Goal: Task Accomplishment & Management: Manage account settings

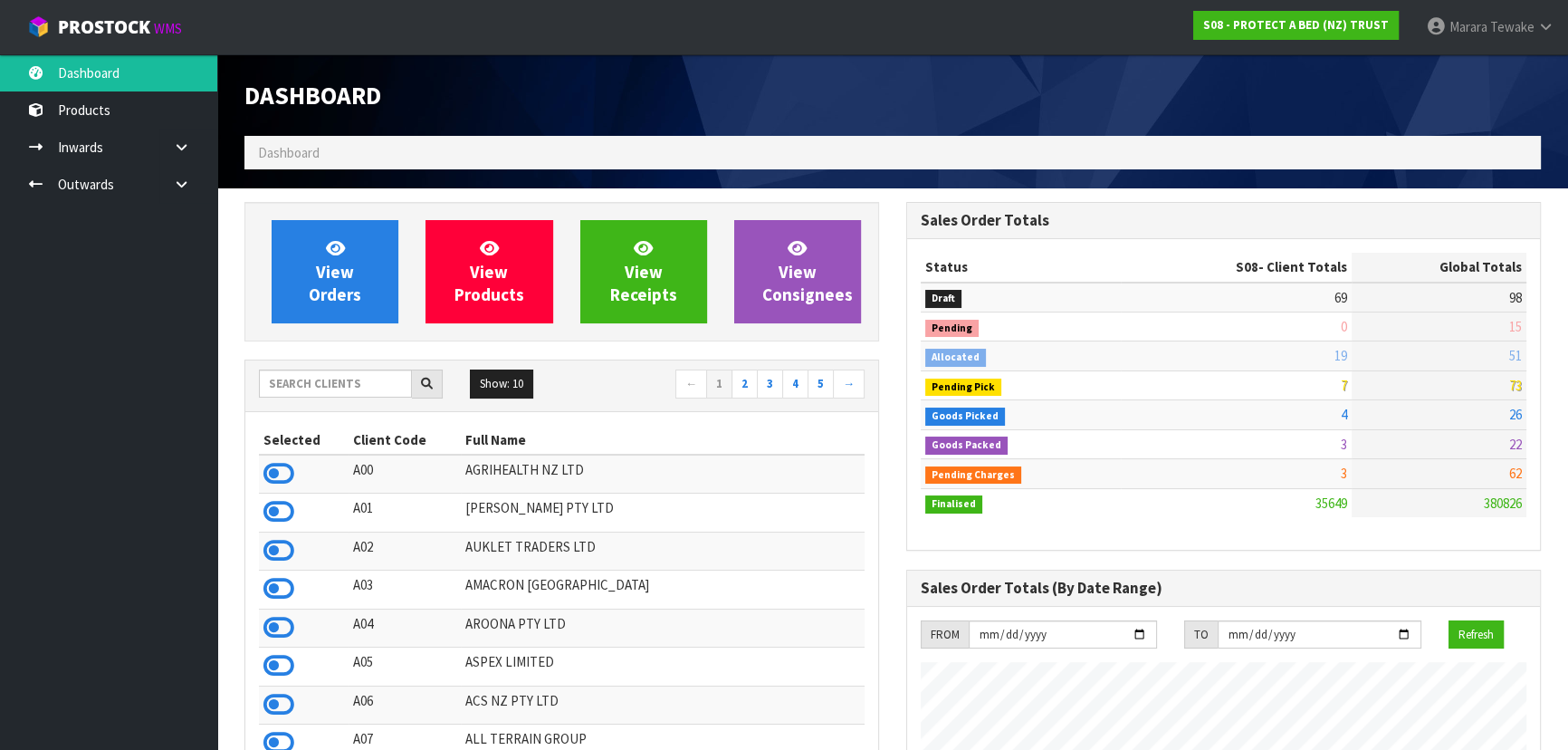
scroll to position [1370, 661]
click at [141, 69] on link "Dashboard" at bounding box center [109, 73] width 218 height 38
click at [321, 381] on input "text" at bounding box center [335, 384] width 153 height 28
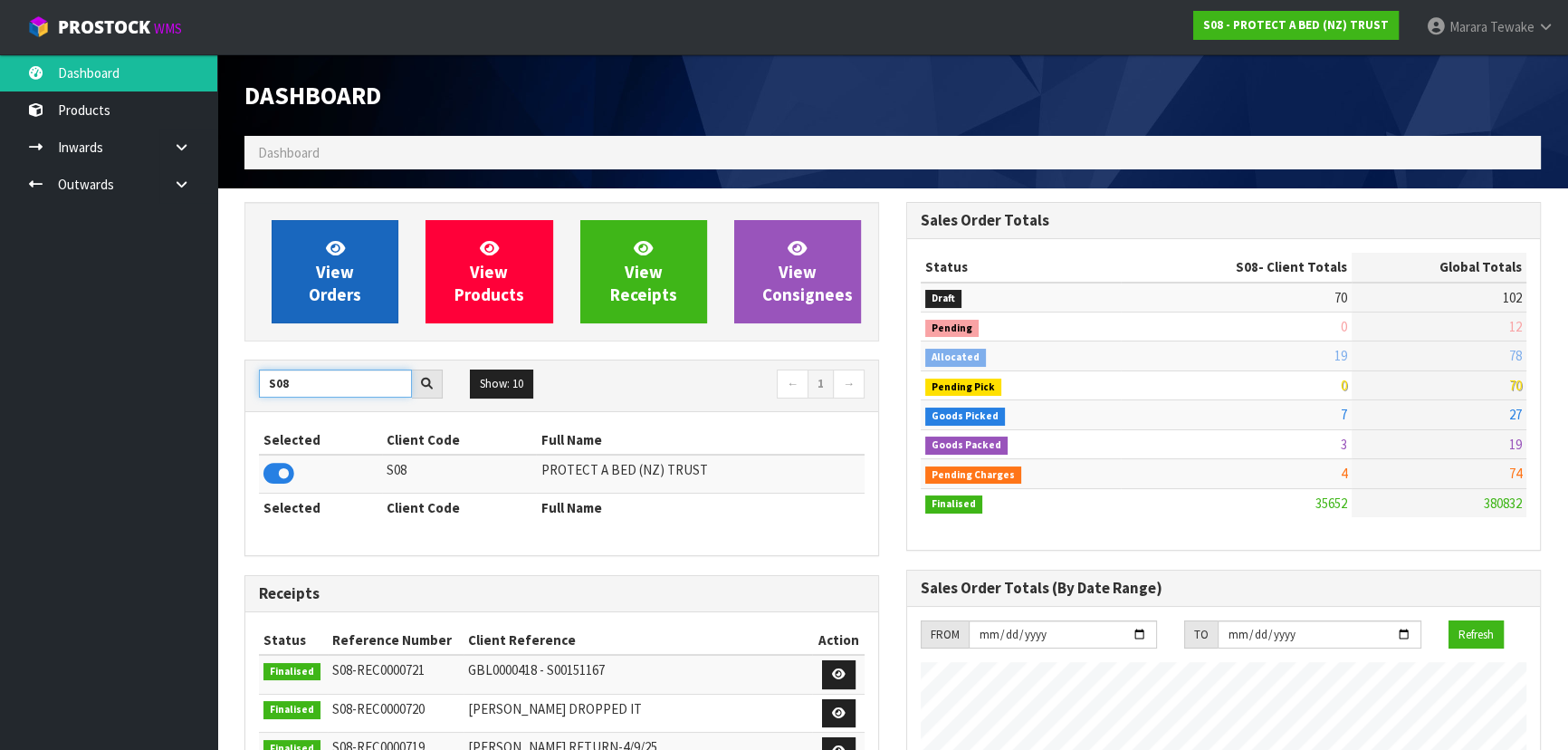
type input "S08"
click at [332, 287] on span "View Orders" at bounding box center [335, 271] width 53 height 68
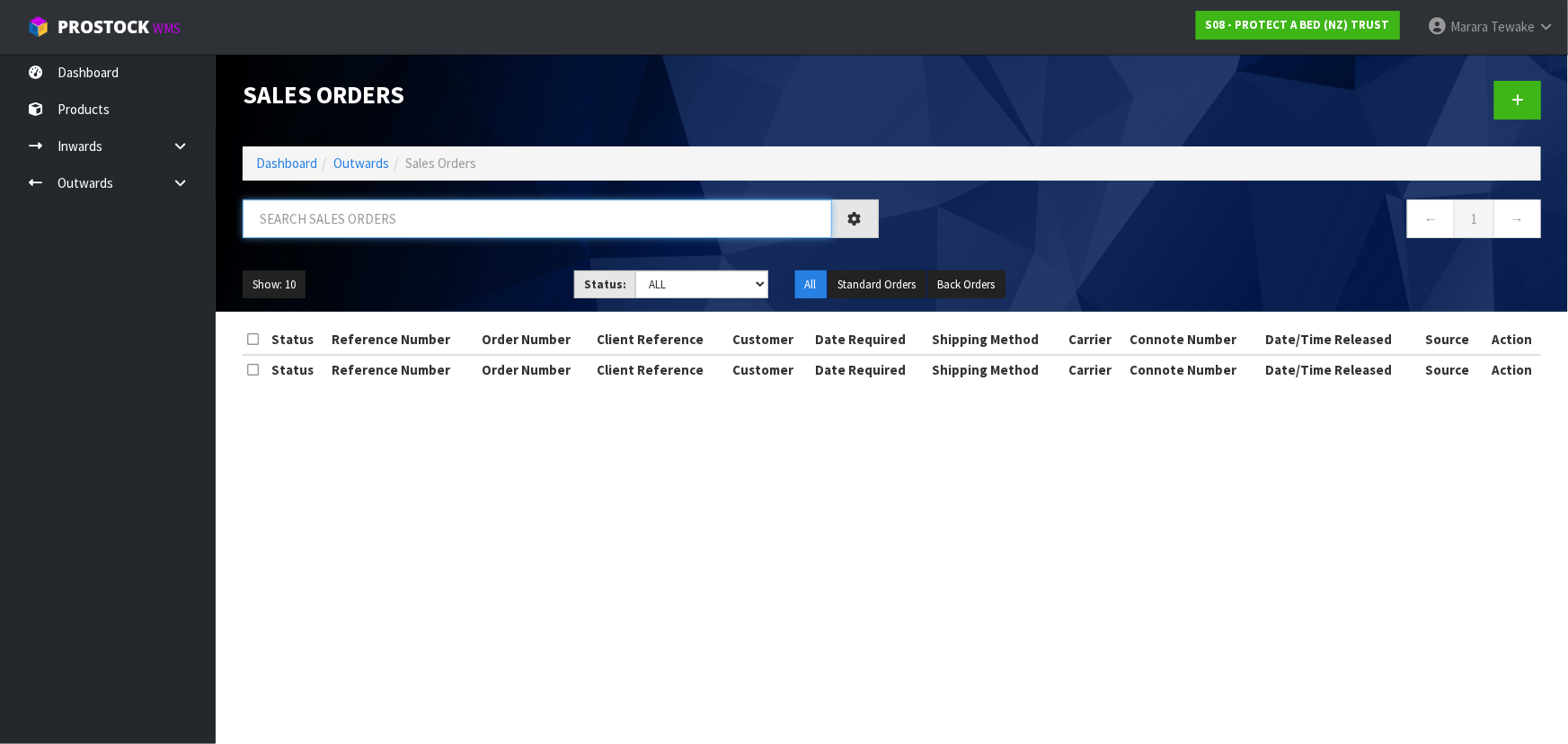
click at [348, 212] on input "text" at bounding box center [537, 218] width 590 height 38
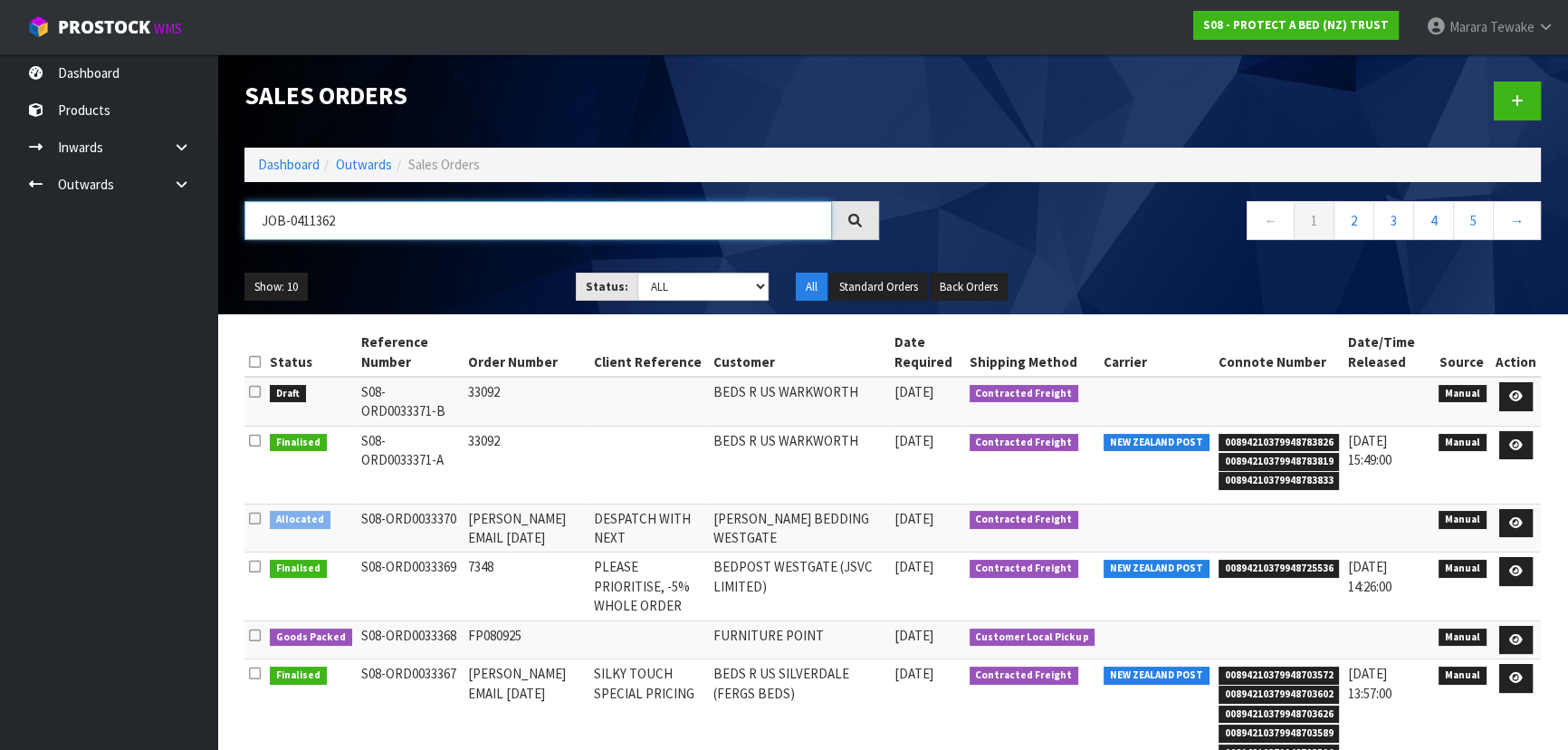
type input "JOB-0411362"
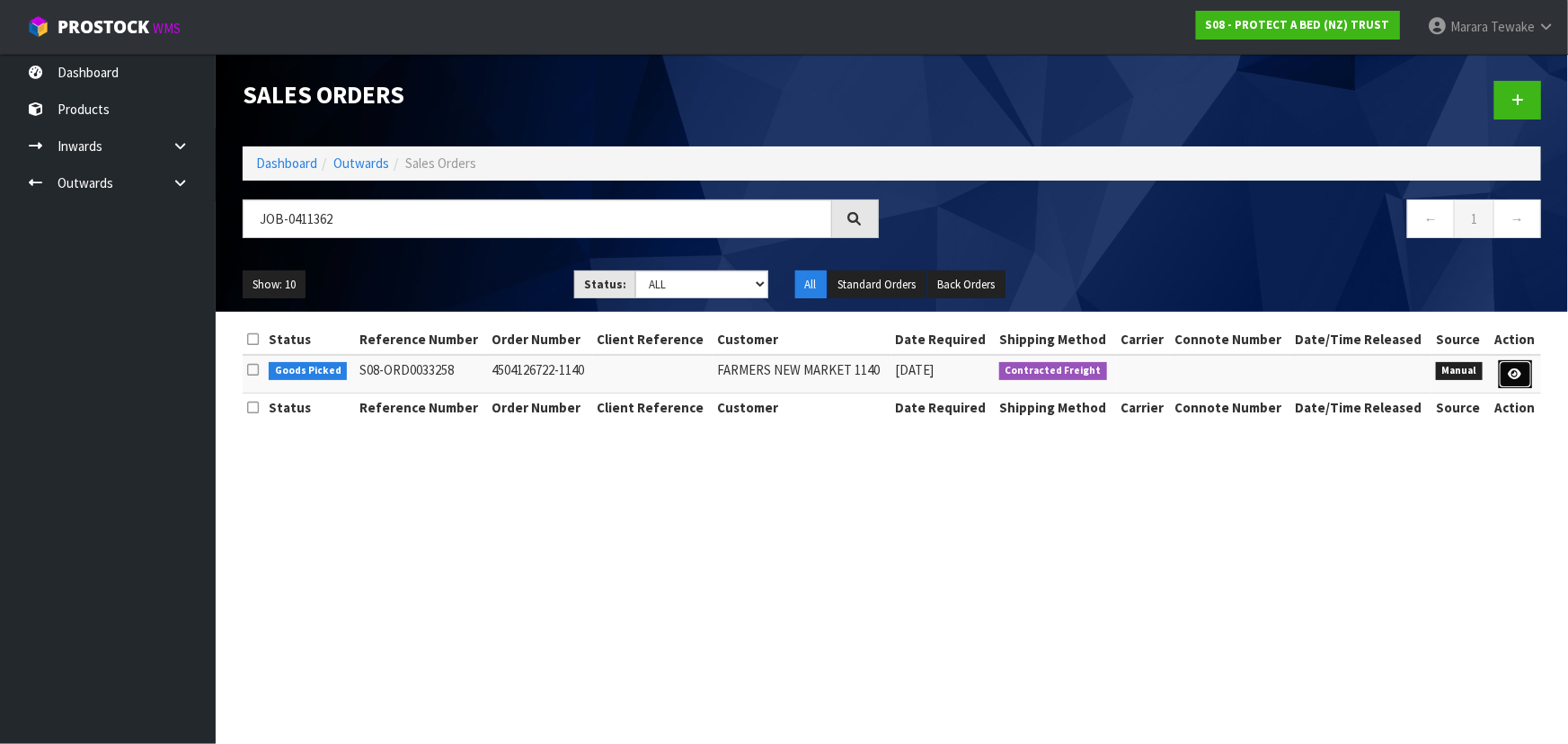
click at [1520, 377] on icon at bounding box center [1516, 374] width 13 height 12
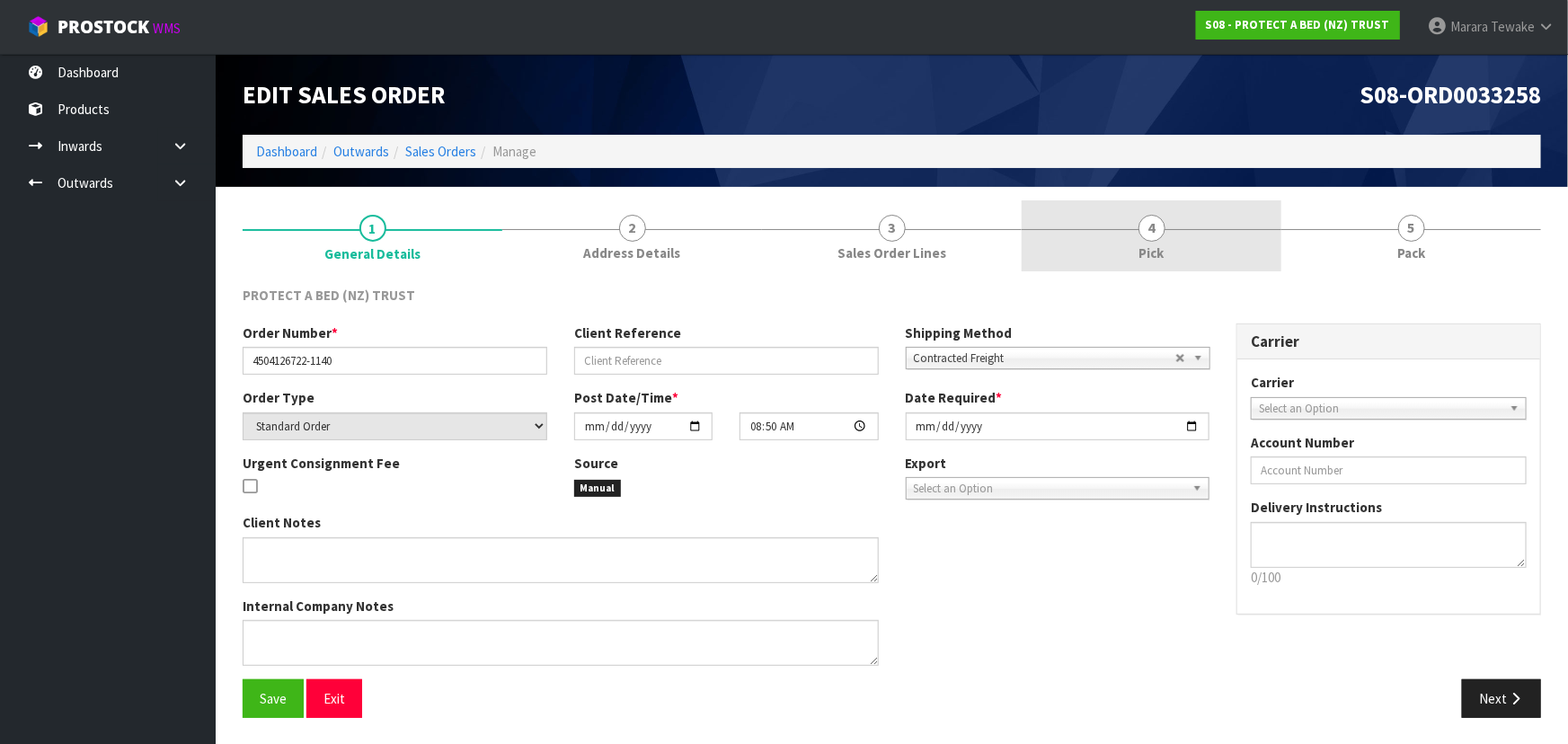
click at [1178, 244] on link "4 Pick" at bounding box center [1152, 236] width 260 height 71
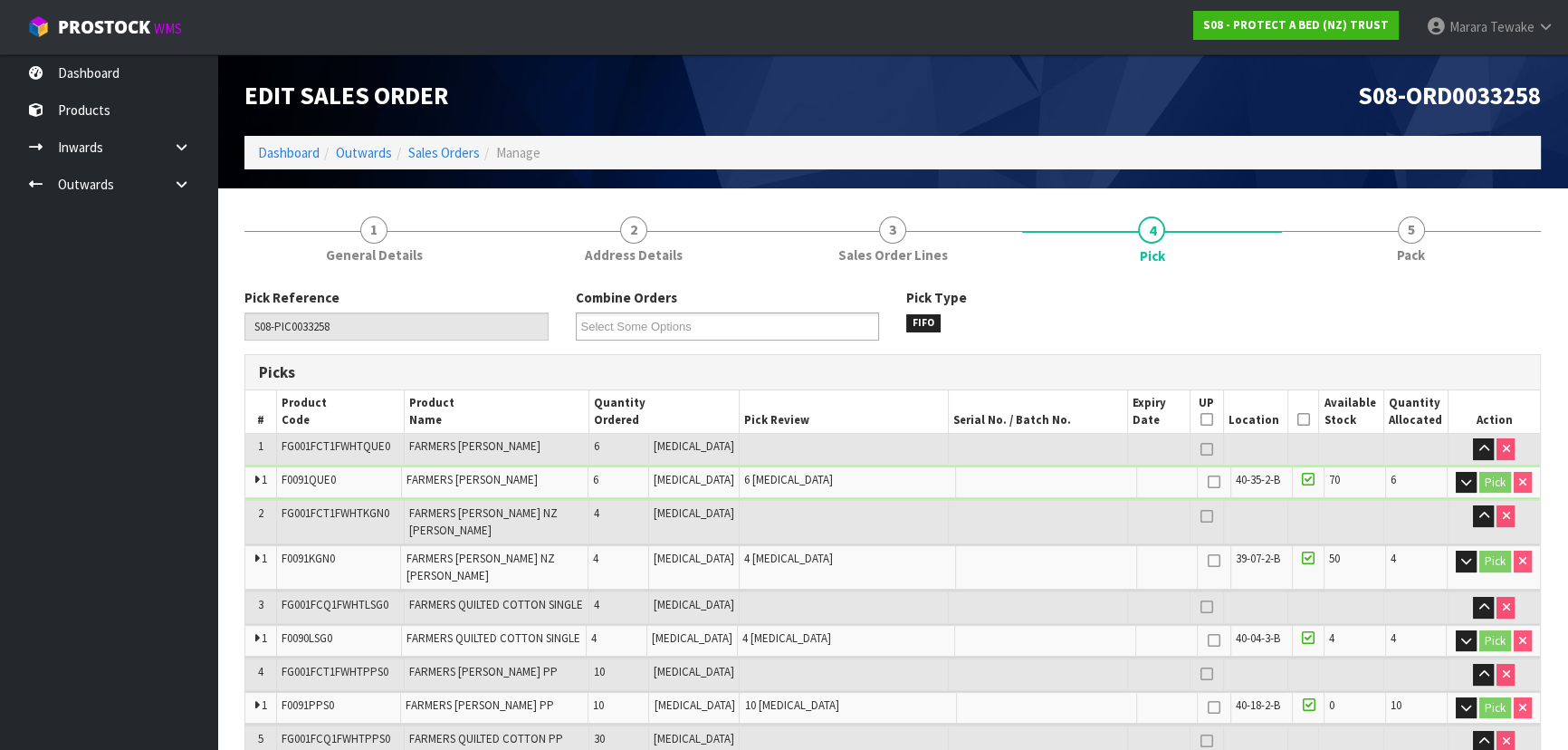
click at [1297, 420] on icon at bounding box center [1303, 420] width 13 height 1
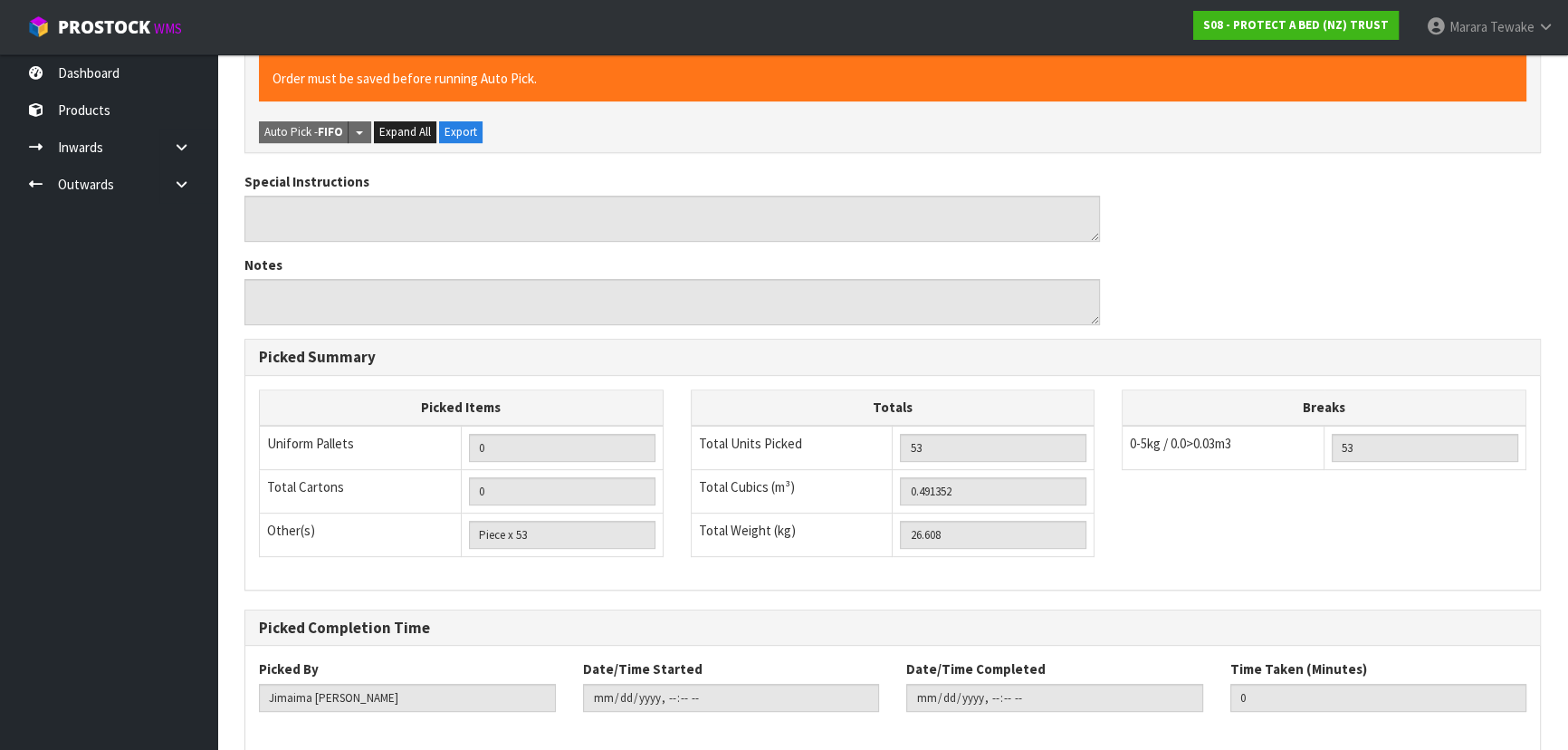
scroll to position [804, 0]
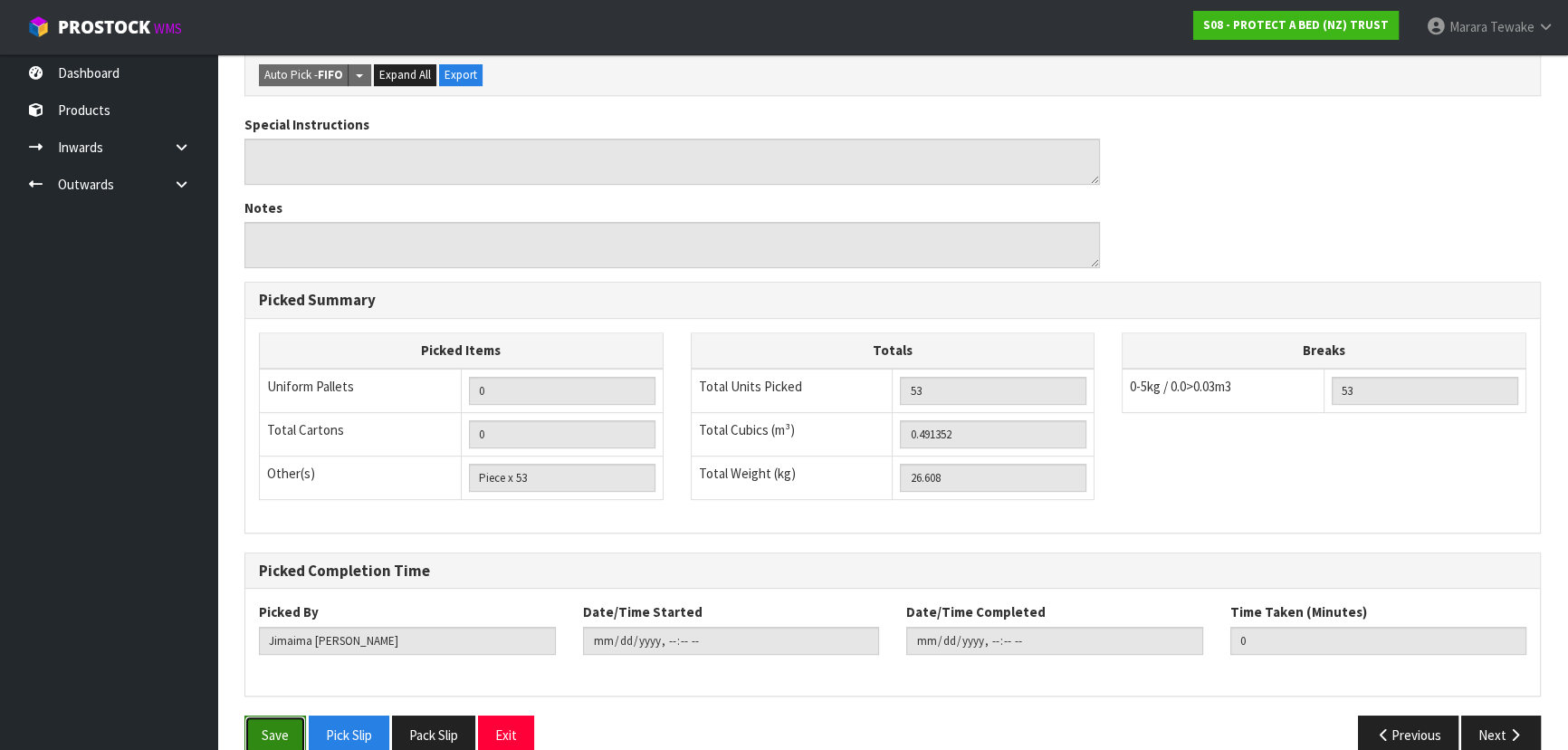
click at [281, 715] on button "Save" at bounding box center [275, 734] width 62 height 38
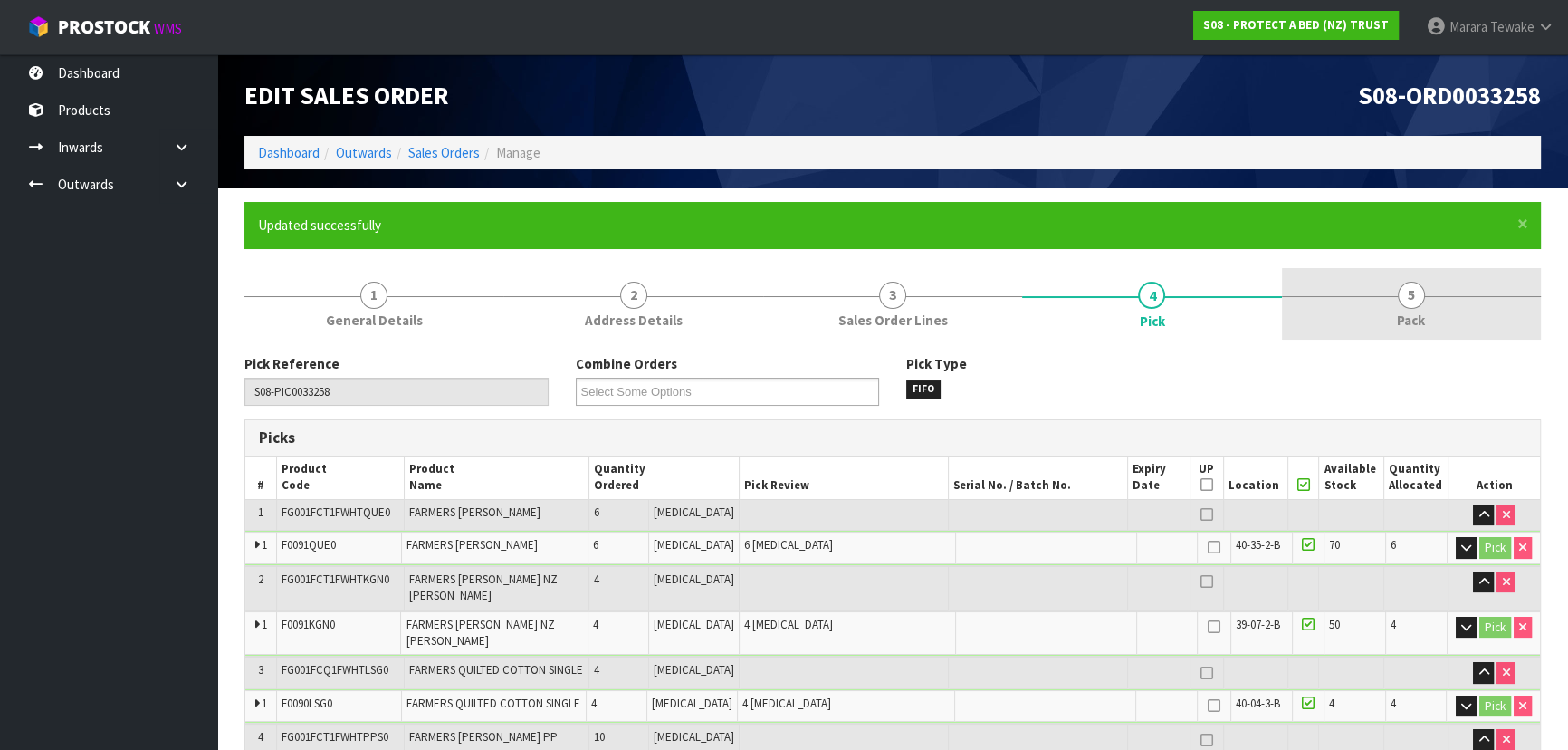
click at [1382, 307] on link "5 Pack" at bounding box center [1411, 304] width 259 height 71
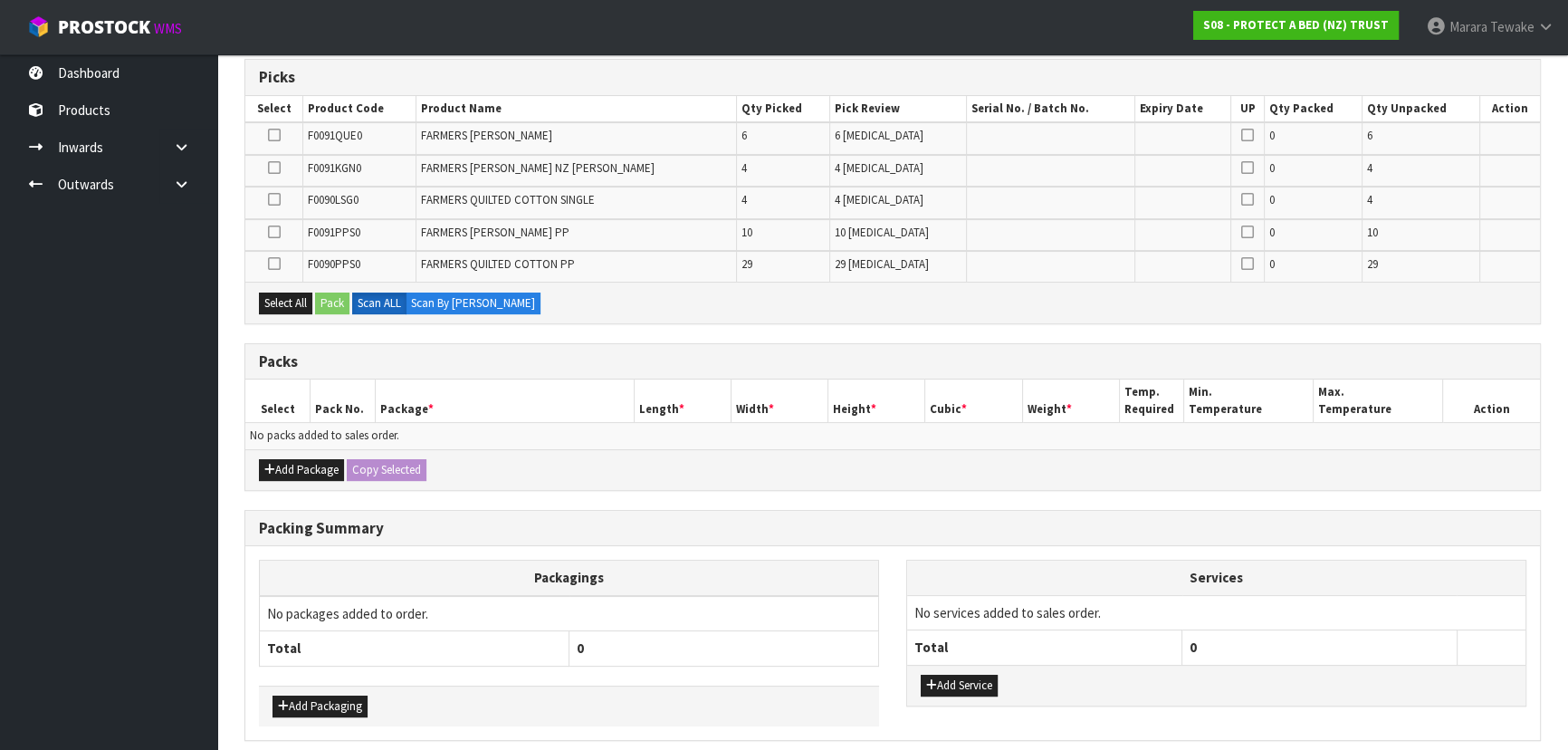
scroll to position [411, 0]
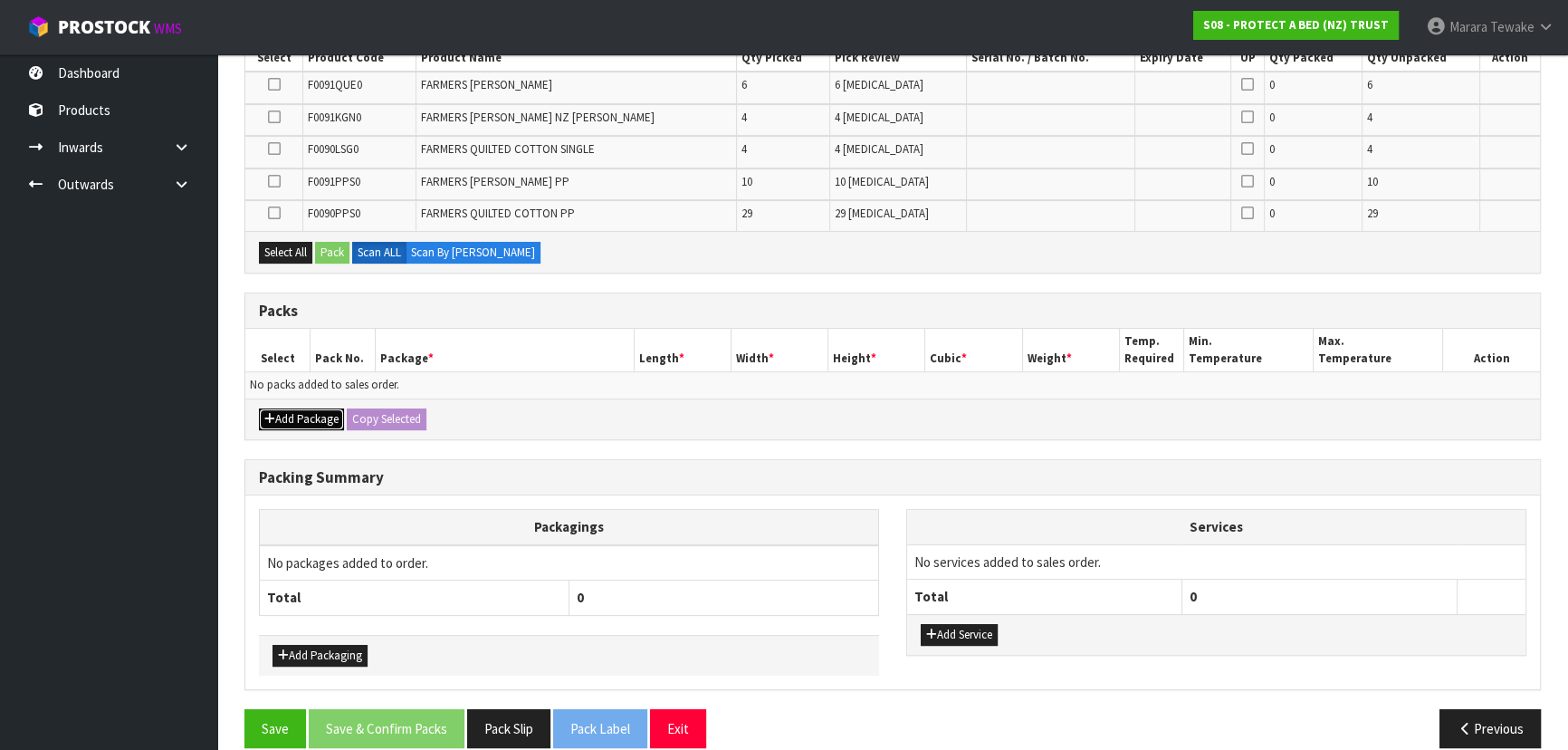
click at [315, 412] on button "Add Package" at bounding box center [301, 419] width 85 height 22
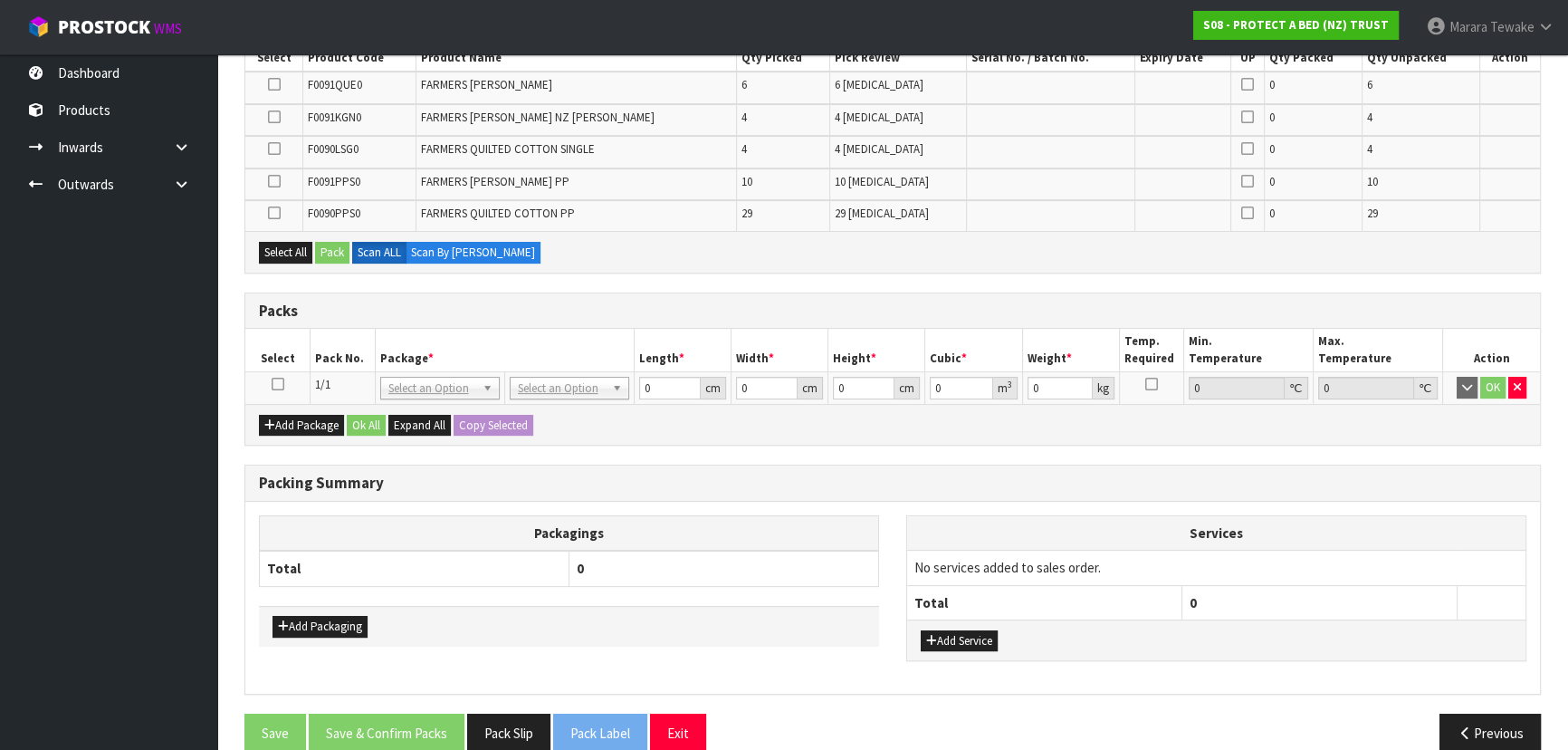
click at [281, 384] on icon at bounding box center [278, 384] width 13 height 1
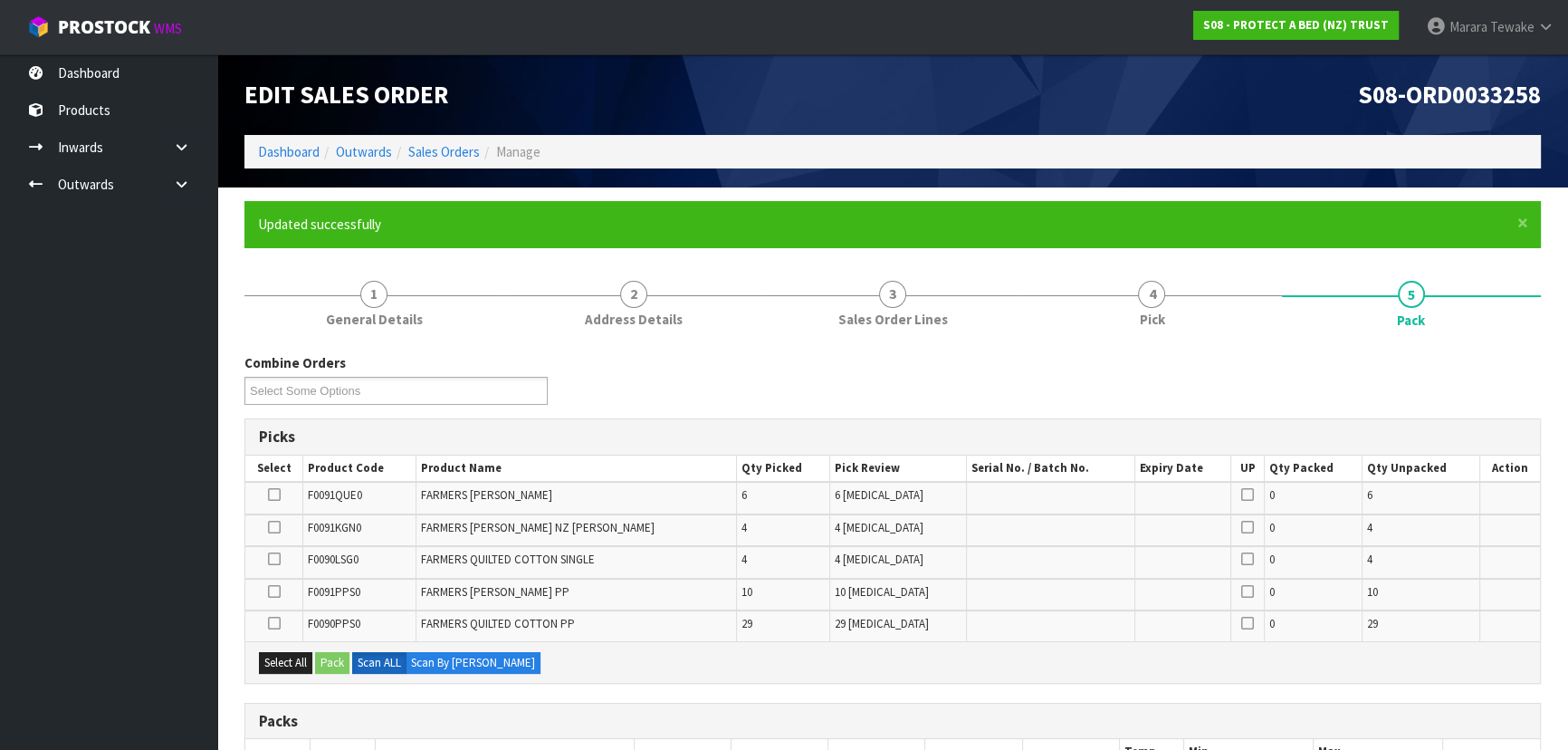
scroll to position [0, 0]
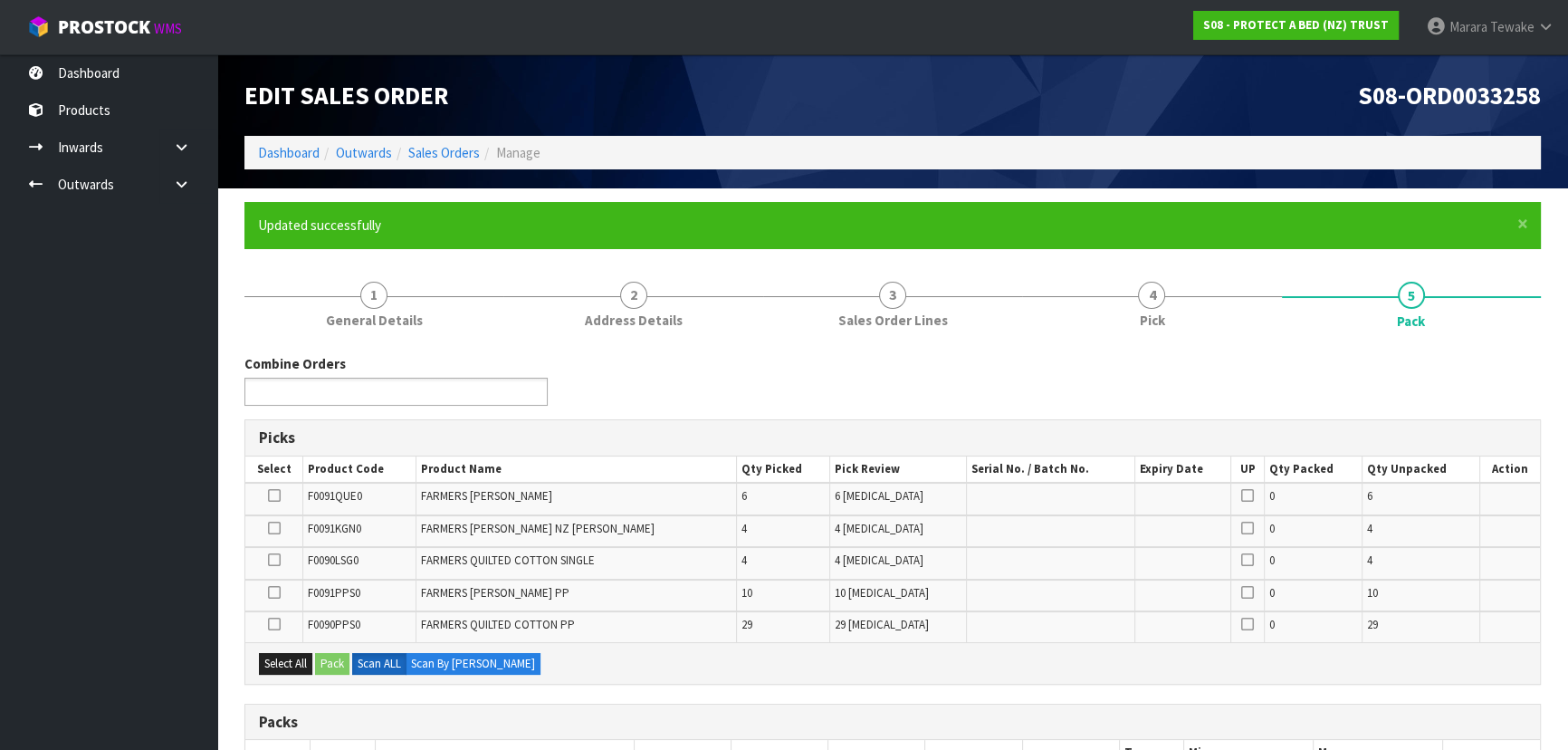
click at [462, 386] on ul at bounding box center [395, 391] width 303 height 28
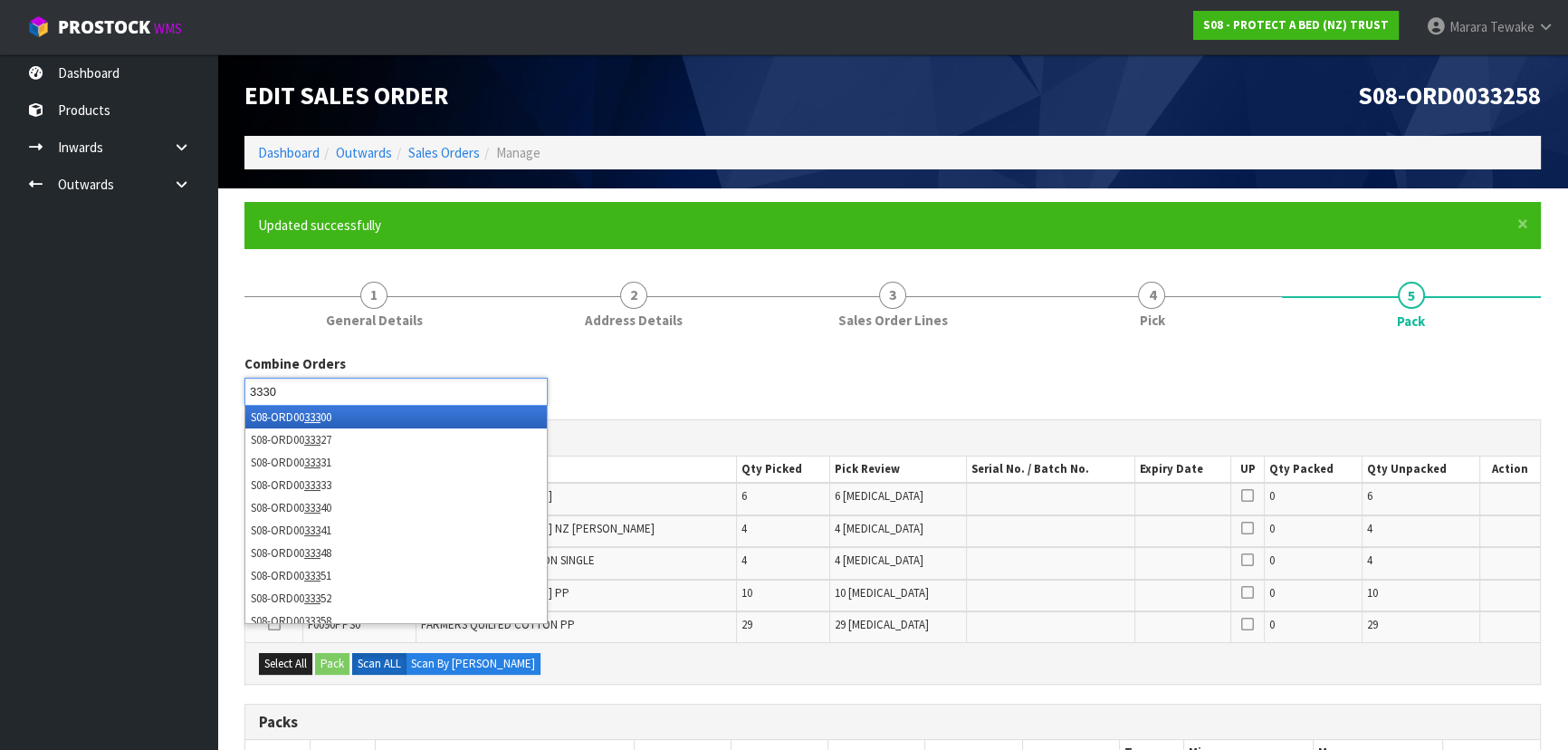
type input "33300"
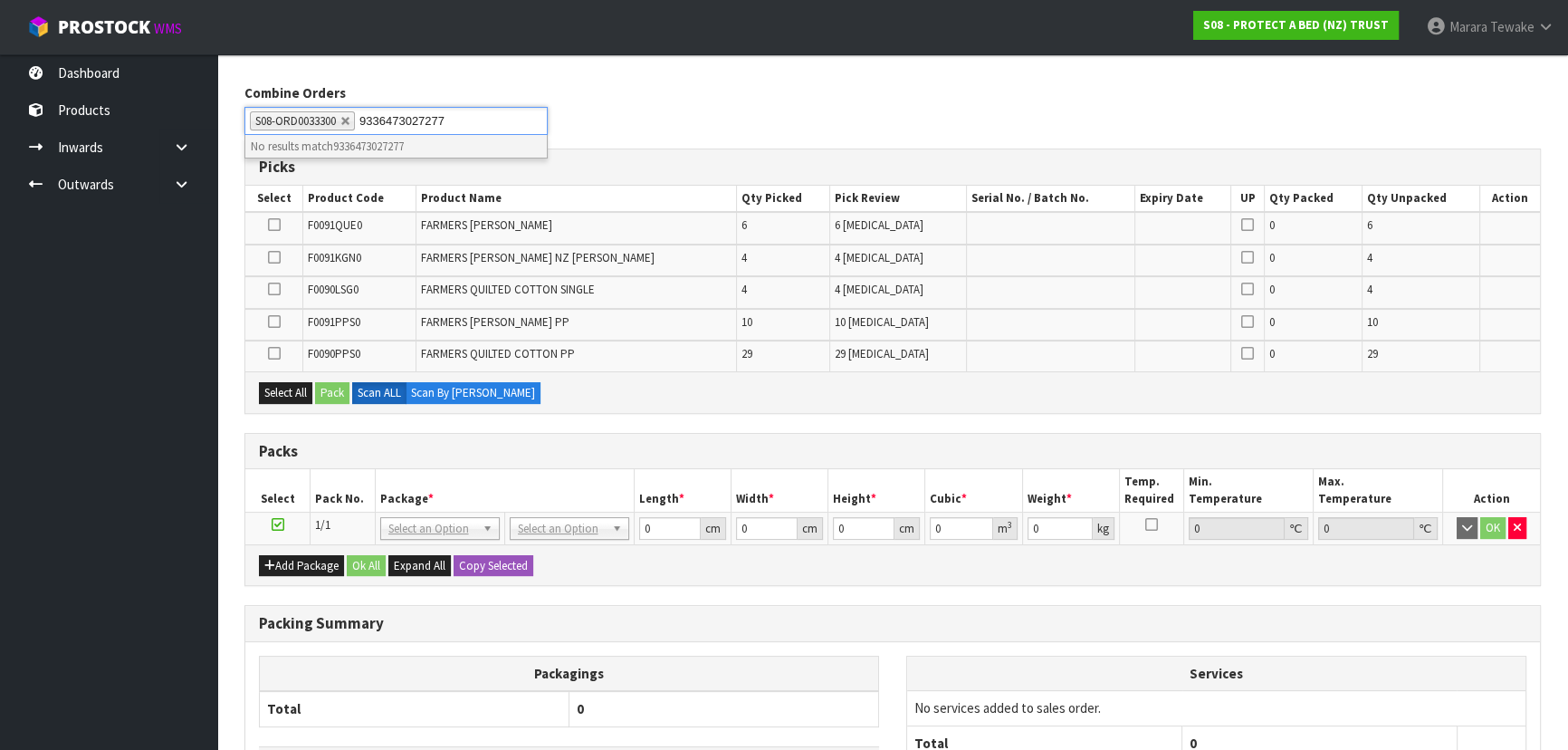
scroll to position [271, 0]
type input "9336473027277"
click at [99, 423] on ul "Dashboard Products Categories Serial Numbers Kitsets Packagings Inwards Purchas…" at bounding box center [109, 402] width 218 height 696
click at [158, 467] on ul "Dashboard Products Categories Serial Numbers Kitsets Packagings Inwards Purchas…" at bounding box center [109, 402] width 218 height 696
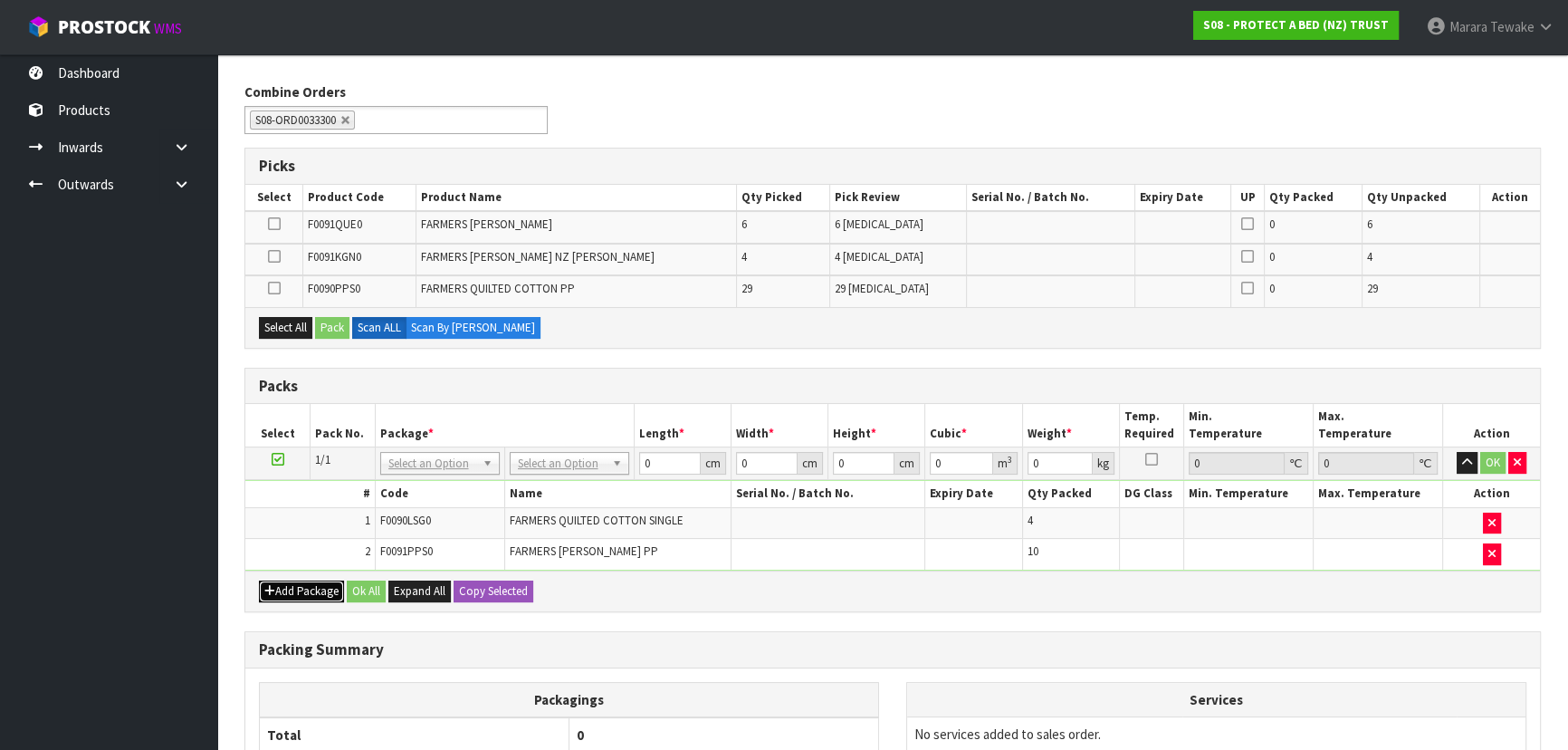
click at [274, 580] on button "Add Package" at bounding box center [301, 590] width 85 height 22
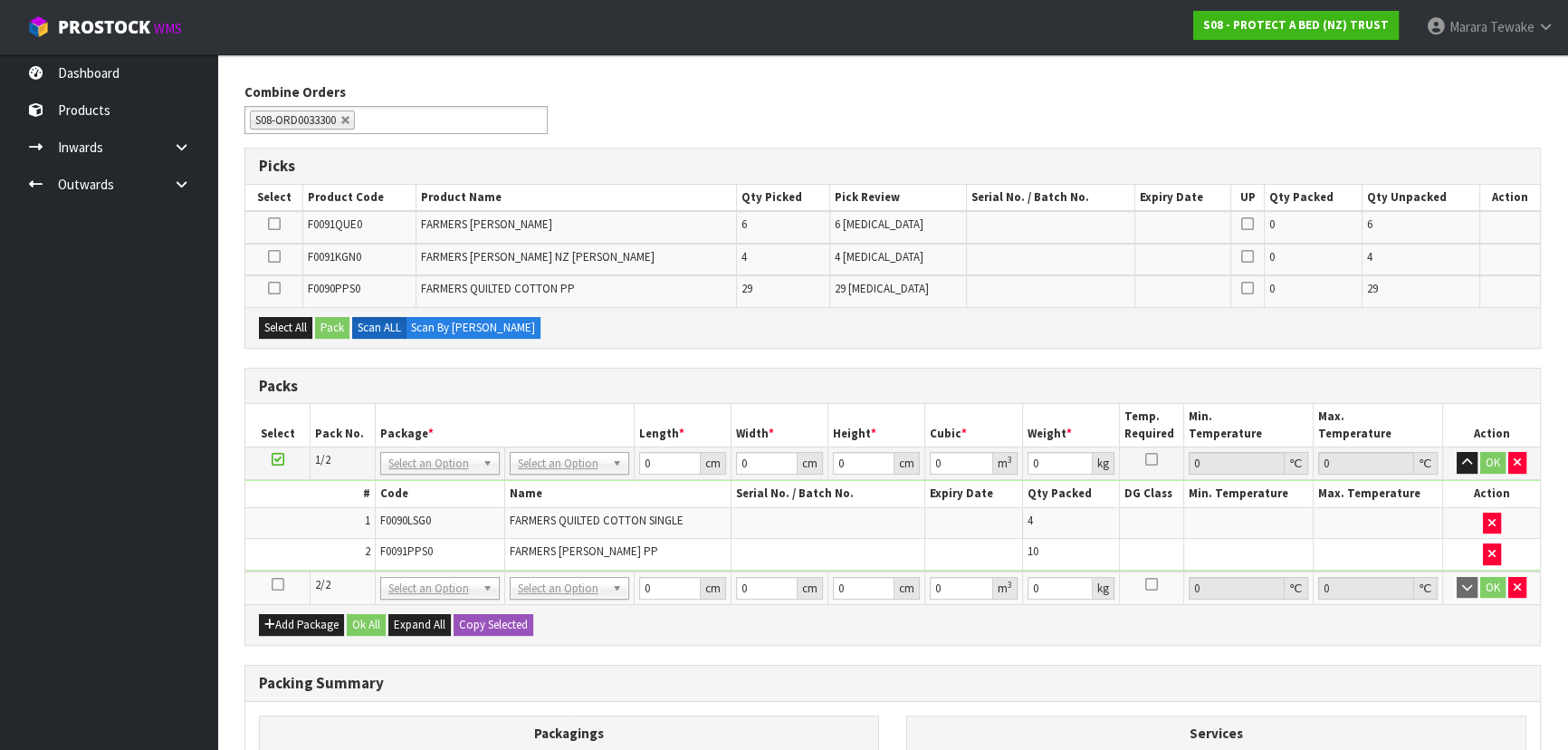
click at [275, 584] on icon at bounding box center [278, 584] width 13 height 1
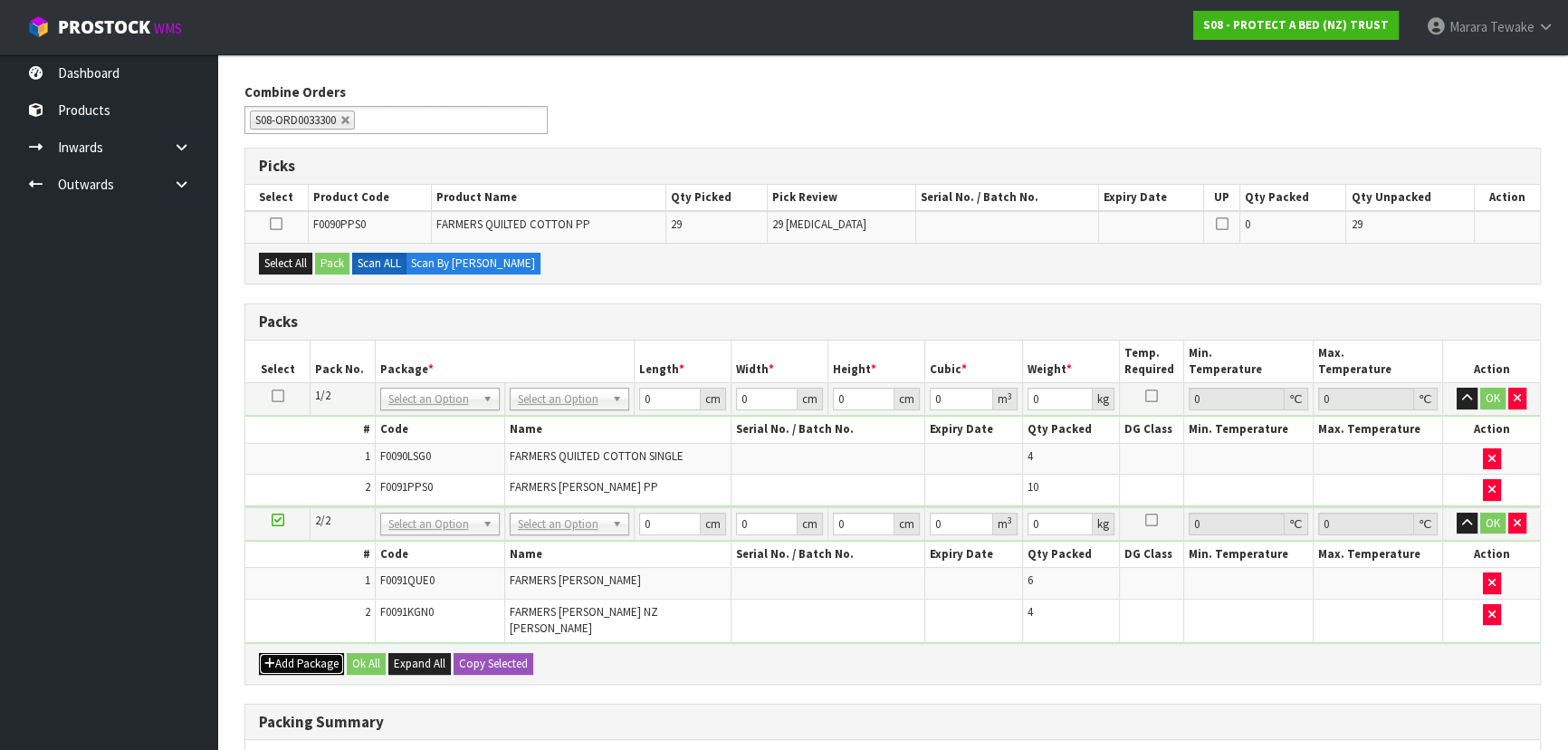
click at [319, 653] on button "Add Package" at bounding box center [301, 664] width 85 height 22
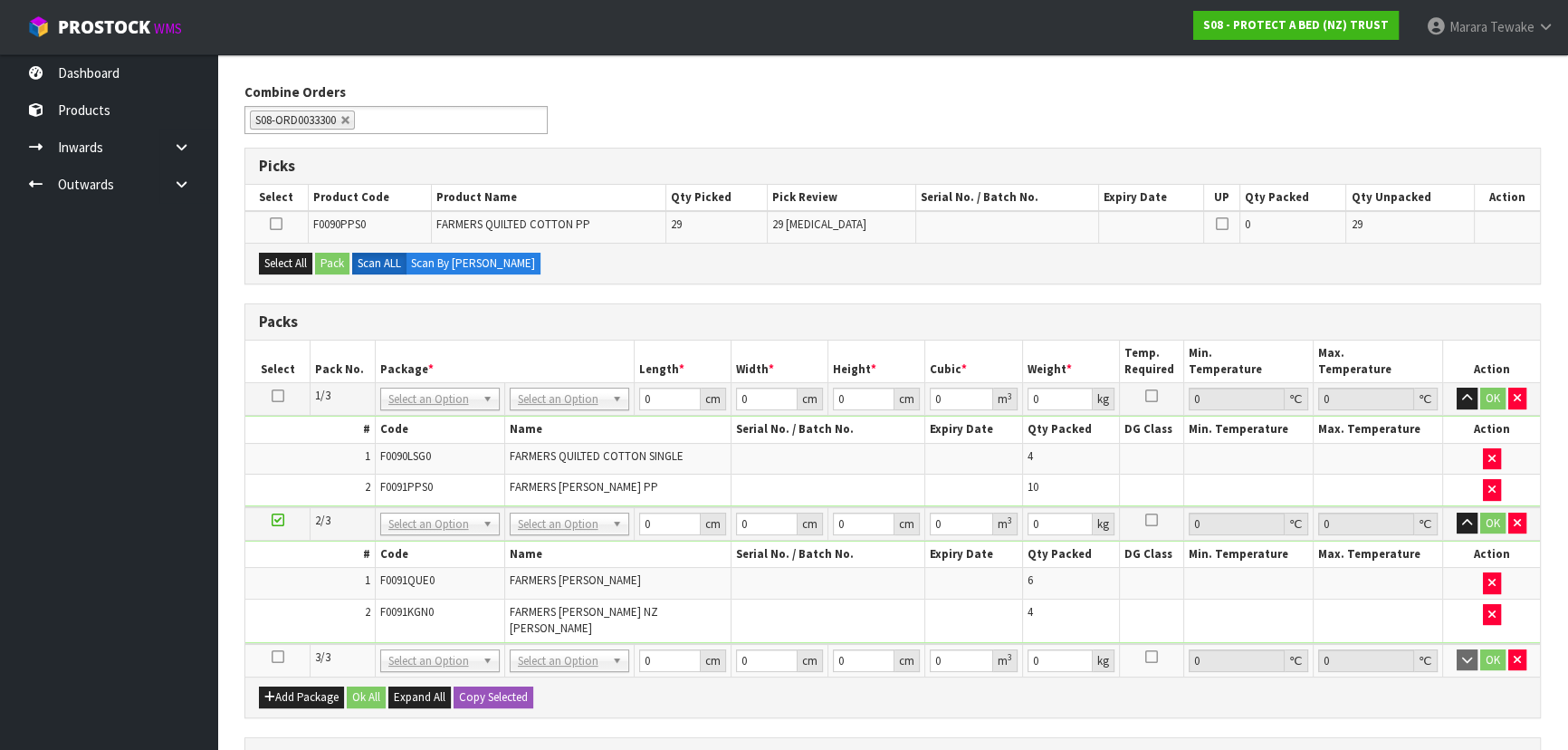
click at [280, 656] on icon at bounding box center [278, 656] width 13 height 1
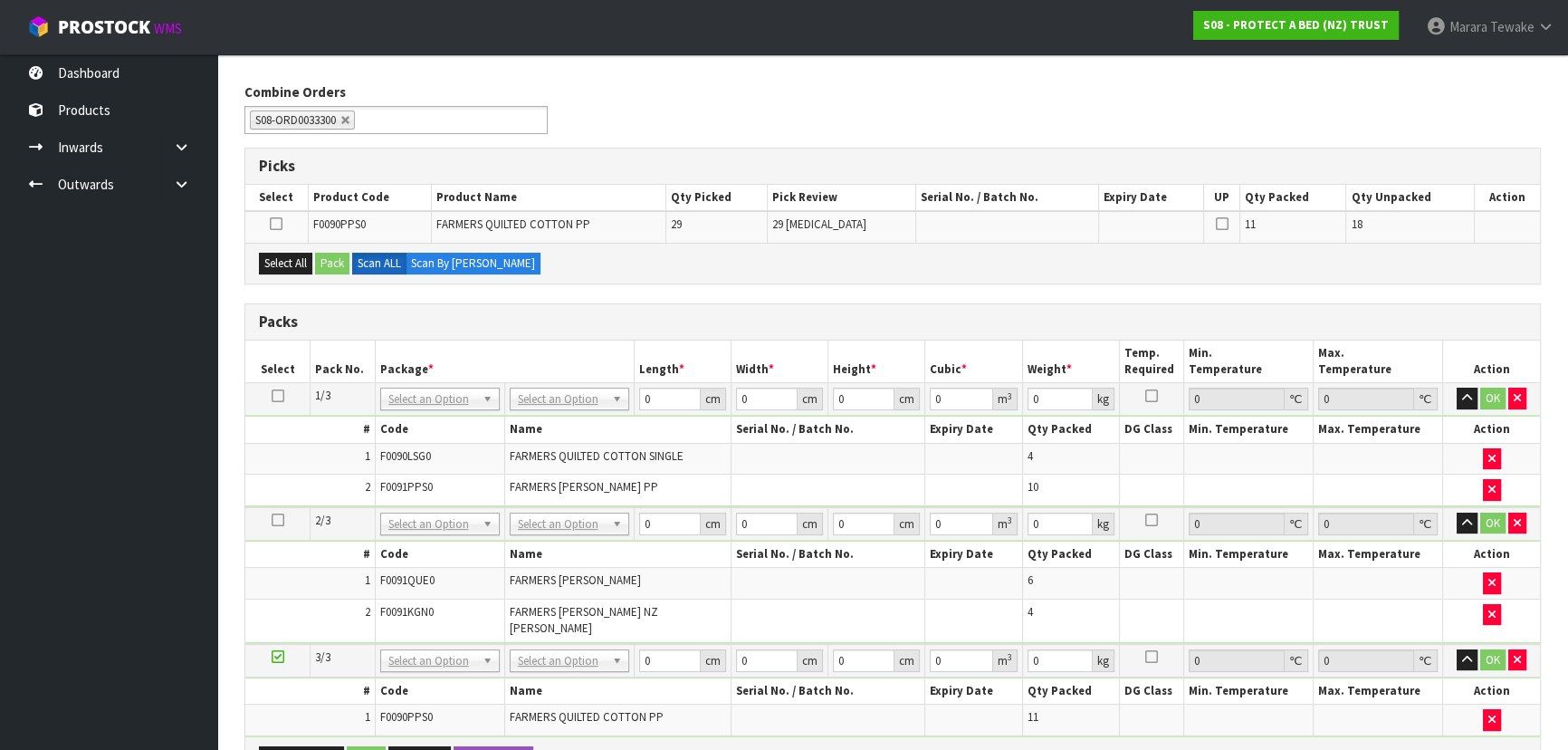
scroll to position [0, 0]
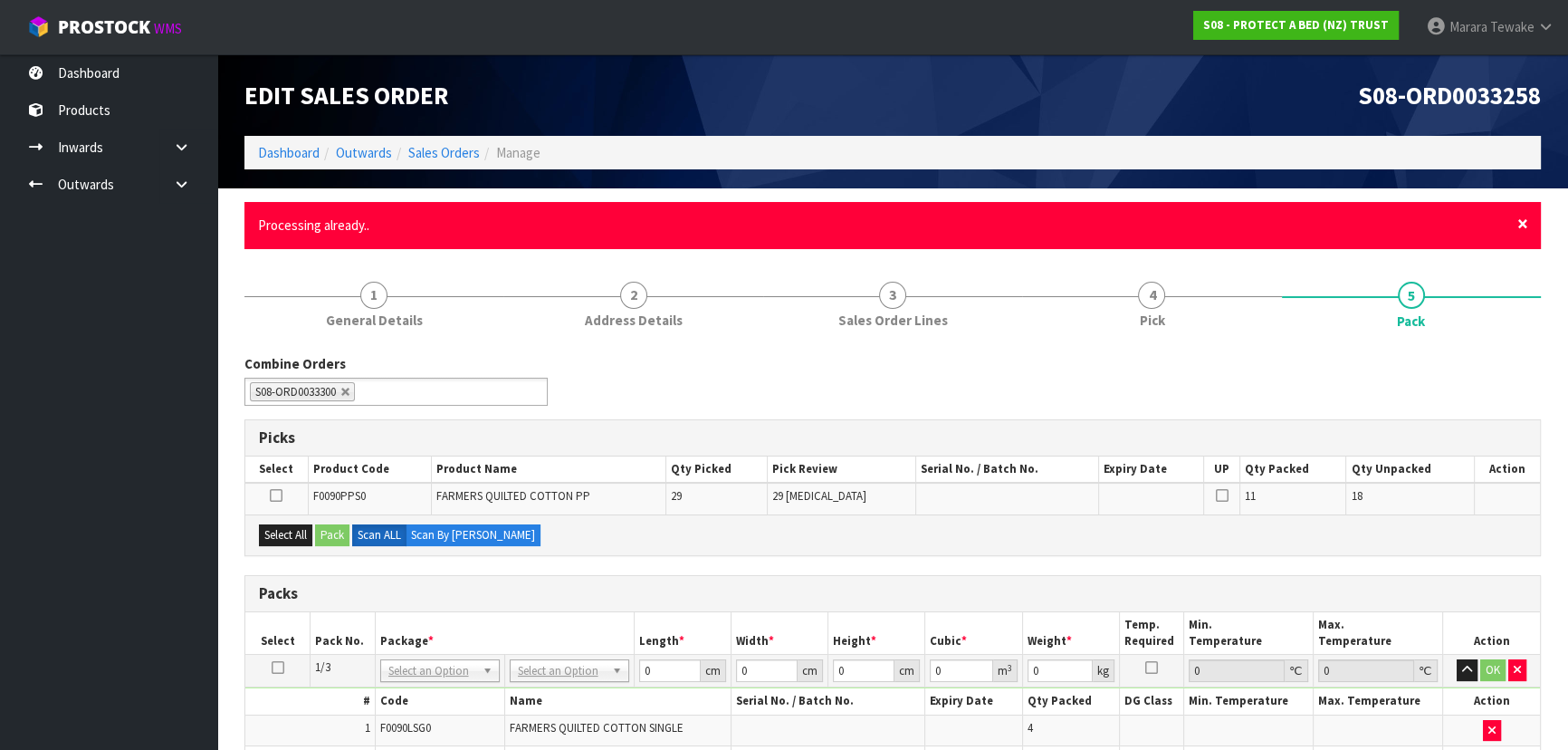
click at [1521, 222] on span "×" at bounding box center [1523, 223] width 11 height 25
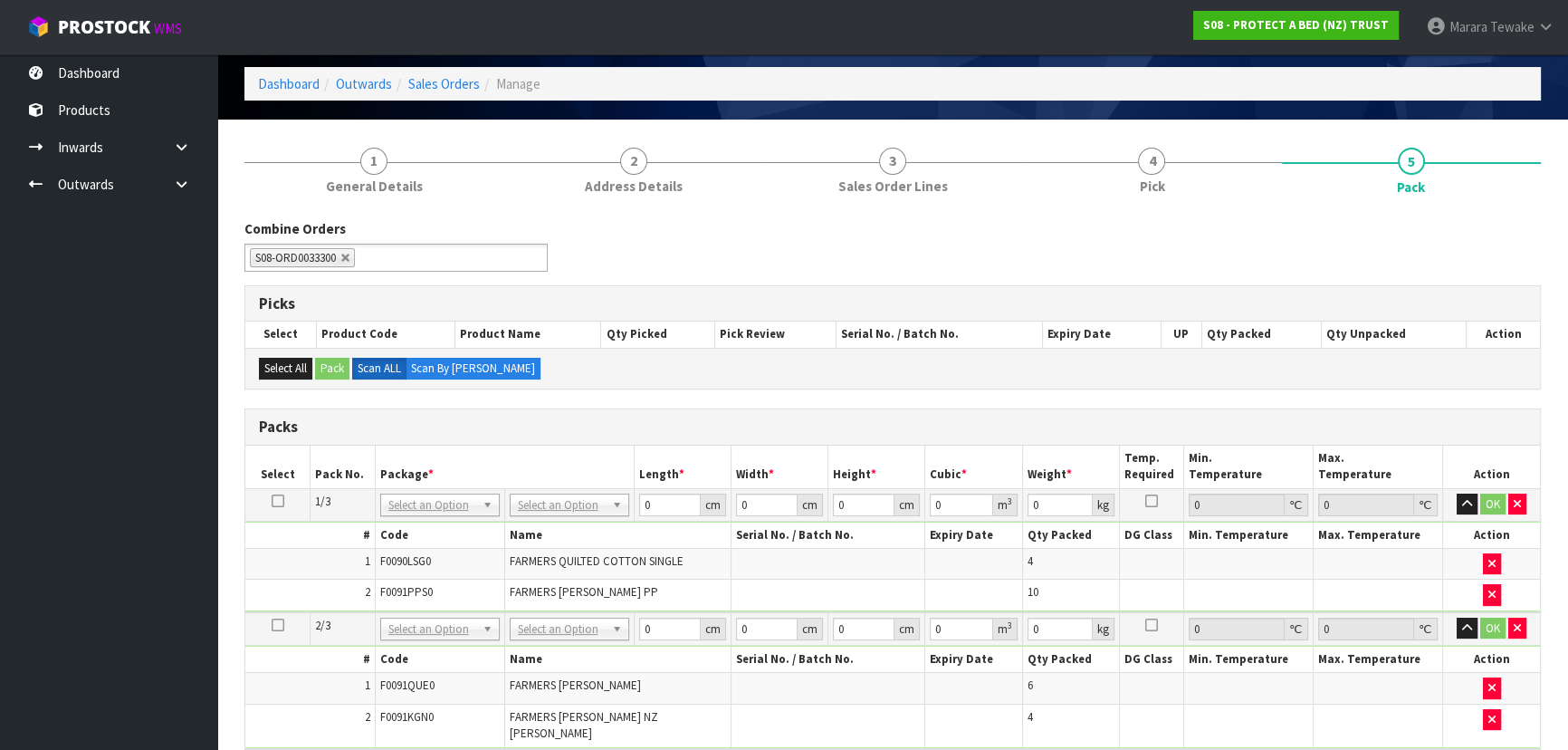
scroll to position [329, 0]
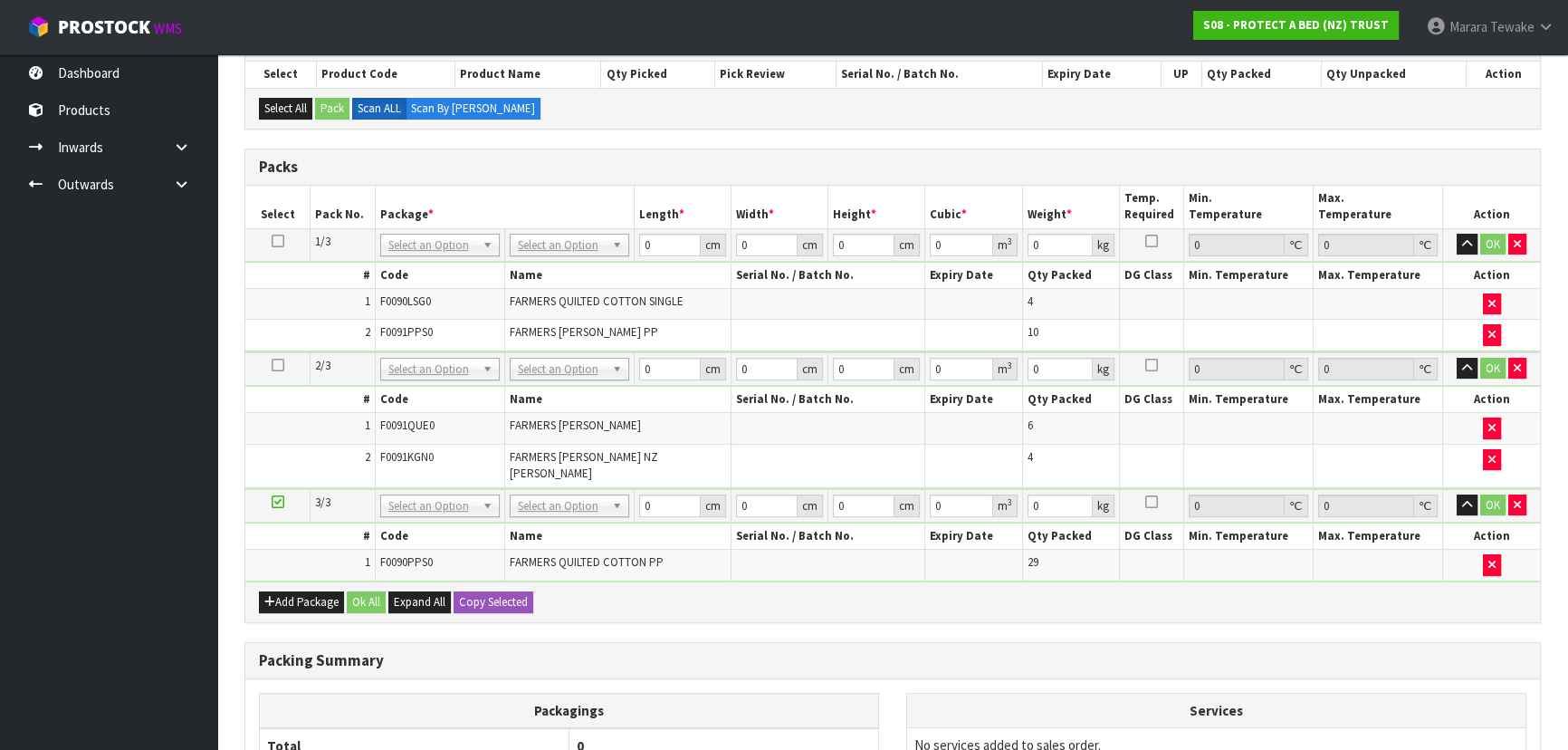
drag, startPoint x: 542, startPoint y: 242, endPoint x: 550, endPoint y: 280, distance: 38.8
drag, startPoint x: 556, startPoint y: 298, endPoint x: 542, endPoint y: 358, distance: 61.6
drag, startPoint x: 552, startPoint y: 366, endPoint x: 550, endPoint y: 398, distance: 32.1
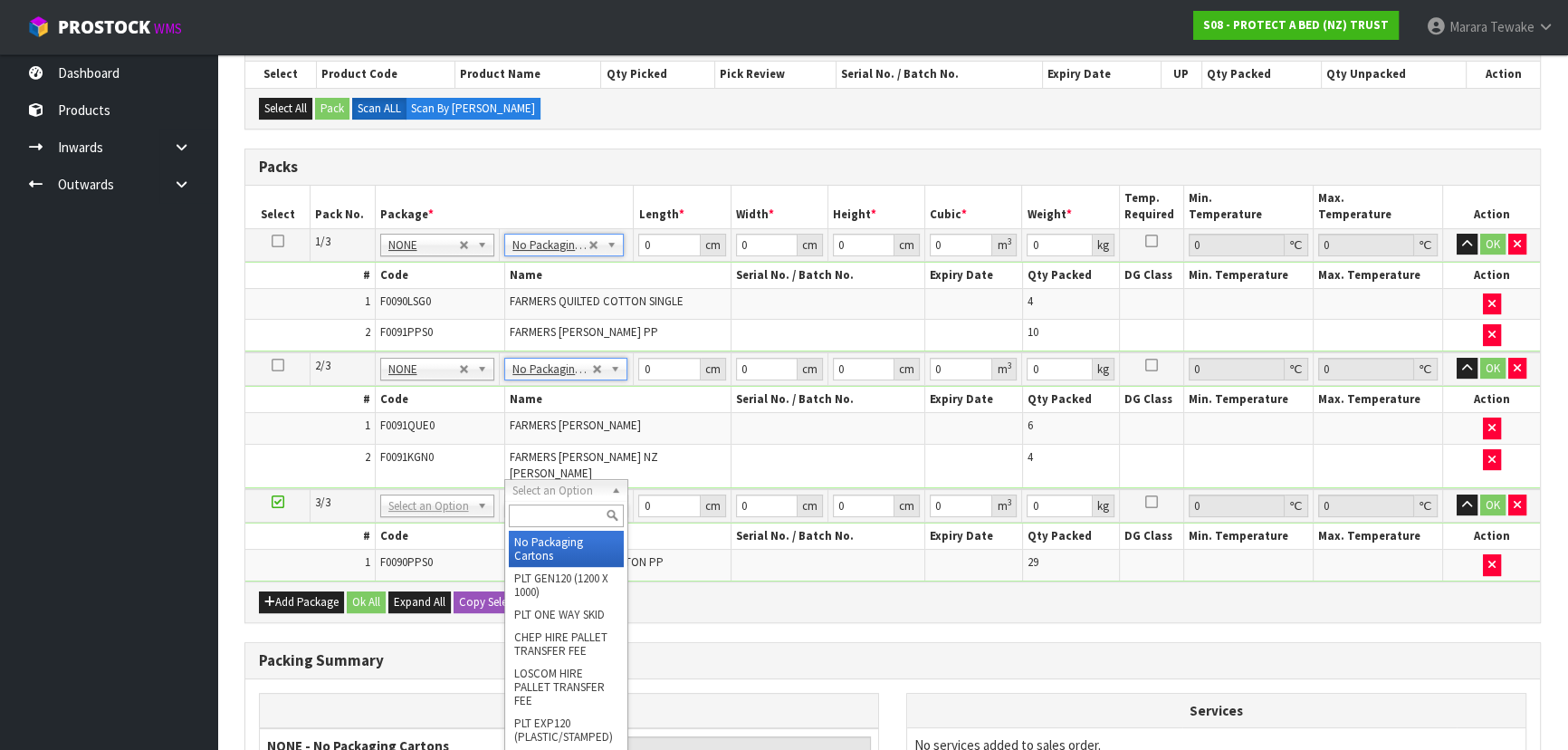
type input "3"
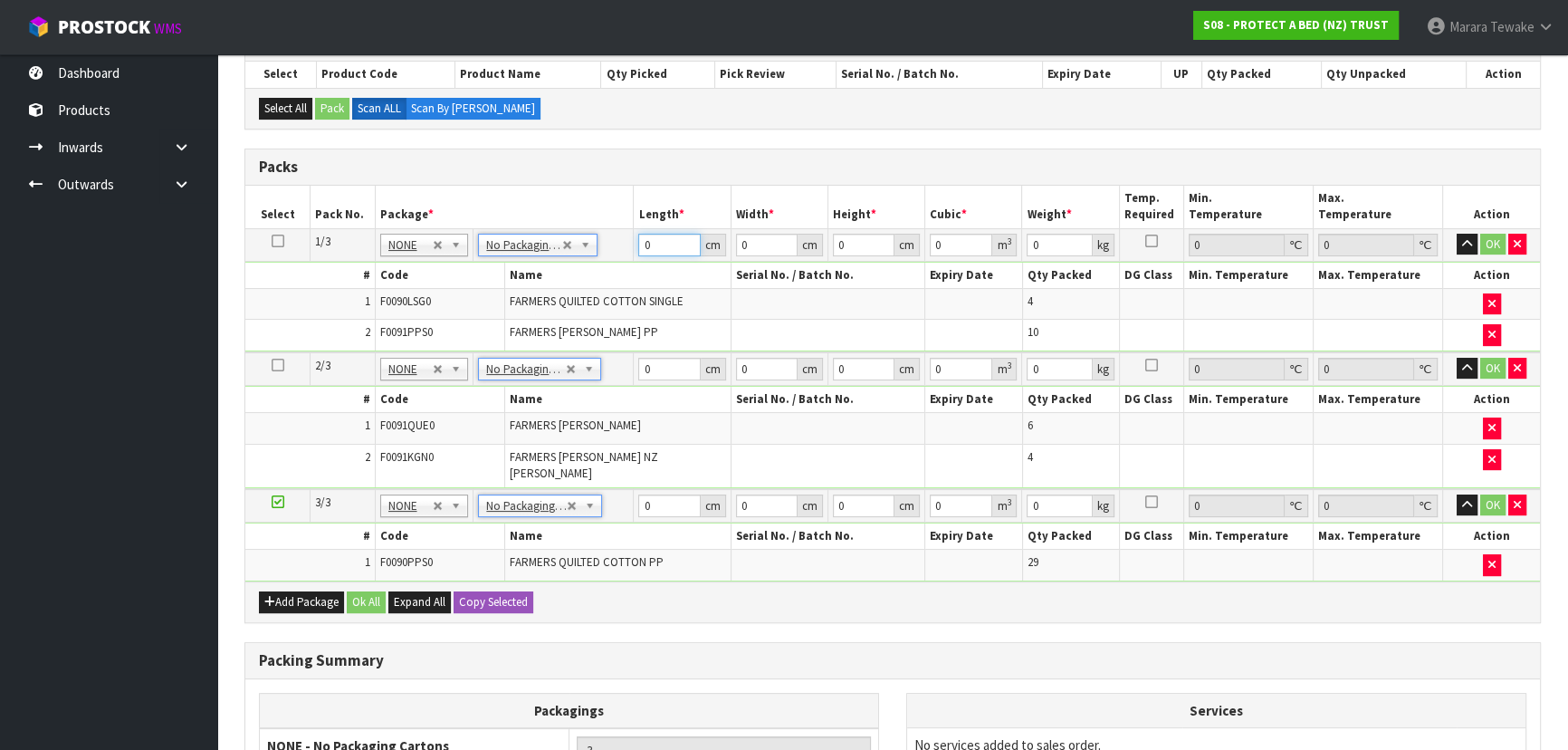
drag, startPoint x: 662, startPoint y: 234, endPoint x: 603, endPoint y: 200, distance: 68.1
click at [611, 205] on table "Select Pack No. Package * Length * Width * Height * Cubic * Weight * Temp. Requ…" at bounding box center [892, 384] width 1295 height 396
type input "57"
type input "49"
type input "3"
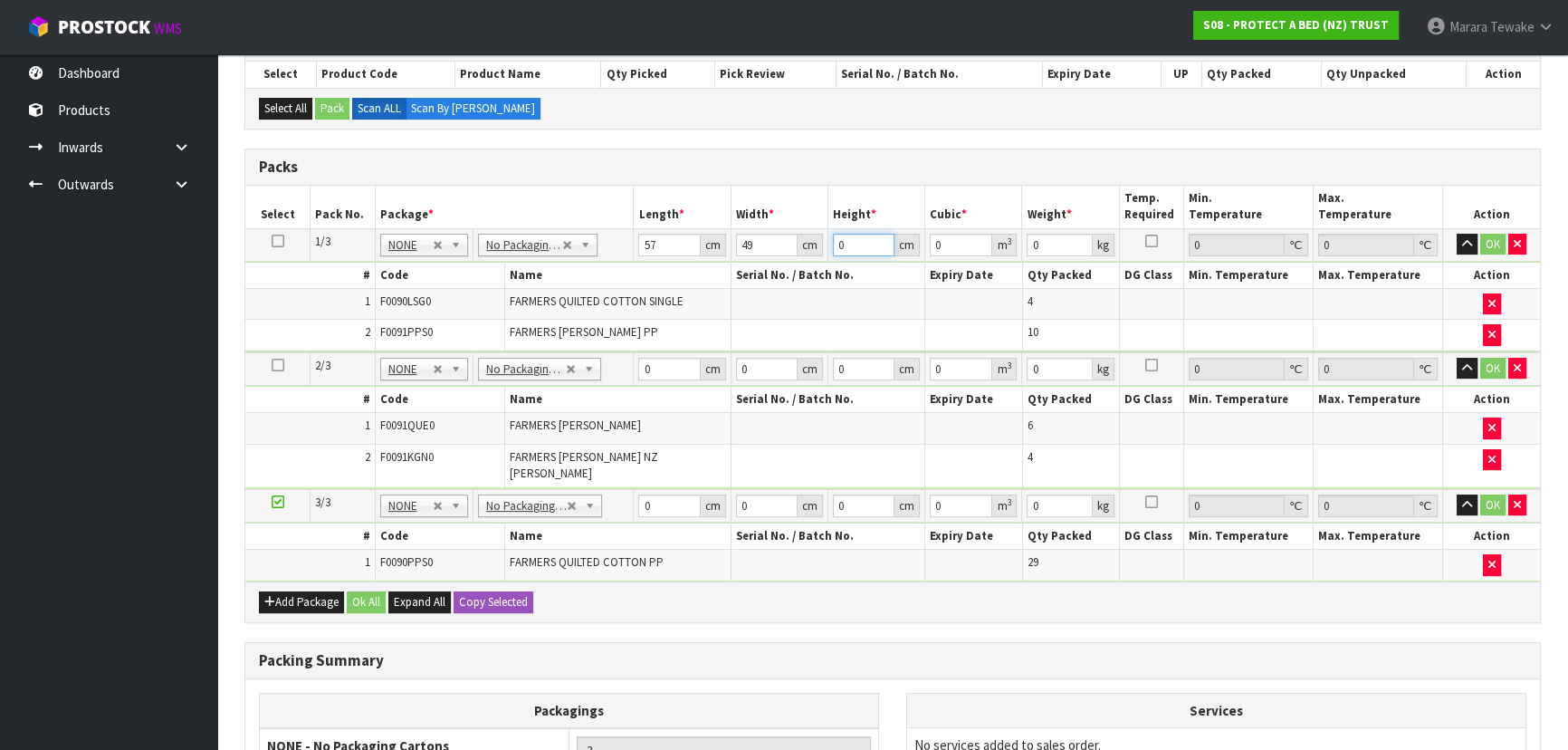
type input "0.008379"
type input "31"
type input "0.086583"
type input "31"
type input "8"
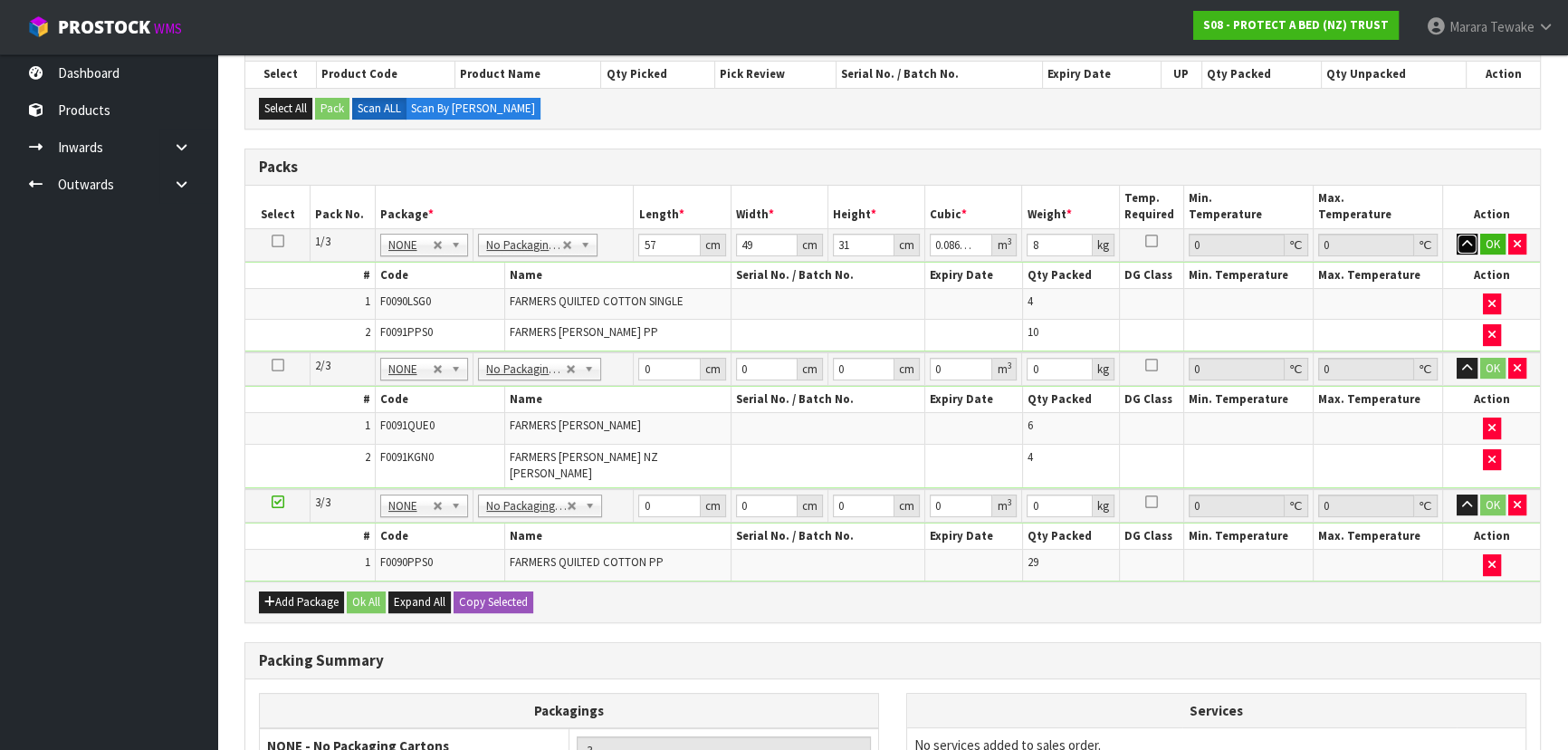
click at [1456, 234] on button "button" at bounding box center [1467, 244] width 21 height 22
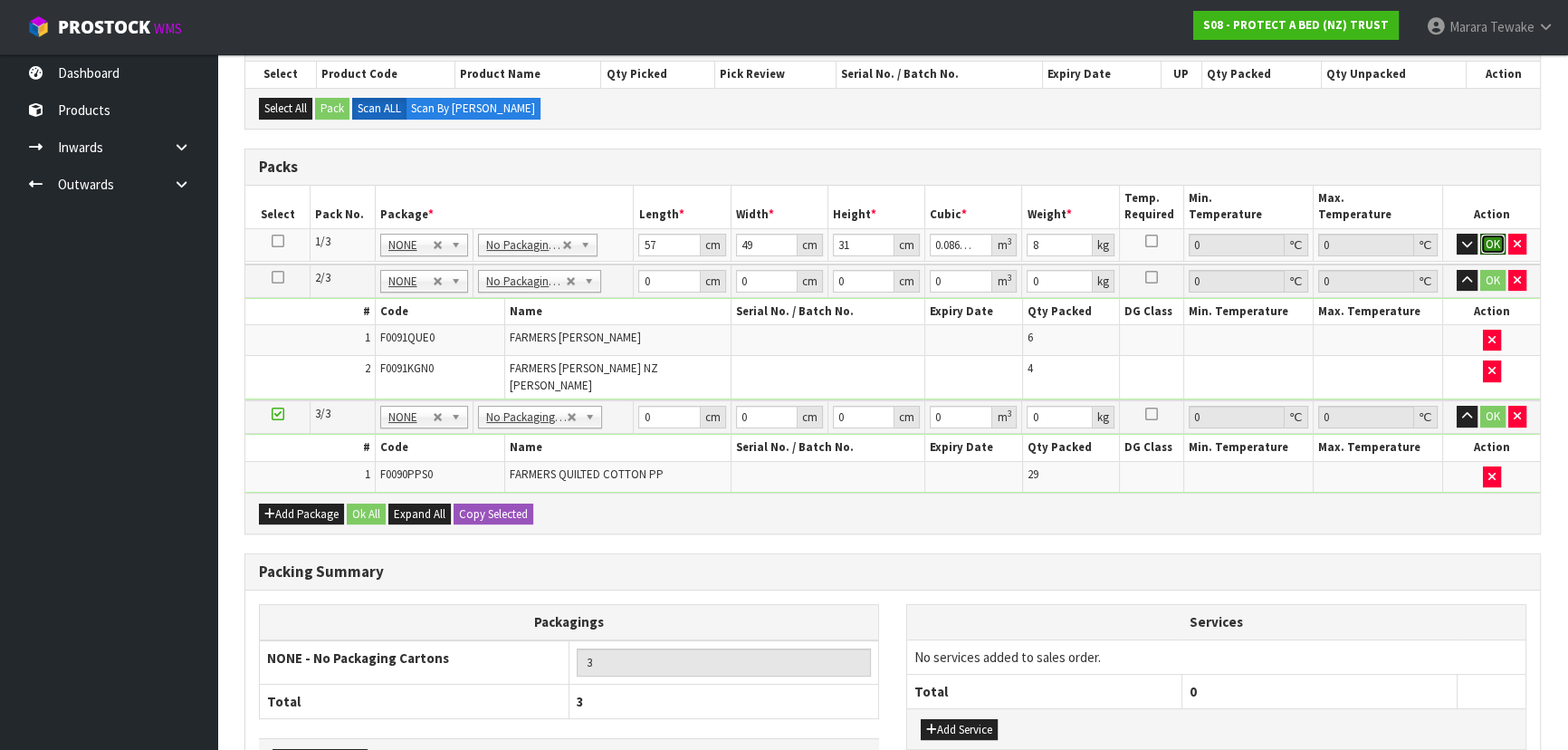
click button "OK" at bounding box center [1492, 244] width 25 height 22
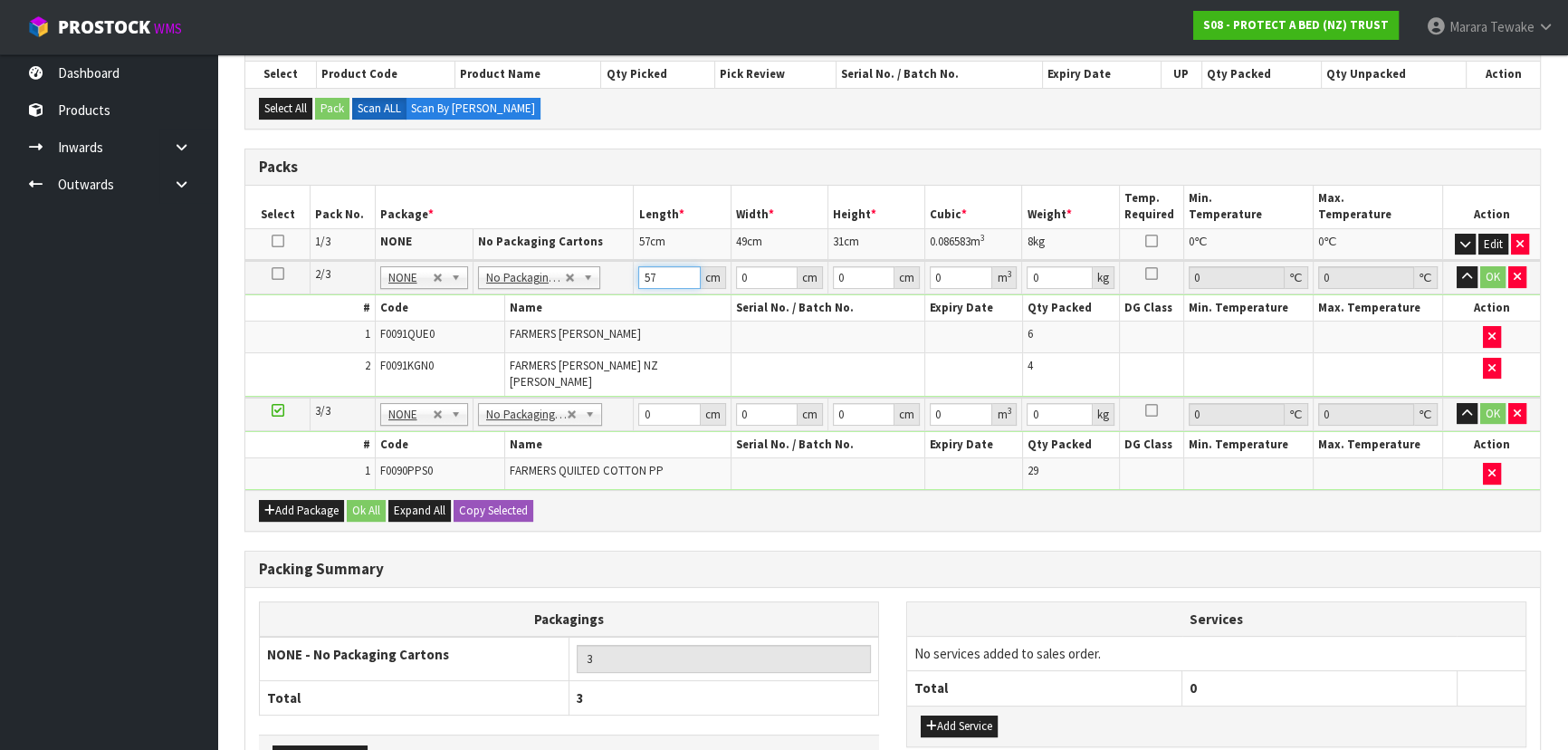
type input "57"
type input "40"
type input "3"
type input "0.00684"
type input "31"
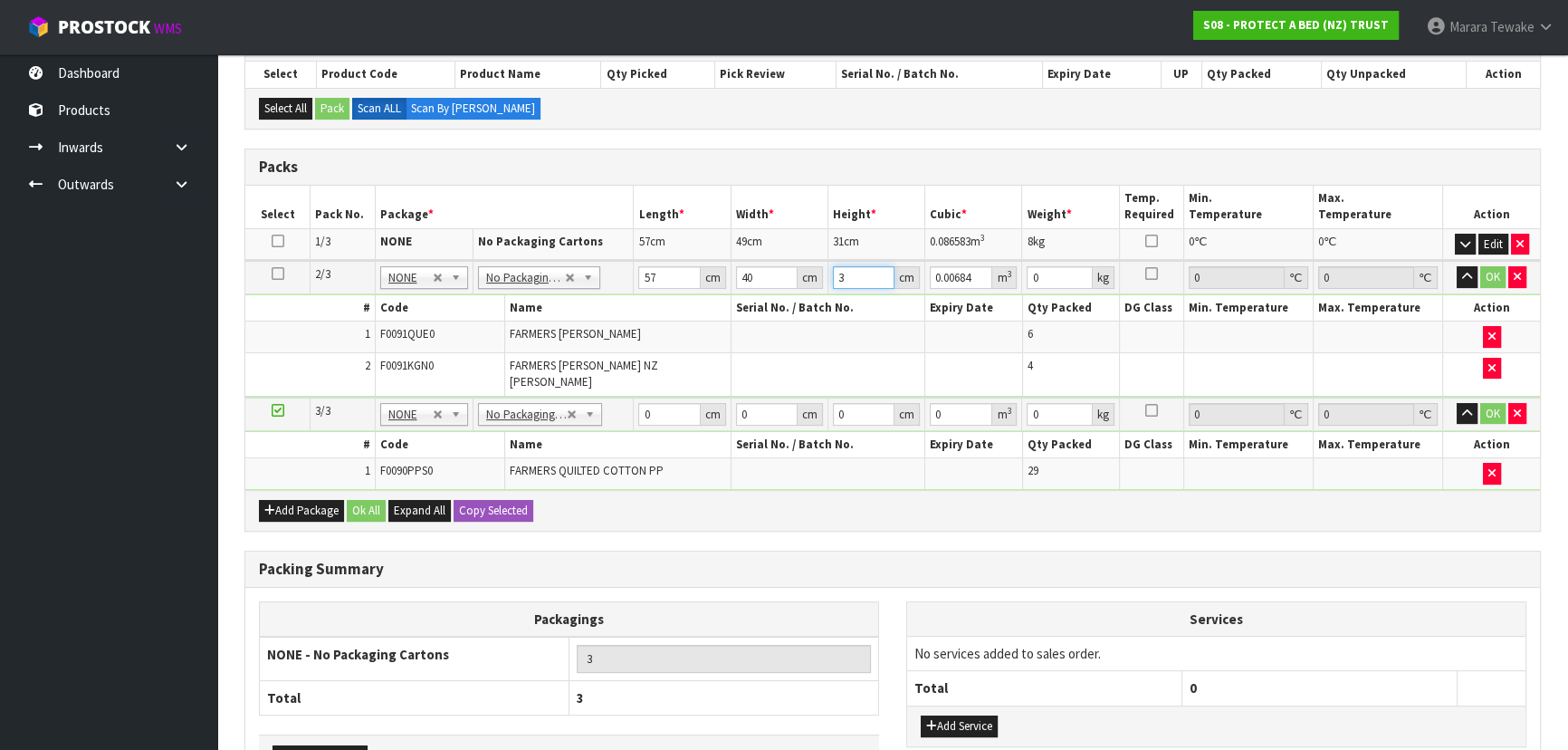
type input "0.07068"
type input "31"
type input "10"
click at [1456, 267] on button "button" at bounding box center [1467, 277] width 21 height 22
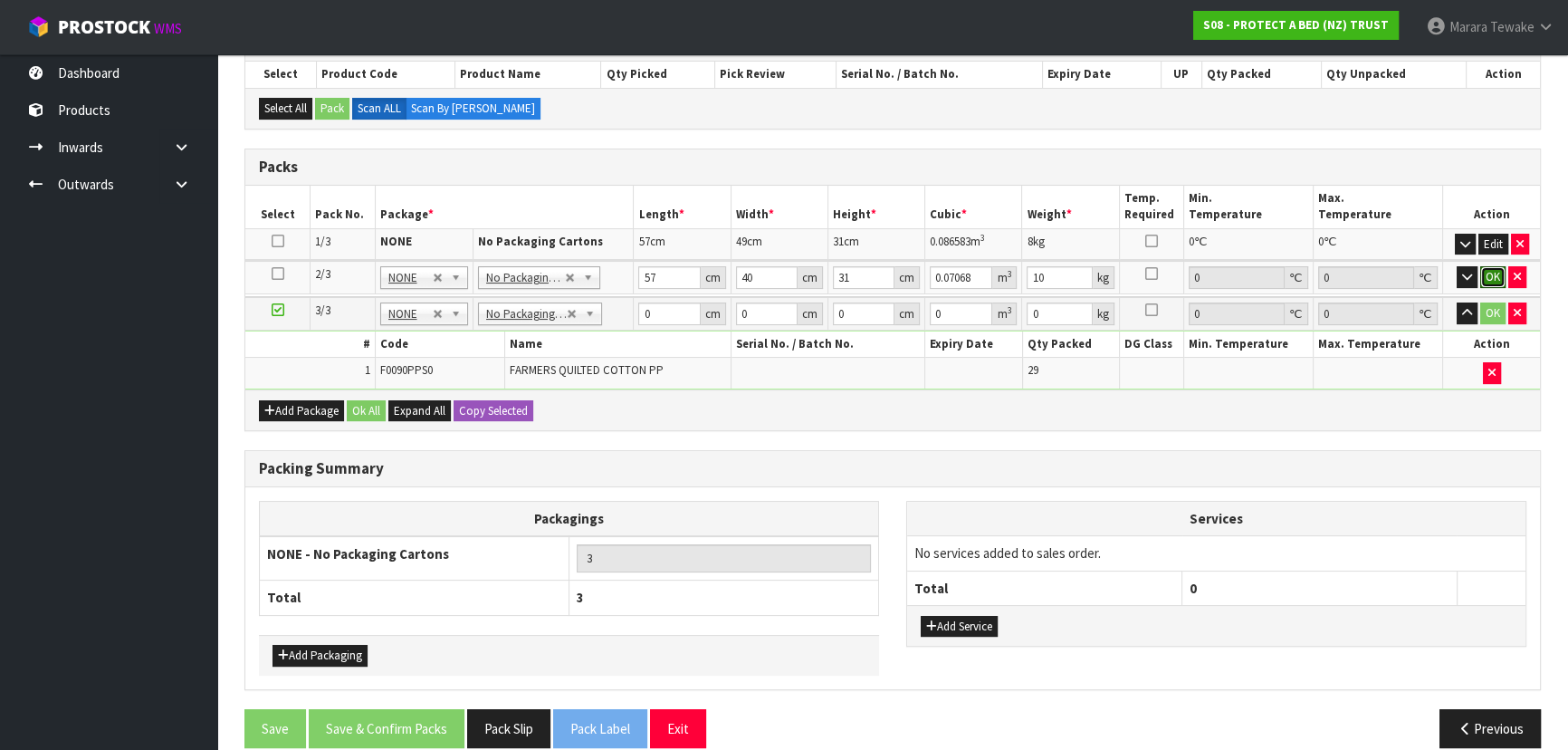
click button "OK" at bounding box center [1492, 277] width 25 height 22
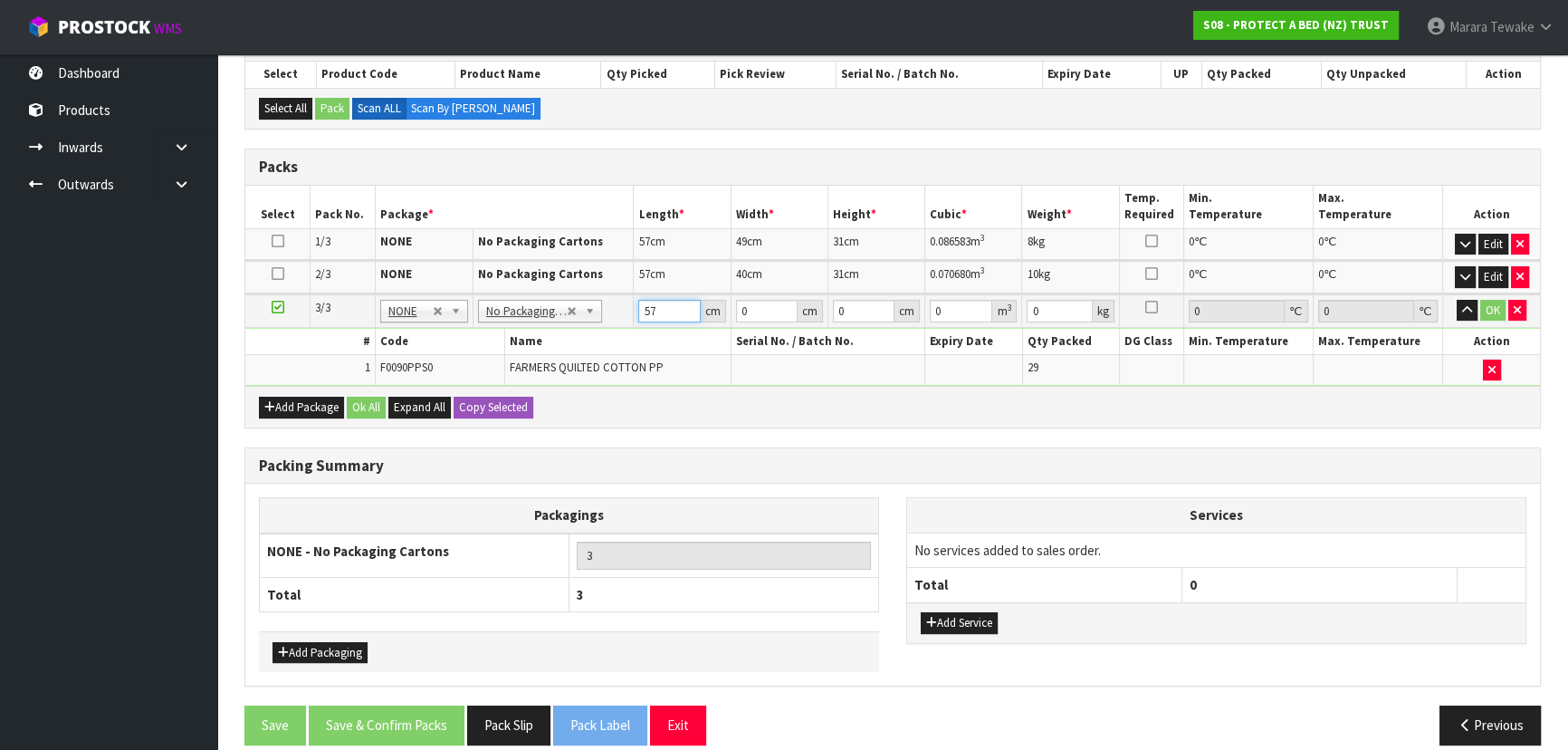
type input "57"
type input "39"
type input "3"
type input "0.006669"
type input "32"
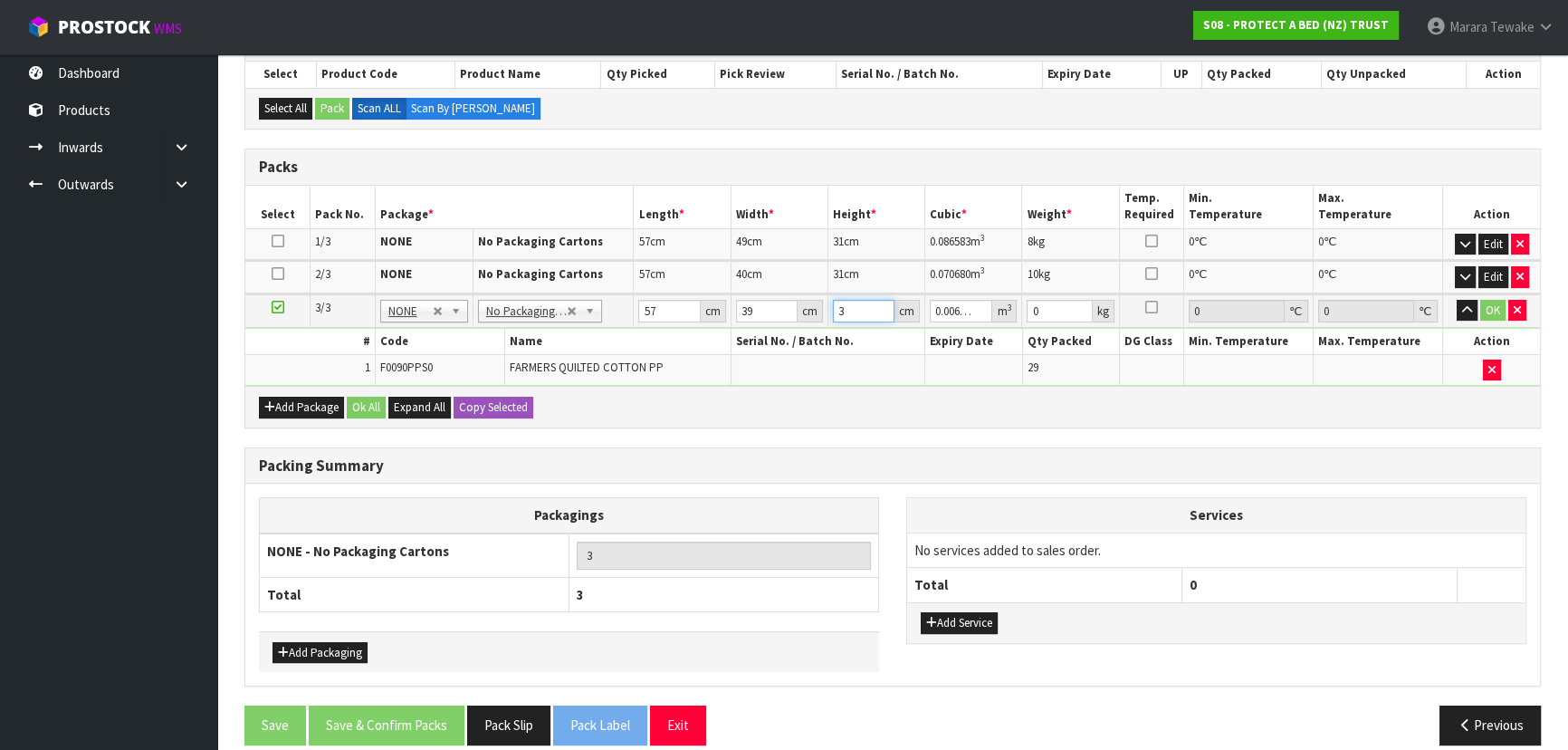
type input "0.071136"
type input "32"
type input "11"
click at [1456, 299] on button "button" at bounding box center [1467, 310] width 21 height 22
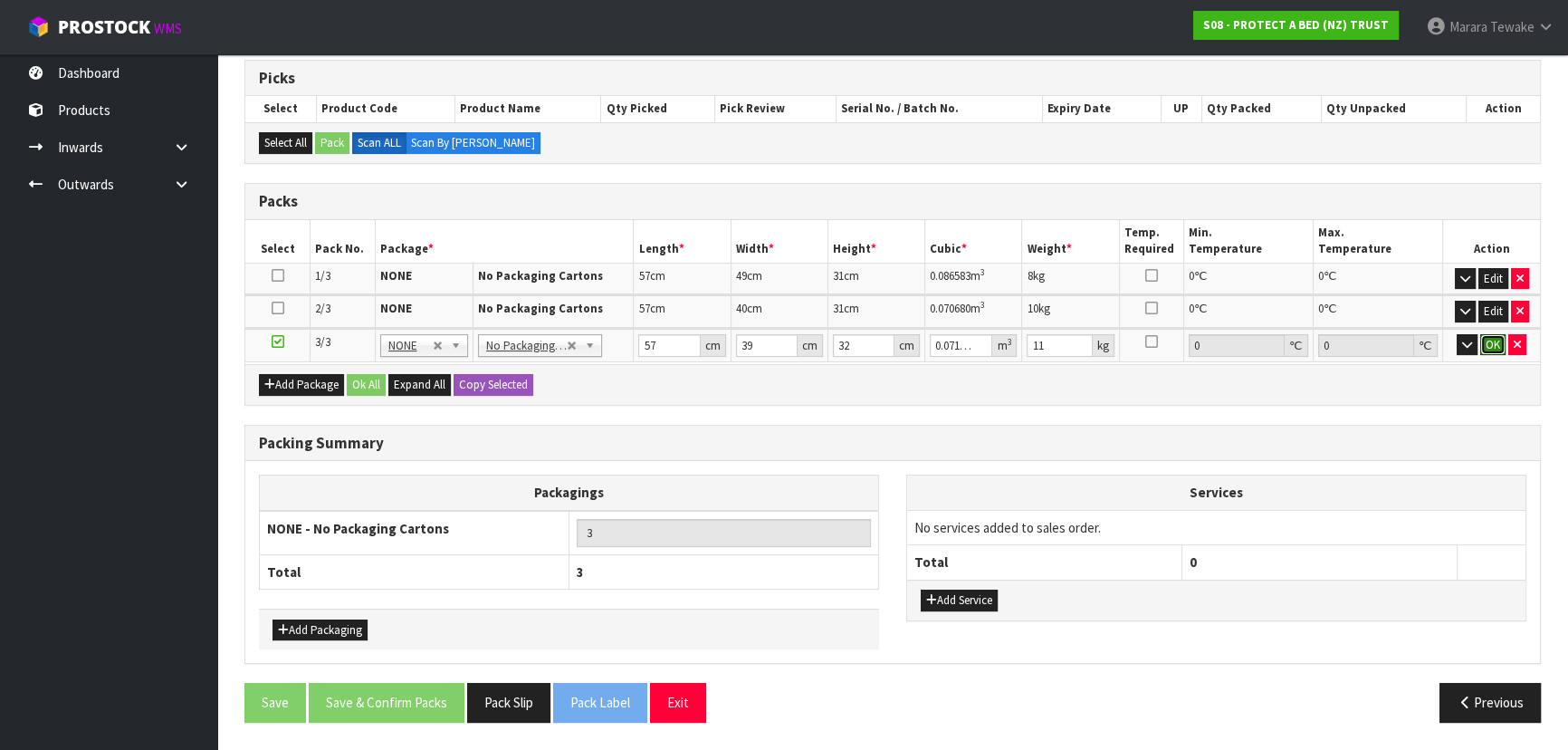
click button "OK" at bounding box center [1492, 344] width 25 height 22
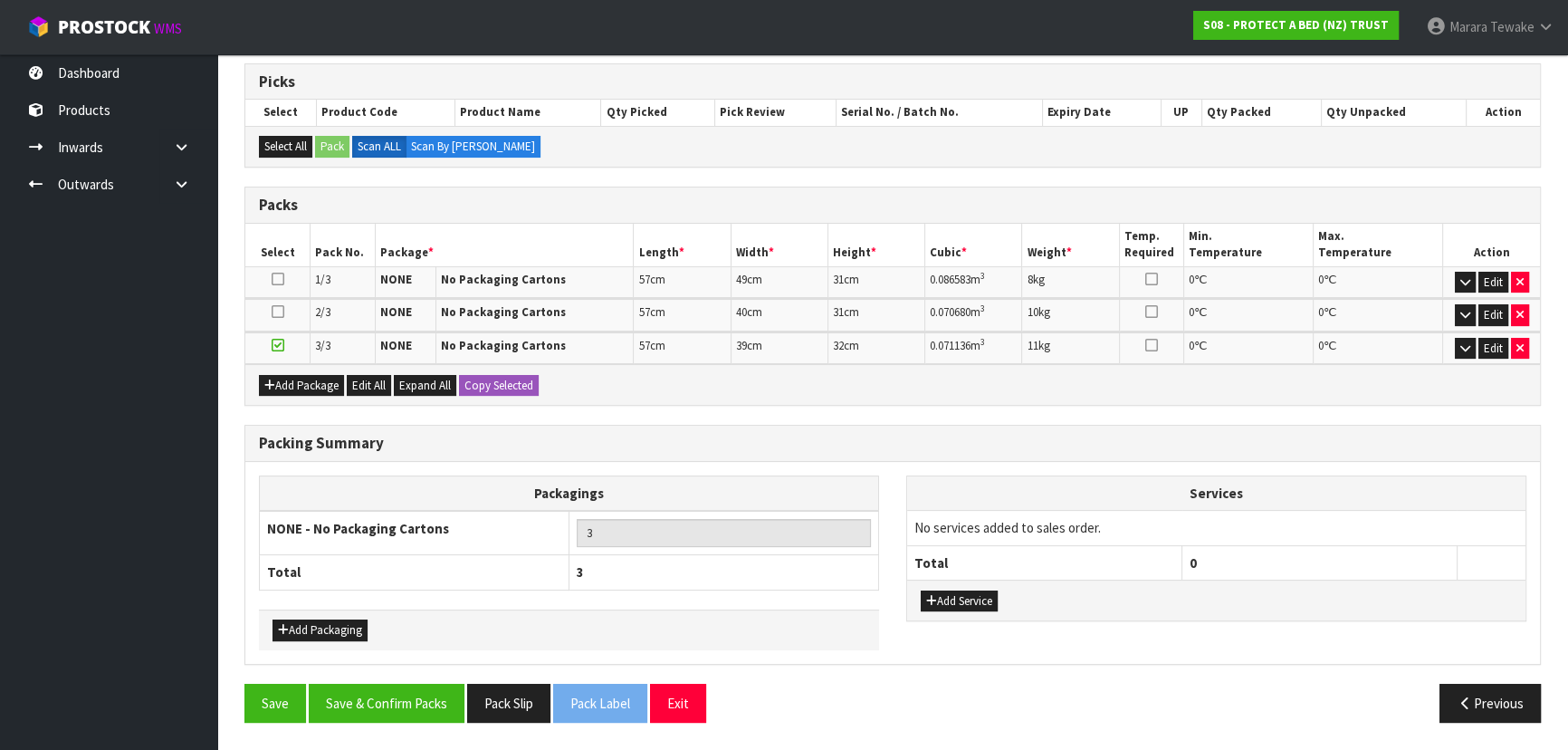
scroll to position [285, 0]
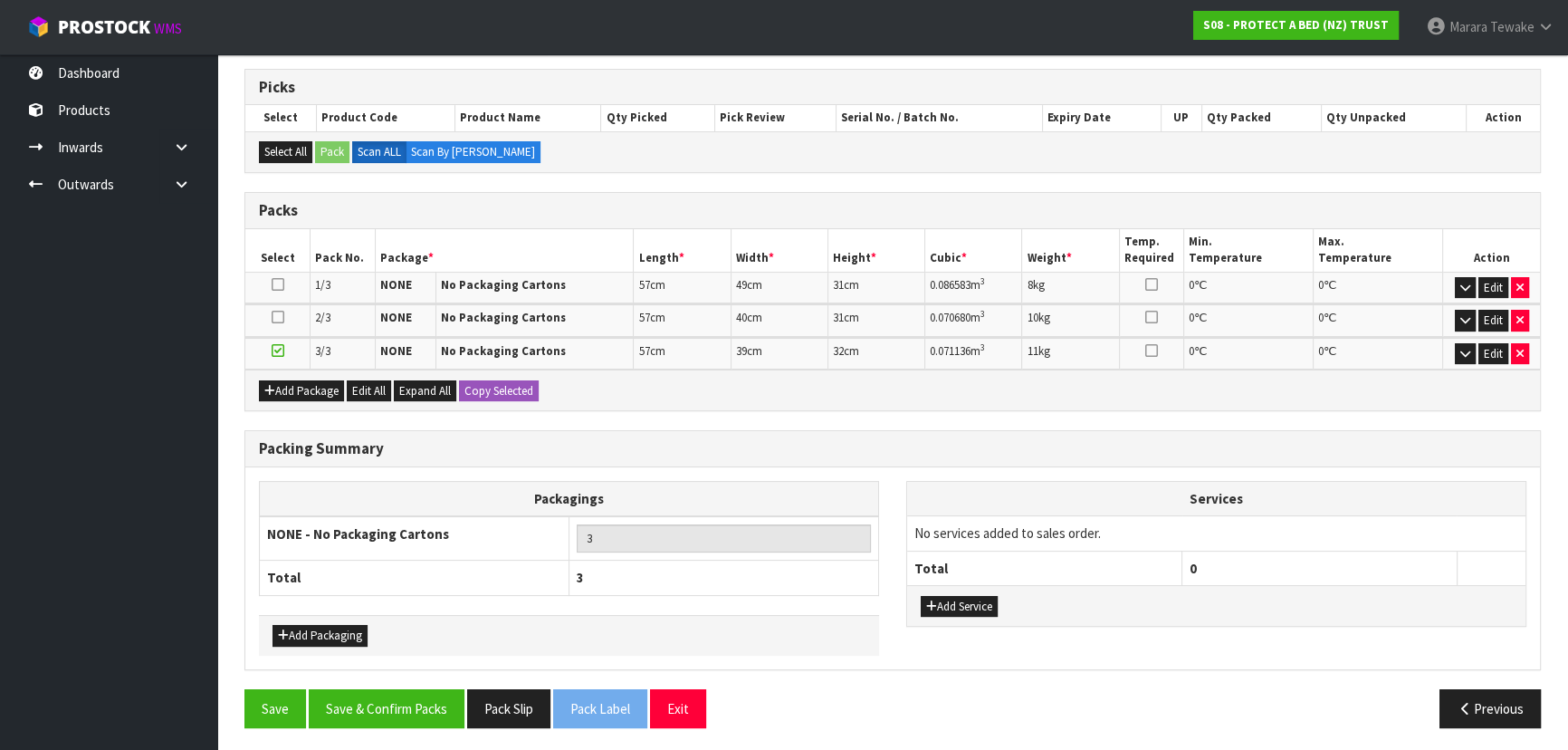
drag, startPoint x: 438, startPoint y: 679, endPoint x: 427, endPoint y: 696, distance: 20.2
click at [436, 680] on div "Packing Summary Packagings NONE - No Packaging Cartons 3 Total 3 Add Packaging …" at bounding box center [892, 559] width 1323 height 259
click at [427, 696] on button "Save & Confirm Packs" at bounding box center [387, 708] width 156 height 38
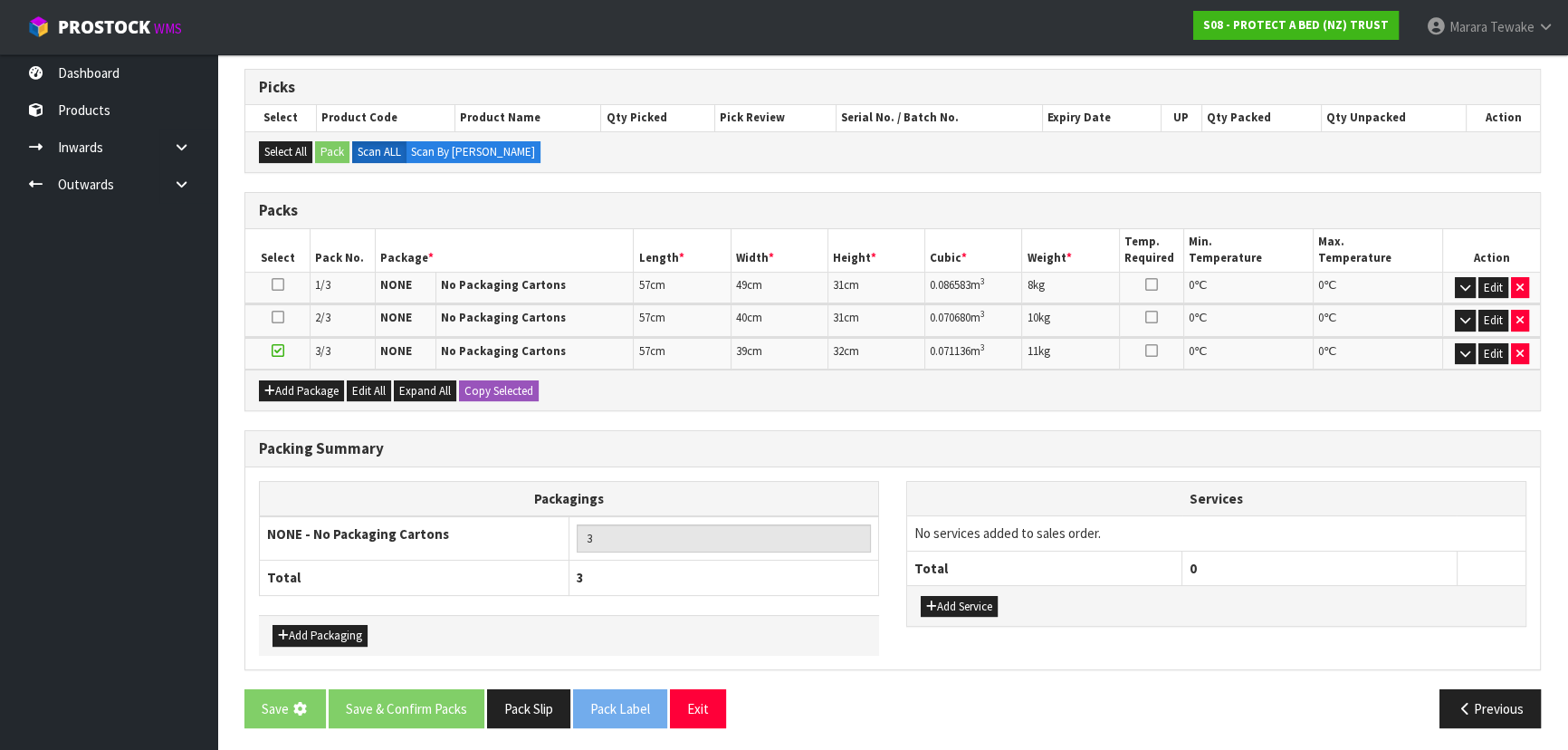
scroll to position [0, 0]
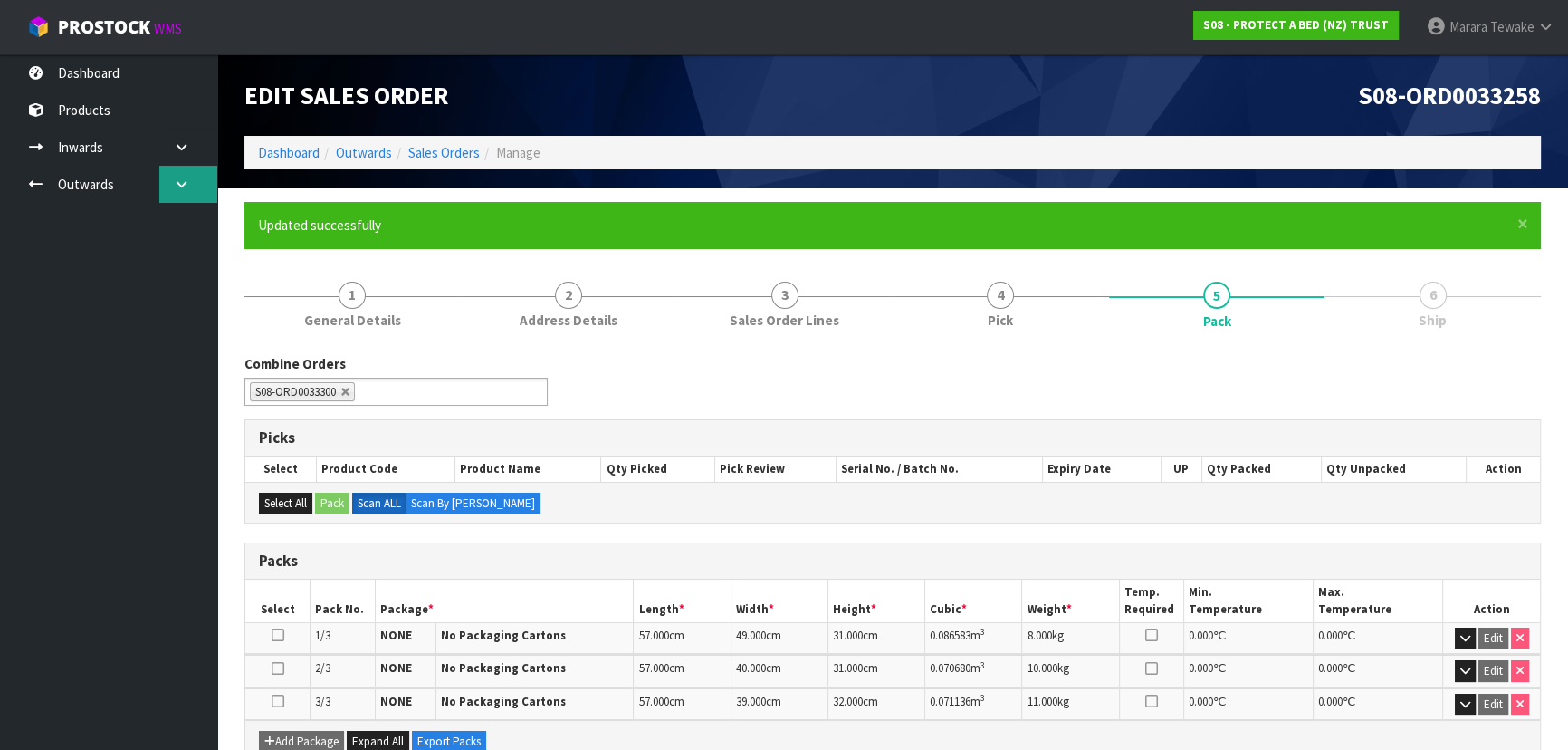
click at [192, 176] on link at bounding box center [189, 185] width 58 height 38
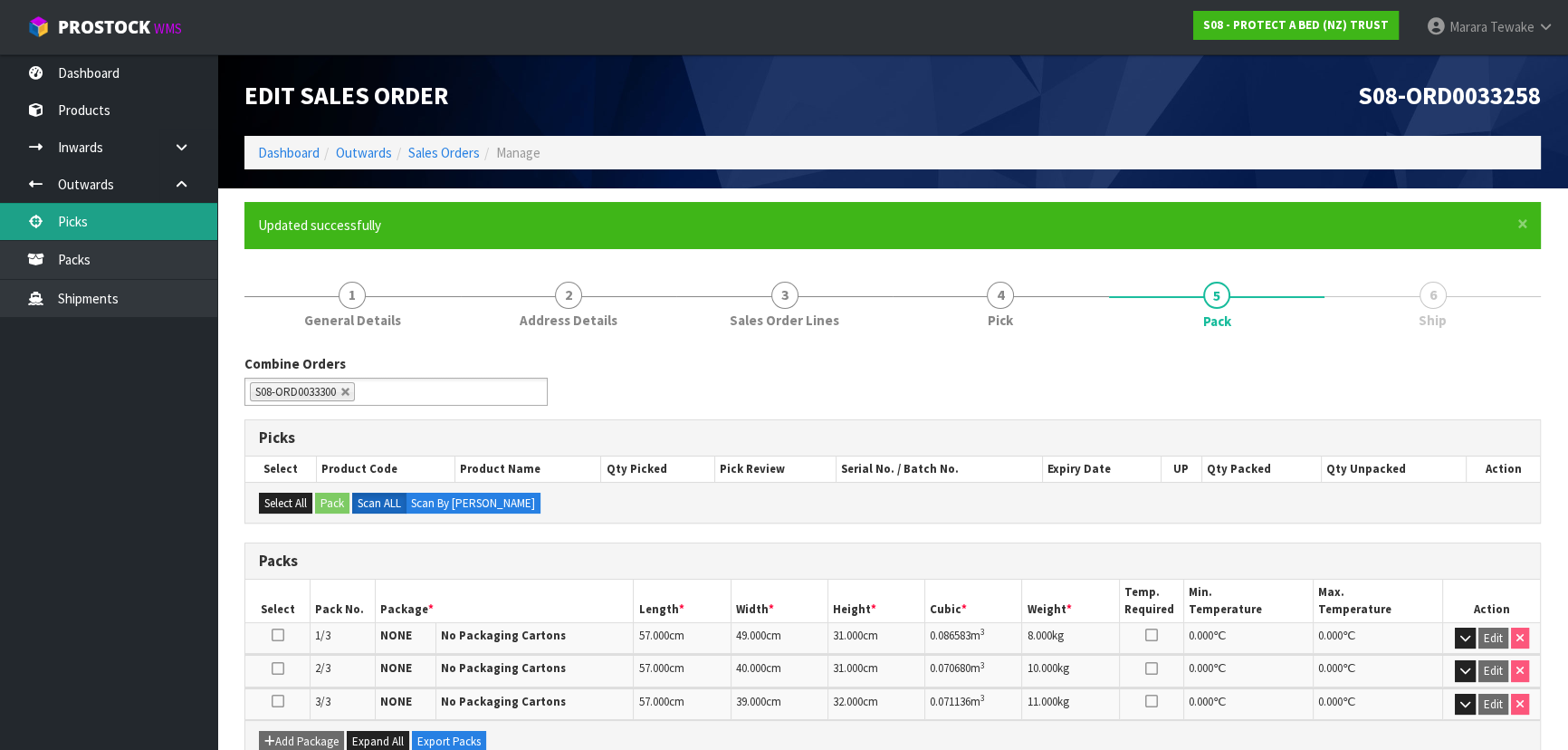
click at [161, 220] on link "Picks" at bounding box center [109, 222] width 218 height 38
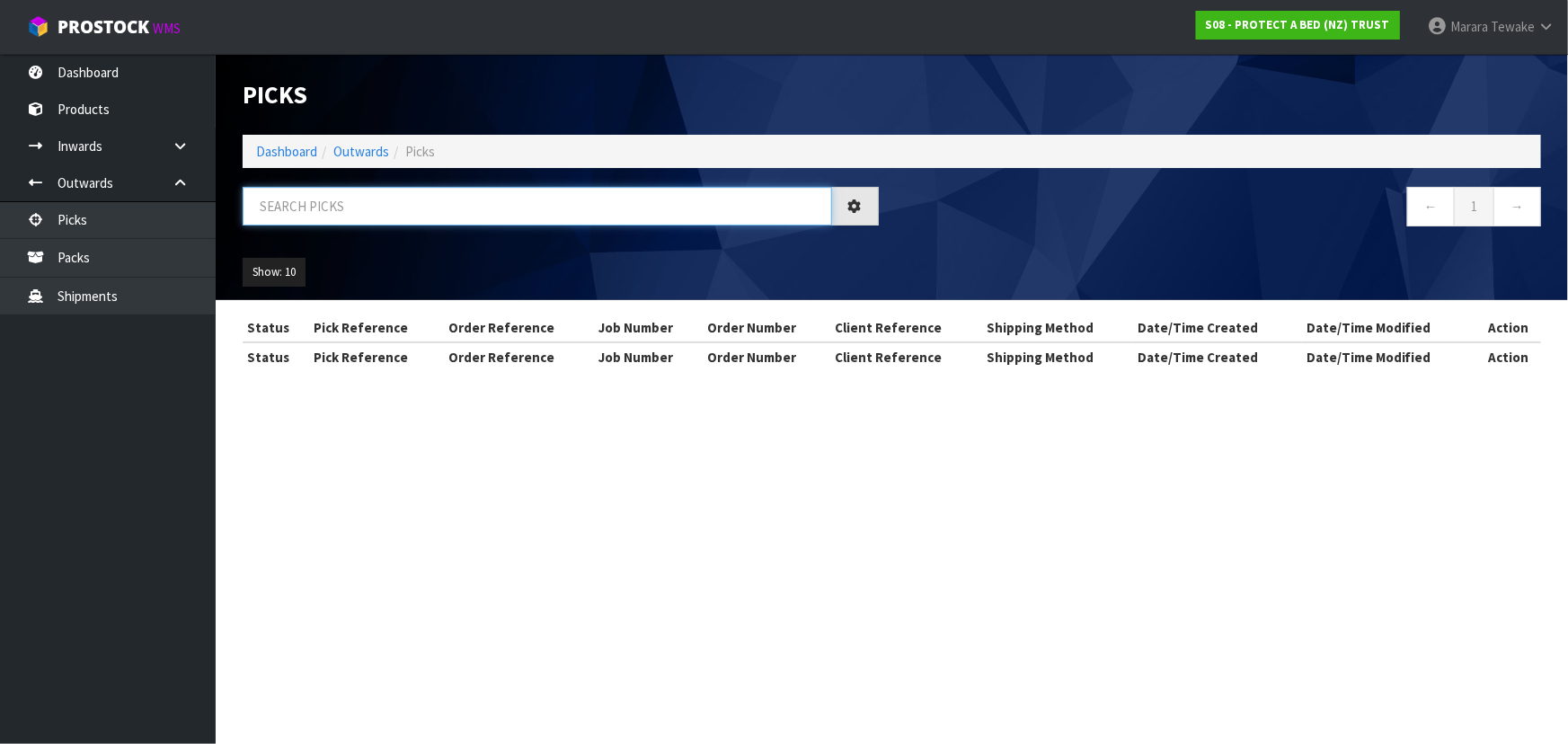
click at [306, 214] on input "text" at bounding box center [537, 206] width 590 height 38
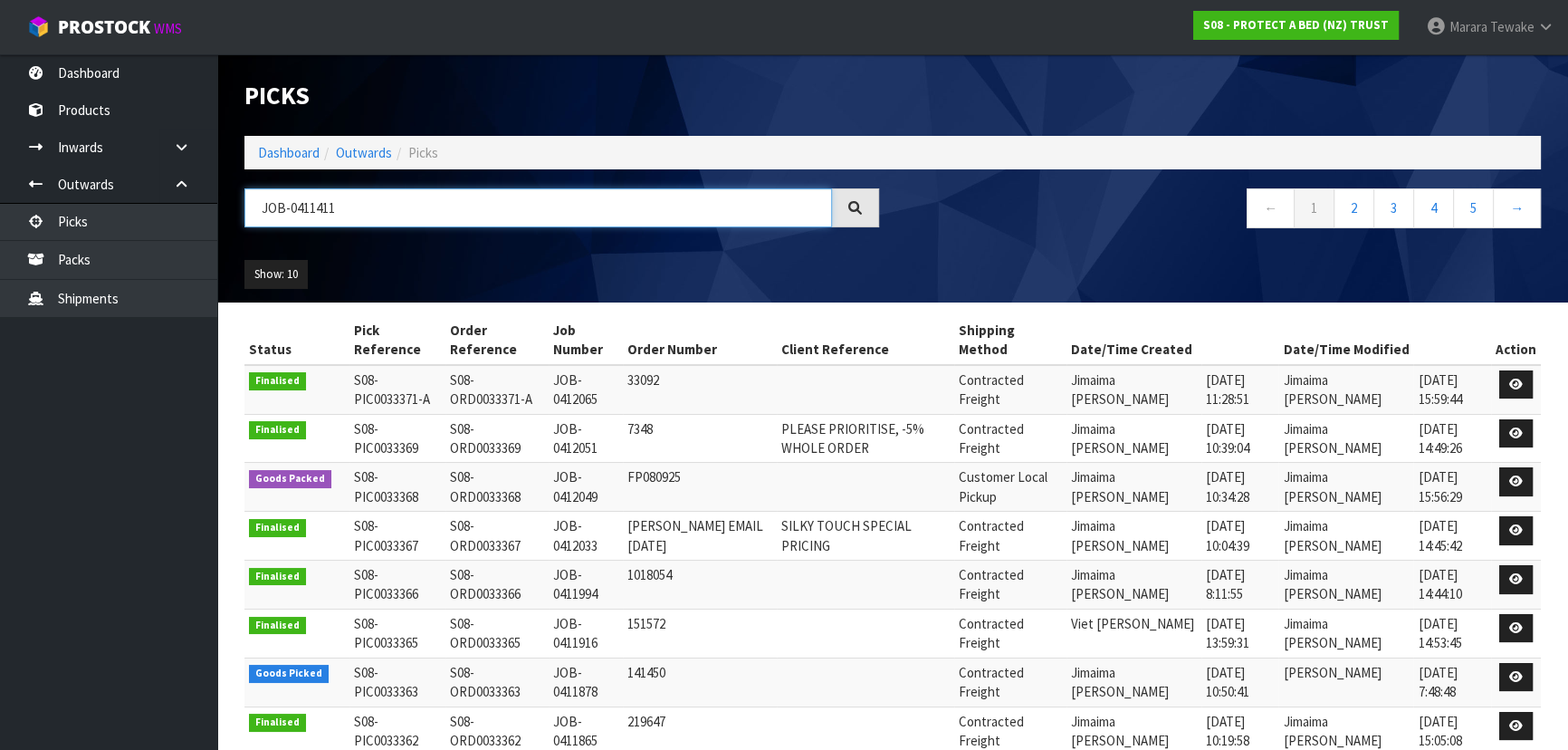
type input "JOB-0411411"
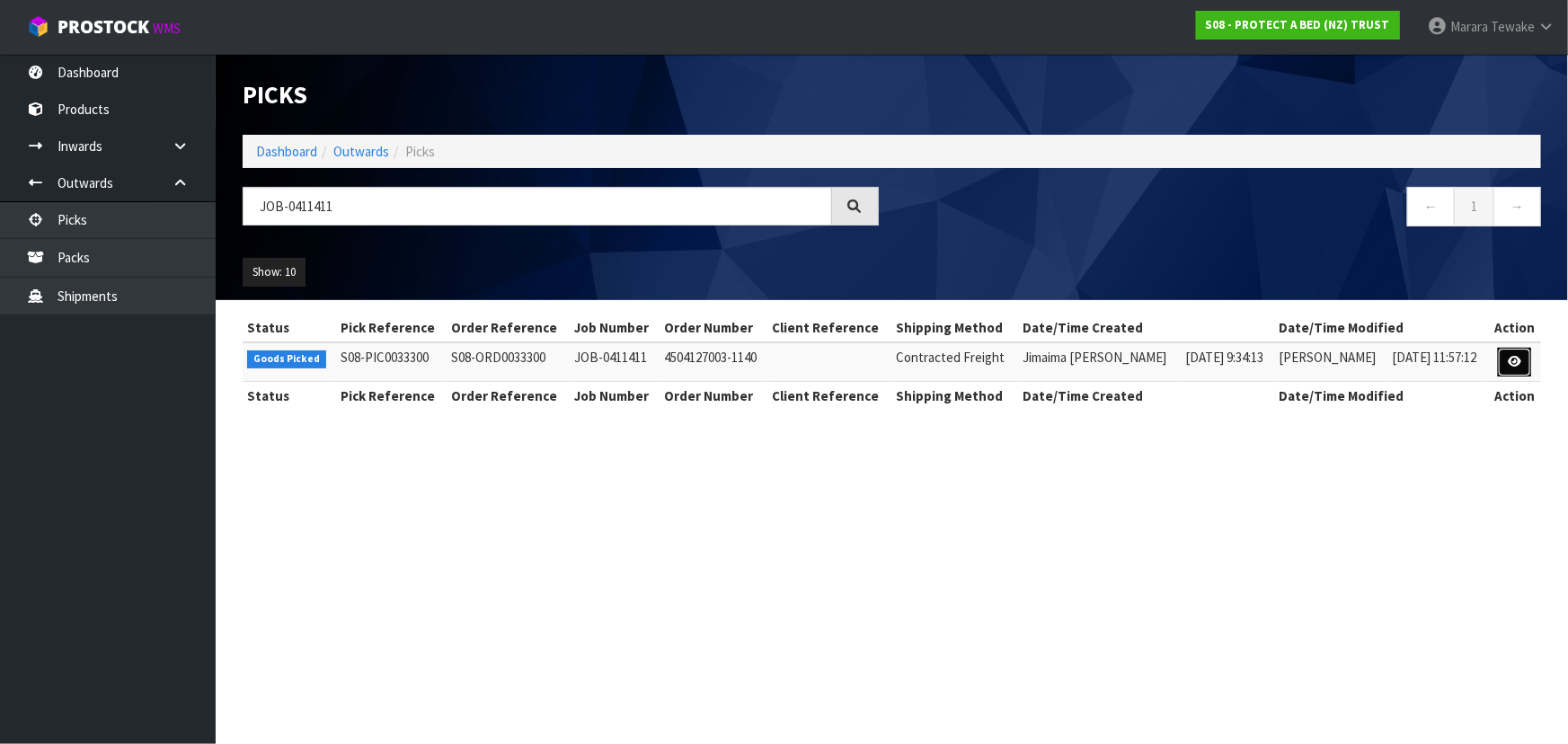
click at [1516, 352] on link at bounding box center [1515, 361] width 34 height 29
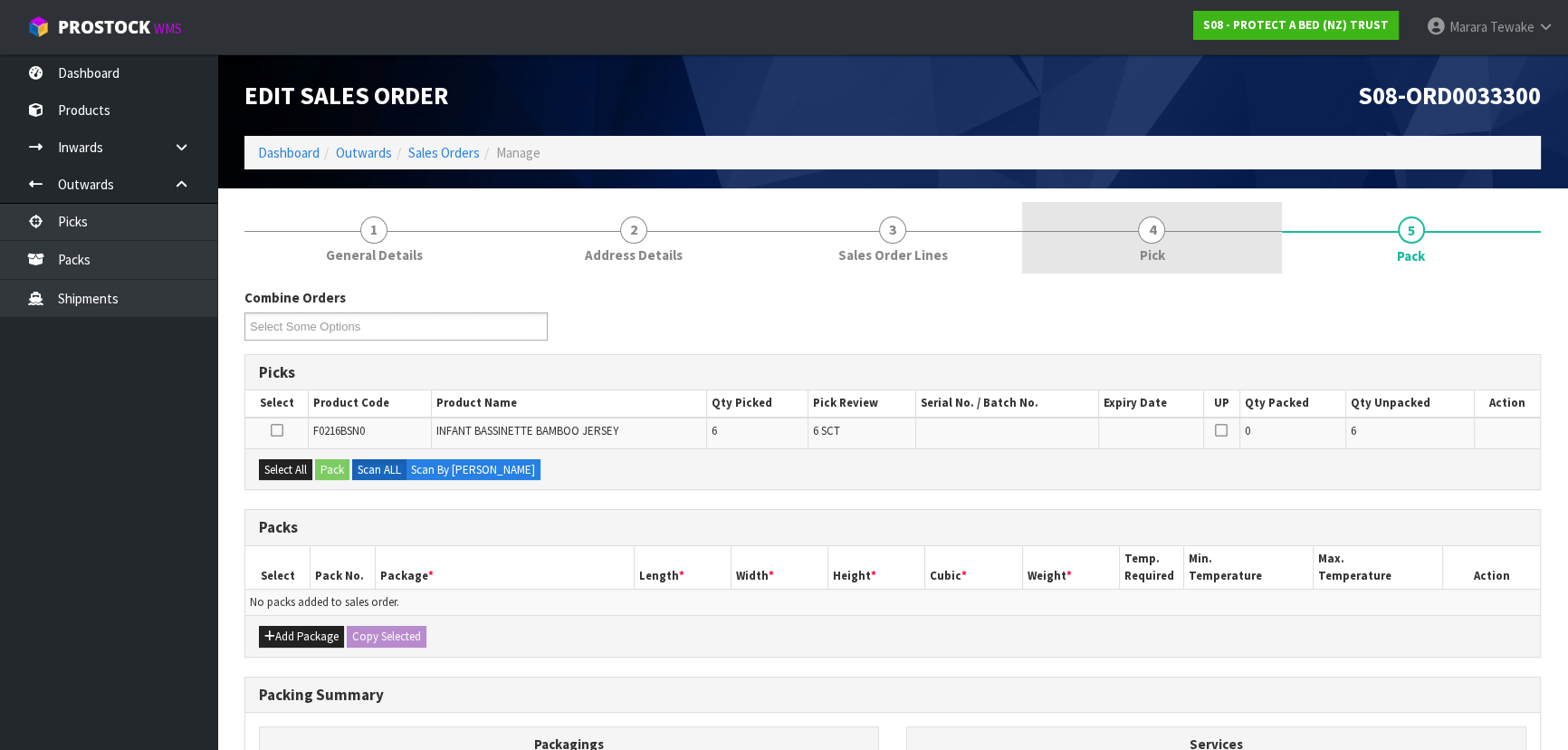
click at [1197, 248] on link "4 Pick" at bounding box center [1151, 237] width 259 height 71
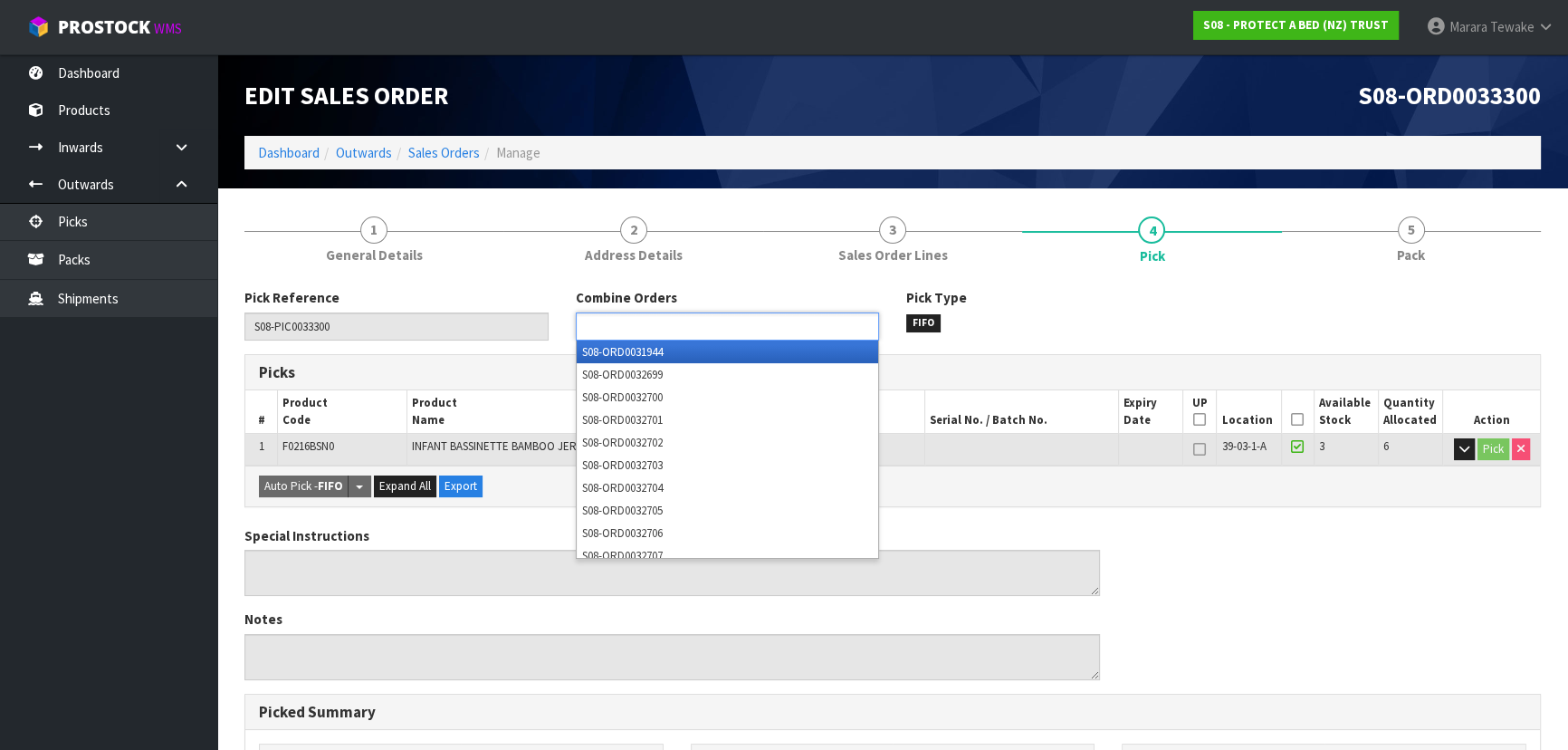
click at [764, 332] on ul at bounding box center [727, 327] width 303 height 28
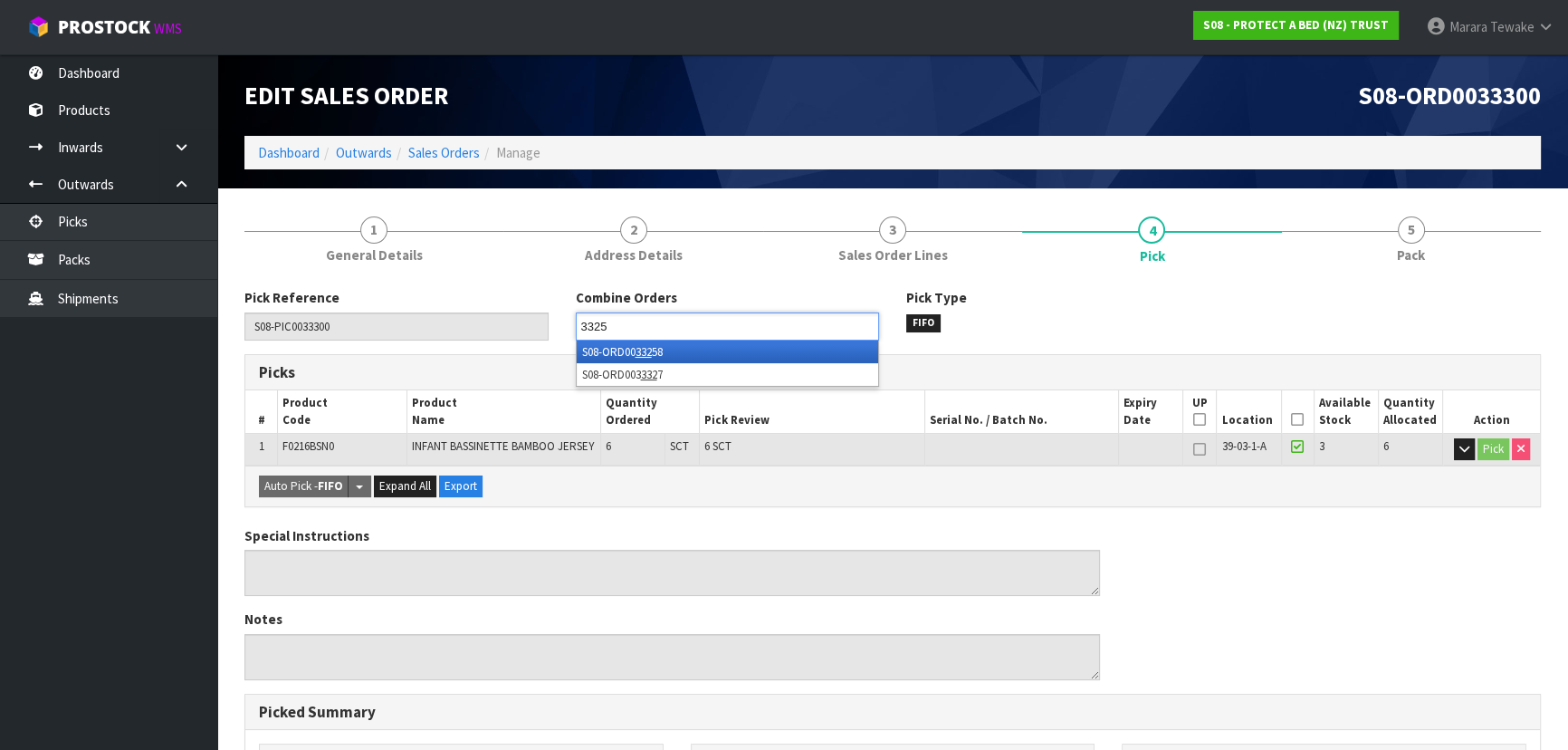
type input "33258"
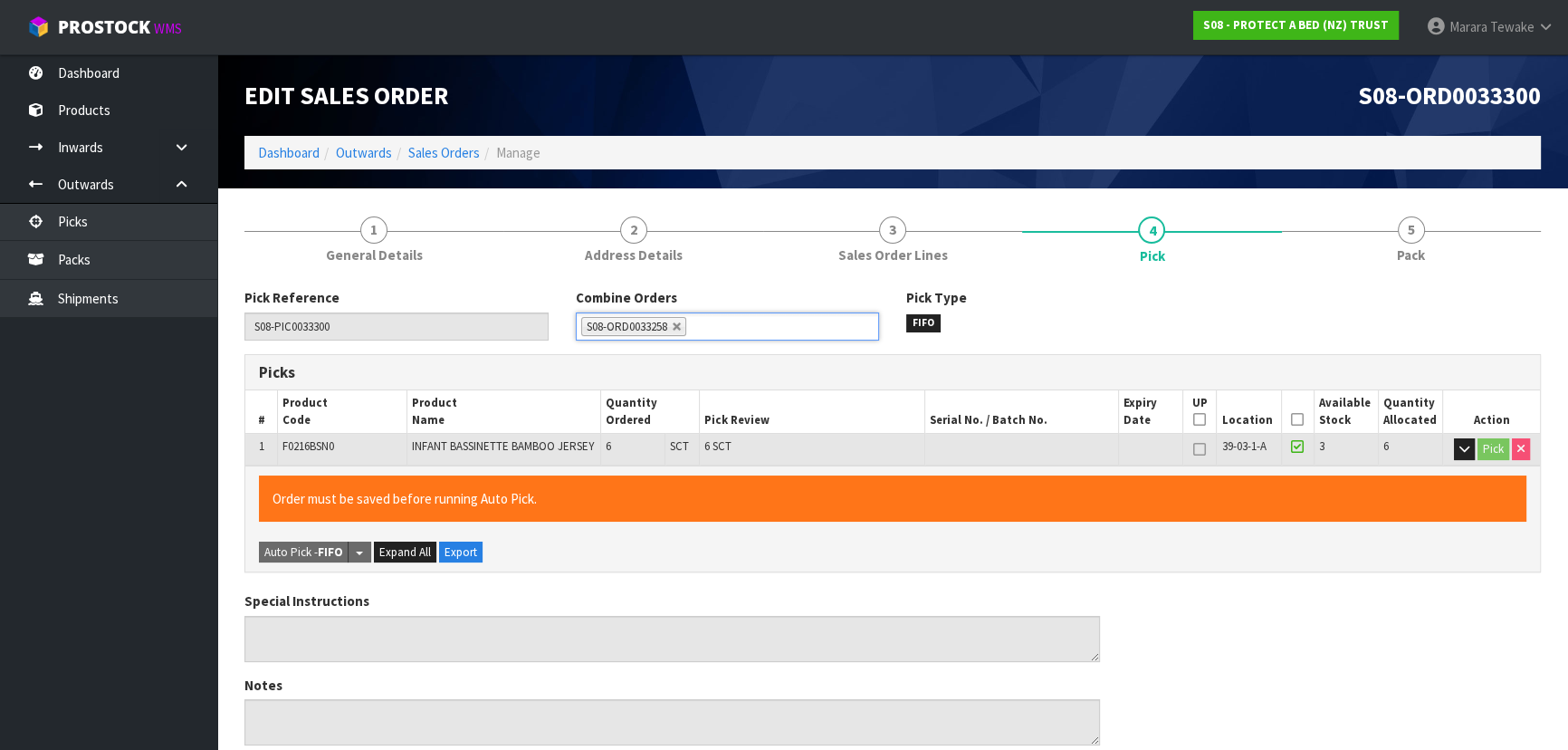
click at [1295, 421] on icon at bounding box center [1298, 420] width 13 height 1
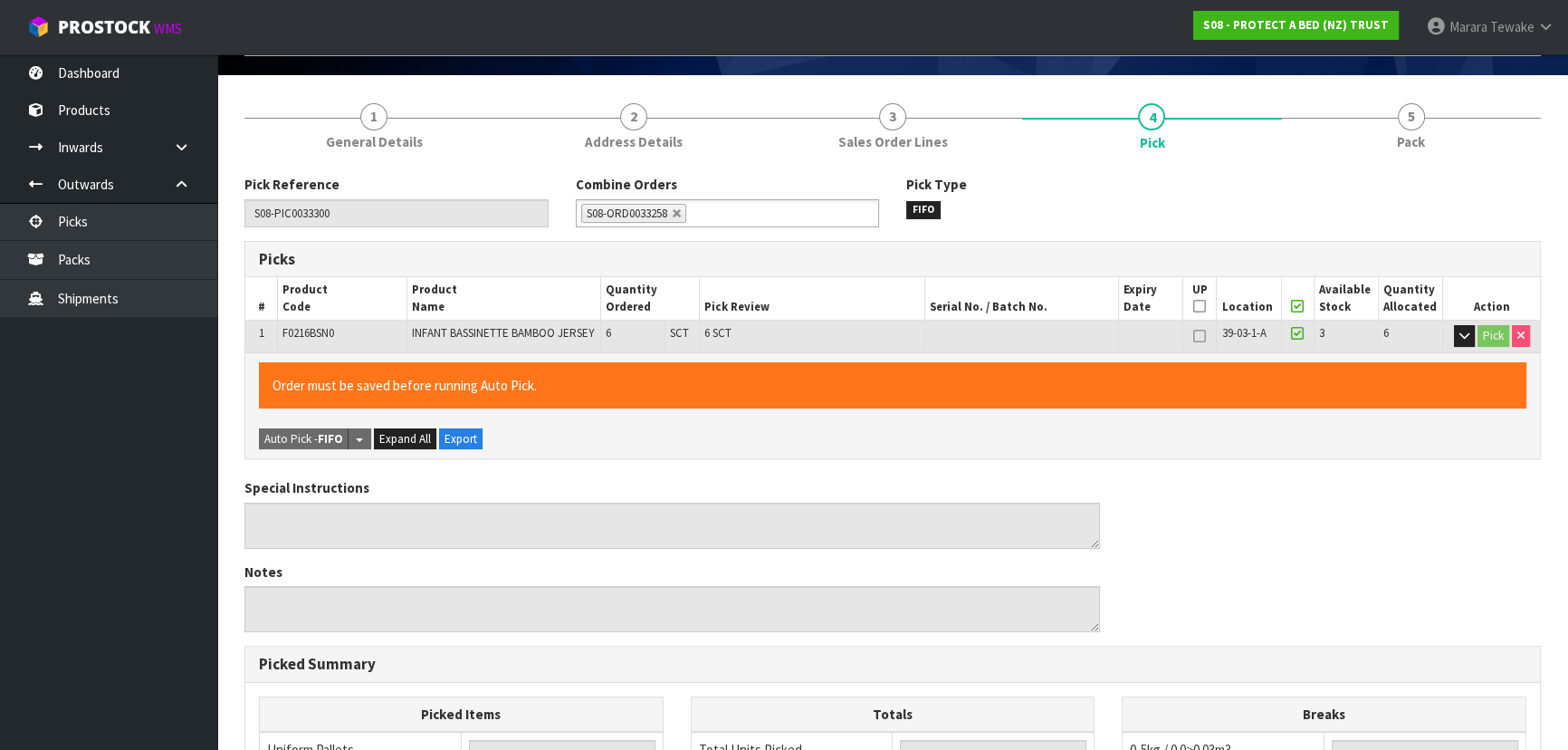
scroll to position [517, 0]
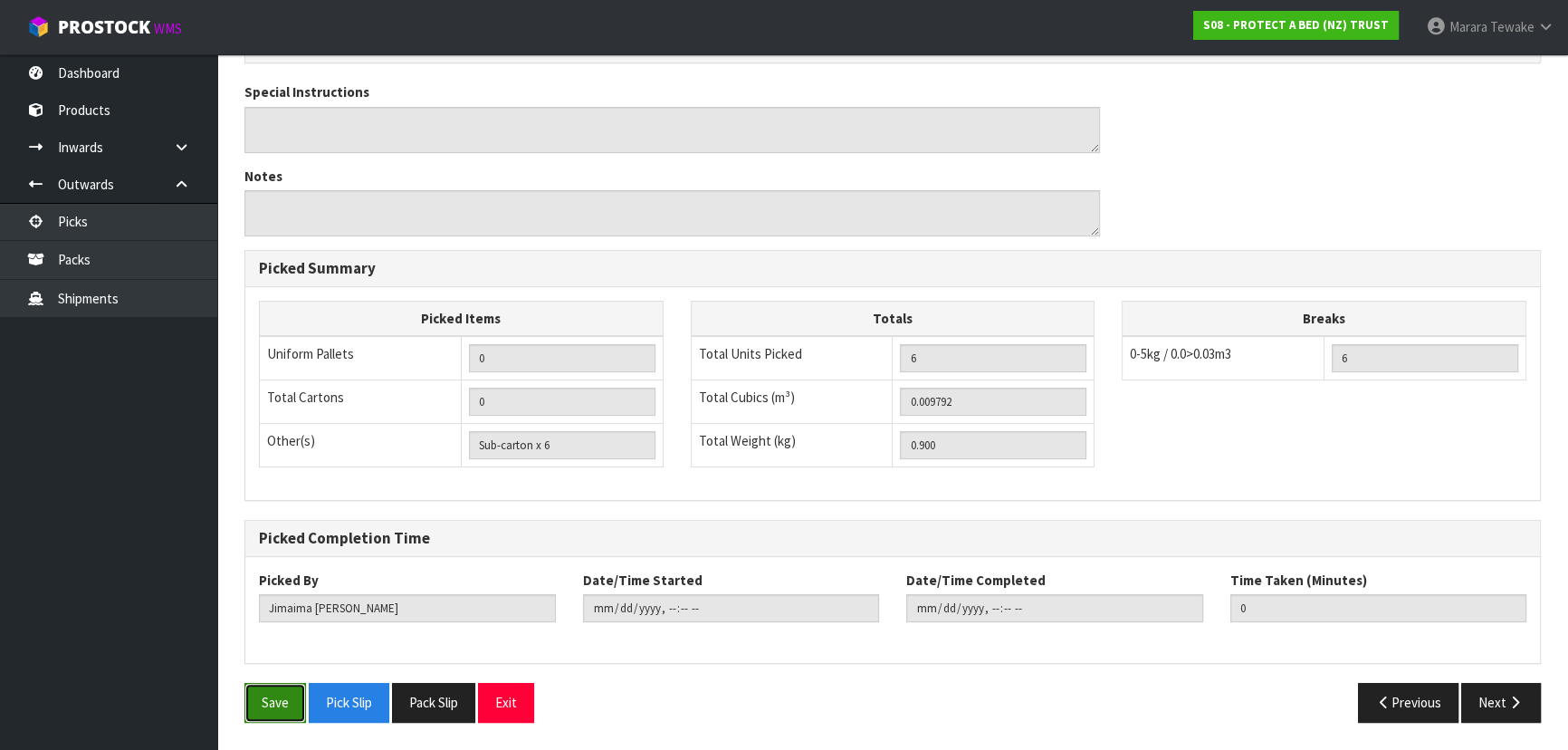
click at [273, 712] on button "Save" at bounding box center [275, 701] width 62 height 38
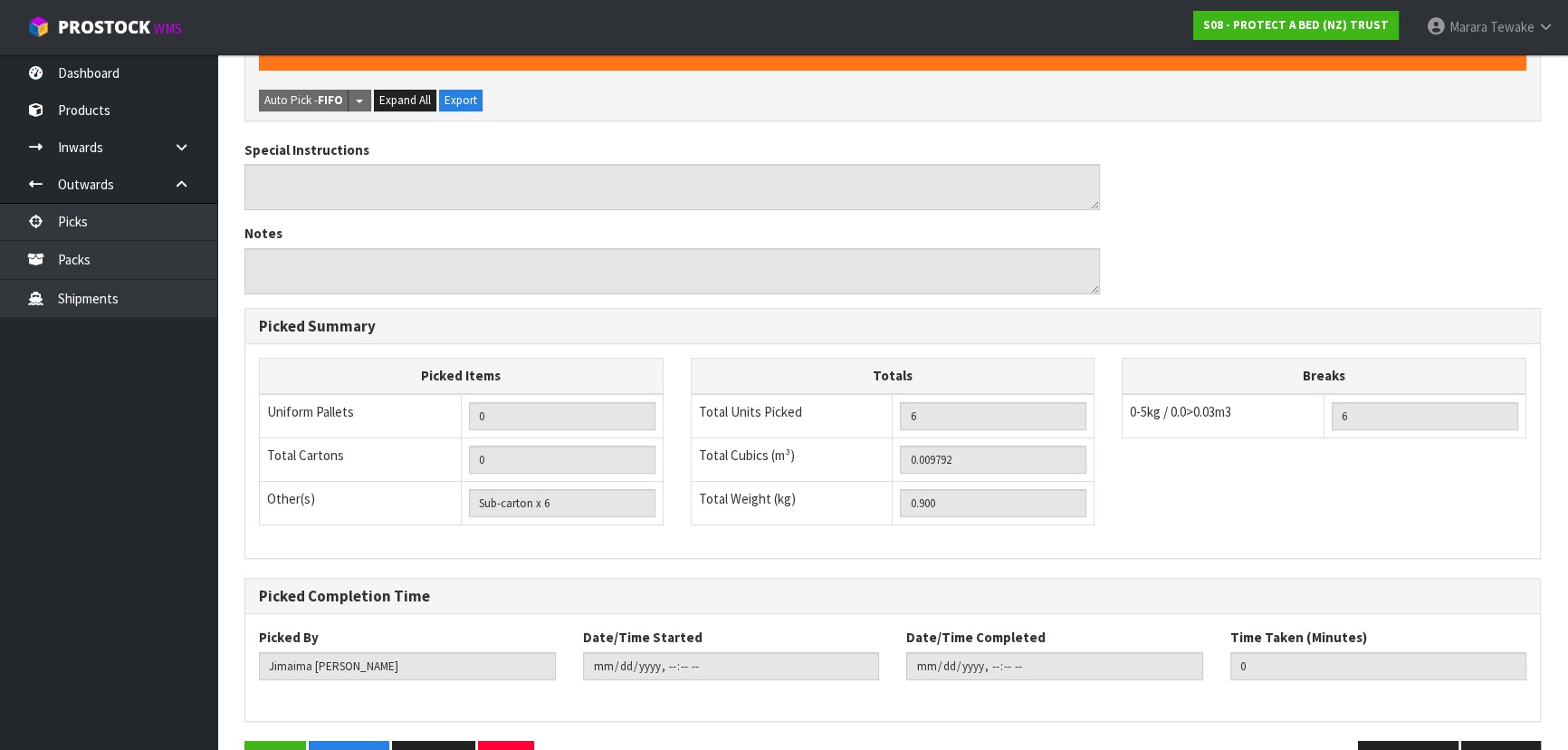
scroll to position [0, 0]
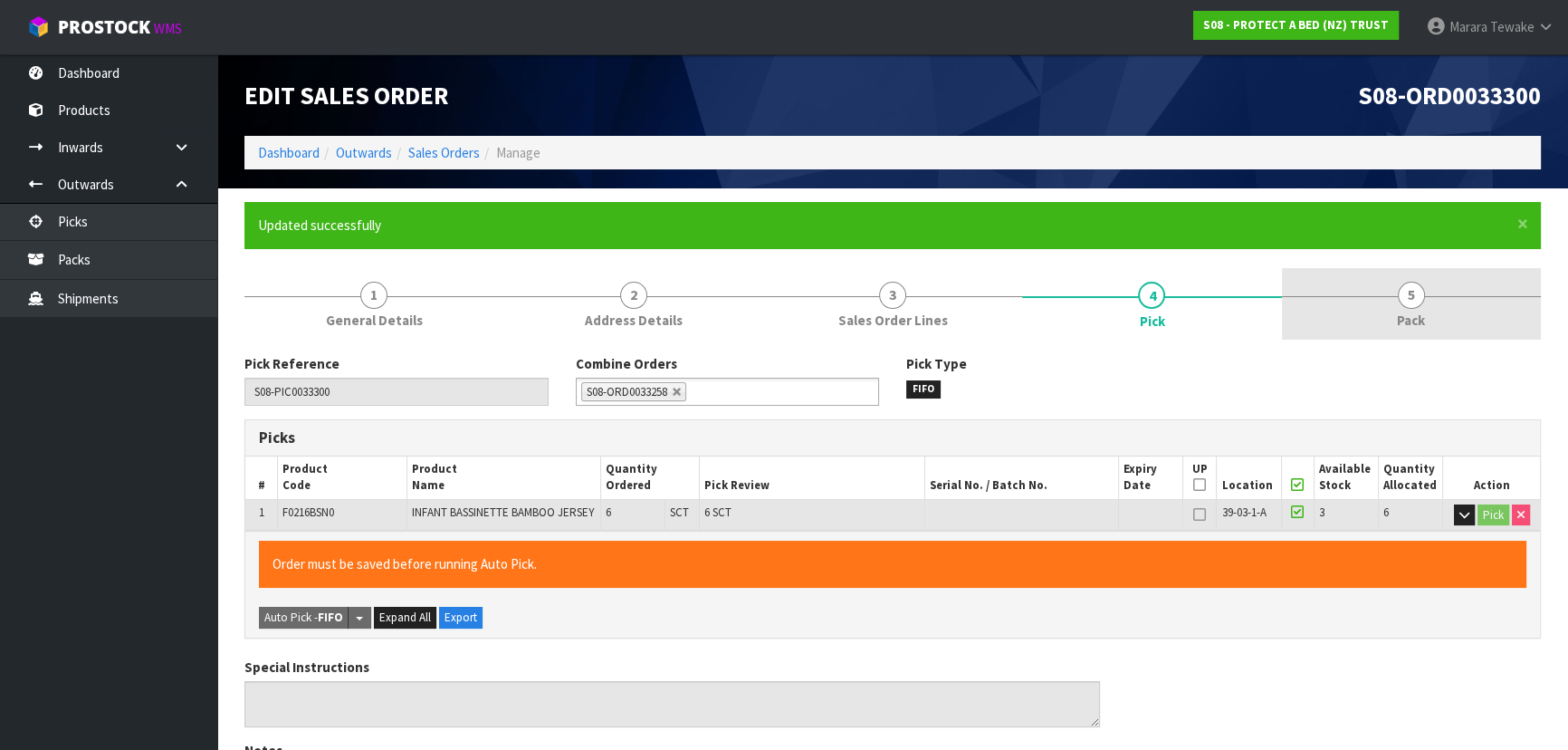
type input "[PERSON_NAME]"
type input "2025-09-12T07:58:33"
drag, startPoint x: 1405, startPoint y: 280, endPoint x: 1394, endPoint y: 279, distance: 11.0
click at [1405, 279] on link "5 Pack" at bounding box center [1411, 304] width 259 height 71
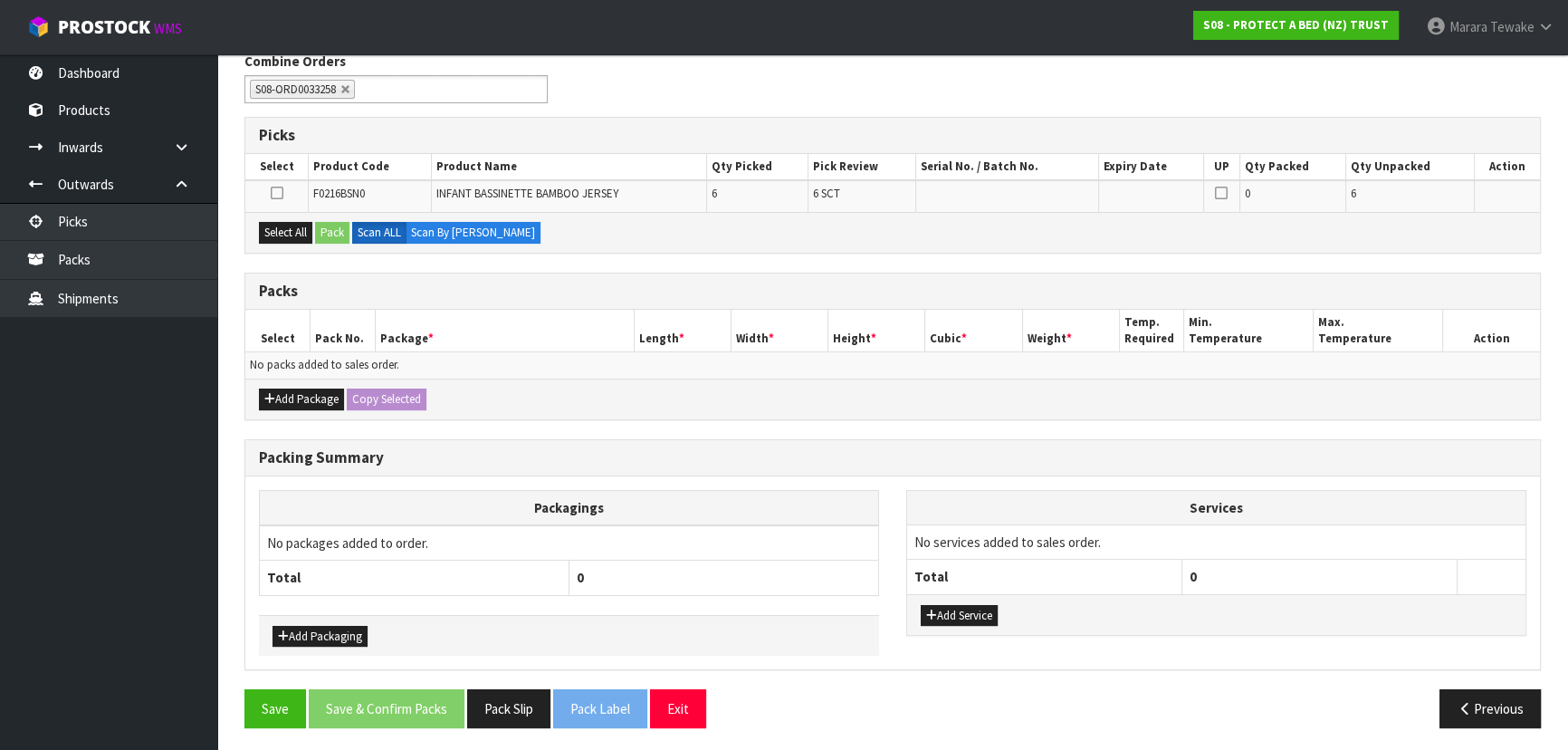
scroll to position [303, 0]
click at [315, 397] on button "Add Package" at bounding box center [301, 398] width 85 height 22
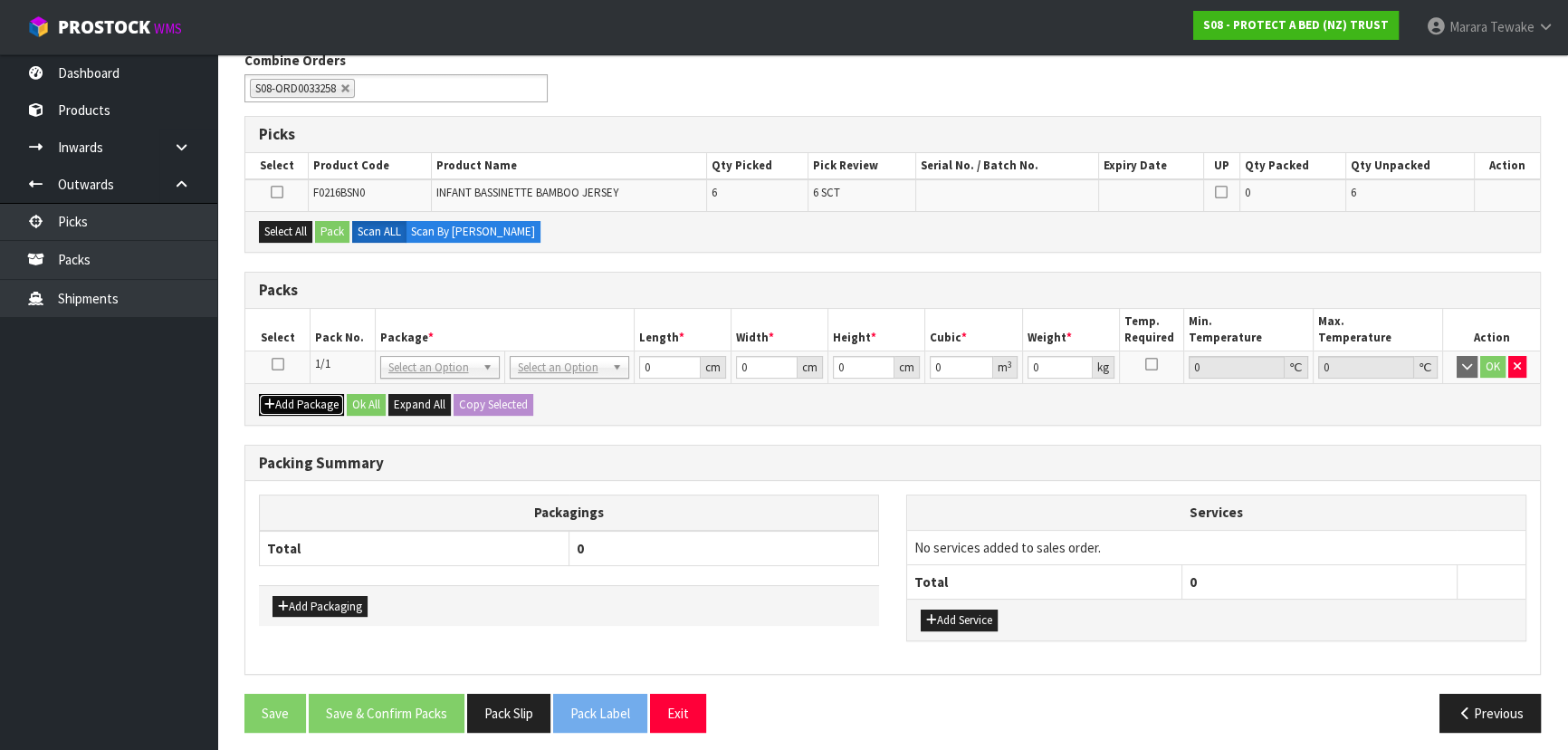
click at [317, 399] on button "Add Package" at bounding box center [301, 405] width 85 height 22
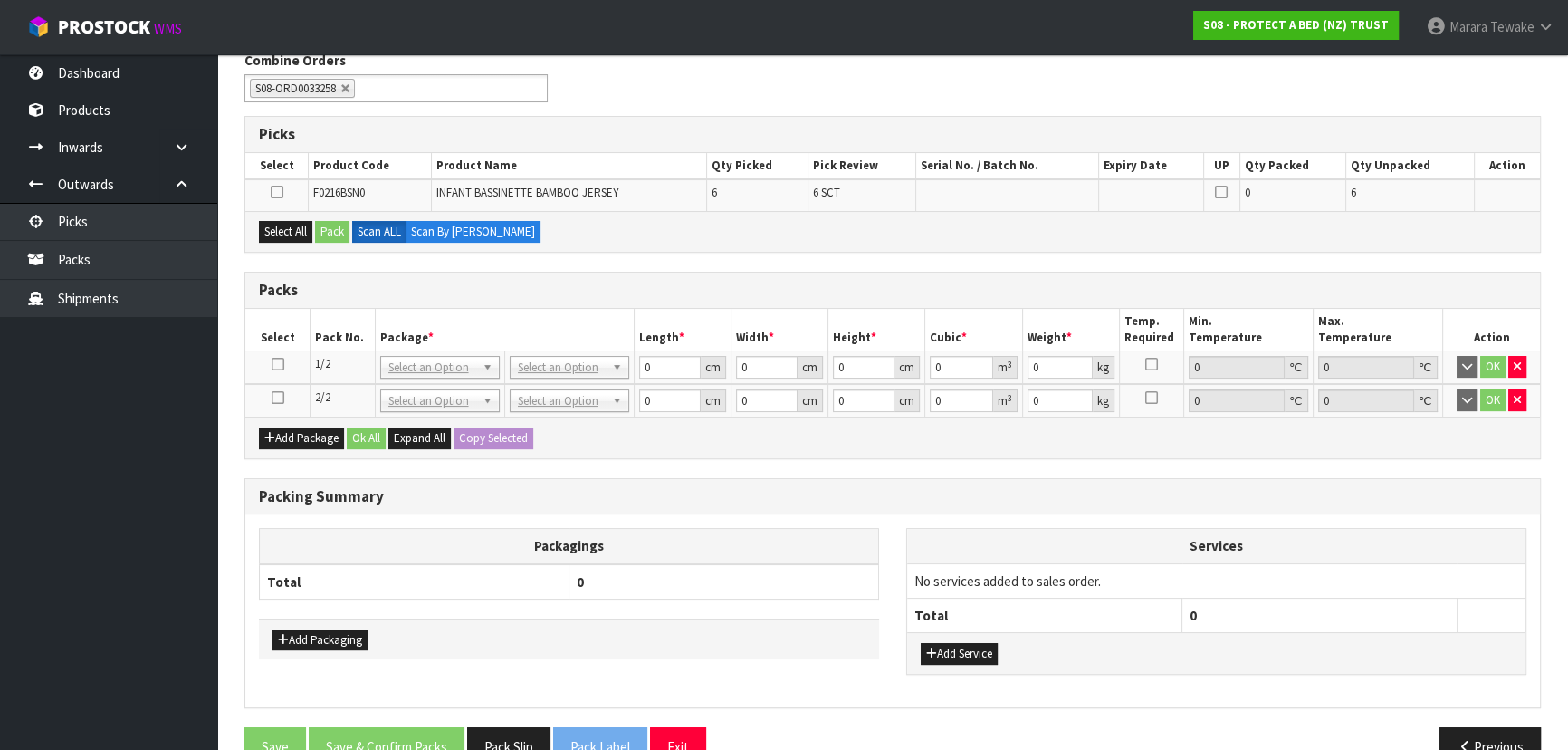
click at [317, 422] on div "Add Package Ok All Expand All Copy Selected" at bounding box center [892, 436] width 1295 height 40
click at [296, 434] on button "Add Package" at bounding box center [301, 437] width 85 height 22
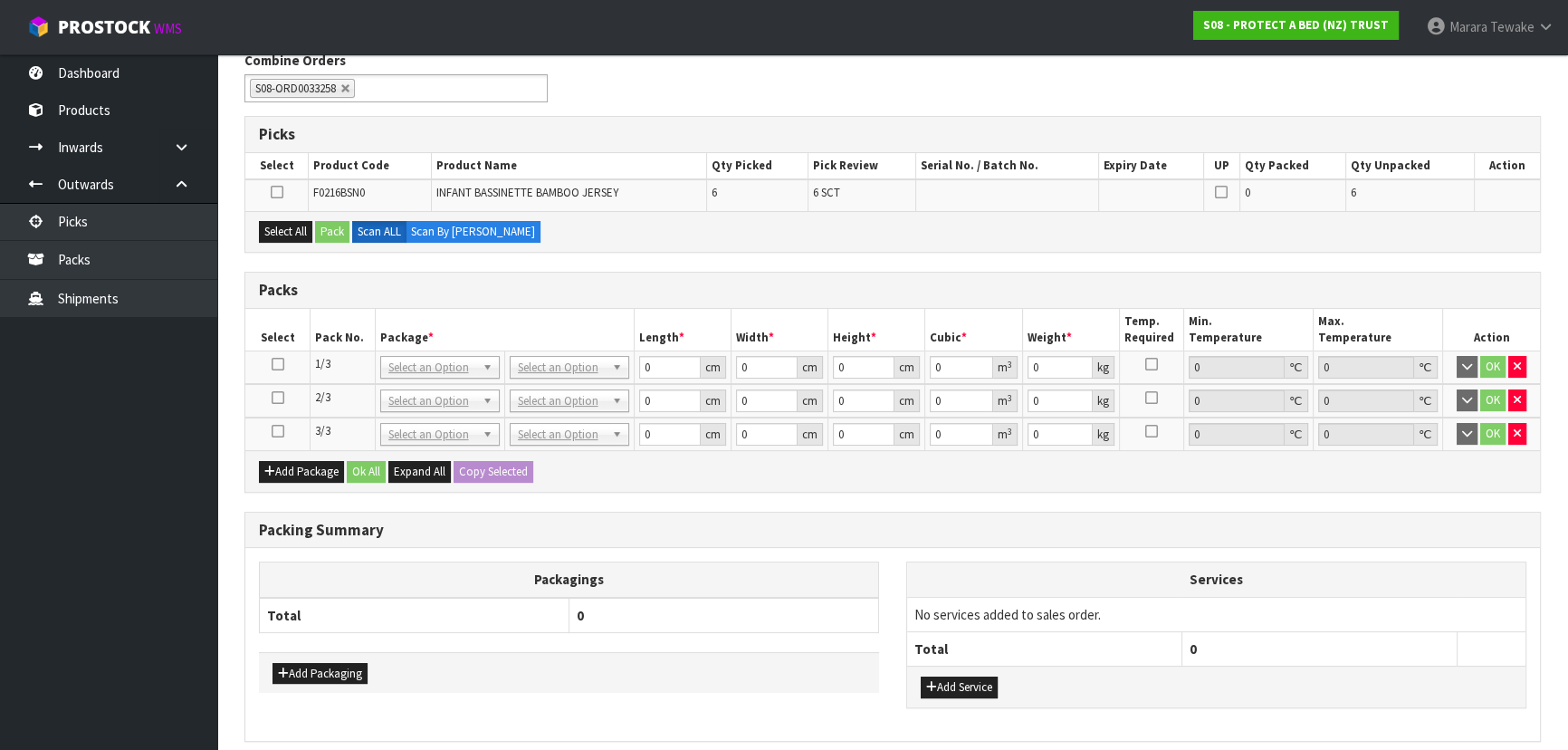
click at [276, 364] on icon at bounding box center [278, 364] width 13 height 1
drag, startPoint x: 284, startPoint y: 233, endPoint x: 300, endPoint y: 233, distance: 16.0
click at [289, 233] on button "Select All" at bounding box center [285, 231] width 53 height 22
click at [321, 233] on button "Pack" at bounding box center [332, 231] width 35 height 22
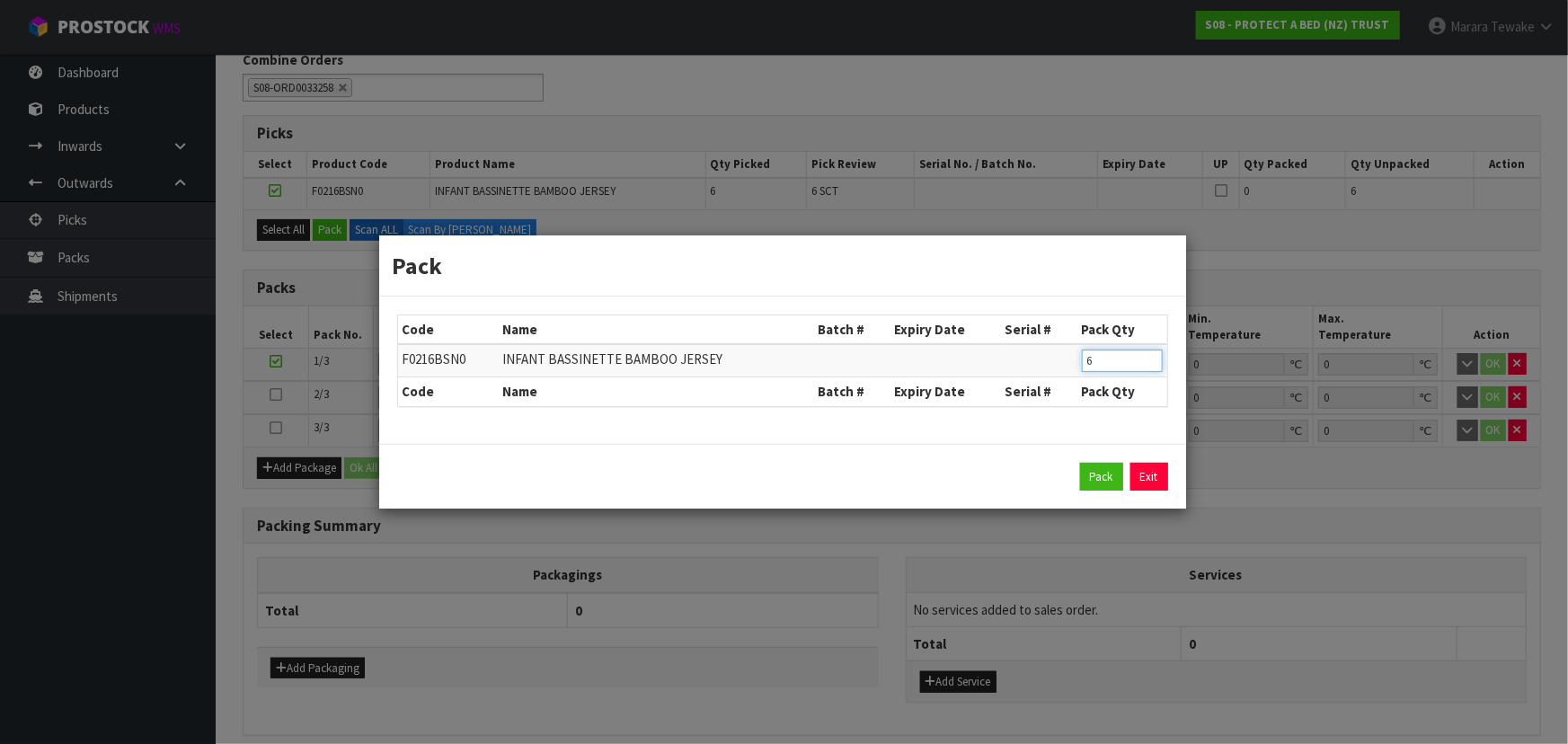
drag, startPoint x: 1101, startPoint y: 368, endPoint x: 1024, endPoint y: 318, distance: 91.8
click at [1055, 349] on tr "F0216BSN0 INFANT BASSINETTE BAMBOO JERSEY 6" at bounding box center [783, 360] width 770 height 34
type input "4"
click button "Pack" at bounding box center [1102, 477] width 43 height 29
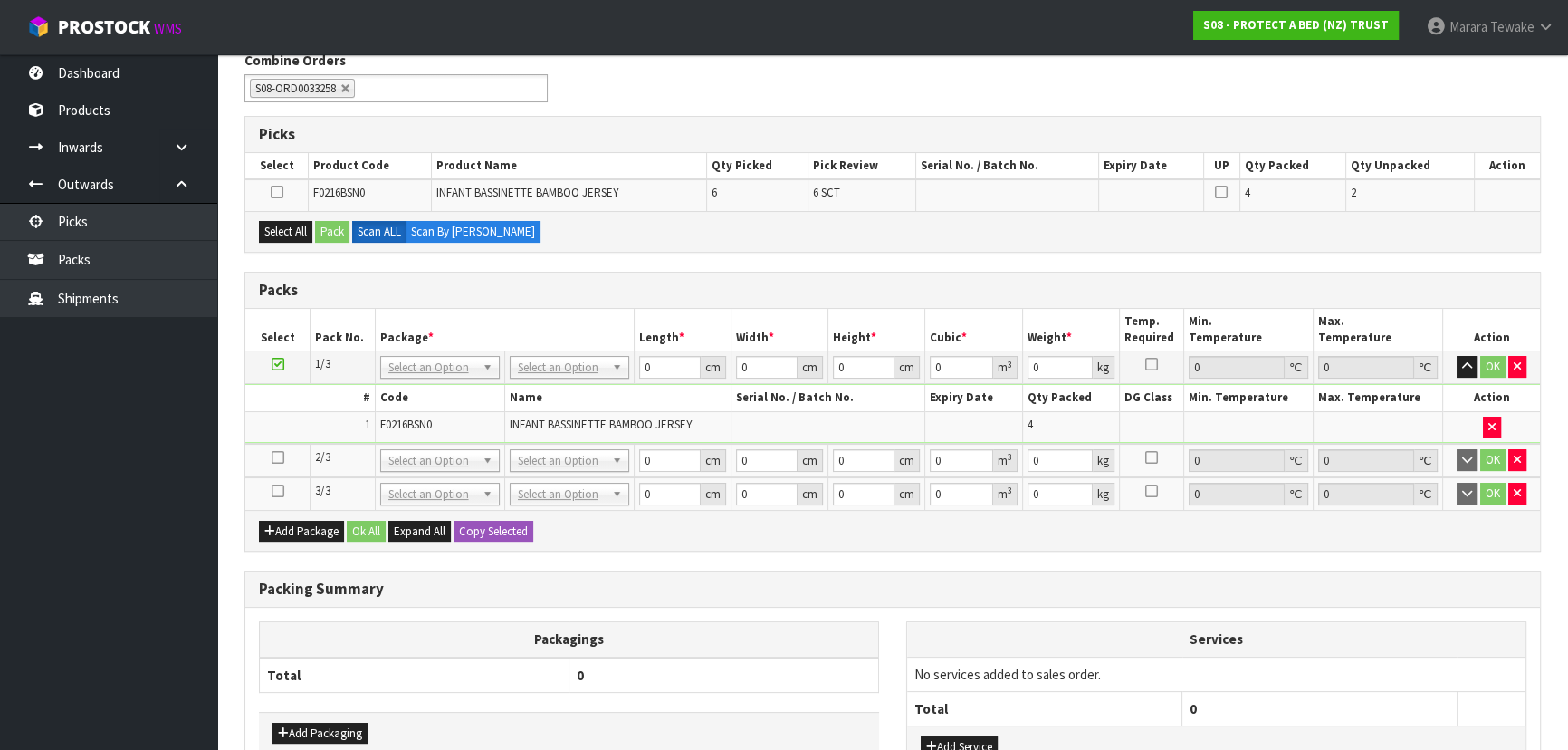
click at [275, 491] on icon at bounding box center [278, 491] width 13 height 1
click at [277, 457] on icon at bounding box center [278, 457] width 13 height 1
click at [277, 491] on icon at bounding box center [278, 491] width 13 height 1
click at [297, 243] on div "Select All Pack Scan ALL Scan By Quantity" at bounding box center [892, 231] width 1295 height 40
drag, startPoint x: 300, startPoint y: 235, endPoint x: 321, endPoint y: 235, distance: 21.0
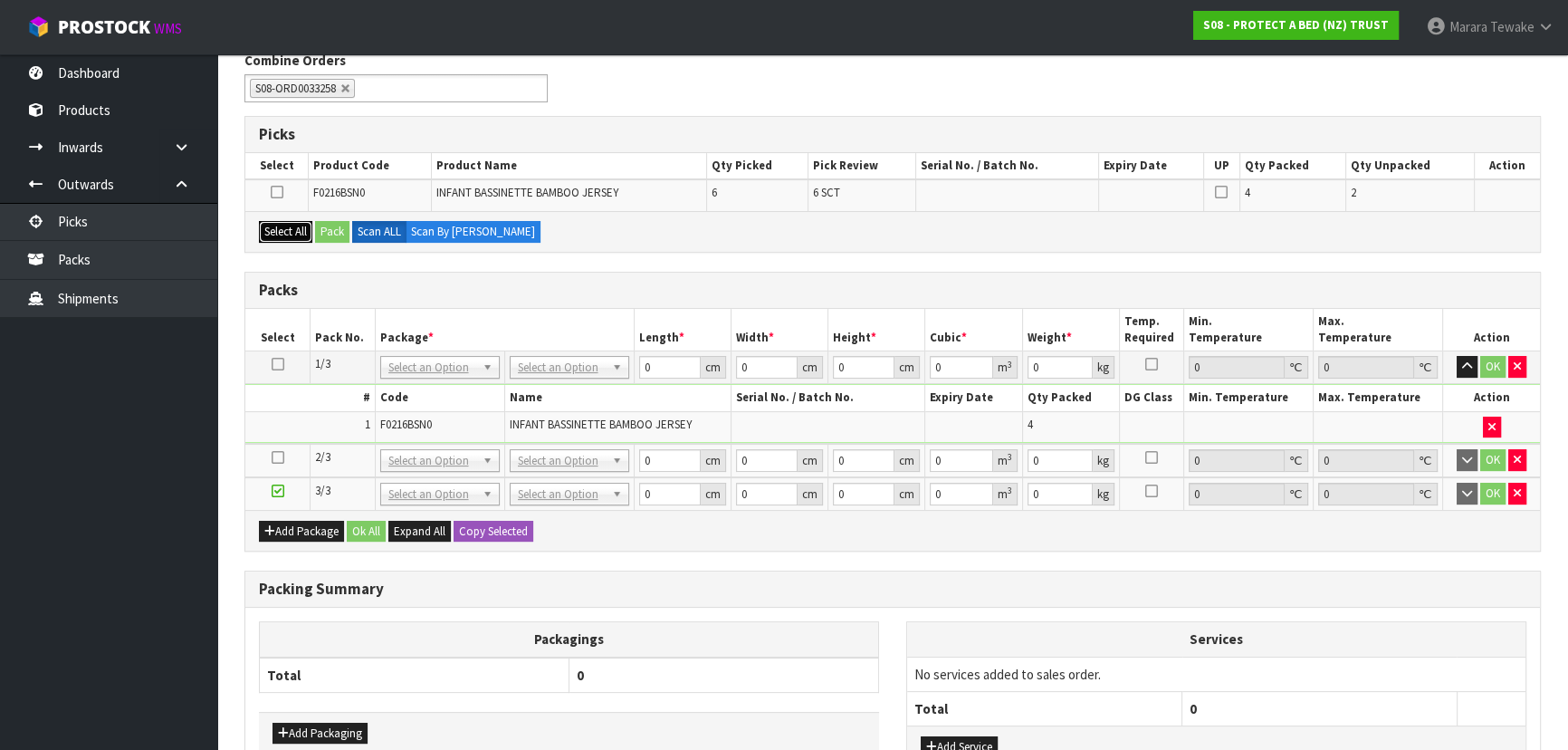
click at [301, 235] on button "Select All" at bounding box center [285, 231] width 53 height 22
click at [327, 236] on button "Pack" at bounding box center [332, 231] width 35 height 22
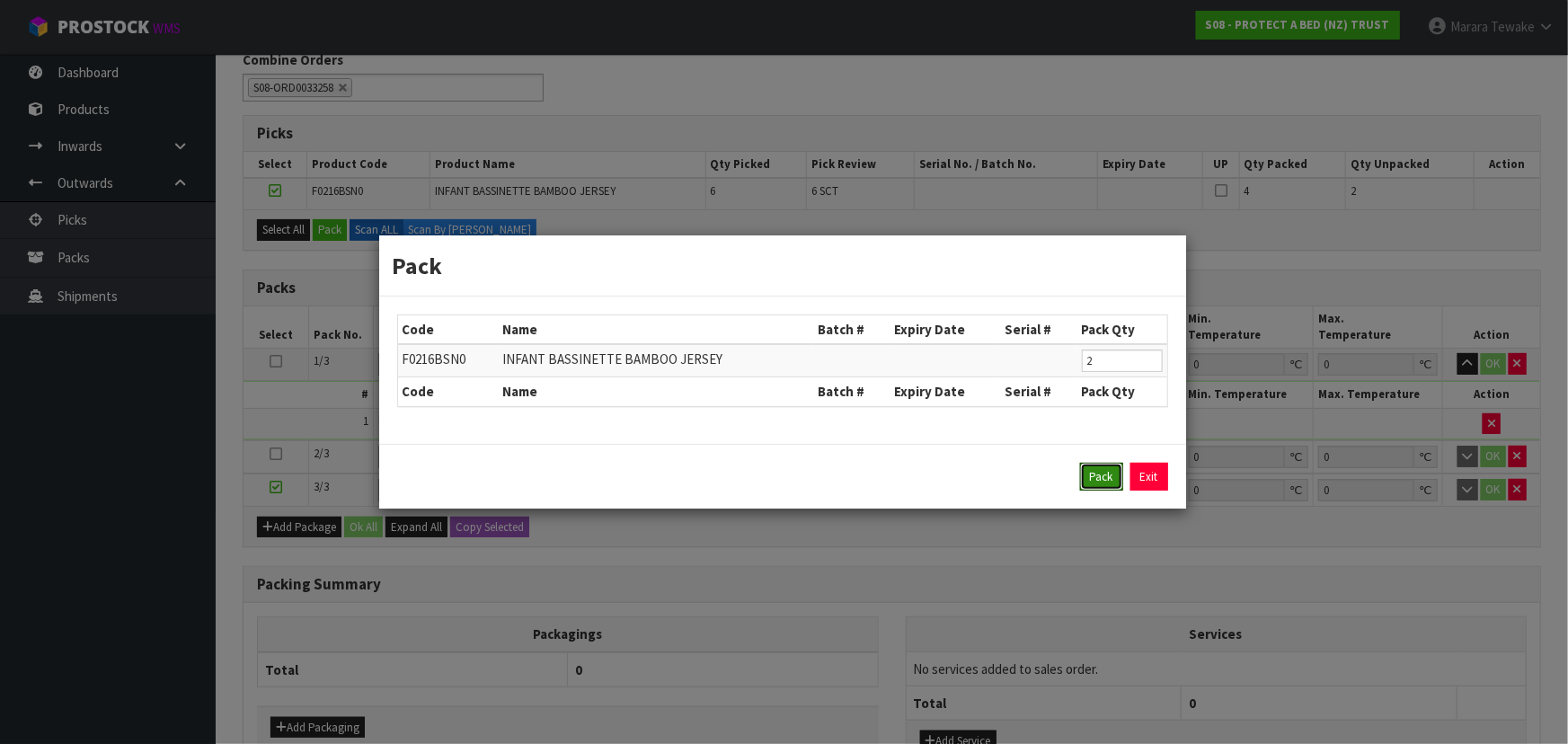
drag, startPoint x: 1095, startPoint y: 483, endPoint x: 839, endPoint y: 428, distance: 261.8
click at [1086, 471] on button "Pack" at bounding box center [1102, 477] width 43 height 29
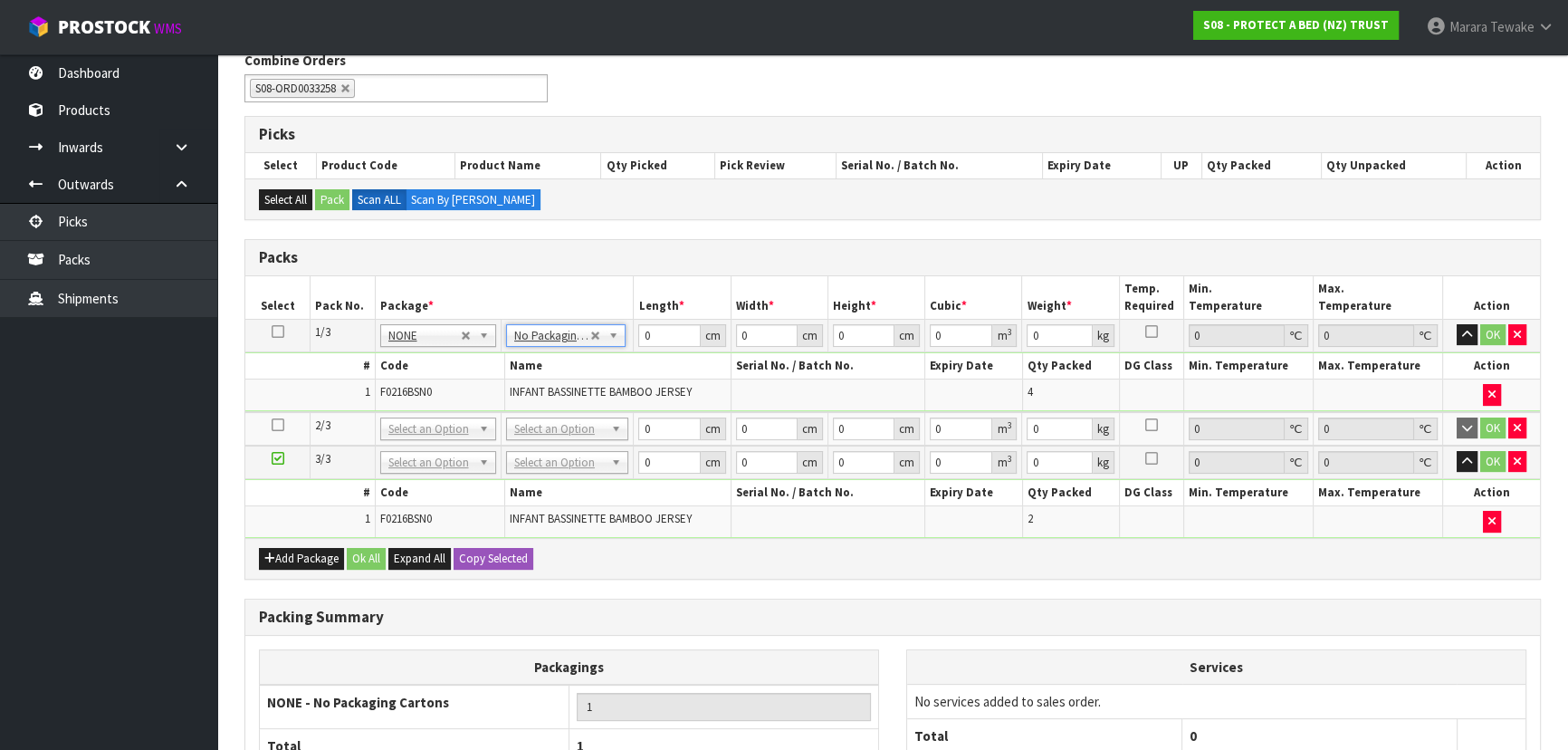
drag, startPoint x: 555, startPoint y: 331, endPoint x: 555, endPoint y: 362, distance: 31.0
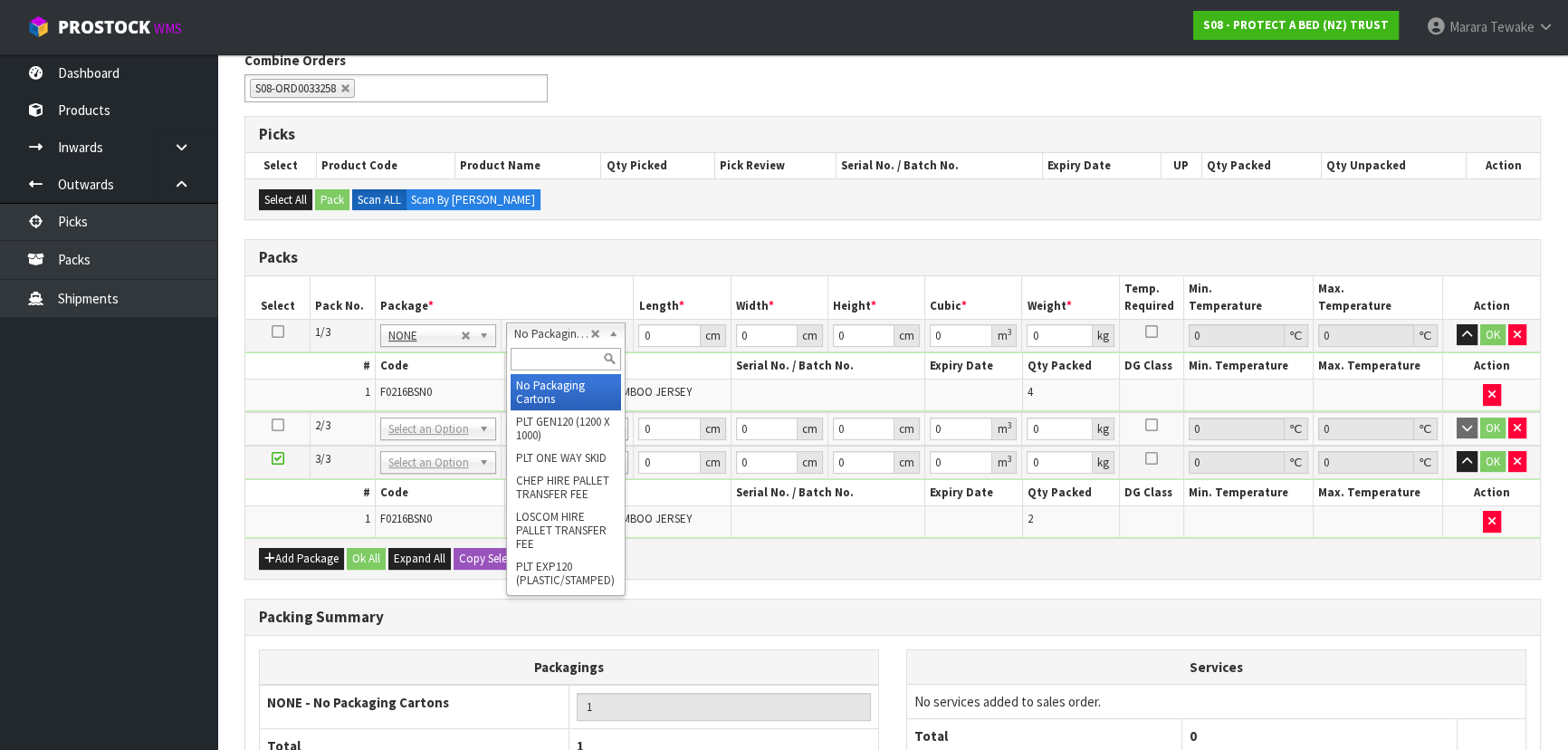
click at [560, 362] on input "text" at bounding box center [566, 359] width 111 height 23
type input "OC"
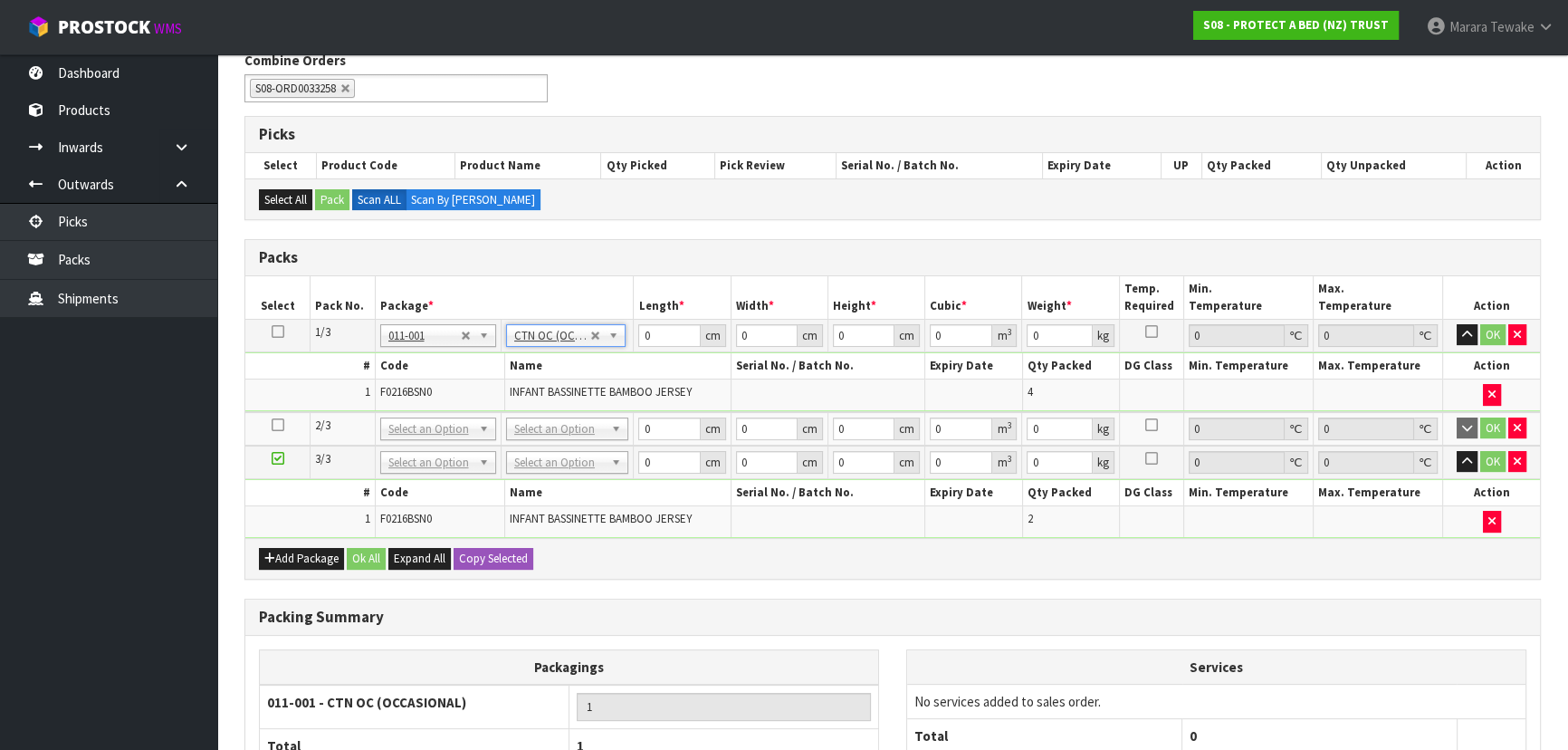
type input "0.6"
click at [277, 331] on icon at bounding box center [278, 331] width 13 height 1
click at [484, 558] on button "Copy Selected" at bounding box center [493, 559] width 80 height 22
click at [484, 558] on span "Confirm" at bounding box center [479, 559] width 39 height 15
type input "0.6"
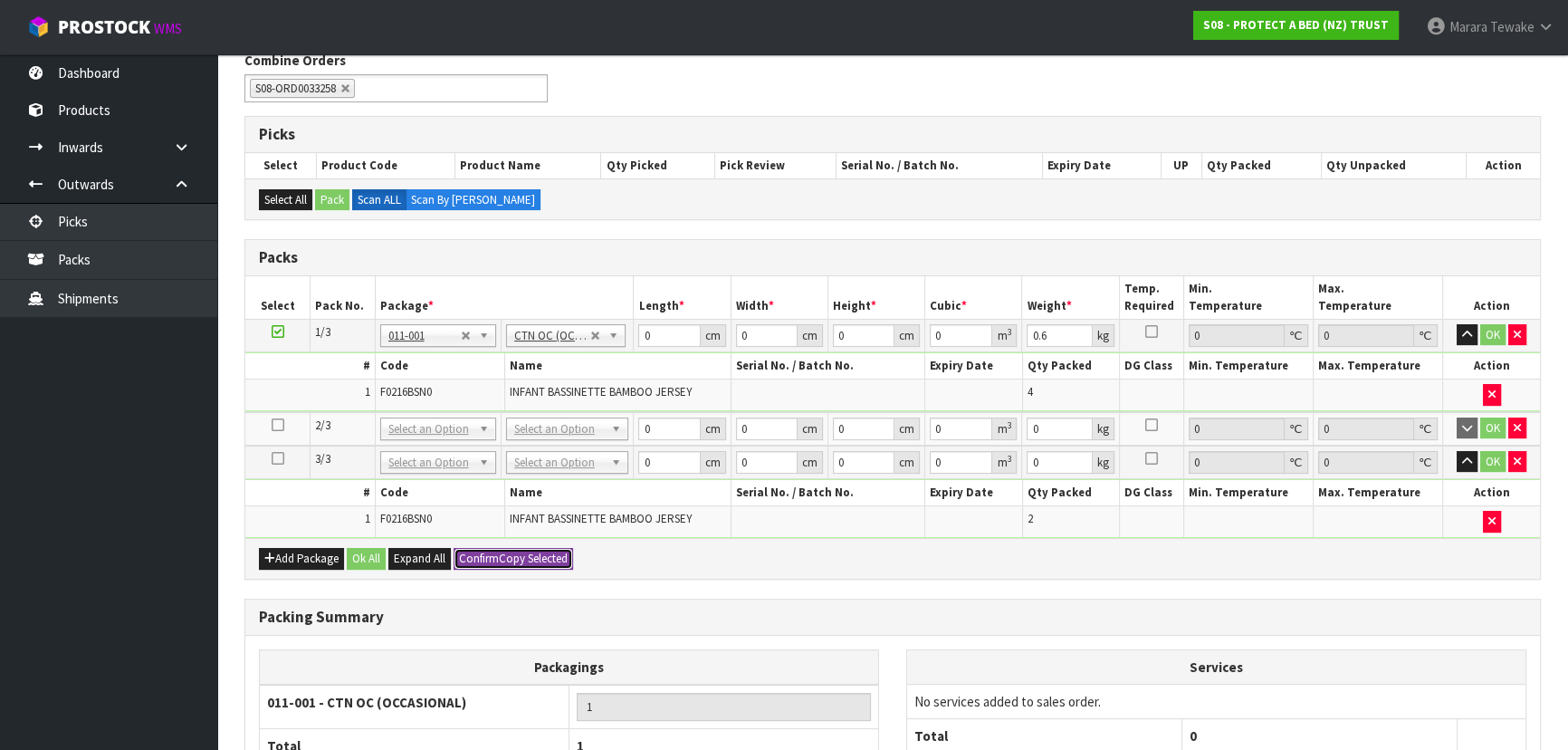
type input "0.6"
type input "3"
drag, startPoint x: 653, startPoint y: 331, endPoint x: 702, endPoint y: 240, distance: 103.4
click at [626, 303] on table "Select Pack No. Package * Length * Width * Height * Cubic * Weight * Temp. Requ…" at bounding box center [892, 406] width 1295 height 262
type input "57"
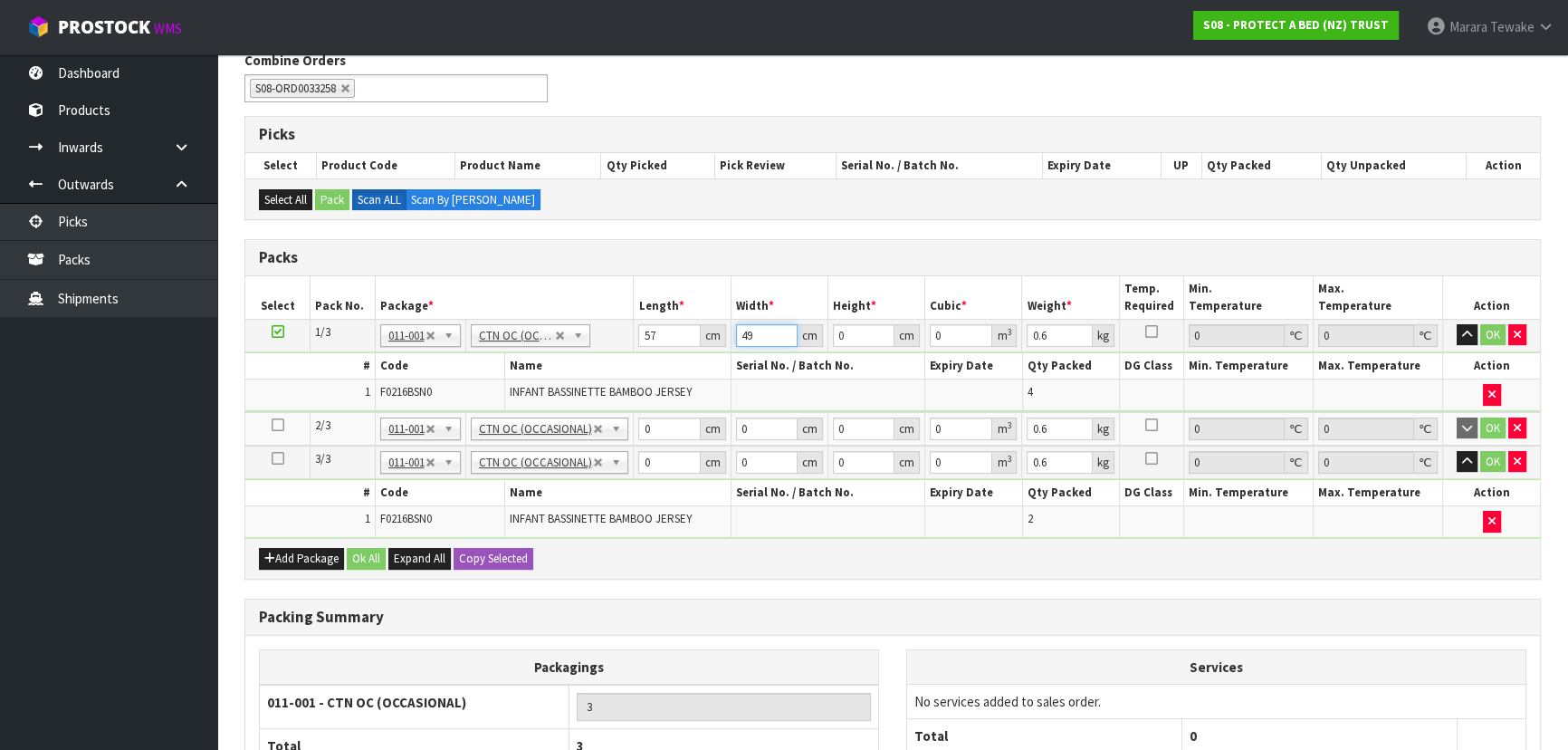
type input "49"
type input "3"
type input "0.008379"
type input "31"
type input "0.086583"
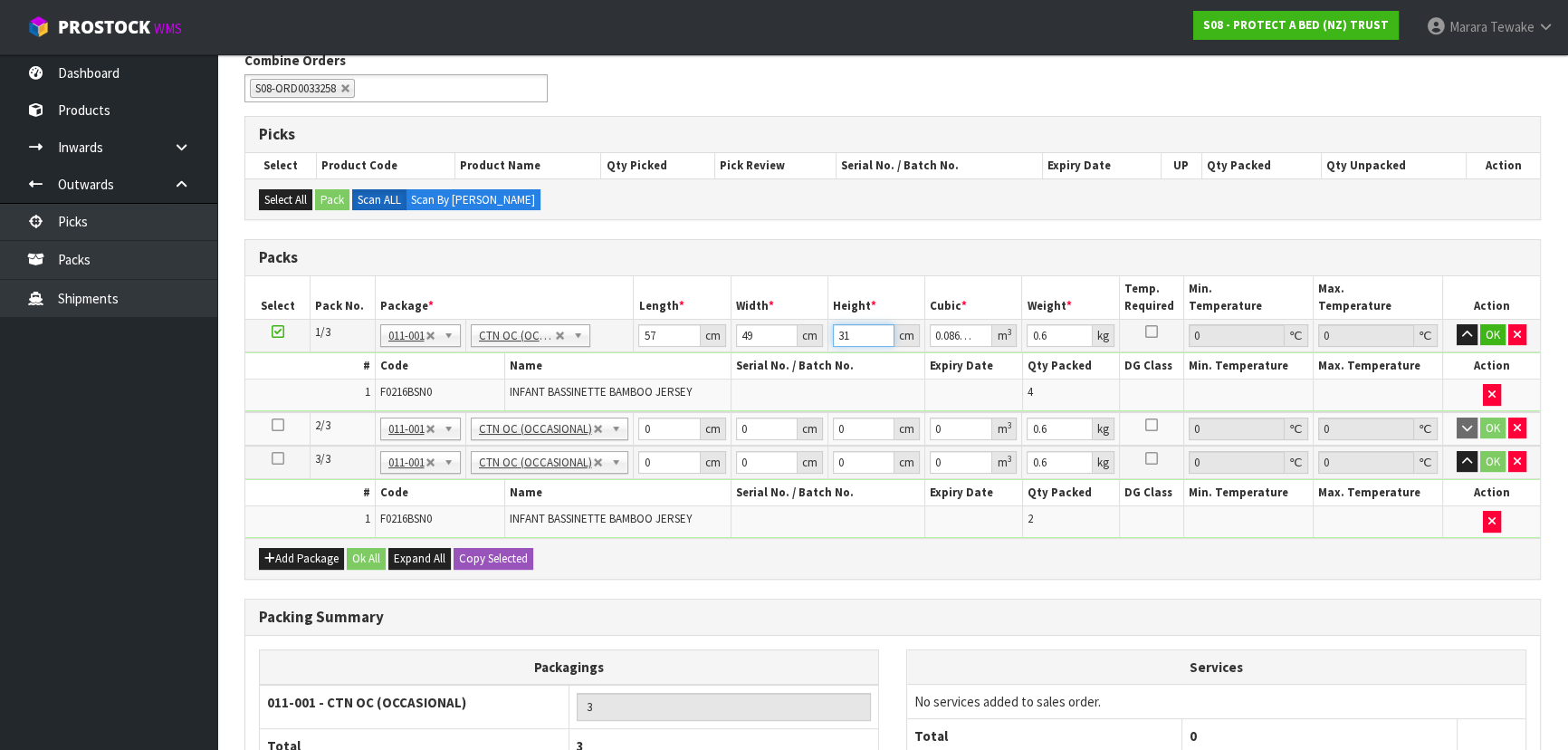
type input "31"
type input "8"
click at [1456, 324] on button "button" at bounding box center [1467, 334] width 21 height 22
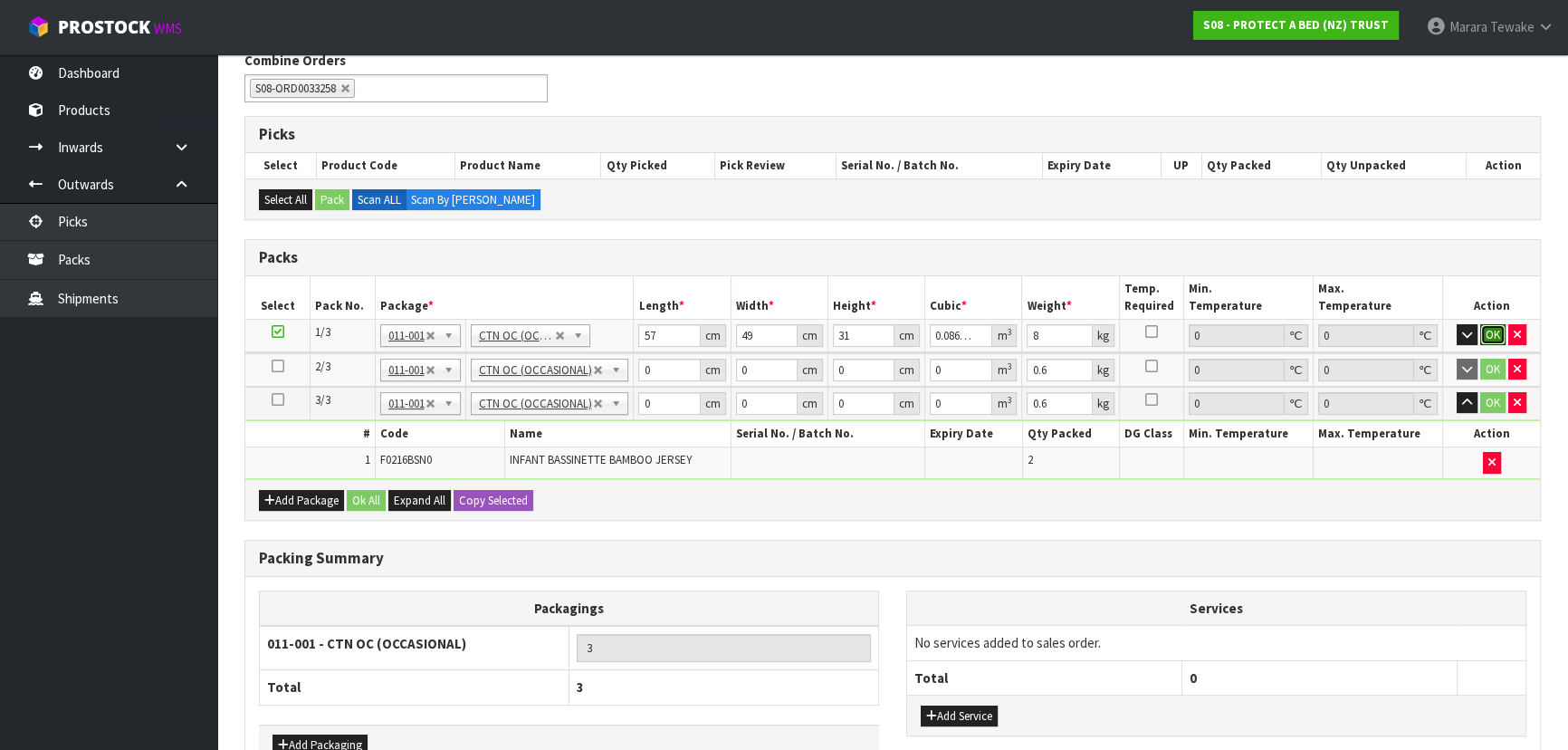
click button "OK" at bounding box center [1492, 334] width 25 height 22
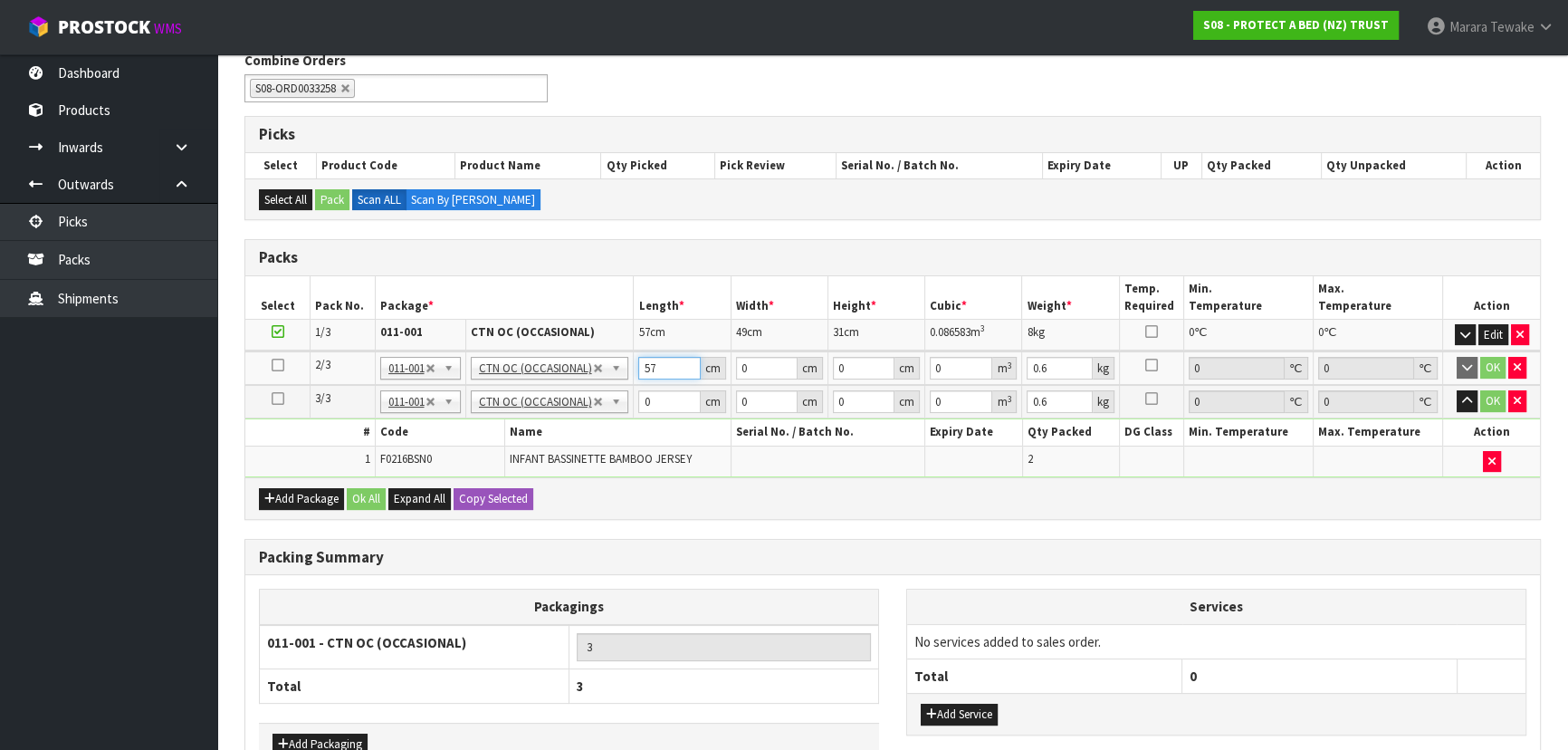
type input "57"
type input "40"
type input "3"
type input "0.00684"
type input "31"
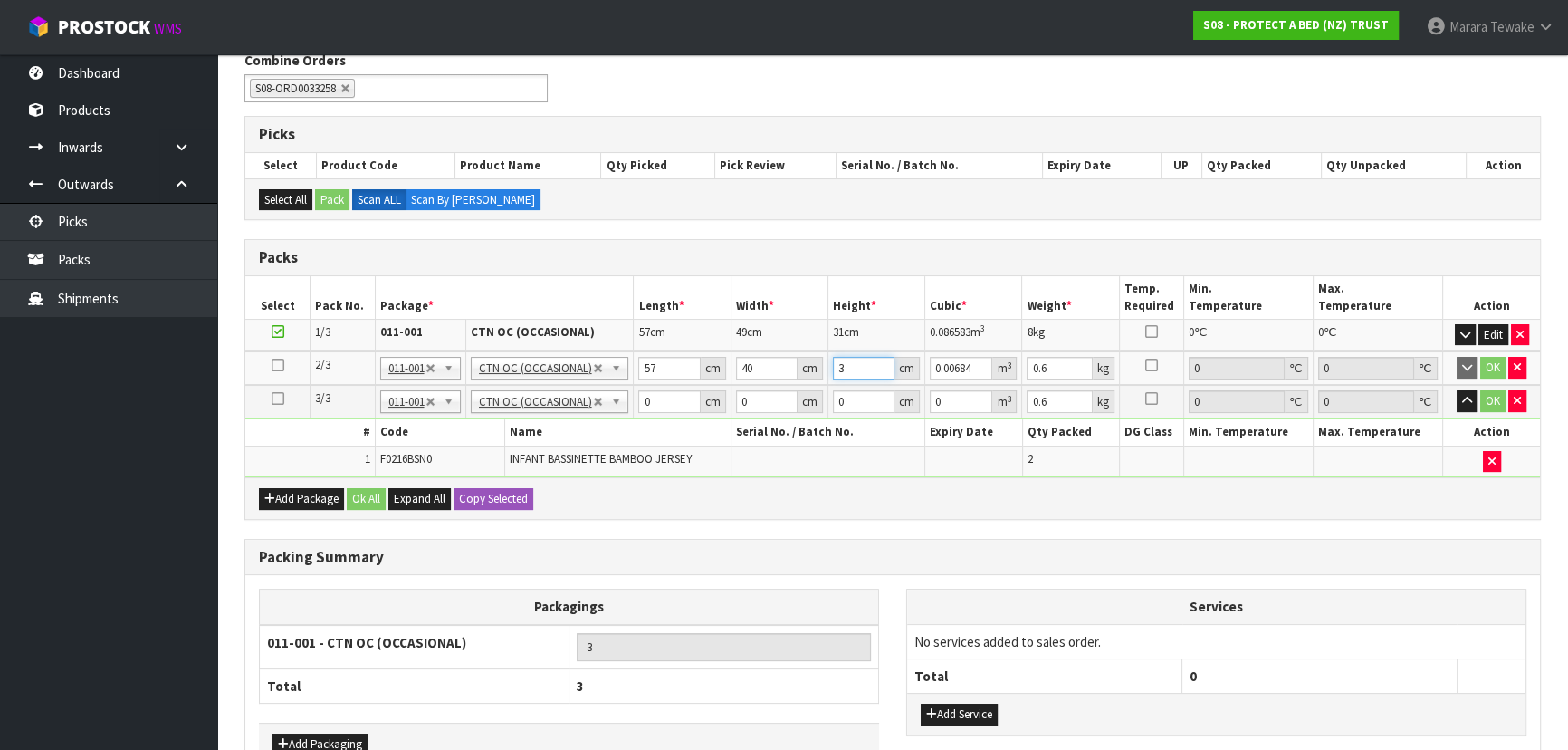
type input "0.07068"
type input "31"
type input "10"
click button "OK" at bounding box center [1492, 367] width 25 height 22
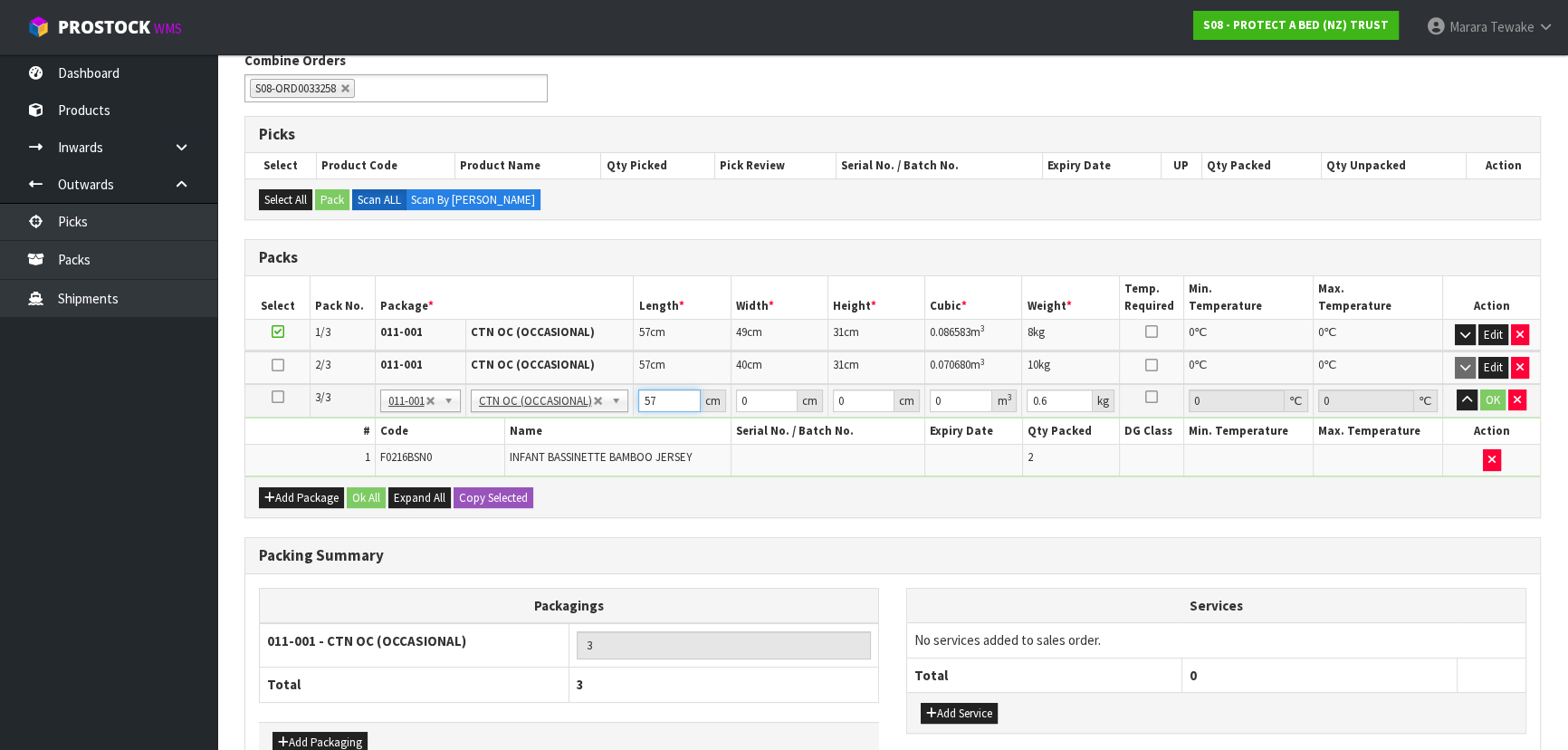
type input "57"
type input "39"
type input "3"
type input "0.006669"
type input "32"
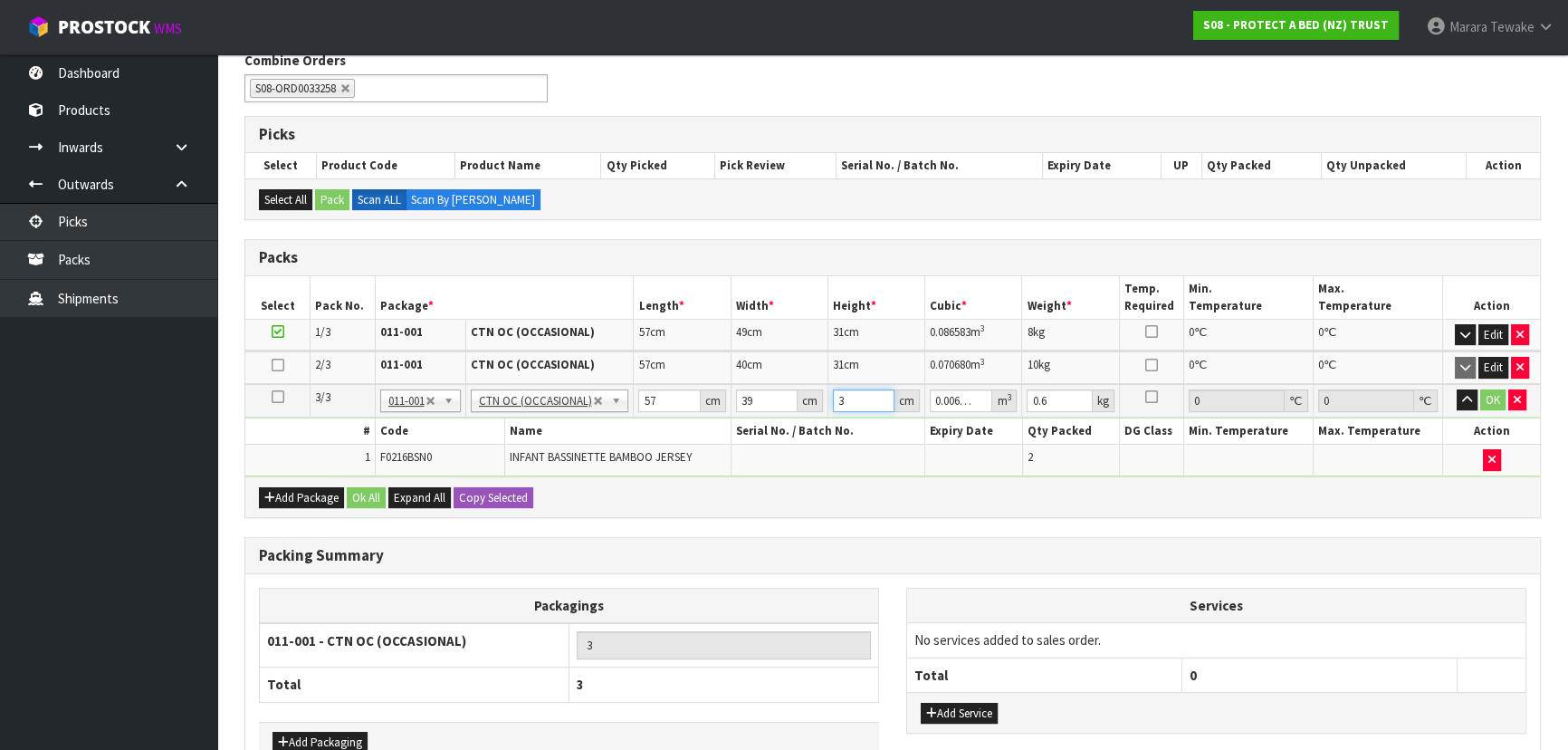
type input "0.071136"
type input "32"
type input "11"
click at [1456, 390] on button "button" at bounding box center [1467, 400] width 21 height 22
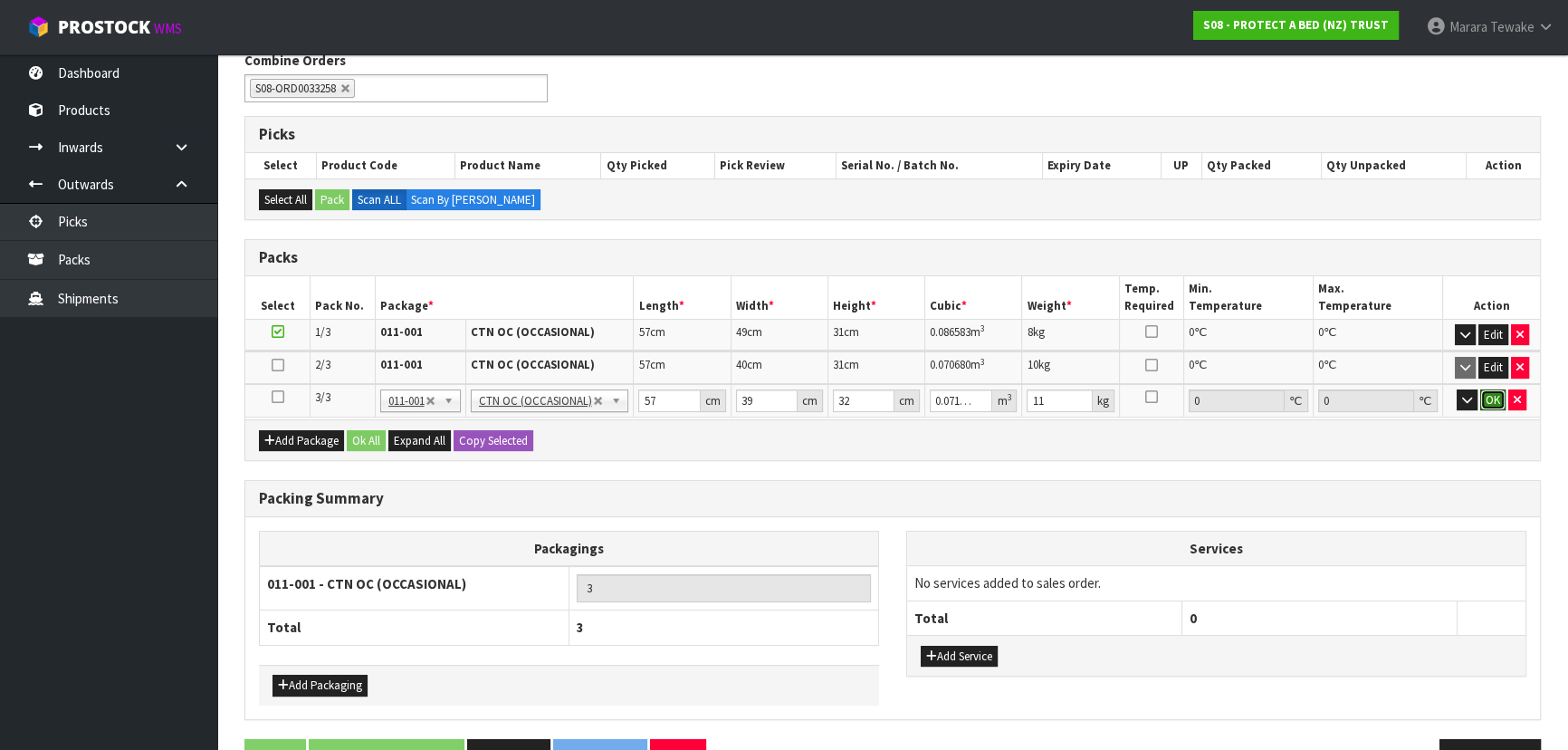
click button "OK" at bounding box center [1492, 400] width 25 height 22
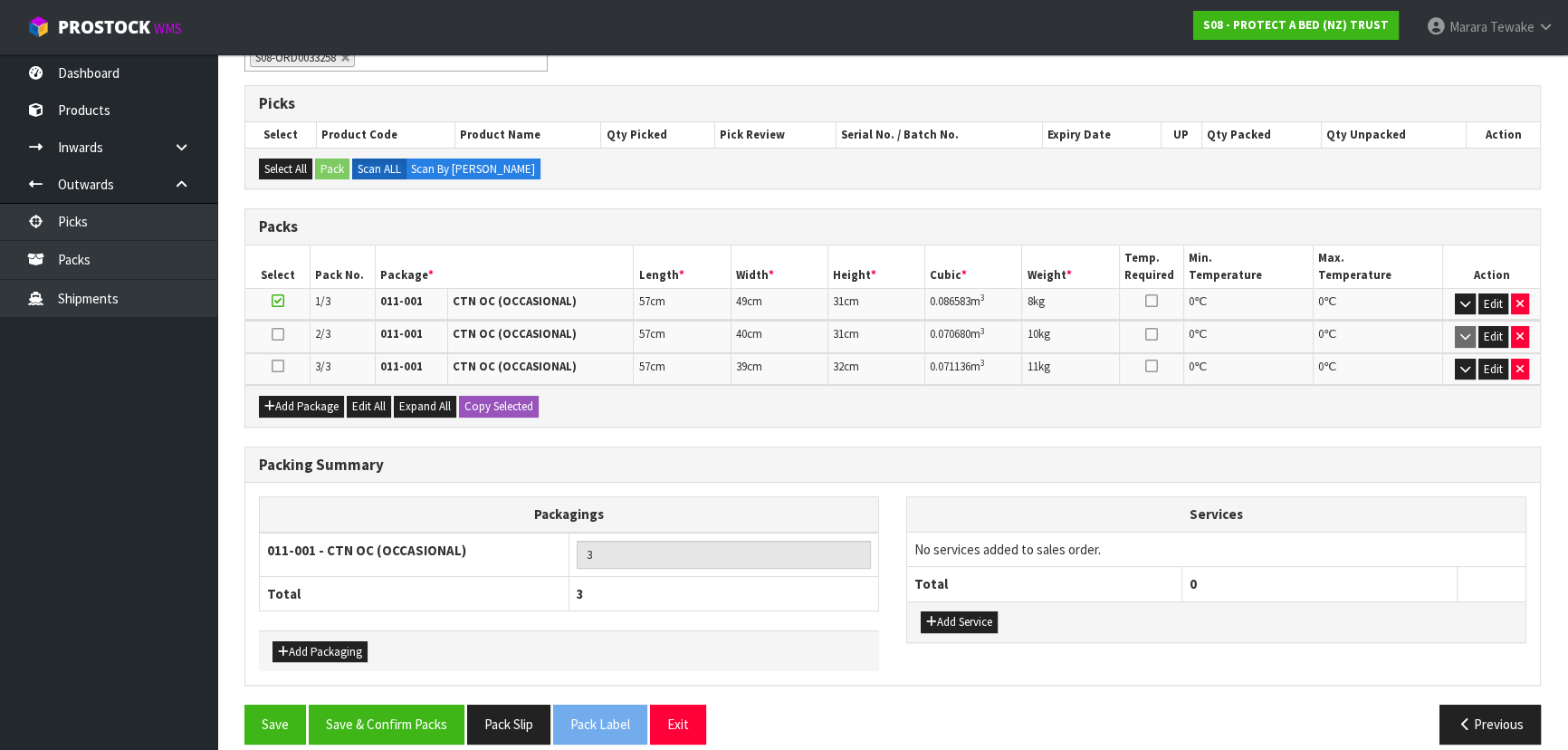
scroll to position [350, 0]
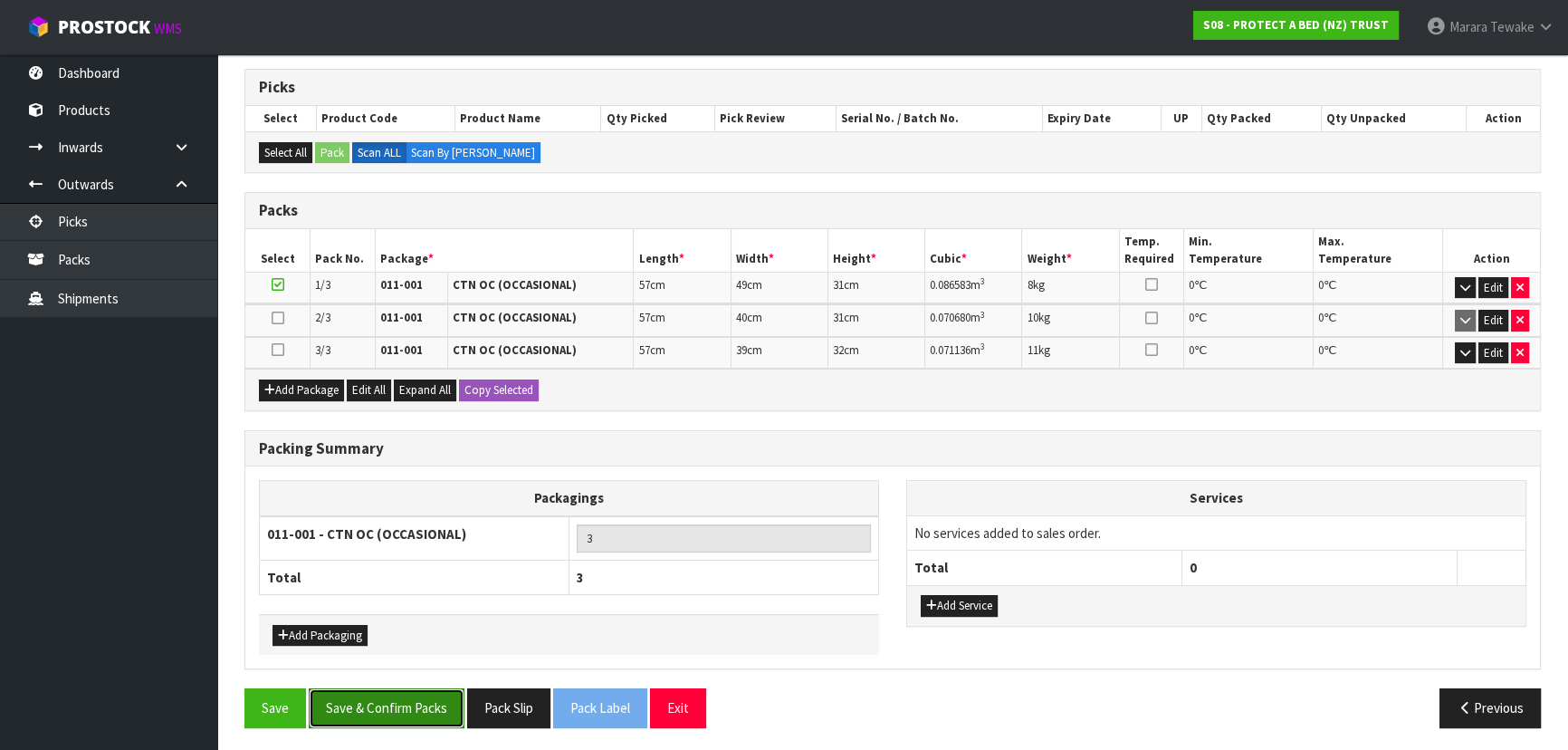
click at [406, 706] on button "Save & Confirm Packs" at bounding box center [387, 707] width 156 height 38
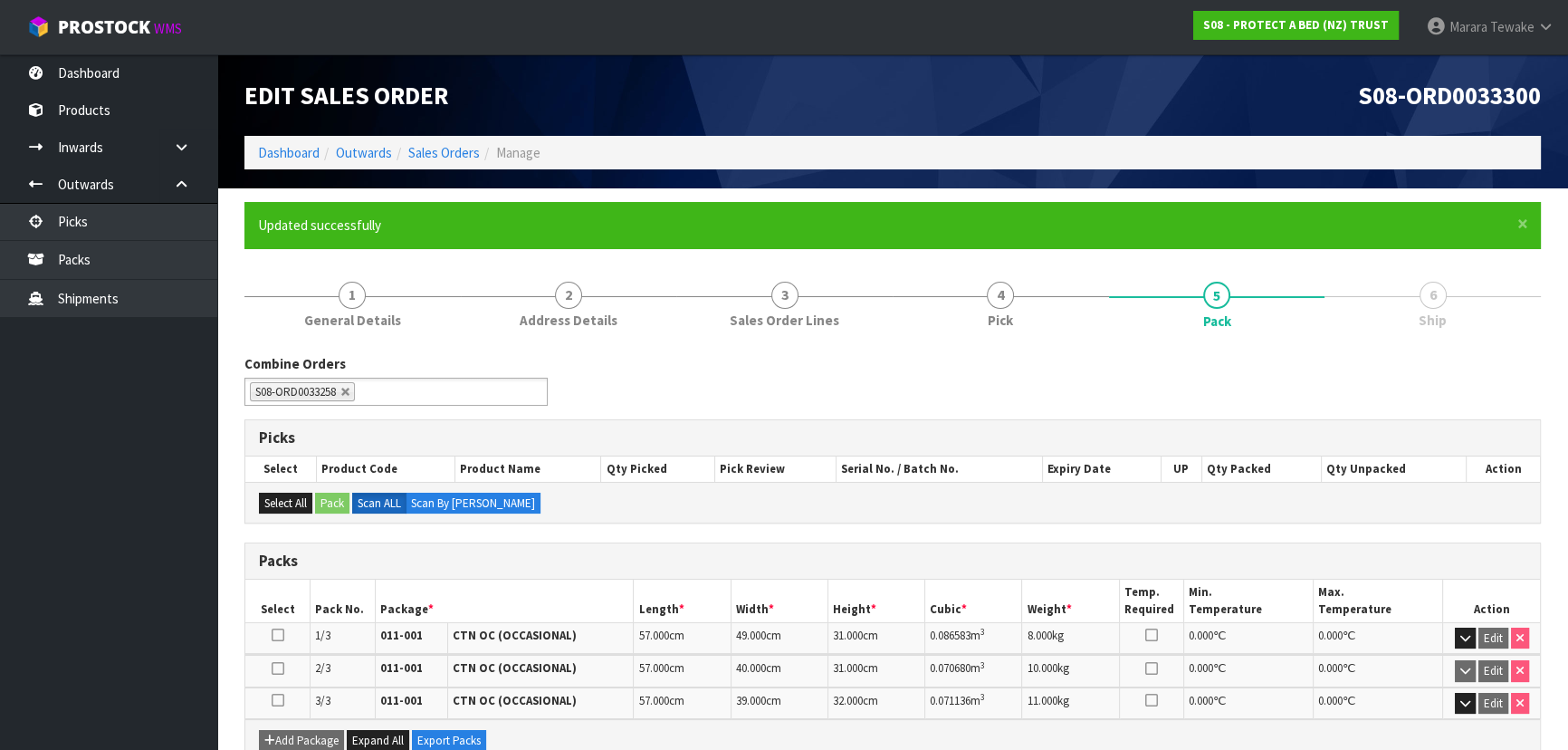
scroll to position [310, 0]
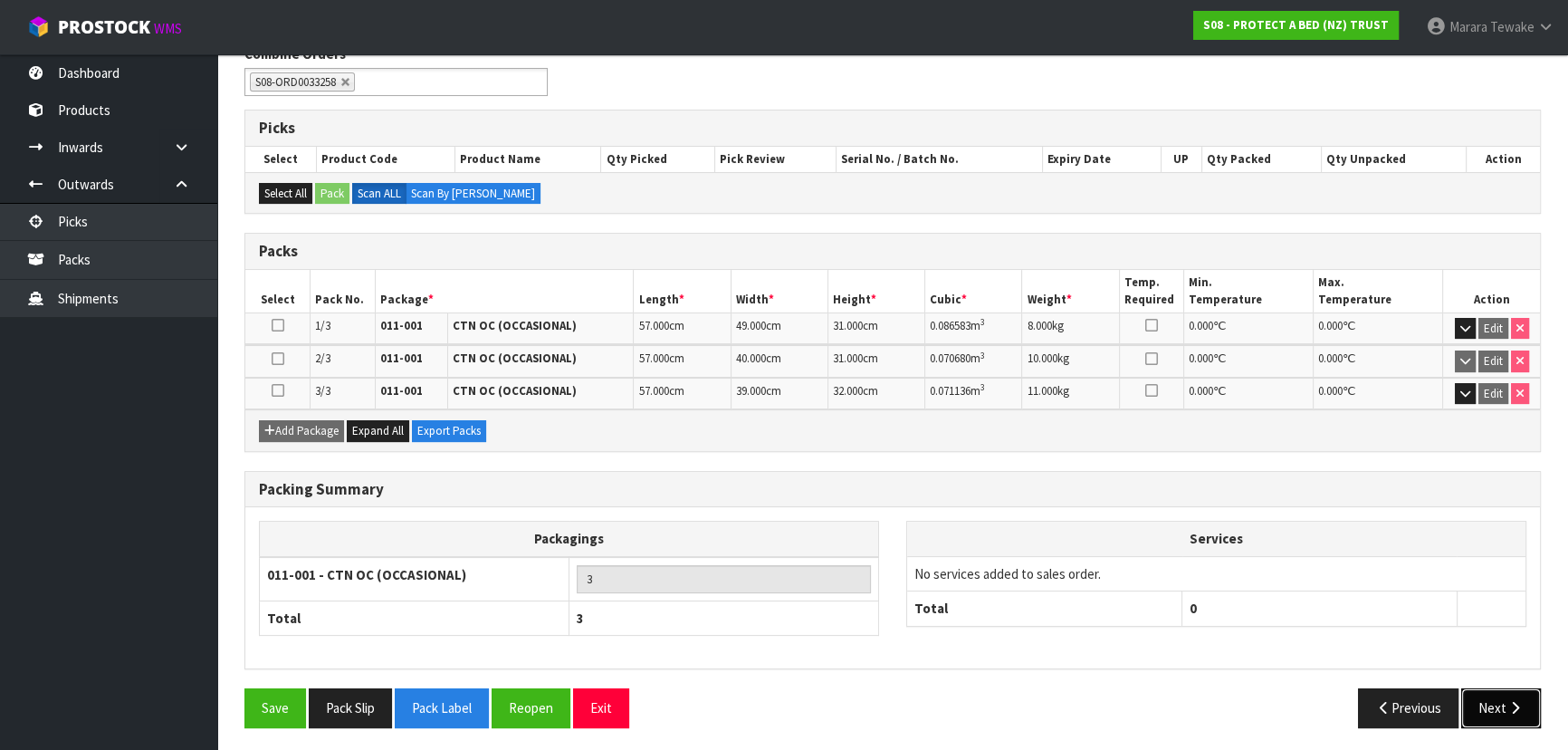
click at [1492, 703] on button "Next" at bounding box center [1500, 707] width 80 height 38
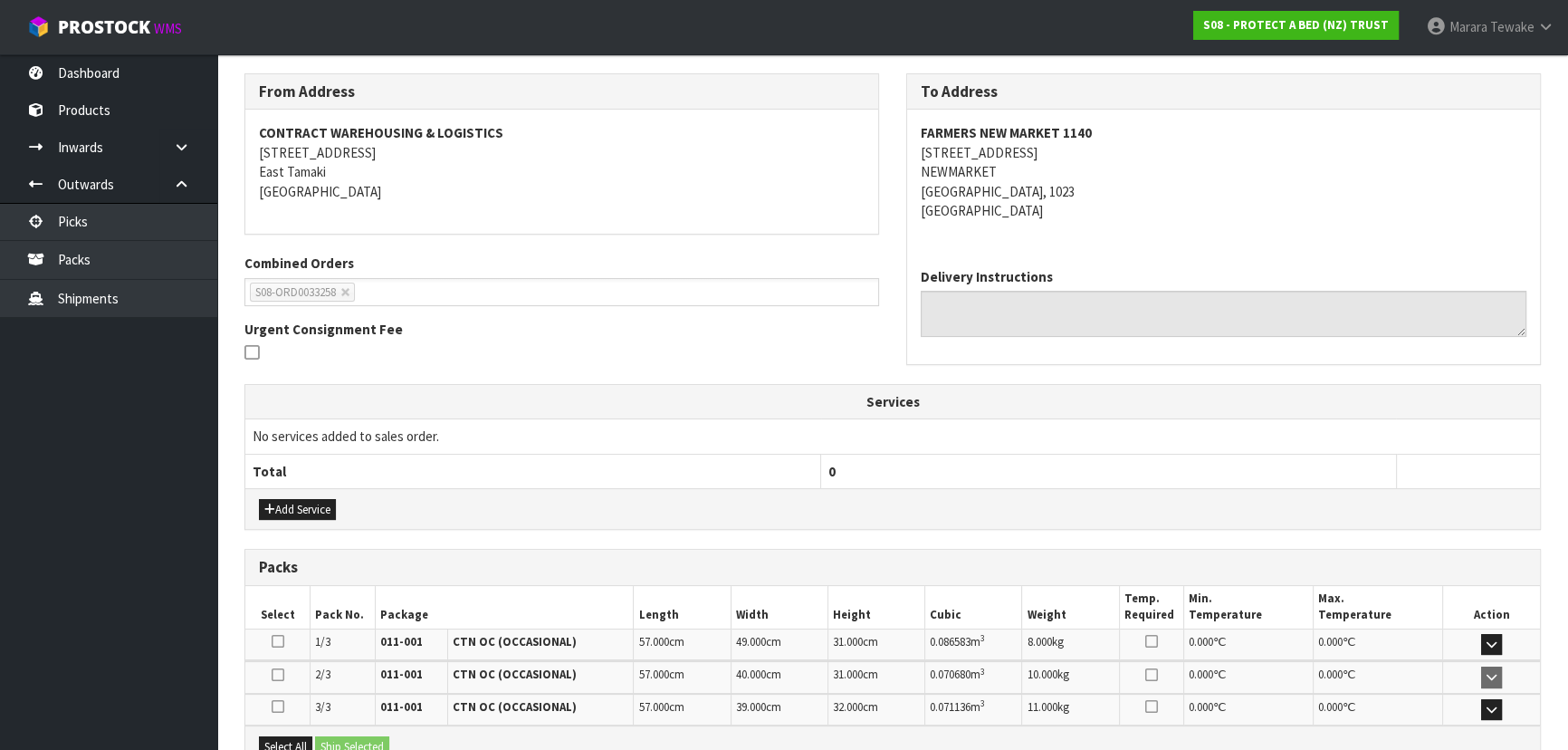
scroll to position [489, 0]
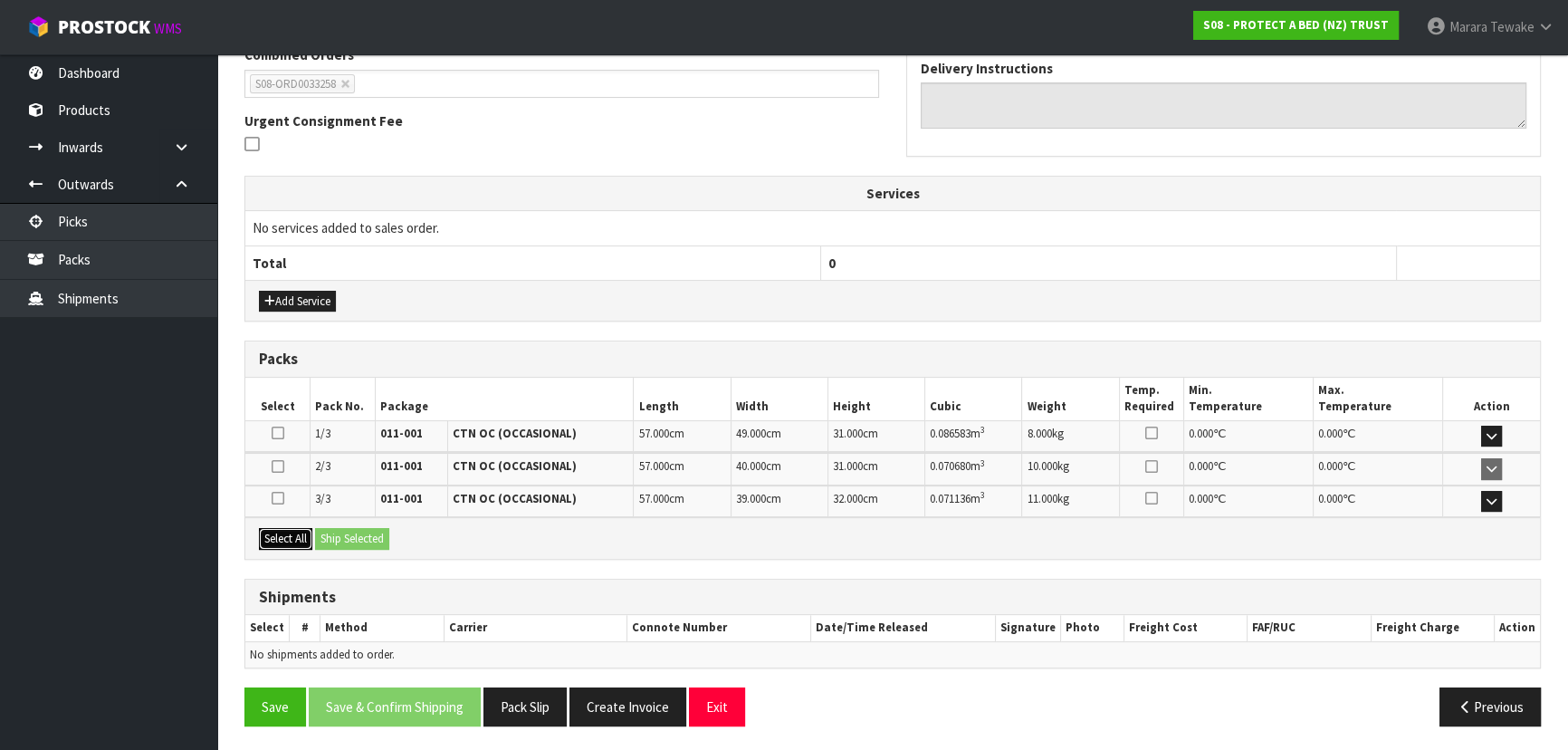
click at [304, 537] on button "Select All" at bounding box center [285, 538] width 53 height 22
click at [357, 539] on button "Ship Selected" at bounding box center [352, 538] width 74 height 22
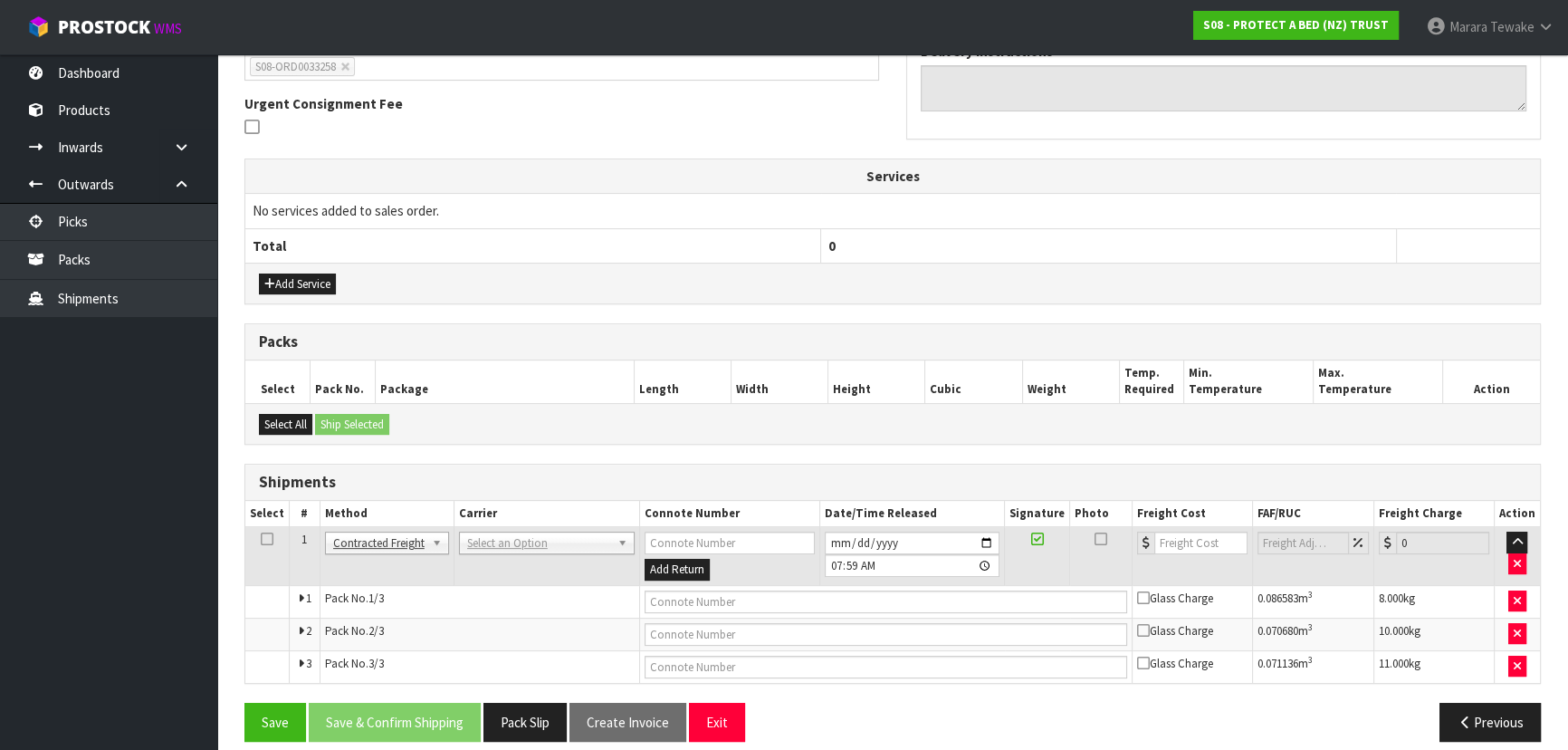
scroll to position [522, 0]
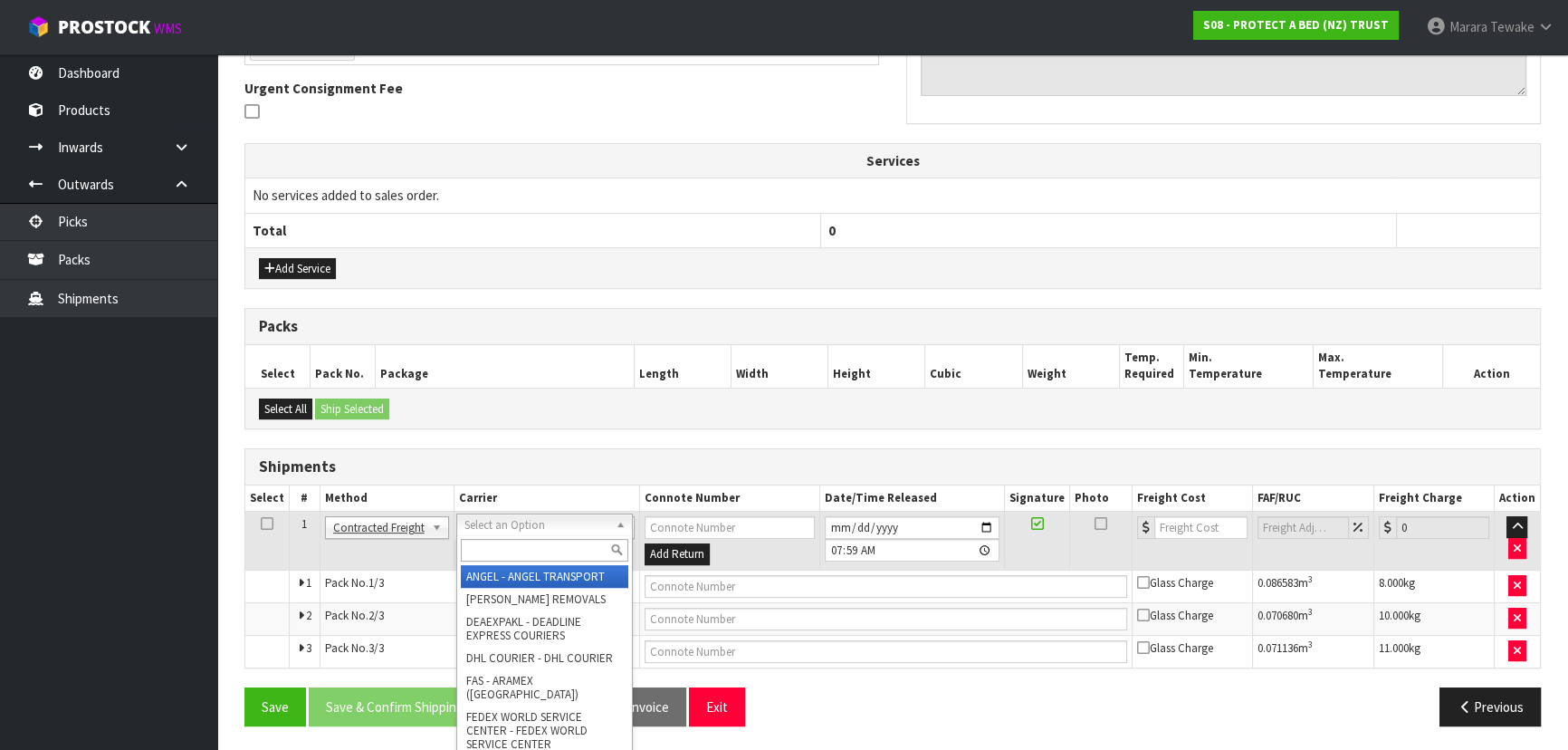
click at [510, 543] on input "text" at bounding box center [544, 550] width 167 height 23
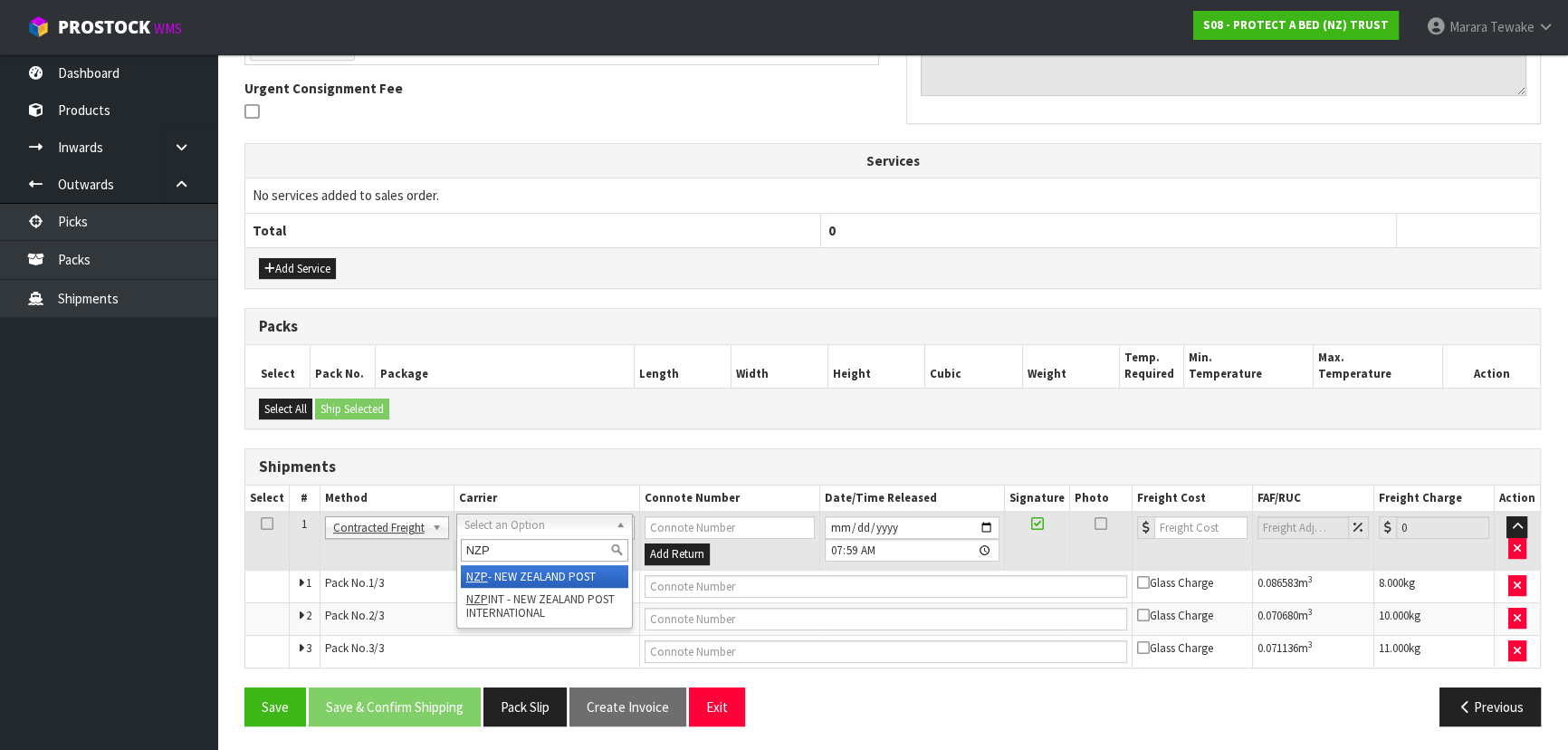
type input "NZP"
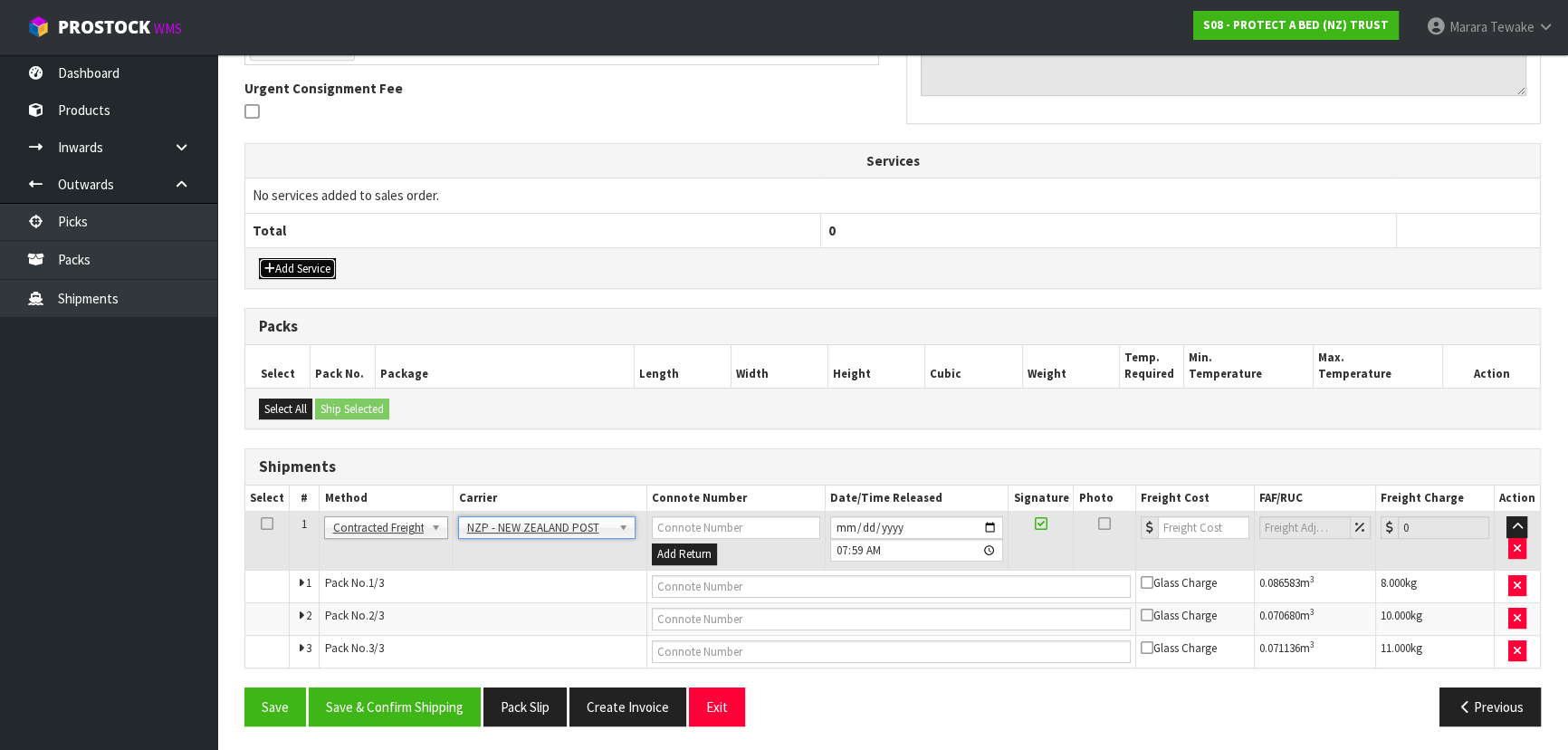
drag, startPoint x: 280, startPoint y: 270, endPoint x: 290, endPoint y: 264, distance: 11.7
click at [287, 267] on button "Add Service" at bounding box center [297, 268] width 77 height 22
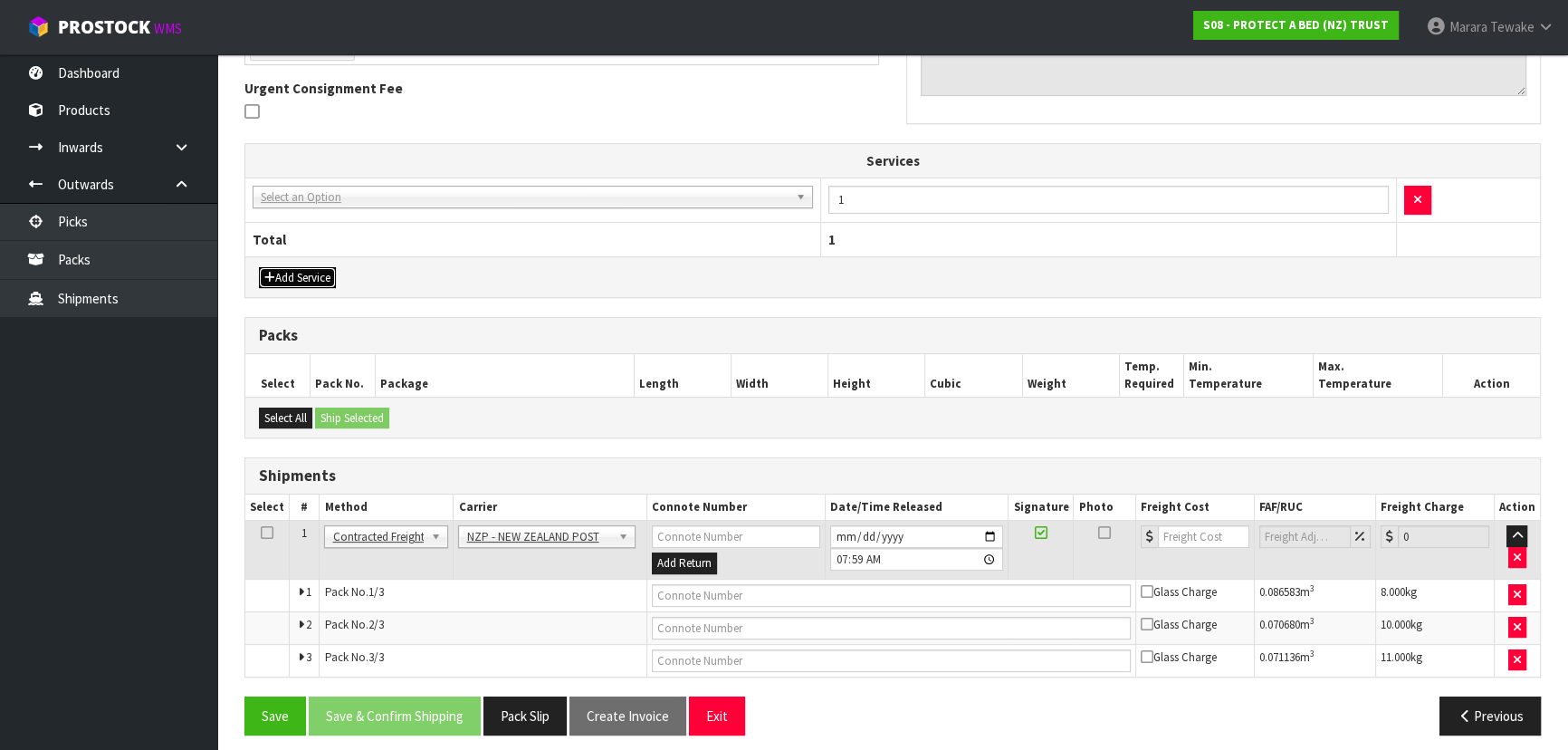
drag, startPoint x: 349, startPoint y: 187, endPoint x: 344, endPoint y: 204, distance: 17.7
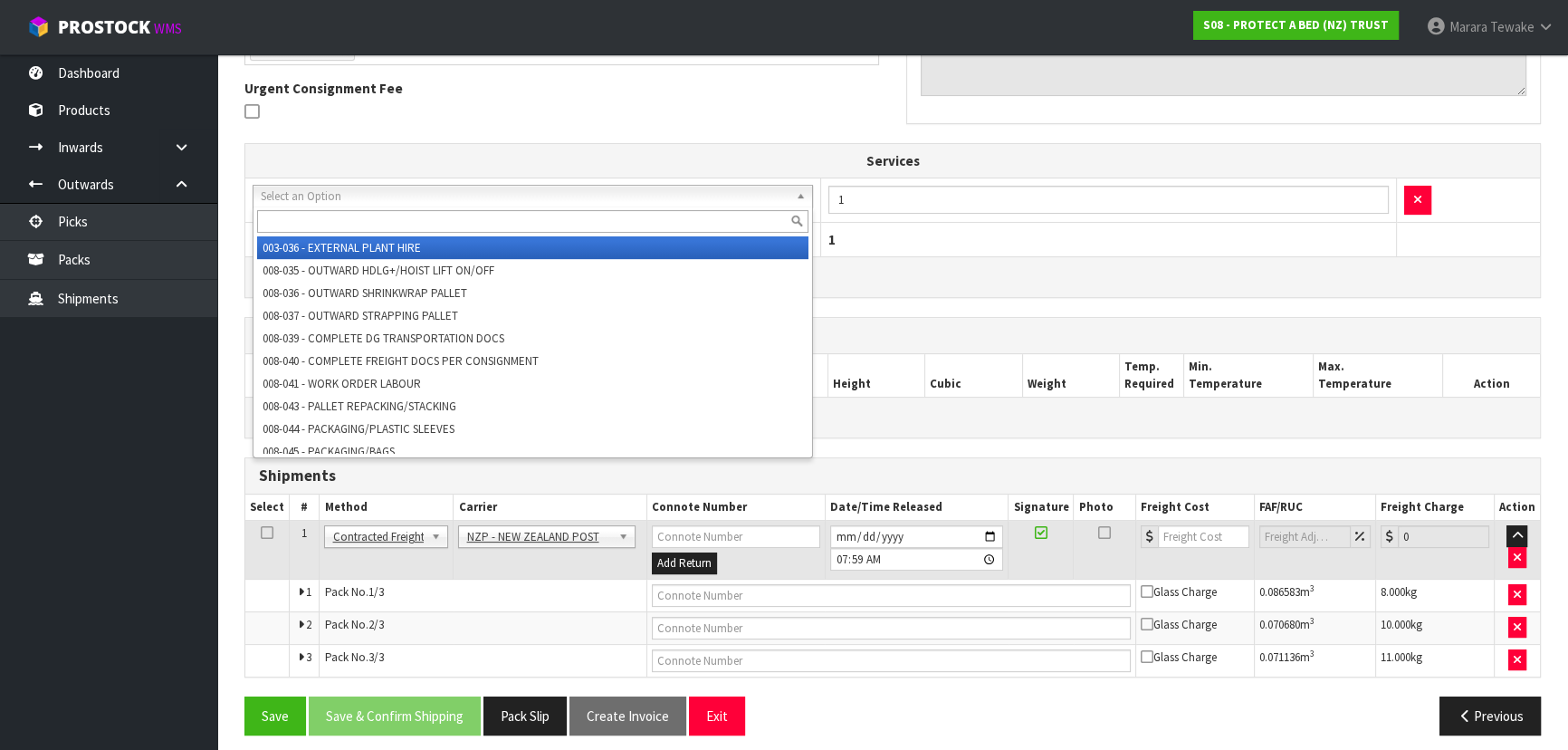
click at [349, 222] on input "text" at bounding box center [533, 222] width 552 height 23
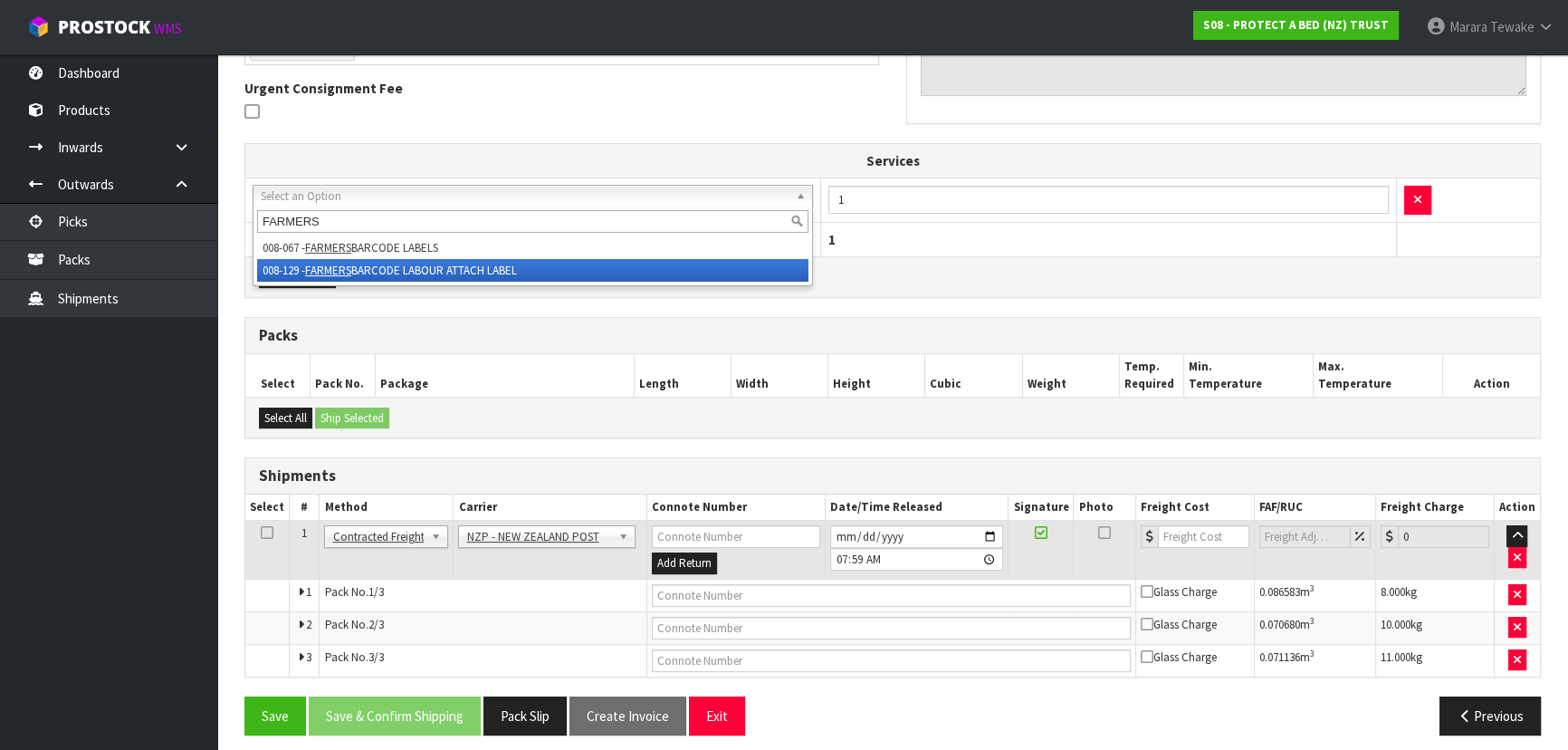
type input "FARMERS"
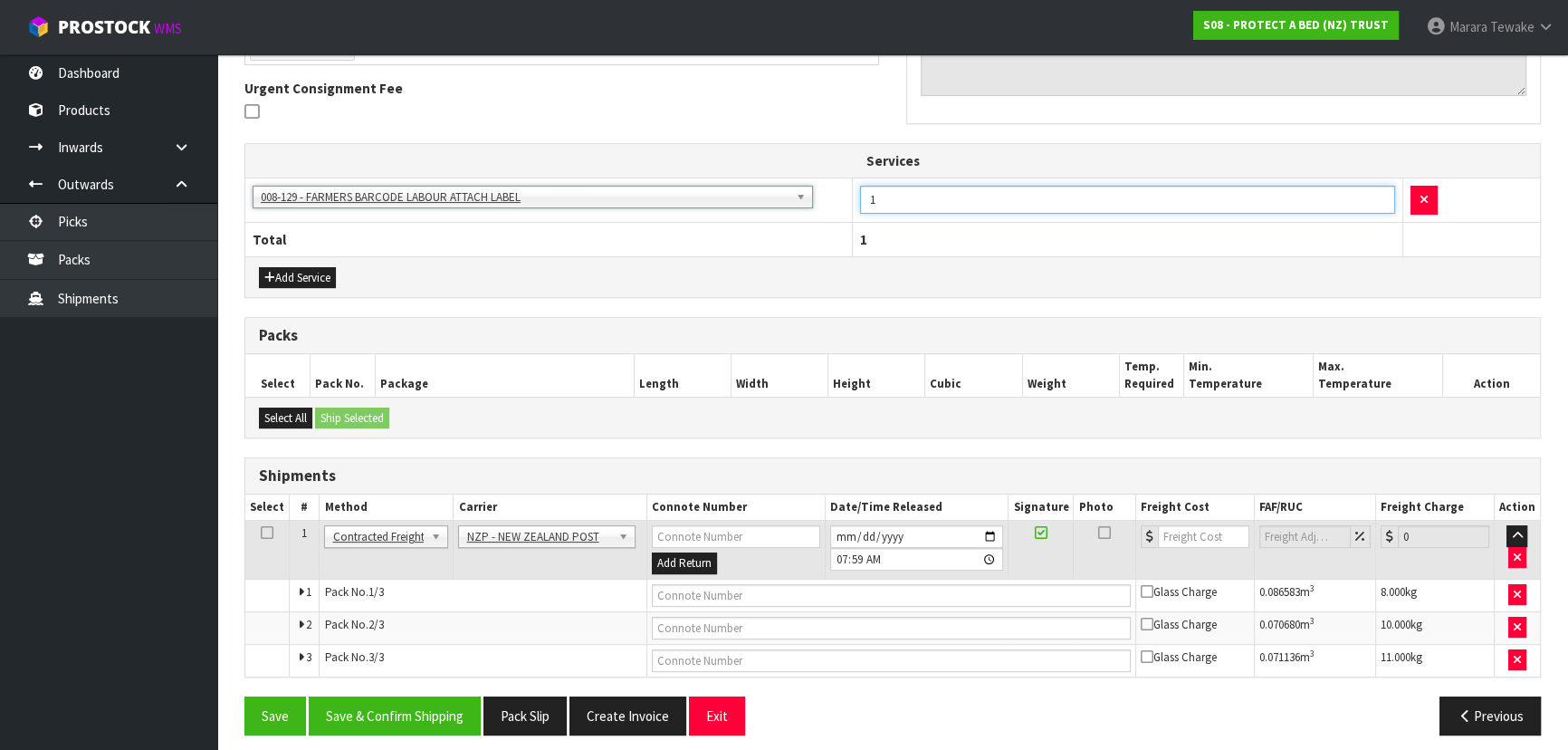
drag, startPoint x: 918, startPoint y: 204, endPoint x: 834, endPoint y: 171, distance: 90.2
click at [845, 182] on tr "003-036 - EXTERNAL PLANT HIRE 008-035 - OUTWARD HDLG+/HOIST LIFT ON/OFF 008-036…" at bounding box center [892, 200] width 1295 height 44
type input "6"
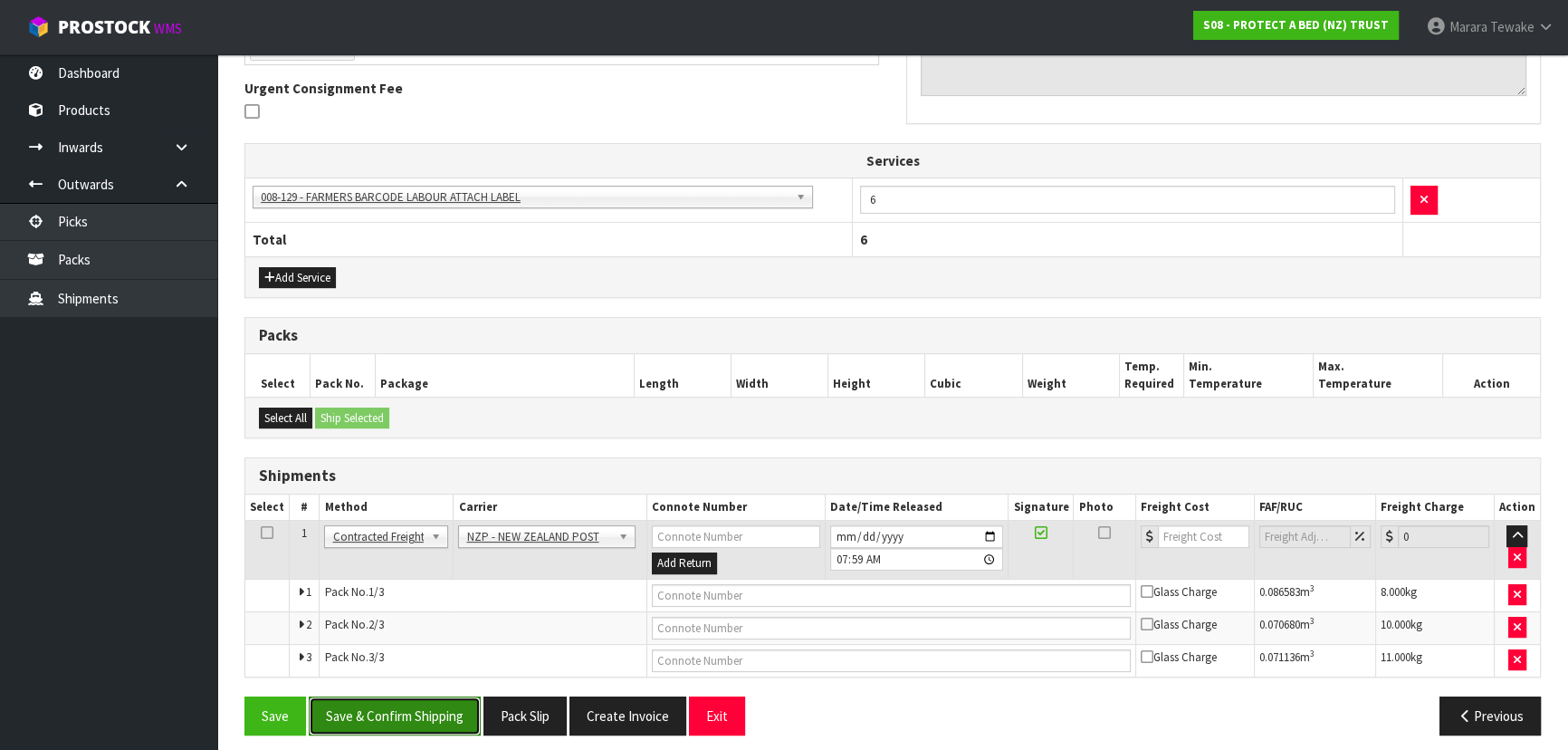
click at [433, 712] on button "Save & Confirm Shipping" at bounding box center [394, 715] width 172 height 38
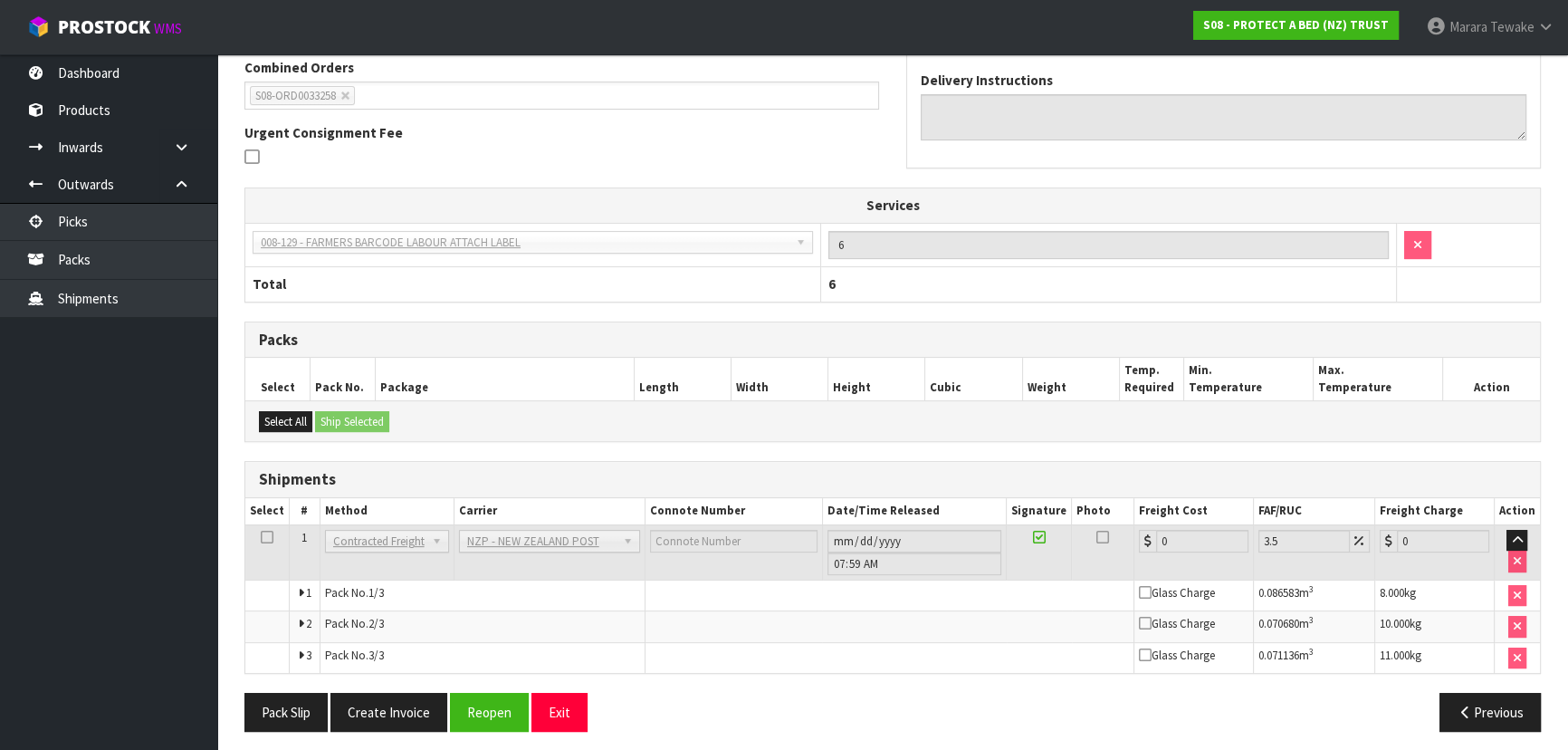
scroll to position [501, 0]
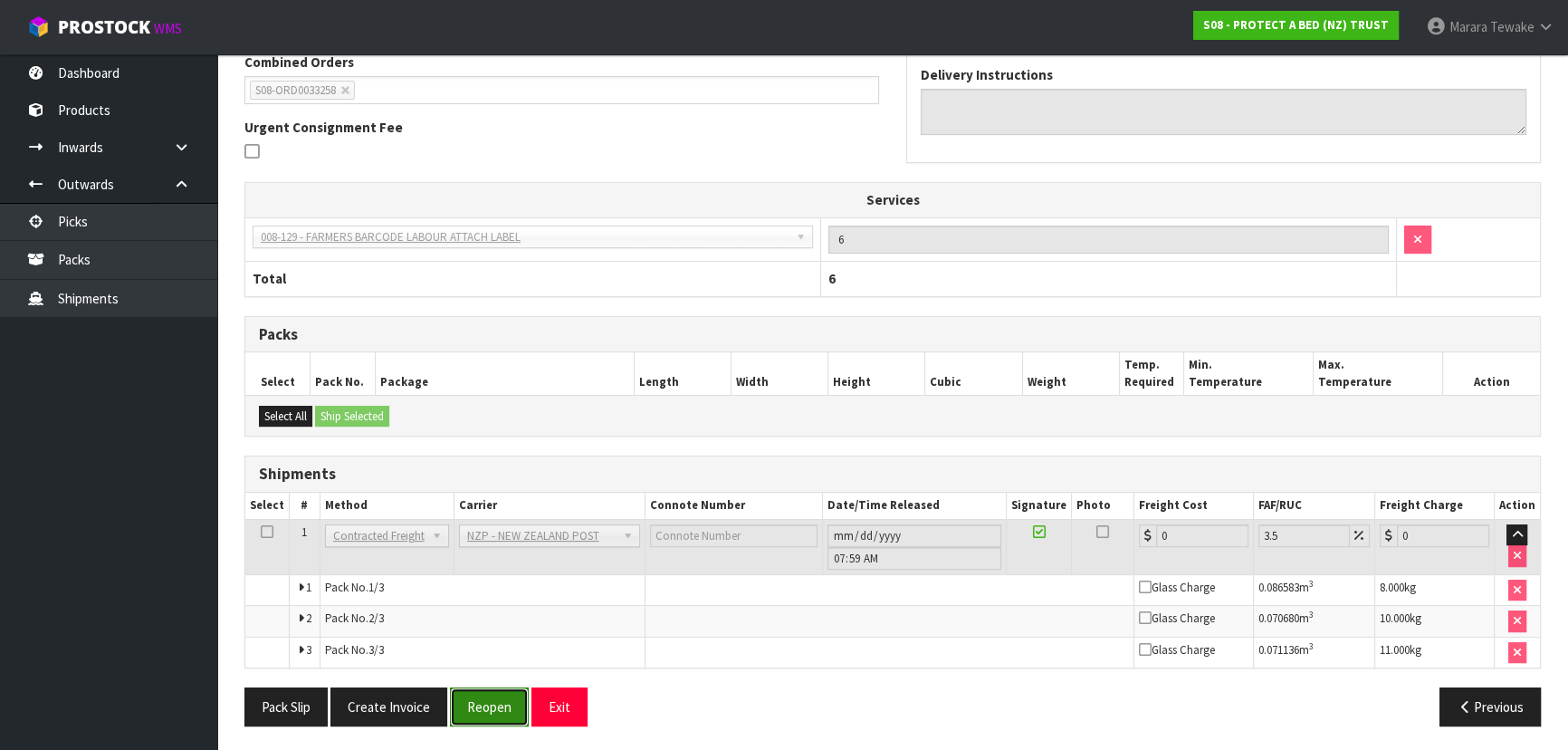
click at [484, 709] on button "Reopen" at bounding box center [489, 706] width 79 height 38
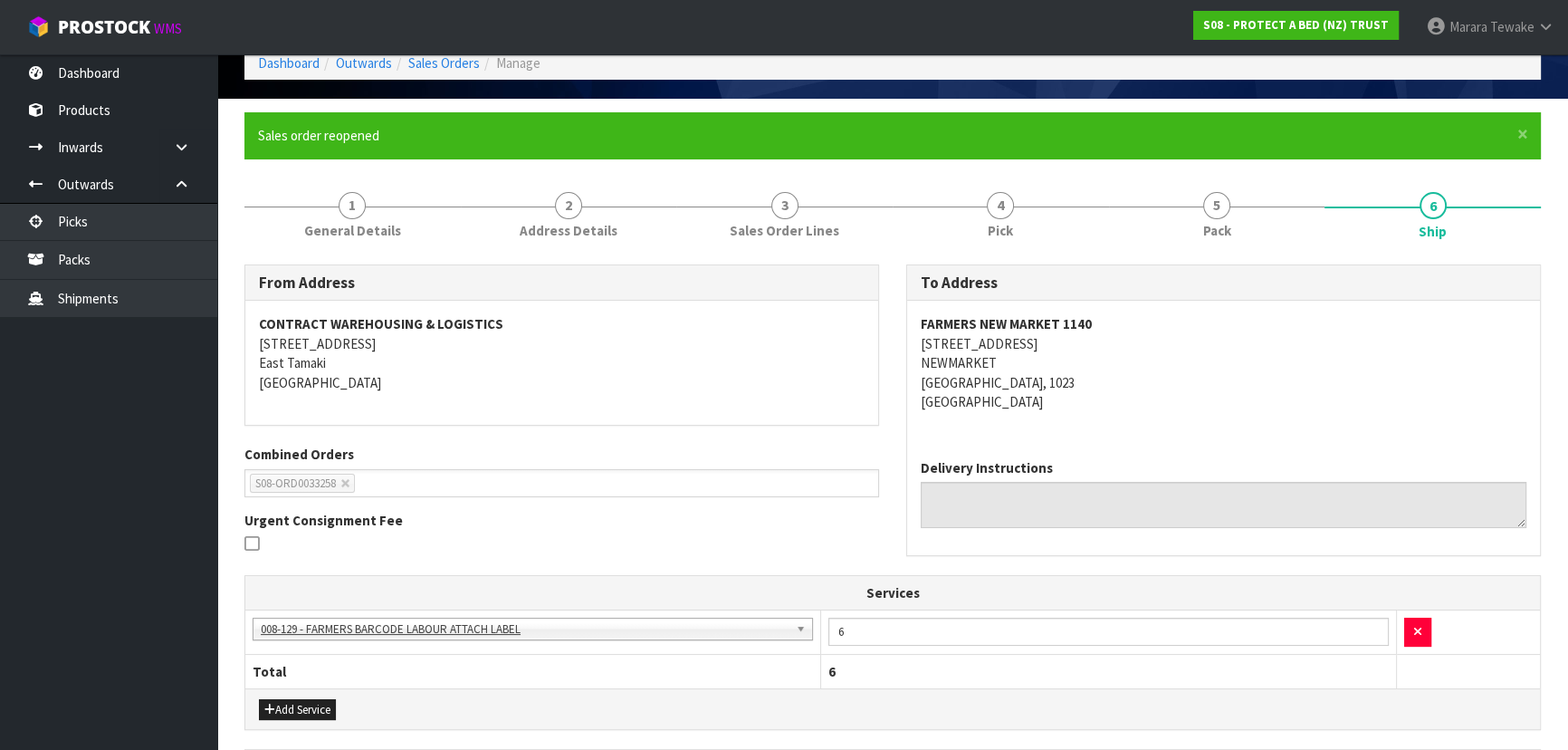
scroll to position [411, 0]
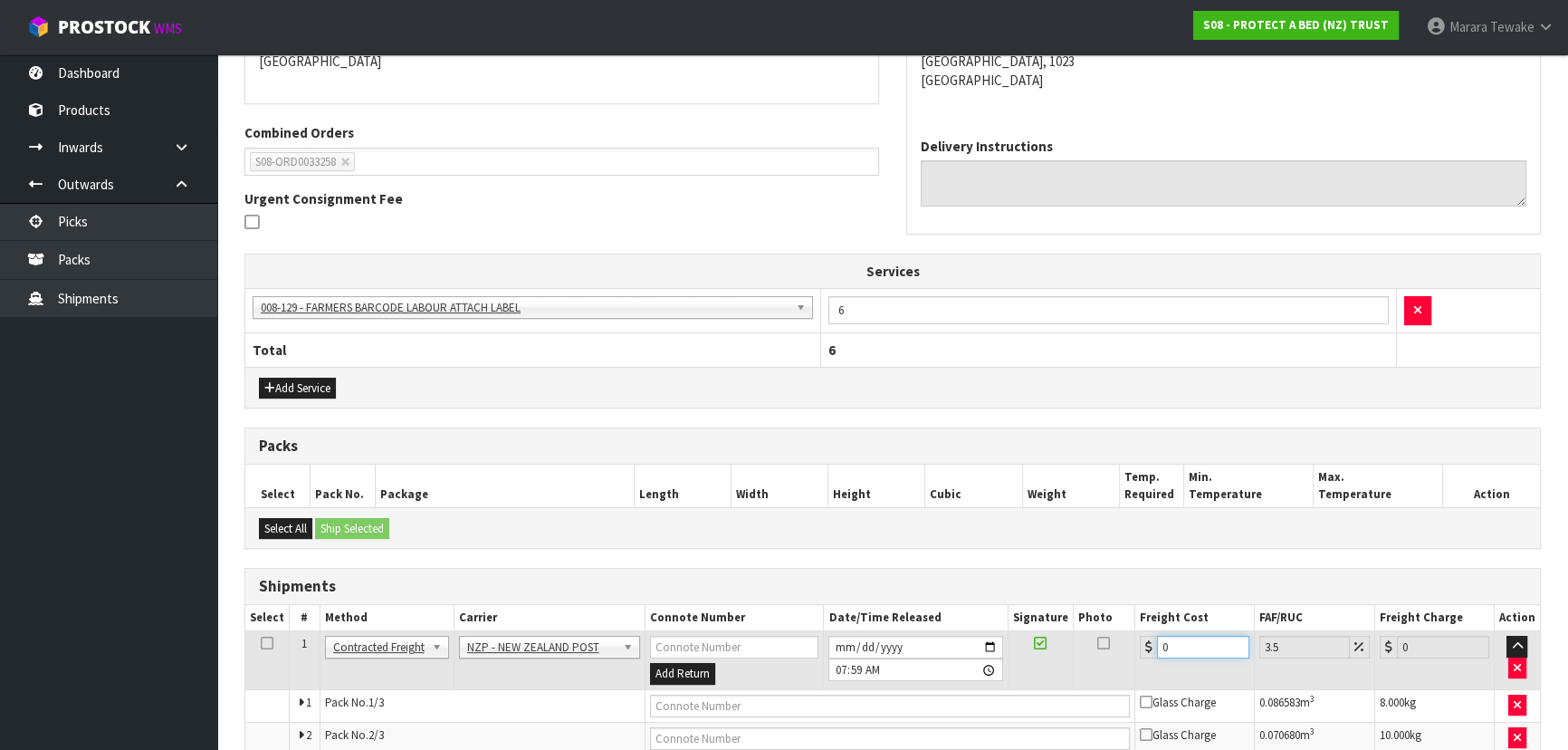
drag, startPoint x: 1185, startPoint y: 644, endPoint x: 1117, endPoint y: 606, distance: 77.9
click at [1117, 606] on table "Select # Method Carrier Connote Number Date/Time Released Signature Photo Freig…" at bounding box center [892, 696] width 1295 height 182
type input "1"
type input "1.03"
type input "12"
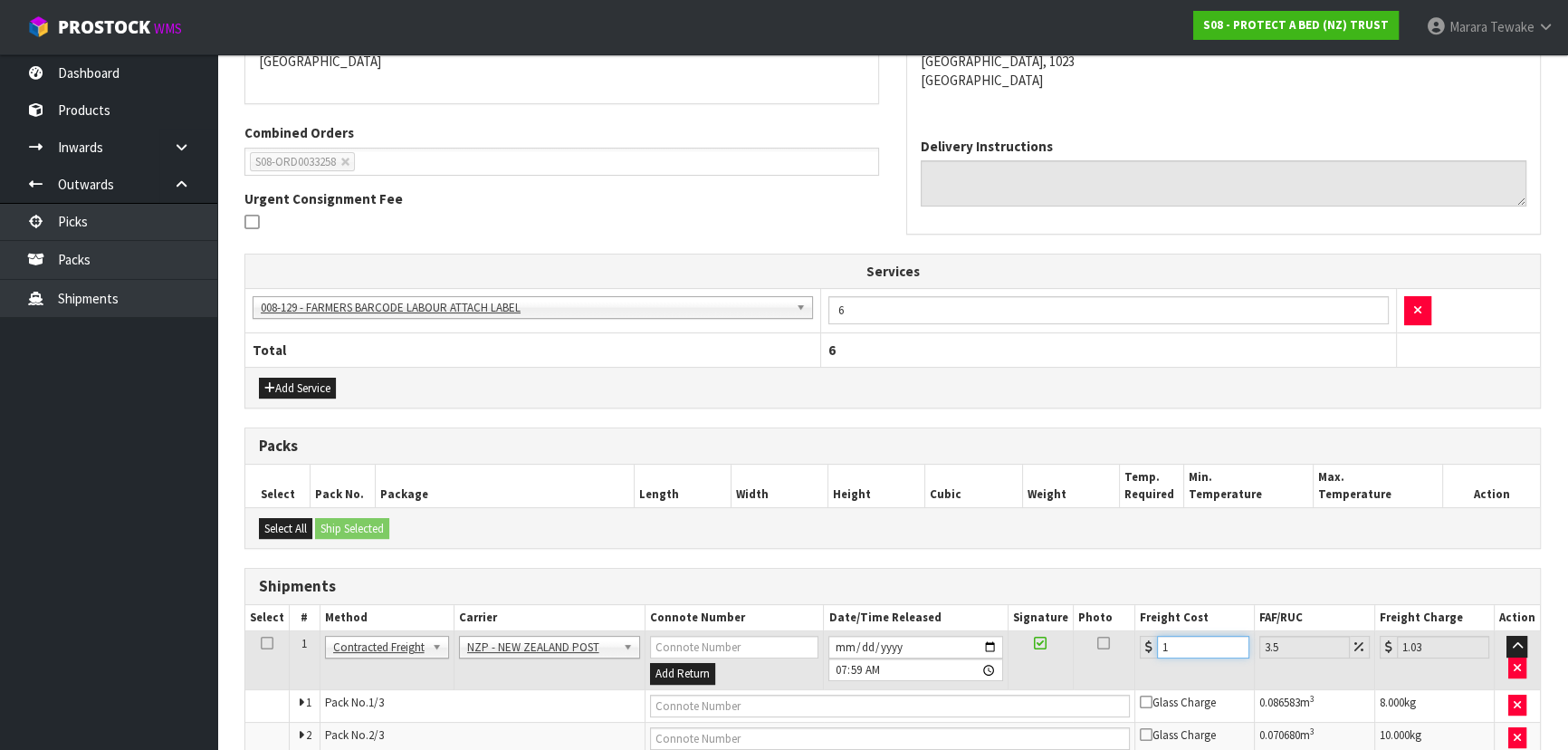
type input "12.42"
type input "12.9"
type input "13.35"
type input "12.99"
type input "13.44"
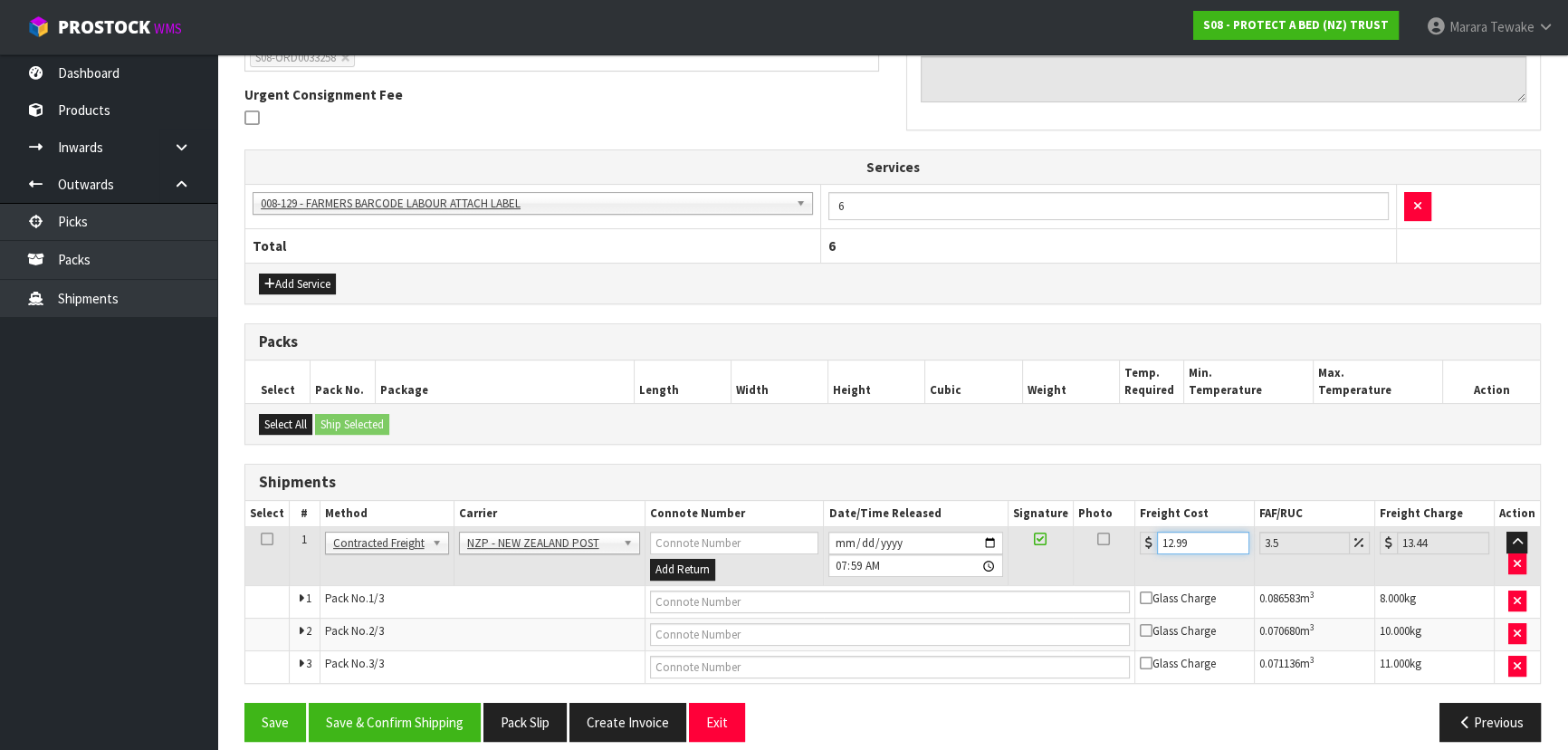
scroll to position [529, 0]
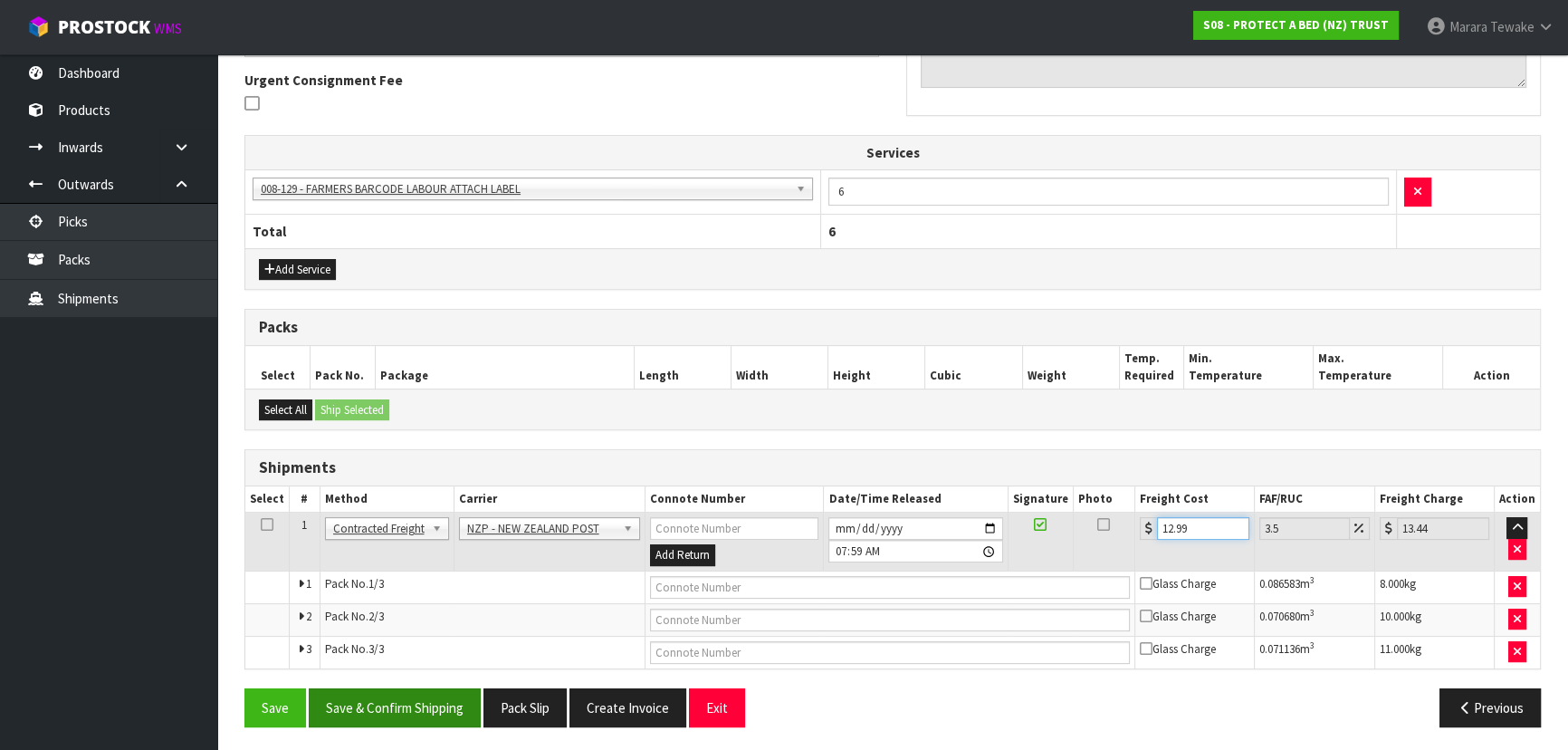
type input "12.99"
click at [393, 700] on button "Save & Confirm Shipping" at bounding box center [394, 707] width 172 height 38
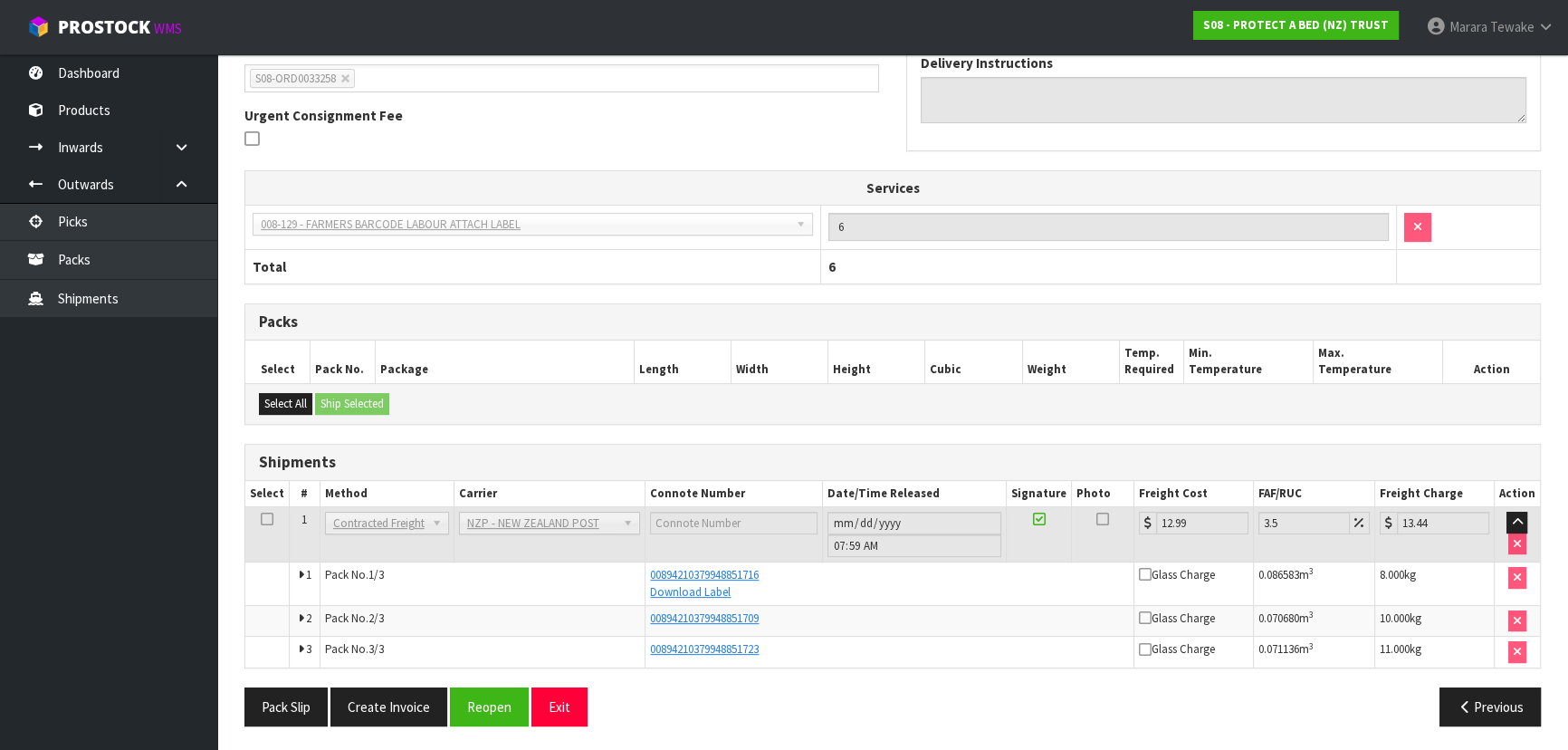
scroll to position [0, 0]
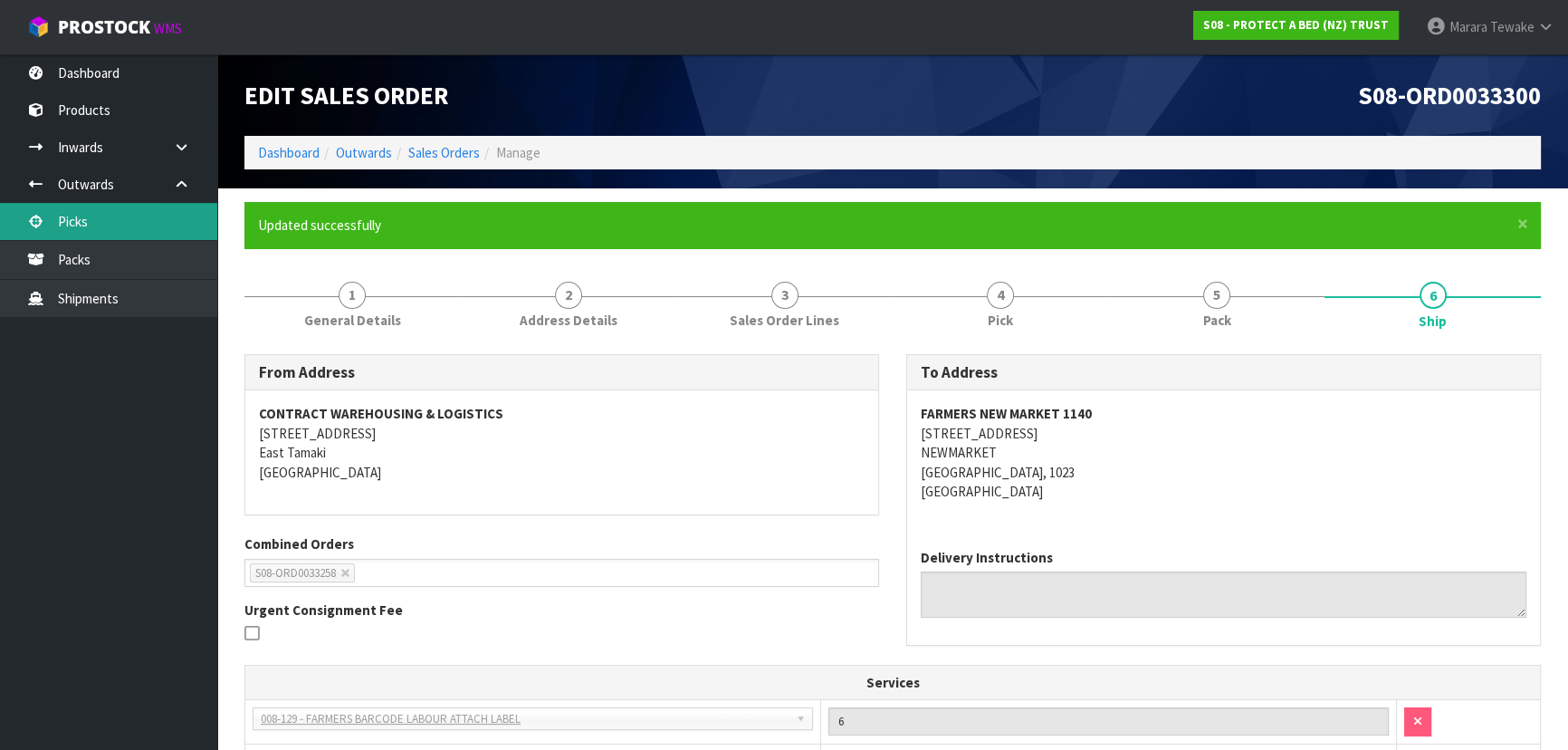
click at [141, 217] on link "Picks" at bounding box center [109, 222] width 218 height 38
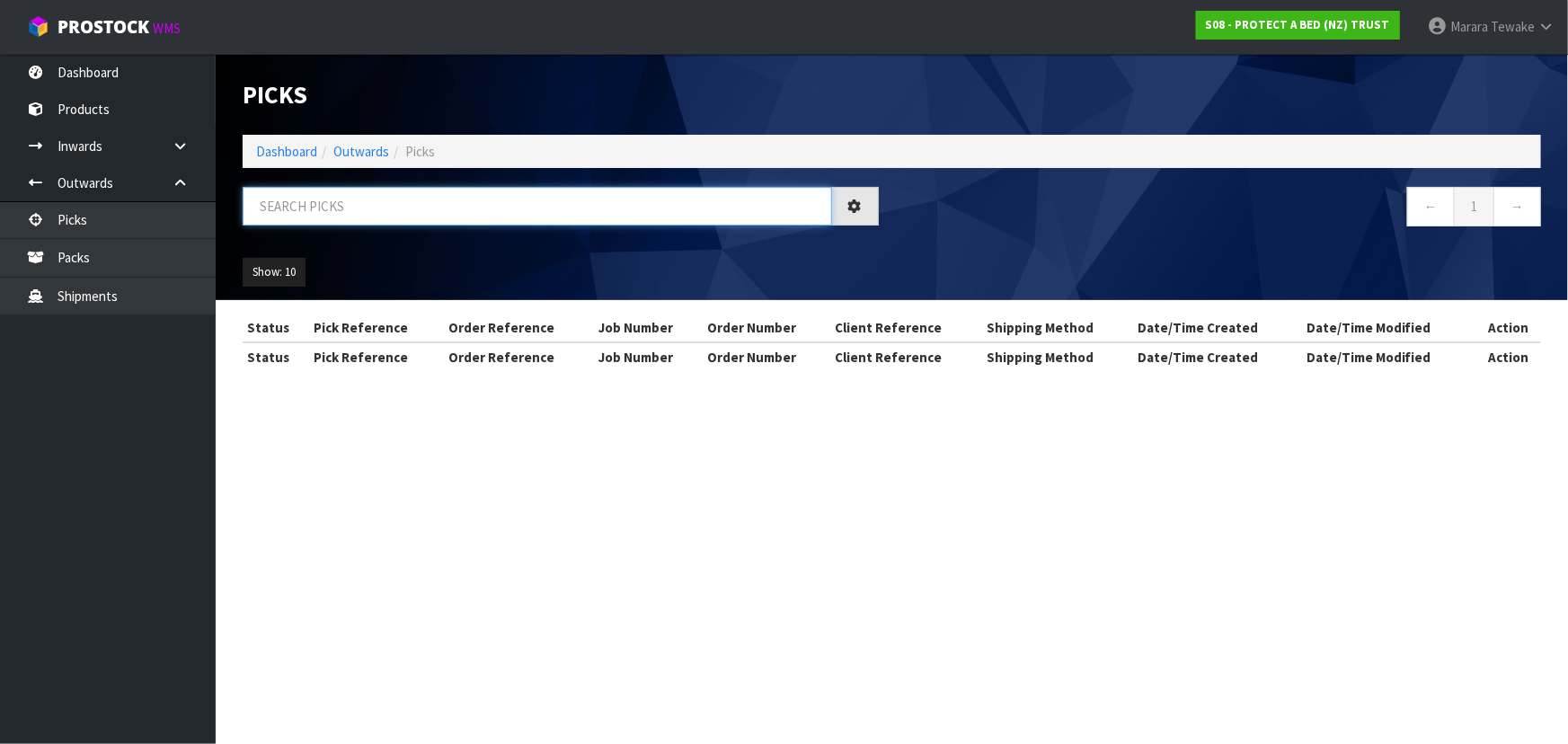
click at [296, 208] on input "text" at bounding box center [537, 206] width 590 height 38
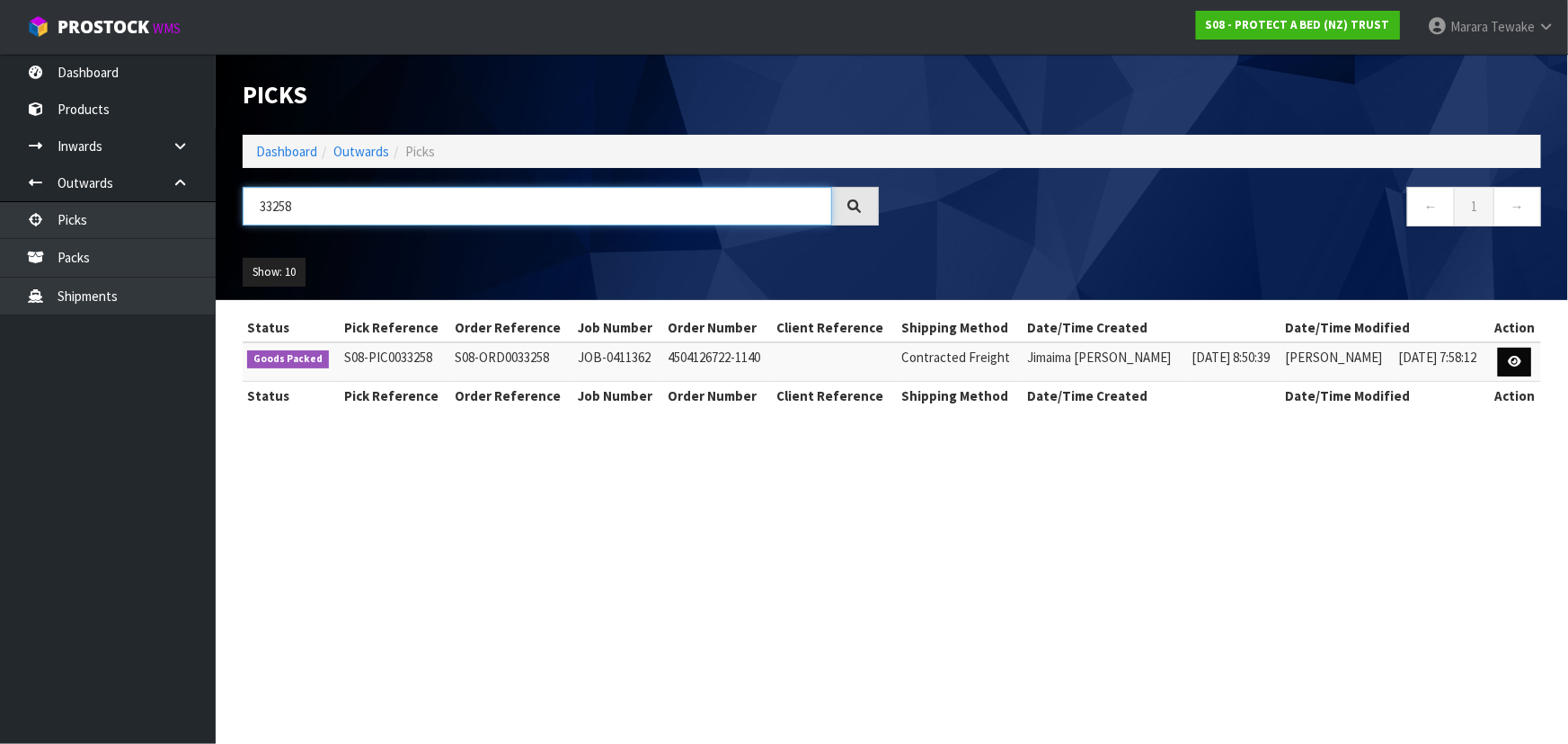
type input "33258"
click at [1513, 362] on icon at bounding box center [1515, 361] width 13 height 12
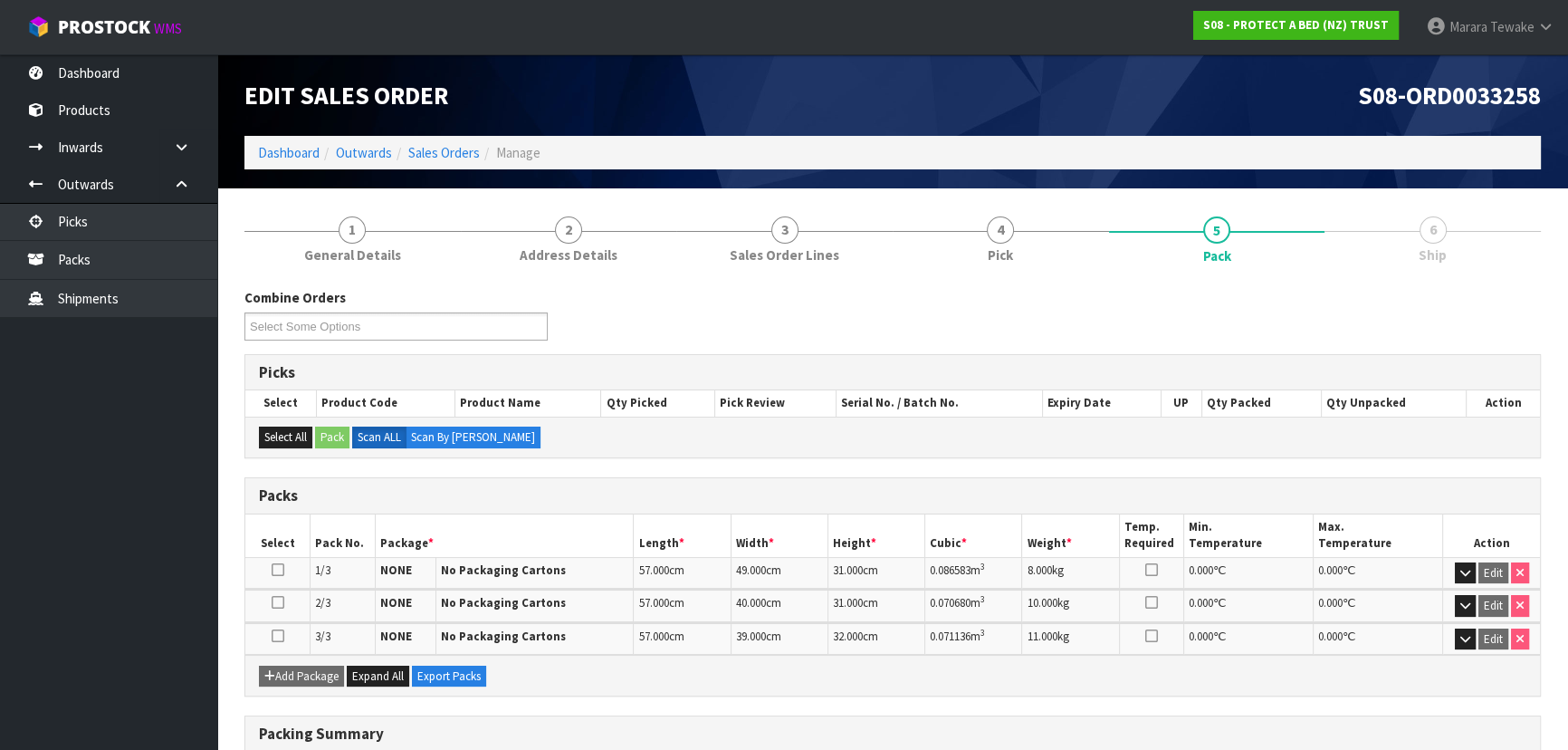
scroll to position [245, 0]
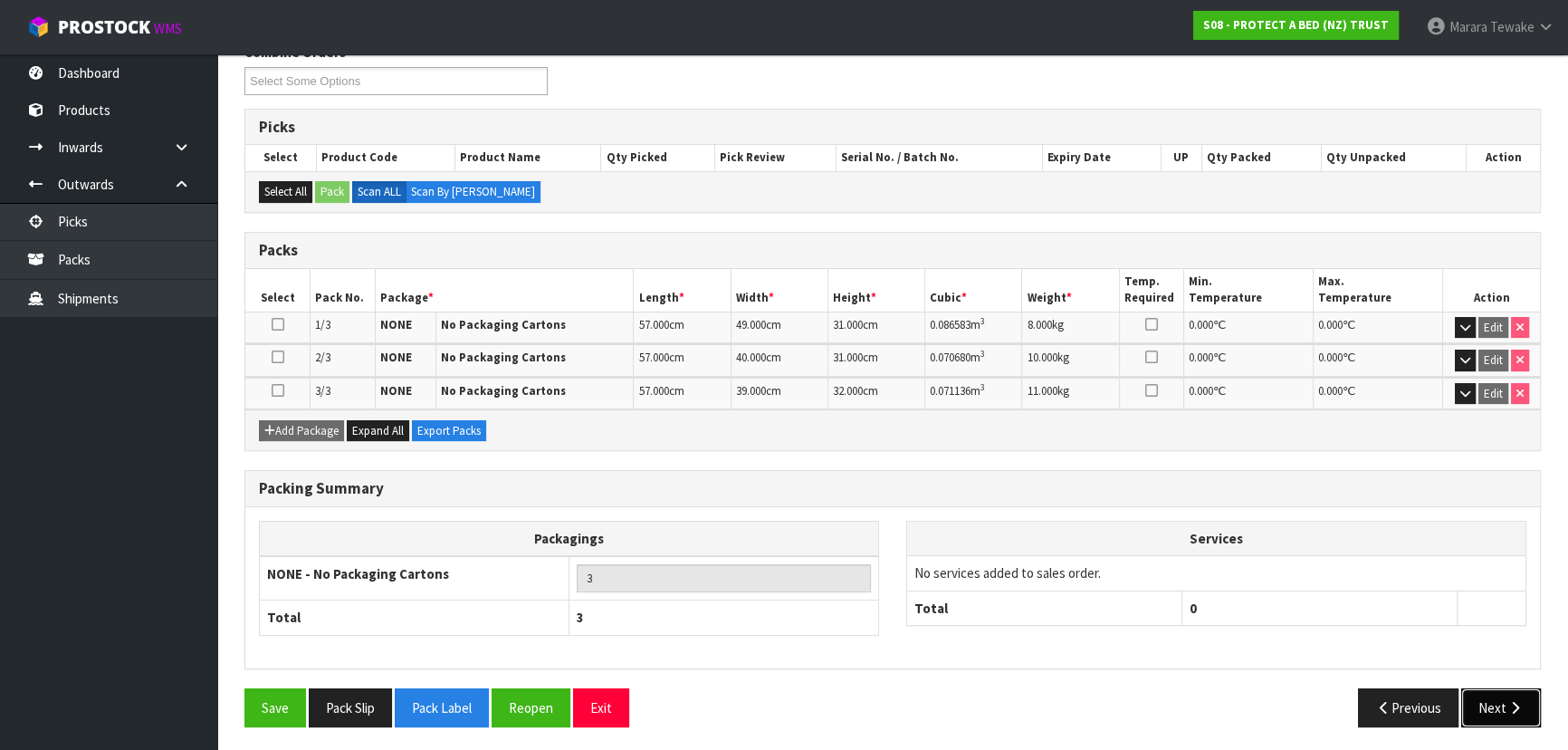
click at [1504, 702] on button "Next" at bounding box center [1500, 707] width 80 height 38
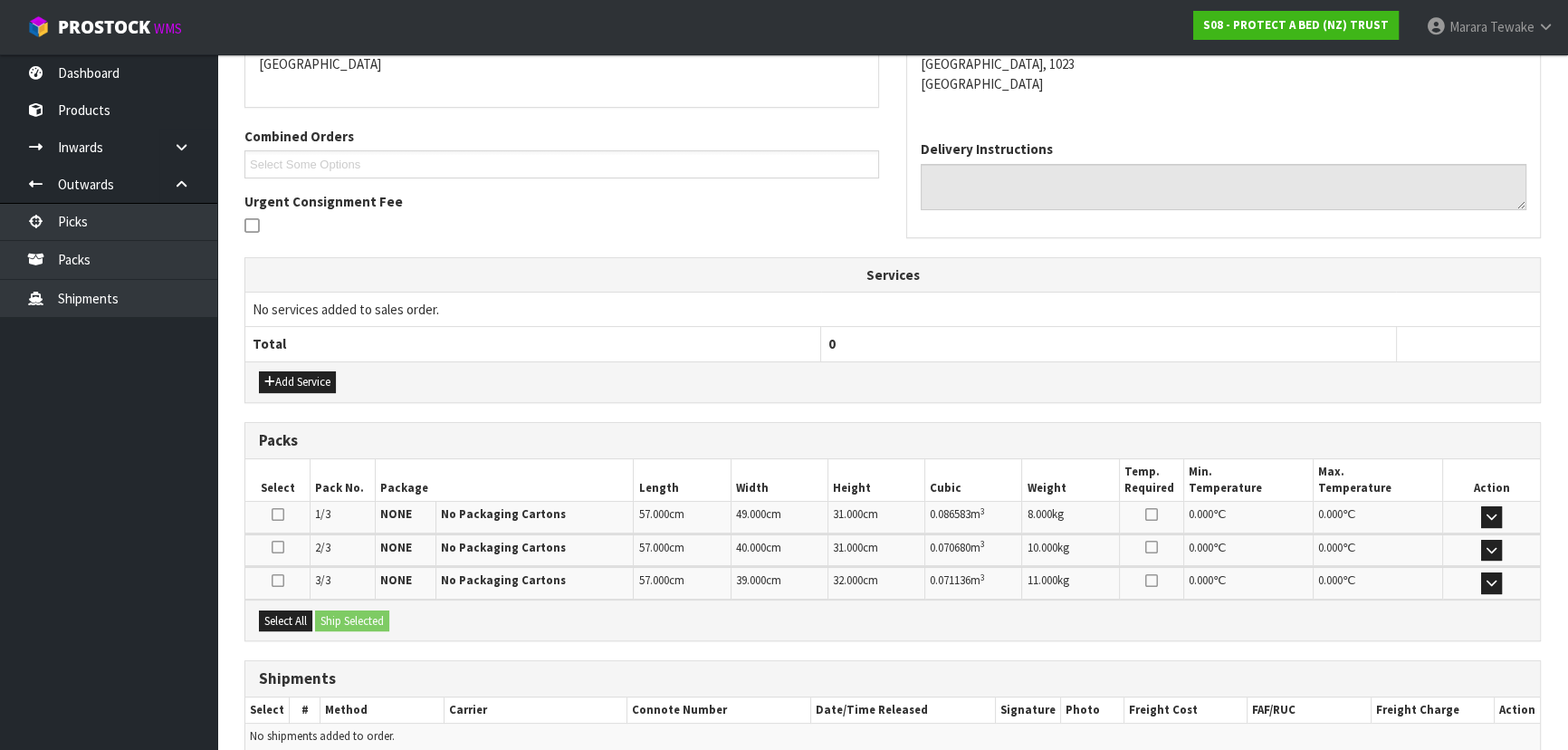
scroll to position [423, 0]
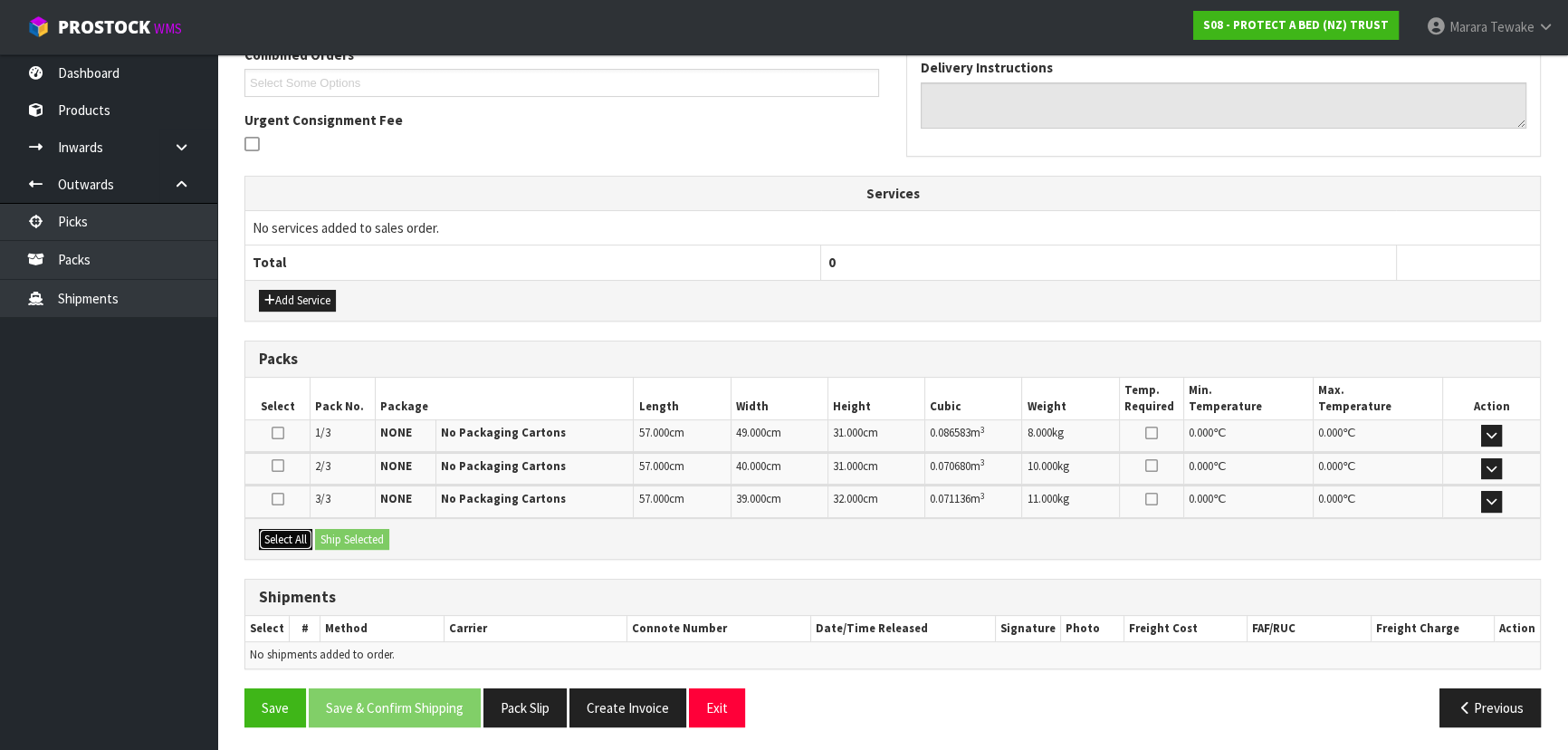
click at [296, 537] on button "Select All" at bounding box center [285, 539] width 53 height 22
click at [365, 534] on button "Ship Selected" at bounding box center [352, 539] width 74 height 22
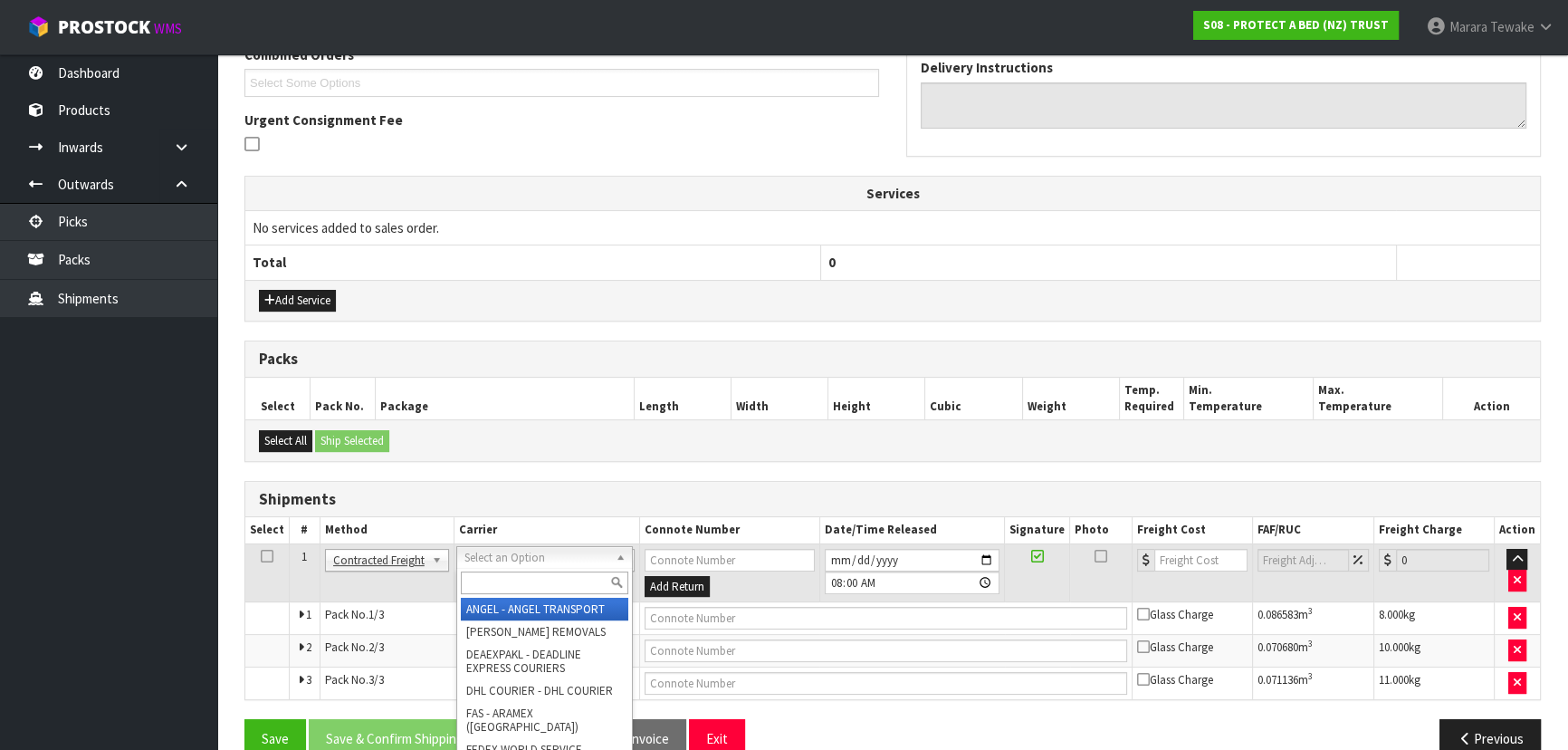
click at [514, 586] on input "text" at bounding box center [544, 583] width 167 height 23
type input "NZP"
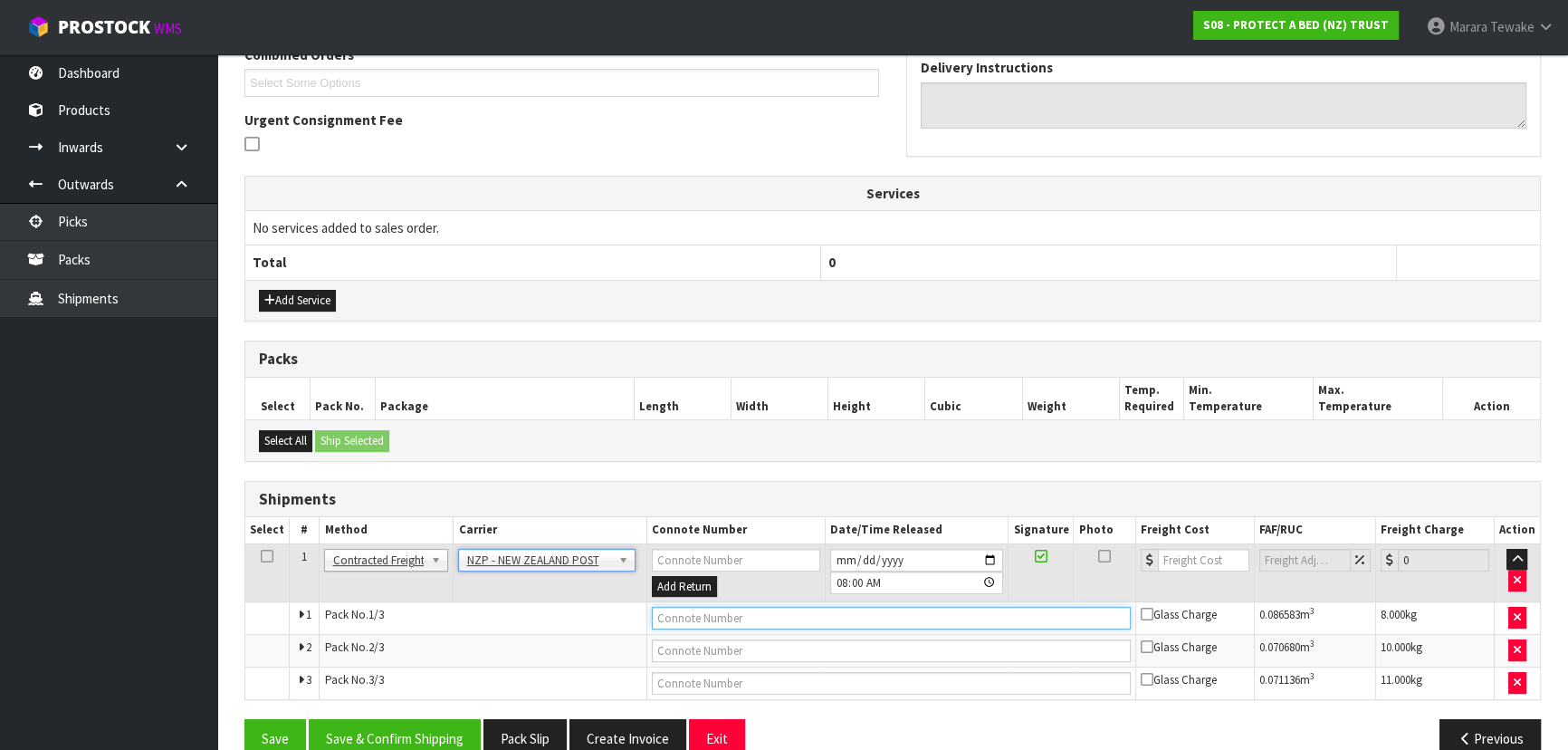
click at [677, 618] on input "text" at bounding box center [891, 618] width 479 height 23
type input "00894210379948851716"
click at [244, 719] on button "Save" at bounding box center [275, 738] width 62 height 38
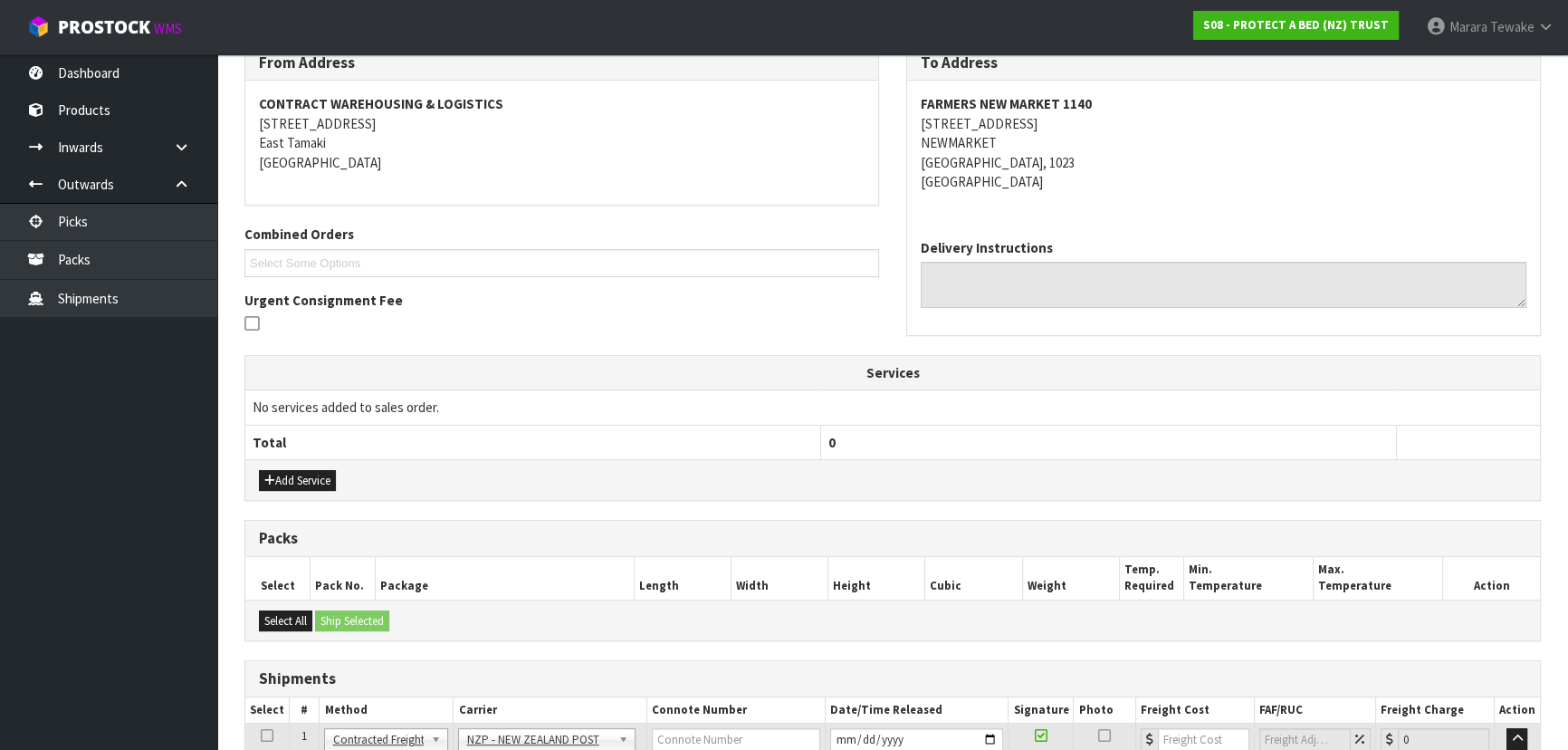
scroll to position [522, 0]
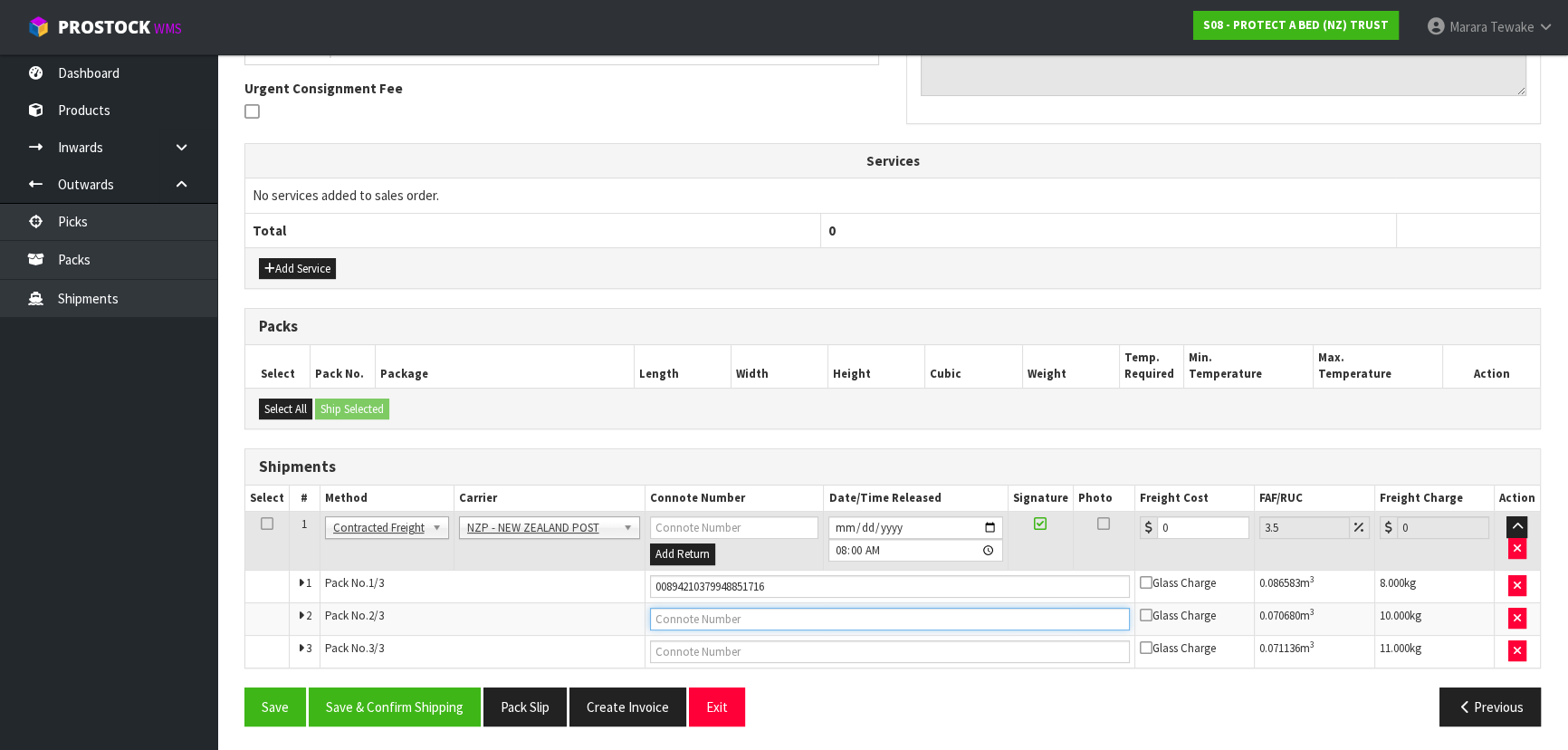
click at [708, 624] on input "text" at bounding box center [890, 619] width 480 height 23
type input "00894210379948851709"
click at [244, 687] on button "Save" at bounding box center [275, 706] width 62 height 38
click at [717, 652] on input "text" at bounding box center [890, 651] width 480 height 23
type input "00894210379948851723"
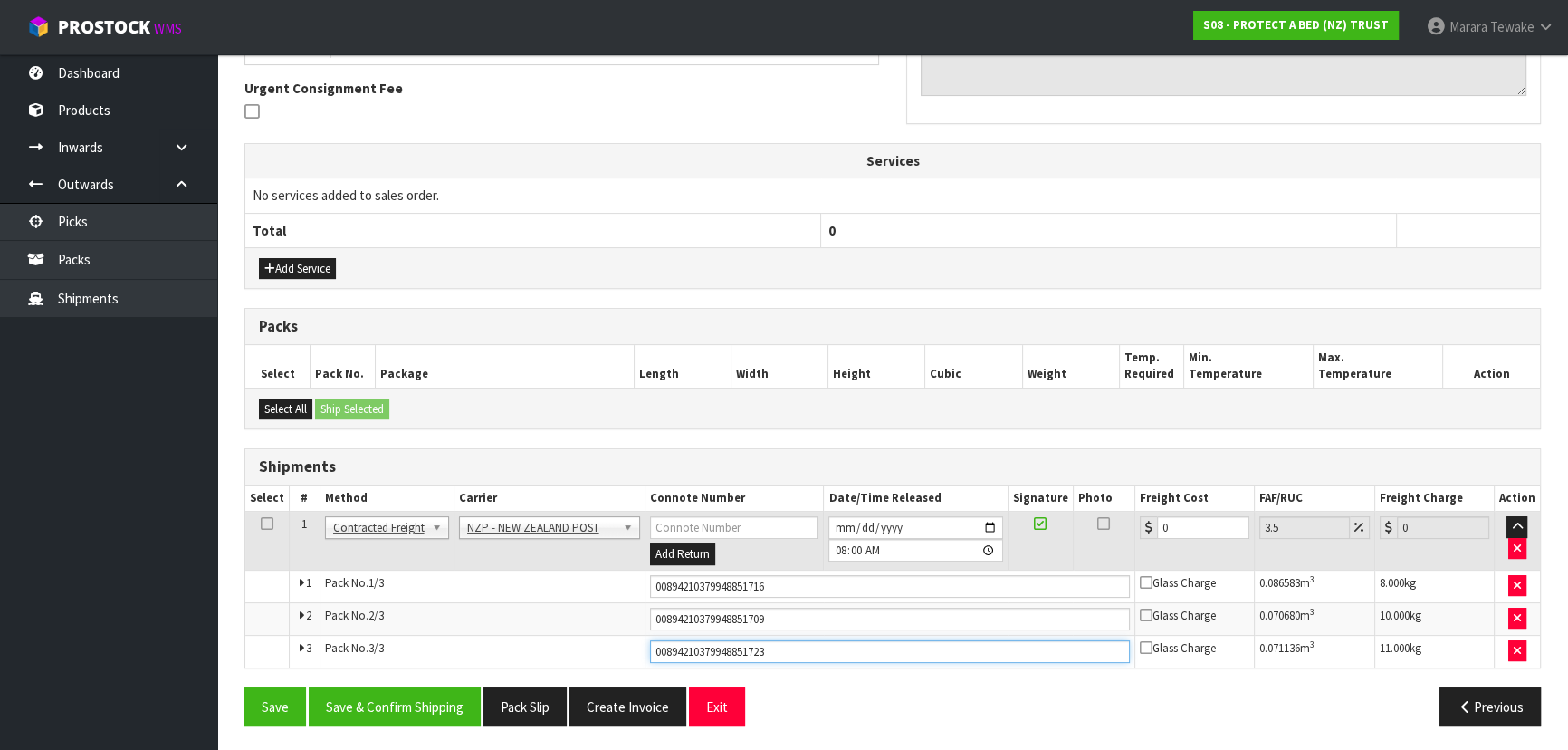
click at [244, 687] on button "Save" at bounding box center [275, 706] width 62 height 38
click at [449, 697] on button "Save & Confirm Shipping" at bounding box center [394, 706] width 172 height 38
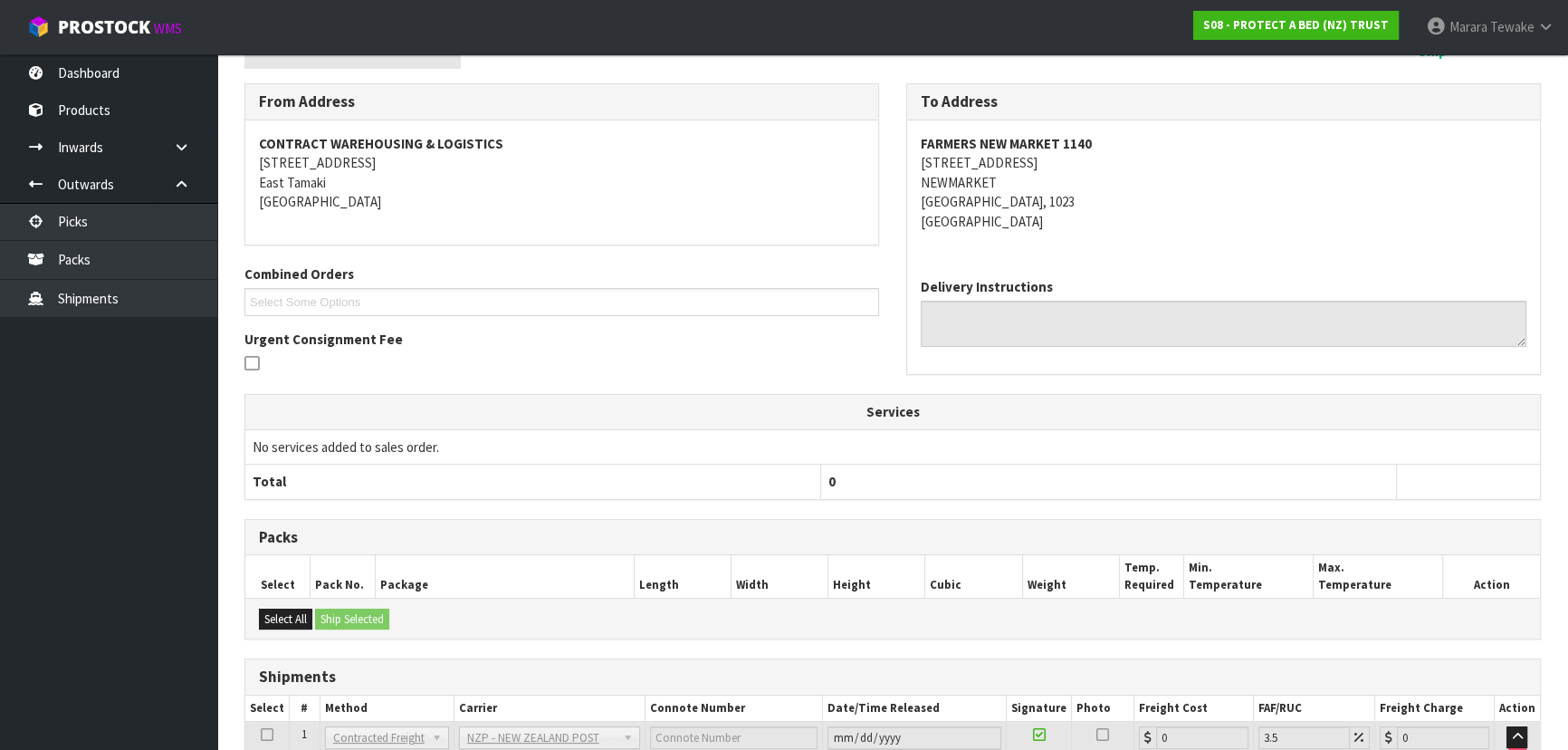
scroll to position [0, 0]
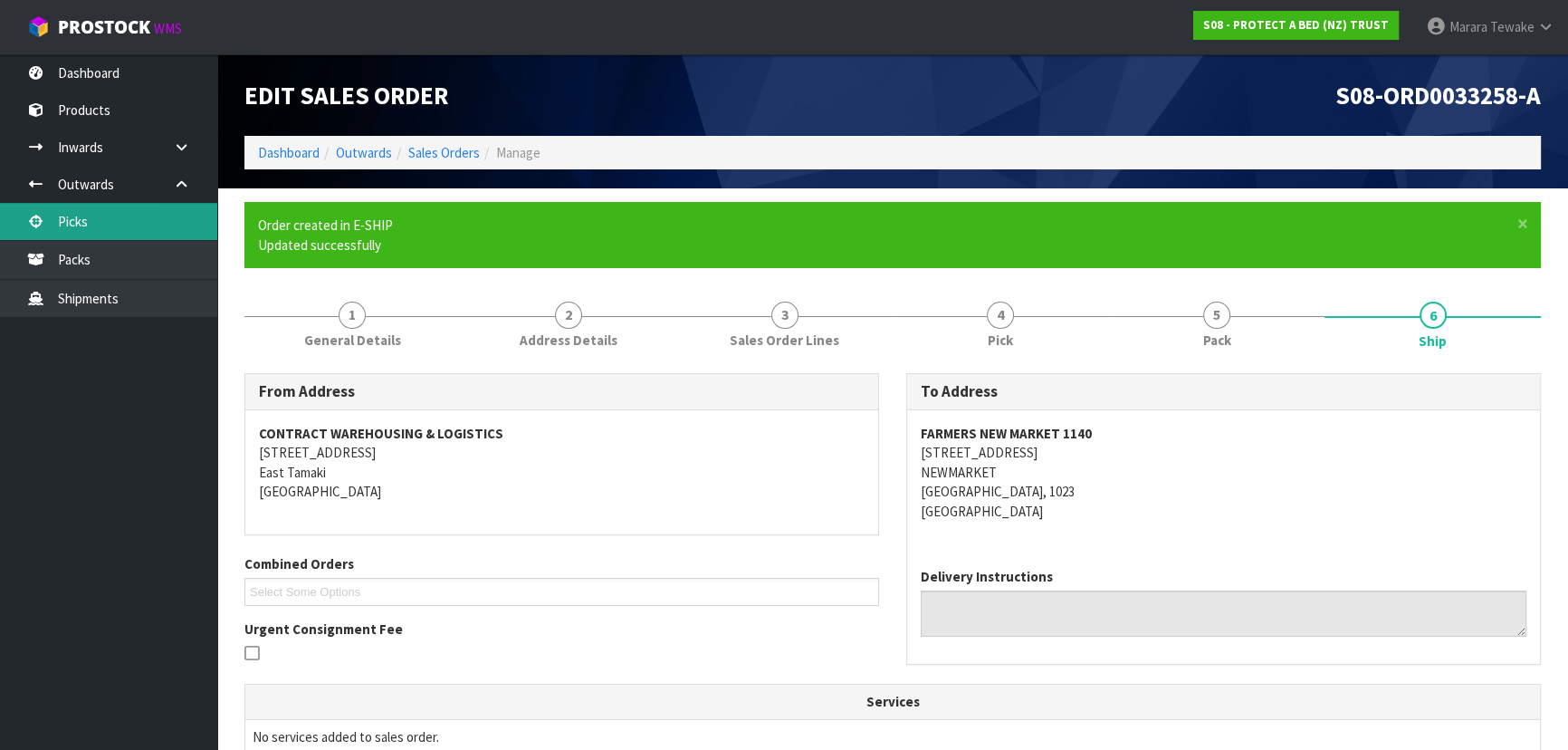
click at [145, 216] on link "Picks" at bounding box center [109, 222] width 218 height 38
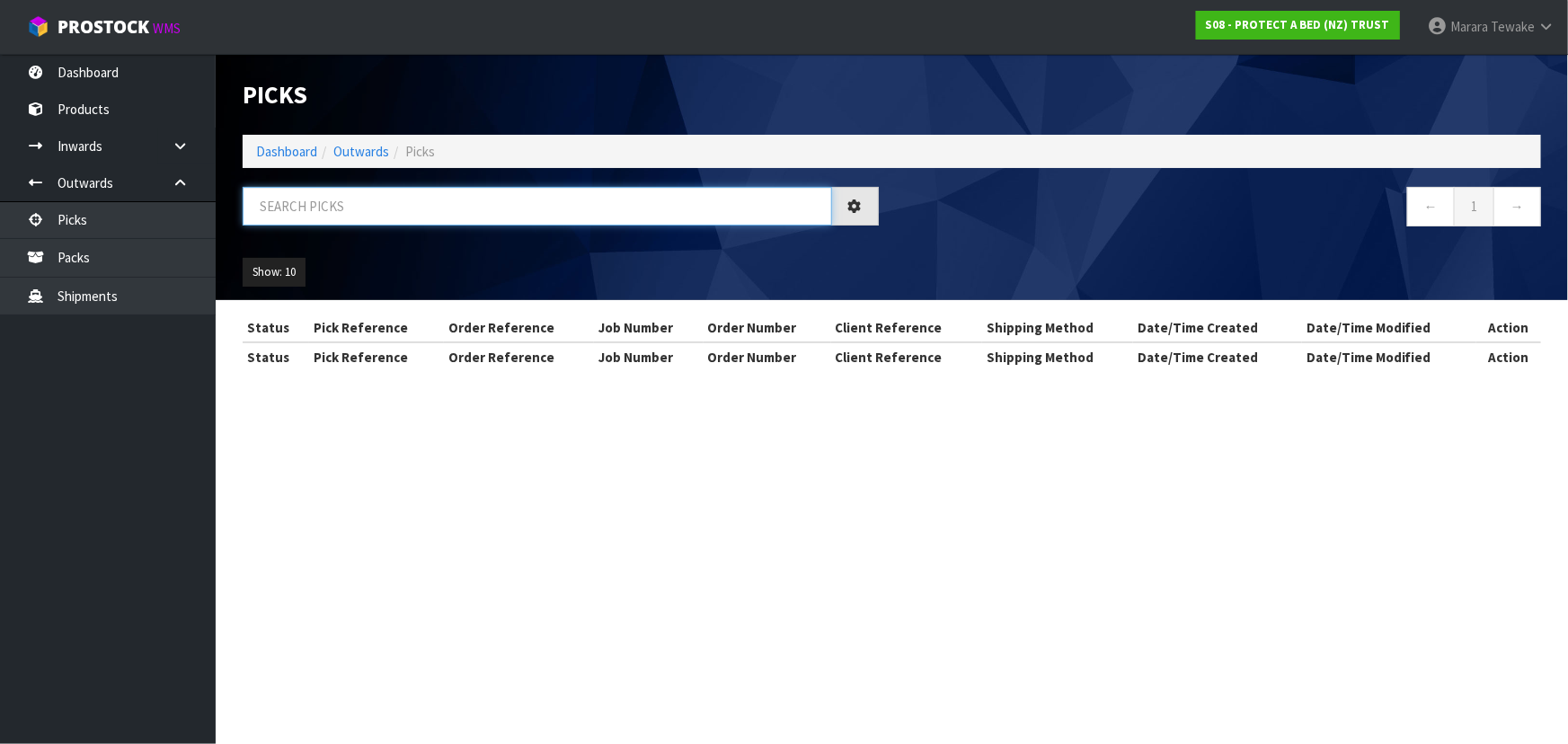
click at [298, 216] on input "text" at bounding box center [537, 206] width 590 height 38
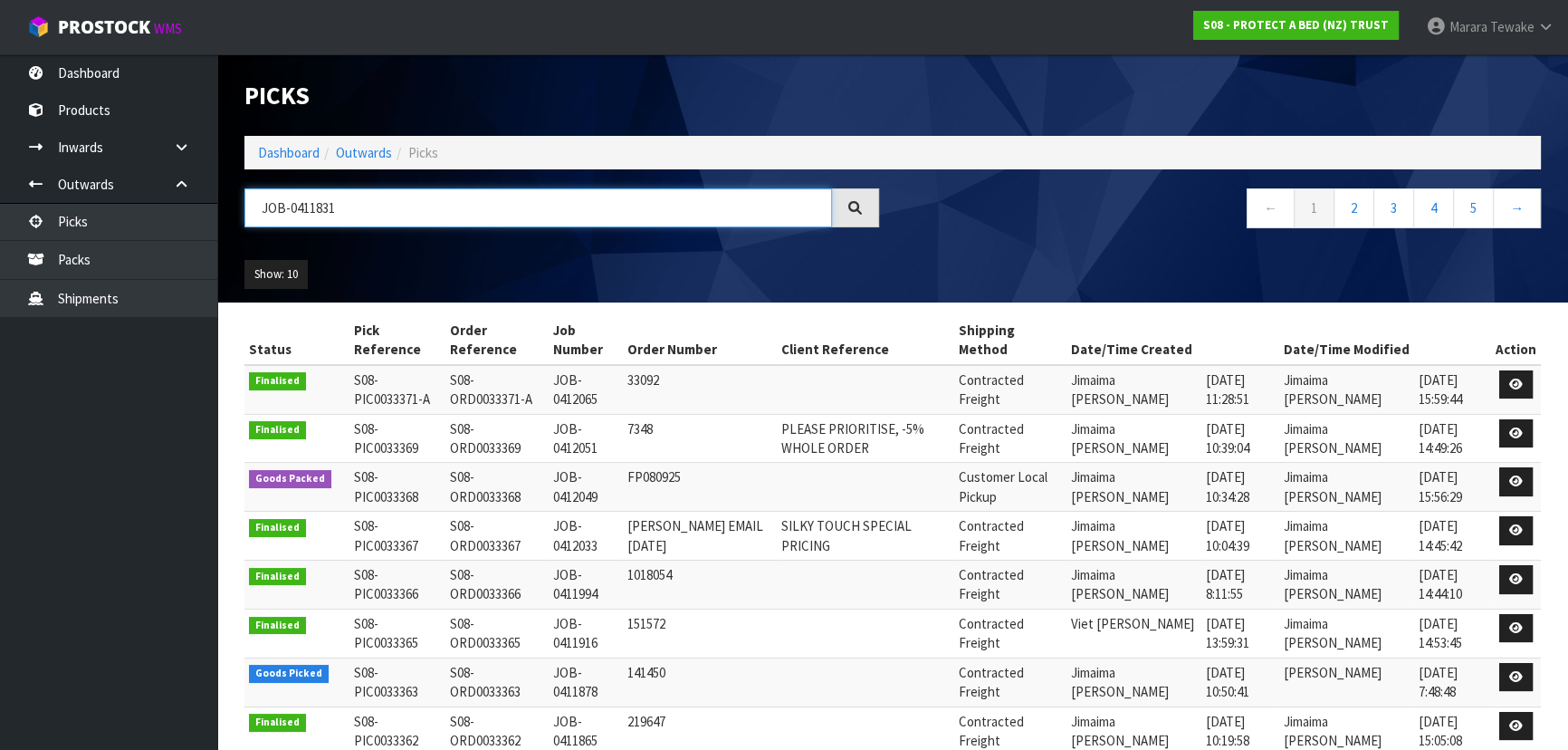
type input "JOB-0411831"
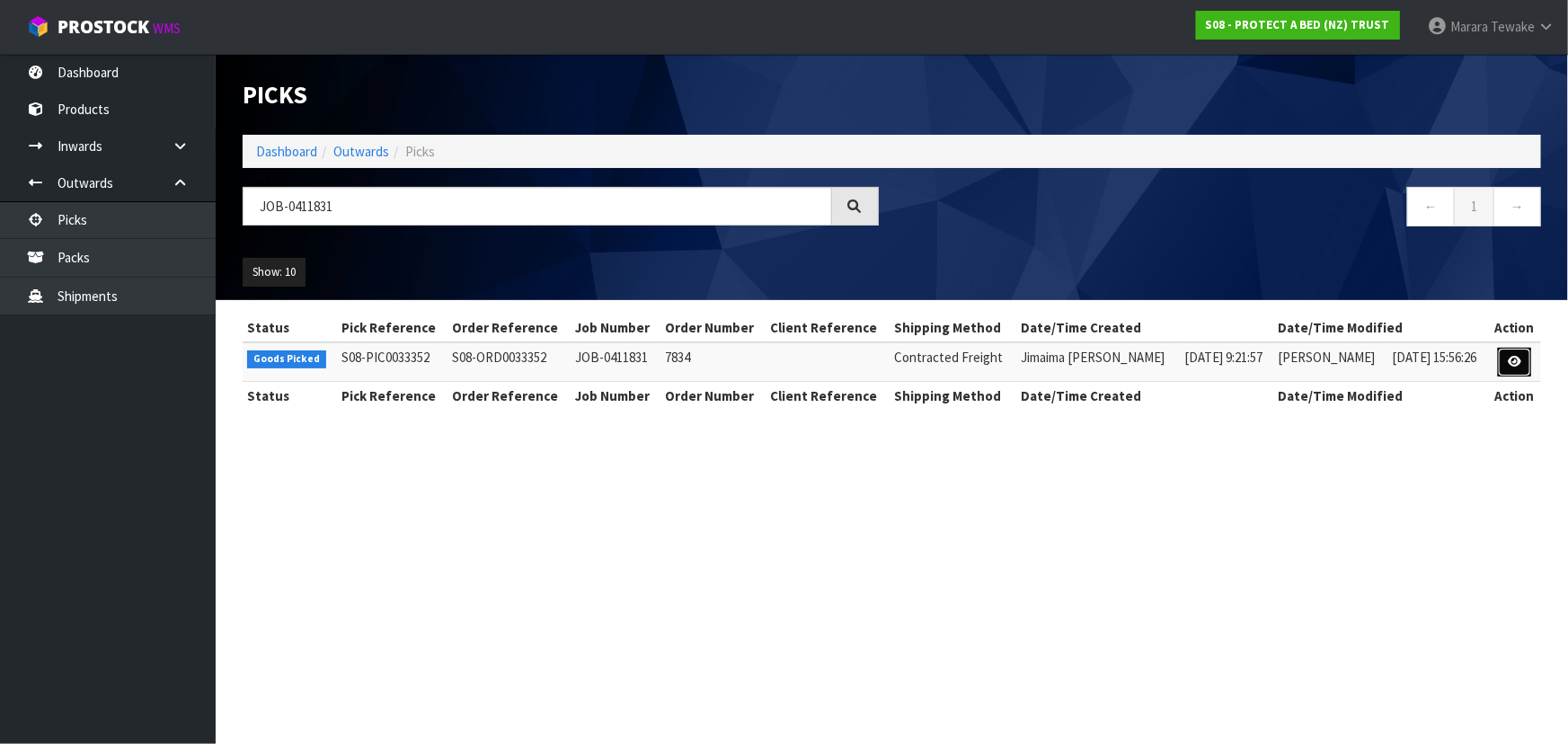
click at [1513, 357] on icon at bounding box center [1515, 361] width 13 height 12
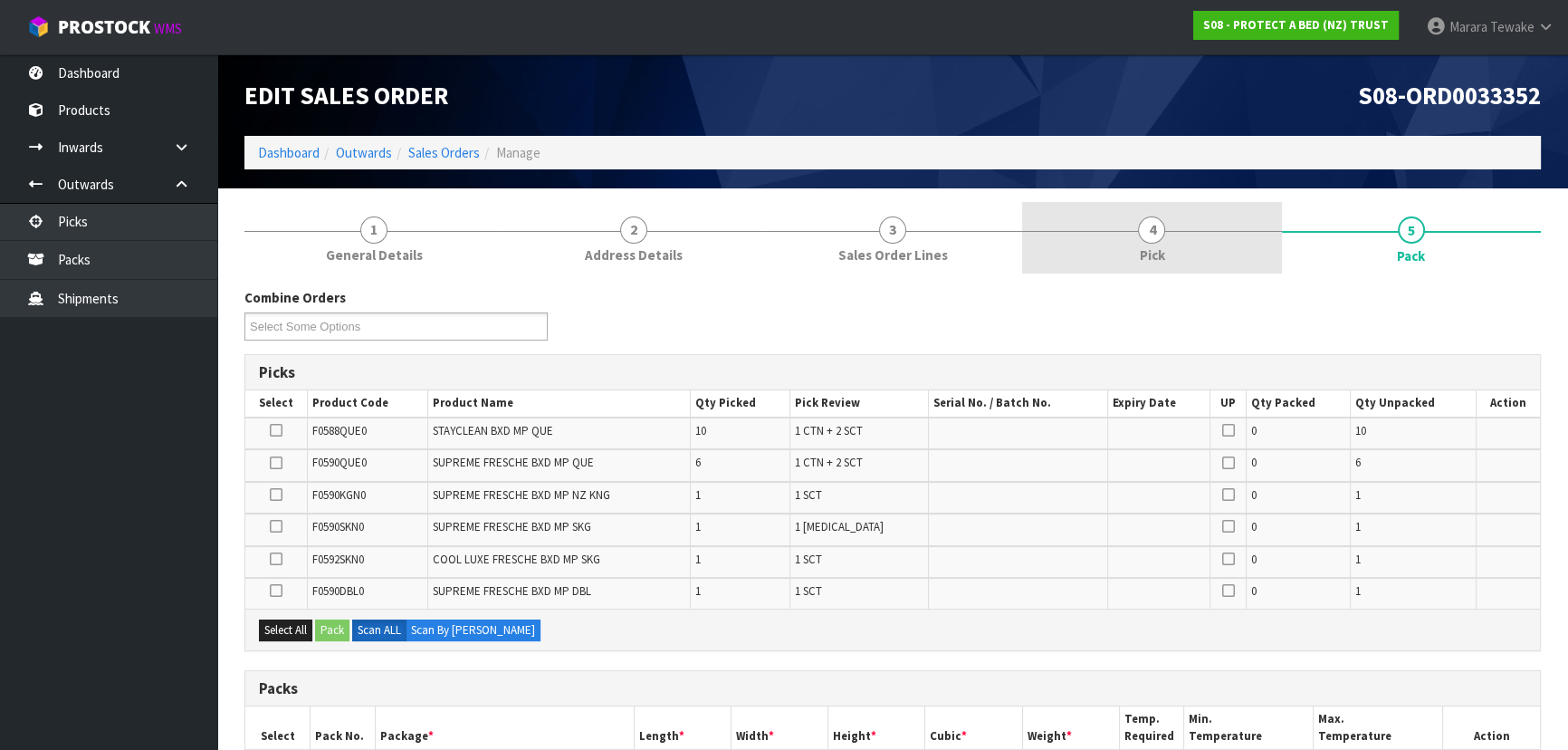
click at [1204, 218] on link "4 Pick" at bounding box center [1151, 237] width 259 height 71
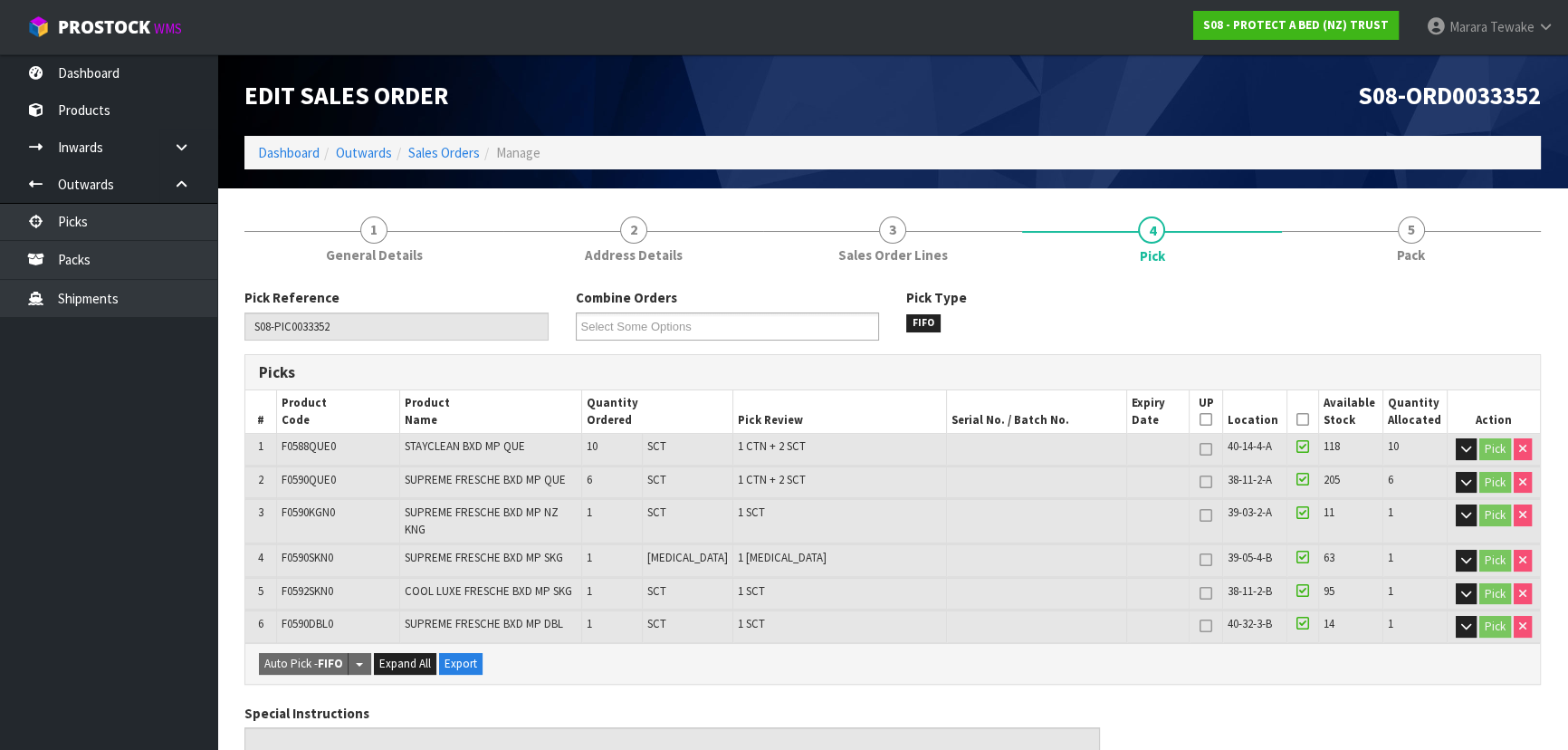
click at [1299, 420] on icon at bounding box center [1302, 420] width 13 height 1
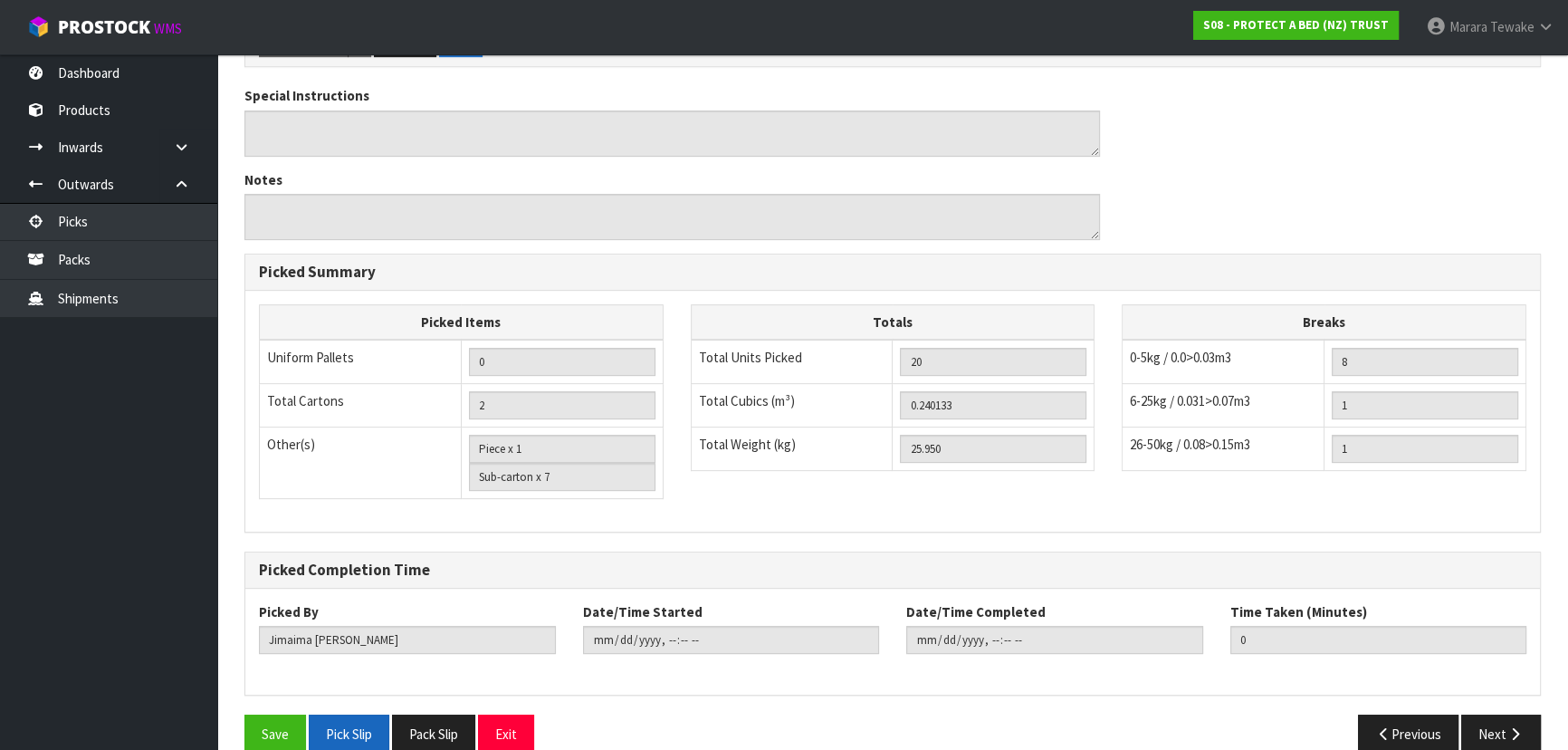
scroll to position [696, 0]
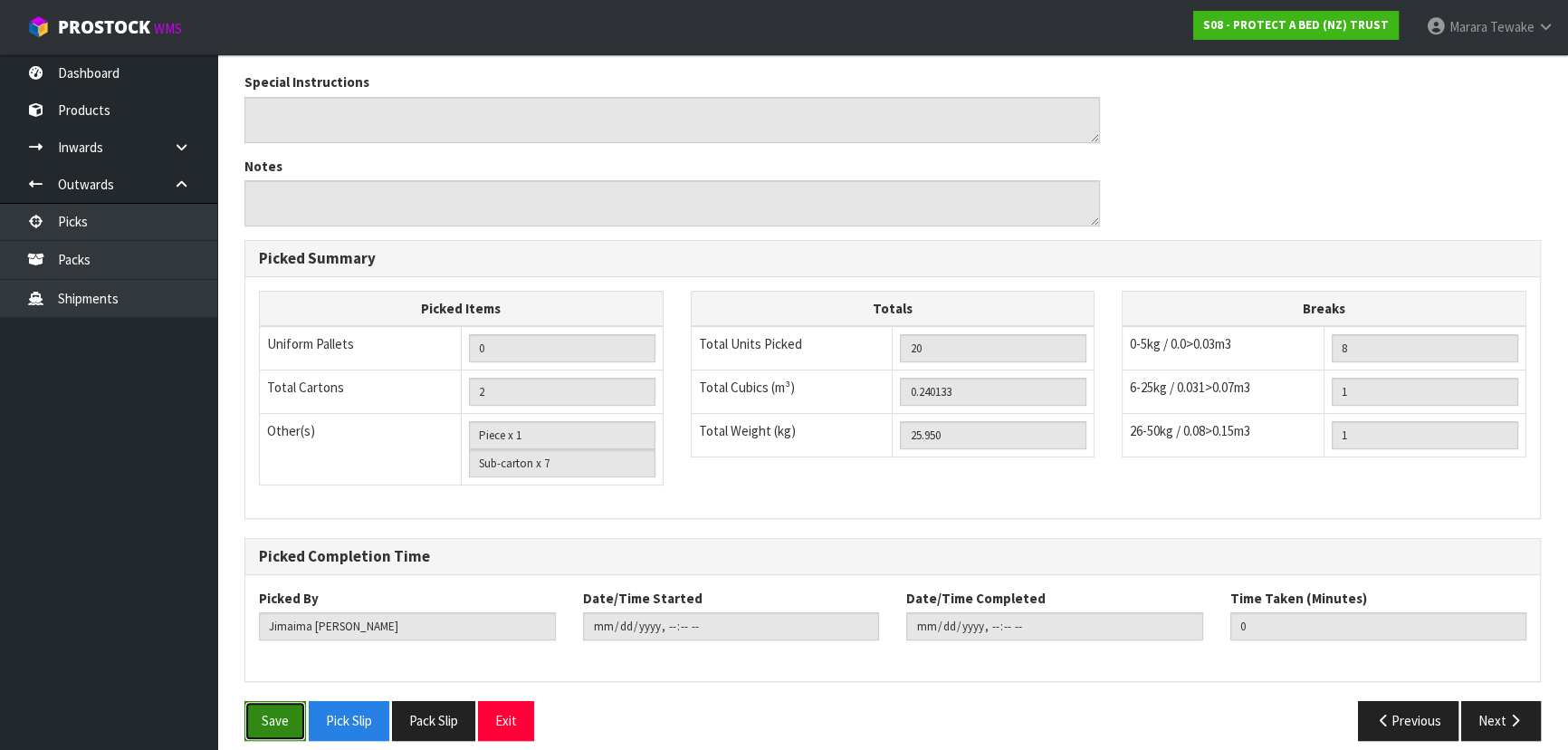
click at [275, 701] on button "Save" at bounding box center [275, 720] width 62 height 38
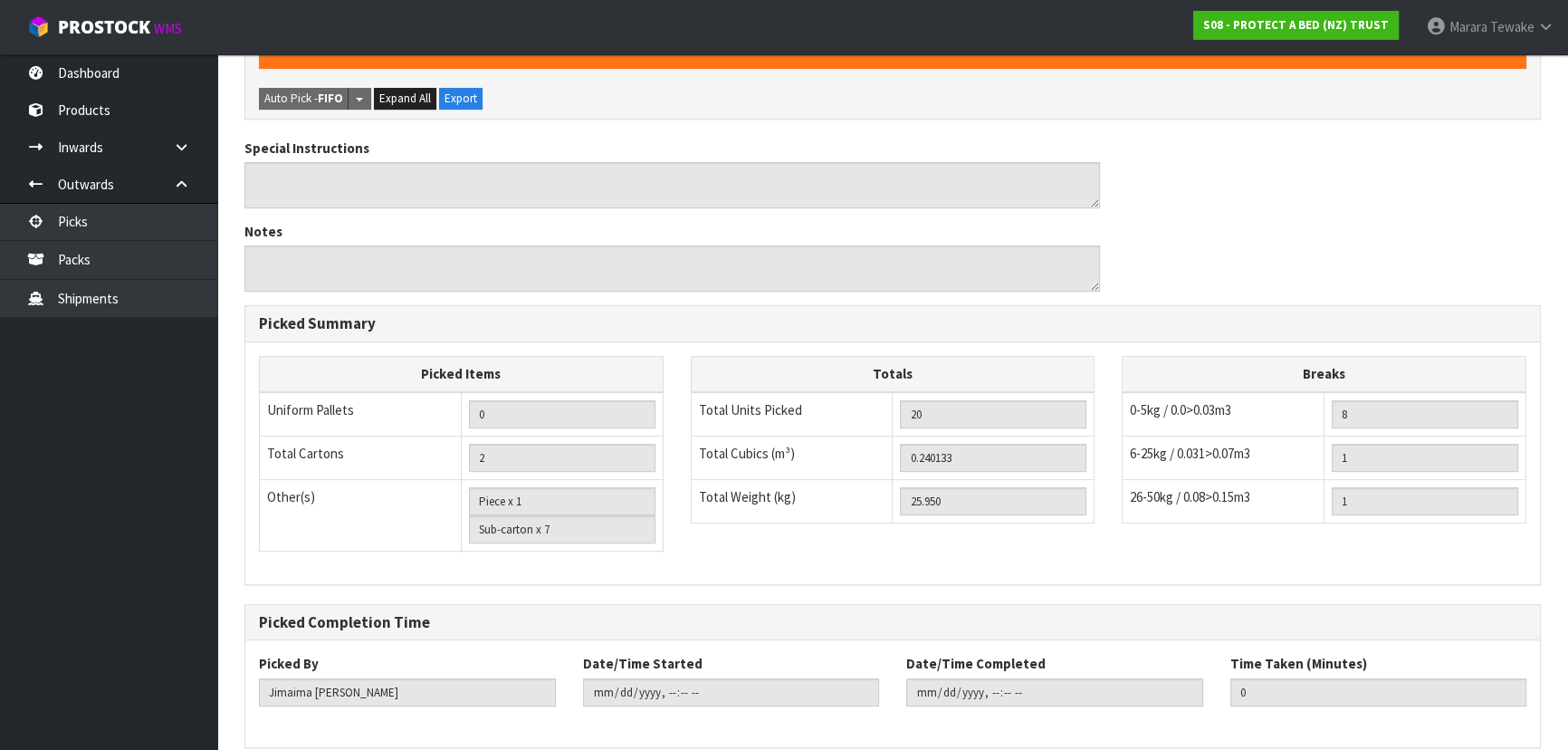
scroll to position [0, 0]
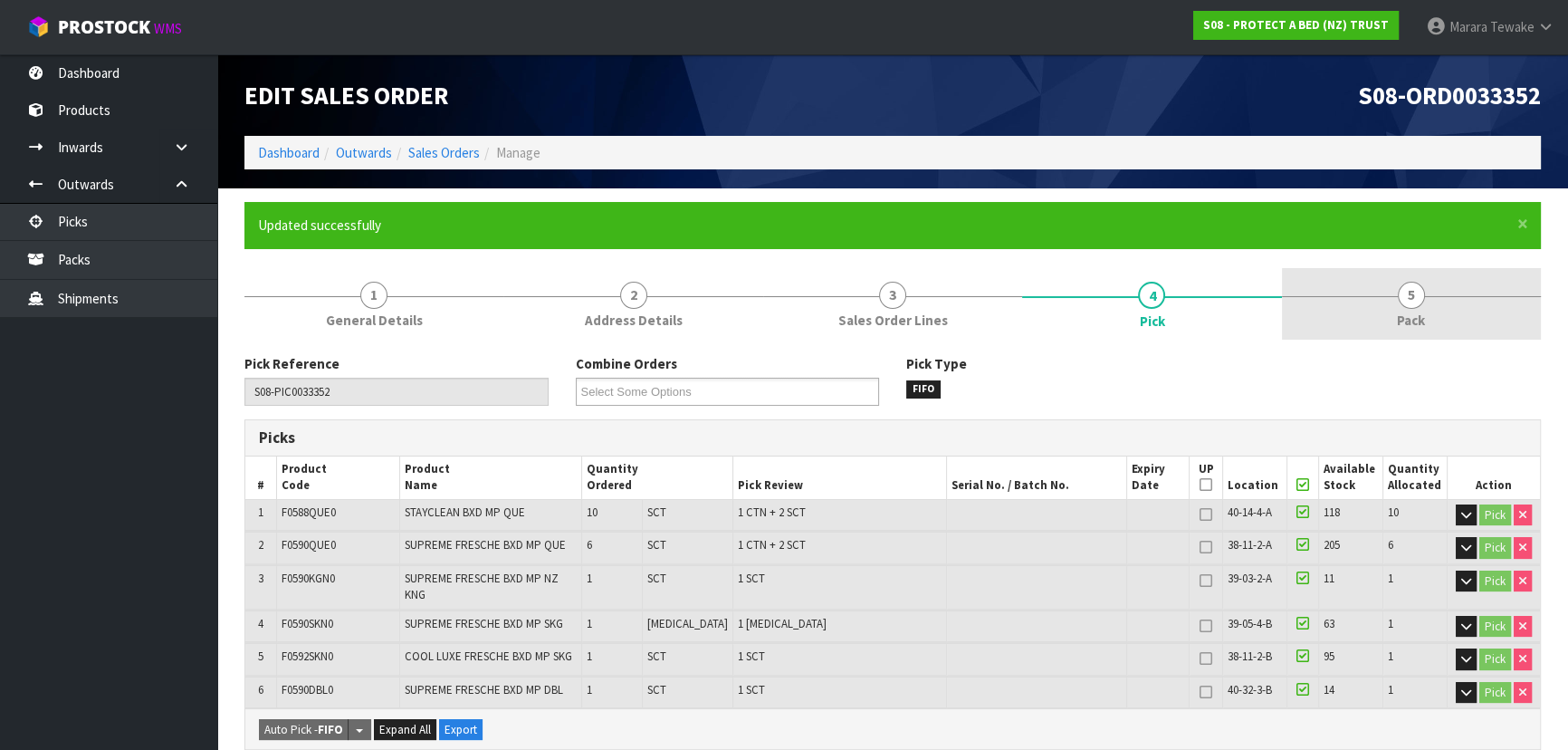
click at [1409, 299] on span "5" at bounding box center [1411, 295] width 27 height 27
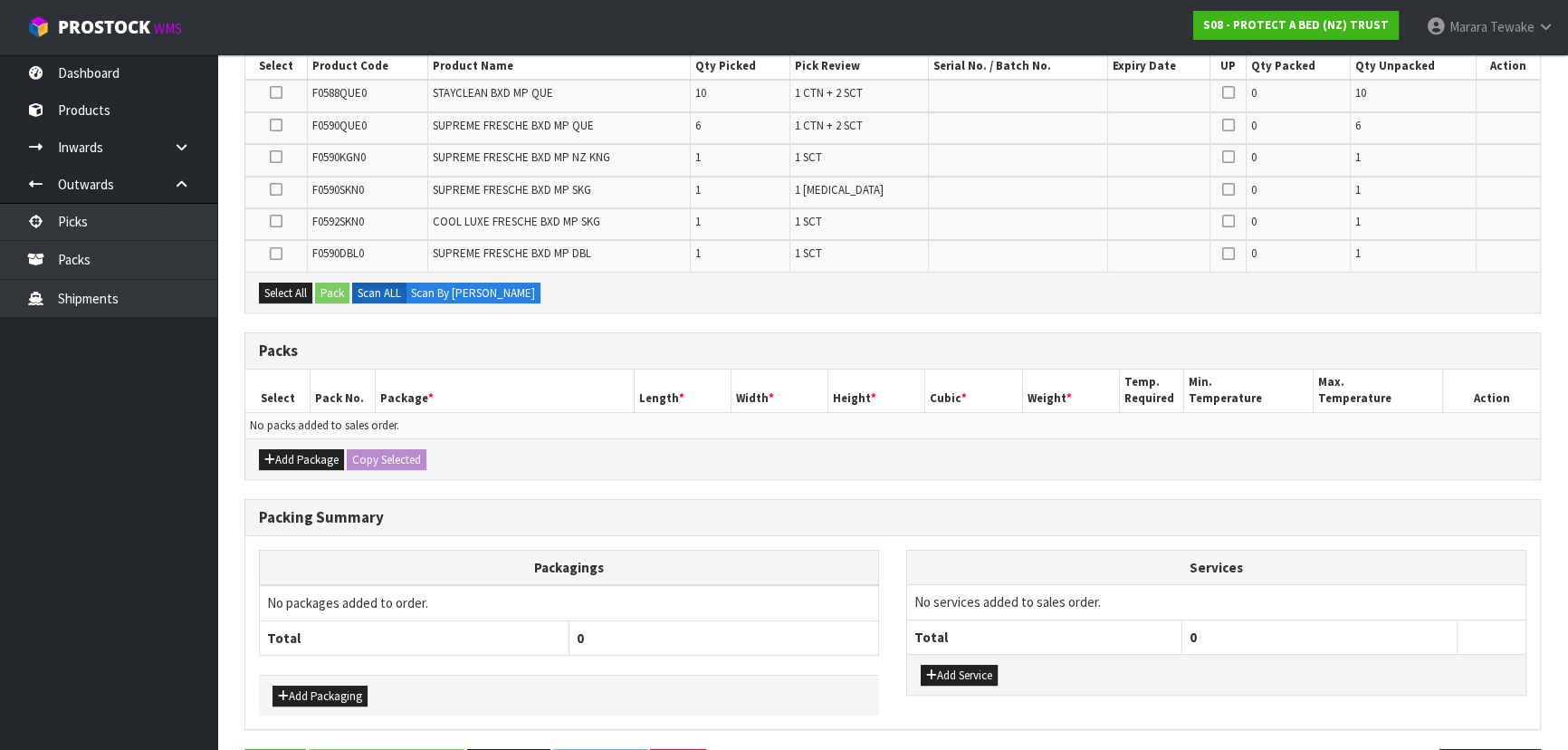
scroll to position [463, 0]
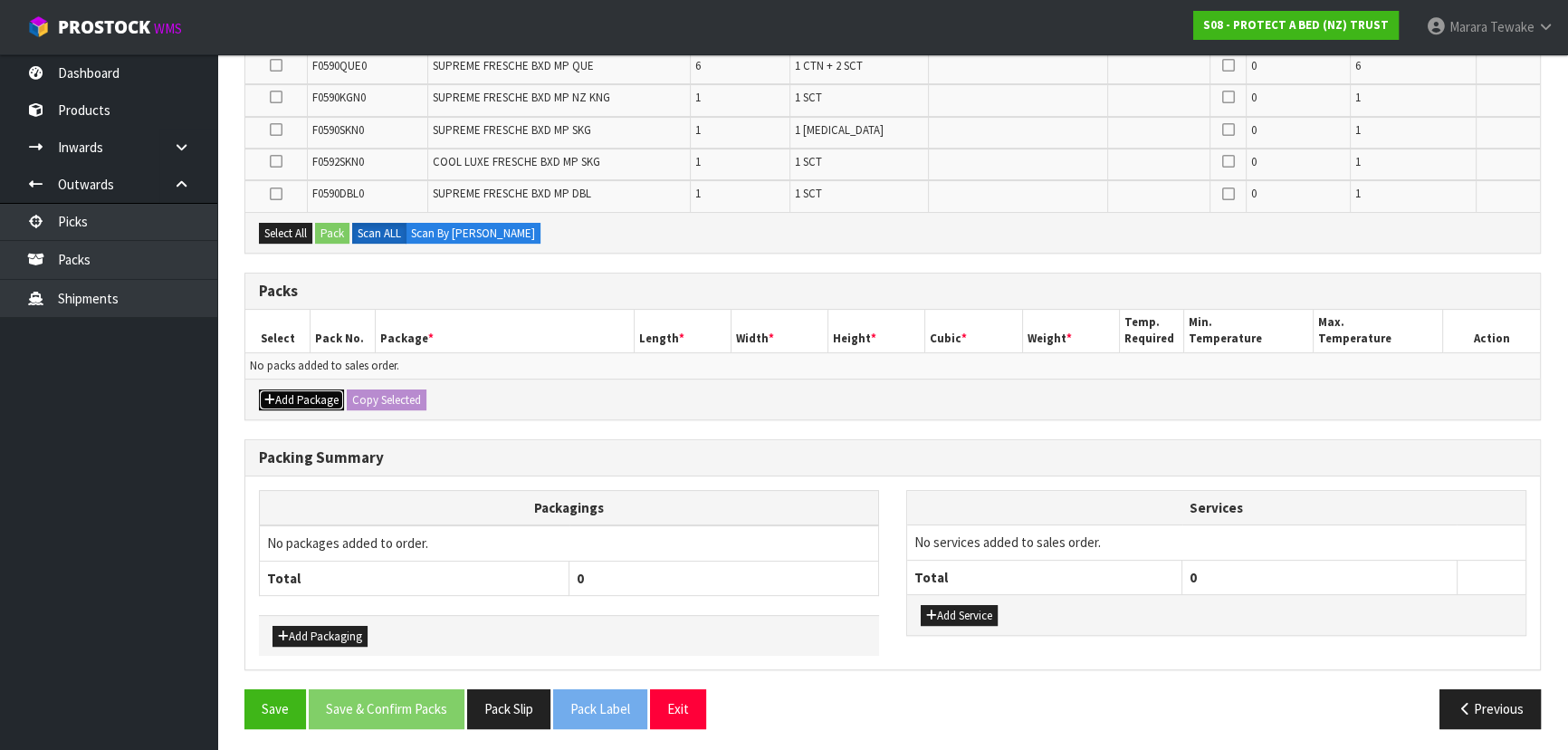
click at [298, 392] on button "Add Package" at bounding box center [301, 400] width 85 height 22
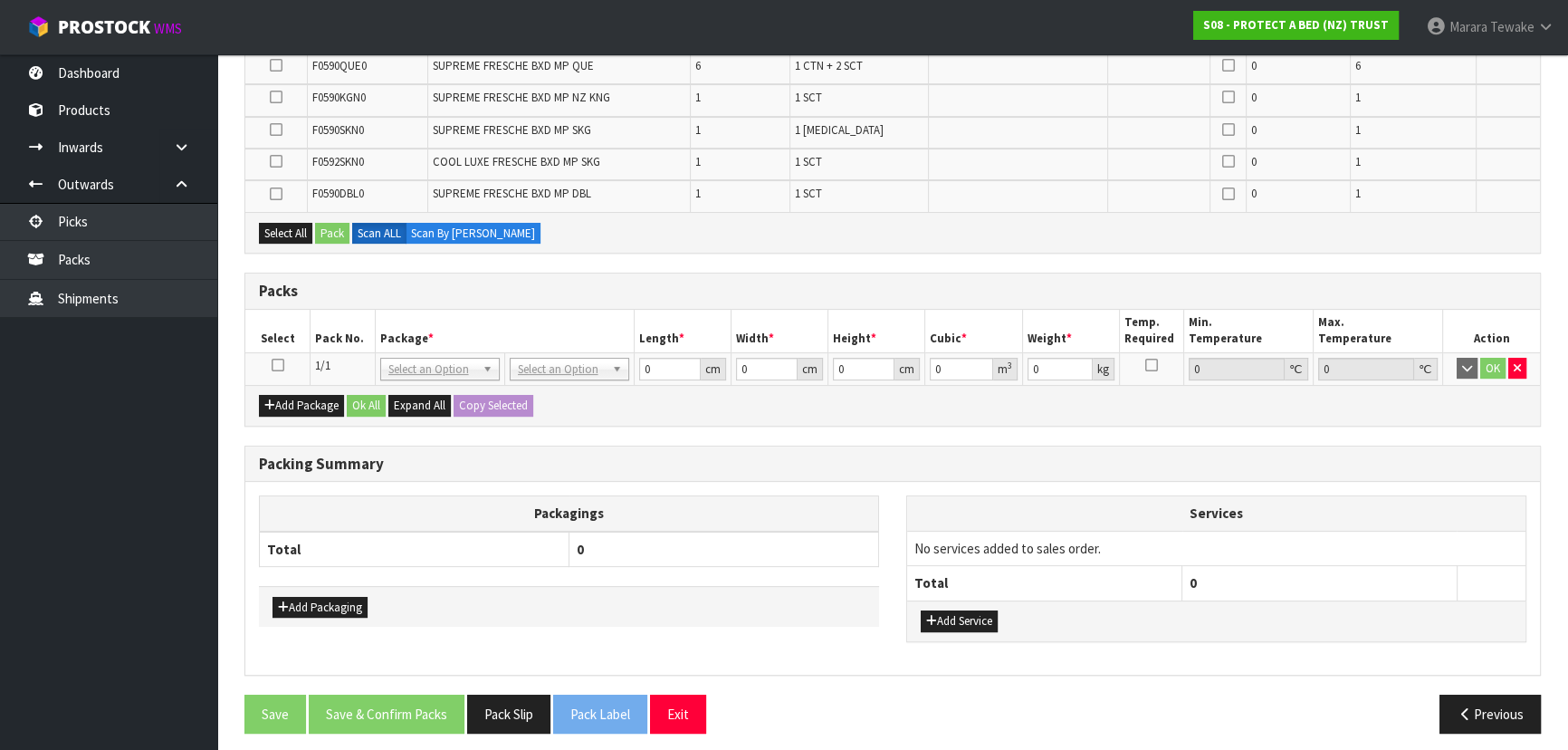
click at [278, 365] on icon at bounding box center [278, 365] width 13 height 1
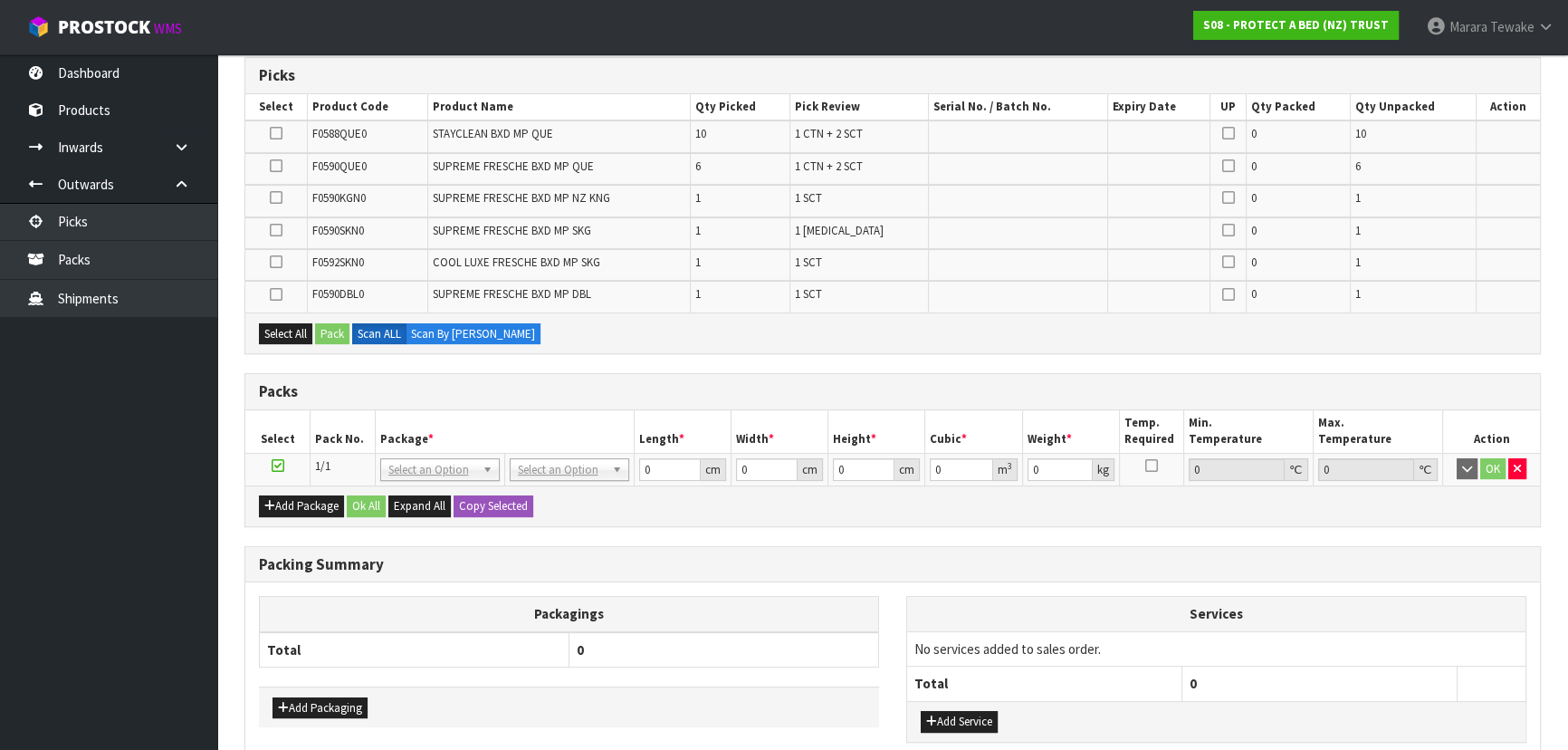
scroll to position [52, 0]
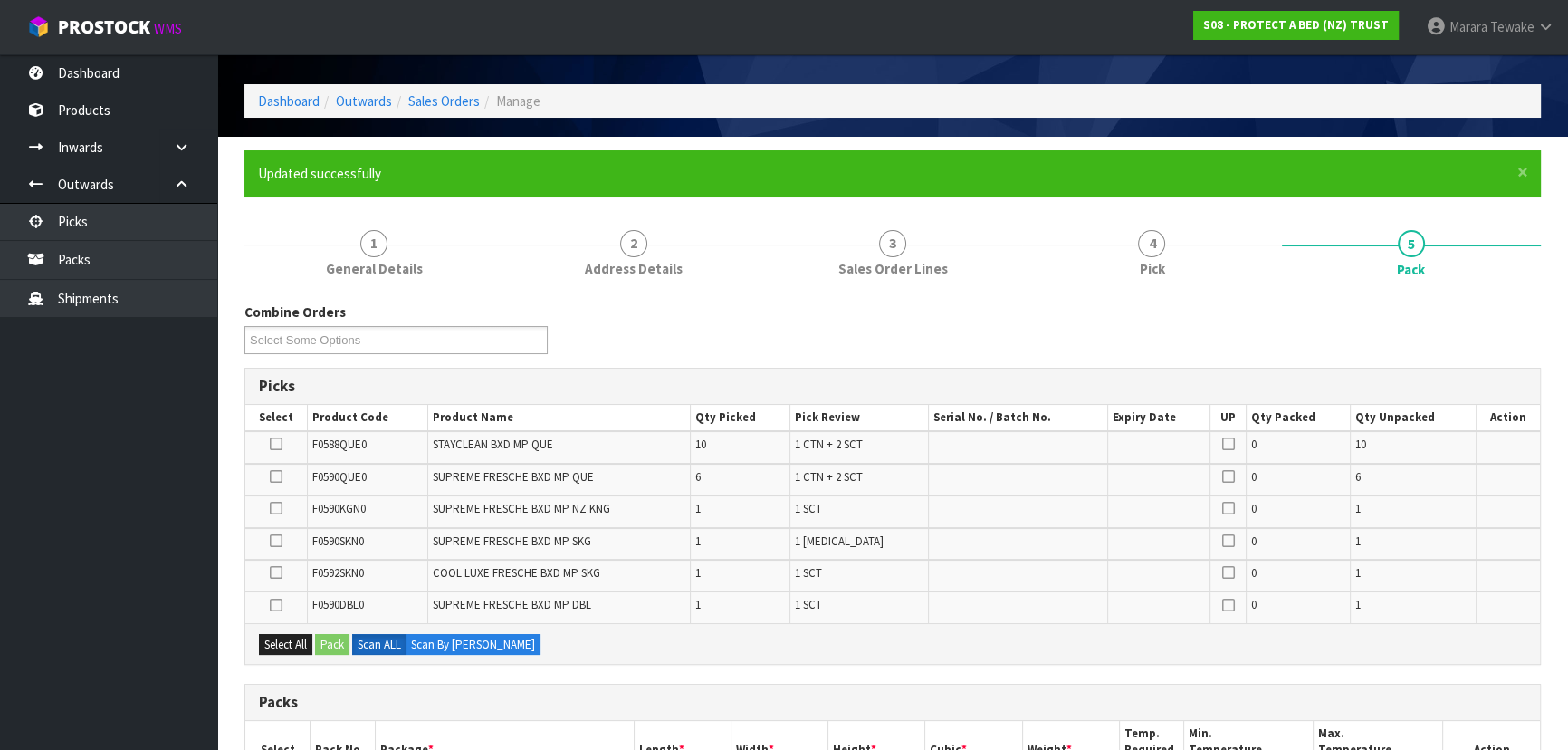
click at [277, 476] on icon at bounding box center [276, 476] width 13 height 1
click at [0, 0] on input "checkbox" at bounding box center [0, 0] width 0 height 0
click at [343, 643] on button "Pack" at bounding box center [332, 644] width 35 height 22
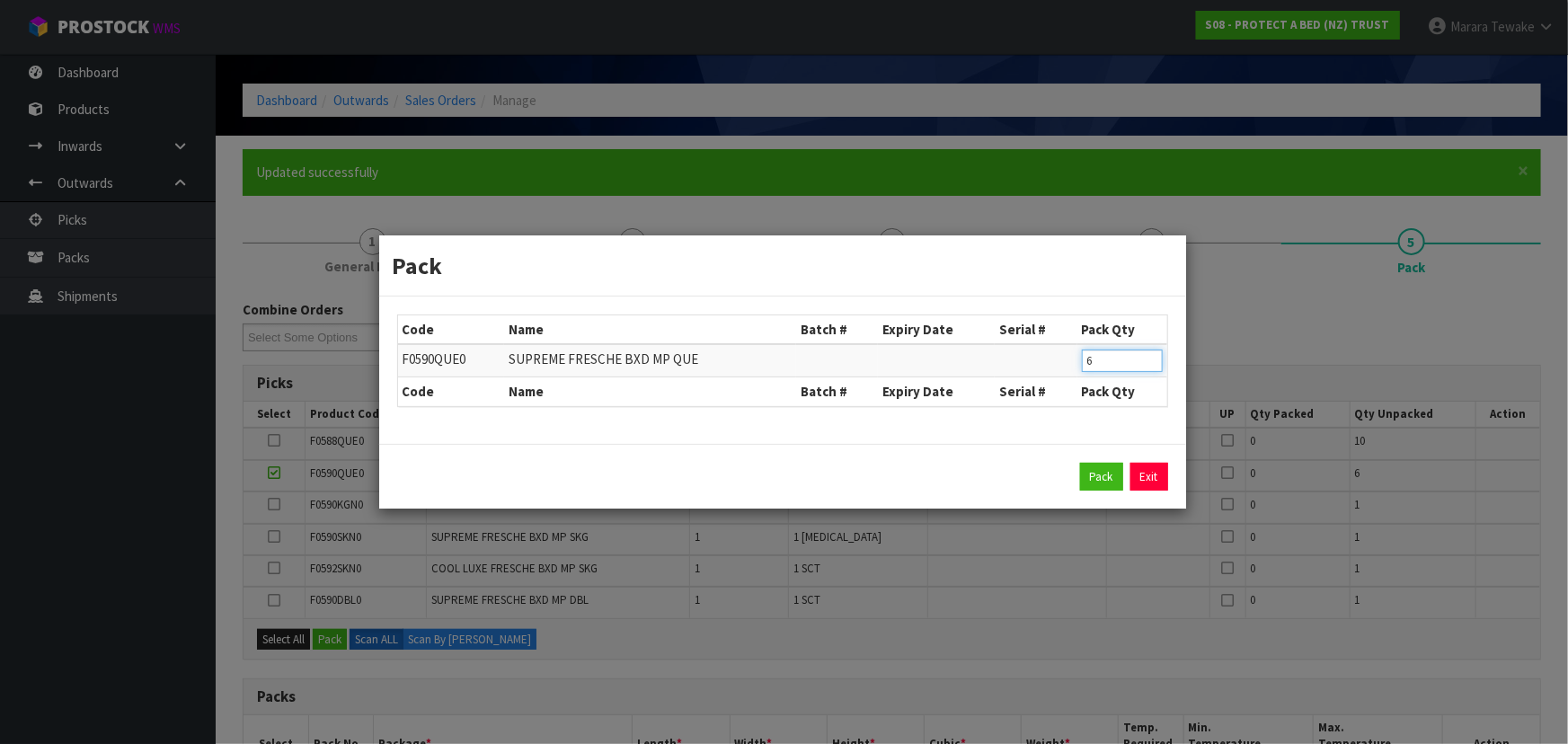
drag, startPoint x: 1108, startPoint y: 369, endPoint x: 1071, endPoint y: 356, distance: 39.2
click at [1072, 357] on tr "F0590QUE0 SUPREME FRESCHE BXD MP QUE 6" at bounding box center [783, 360] width 770 height 34
type input "4"
click button "Pack" at bounding box center [1102, 477] width 43 height 29
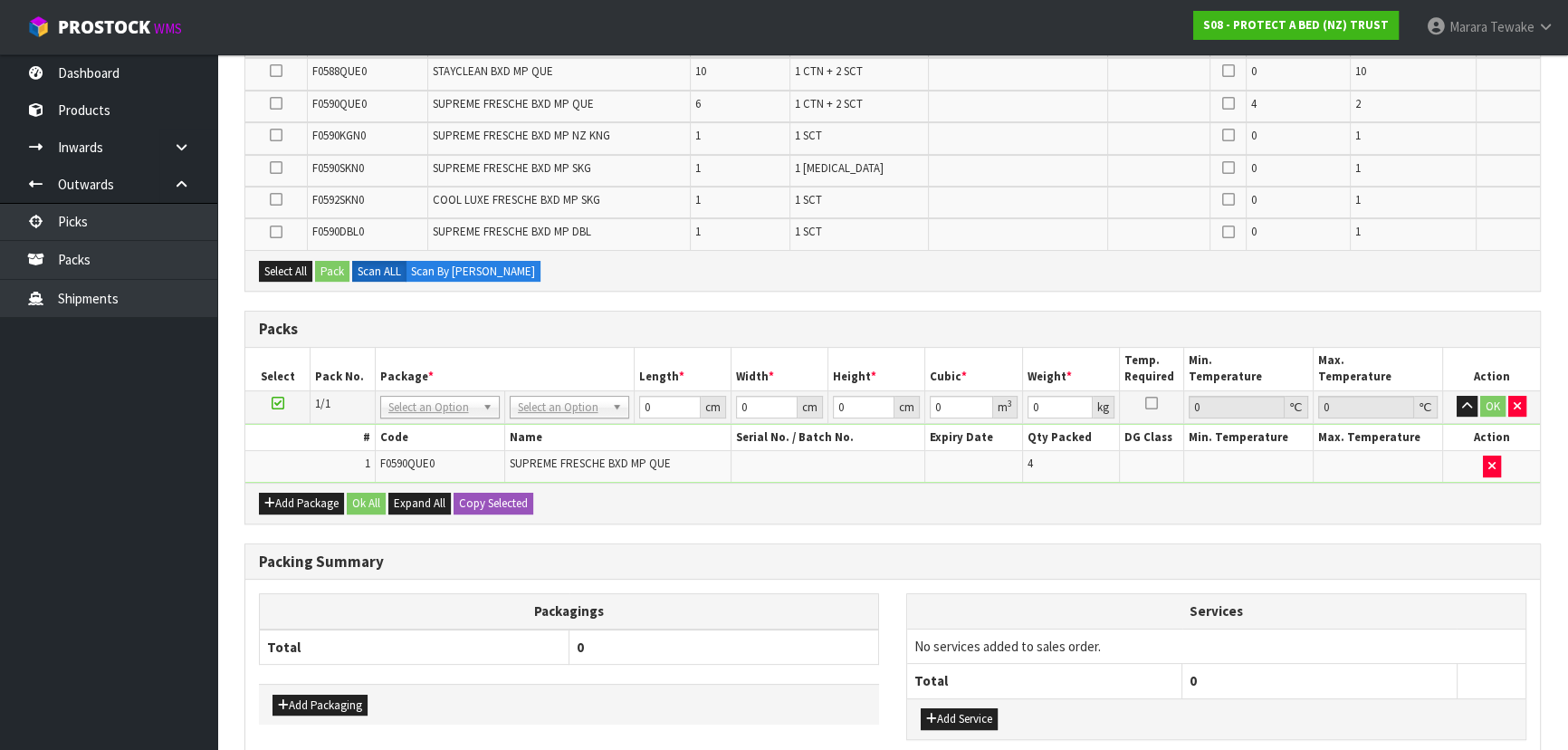
scroll to position [527, 0]
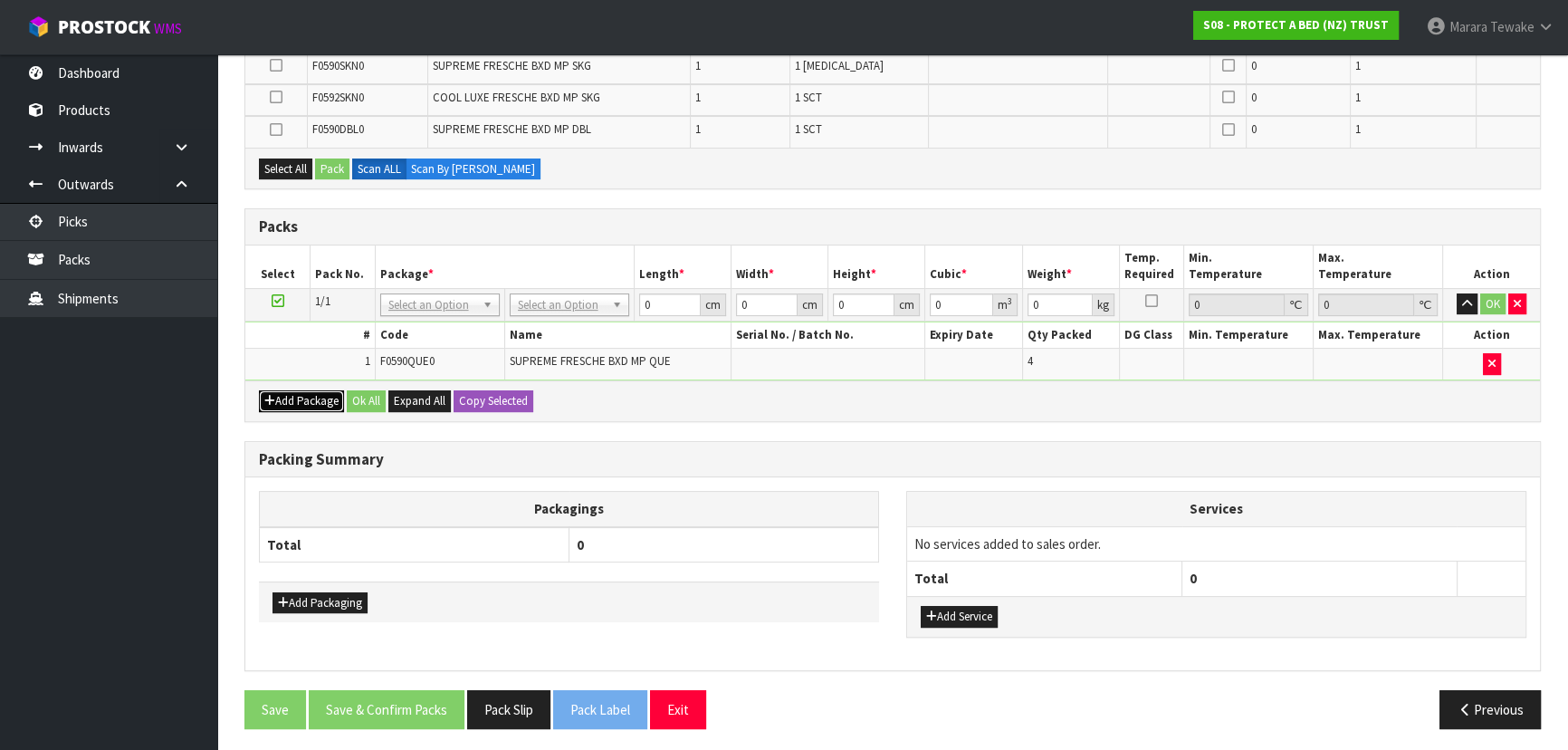
click at [300, 394] on button "Add Package" at bounding box center [301, 401] width 85 height 22
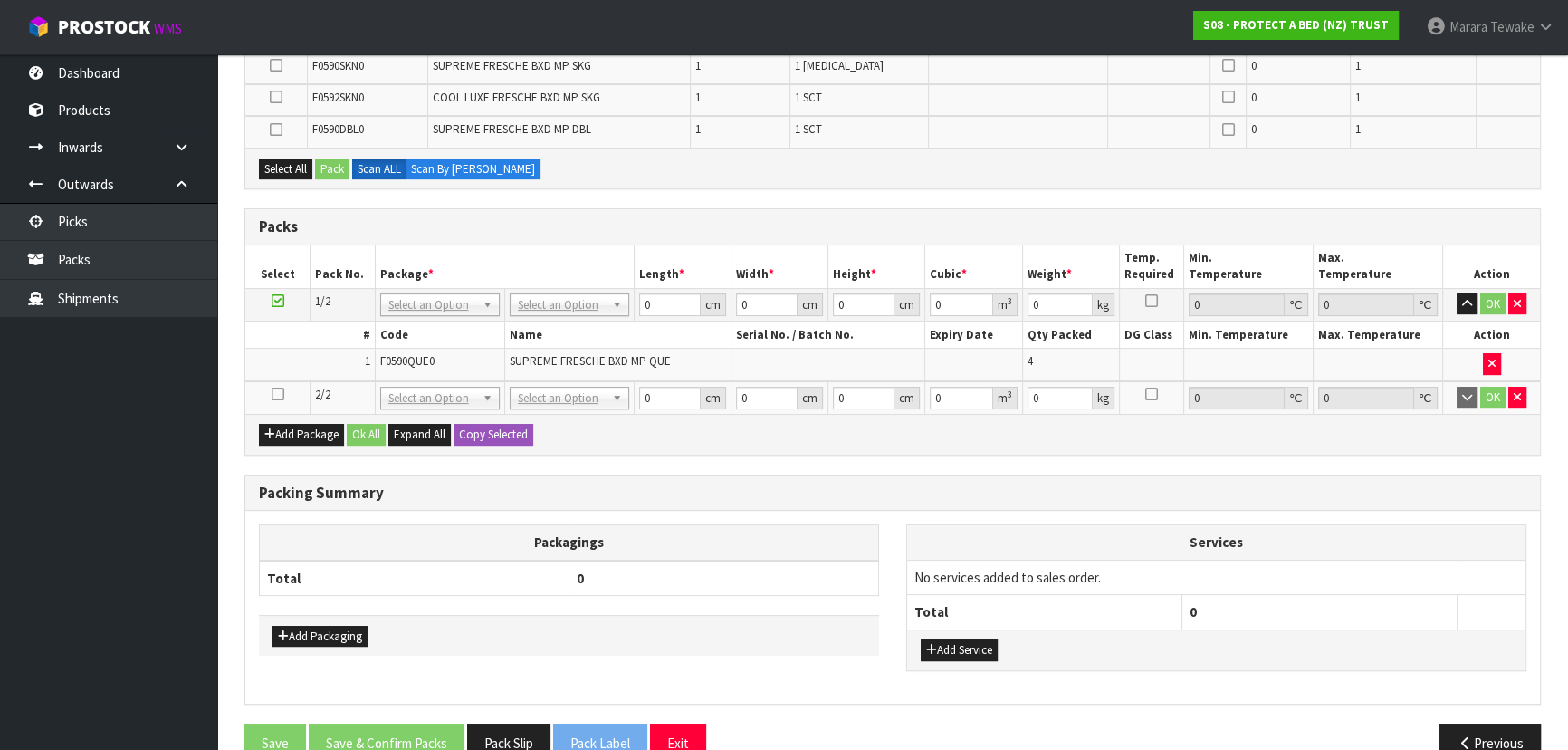
click at [277, 394] on icon at bounding box center [278, 394] width 13 height 1
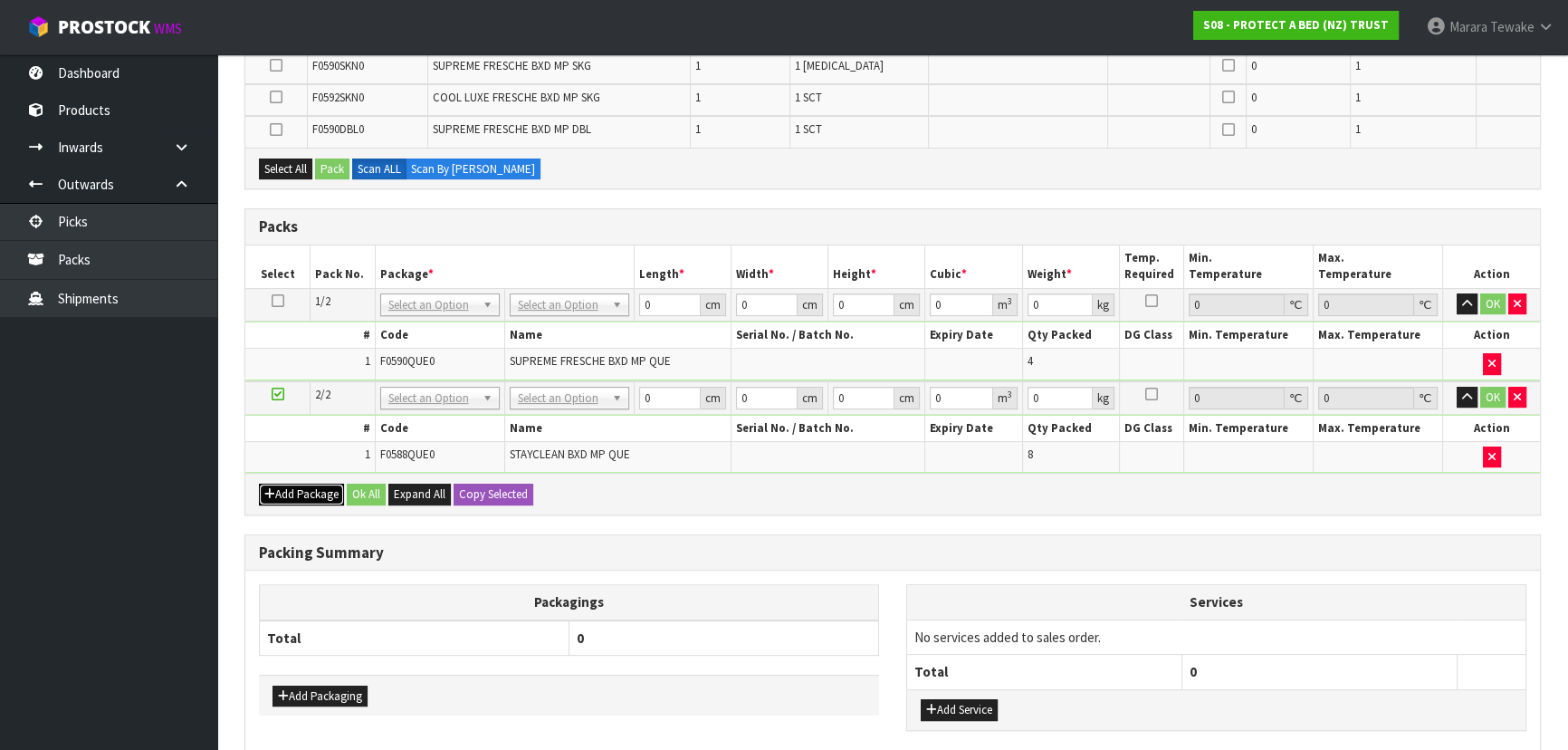
click at [314, 497] on button "Add Package" at bounding box center [301, 494] width 85 height 22
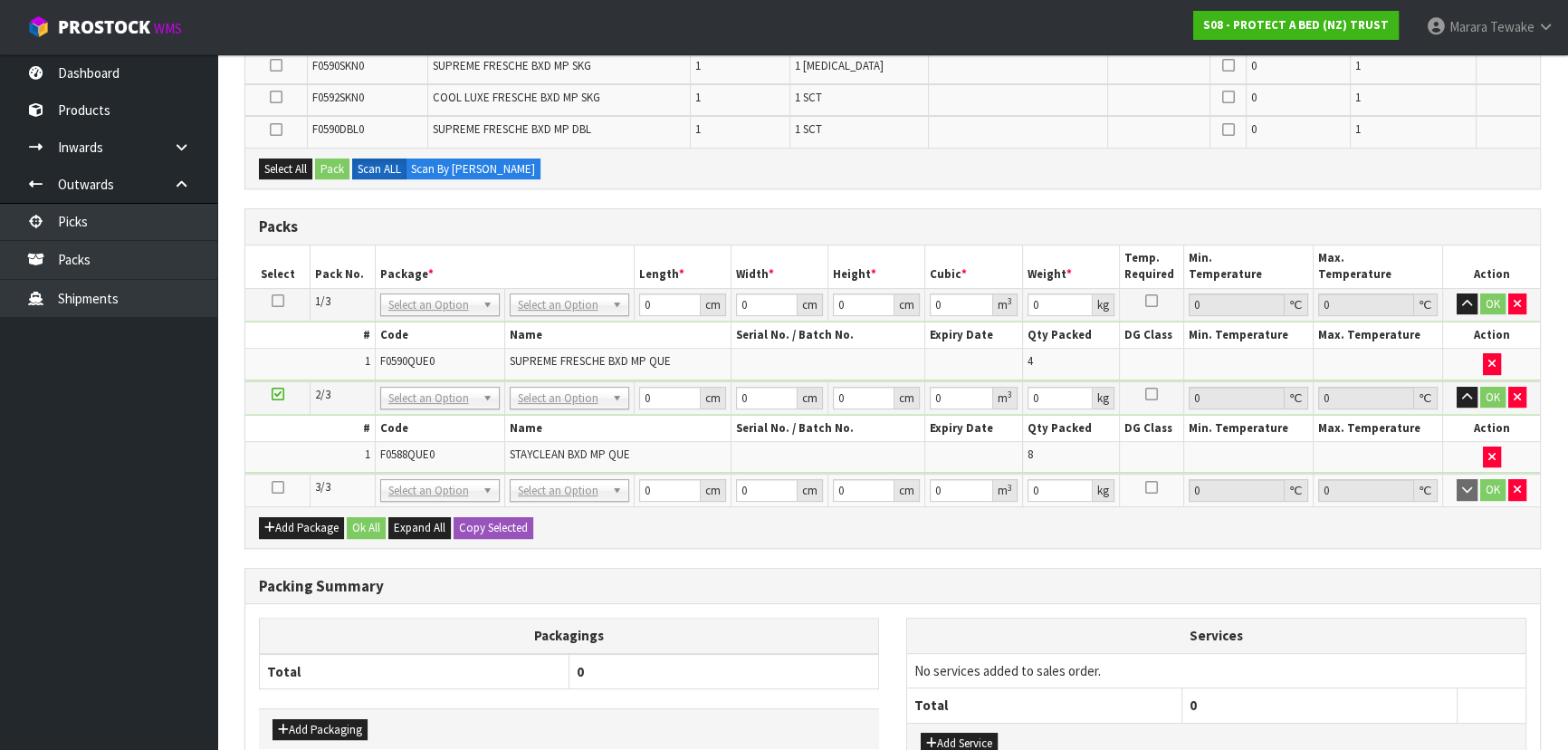
click at [275, 487] on icon at bounding box center [278, 487] width 13 height 1
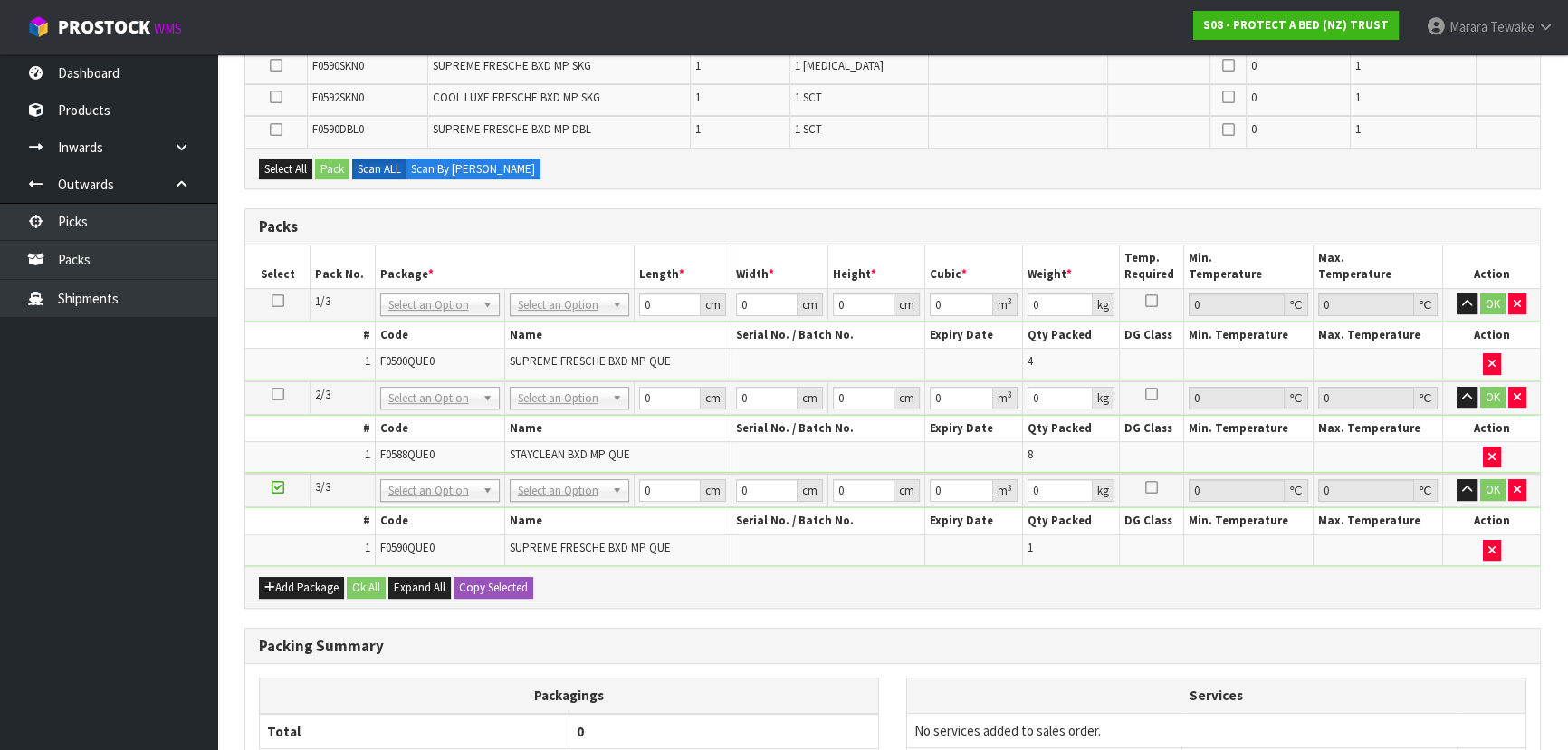
scroll to position [0, 0]
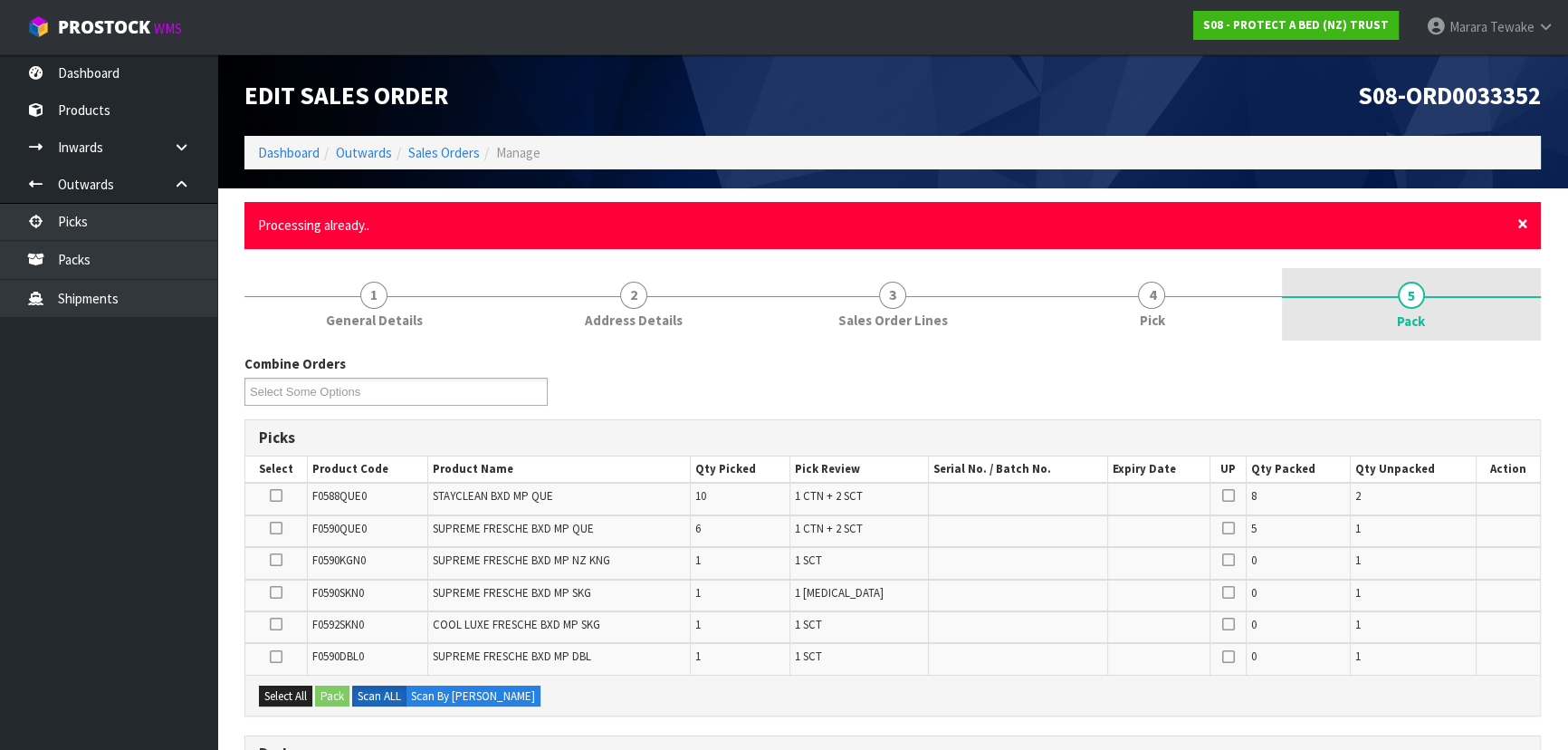
drag, startPoint x: 1521, startPoint y: 217, endPoint x: 1504, endPoint y: 218, distance: 17.0
click at [1521, 217] on span "×" at bounding box center [1523, 223] width 11 height 25
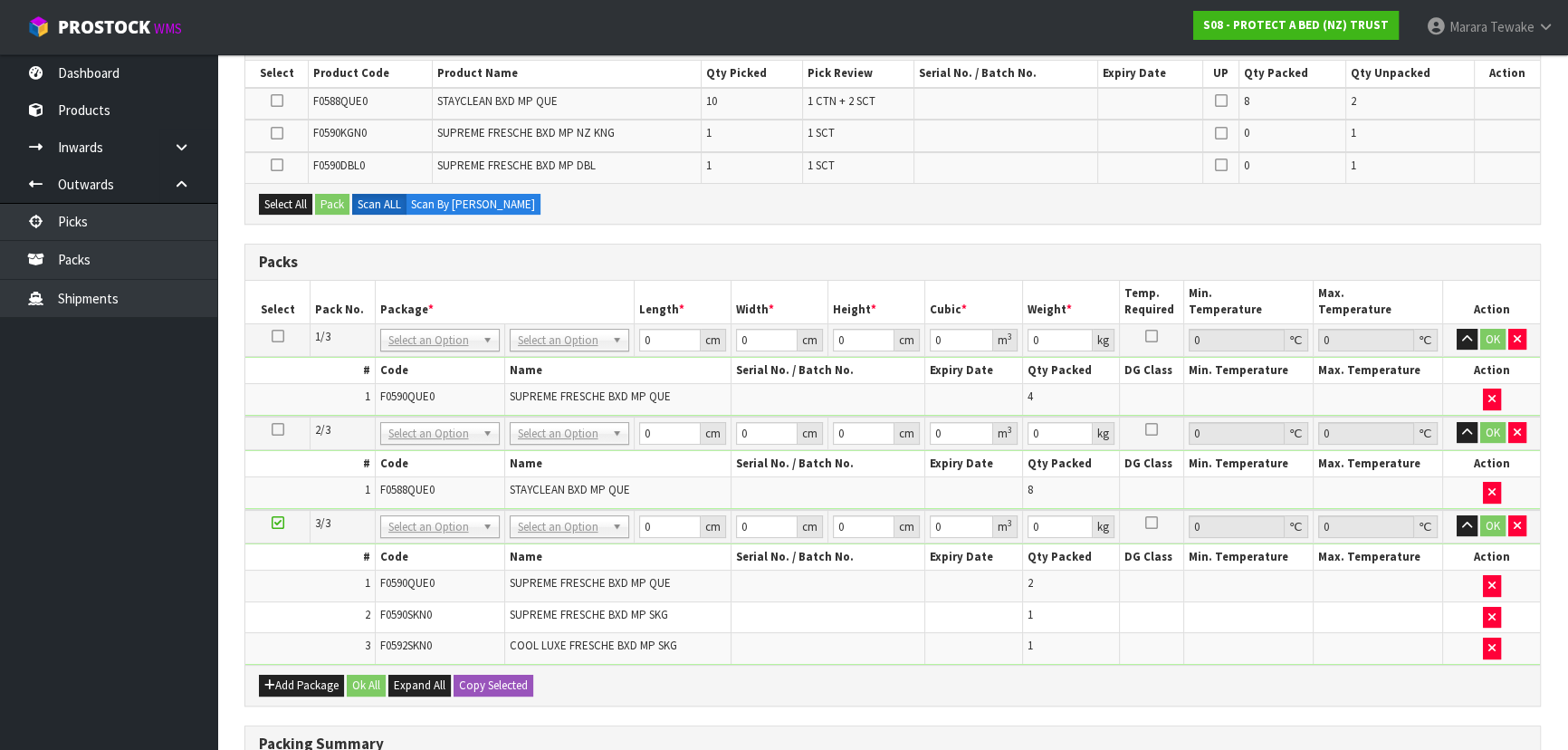
scroll to position [613, 0]
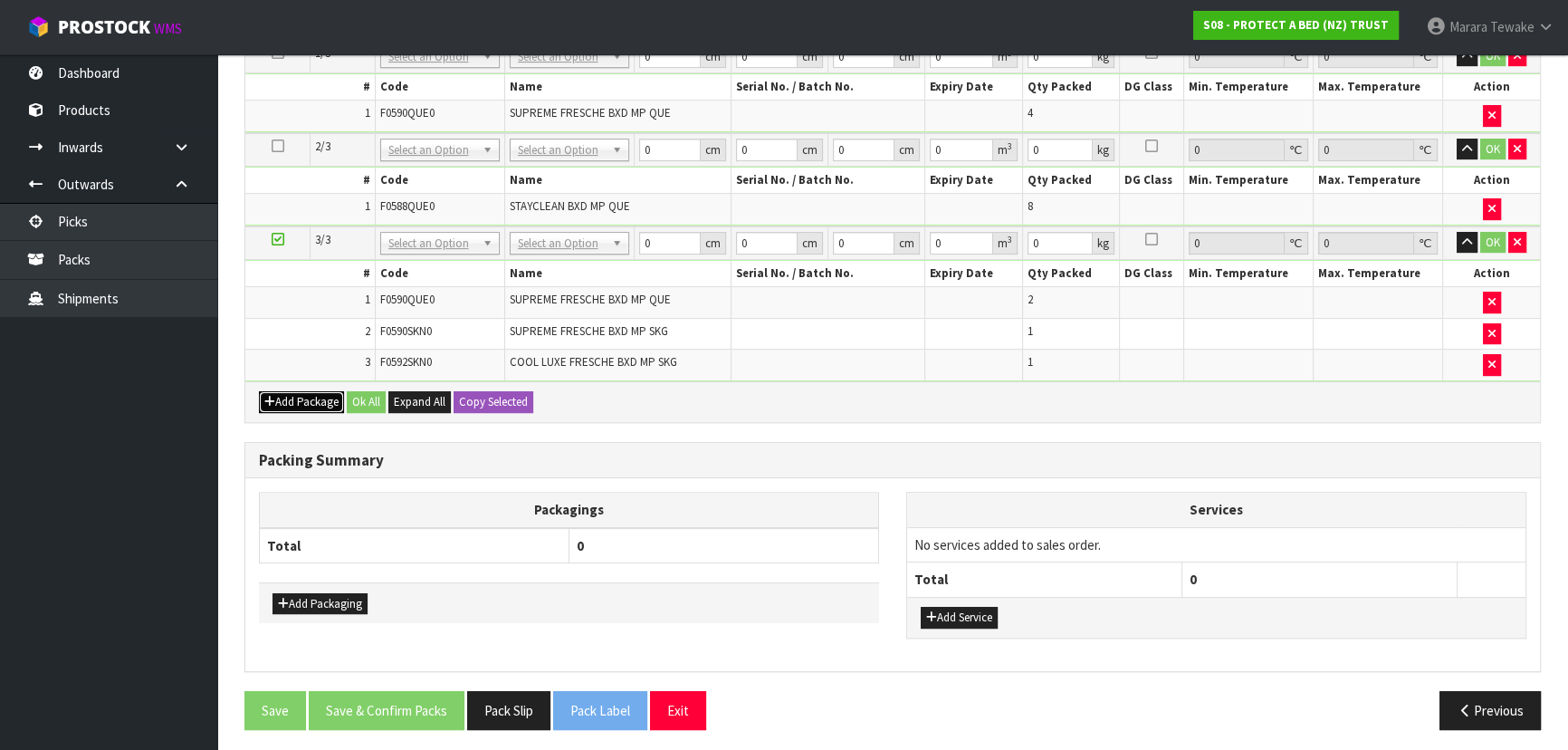
click at [286, 396] on button "Add Package" at bounding box center [301, 402] width 85 height 22
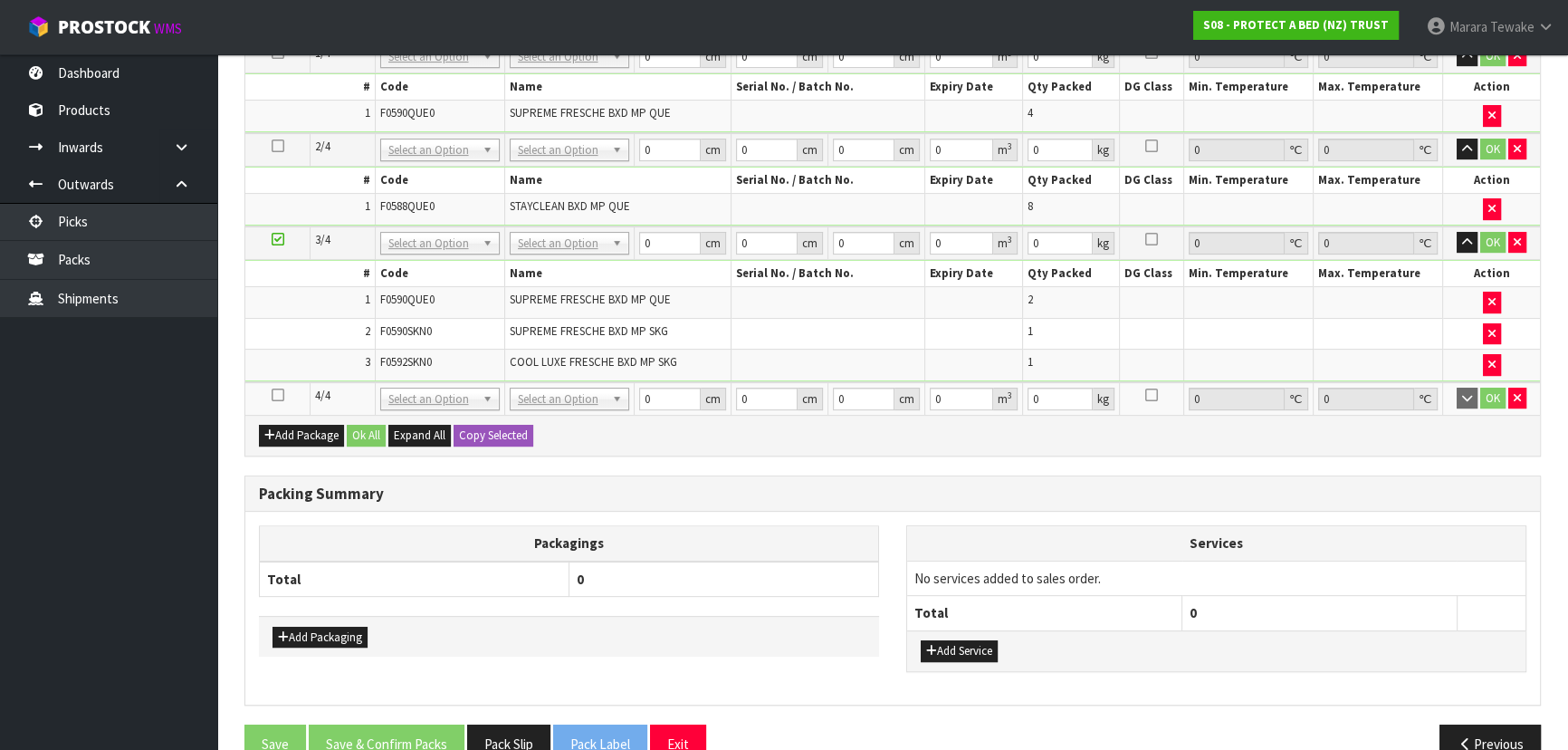
click at [276, 395] on icon at bounding box center [278, 395] width 13 height 1
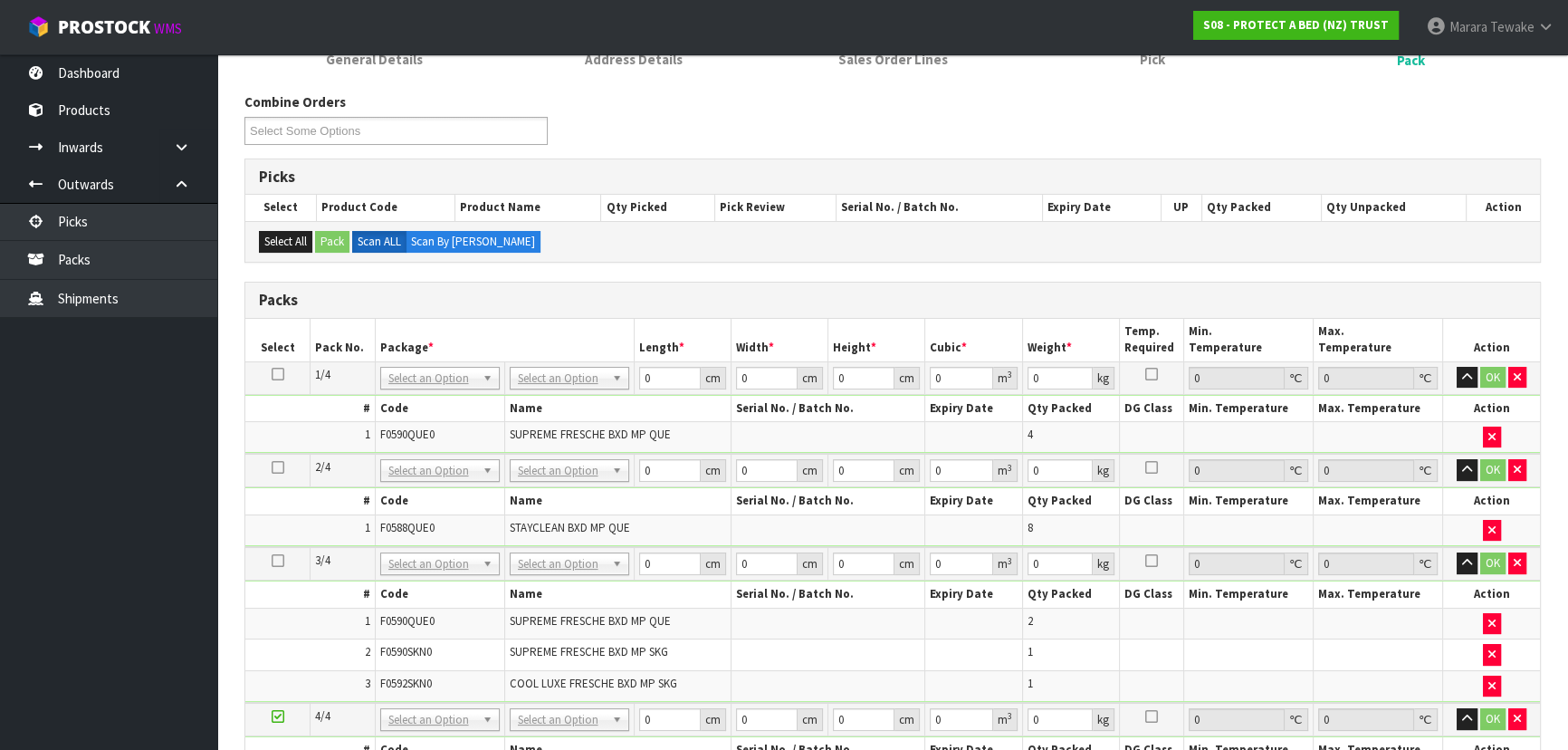
scroll to position [188, 0]
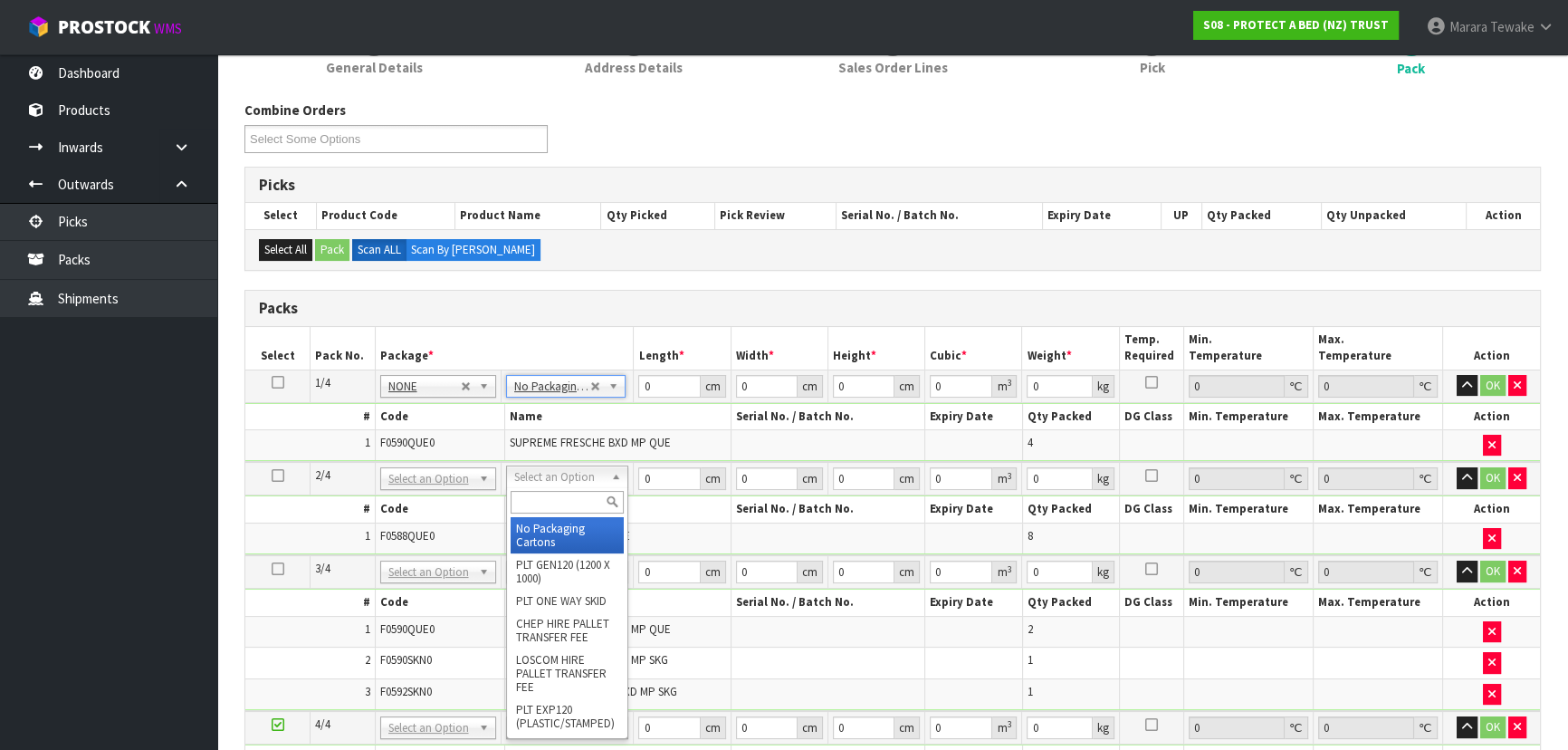
type input "2"
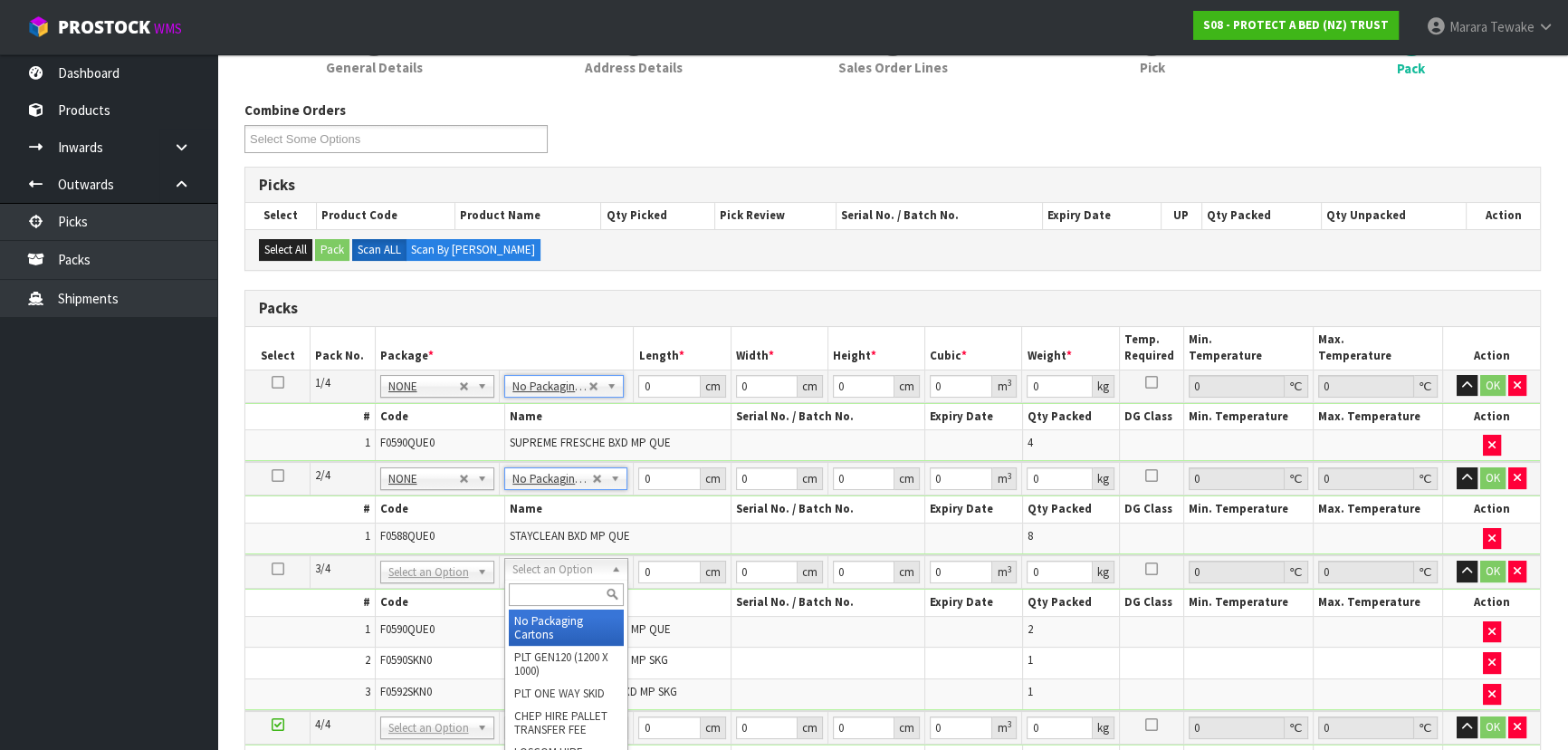
click at [562, 593] on input "text" at bounding box center [566, 594] width 115 height 23
type input "OC"
type input "6.4"
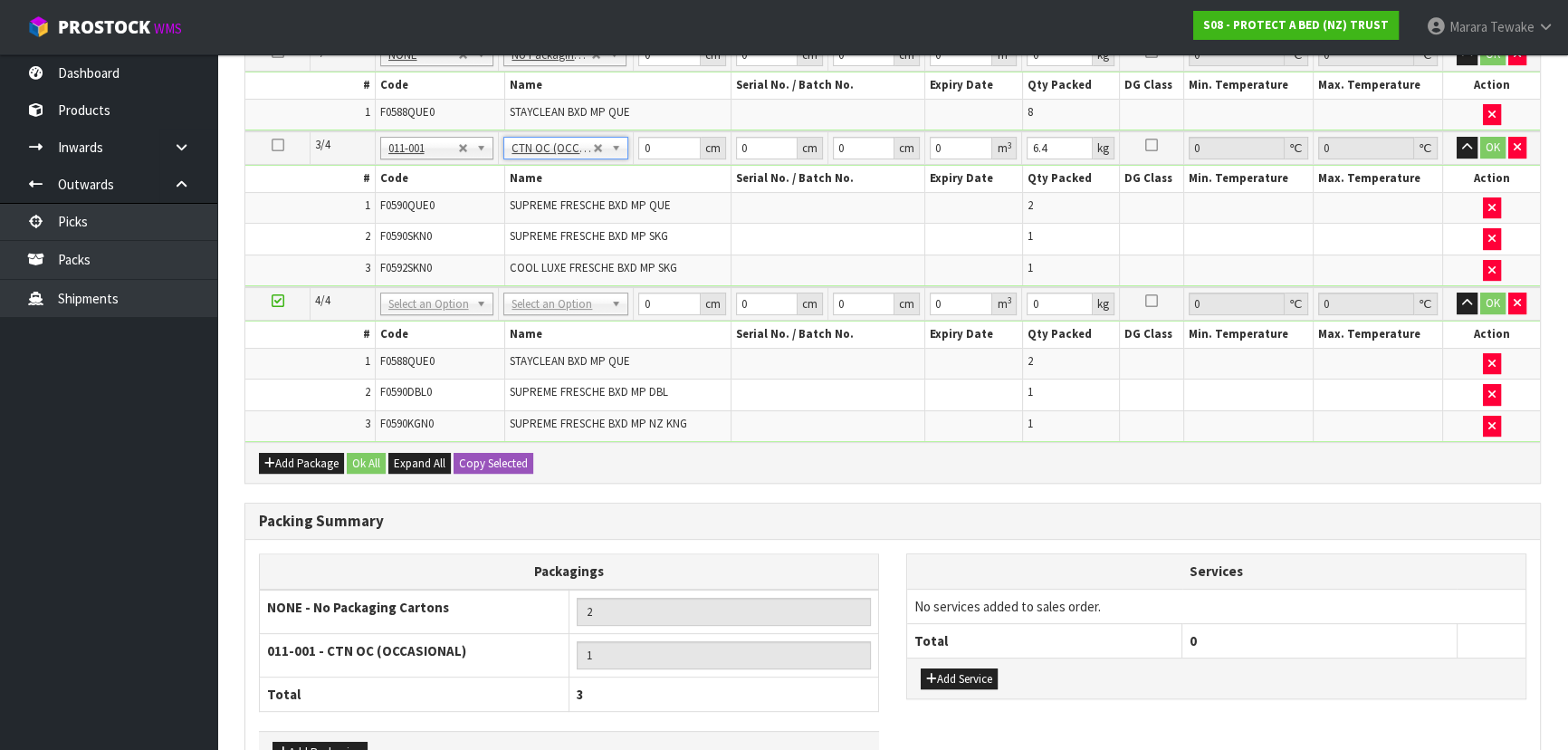
scroll to position [516, 0]
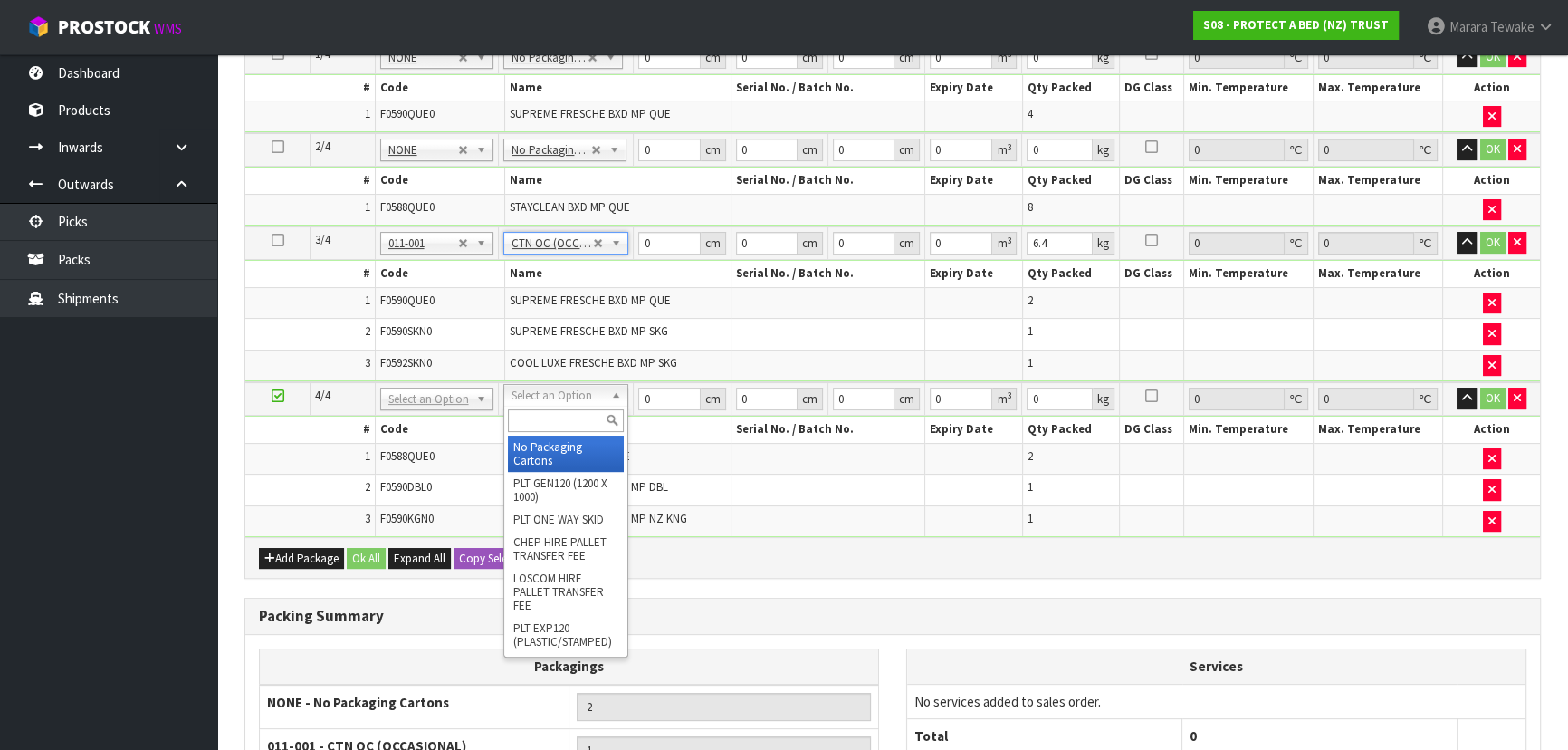
click at [551, 412] on input "text" at bounding box center [565, 421] width 115 height 23
type input "OC"
type input "2"
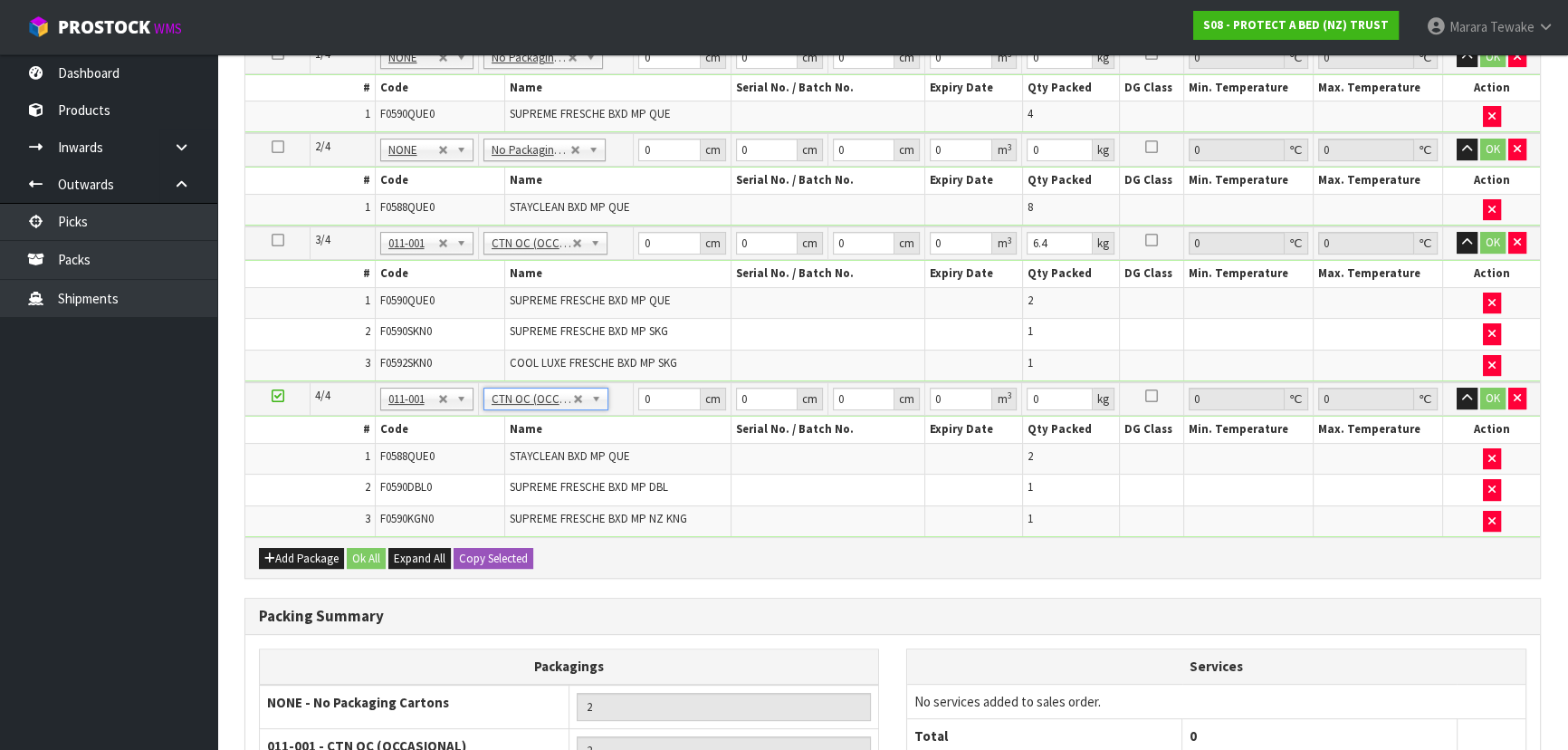
type input "4.7"
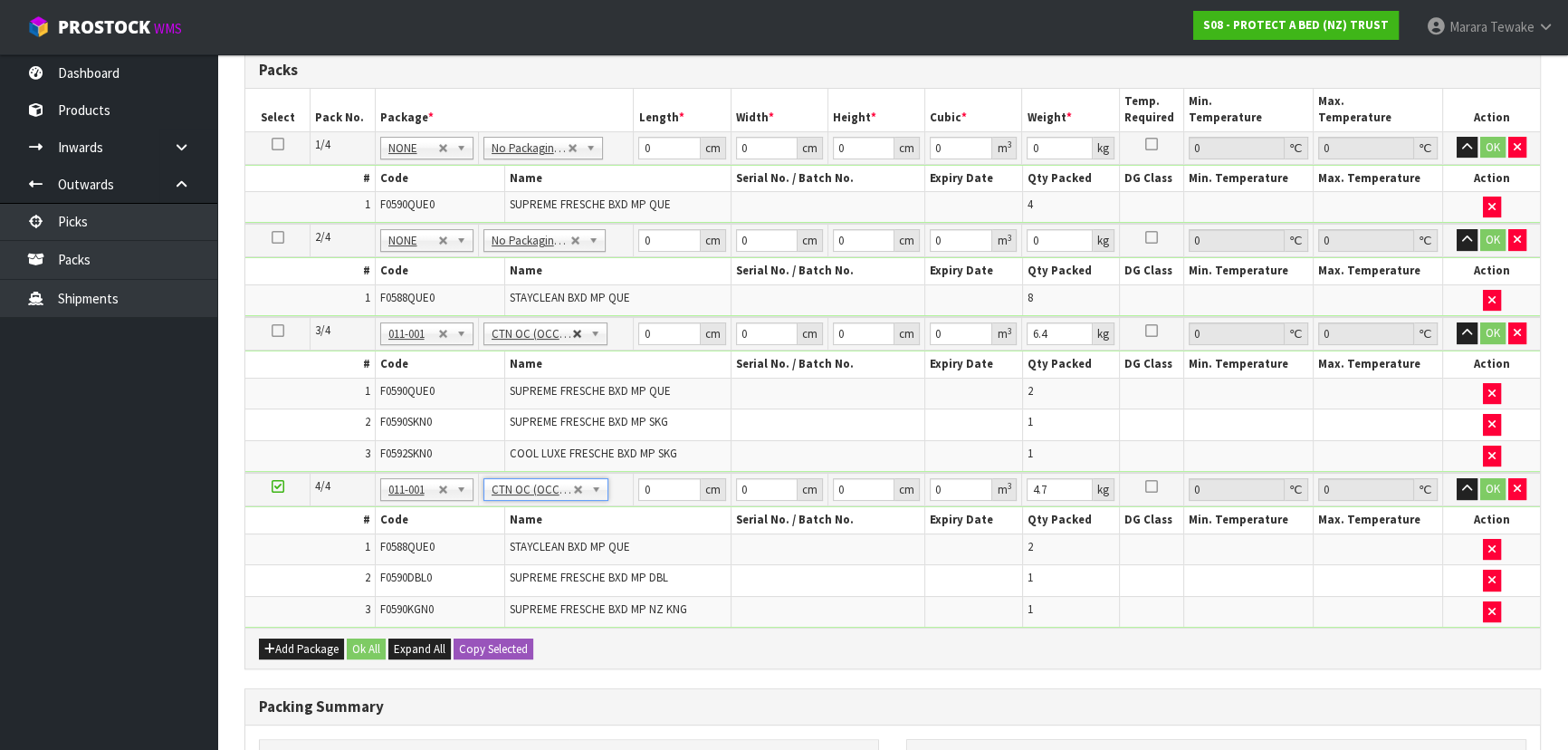
scroll to position [352, 0]
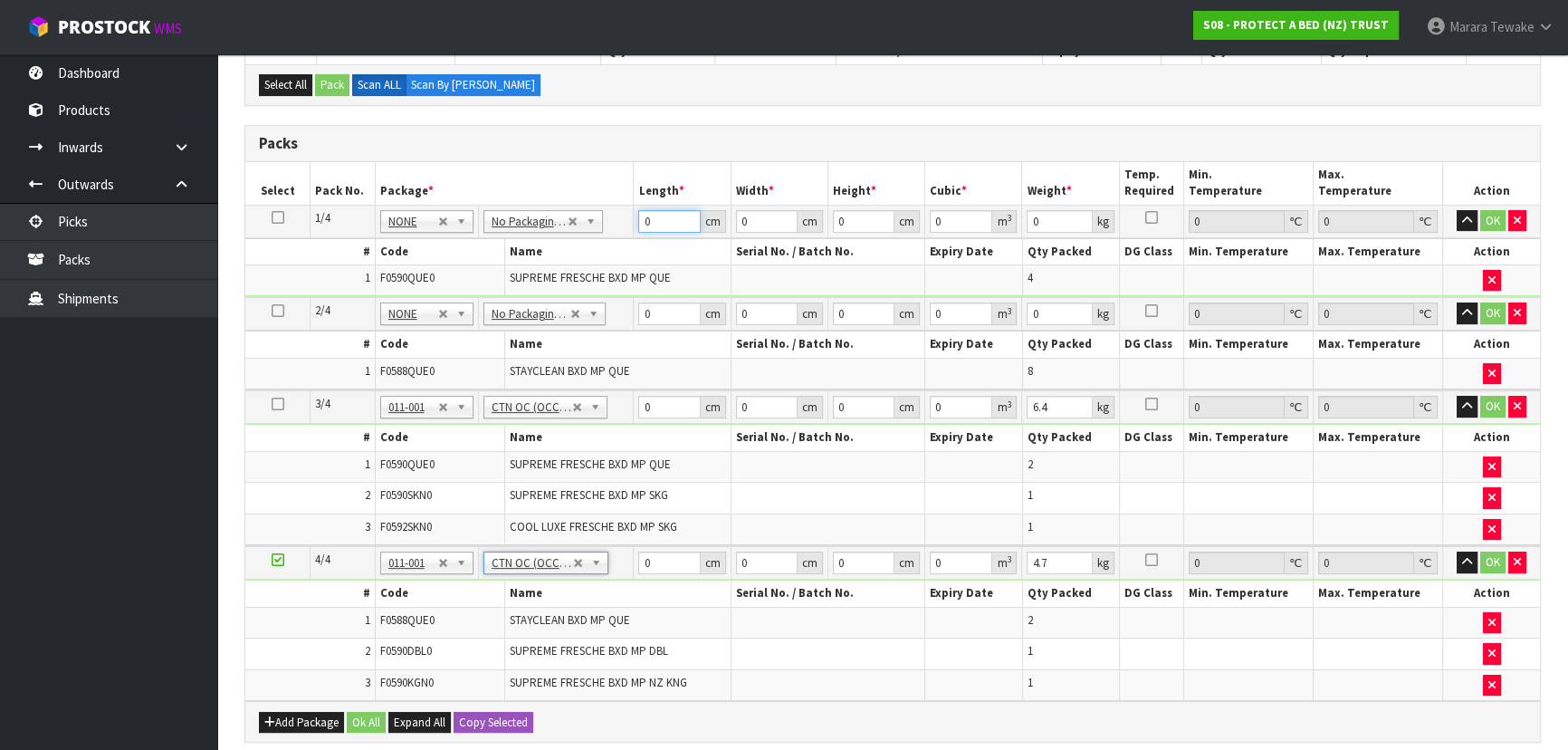
drag, startPoint x: 658, startPoint y: 221, endPoint x: 634, endPoint y: 193, distance: 36.9
click at [635, 205] on td "0 cm" at bounding box center [681, 221] width 97 height 33
type input "58"
type input "40"
type input "3"
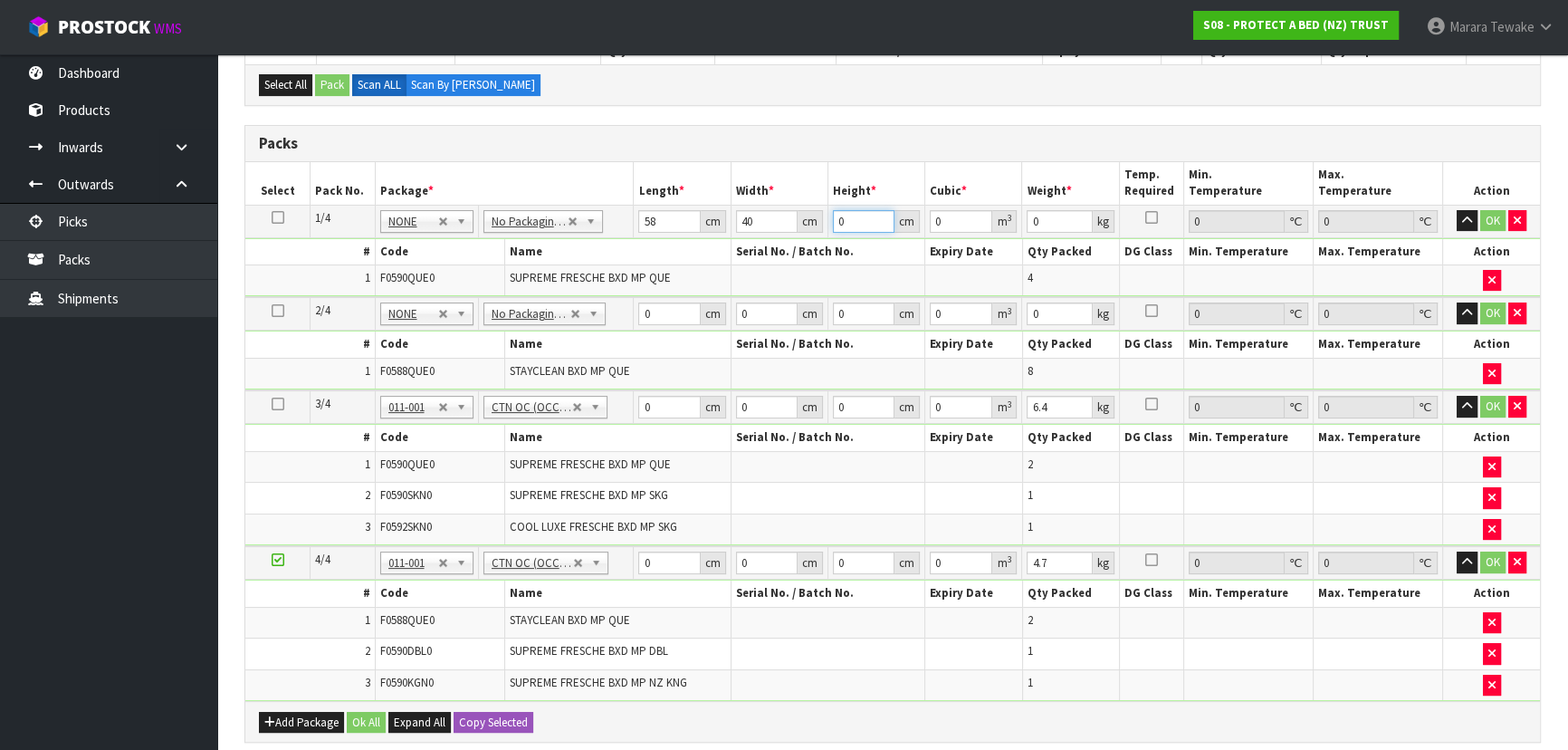
type input "0.00696"
type input "31"
type input "0.07192"
type input "31"
type input "7"
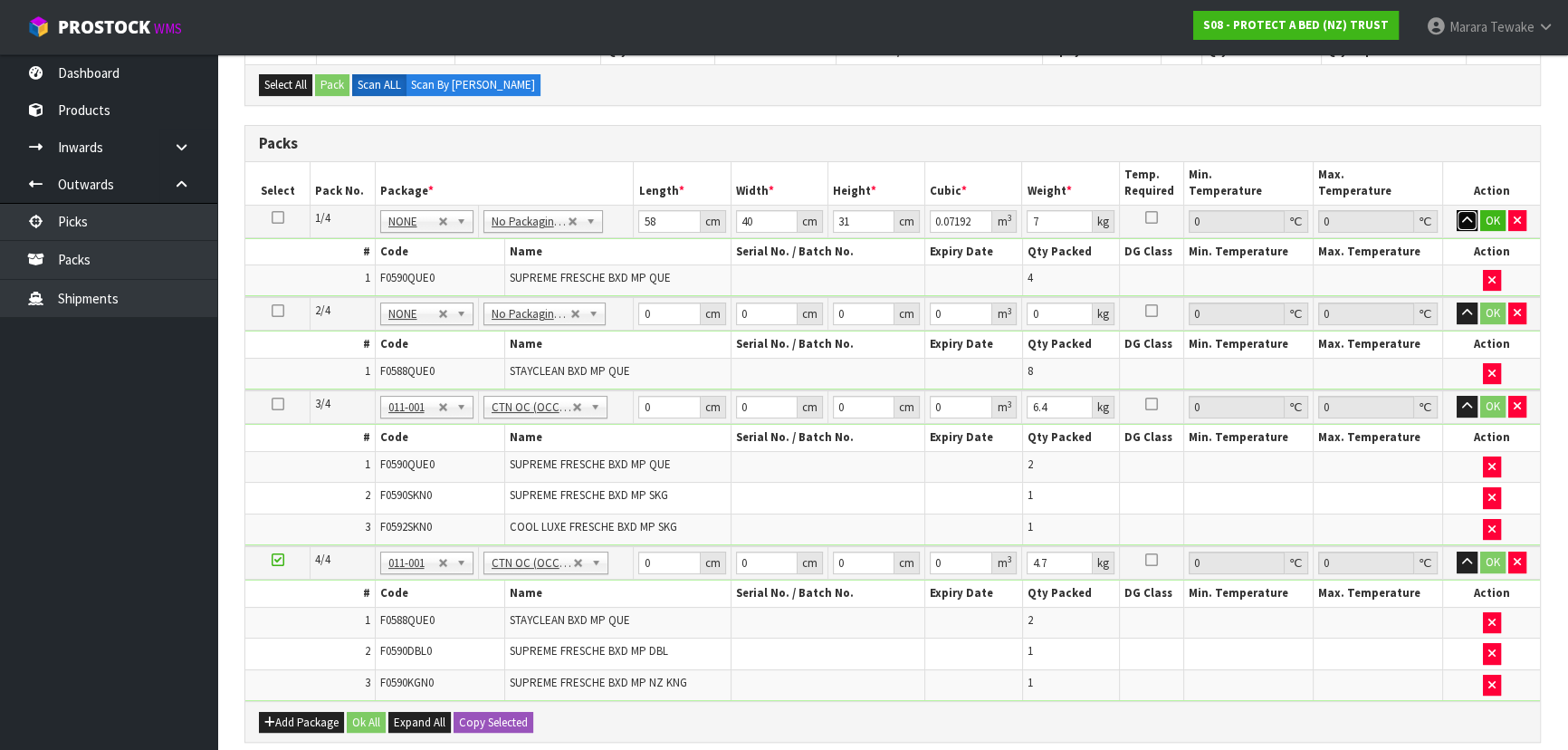
click at [1456, 210] on button "button" at bounding box center [1467, 221] width 21 height 22
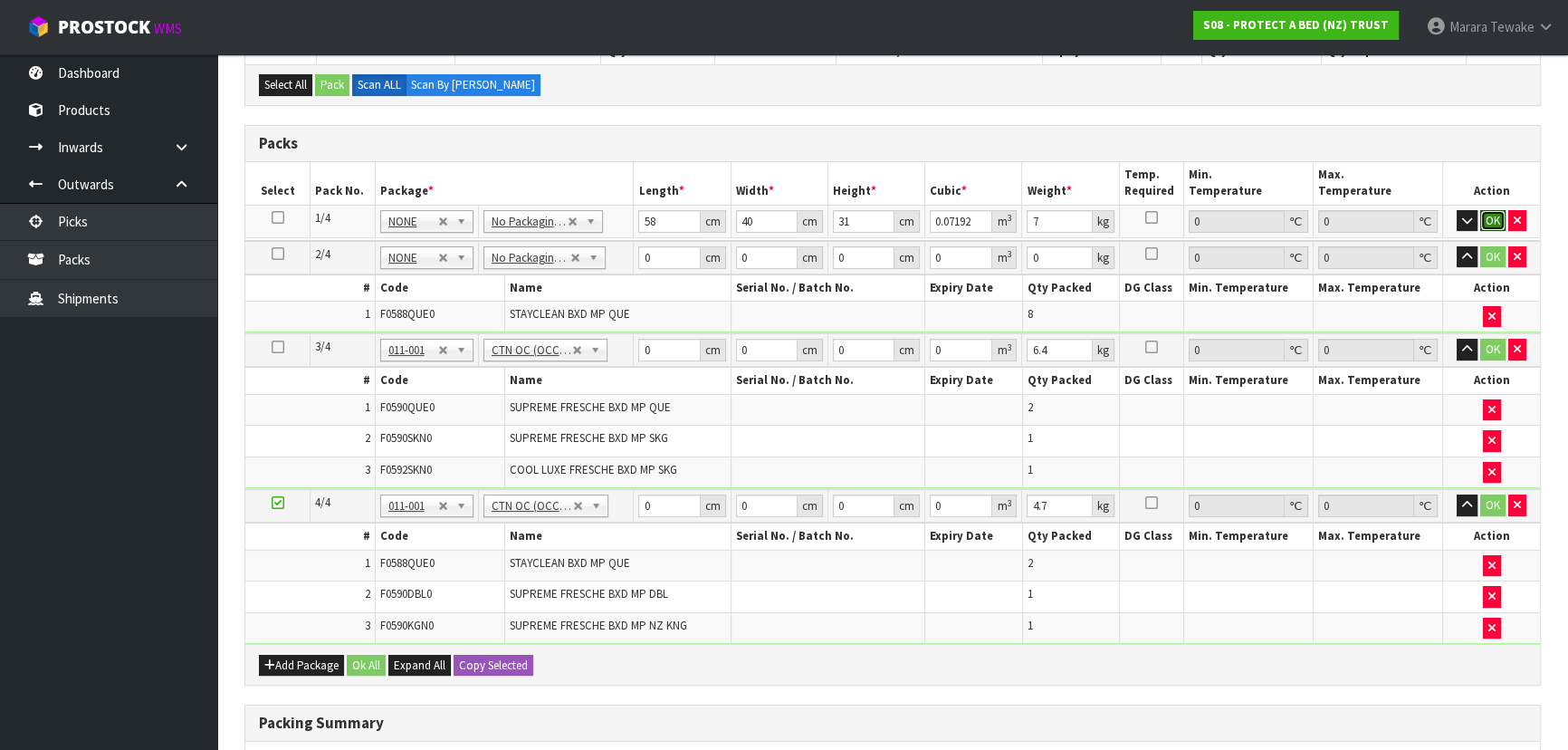
click button "OK" at bounding box center [1492, 221] width 25 height 22
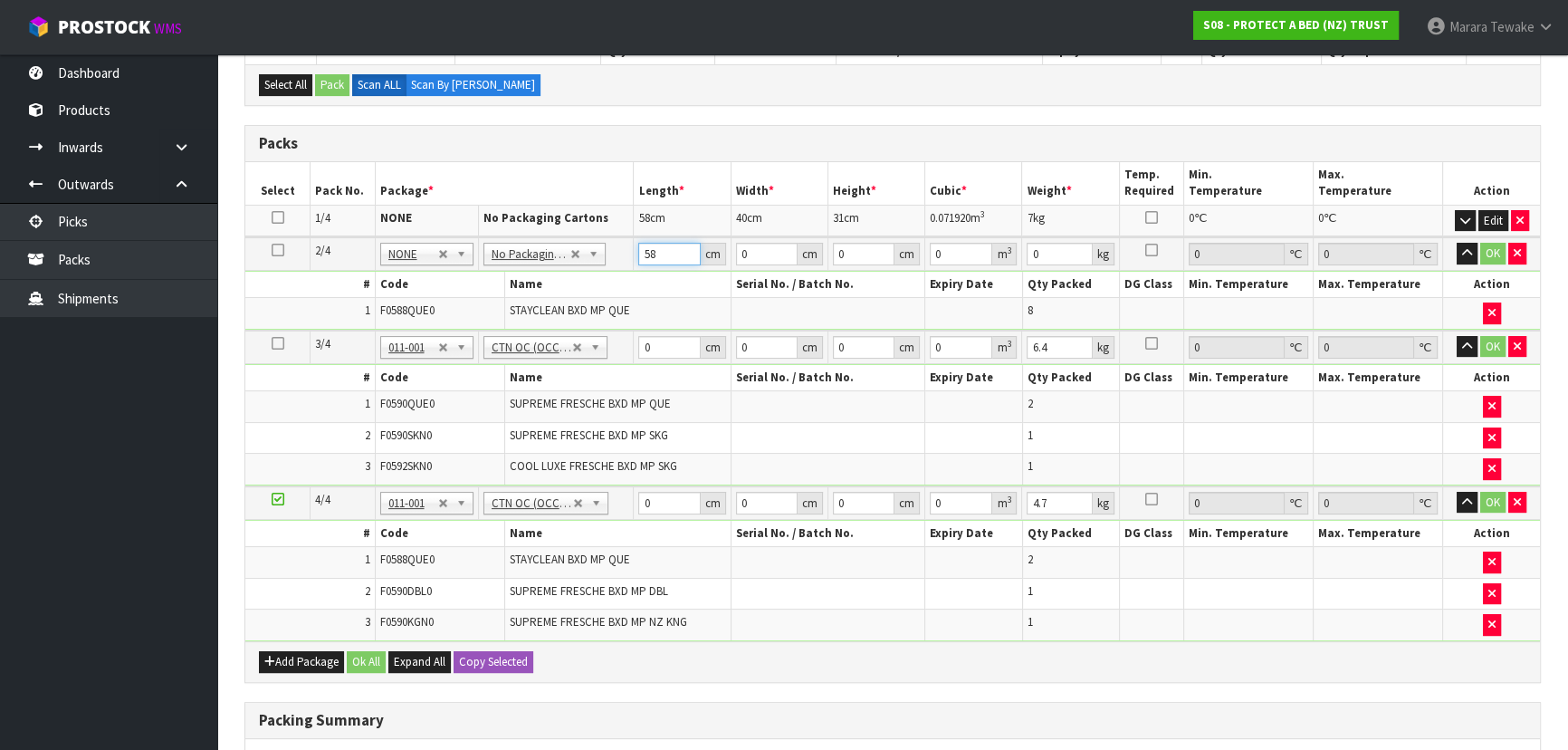
type input "58"
type input "40"
type input "3"
type input "0.00696"
type input "32"
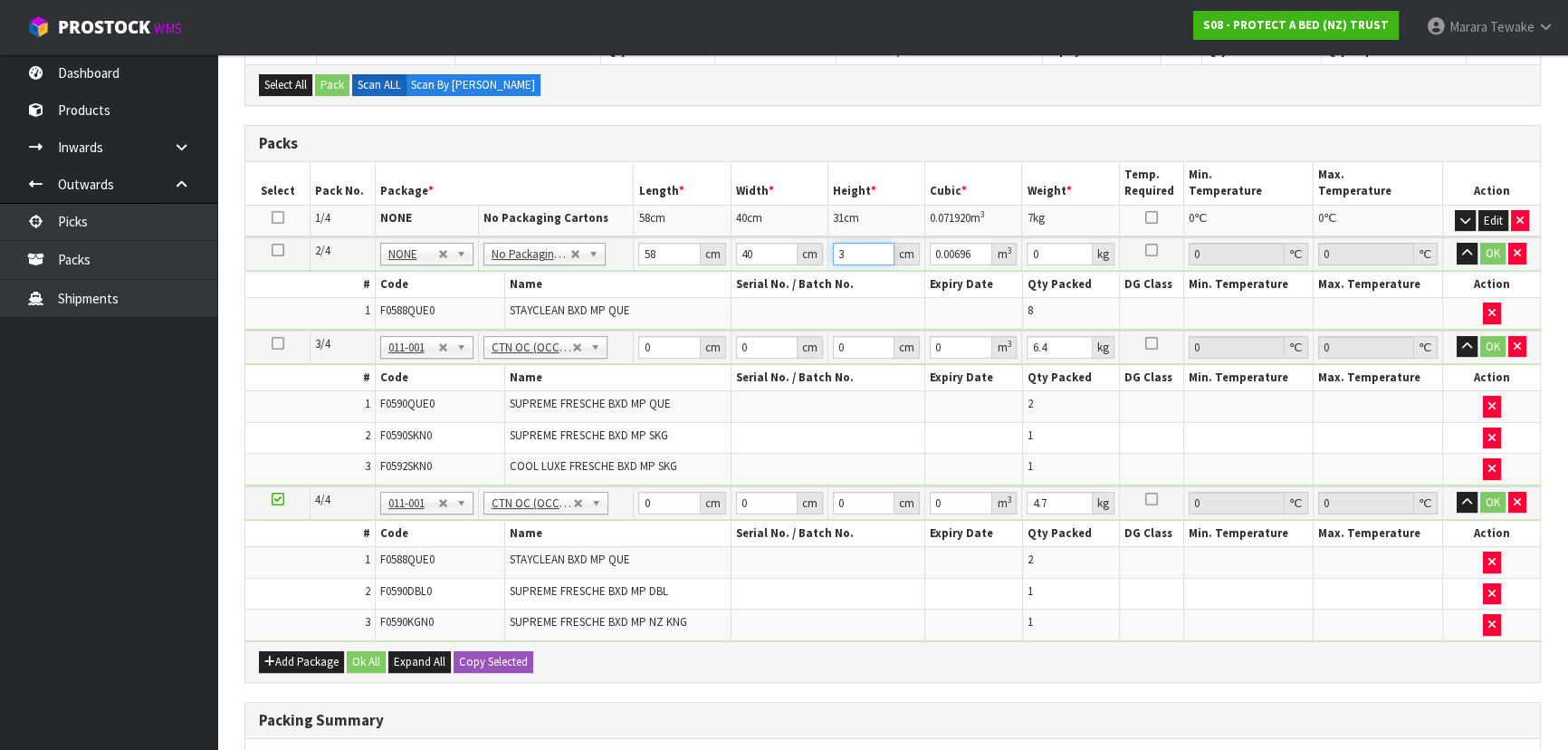
type input "0.07424"
type input "32"
type input "9"
click at [1456, 243] on button "button" at bounding box center [1467, 253] width 21 height 22
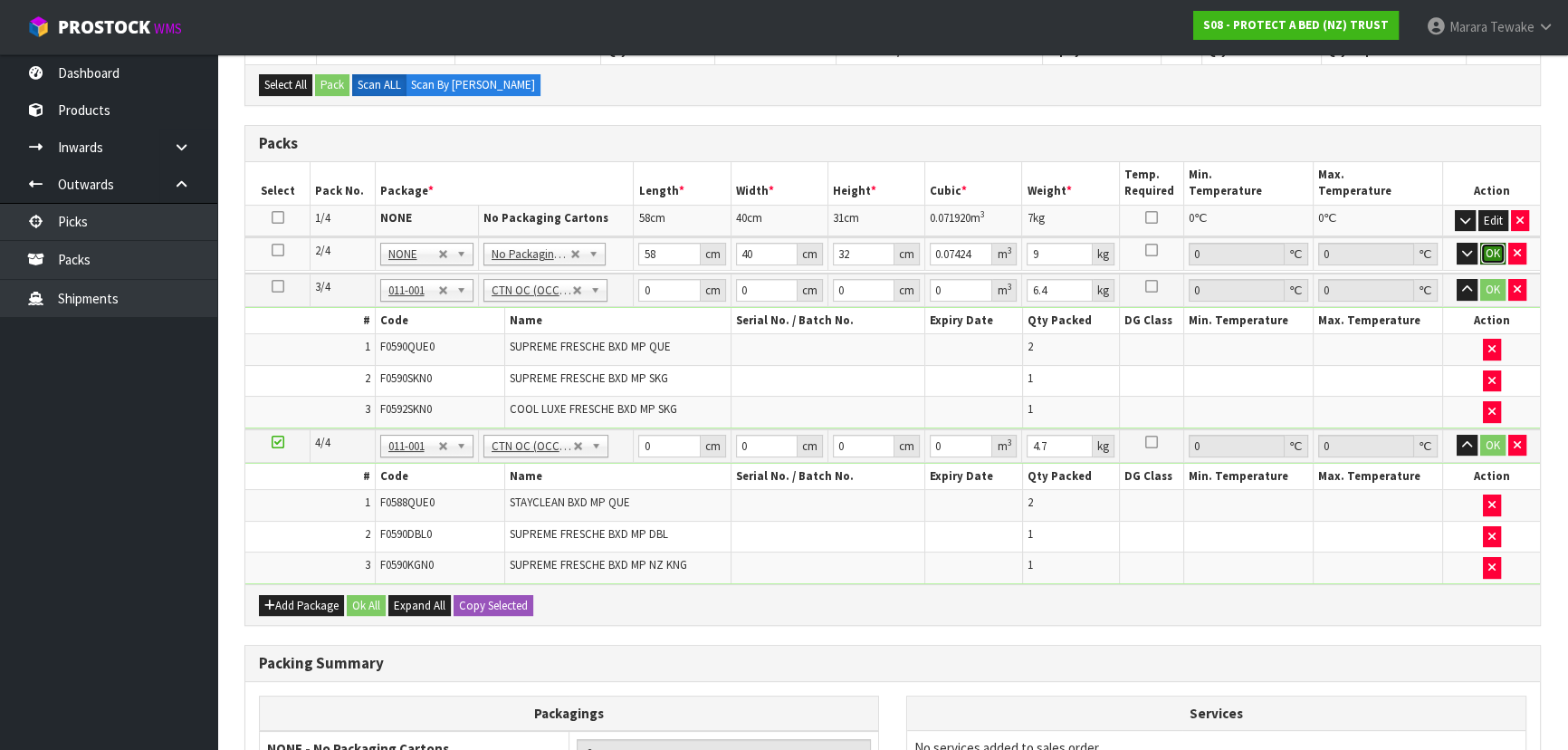
click button "OK" at bounding box center [1492, 253] width 25 height 22
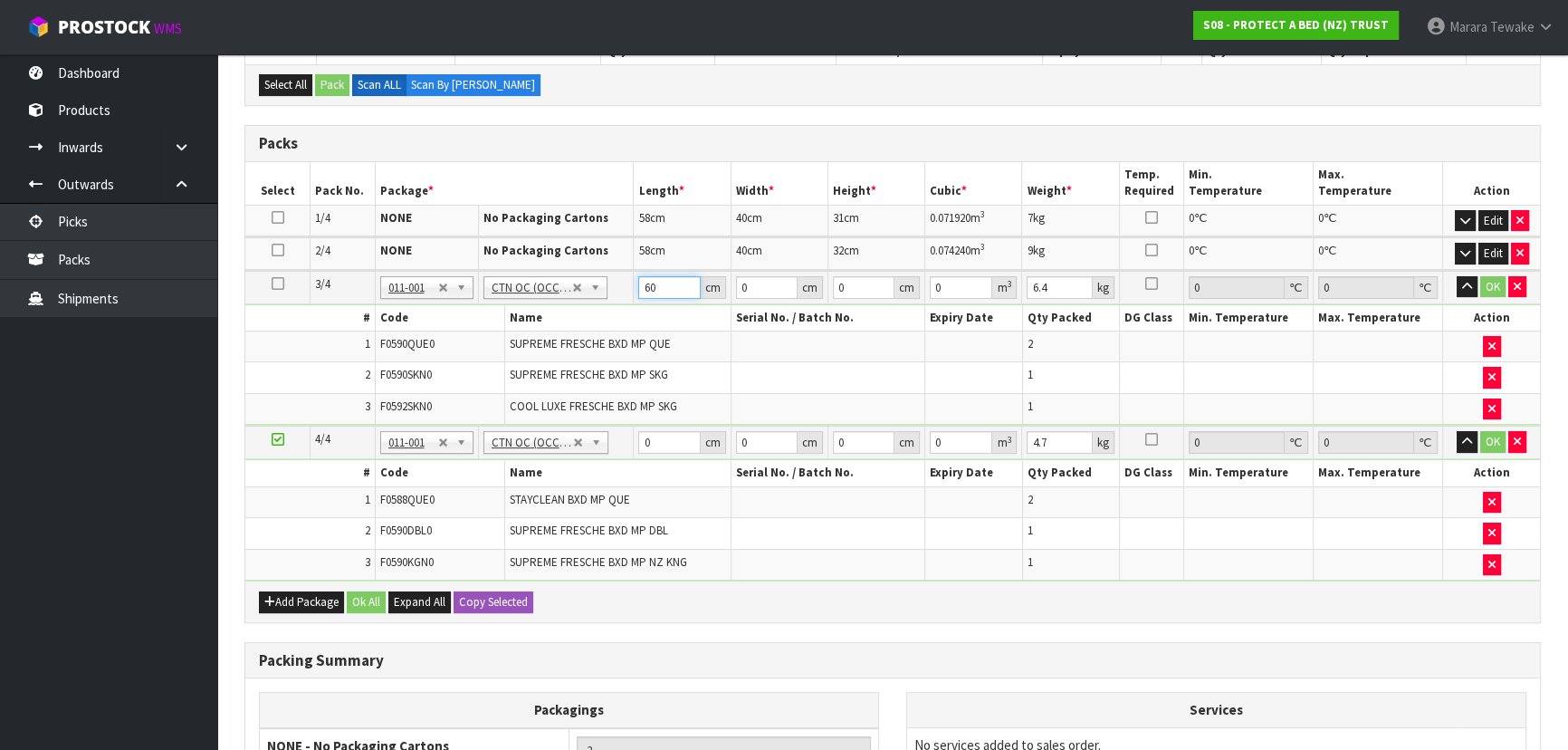
type input "60"
type input "41"
type input "3"
type input "0.00738"
type input "34"
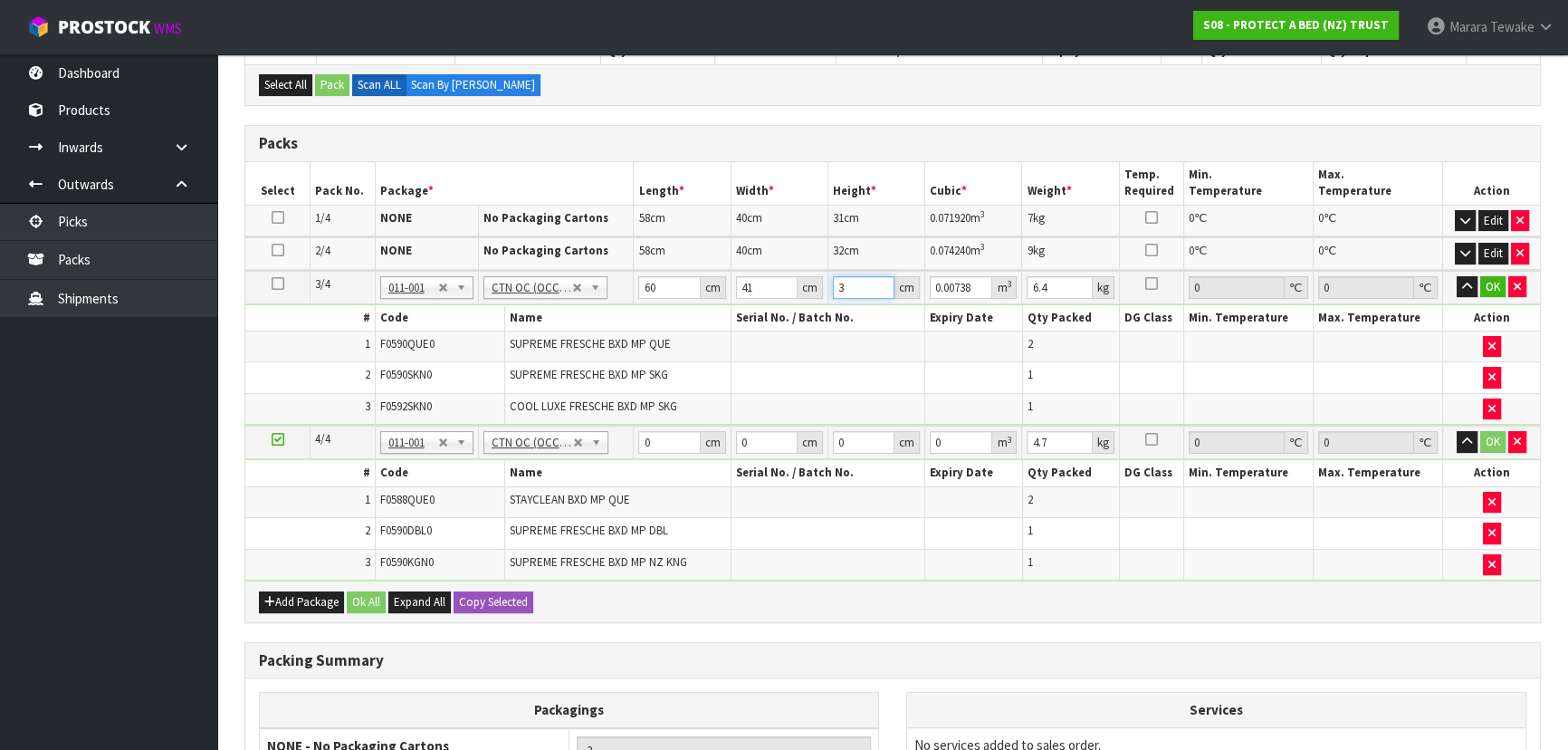
type input "0.08364"
type input "34"
type input "8"
click at [1456, 276] on button "button" at bounding box center [1467, 286] width 21 height 22
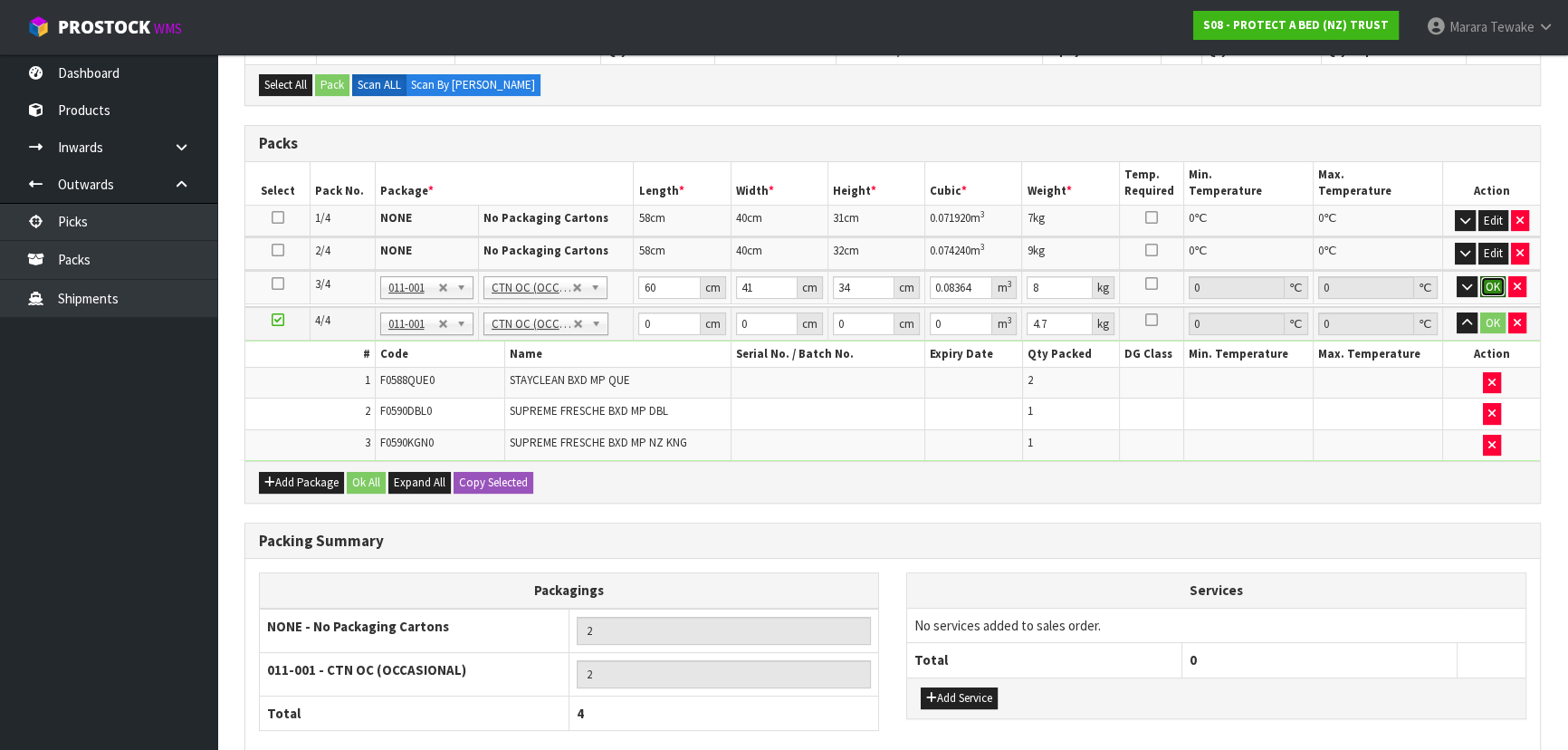
click button "OK" at bounding box center [1492, 286] width 25 height 22
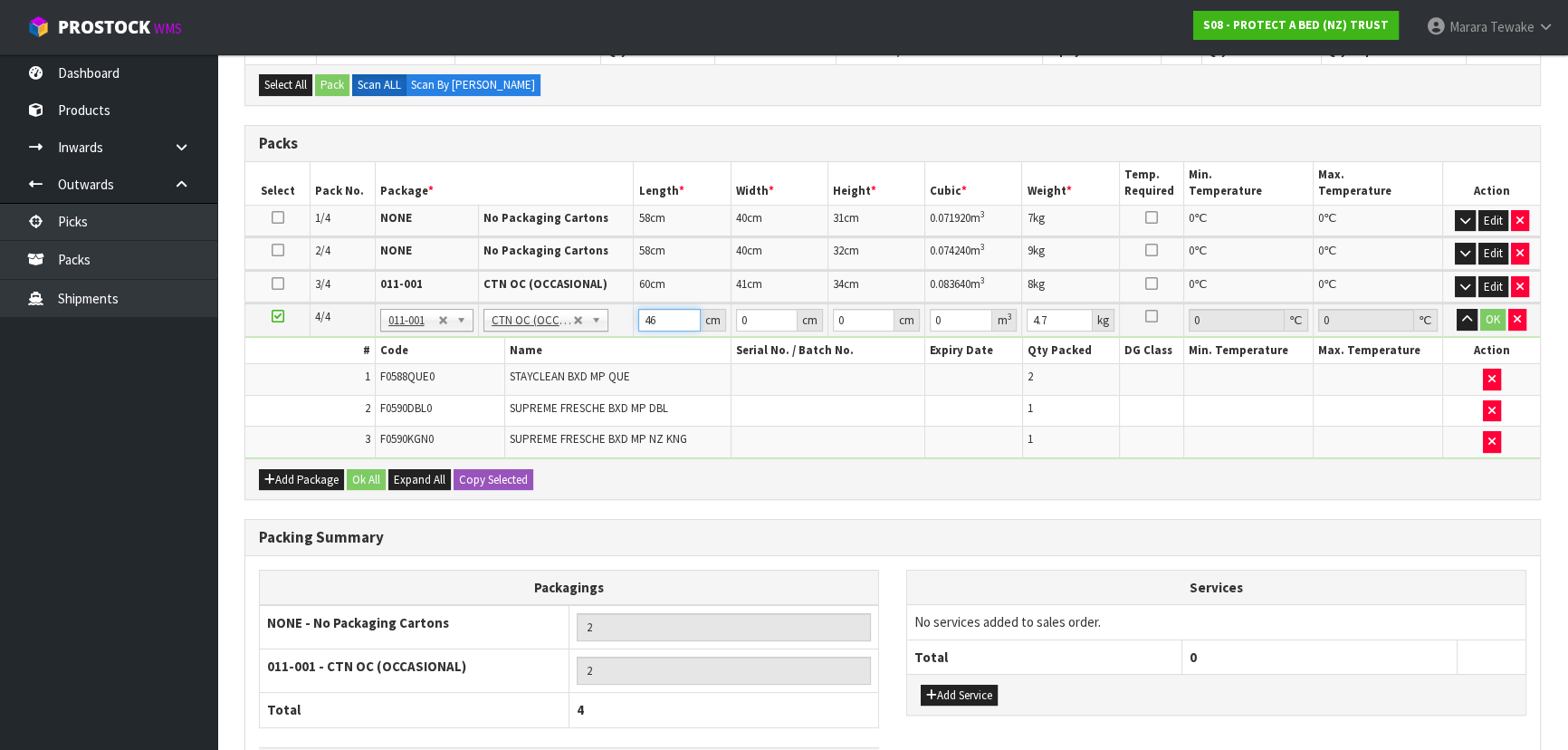
type input "46"
type input "32"
type input "3"
type input "0.004416"
type input "33"
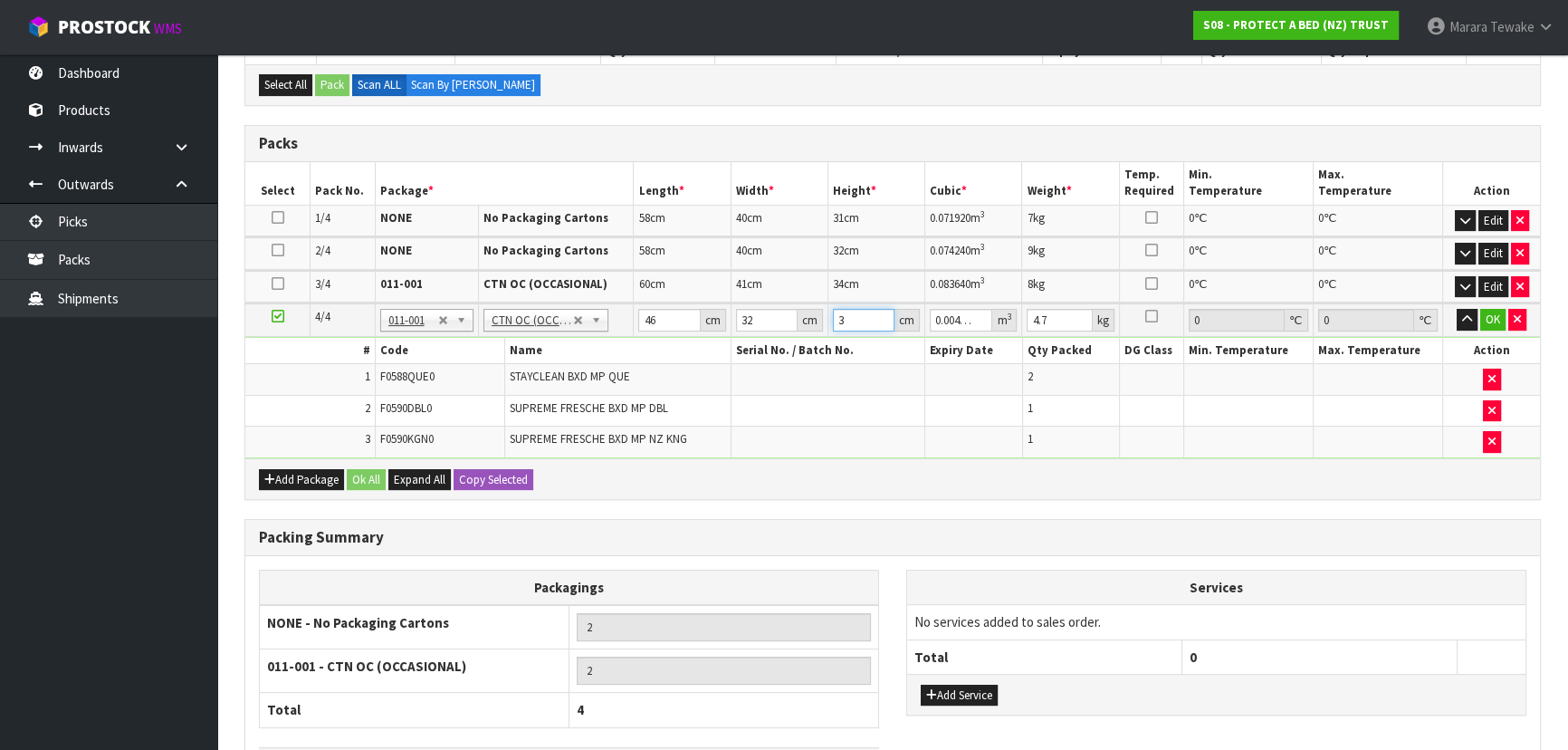
type input "0.048576"
type input "33"
type input "5"
click at [1456, 309] on button "button" at bounding box center [1467, 319] width 21 height 22
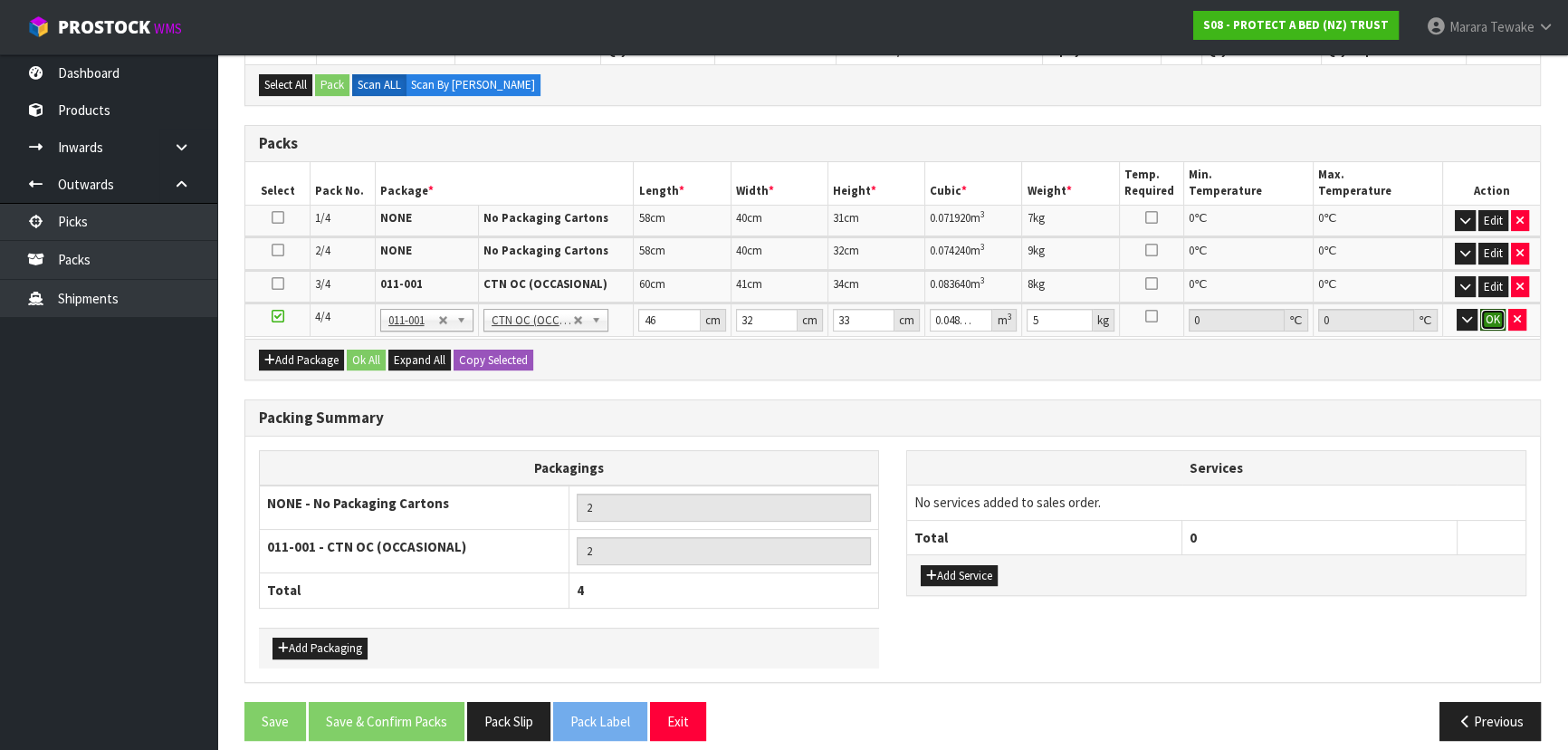
click button "OK" at bounding box center [1492, 319] width 25 height 22
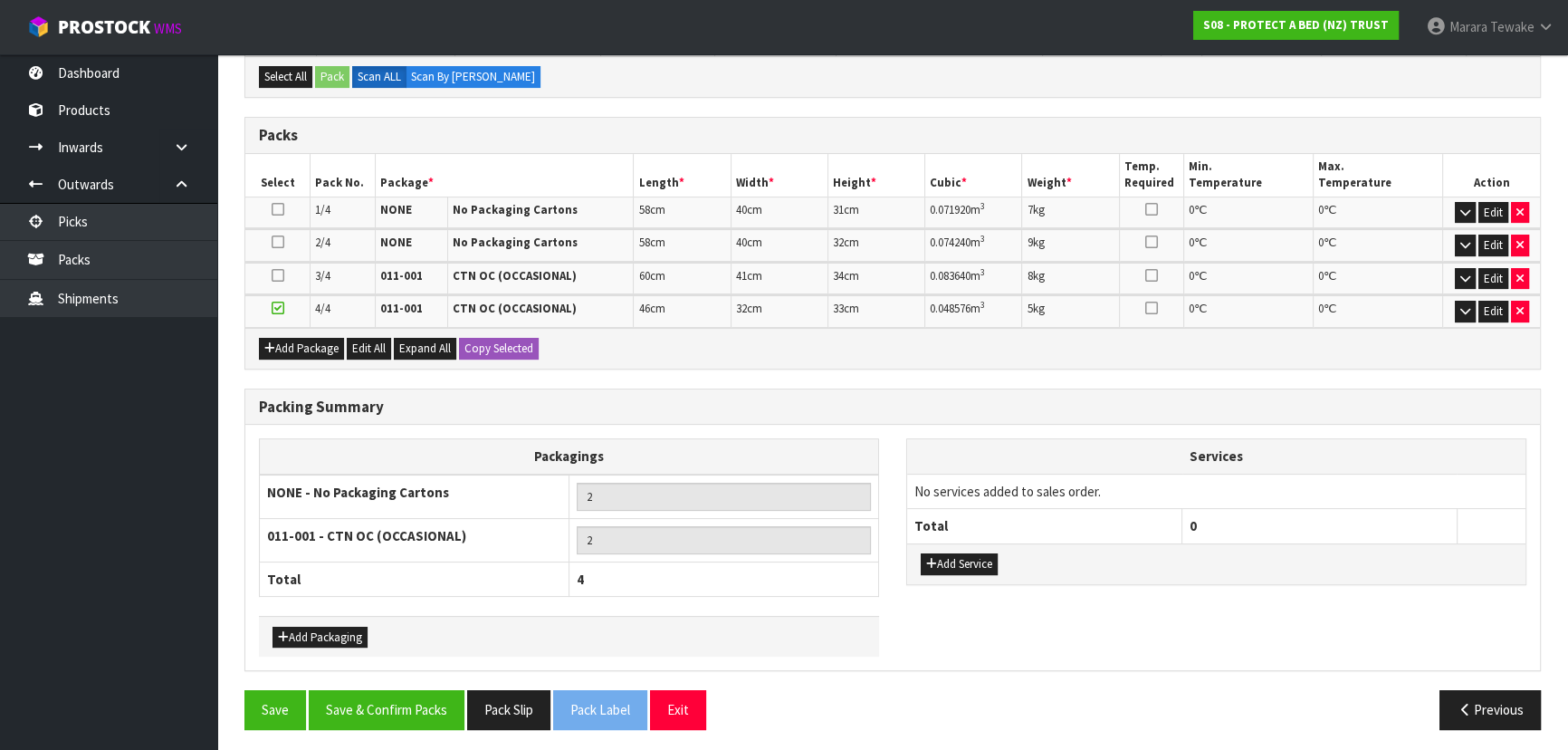
scroll to position [362, 0]
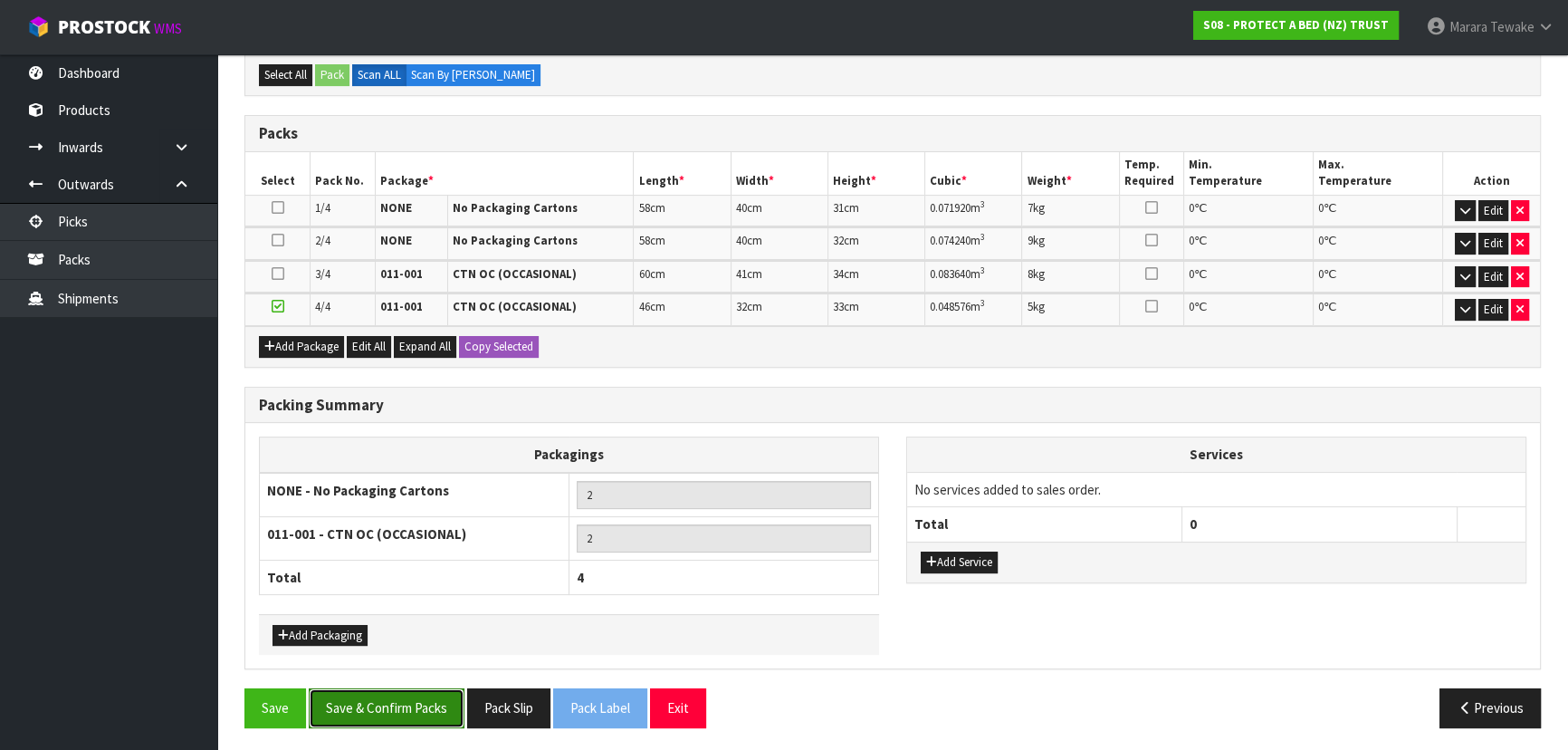
click at [405, 702] on button "Save & Confirm Packs" at bounding box center [387, 707] width 156 height 38
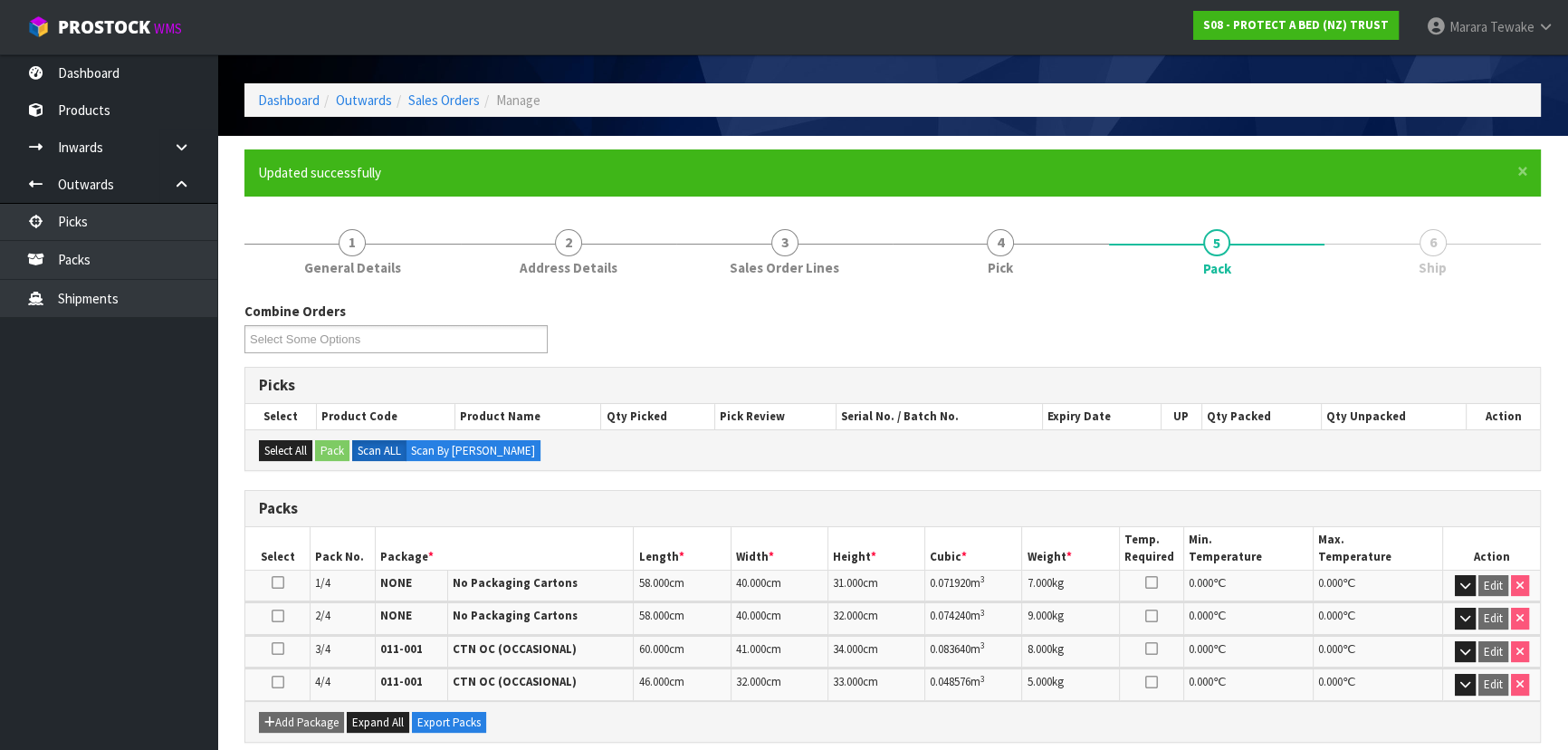
scroll to position [388, 0]
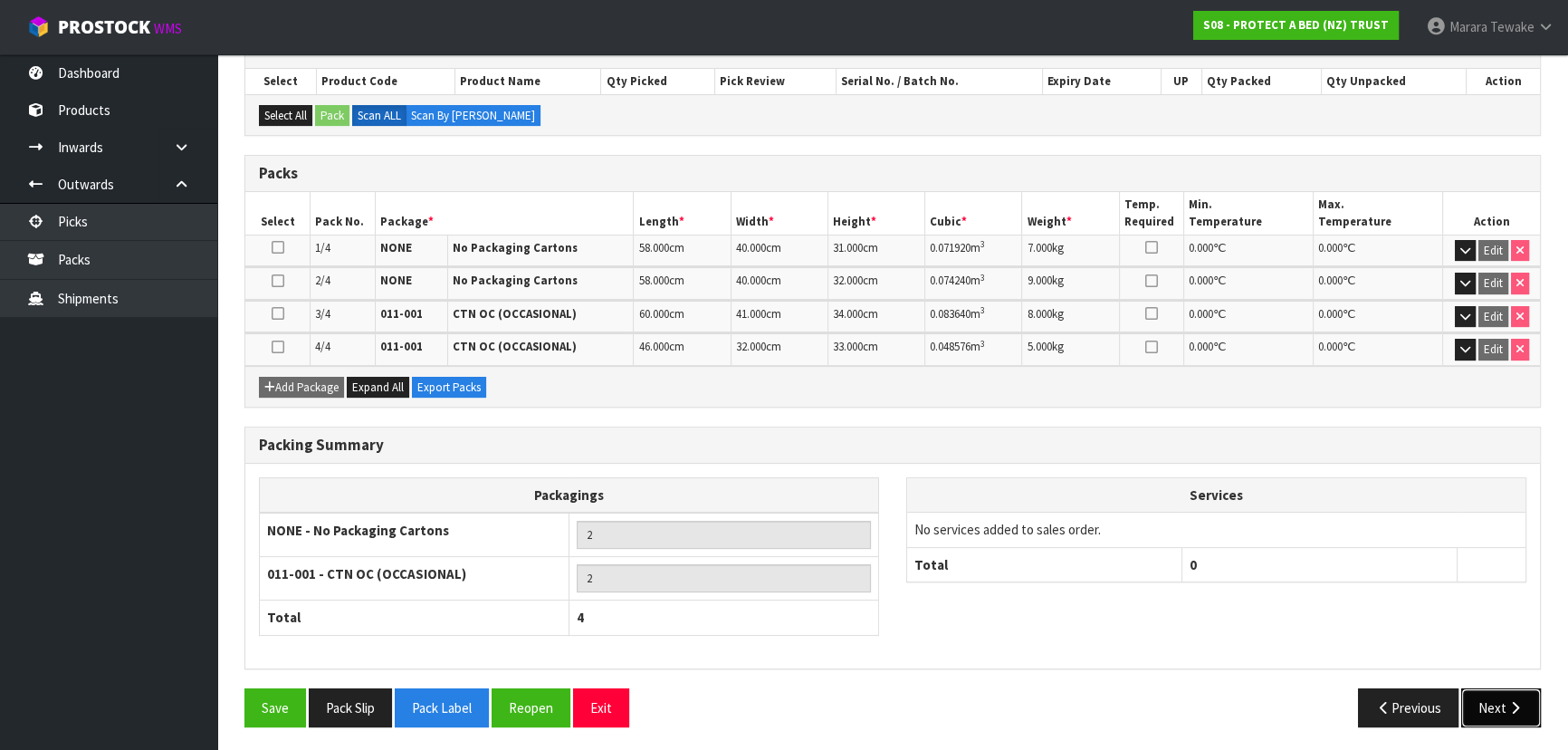
click at [1498, 709] on button "Next" at bounding box center [1500, 707] width 80 height 38
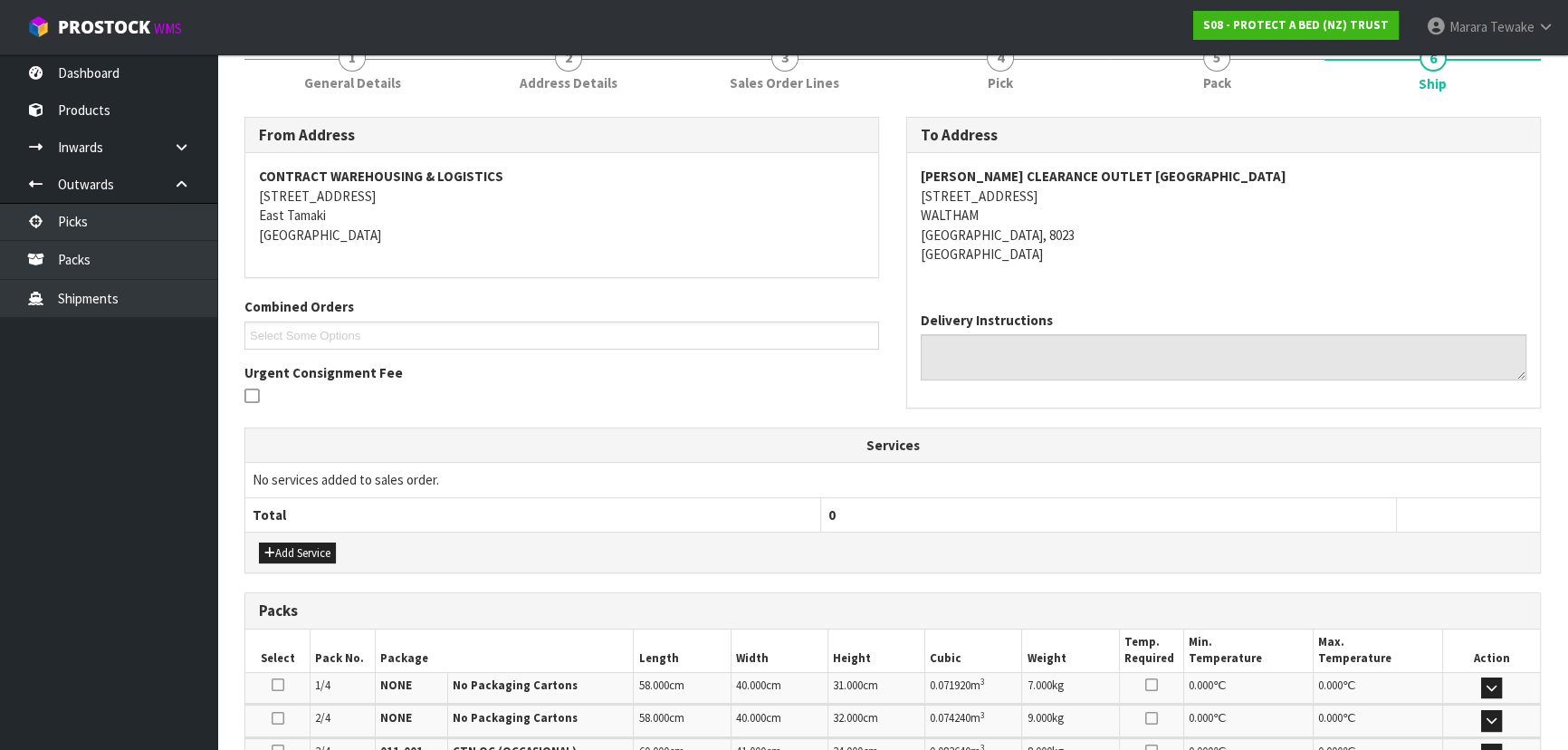
scroll to position [411, 0]
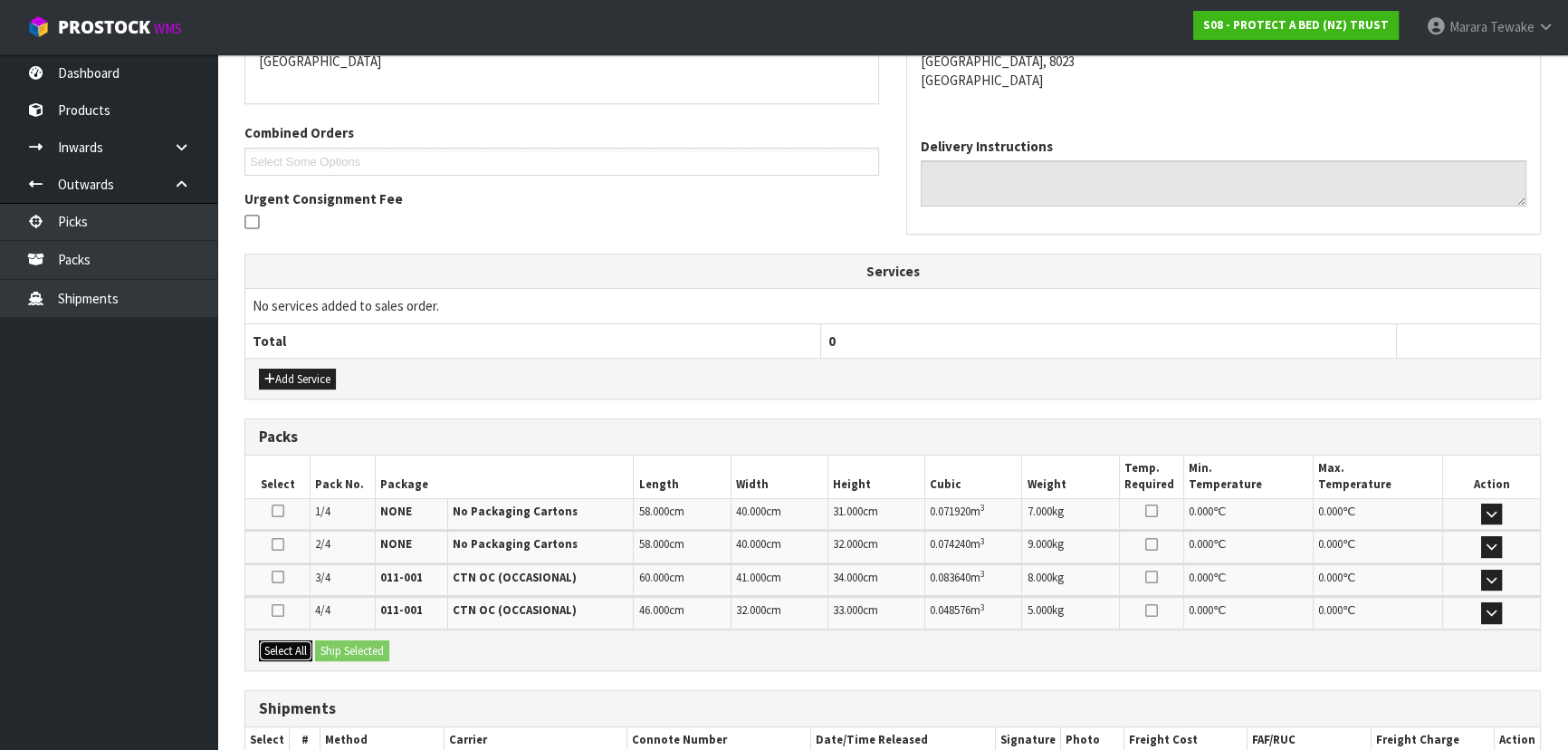
drag, startPoint x: 291, startPoint y: 647, endPoint x: 320, endPoint y: 646, distance: 29.0
click at [296, 647] on button "Select All" at bounding box center [285, 651] width 53 height 22
drag, startPoint x: 335, startPoint y: 646, endPoint x: 350, endPoint y: 647, distance: 15.0
click at [343, 646] on button "Ship Selected" at bounding box center [352, 651] width 74 height 22
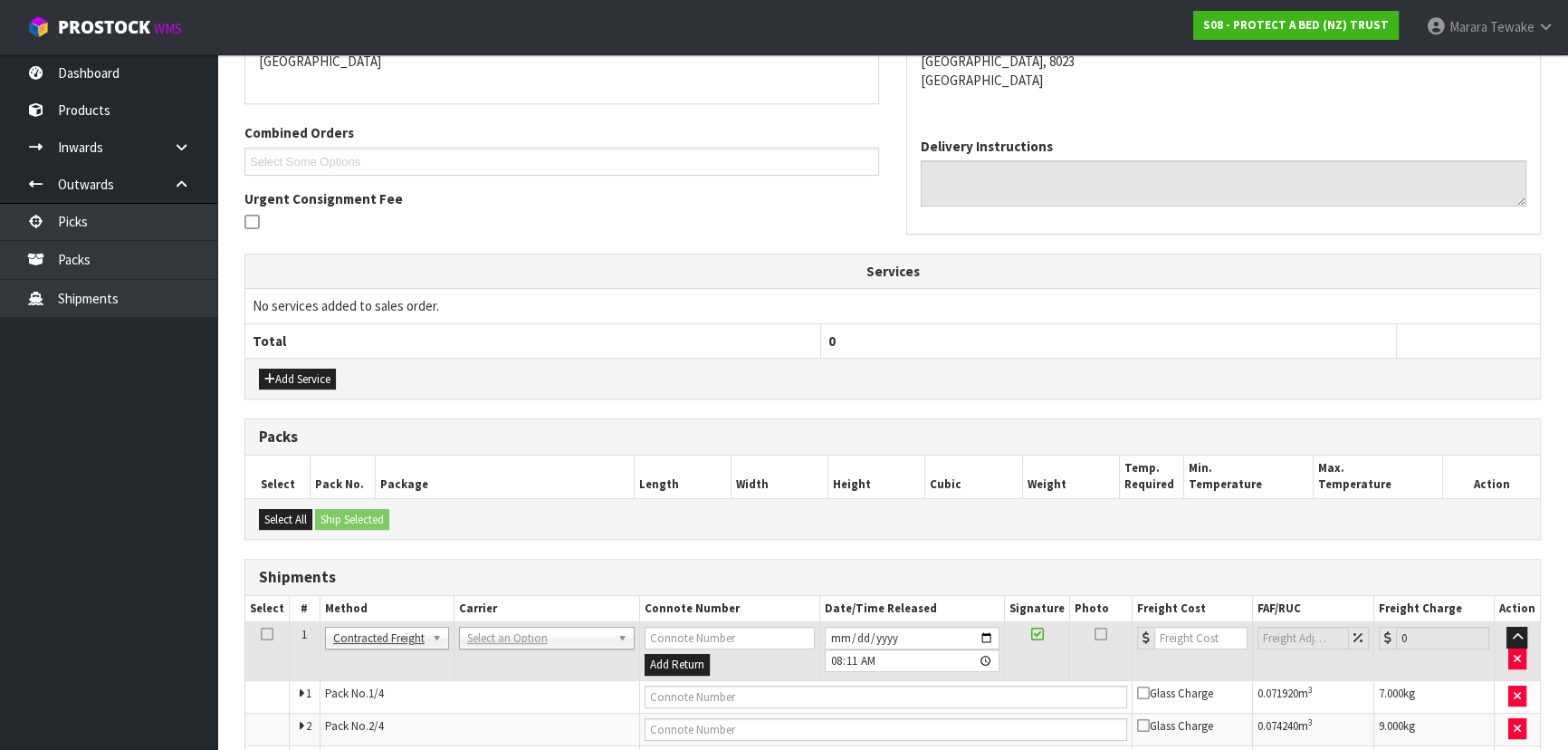
scroll to position [553, 0]
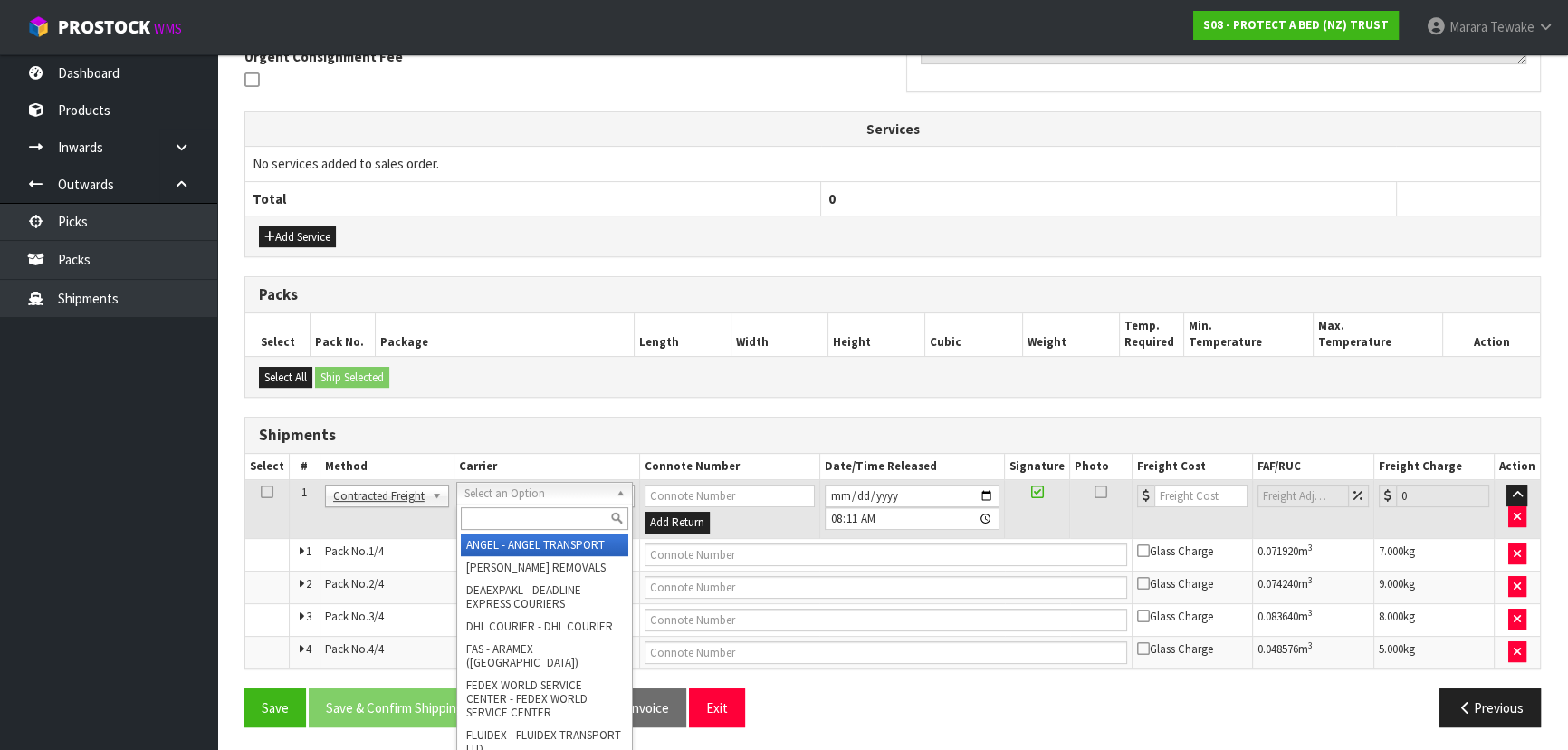
click at [500, 514] on input "text" at bounding box center [544, 518] width 167 height 23
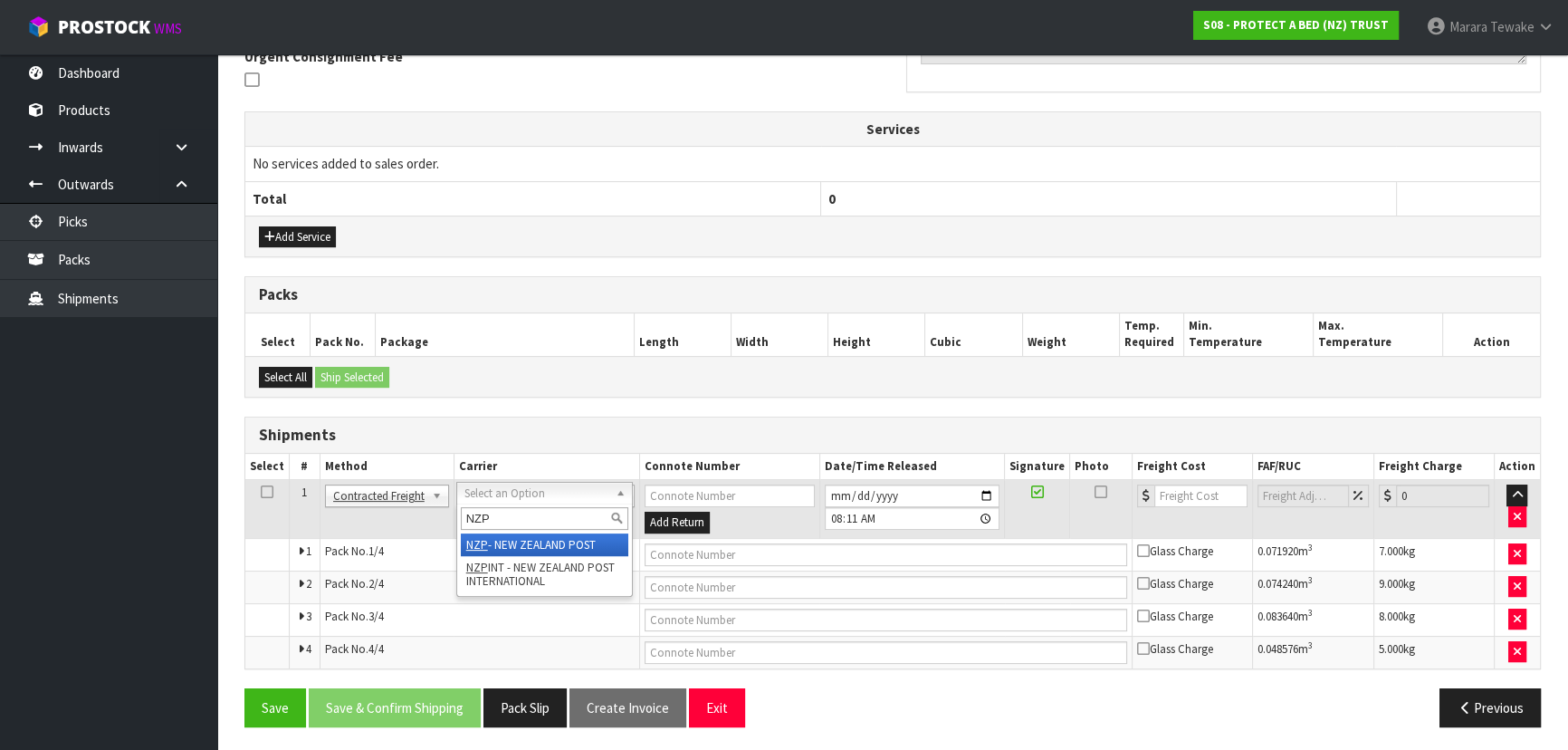
type input "NZP"
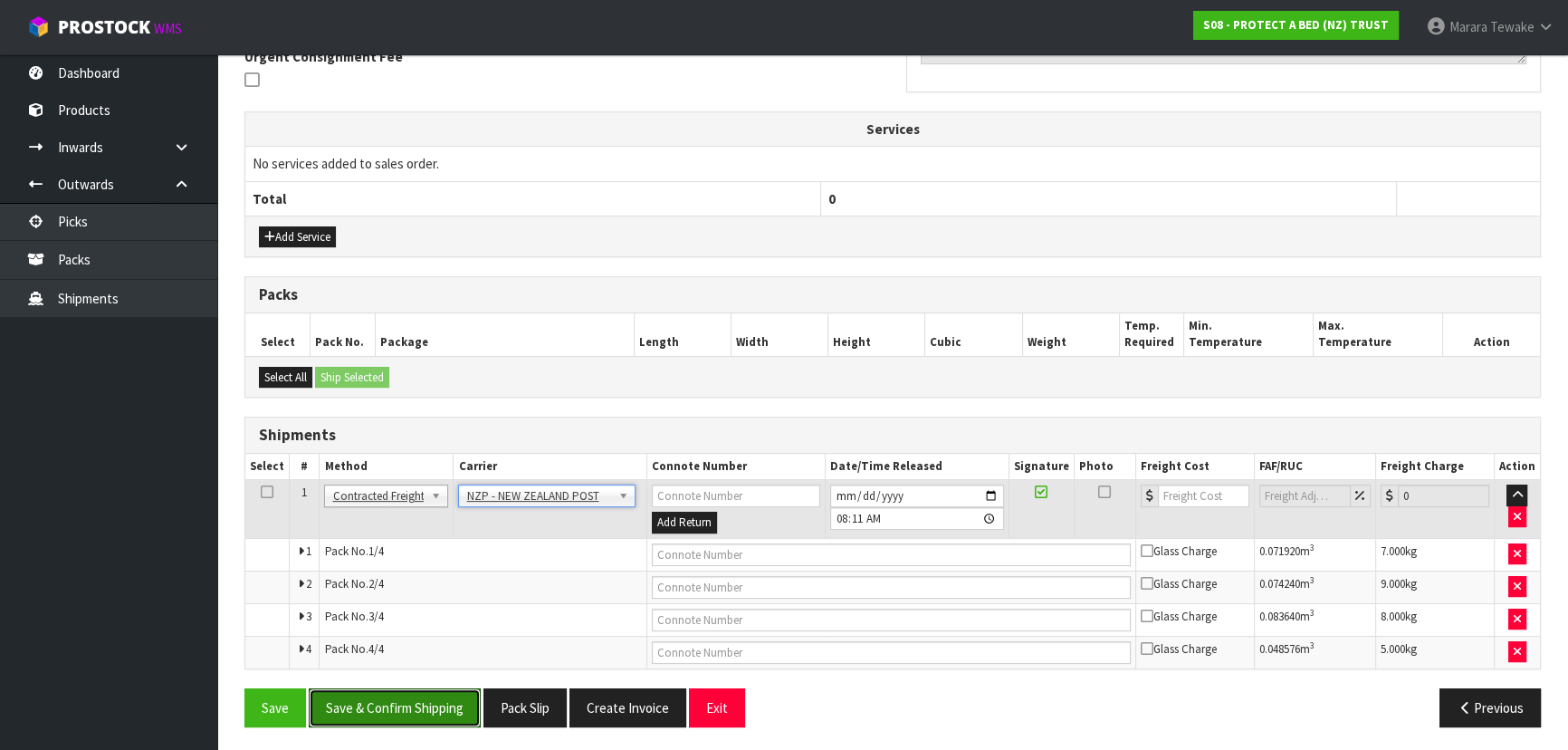
drag, startPoint x: 460, startPoint y: 693, endPoint x: 263, endPoint y: 631, distance: 206.5
click at [459, 690] on button "Save & Confirm Shipping" at bounding box center [394, 707] width 172 height 38
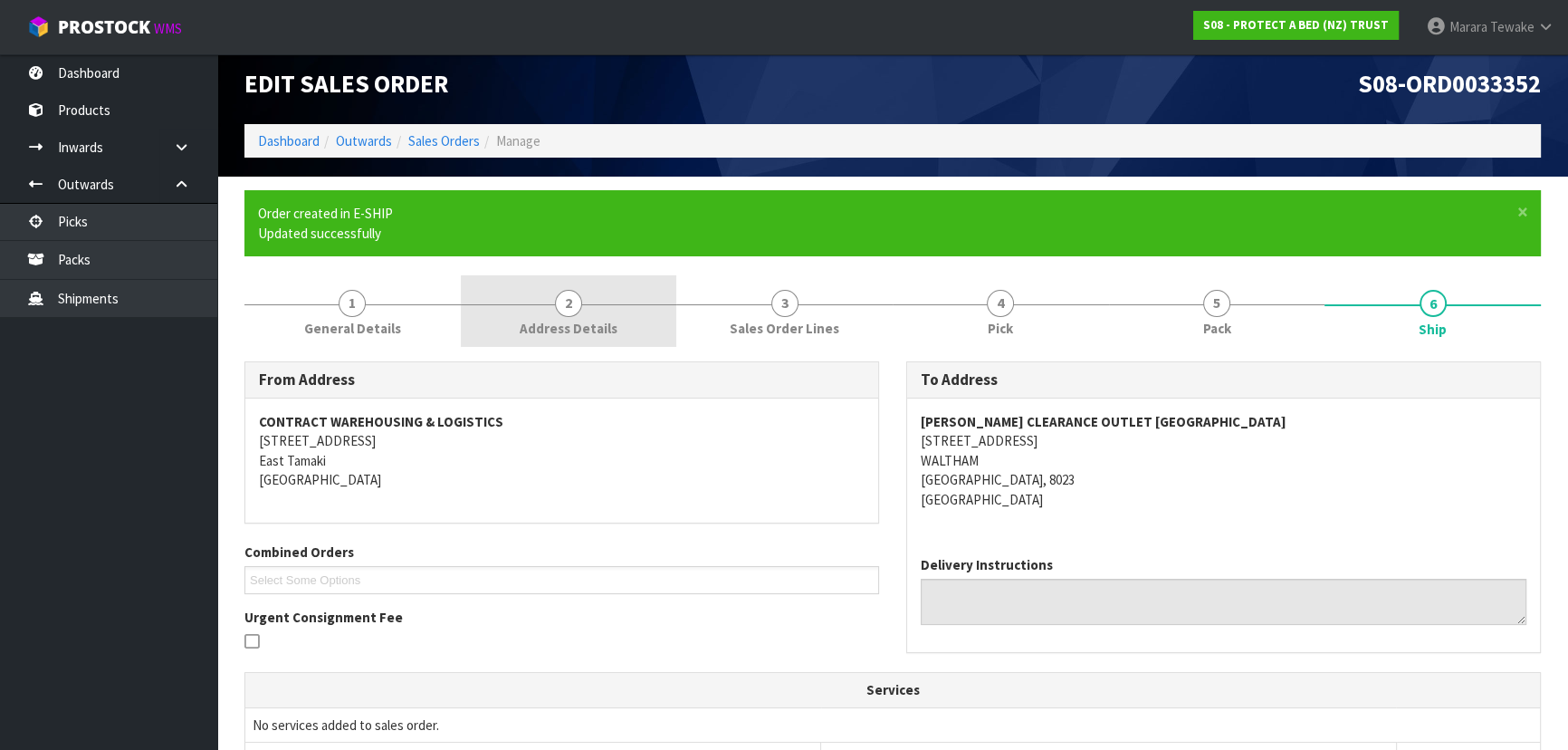
scroll to position [525, 0]
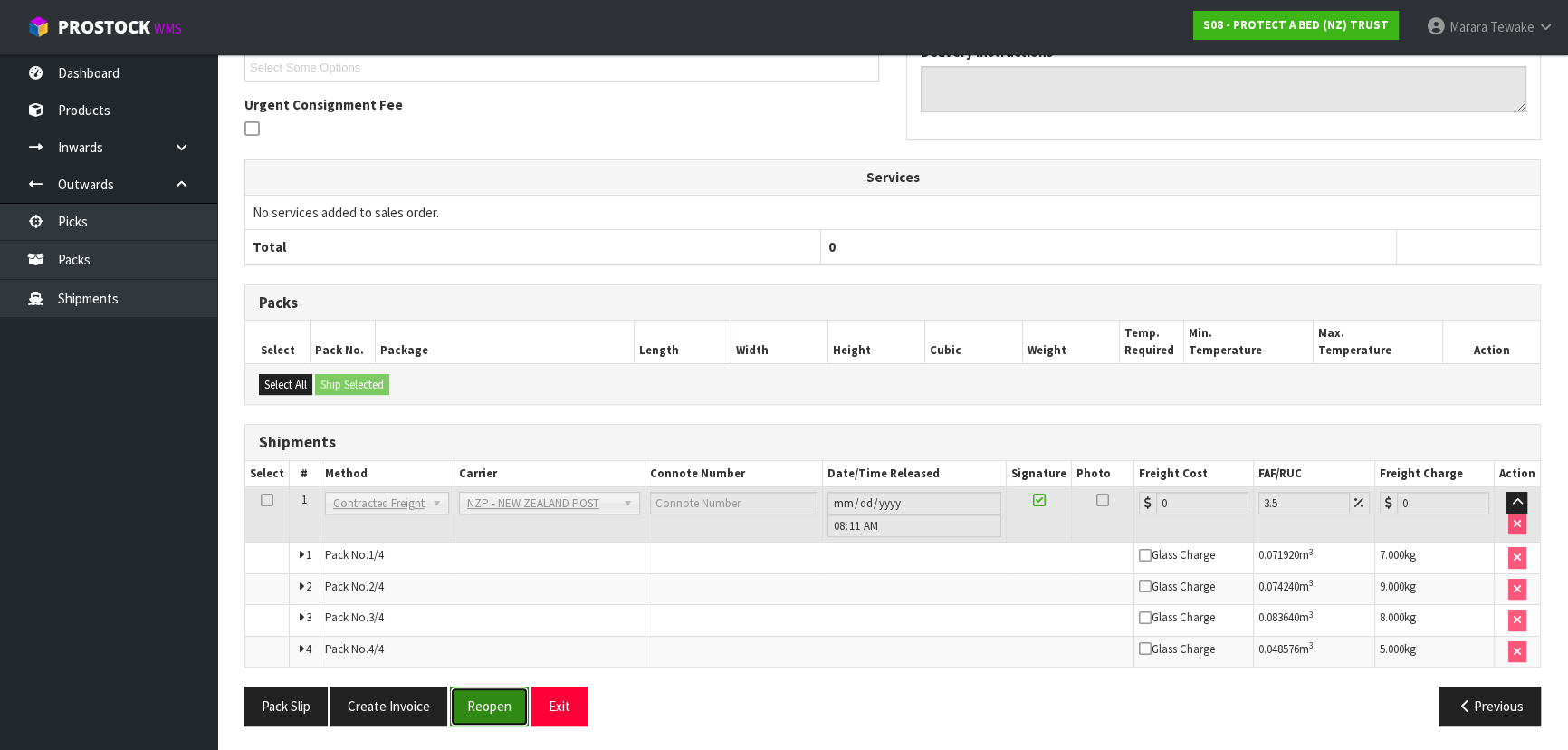
click at [496, 702] on button "Reopen" at bounding box center [489, 705] width 79 height 38
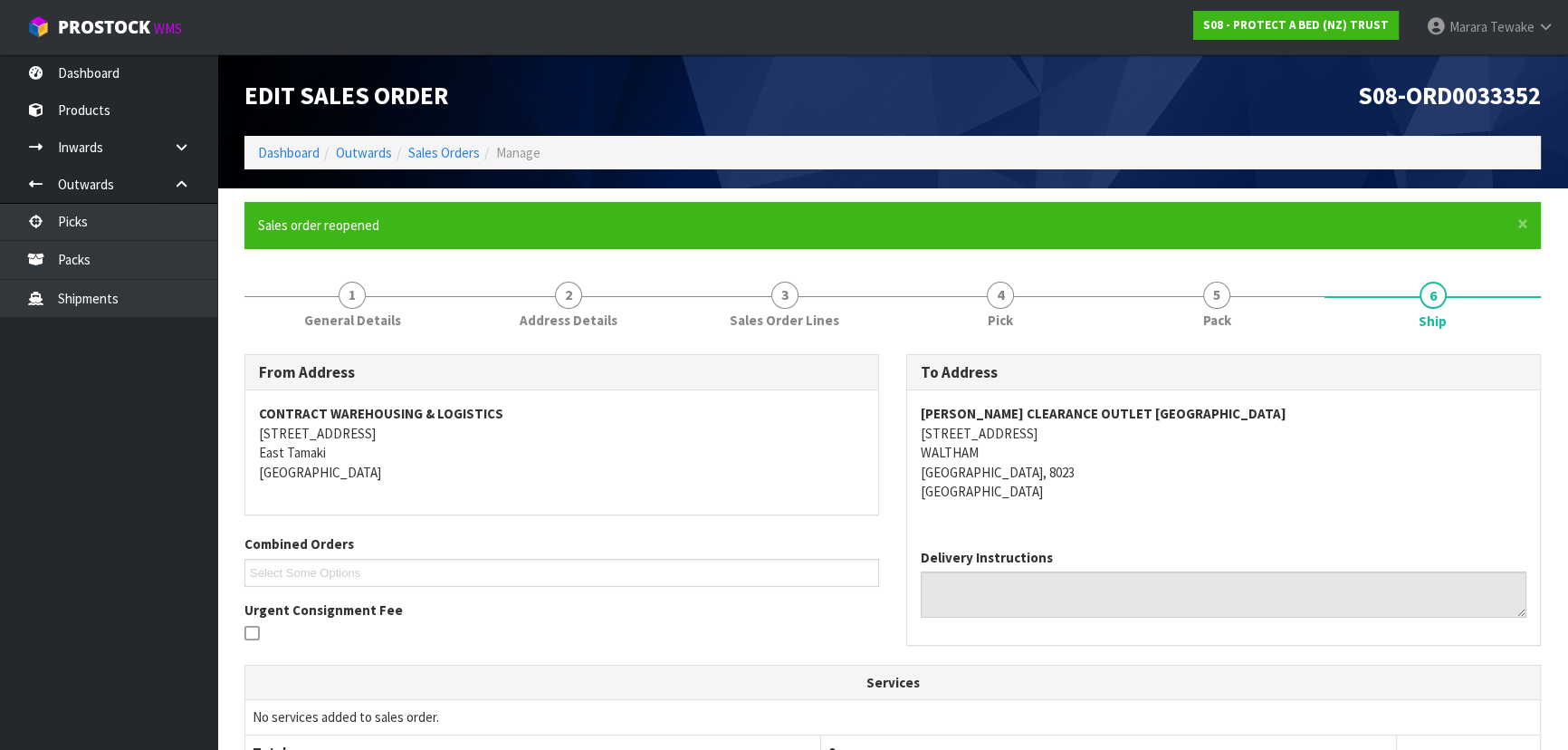
scroll to position [553, 0]
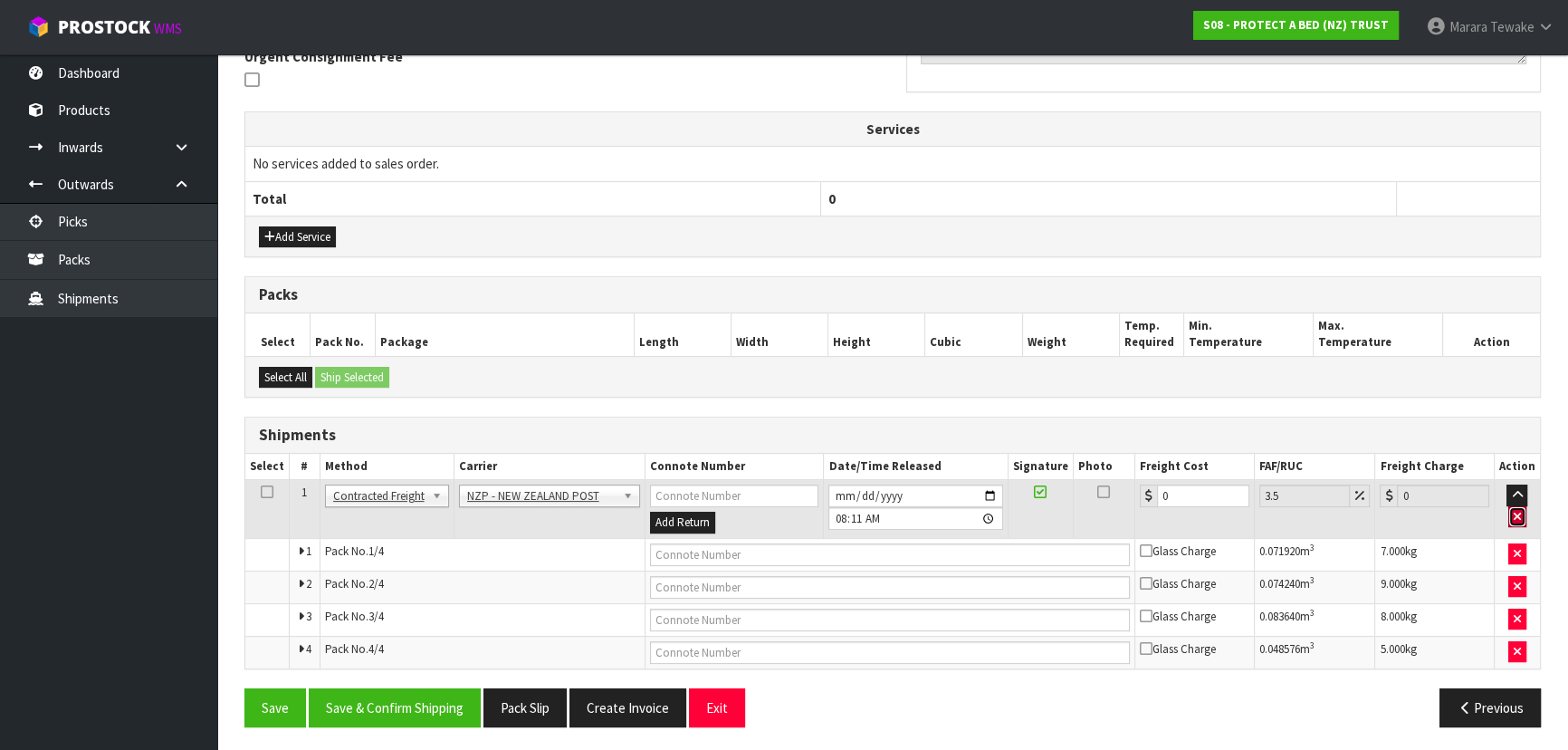
click at [1523, 519] on button "button" at bounding box center [1516, 516] width 18 height 22
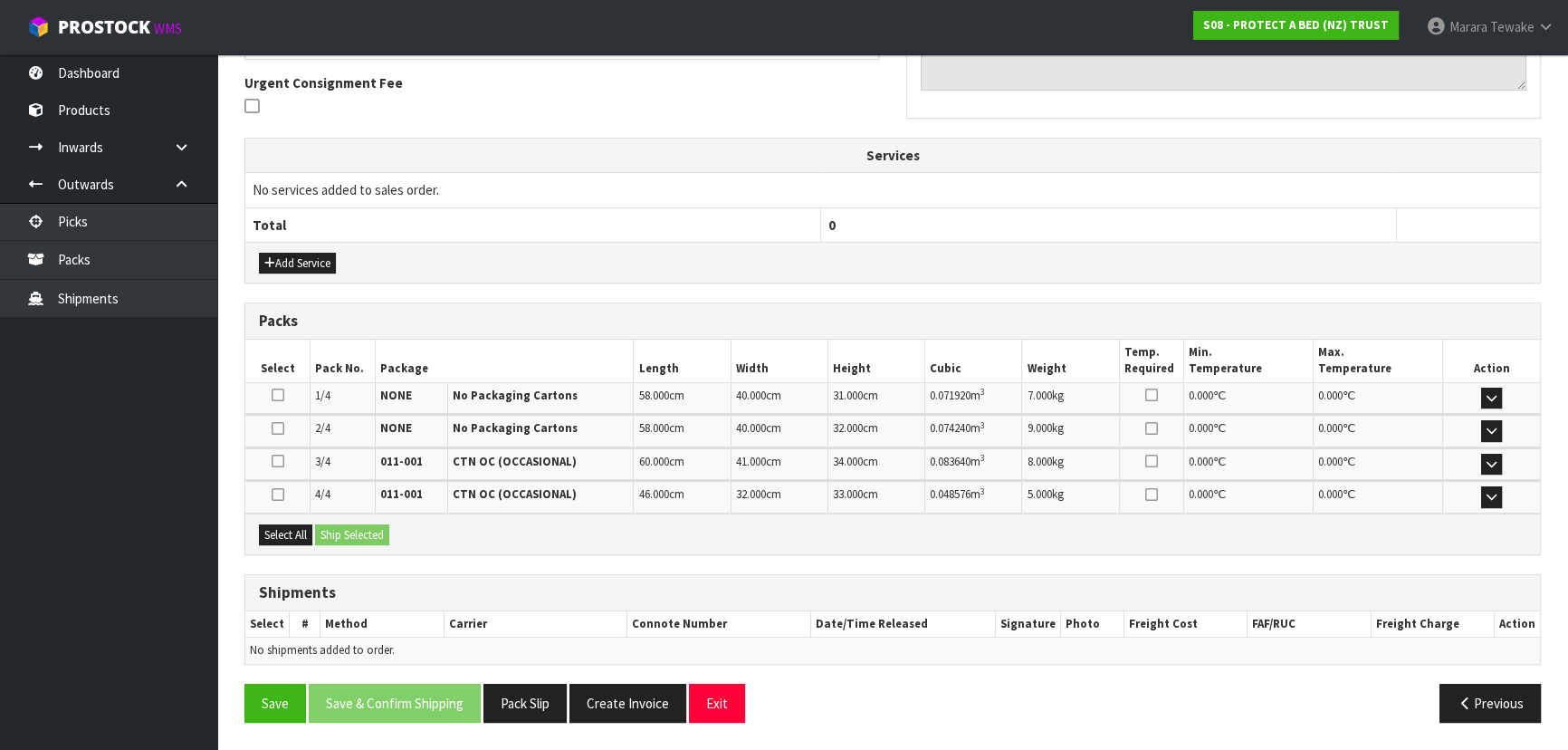
scroll to position [523, 0]
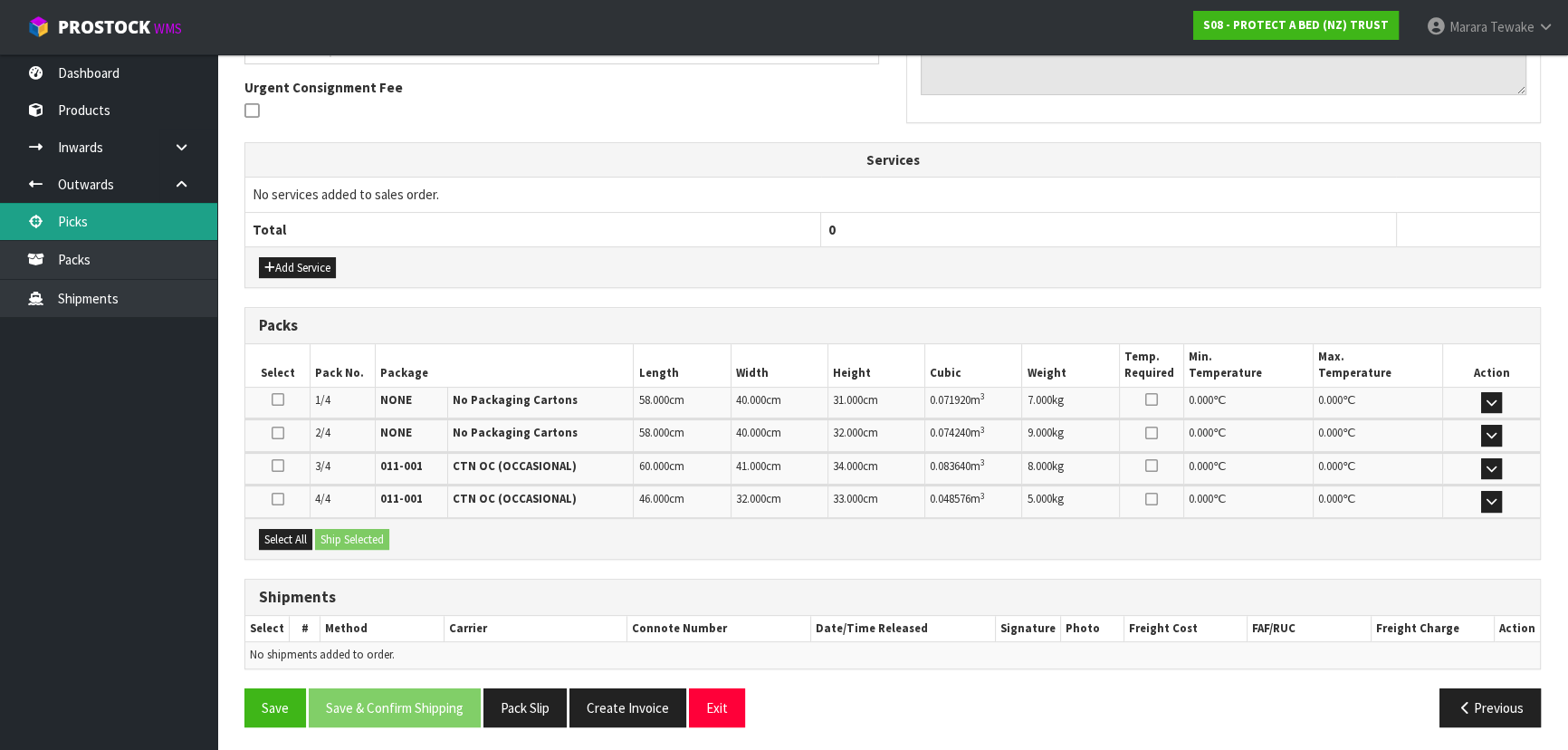
click at [114, 210] on link "Picks" at bounding box center [109, 222] width 218 height 38
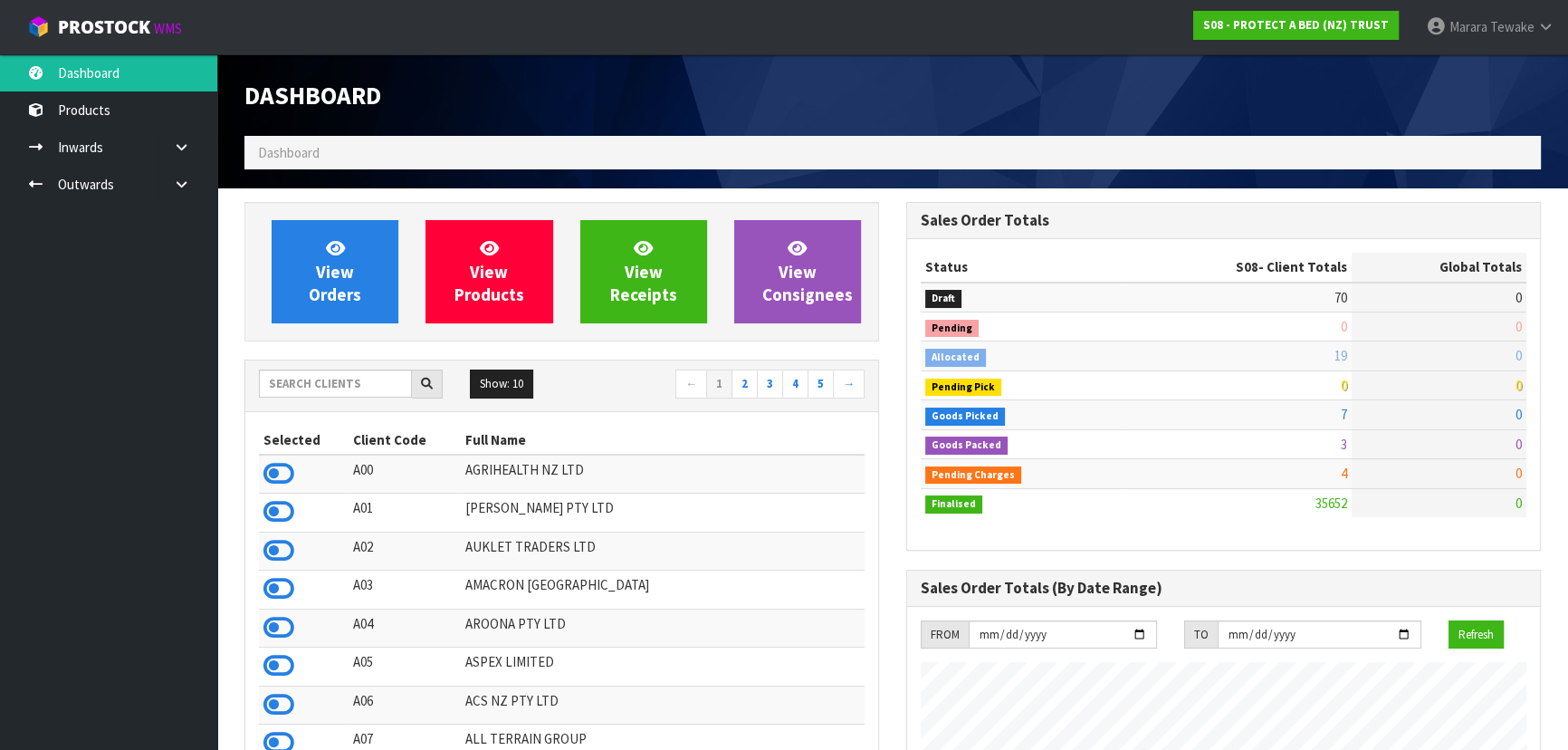
scroll to position [1370, 661]
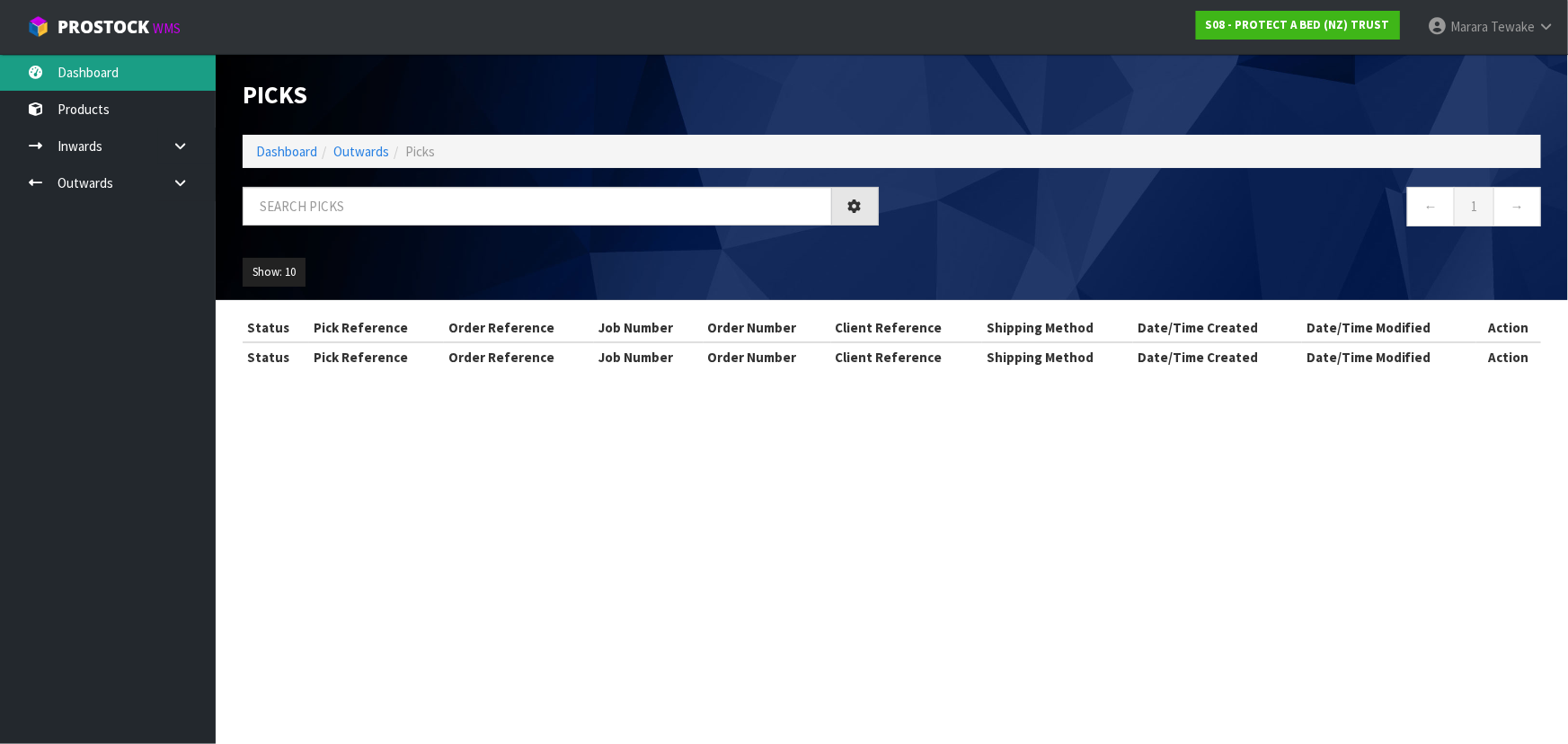
click at [104, 64] on link "Dashboard" at bounding box center [108, 73] width 216 height 37
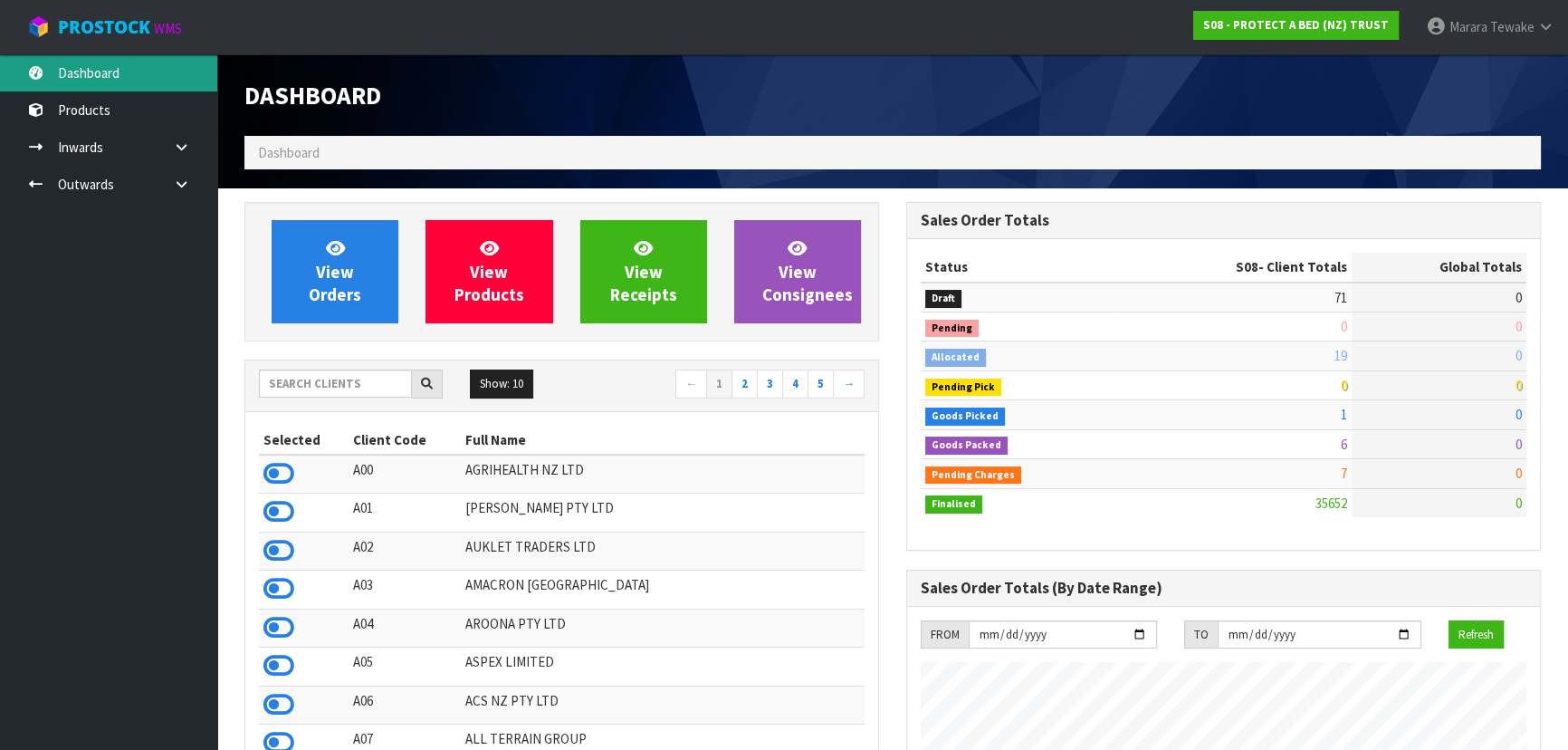
scroll to position [1370, 661]
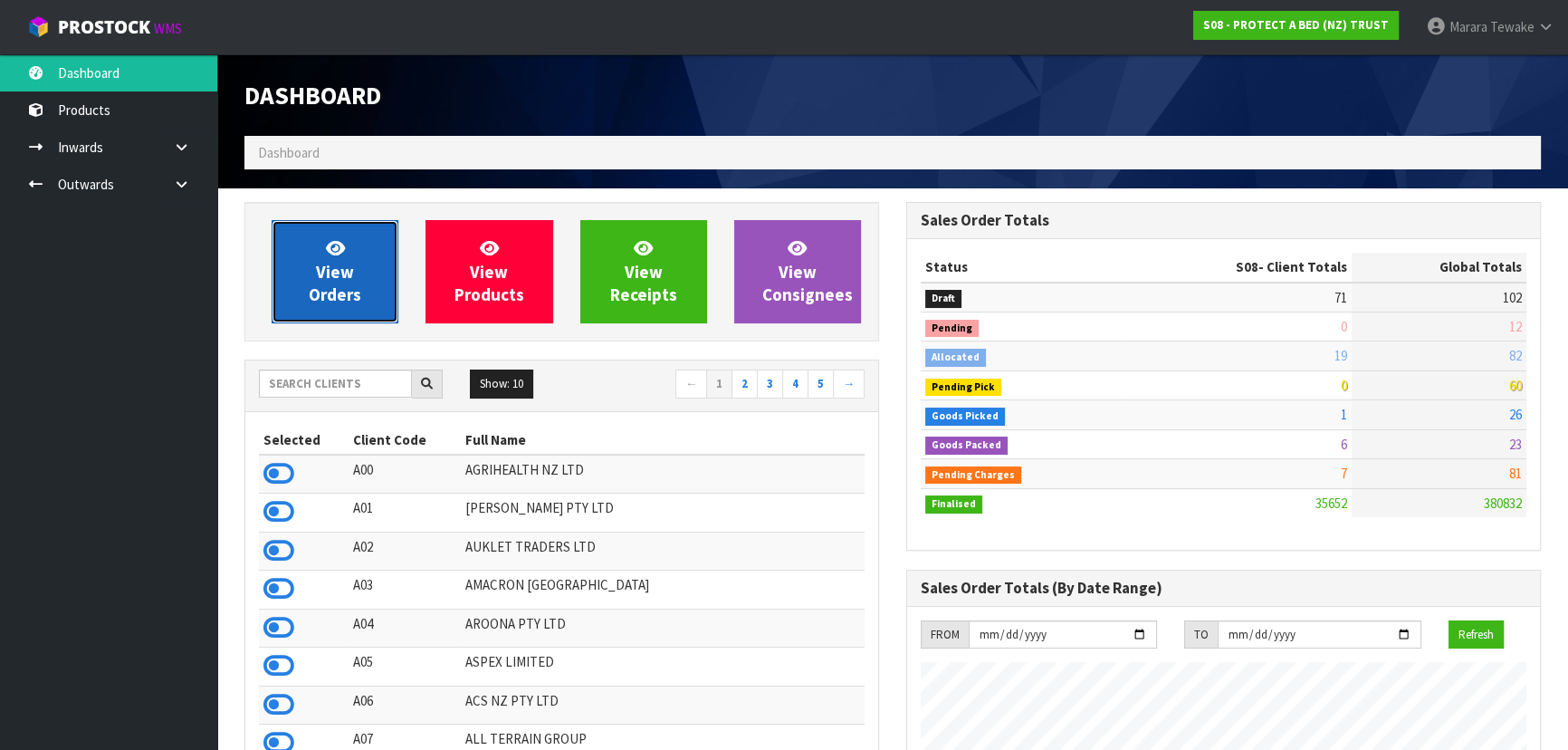
click at [323, 273] on span "View Orders" at bounding box center [335, 271] width 53 height 68
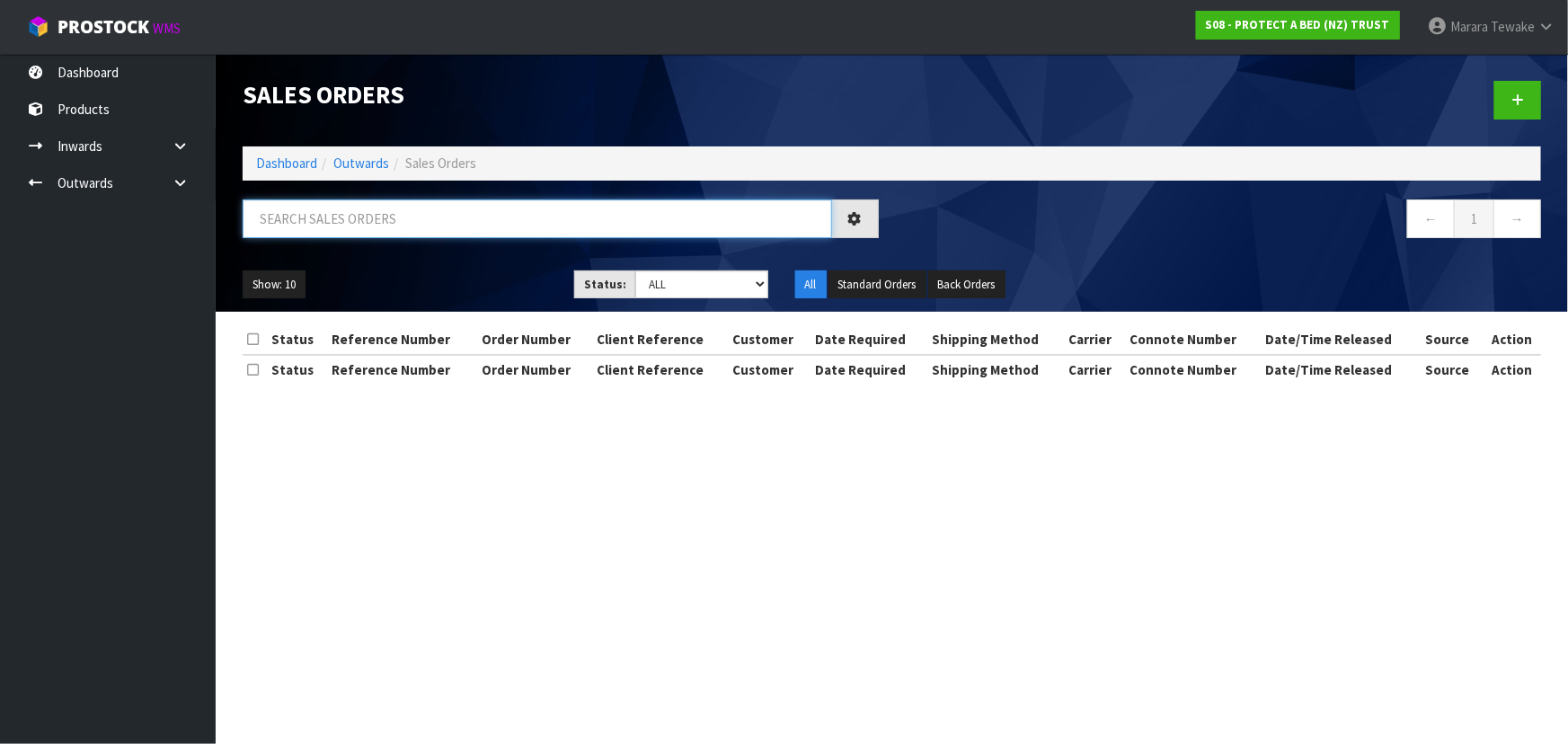
click at [365, 224] on input "text" at bounding box center [537, 218] width 590 height 38
type input "JOB-0411829"
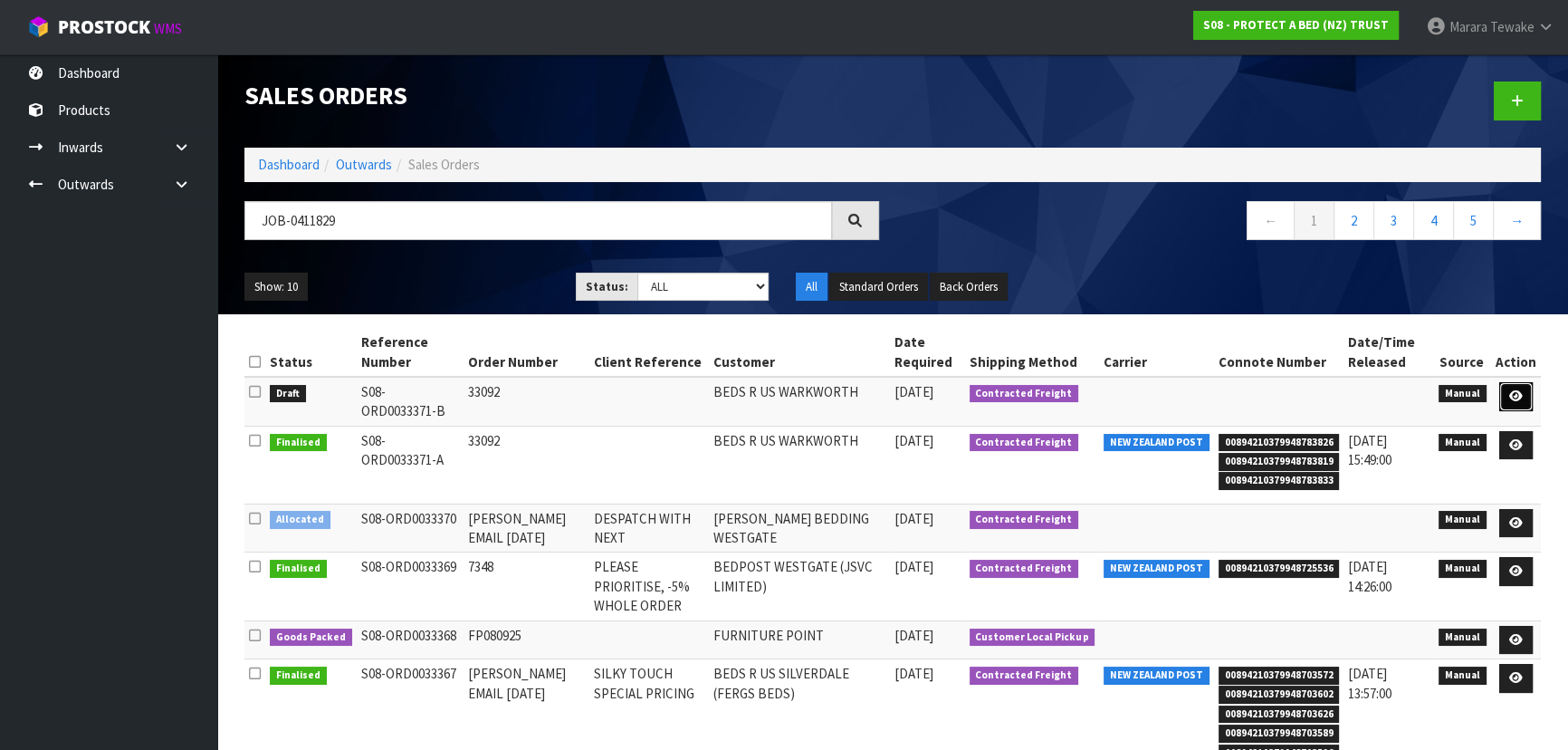
click at [1519, 392] on icon at bounding box center [1515, 396] width 13 height 12
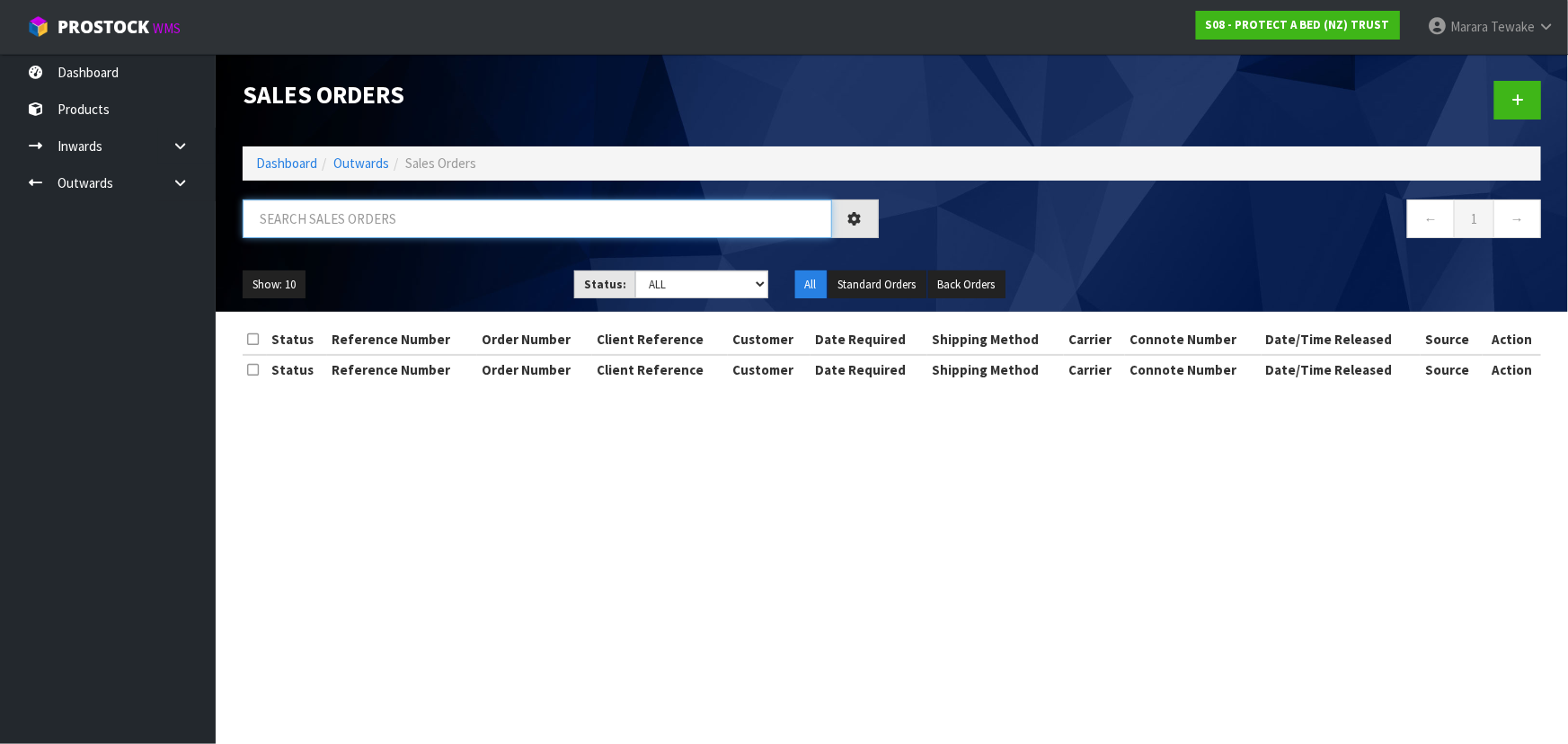
click at [710, 214] on input "text" at bounding box center [537, 218] width 590 height 38
type input "JOB-0411829"
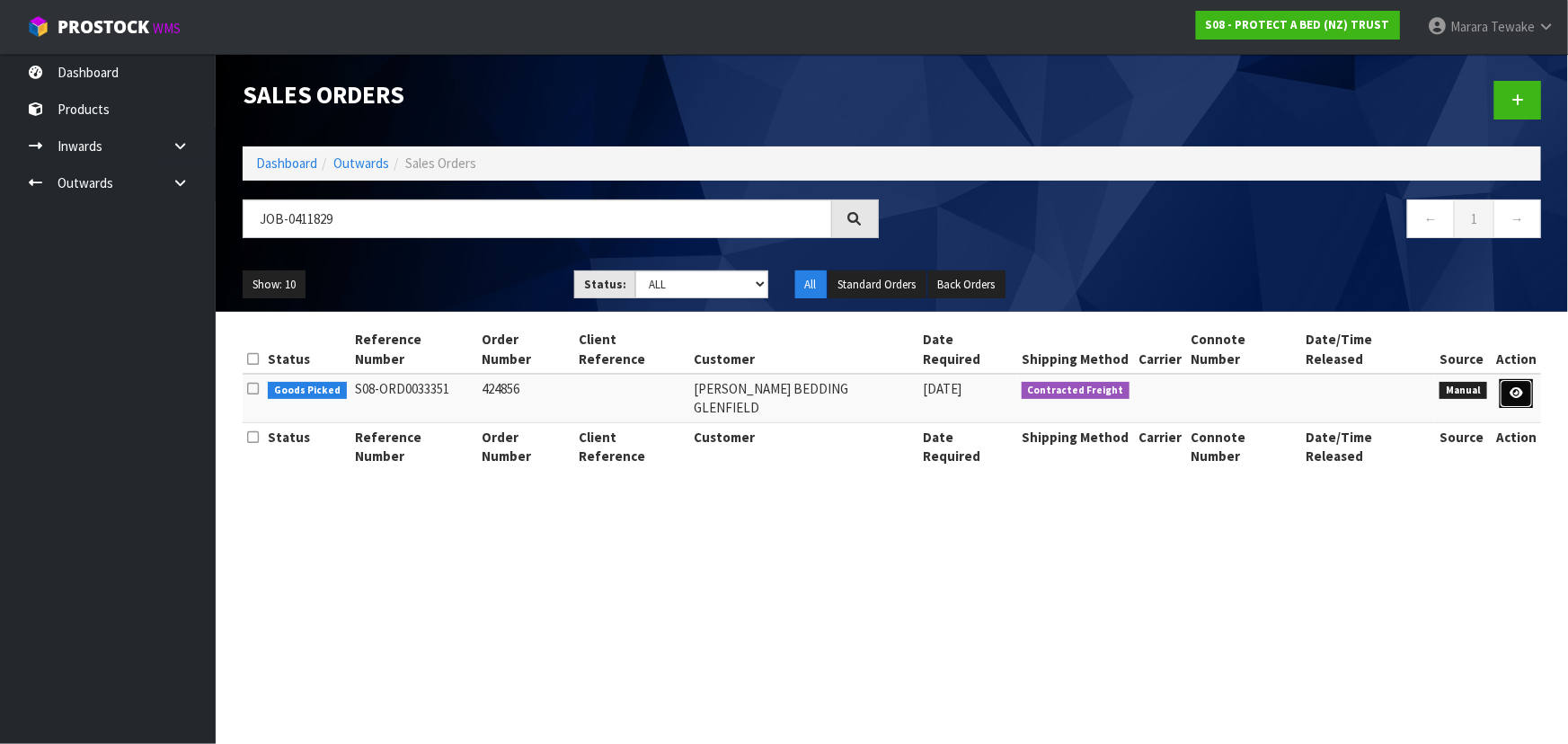
click at [1528, 379] on link at bounding box center [1517, 393] width 34 height 29
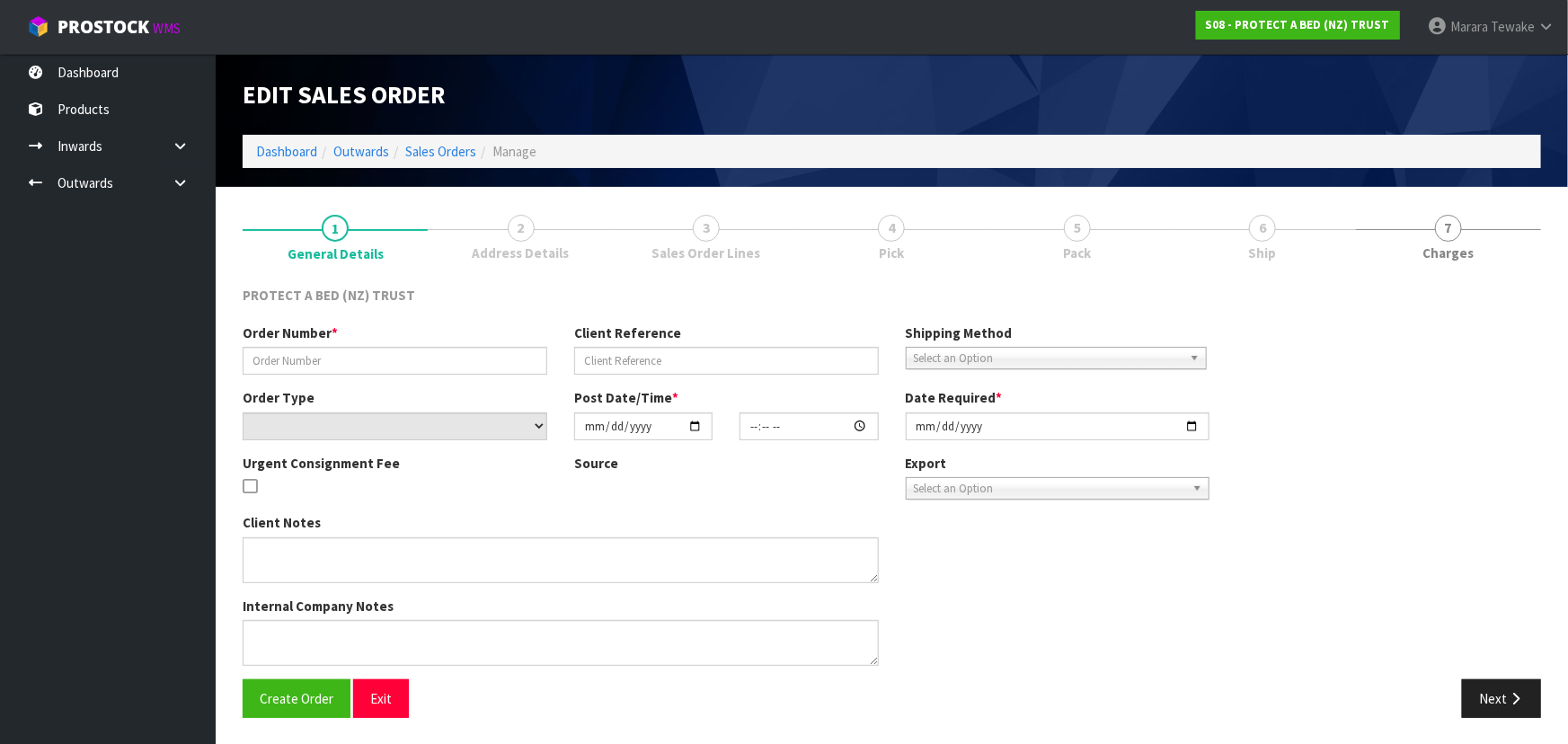
type input "424856"
select select "number:0"
type input "[DATE]"
type input "09:20:00.000"
type input "[DATE]"
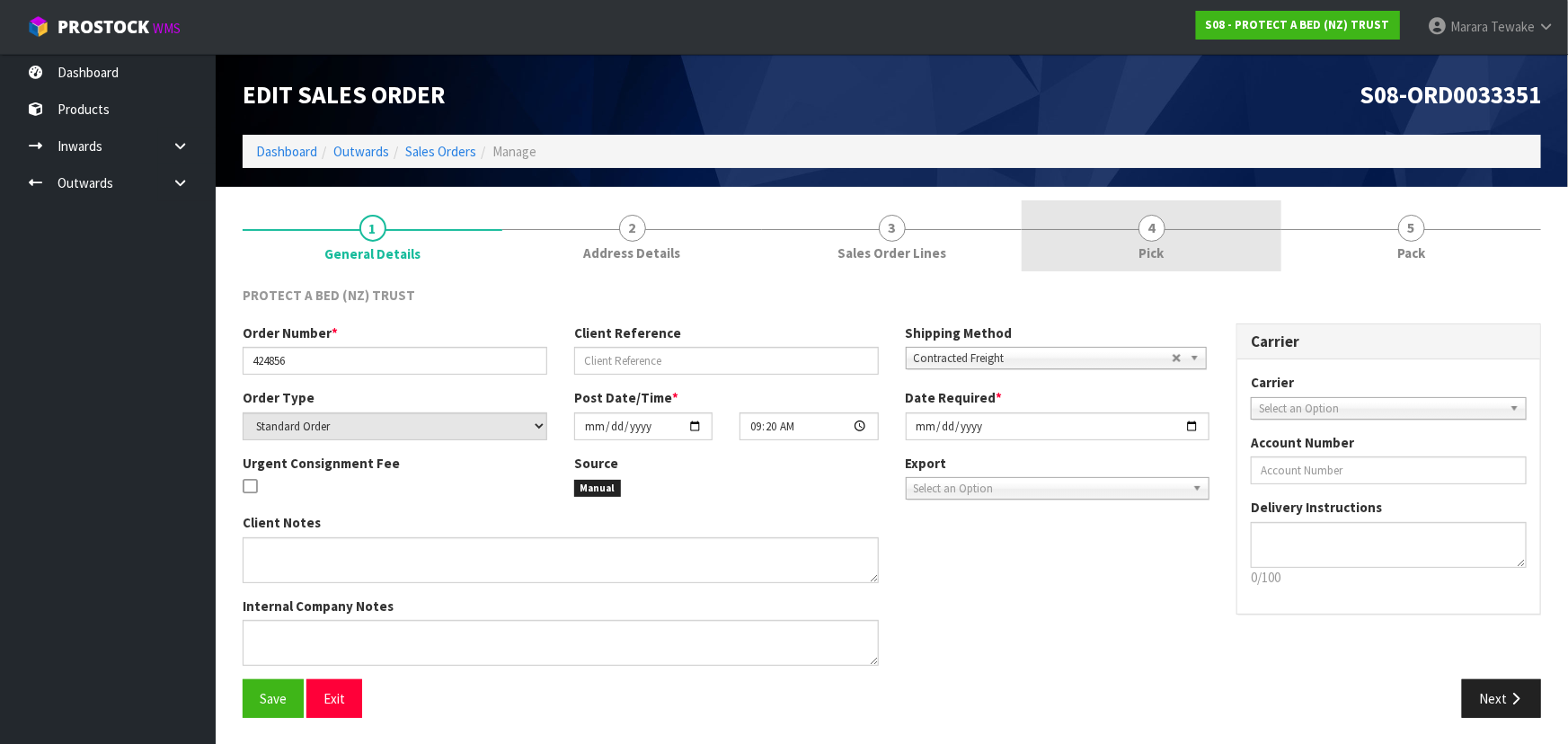
click at [1196, 240] on link "4 Pick" at bounding box center [1152, 236] width 260 height 71
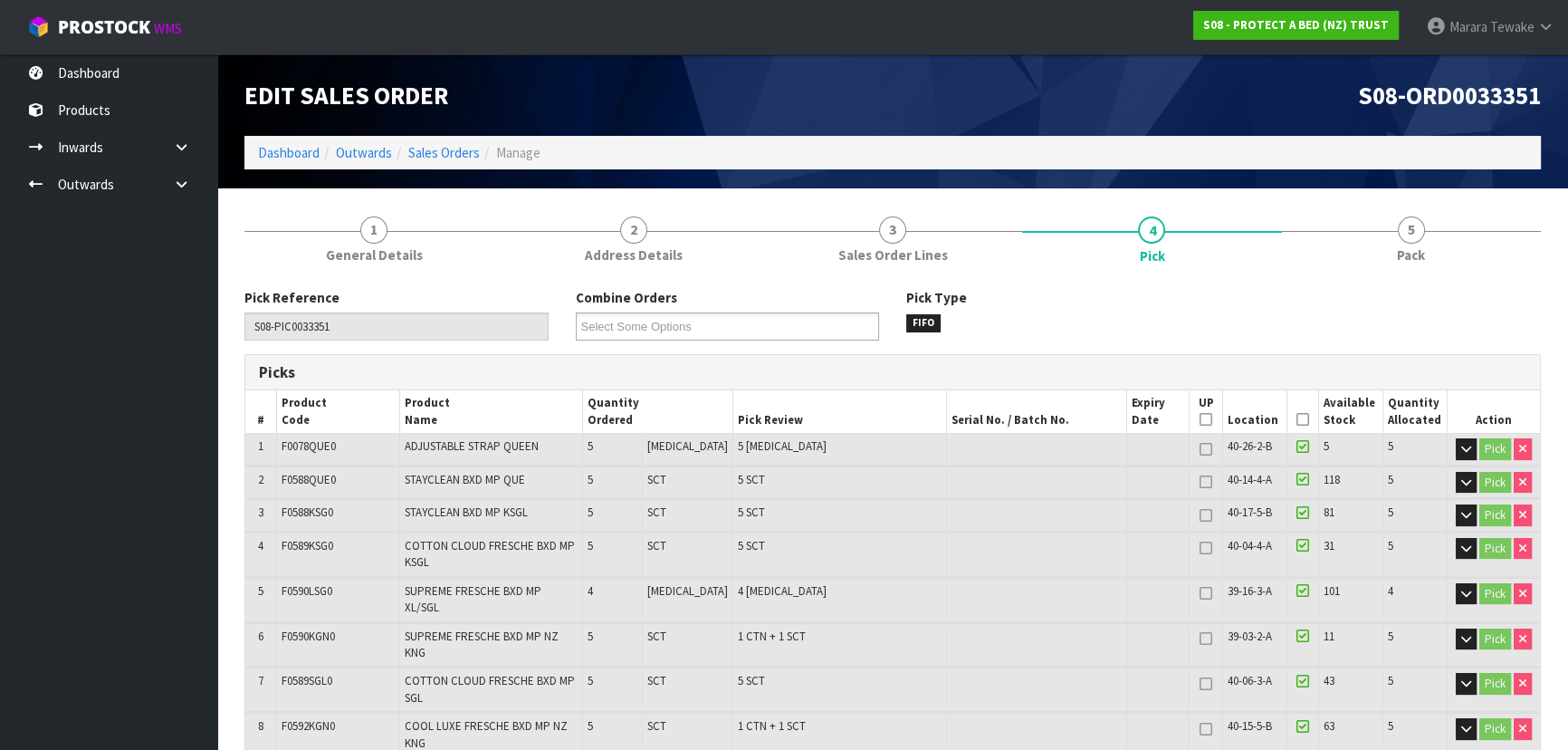
click at [1298, 421] on icon at bounding box center [1302, 420] width 13 height 1
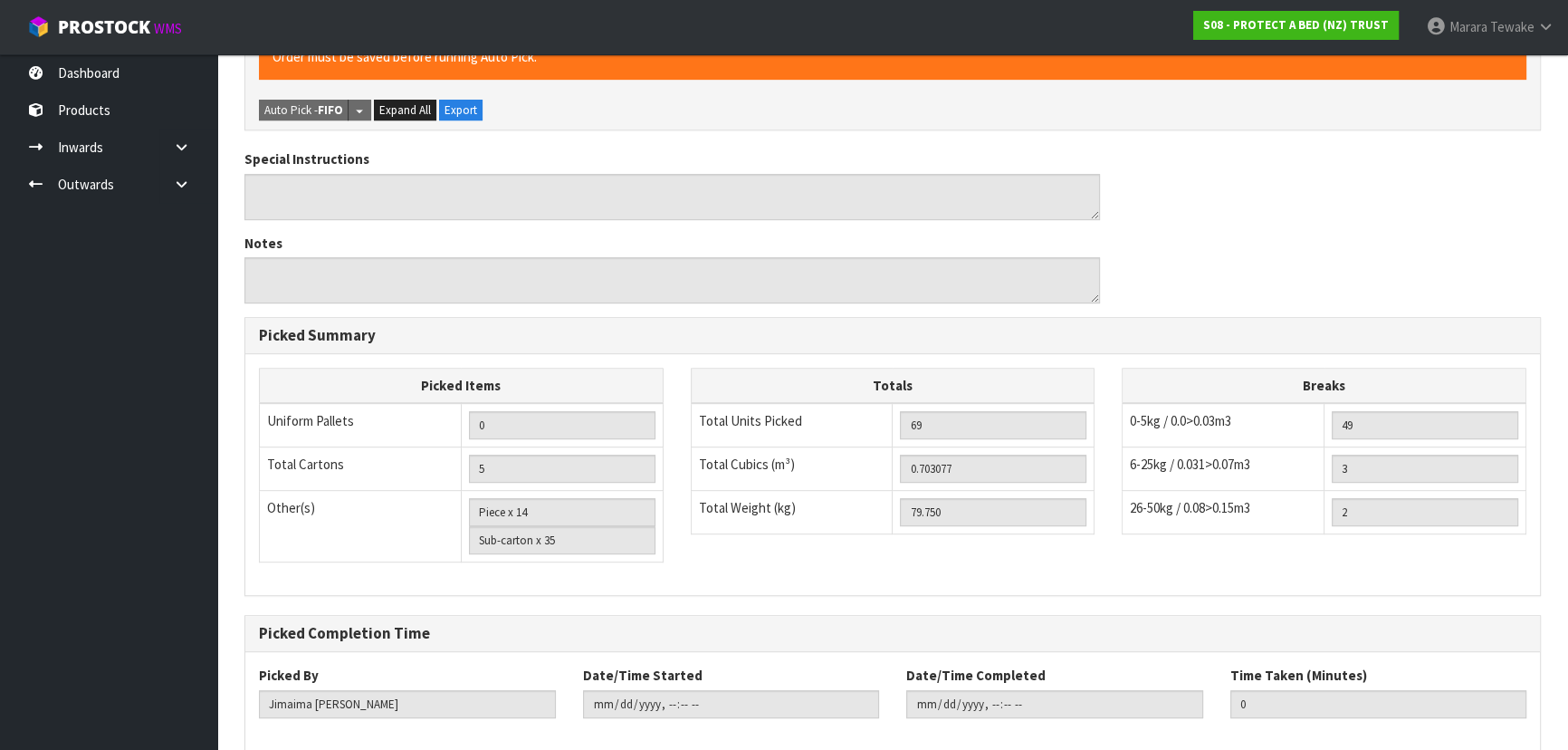
scroll to position [1088, 0]
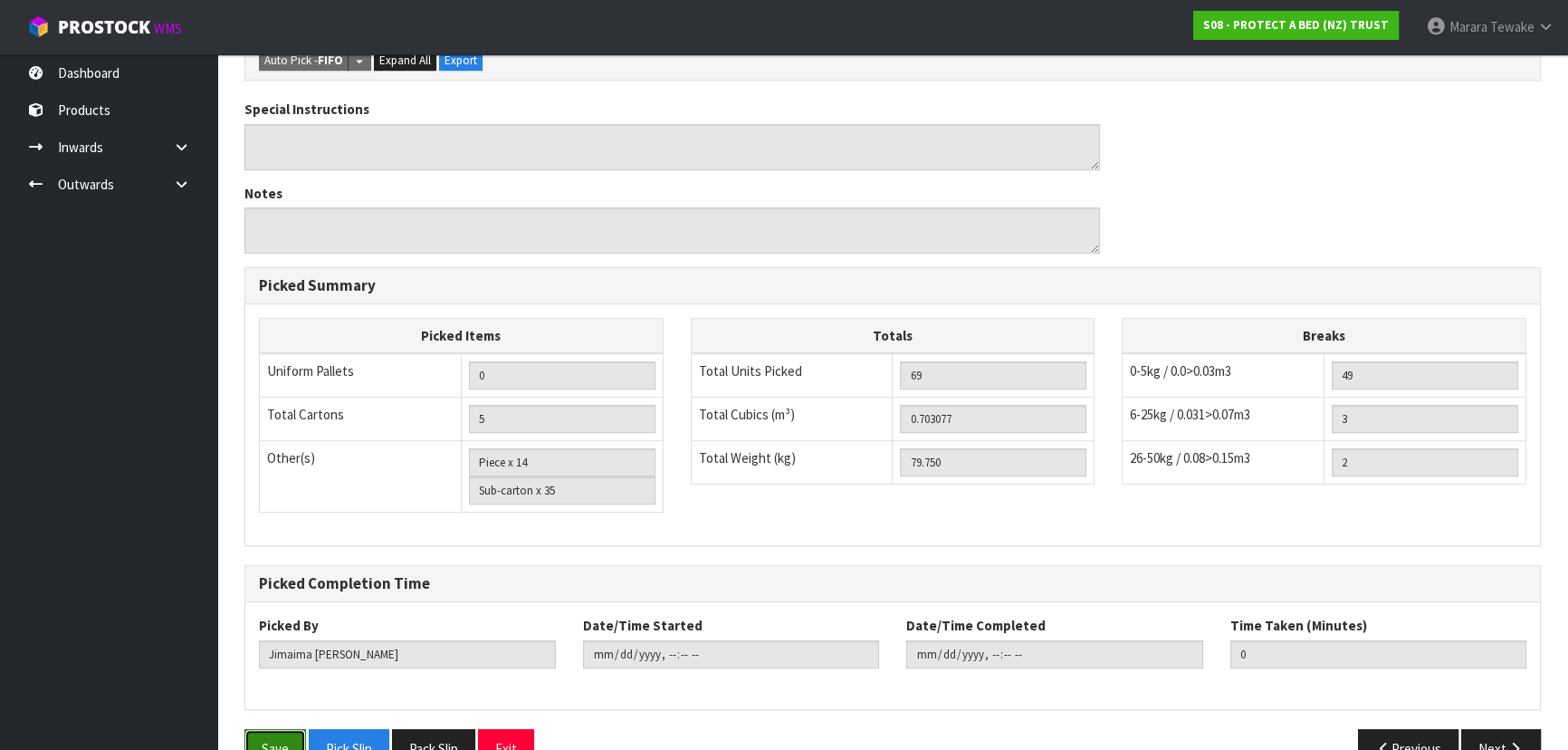
drag, startPoint x: 270, startPoint y: 706, endPoint x: 343, endPoint y: 687, distance: 75.4
click at [269, 729] on button "Save" at bounding box center [275, 748] width 62 height 38
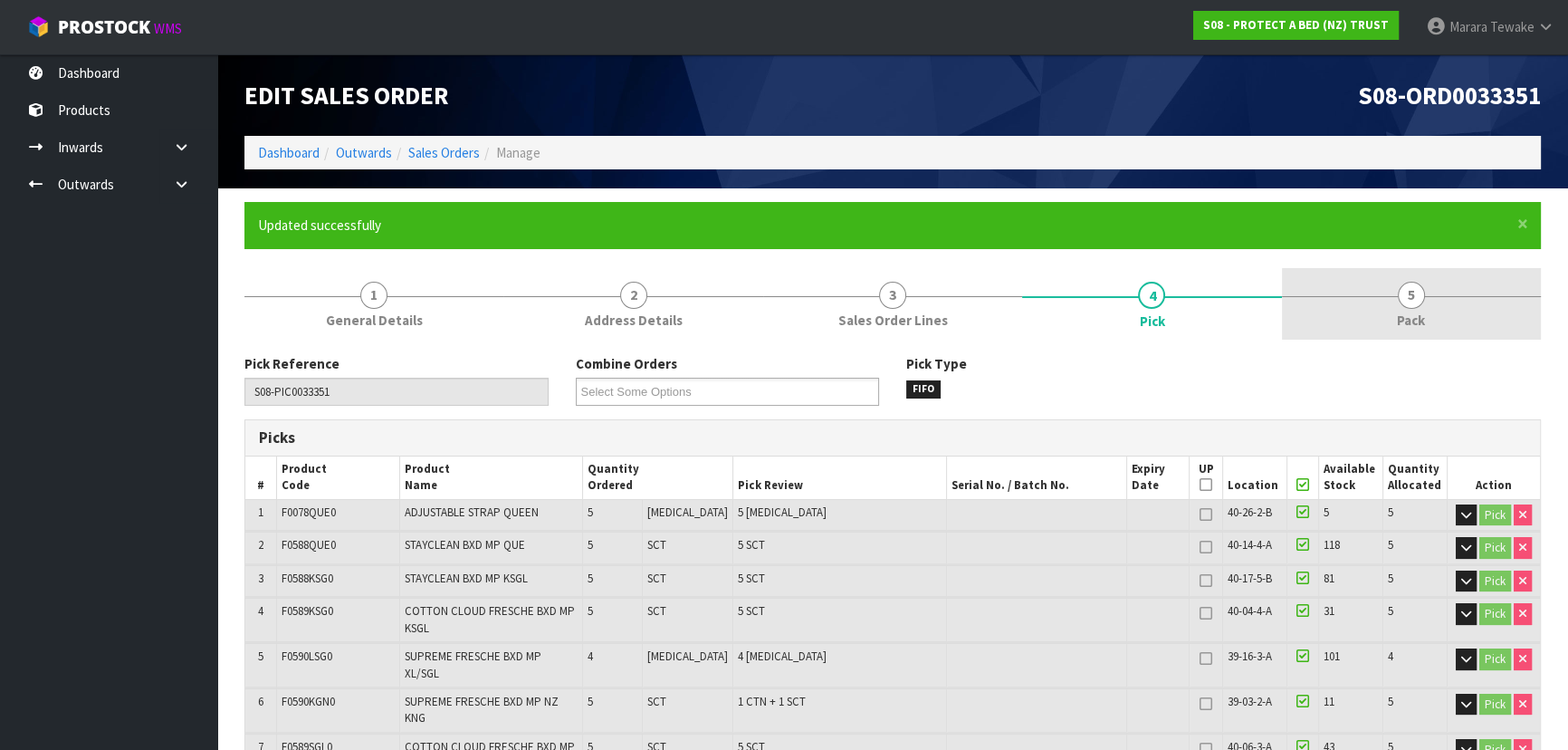
type input "[PERSON_NAME]"
type input "[DATE]T08:25:57"
click at [1417, 294] on span "5" at bounding box center [1411, 295] width 27 height 27
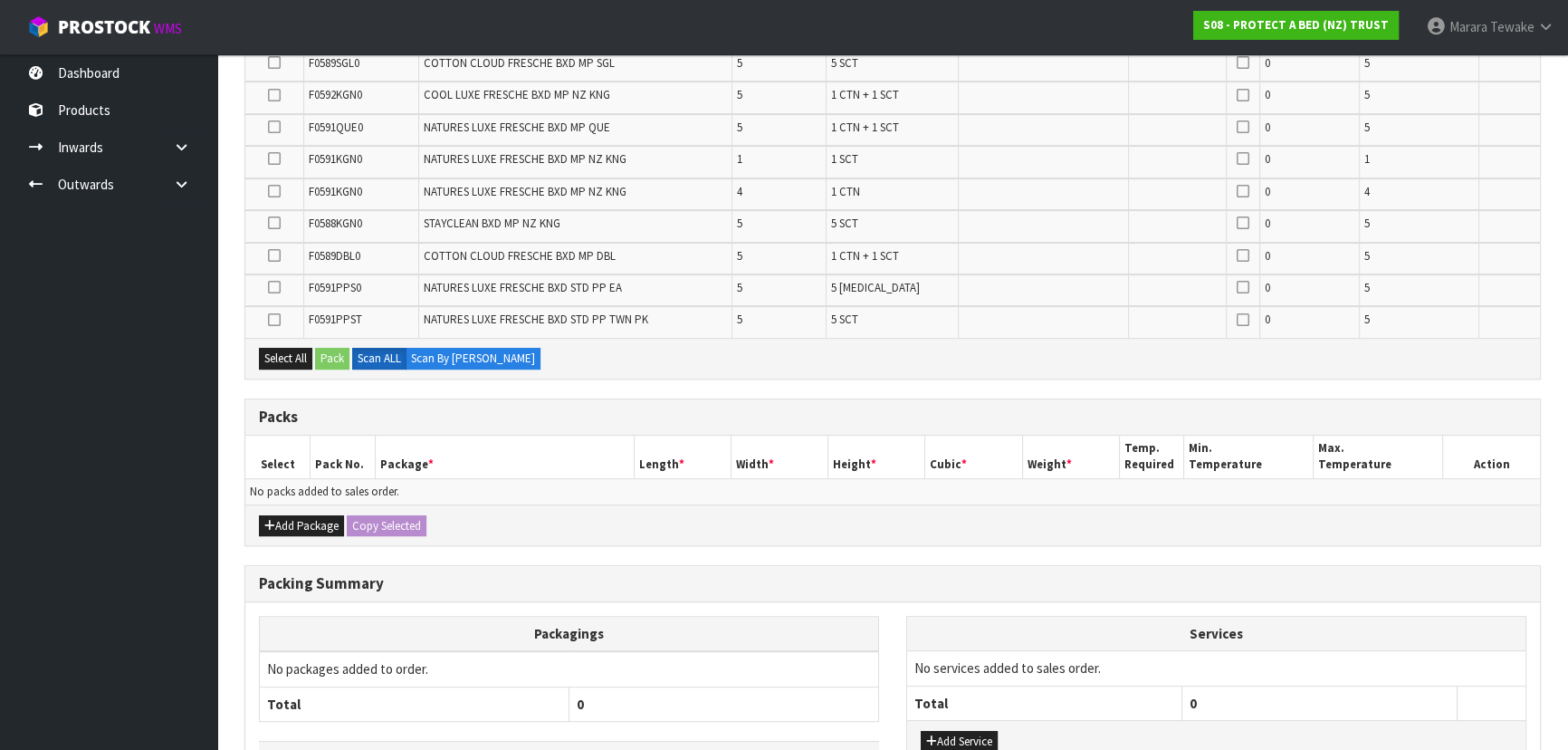
scroll to position [658, 0]
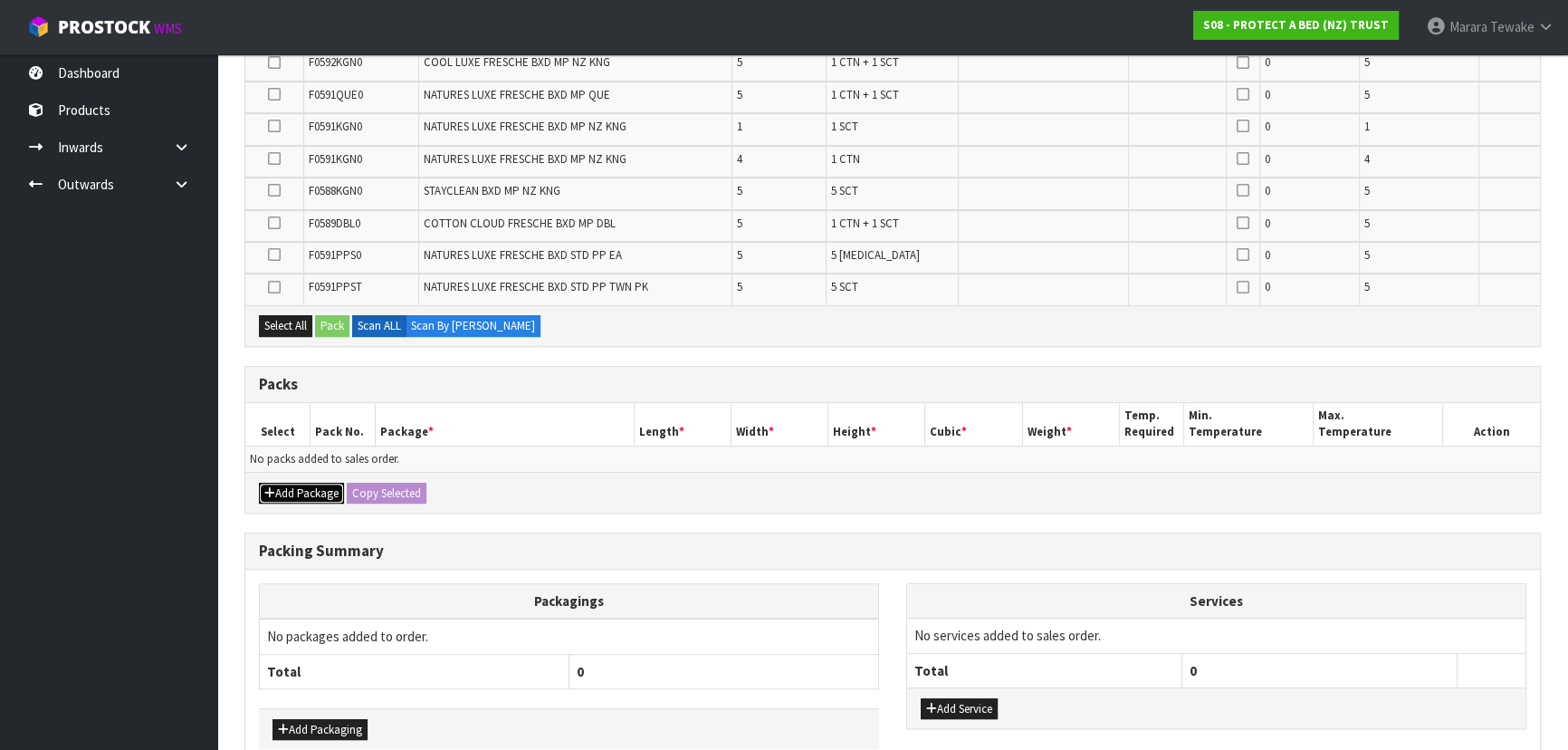
drag, startPoint x: 315, startPoint y: 481, endPoint x: 297, endPoint y: 480, distance: 18.0
click at [315, 482] on button "Add Package" at bounding box center [301, 493] width 85 height 22
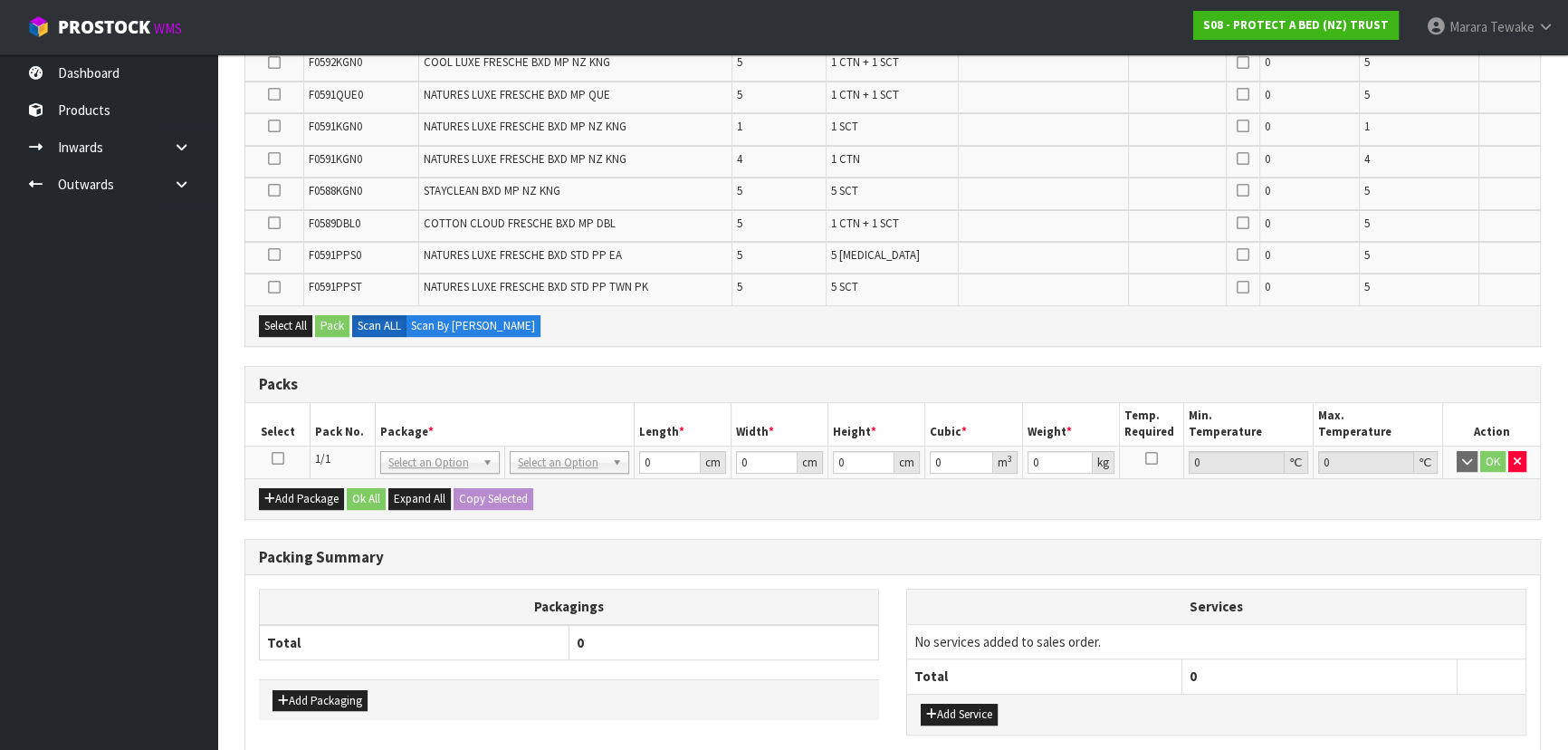
drag, startPoint x: 281, startPoint y: 457, endPoint x: 350, endPoint y: 437, distance: 71.8
click at [281, 458] on icon at bounding box center [278, 458] width 13 height 1
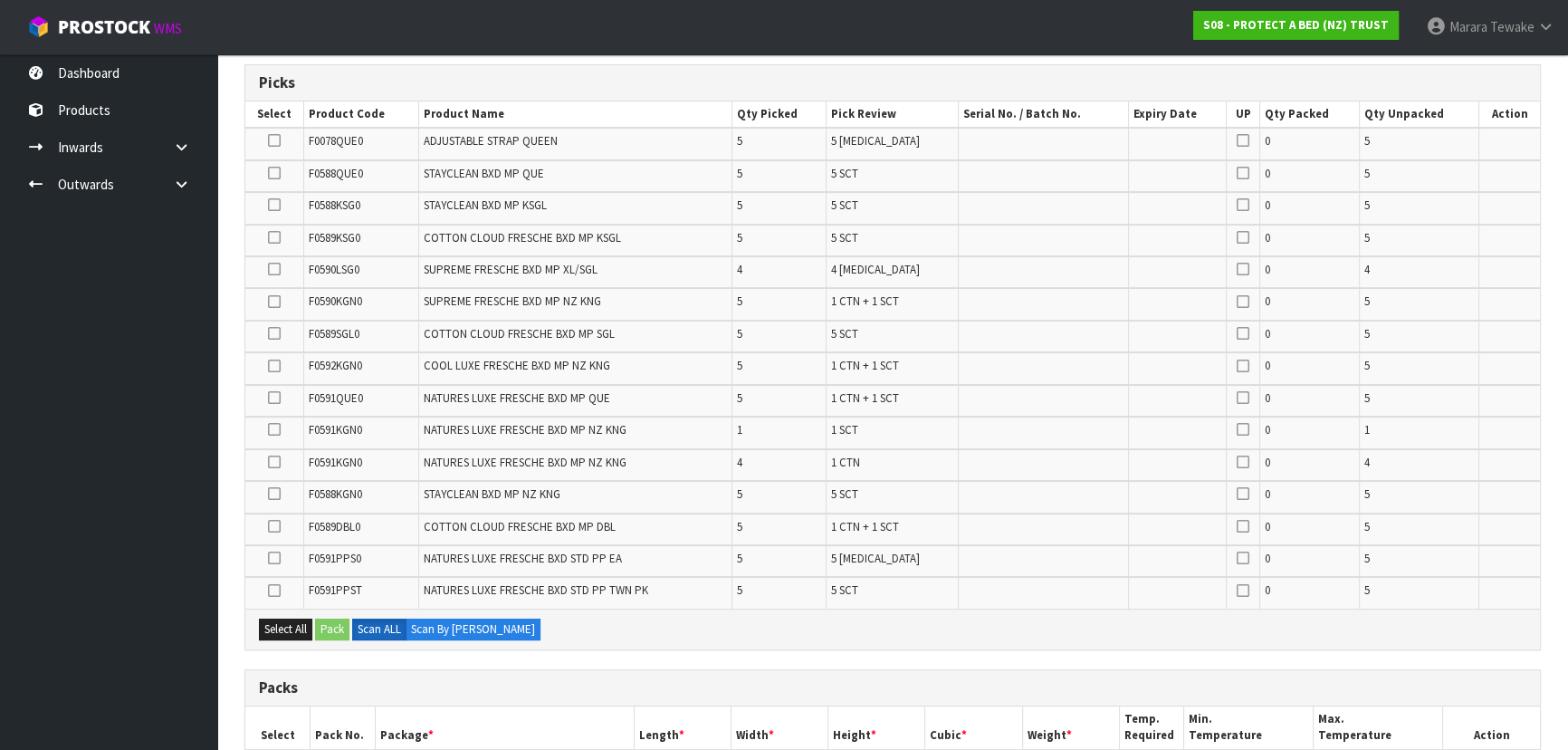
scroll to position [329, 0]
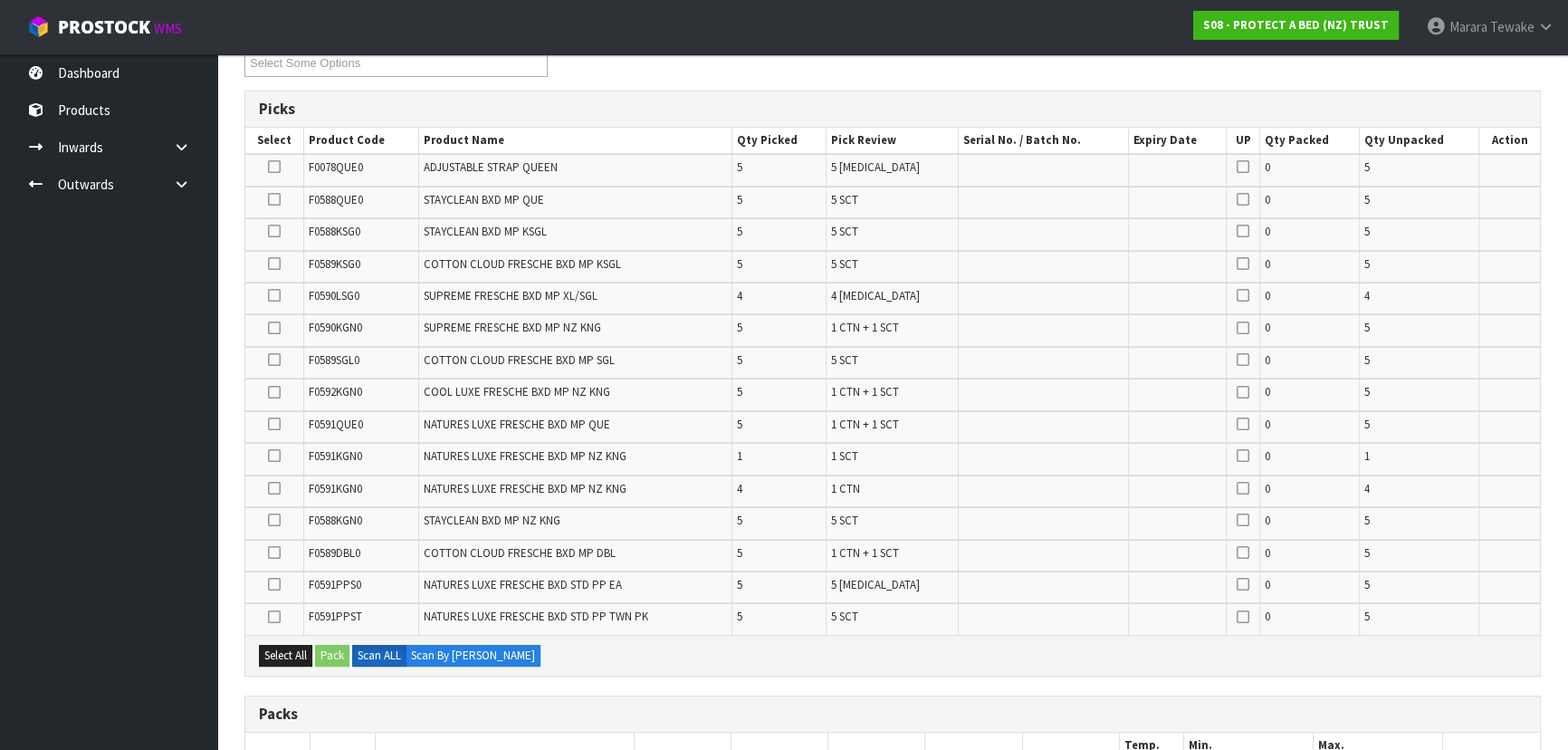
click at [271, 455] on icon at bounding box center [275, 455] width 13 height 1
click at [0, 0] on input "checkbox" at bounding box center [0, 0] width 0 height 0
click at [269, 455] on icon at bounding box center [275, 455] width 13 height 1
click at [0, 0] on input "checkbox" at bounding box center [0, 0] width 0 height 0
click at [270, 488] on icon at bounding box center [275, 488] width 13 height 1
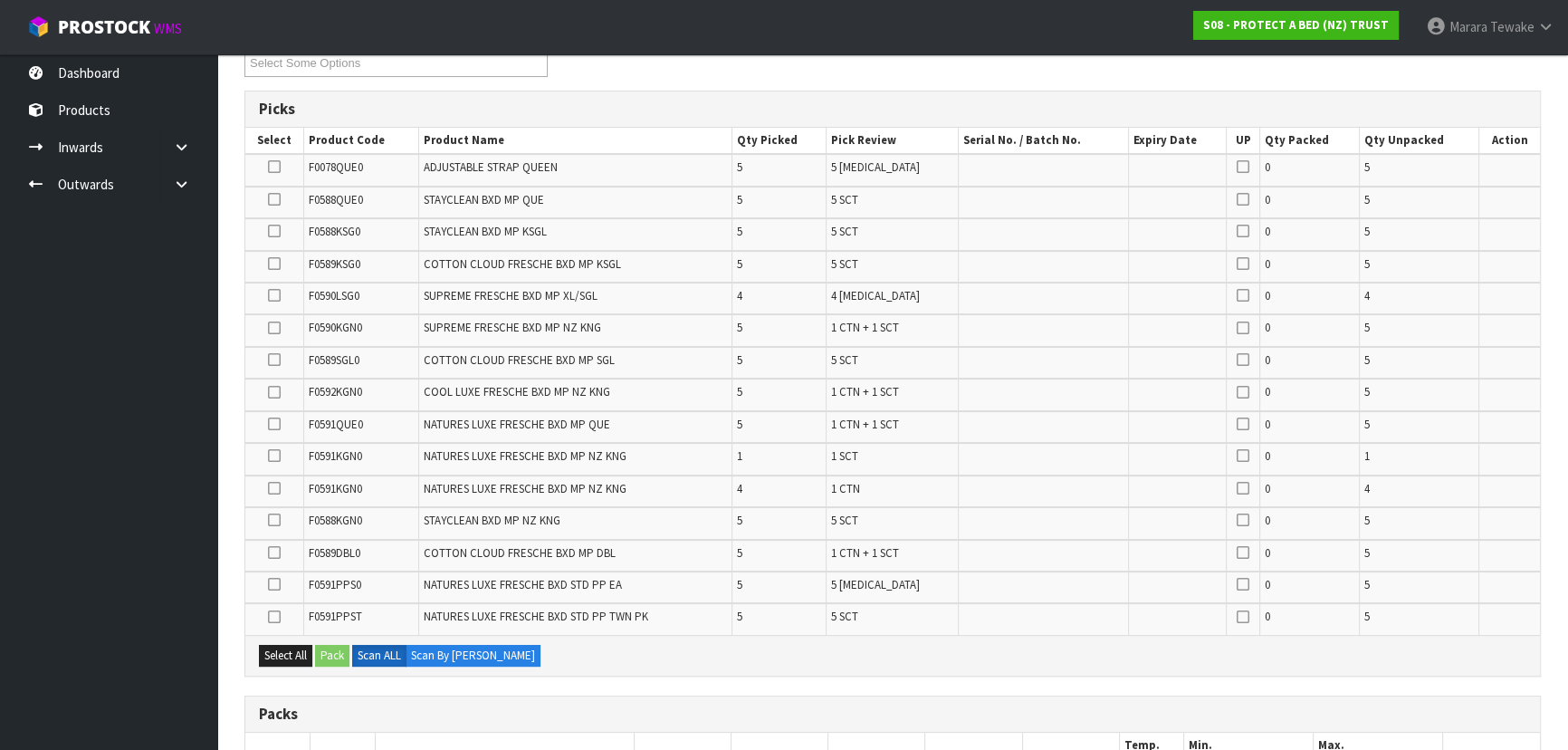
click at [0, 0] on input "checkbox" at bounding box center [0, 0] width 0 height 0
click at [338, 648] on button "Pack" at bounding box center [332, 655] width 35 height 22
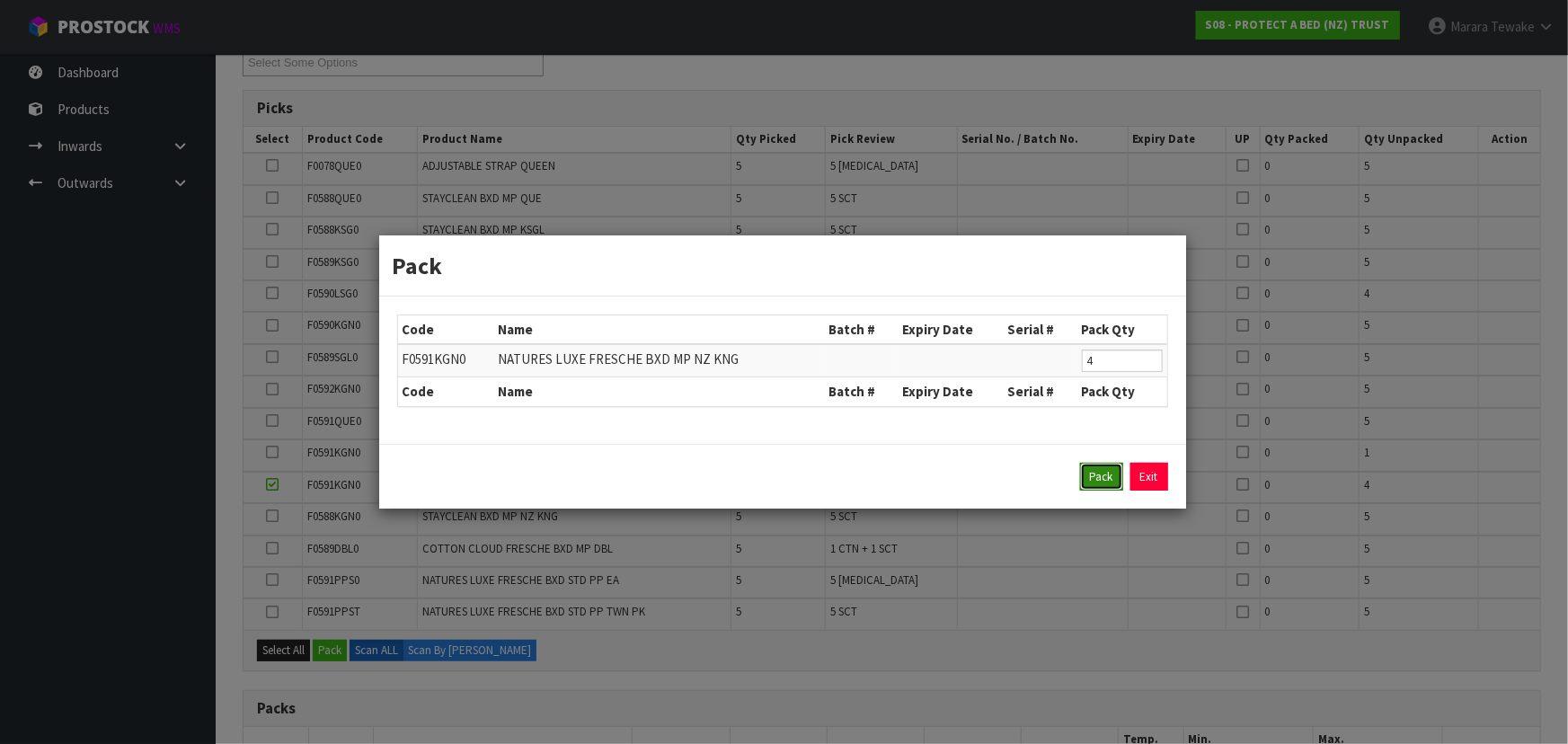
click at [1084, 485] on button "Pack" at bounding box center [1102, 477] width 43 height 29
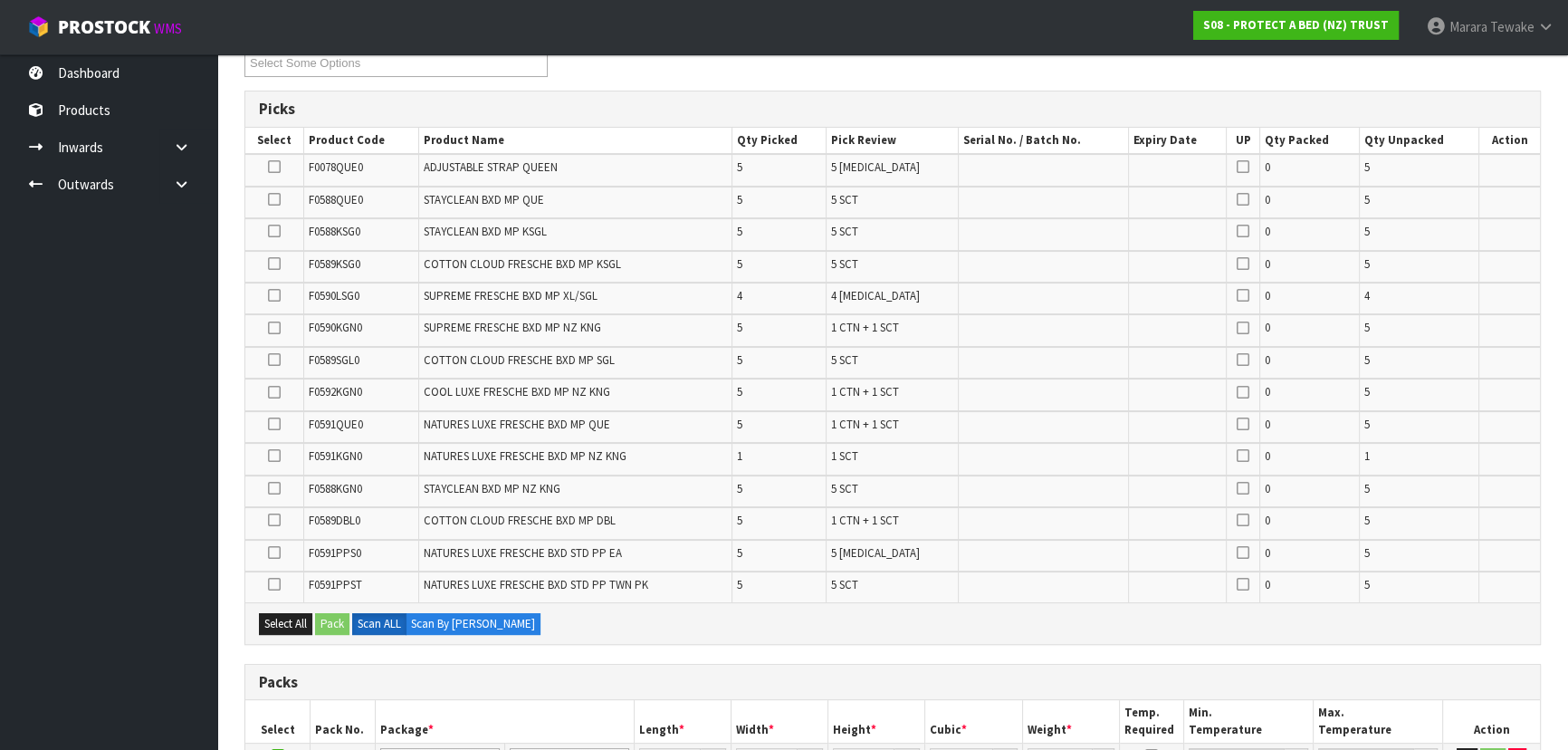
drag, startPoint x: 277, startPoint y: 516, endPoint x: 290, endPoint y: 573, distance: 58.5
click at [276, 520] on icon at bounding box center [275, 520] width 13 height 1
click at [0, 0] on input "checkbox" at bounding box center [0, 0] width 0 height 0
click at [334, 620] on button "Pack" at bounding box center [332, 623] width 35 height 22
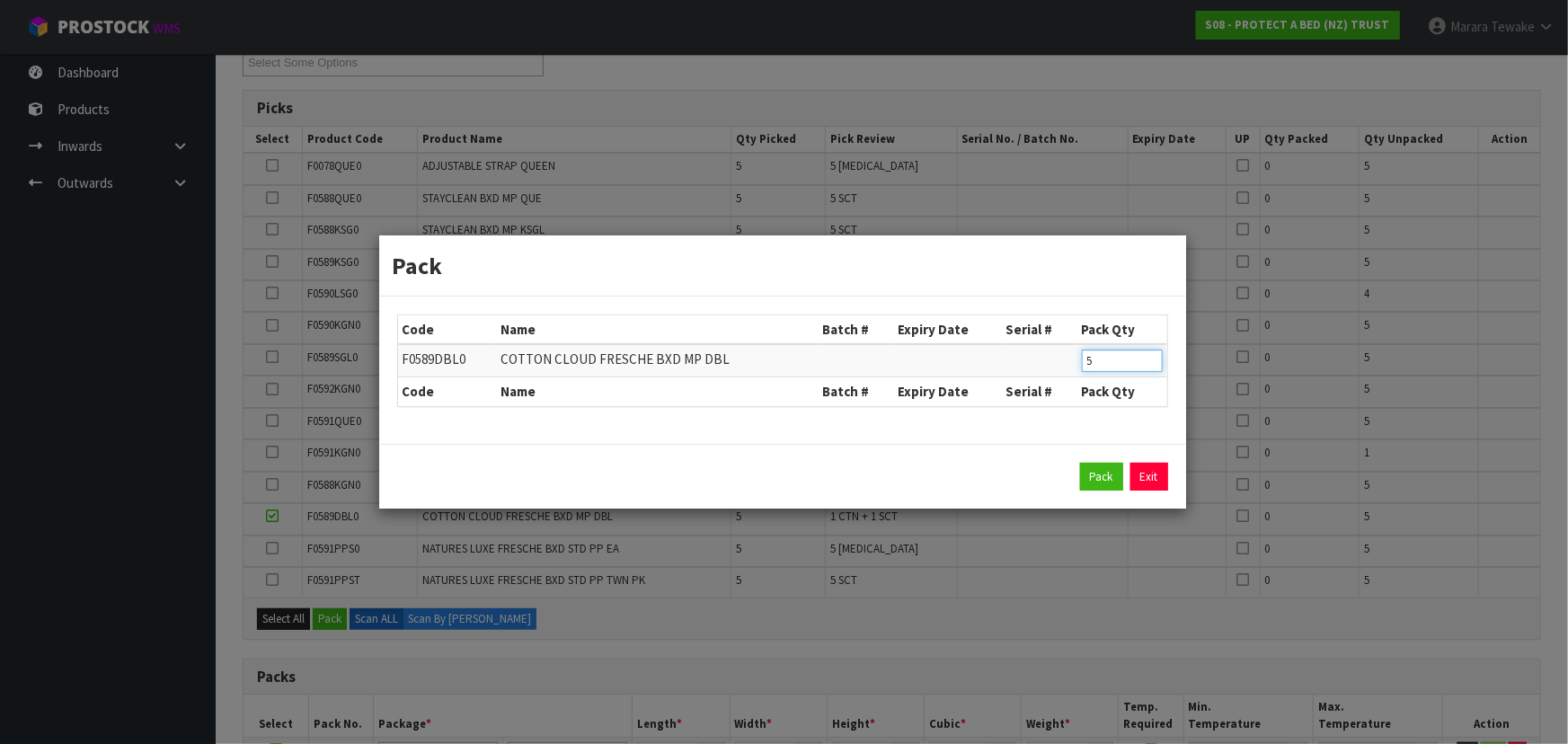
drag, startPoint x: 1097, startPoint y: 363, endPoint x: 1047, endPoint y: 343, distance: 53.9
click at [1067, 353] on tr "F0589DBL0 COTTON CLOUD FRESCHE BXD MP DBL 5" at bounding box center [783, 360] width 770 height 34
type input "4"
click button "Pack" at bounding box center [1102, 477] width 43 height 29
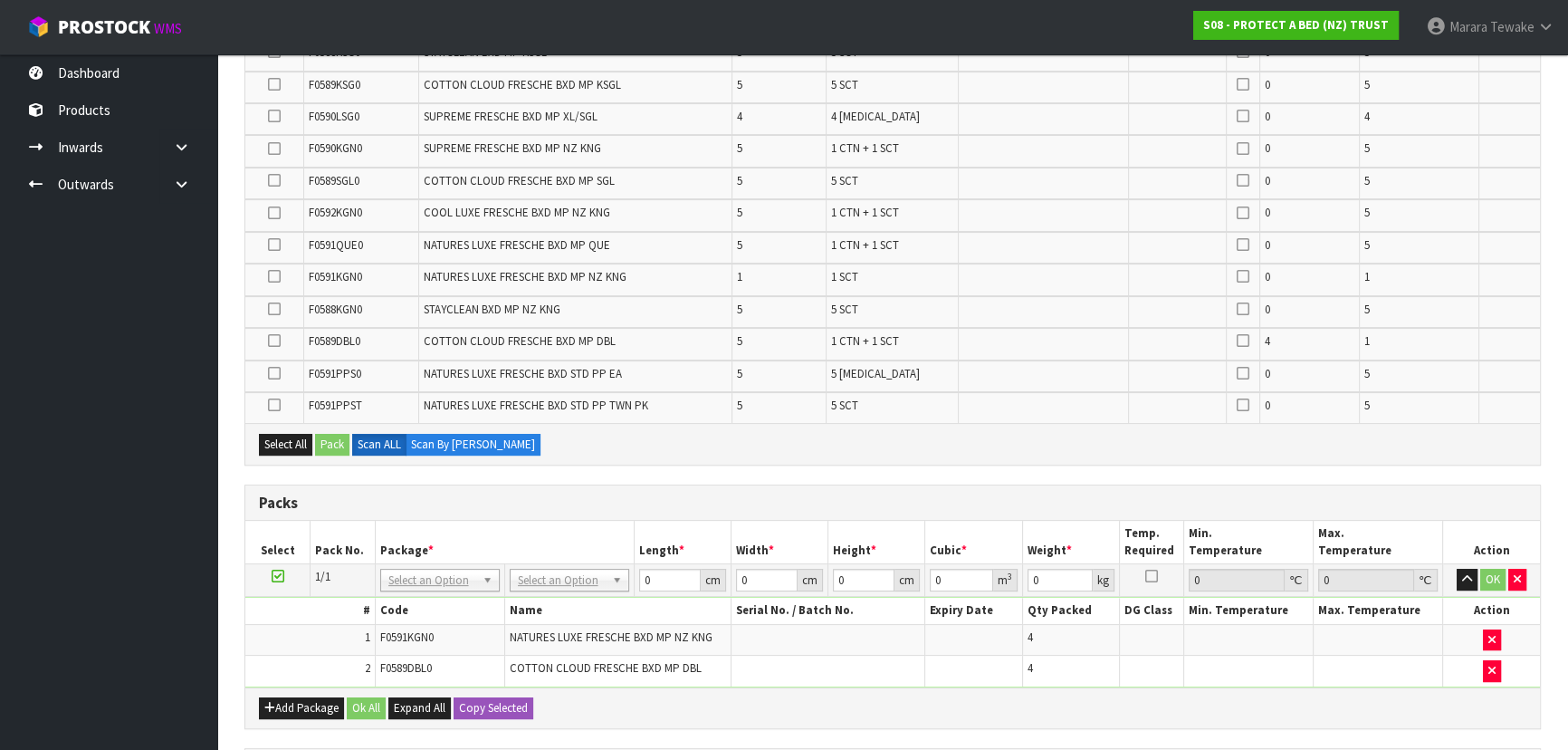
scroll to position [237, 0]
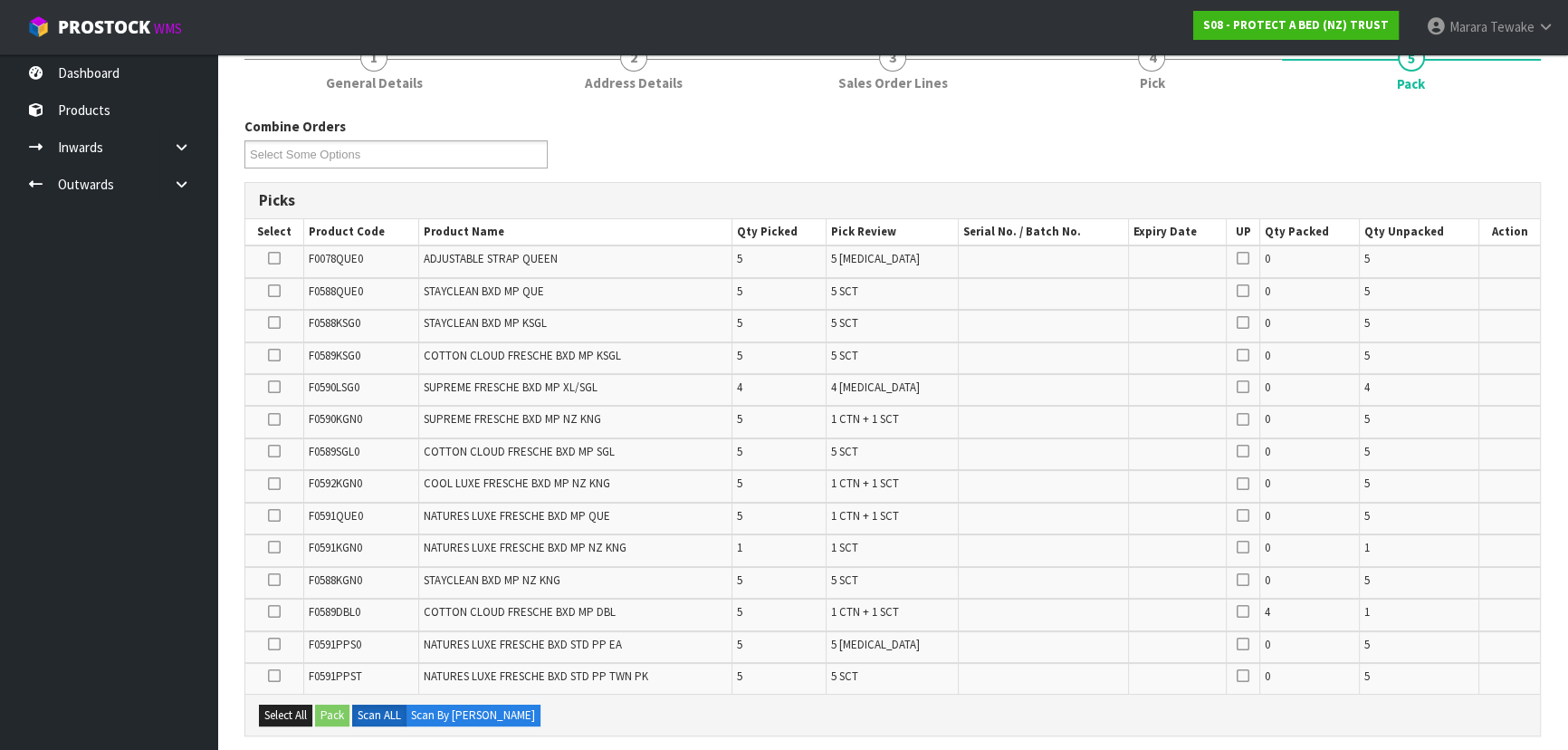
click at [272, 483] on icon at bounding box center [275, 483] width 13 height 1
click at [0, 0] on input "checkbox" at bounding box center [0, 0] width 0 height 0
click at [334, 710] on button "Pack" at bounding box center [332, 715] width 35 height 22
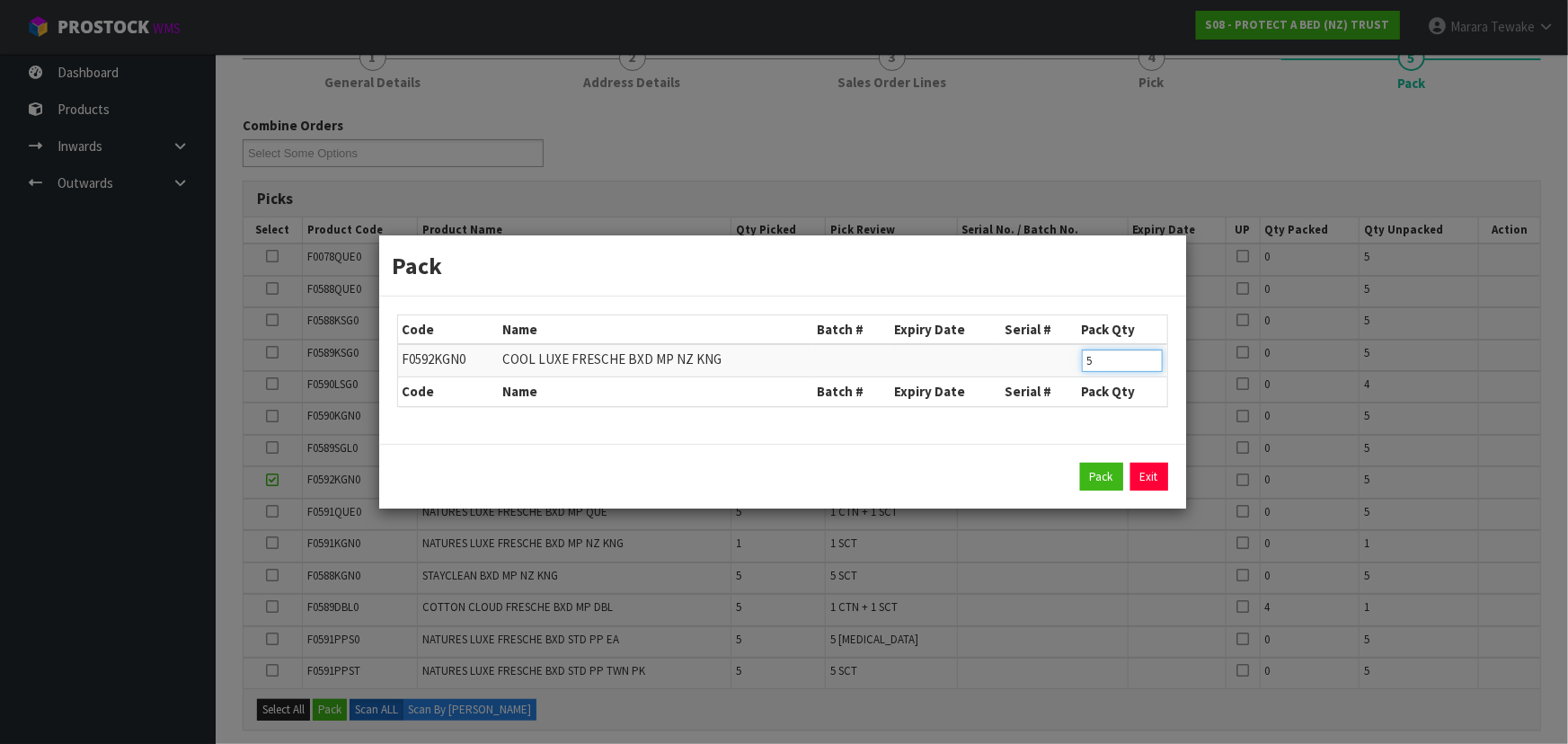
drag, startPoint x: 1093, startPoint y: 357, endPoint x: 1045, endPoint y: 336, distance: 52.4
click at [1058, 344] on tr "F0592KGN0 COOL LUXE FRESCHE BXD MP NZ KNG 5" at bounding box center [783, 360] width 770 height 34
type input "4"
click button "Pack" at bounding box center [1102, 477] width 43 height 29
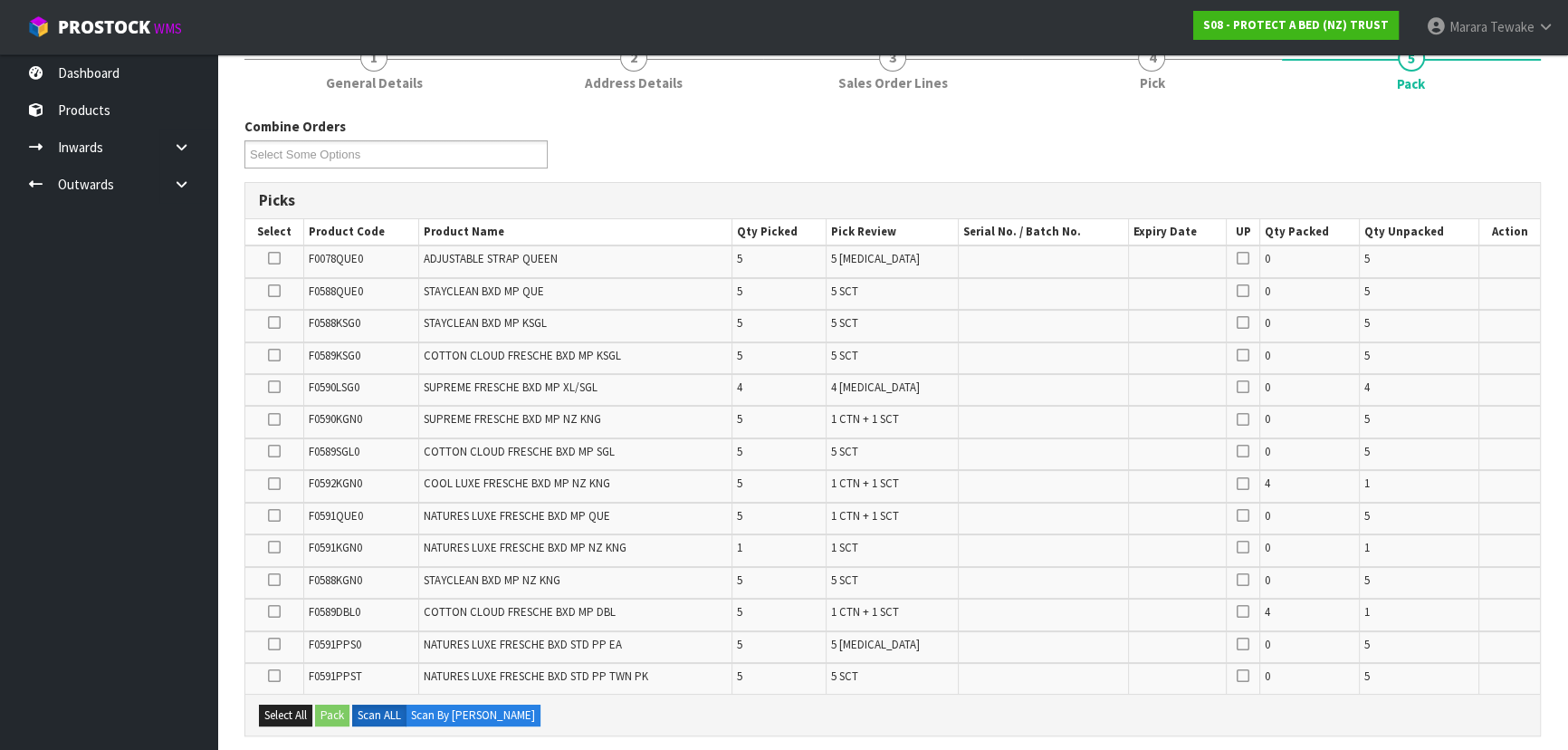
click at [275, 420] on icon at bounding box center [275, 420] width 13 height 1
click at [0, 0] on input "checkbox" at bounding box center [0, 0] width 0 height 0
click at [327, 708] on button "Pack" at bounding box center [332, 715] width 35 height 22
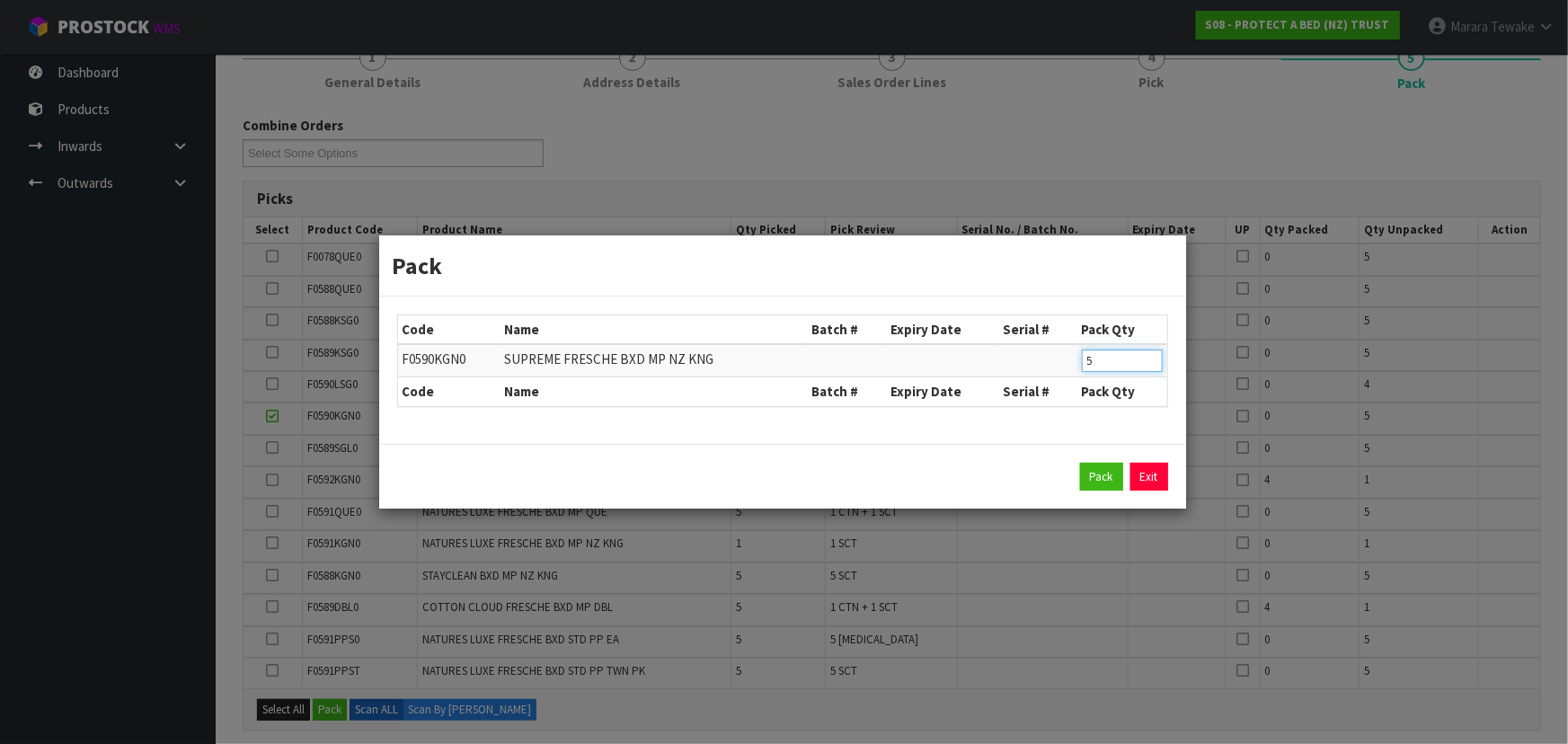
drag, startPoint x: 1098, startPoint y: 359, endPoint x: 1030, endPoint y: 343, distance: 69.9
click at [1052, 345] on tr "F0590KGN0 SUPREME FRESCHE BXD MP NZ KNG 5" at bounding box center [783, 360] width 770 height 34
type input "4"
click button "Pack" at bounding box center [1102, 477] width 43 height 29
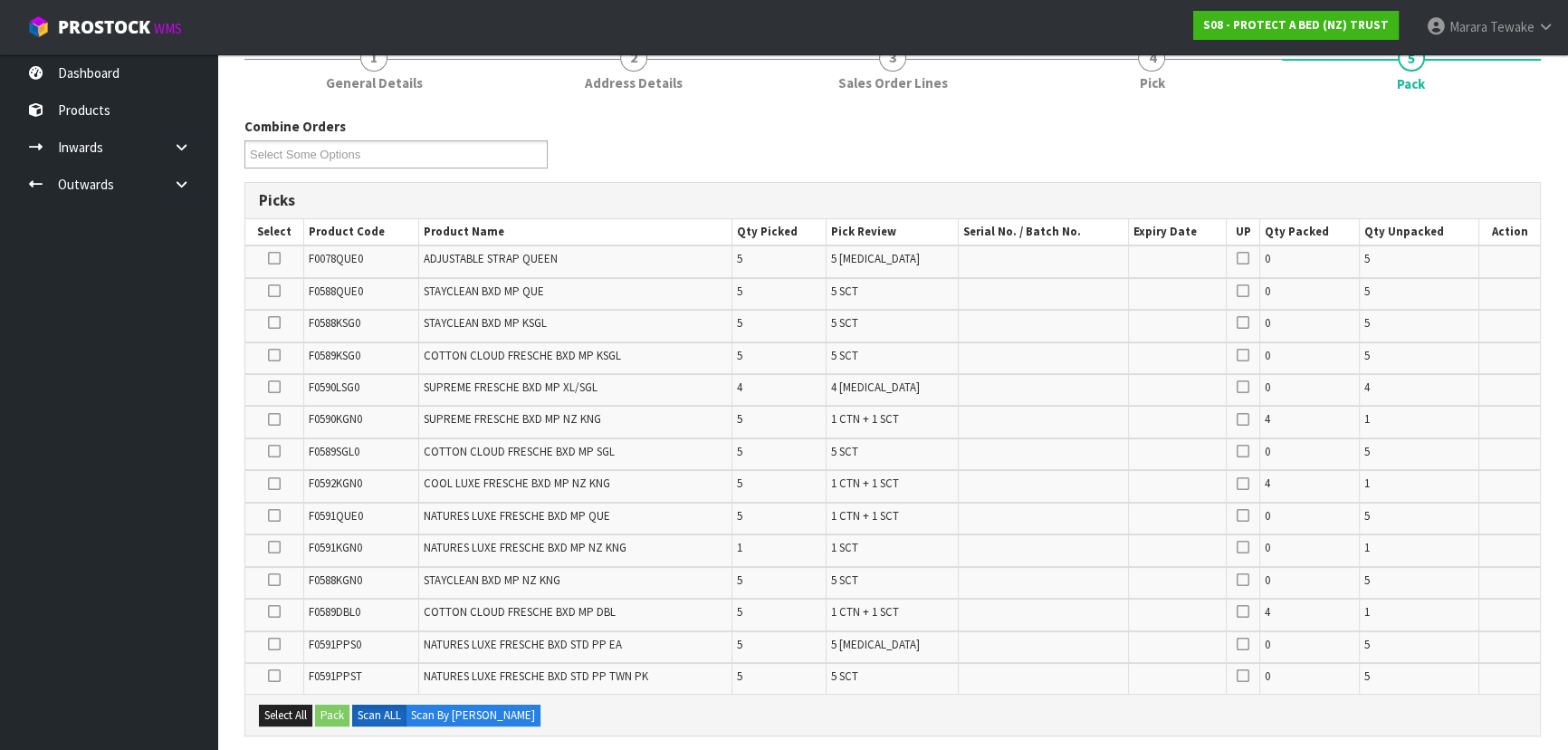
drag, startPoint x: 279, startPoint y: 509, endPoint x: 269, endPoint y: 528, distance: 21.5
click at [275, 515] on icon at bounding box center [275, 515] width 13 height 1
click at [0, 0] on input "checkbox" at bounding box center [0, 0] width 0 height 0
click at [336, 710] on button "Pack" at bounding box center [332, 715] width 35 height 22
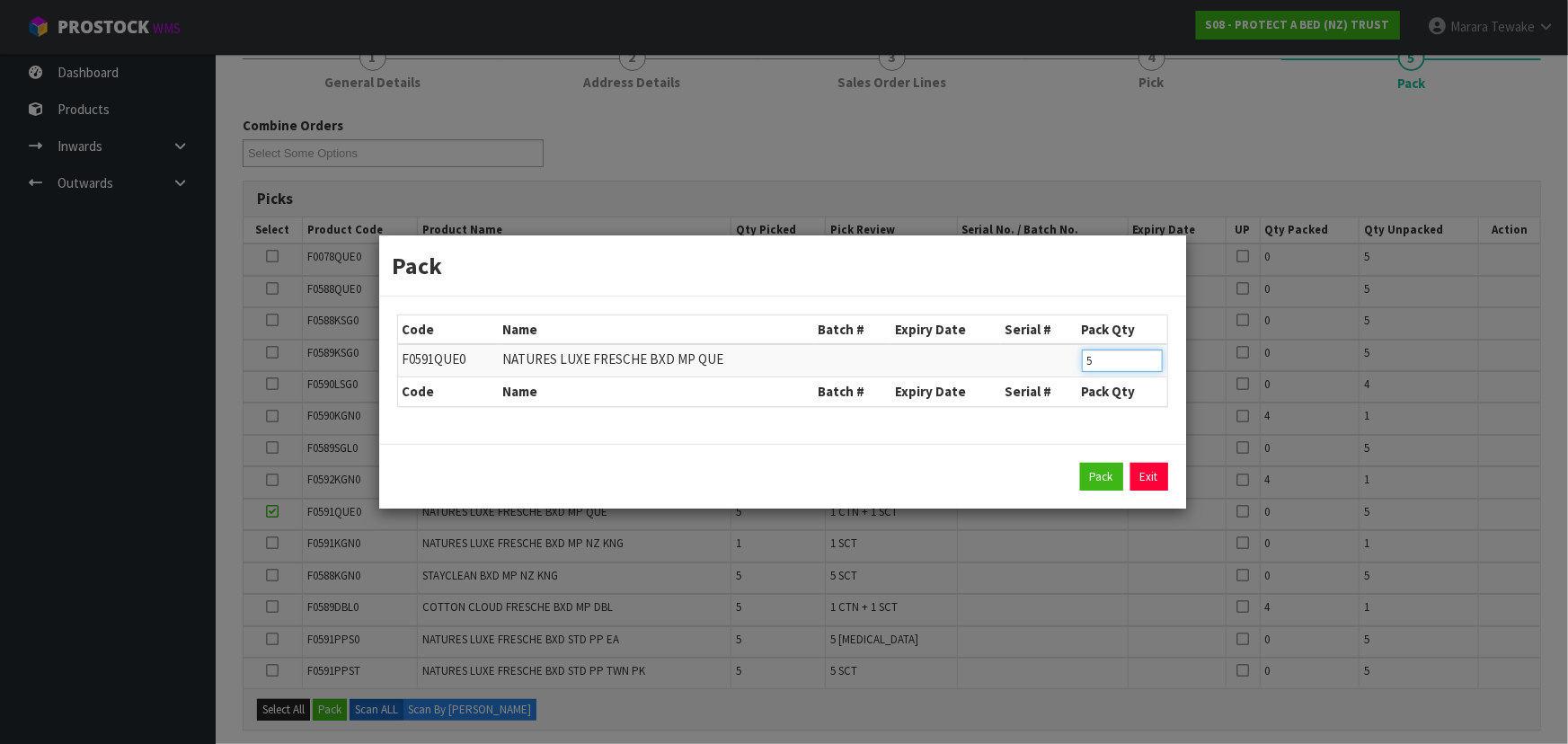
drag, startPoint x: 1124, startPoint y: 356, endPoint x: 1037, endPoint y: 350, distance: 87.2
click at [1060, 350] on tr "F0591QUE0 NATURES LUXE FRESCHE BXD MP QUE 5" at bounding box center [783, 360] width 770 height 34
type input "4"
click button "Pack" at bounding box center [1102, 477] width 43 height 29
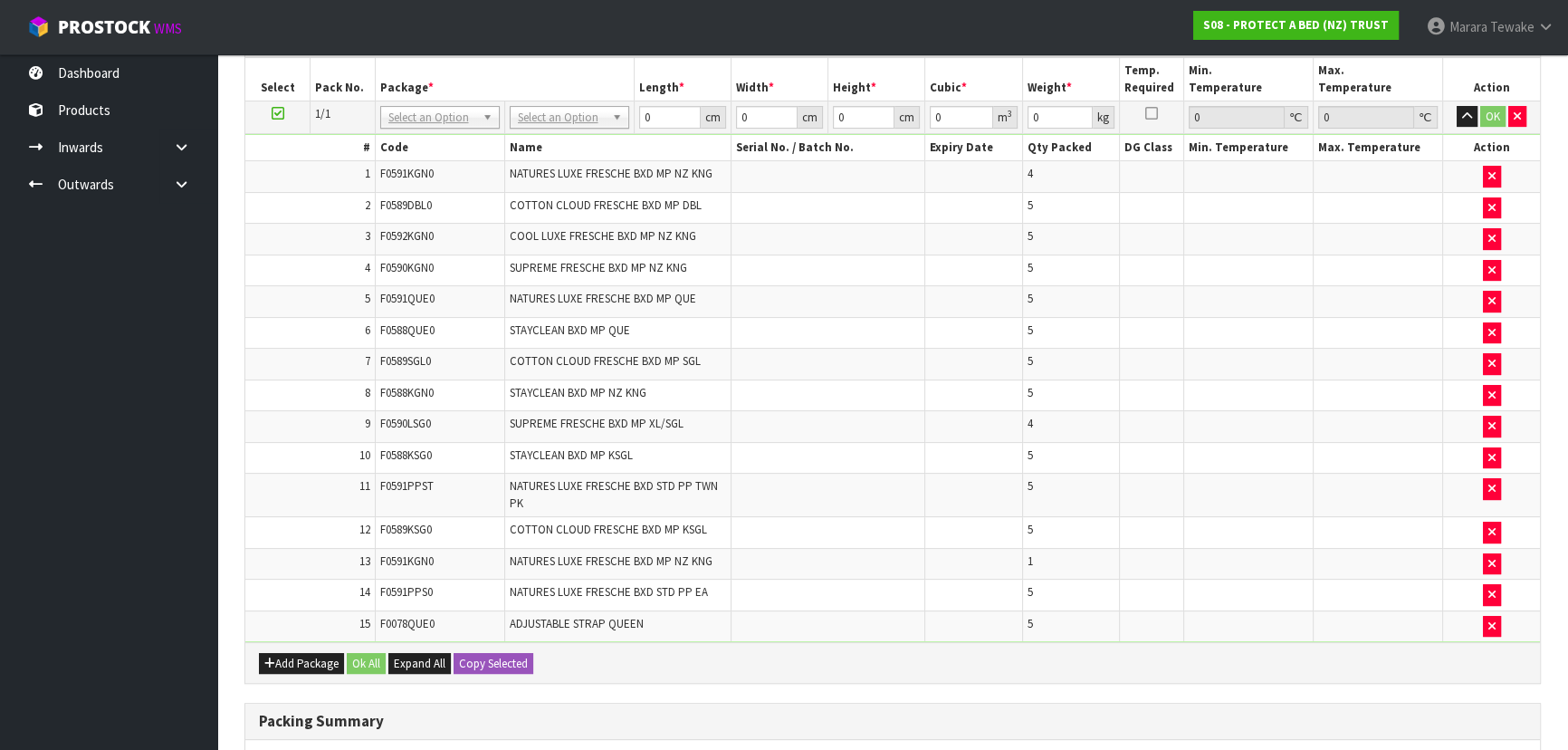
scroll to position [494, 0]
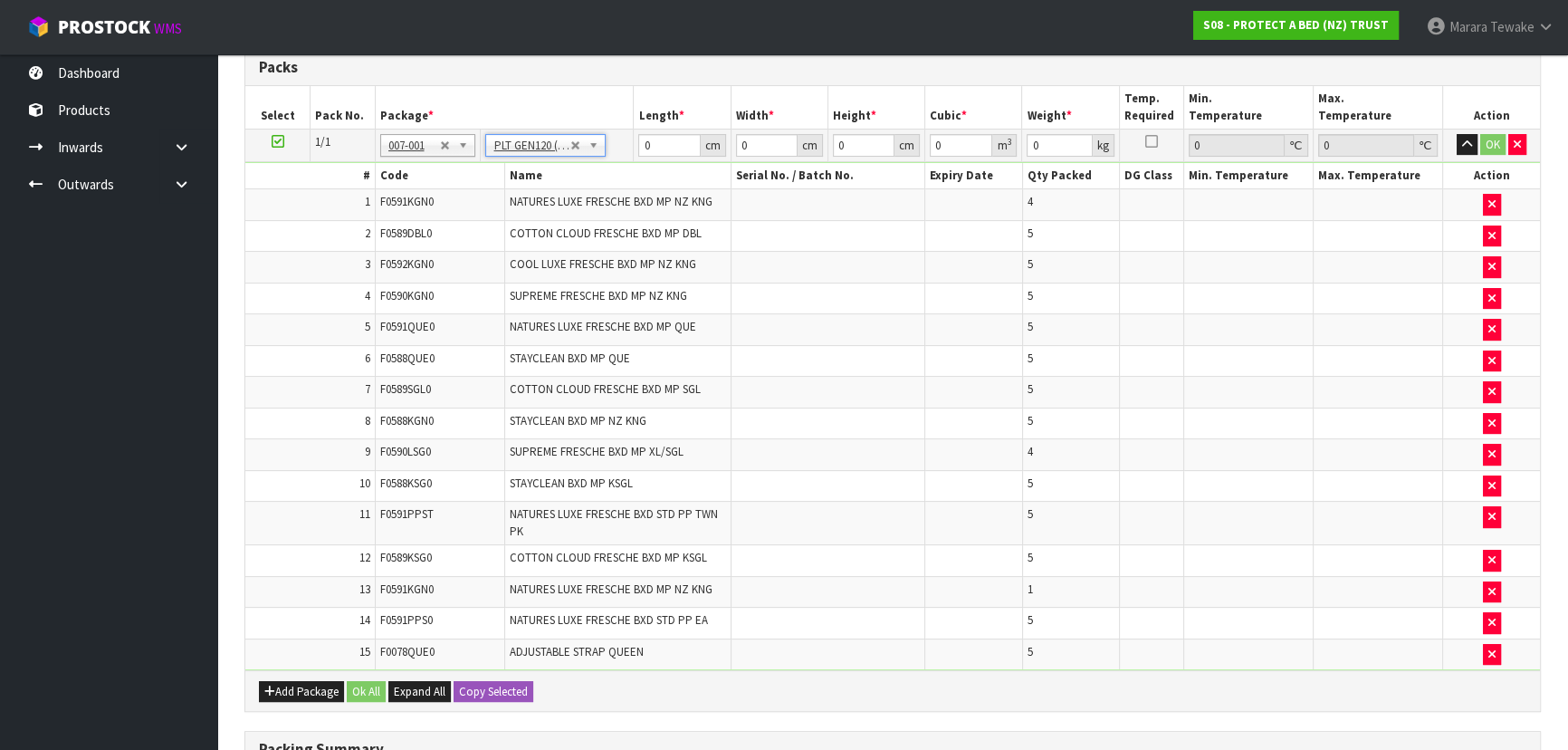
type input "120"
type input "100"
type input "79.75"
drag, startPoint x: 656, startPoint y: 145, endPoint x: 612, endPoint y: 94, distance: 67.4
click at [619, 129] on tr "1/1 NONE 007-001 007-002 007-004 007-009 007-013 007-014 007-015 007-017 007-01…" at bounding box center [892, 145] width 1295 height 33
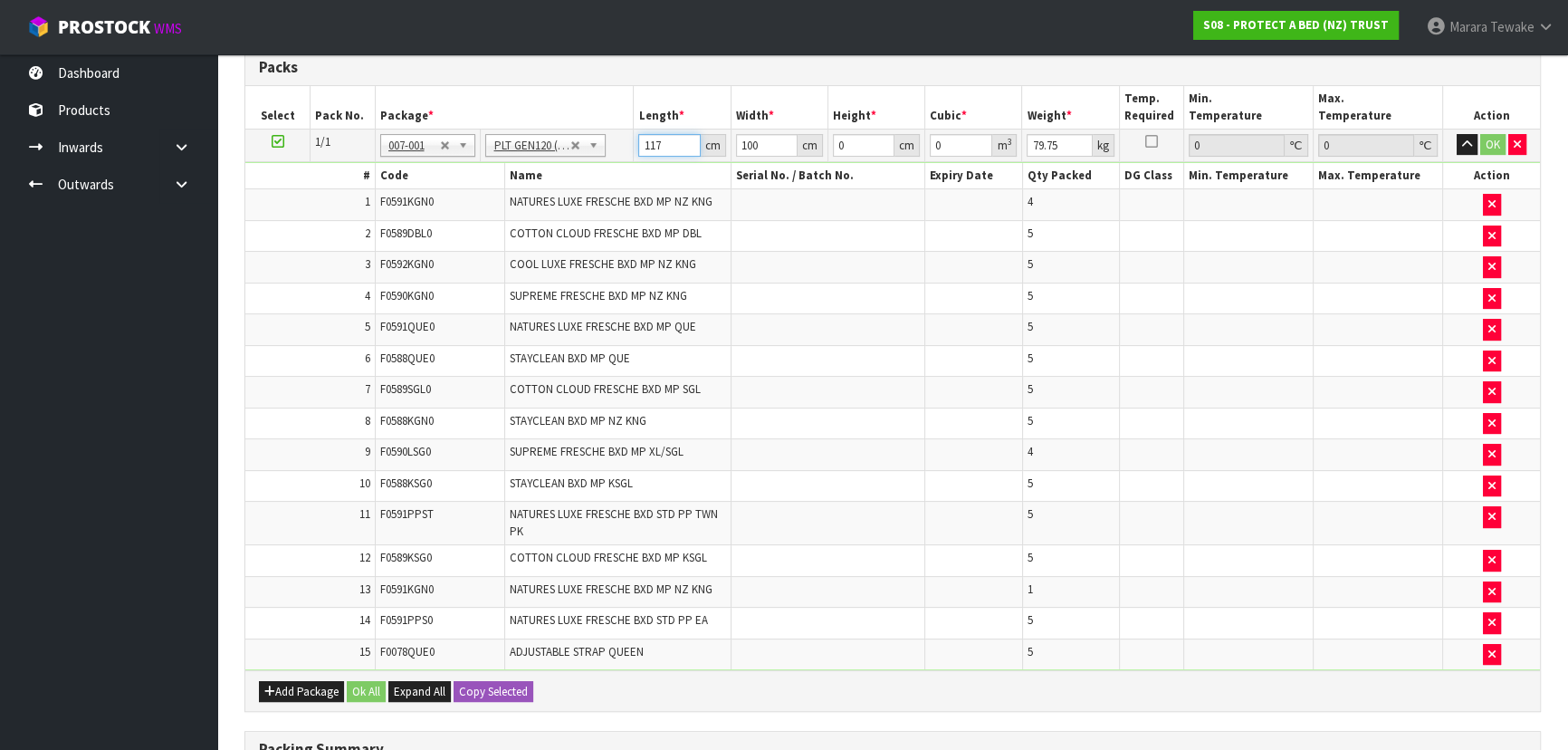
type input "117"
type input "110"
type input "7"
type input "0.09009"
type input "77"
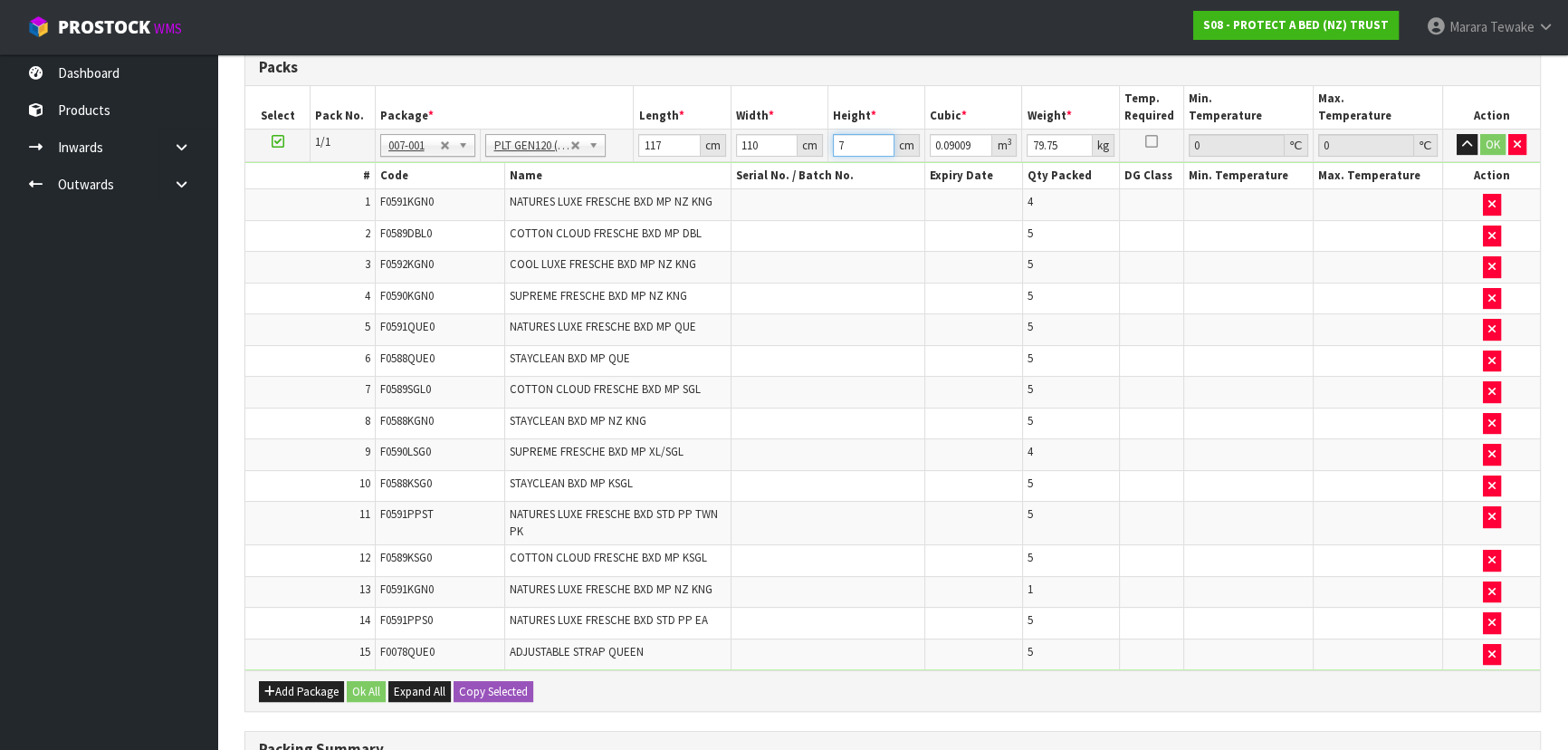
type input "0.99099"
type input "77"
type input "98"
click at [1491, 141] on button "OK" at bounding box center [1492, 145] width 25 height 22
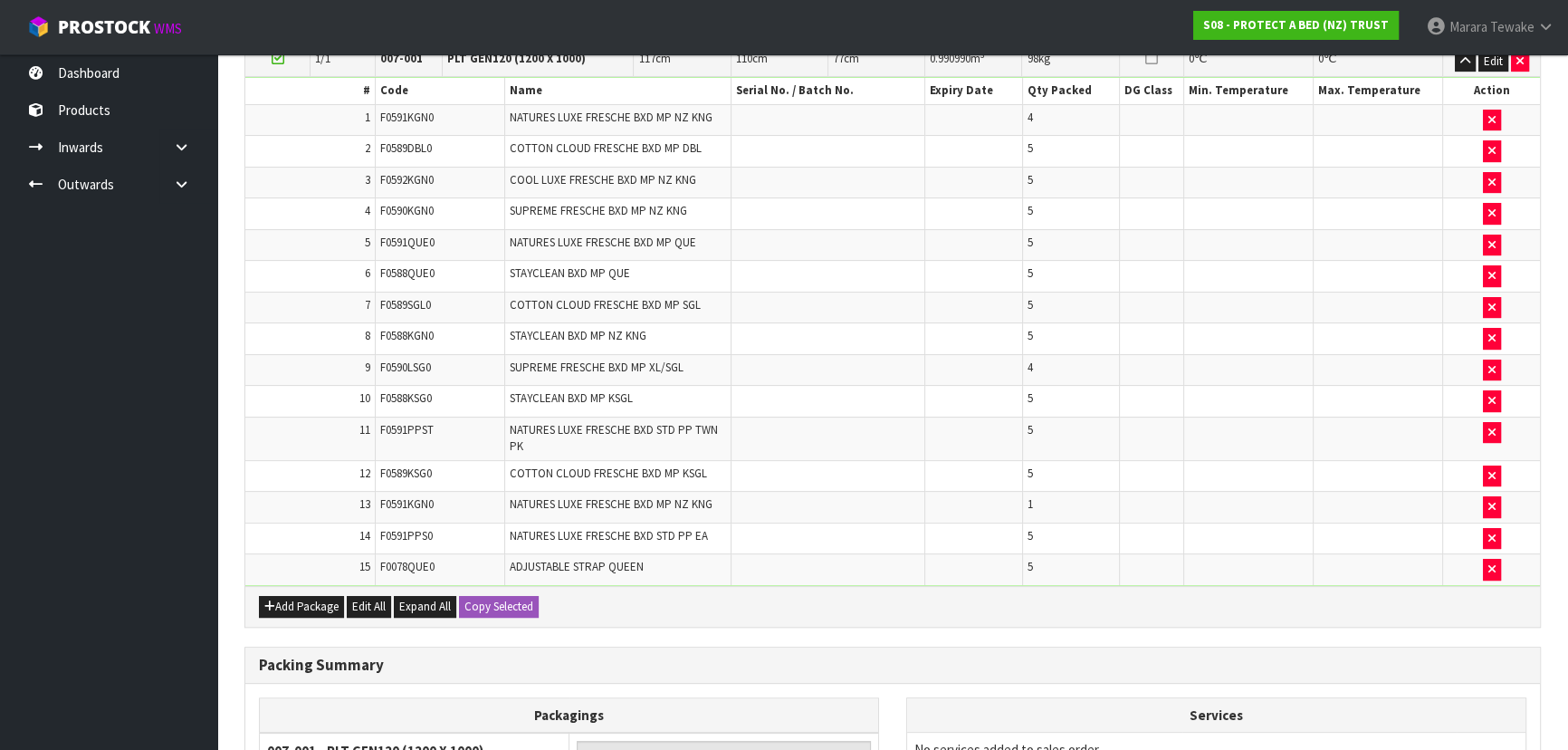
scroll to position [789, 0]
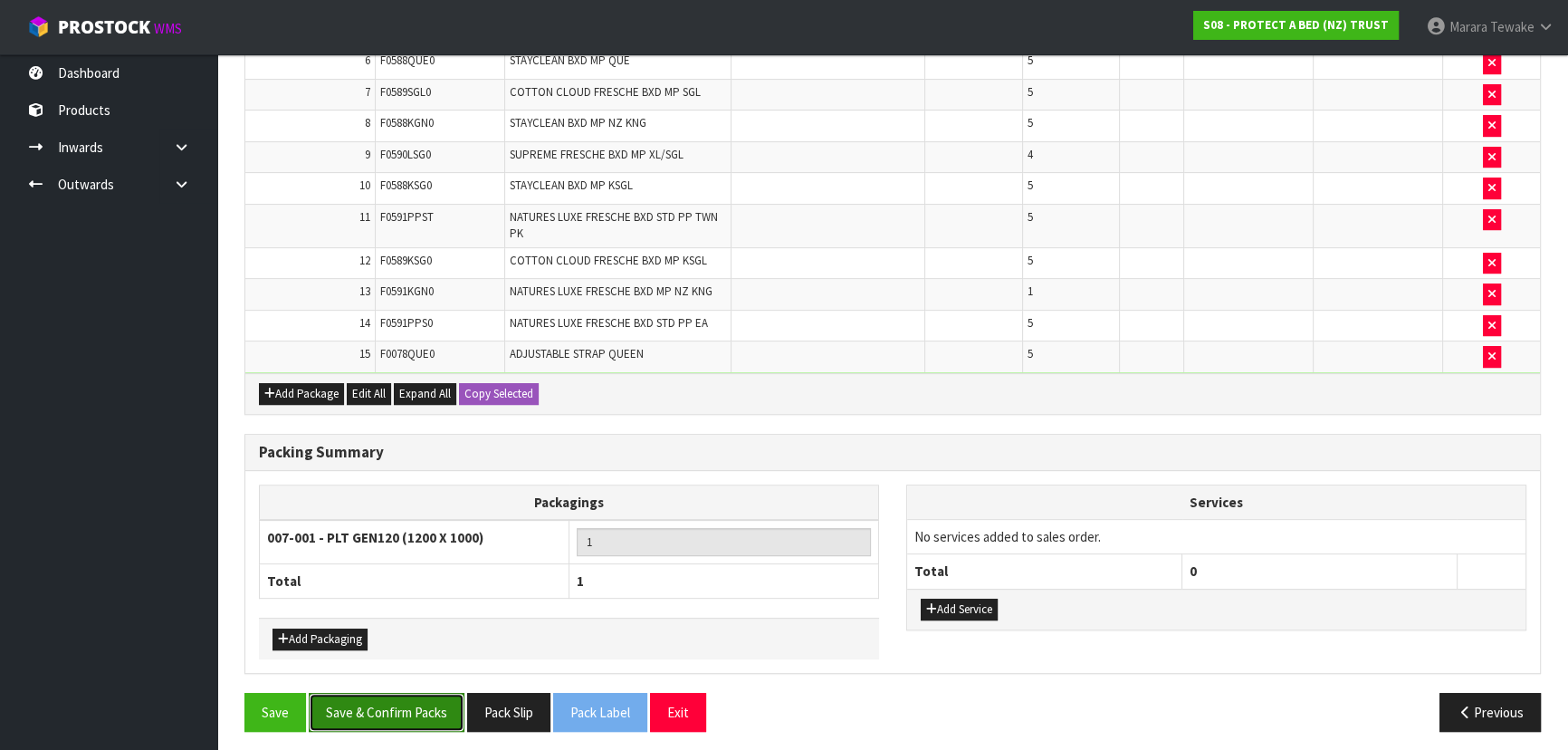
click at [389, 705] on button "Save & Confirm Packs" at bounding box center [387, 712] width 156 height 38
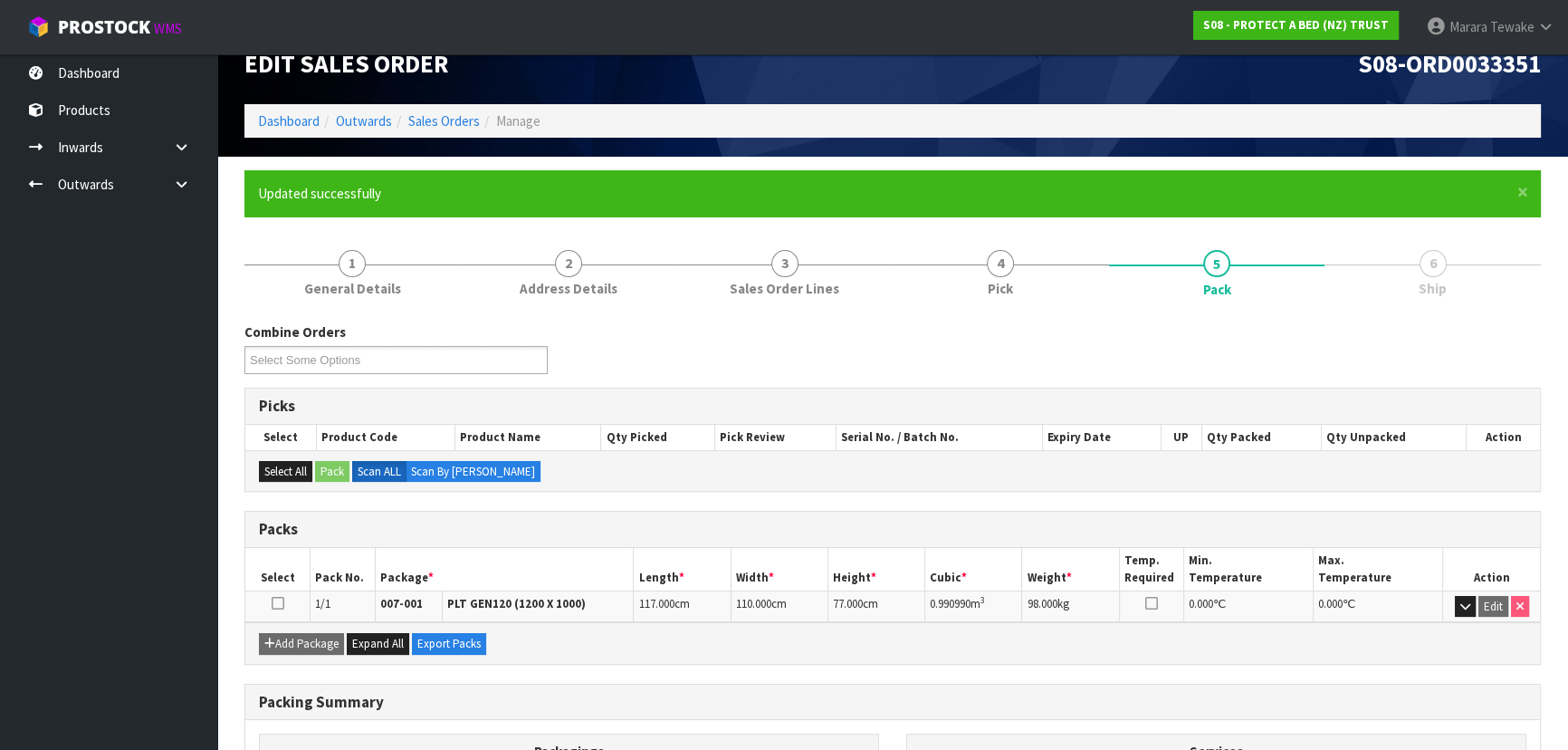
scroll to position [245, 0]
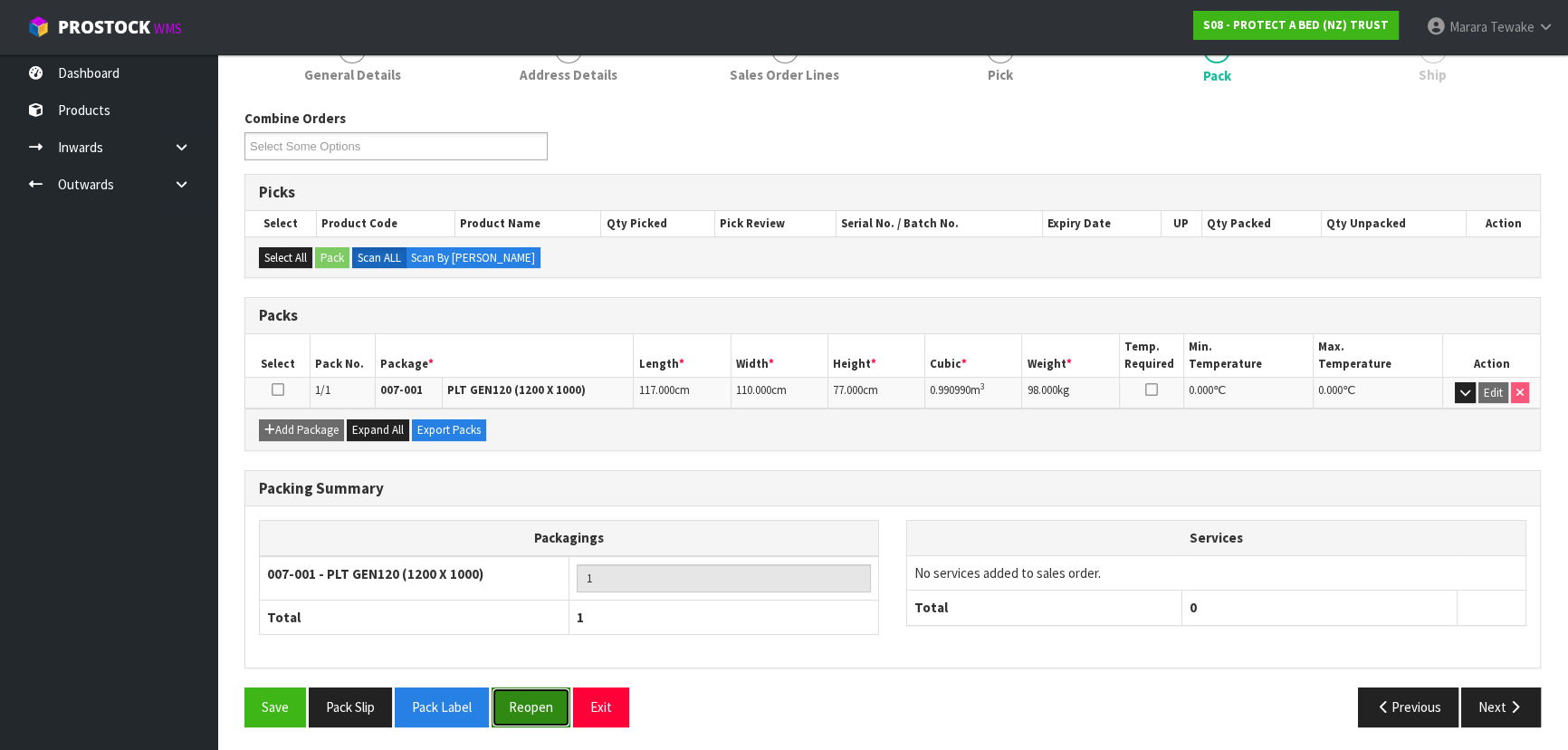
click at [541, 695] on button "Reopen" at bounding box center [531, 706] width 79 height 38
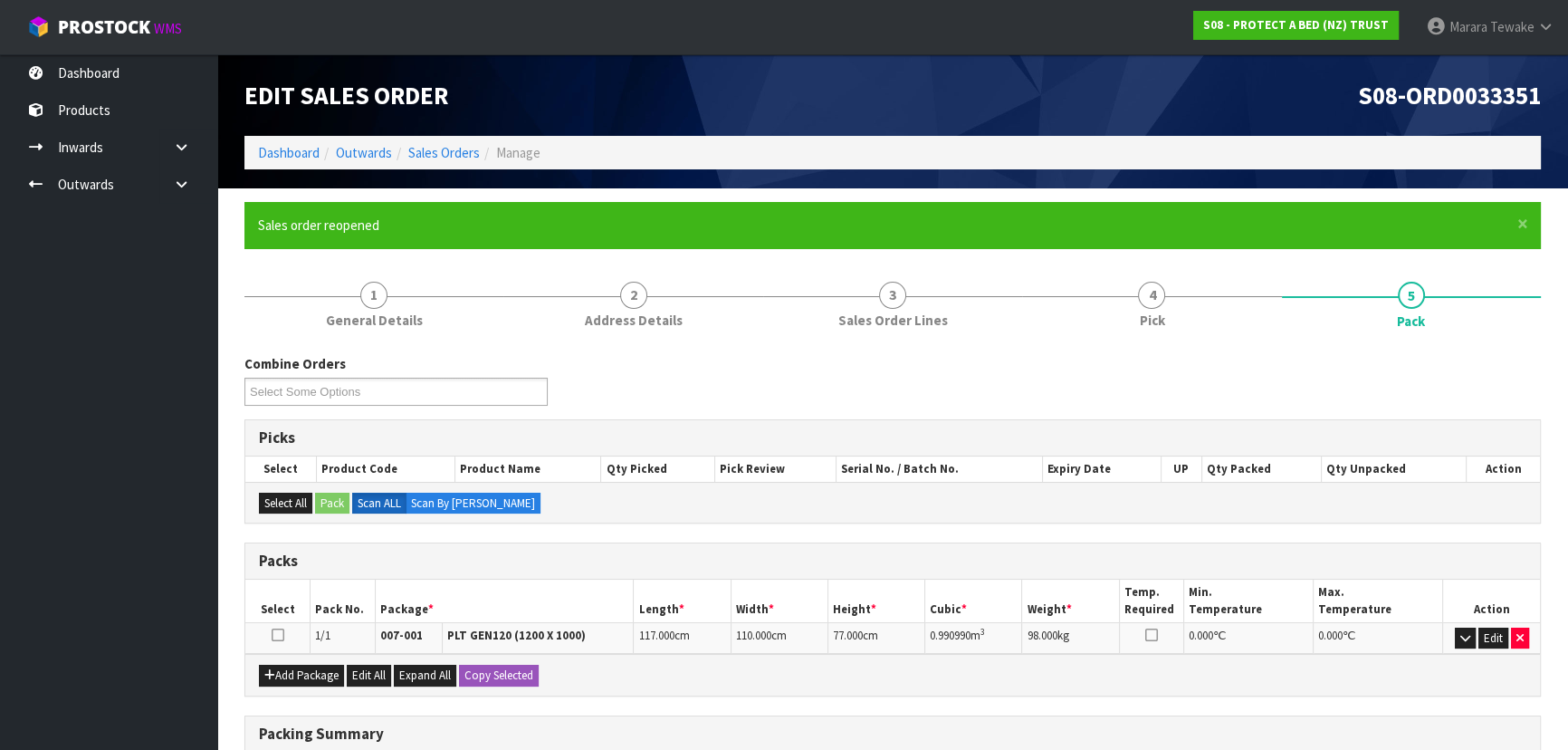
scroll to position [286, 0]
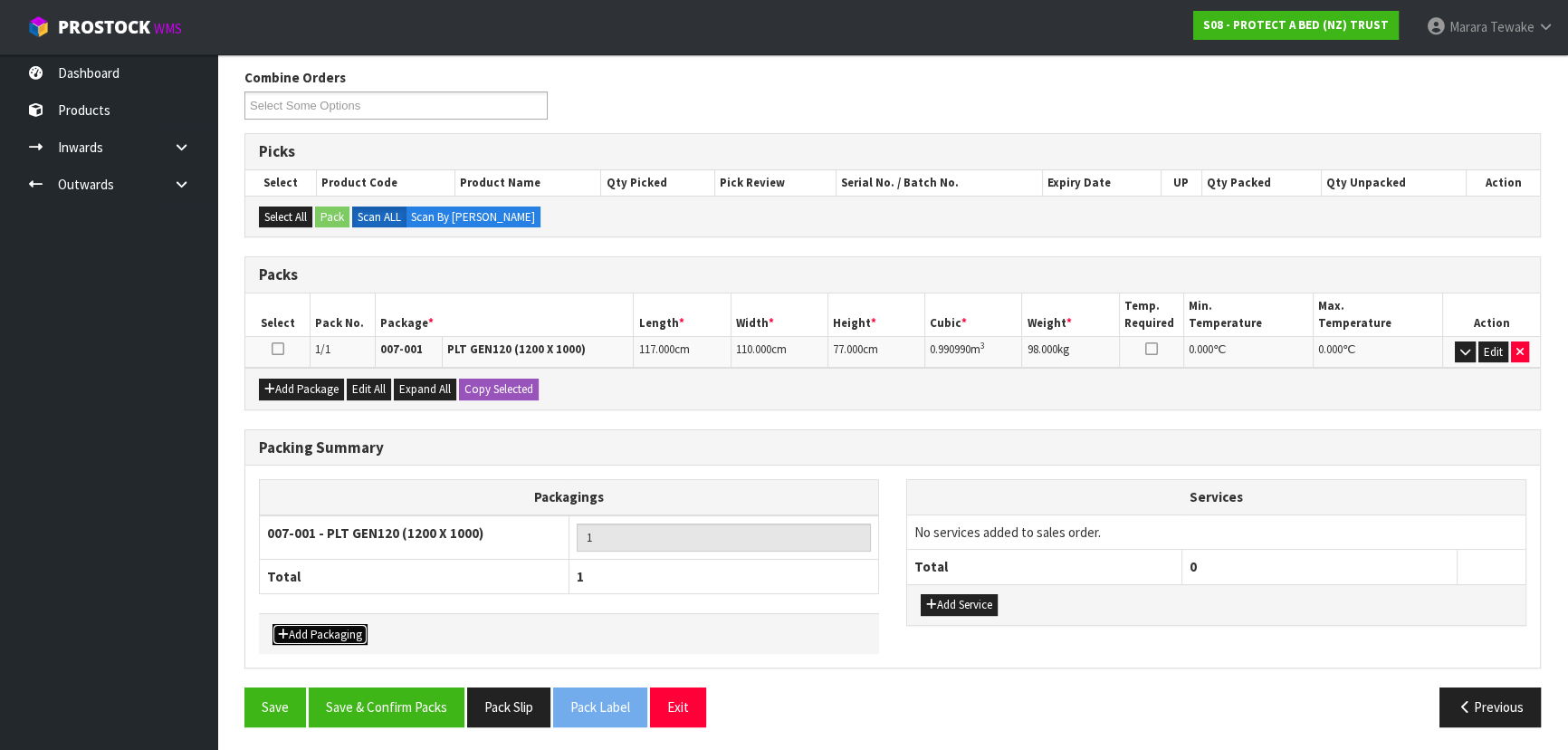
click at [334, 630] on button "Add Packaging" at bounding box center [319, 635] width 95 height 22
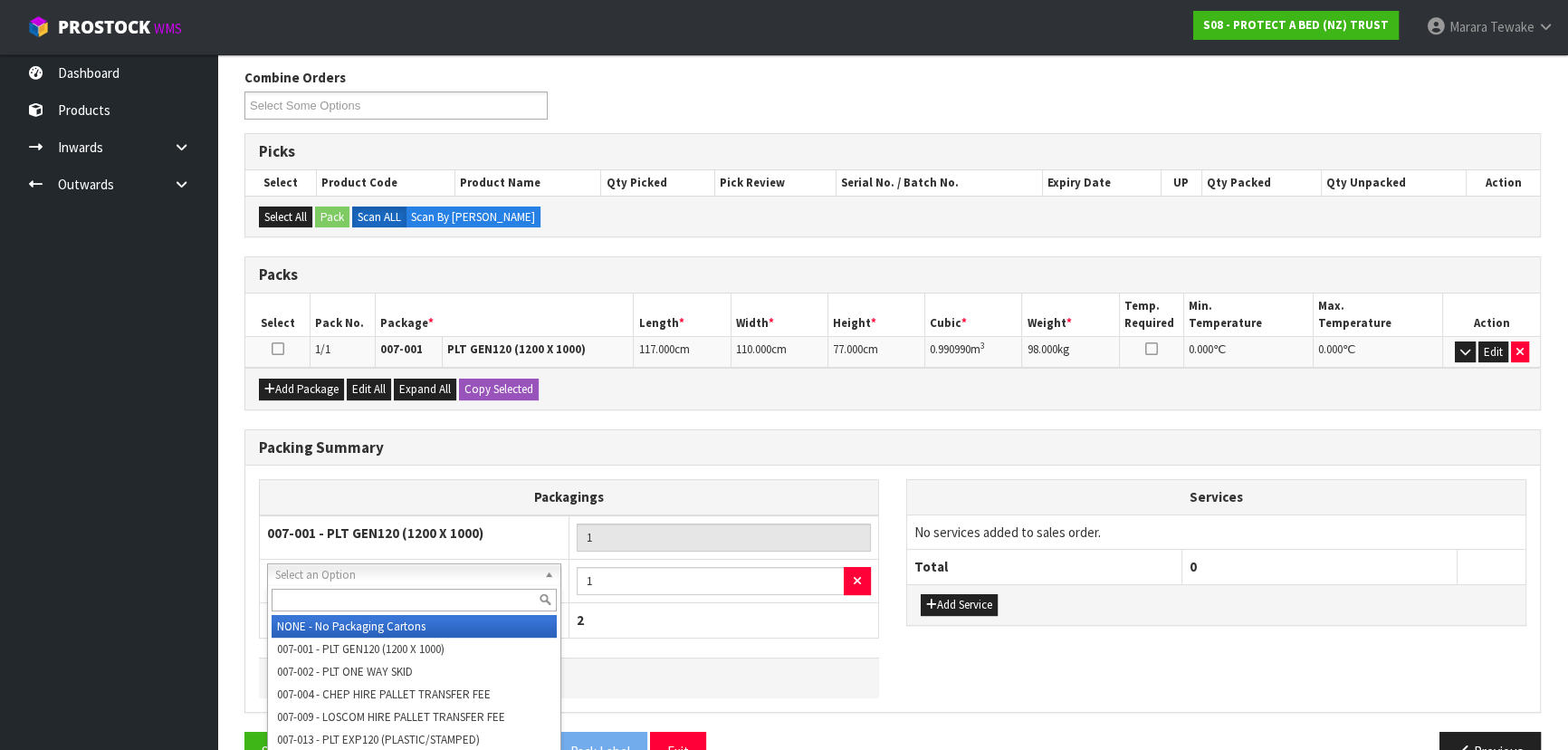
click at [359, 594] on input "text" at bounding box center [414, 600] width 285 height 23
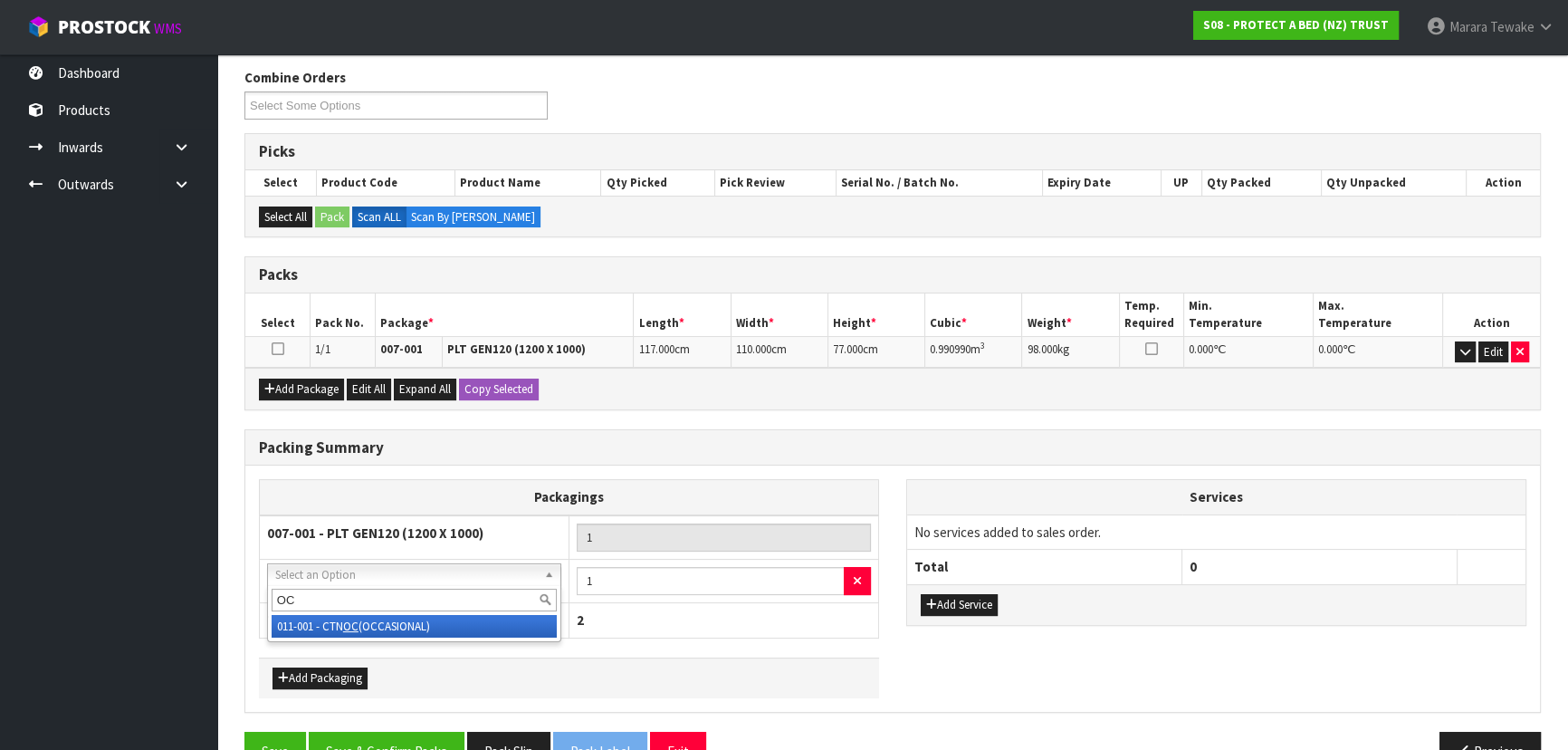
type input "OC"
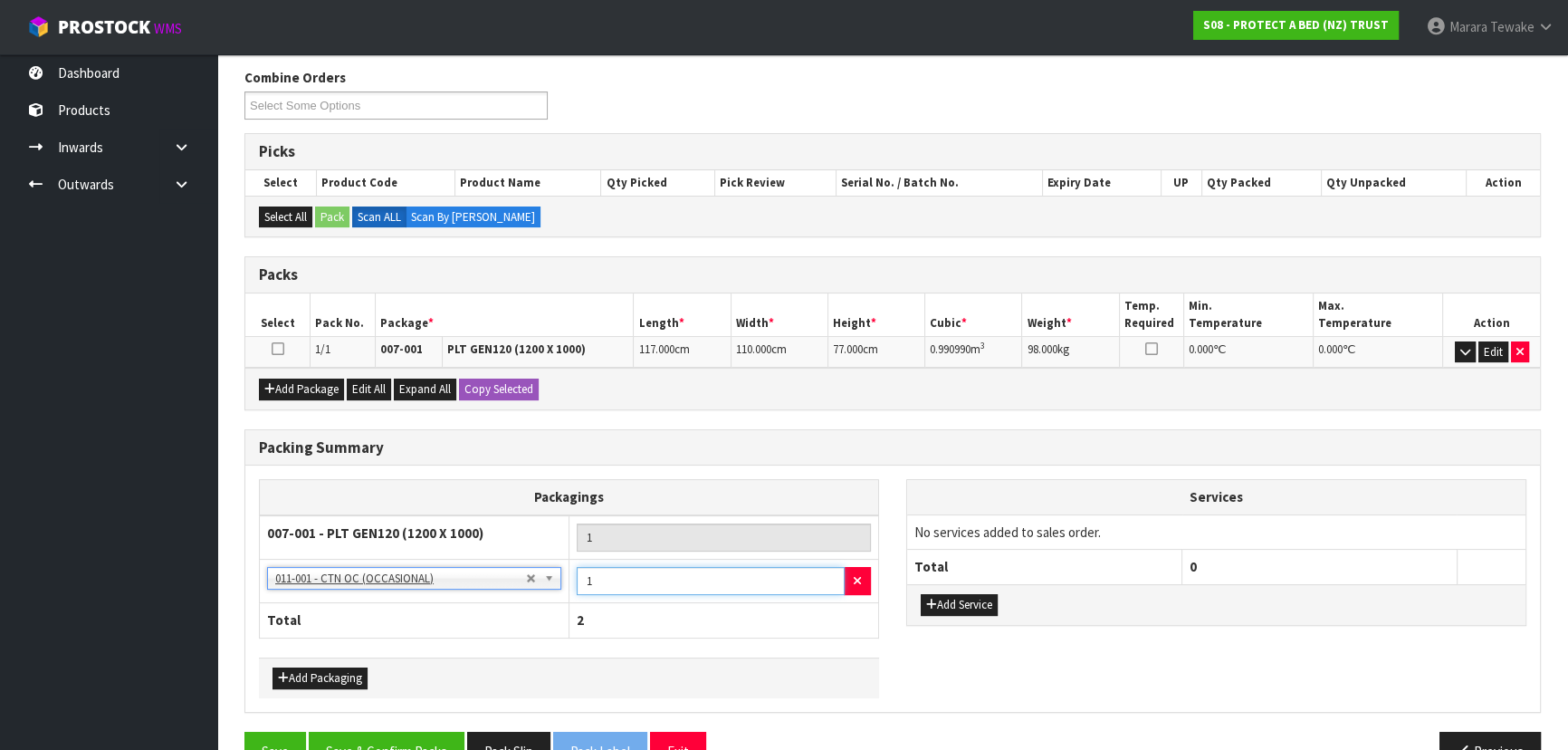
drag, startPoint x: 590, startPoint y: 584, endPoint x: 562, endPoint y: 555, distance: 40.3
click at [560, 564] on tr "NONE - No Packaging Cartons 007-001 - PLT GEN120 (1200 X 1000) 007-002 - PLT ON…" at bounding box center [570, 580] width 619 height 44
type input "6"
click at [322, 673] on button "Add Packaging" at bounding box center [319, 678] width 95 height 22
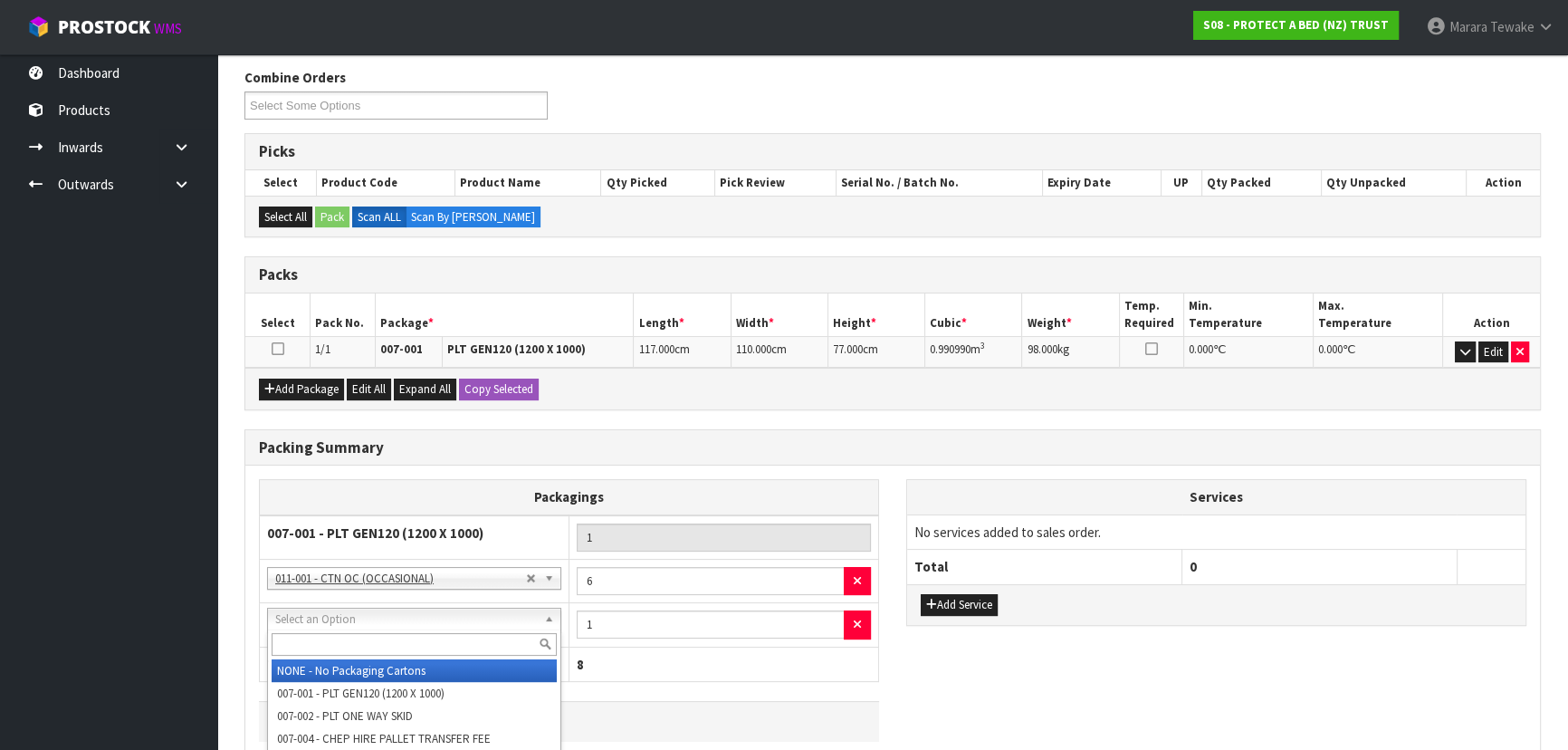
click at [323, 641] on input "text" at bounding box center [414, 644] width 285 height 23
type input "N"
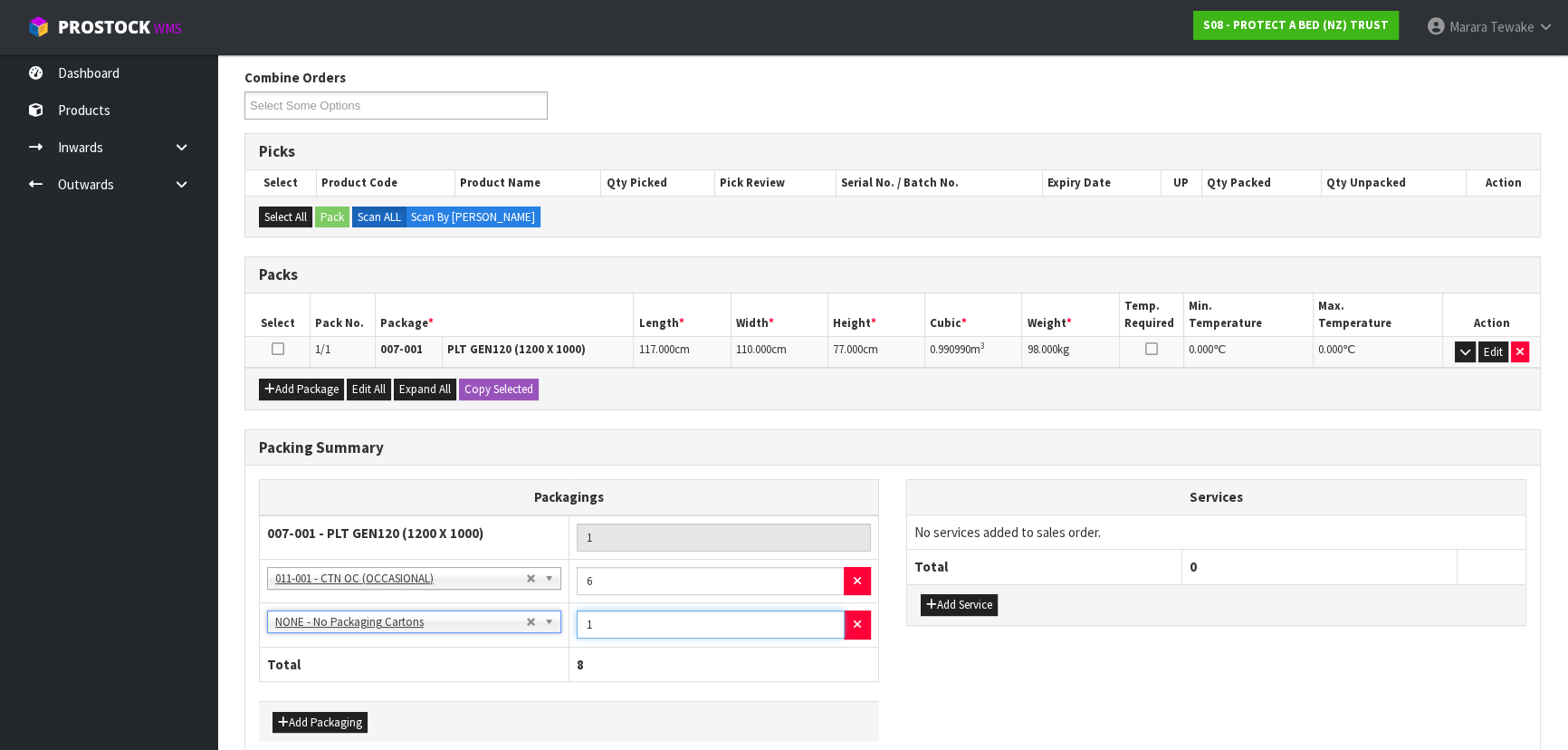
drag, startPoint x: 556, startPoint y: 596, endPoint x: 549, endPoint y: 588, distance: 10.6
click at [549, 588] on tbody "007-001 - PLT GEN120 (1200 X 1000) 1 NONE - No Packaging Cartons 007-001 - PLT …" at bounding box center [570, 581] width 619 height 132
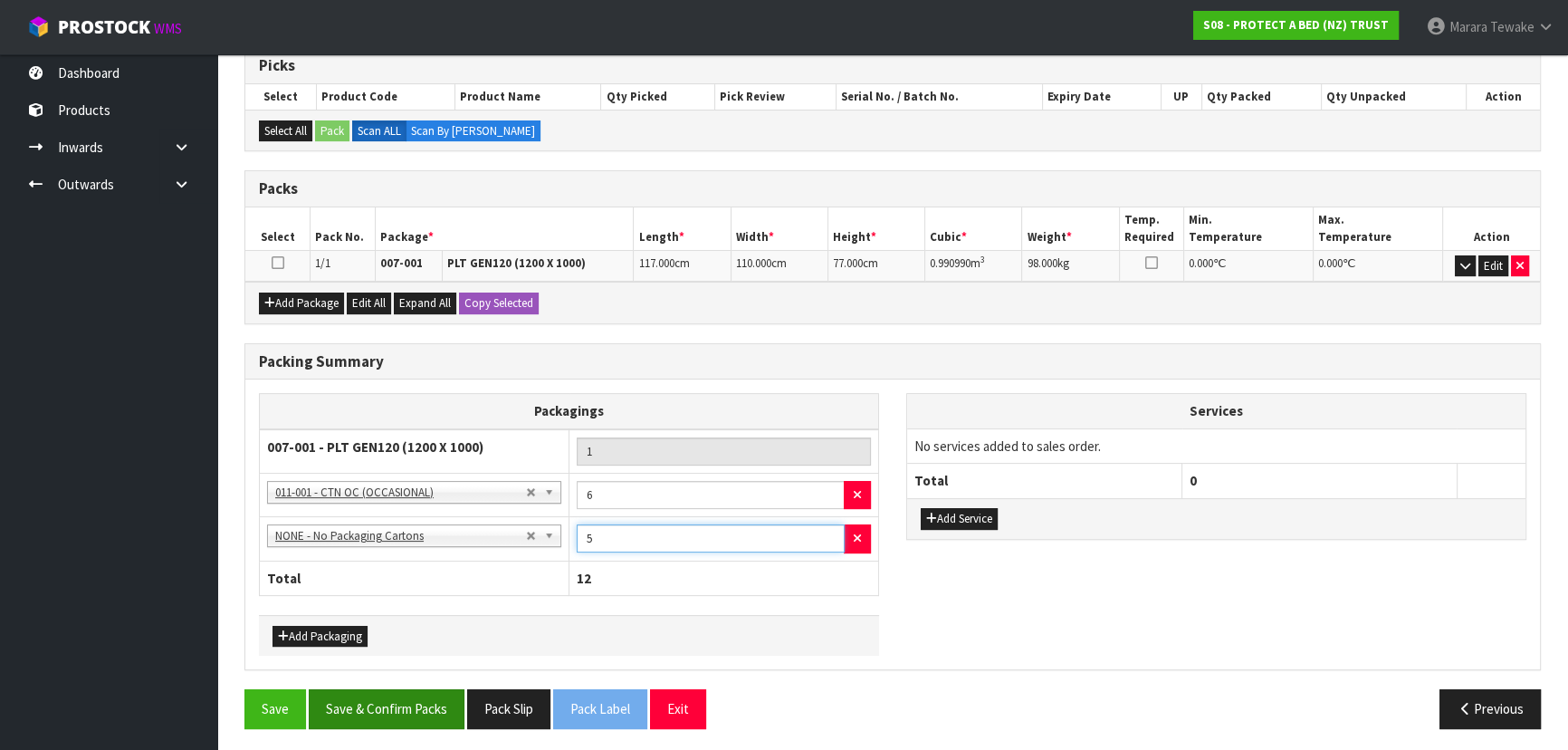
scroll to position [373, 0]
type input "5"
click at [398, 703] on button "Save & Confirm Packs" at bounding box center [387, 707] width 156 height 38
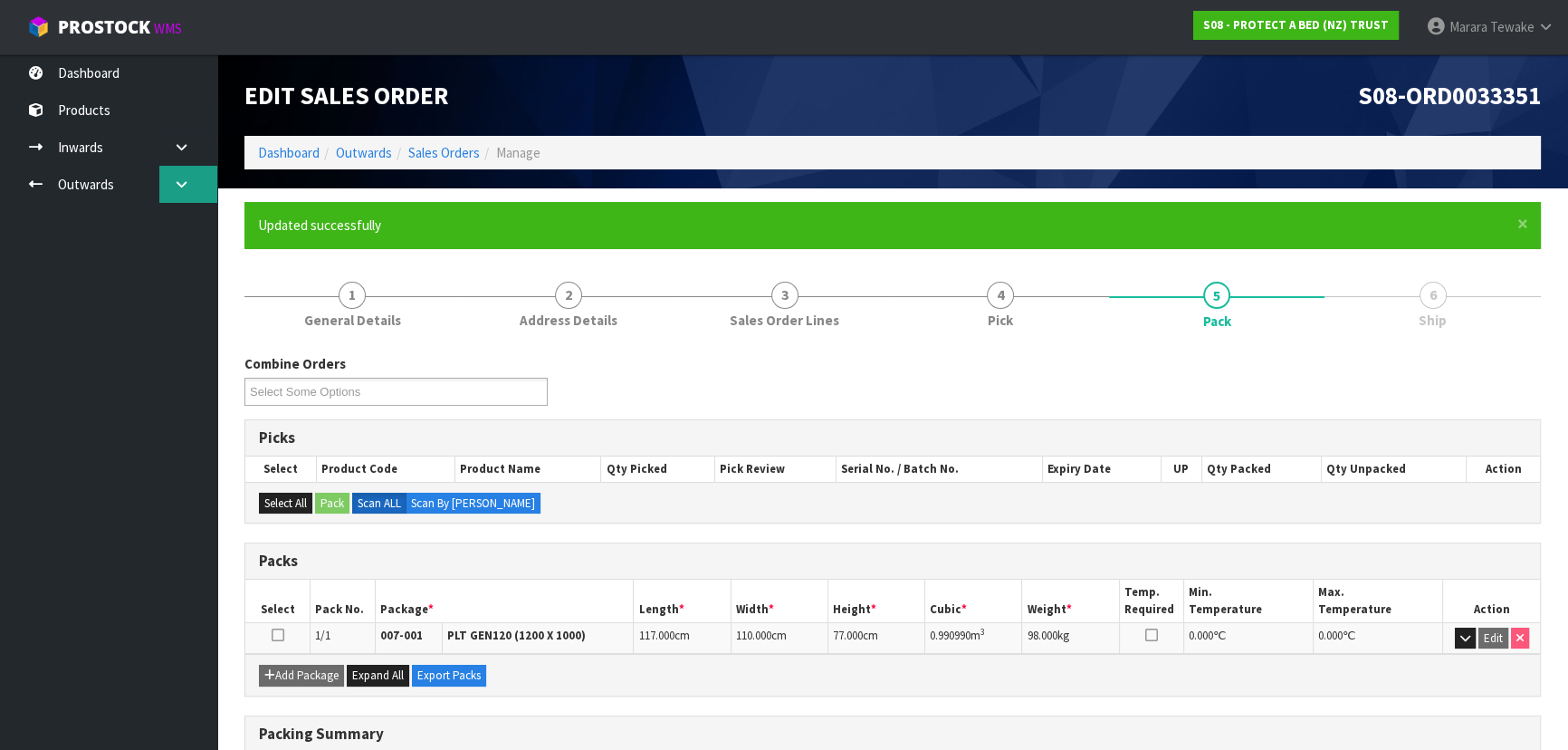
click at [190, 192] on link at bounding box center [189, 185] width 58 height 38
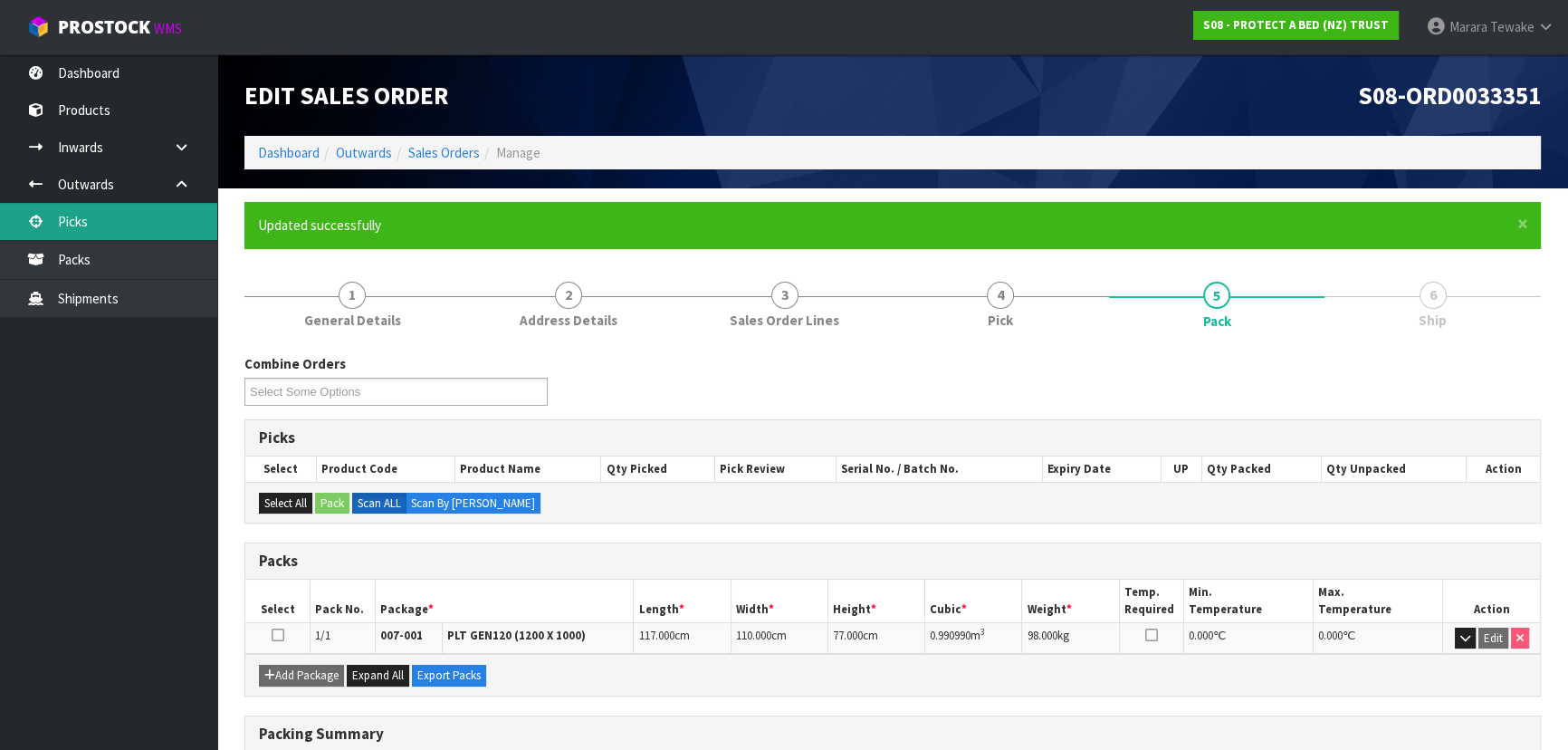
click at [163, 212] on link "Picks" at bounding box center [109, 222] width 218 height 38
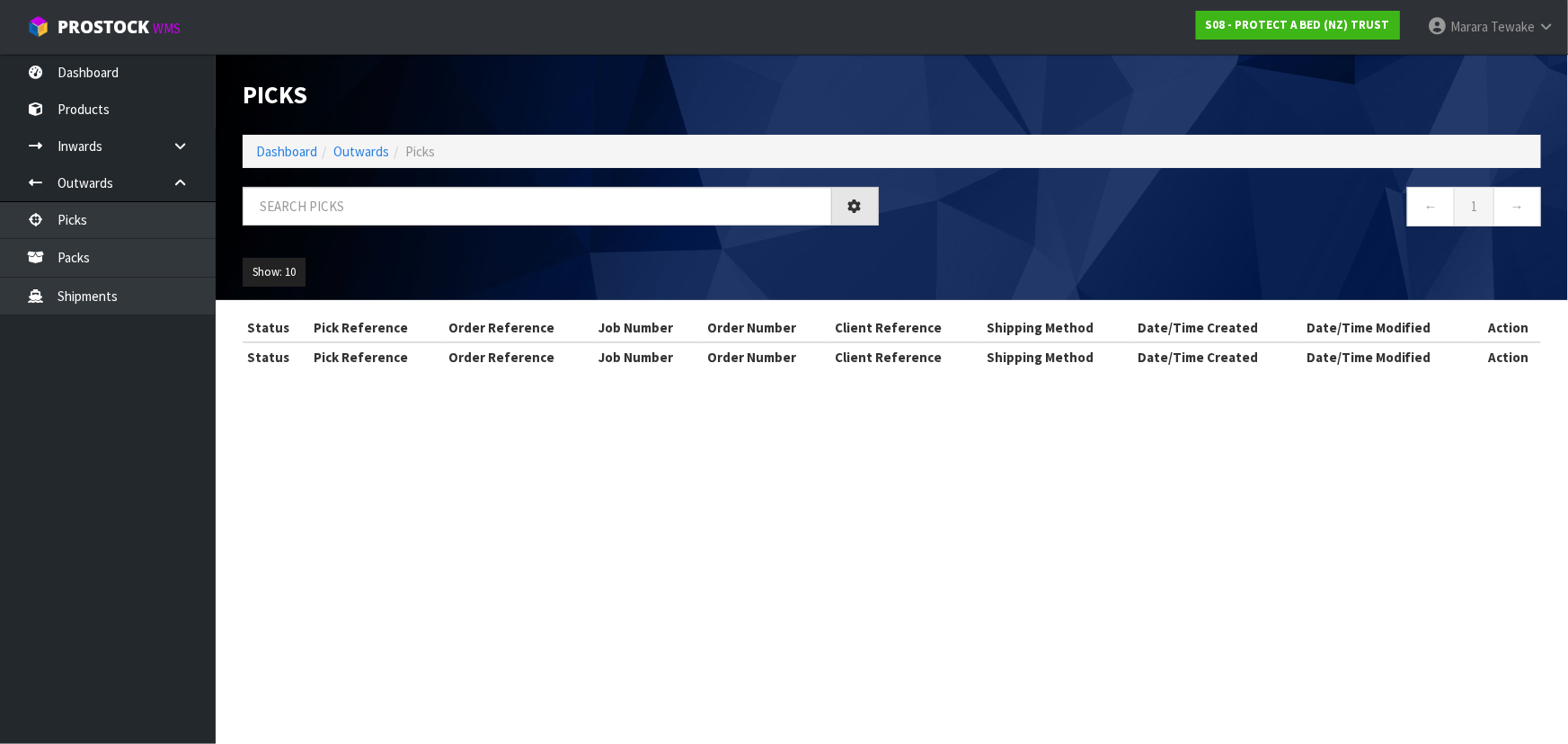
click at [110, 82] on div "Picks Dashboard Outwards Picks ← 1 → Show: 10 5 10 25 50 Status Pick Reference …" at bounding box center [784, 202] width 1568 height 404
click at [111, 66] on body "Toggle navigation ProStock WMS S08 - PROTECT A BED (NZ) TRUST Marara Tewake Log…" at bounding box center [784, 372] width 1568 height 744
click at [111, 65] on link "Dashboard" at bounding box center [108, 73] width 216 height 37
click at [111, 65] on body "Toggle navigation ProStock WMS S08 - PROTECT A BED (NZ) TRUST Marara Tewake Log…" at bounding box center [784, 372] width 1568 height 744
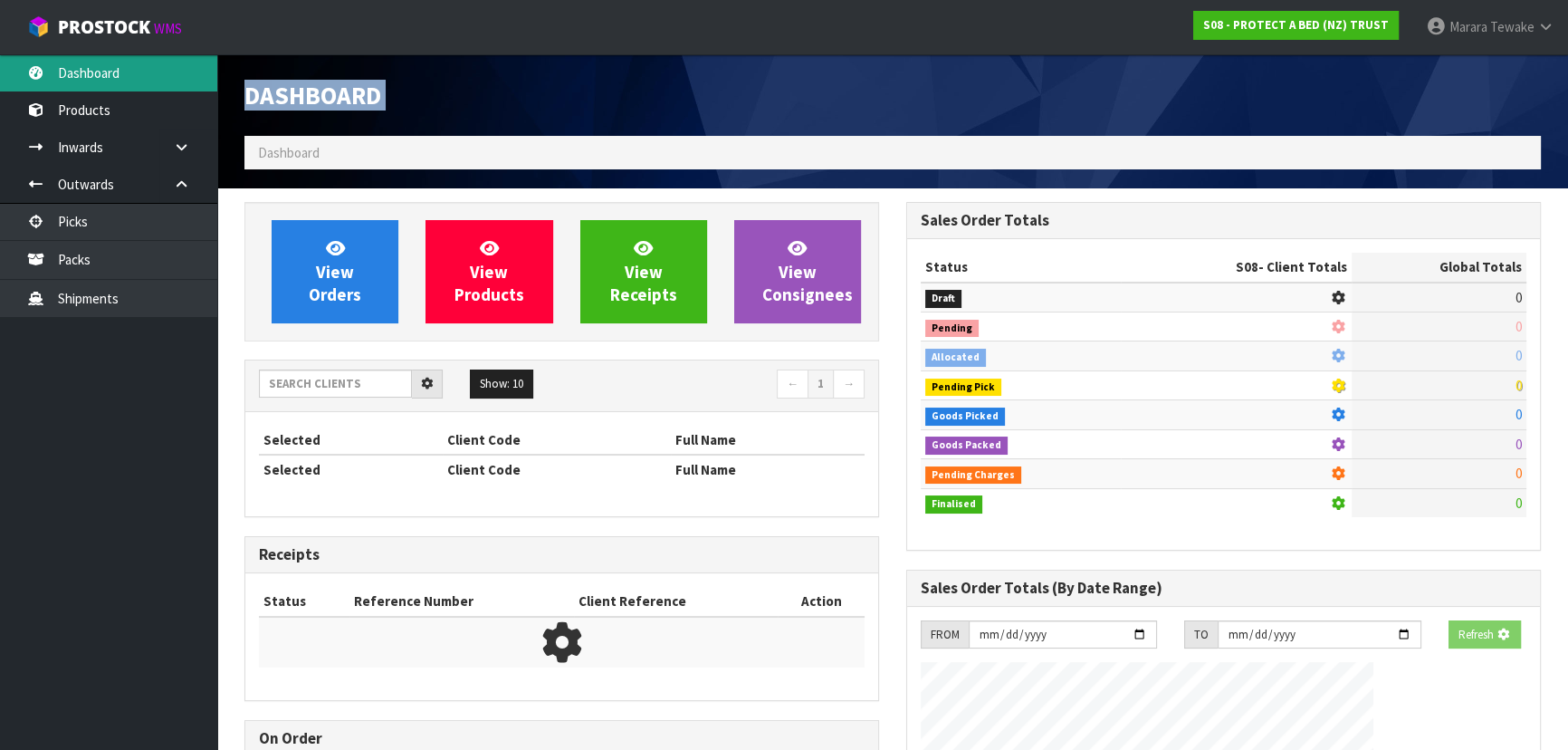
click at [112, 66] on div "Dashboard Dashboard View Orders View Products View Receipts View Consignees 5" at bounding box center [784, 675] width 1568 height 1351
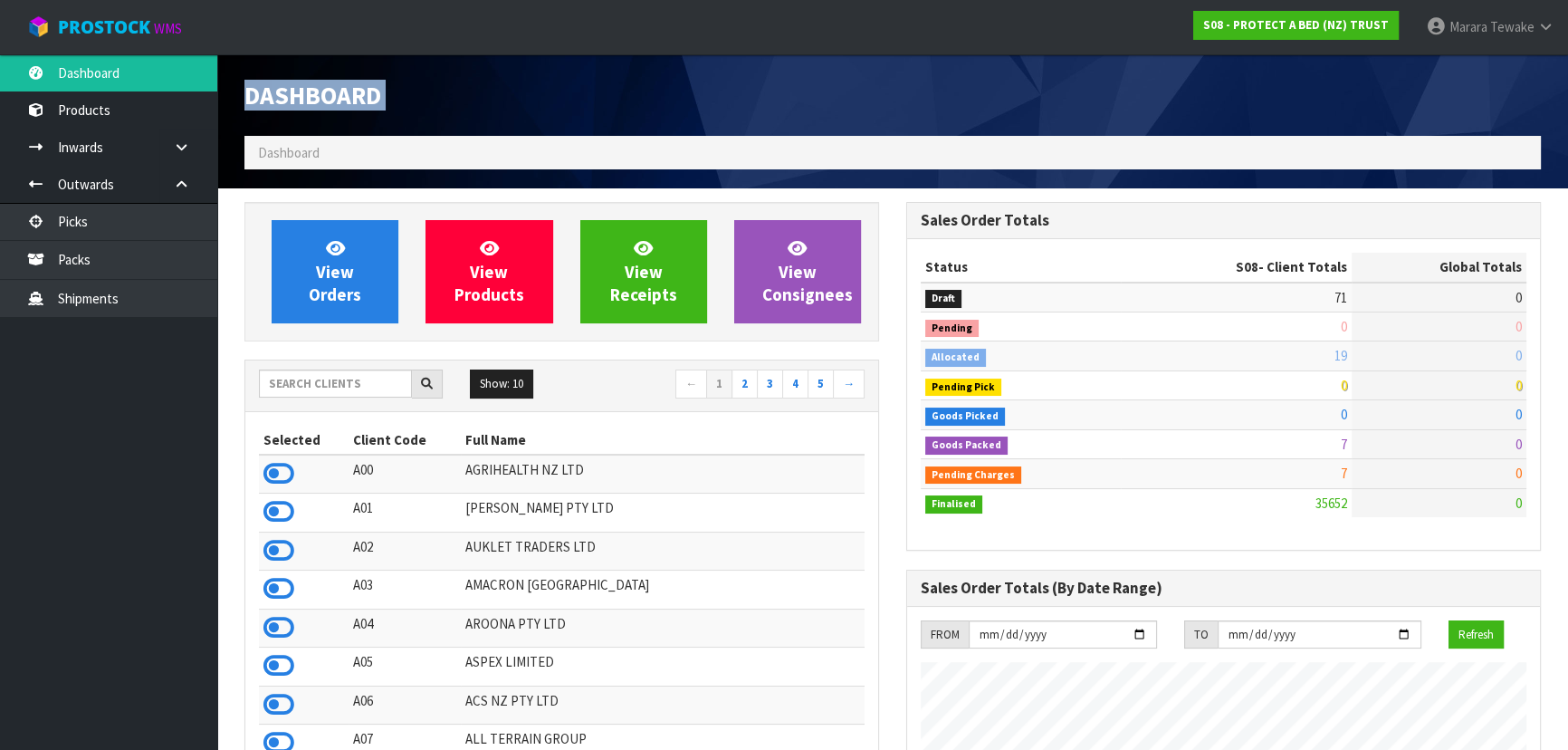
scroll to position [1370, 661]
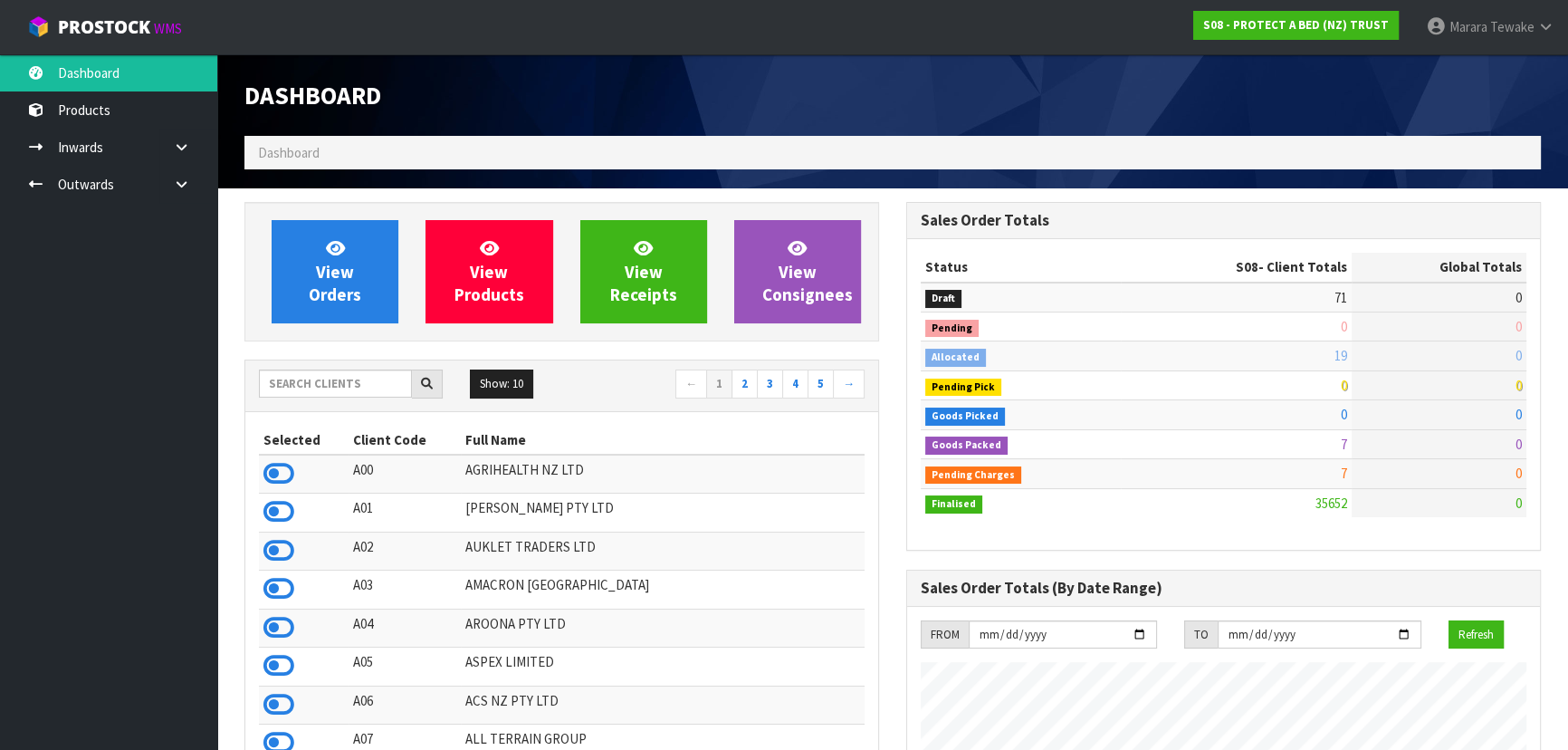
scroll to position [1370, 661]
click at [394, 384] on input "text" at bounding box center [335, 384] width 153 height 28
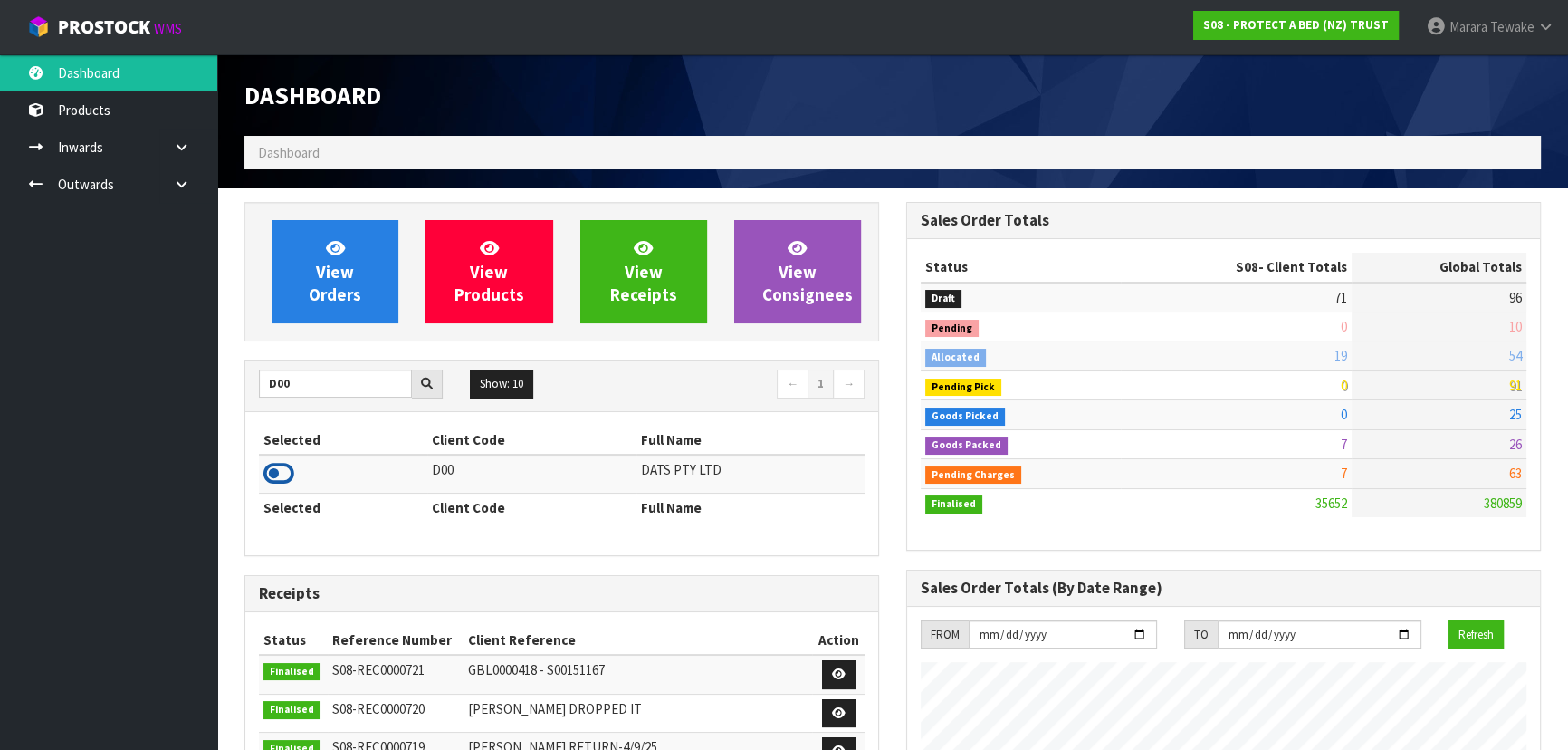
click at [284, 475] on icon at bounding box center [279, 473] width 31 height 27
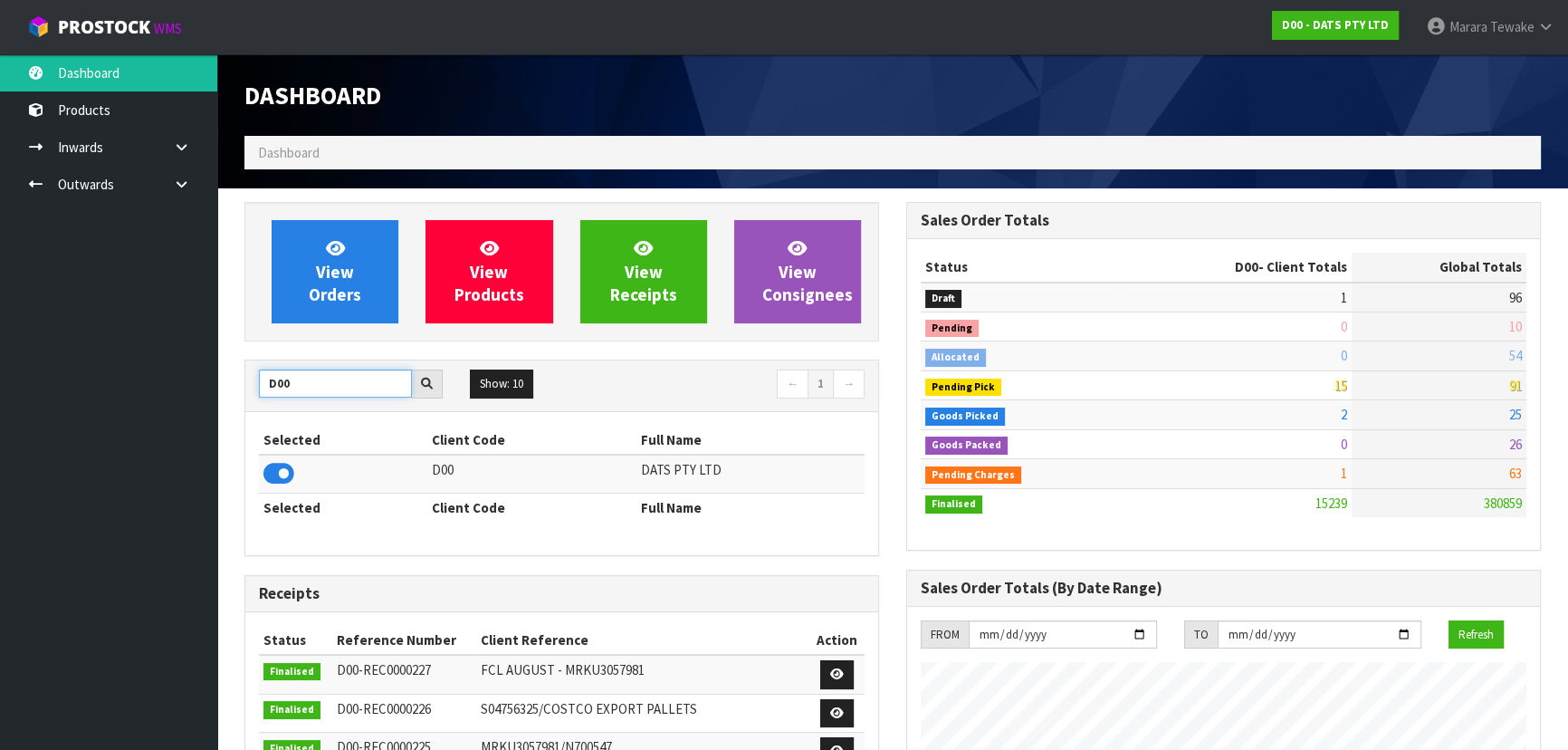
drag, startPoint x: 298, startPoint y: 384, endPoint x: 216, endPoint y: 342, distance: 92.1
click at [231, 353] on div "View Orders View Products View Receipts View Consignees D00 Show: 10 5 10 25 50…" at bounding box center [561, 727] width 662 height 1051
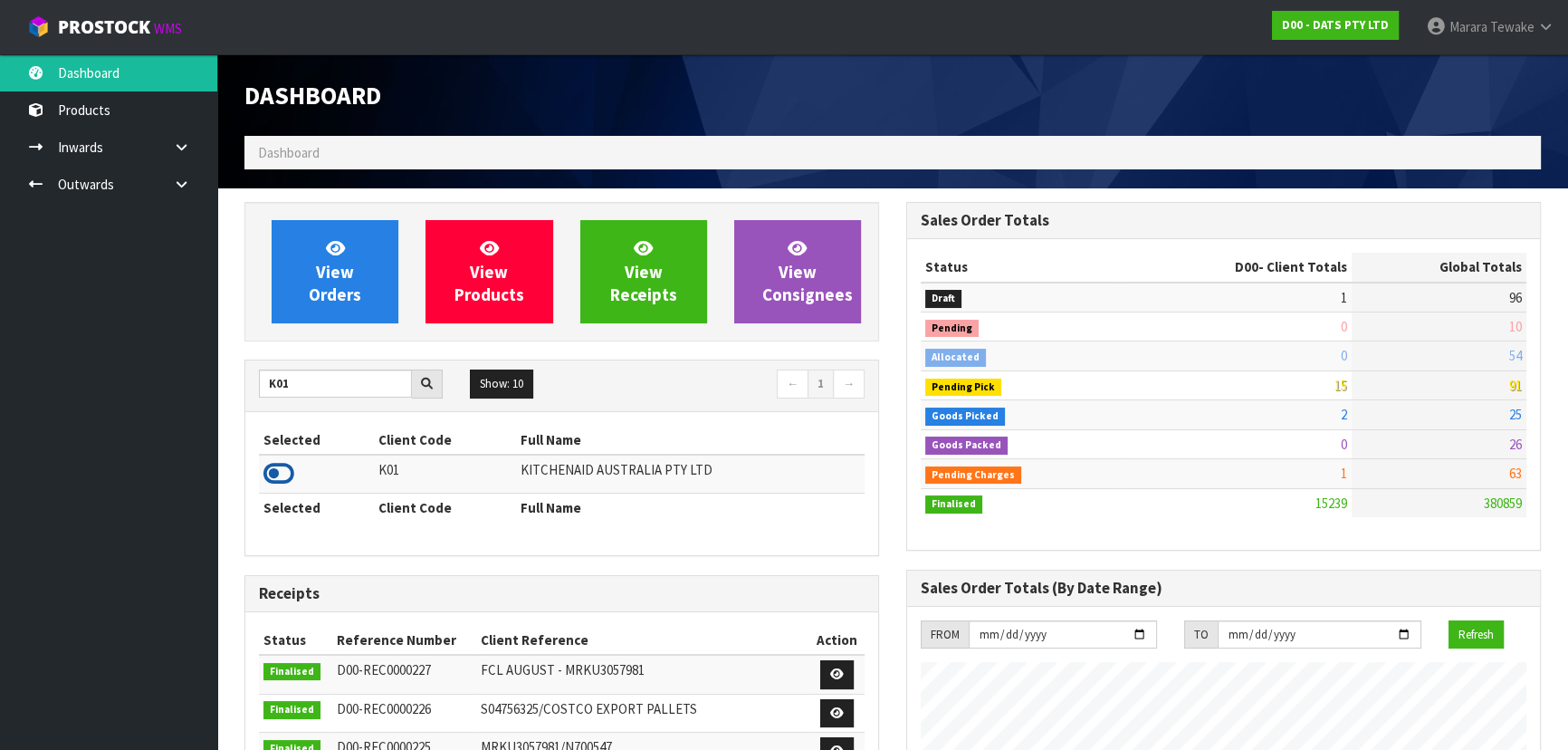
click at [270, 470] on icon at bounding box center [279, 473] width 31 height 27
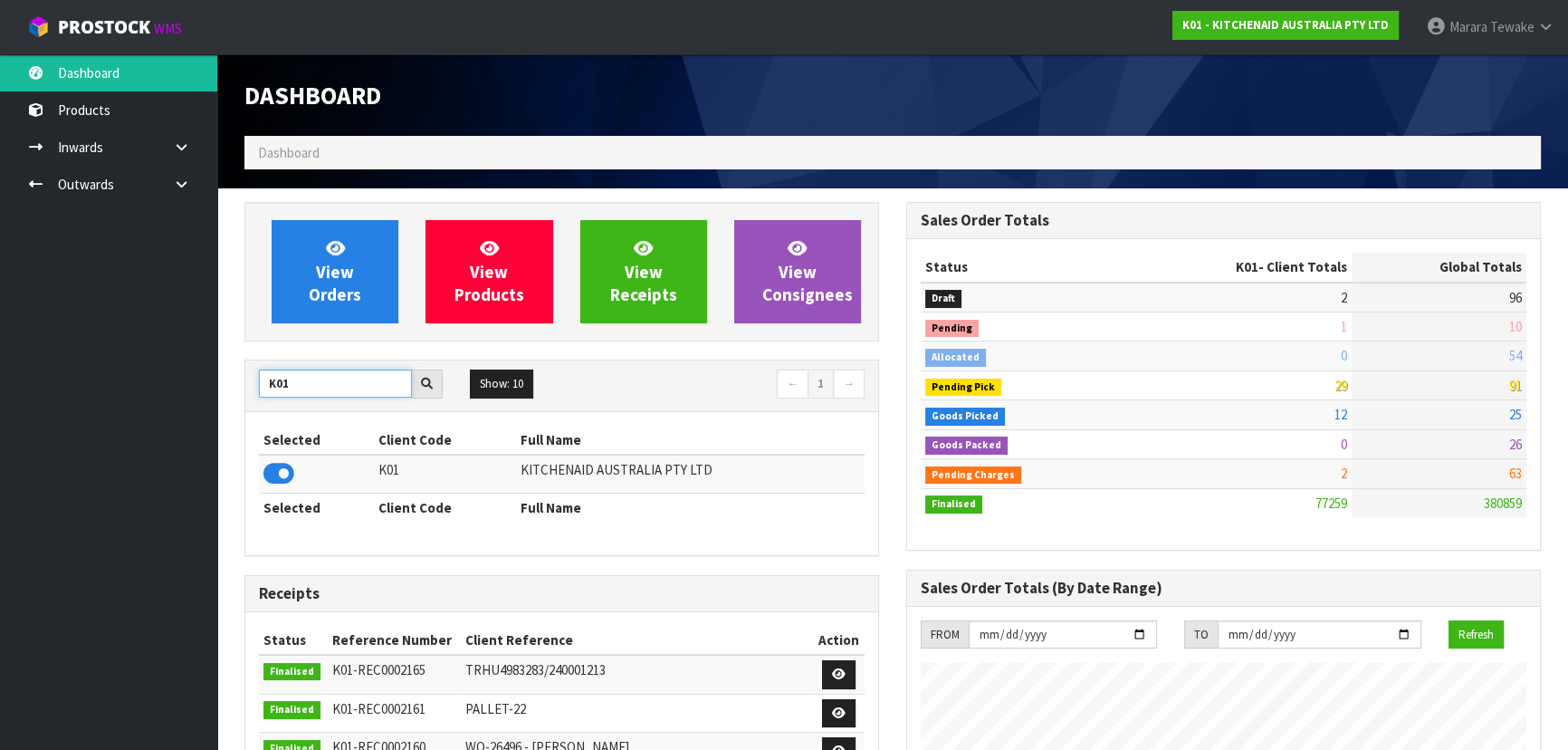
drag, startPoint x: 304, startPoint y: 383, endPoint x: 194, endPoint y: 370, distance: 110.8
click at [197, 372] on body "Toggle navigation ProStock WMS K01 - KITCHENAID AUSTRALIA PTY LTD Marara Tewake…" at bounding box center [784, 375] width 1568 height 750
type input "C11"
click at [282, 468] on icon at bounding box center [279, 473] width 31 height 27
drag, startPoint x: 292, startPoint y: 389, endPoint x: 229, endPoint y: 380, distance: 63.6
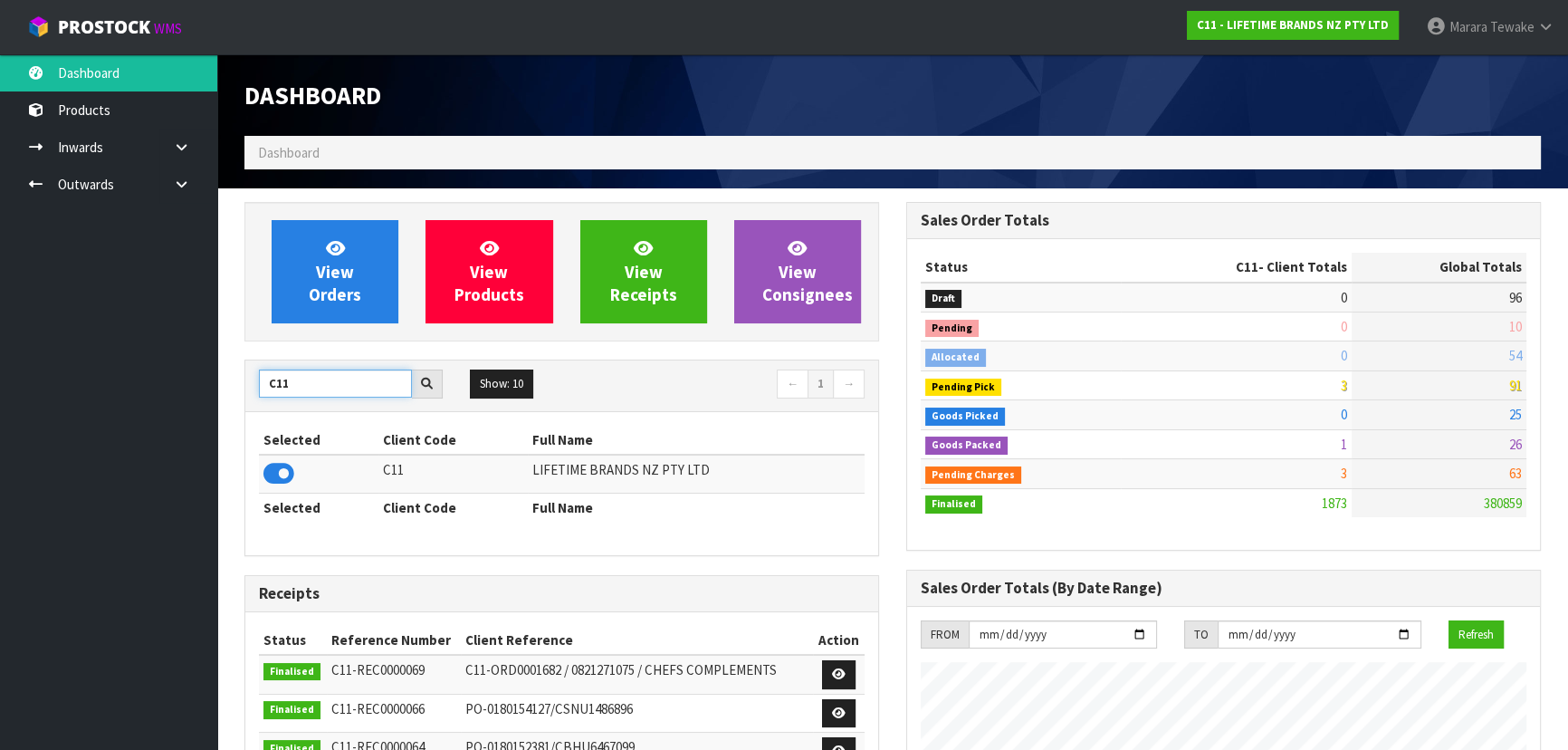
click at [263, 380] on input "C11" at bounding box center [335, 384] width 153 height 28
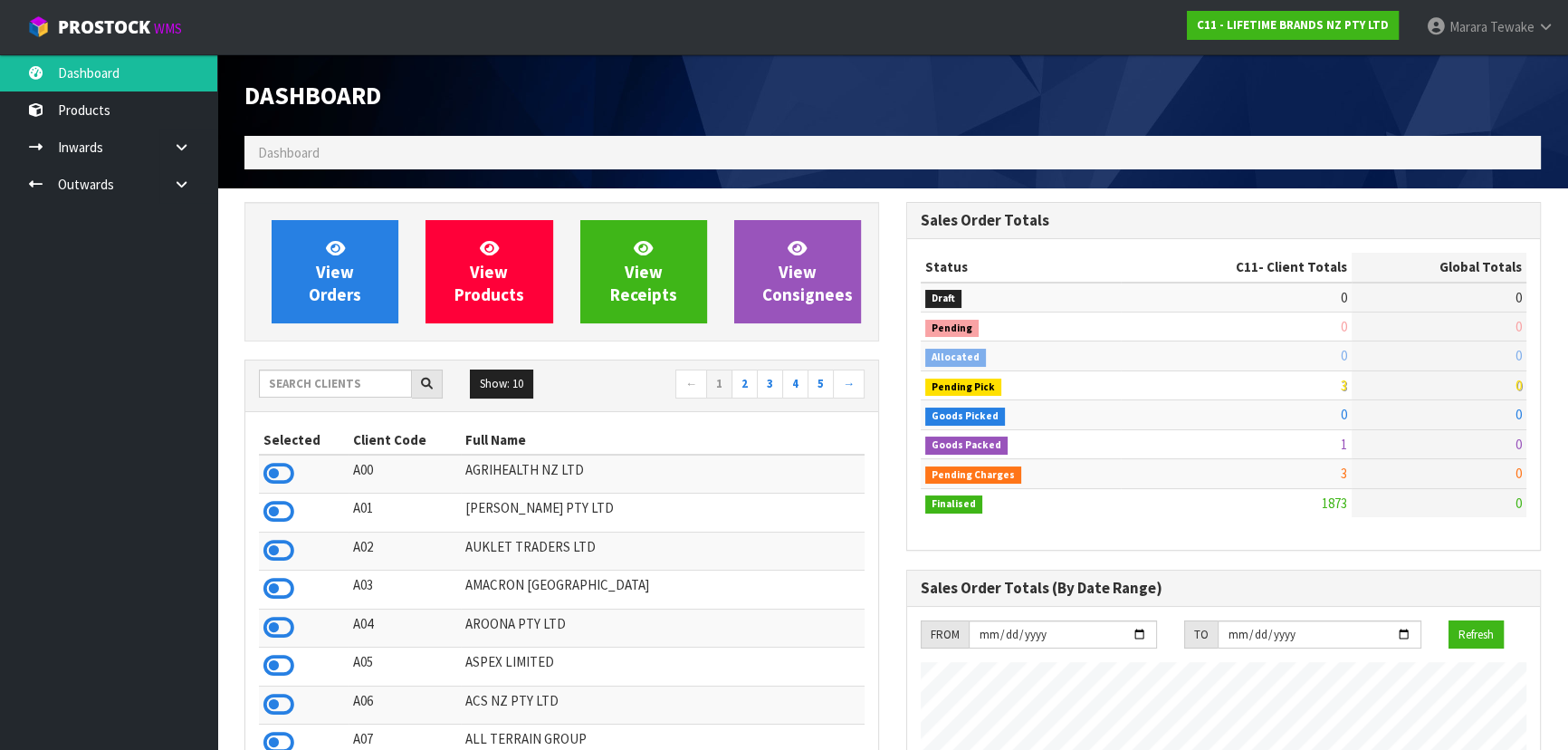
scroll to position [1370, 661]
click at [312, 374] on input "text" at bounding box center [335, 384] width 153 height 28
click at [319, 385] on input "text" at bounding box center [335, 384] width 153 height 28
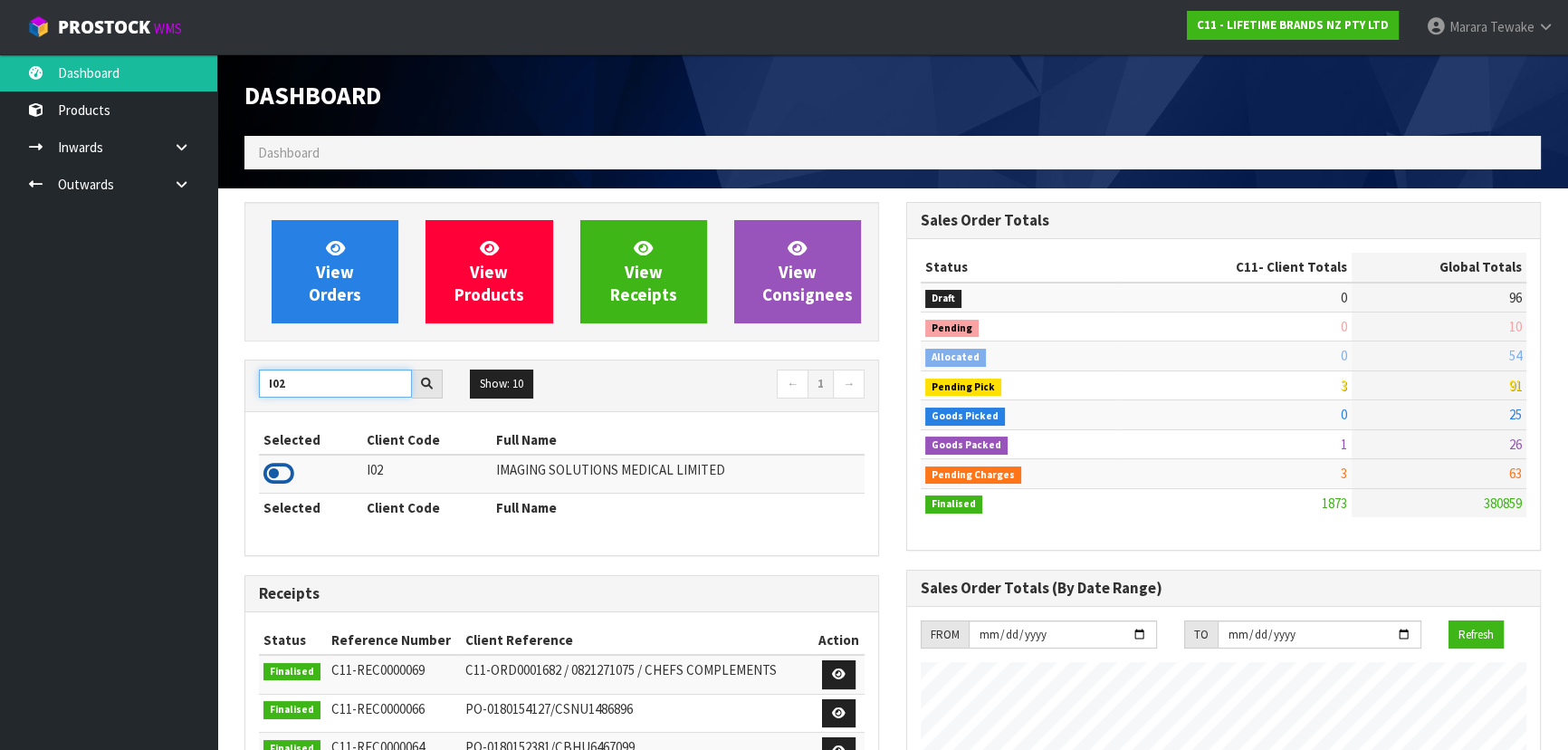
type input "I02"
click at [264, 470] on icon at bounding box center [279, 473] width 31 height 27
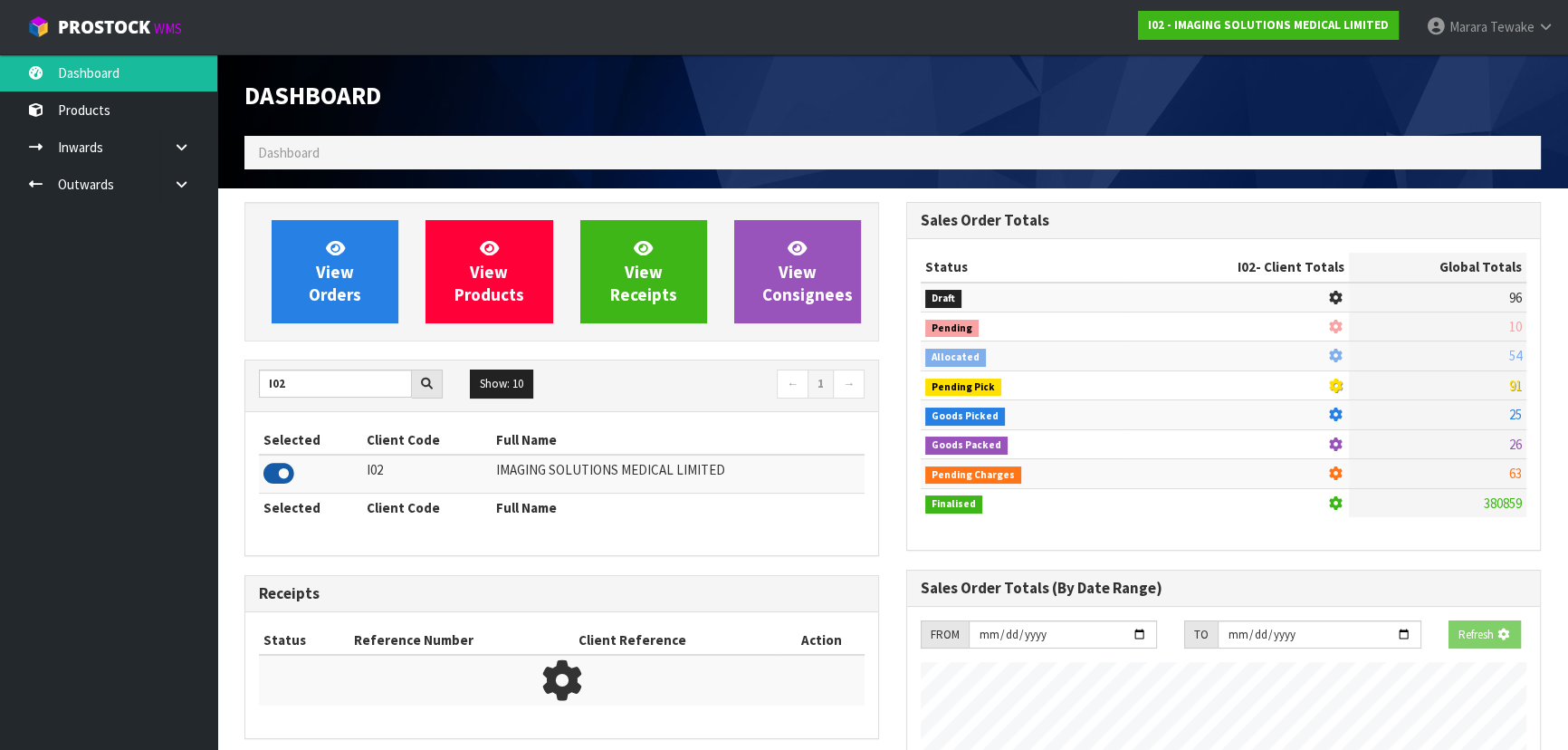
scroll to position [1291, 661]
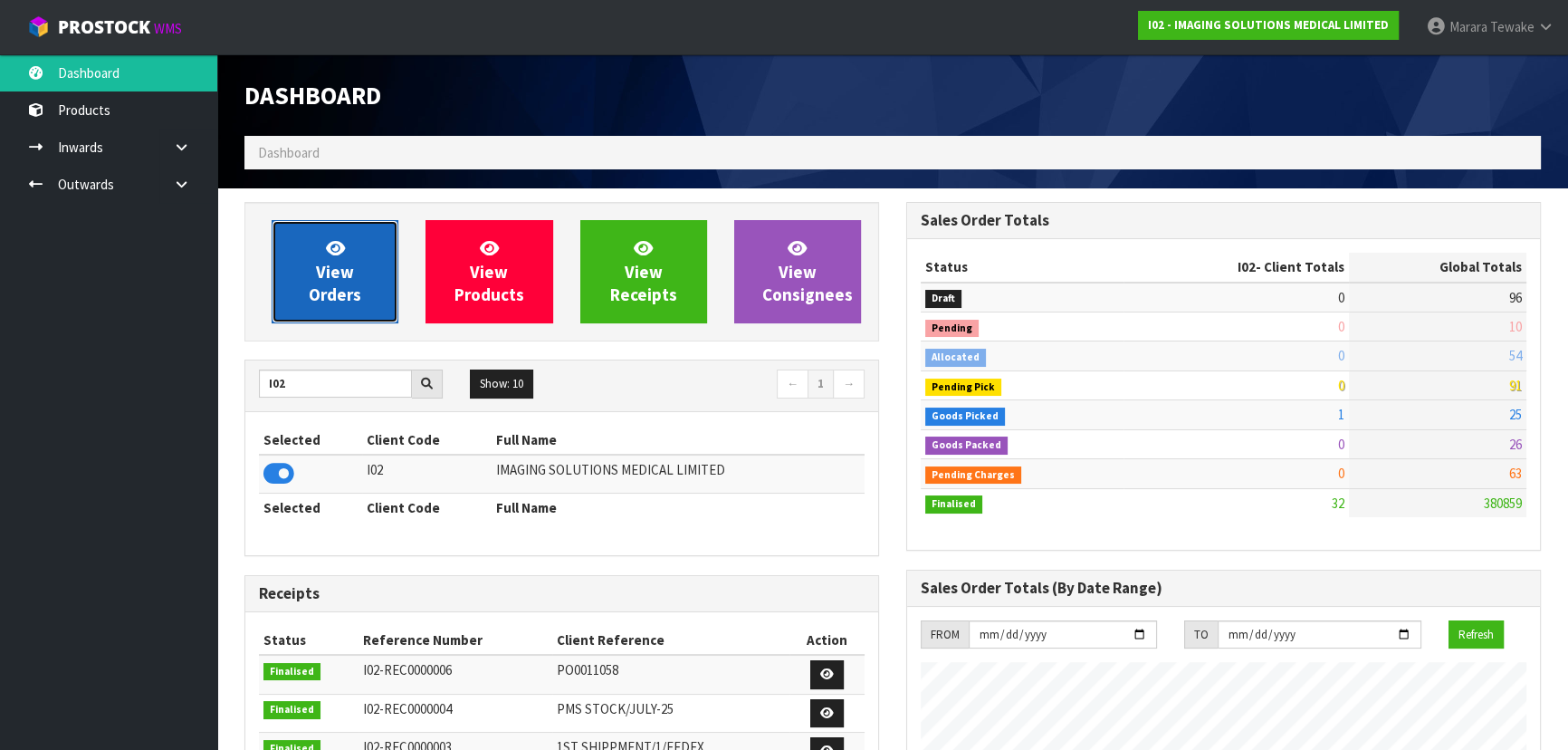
click at [285, 288] on link "View Orders" at bounding box center [334, 271] width 127 height 103
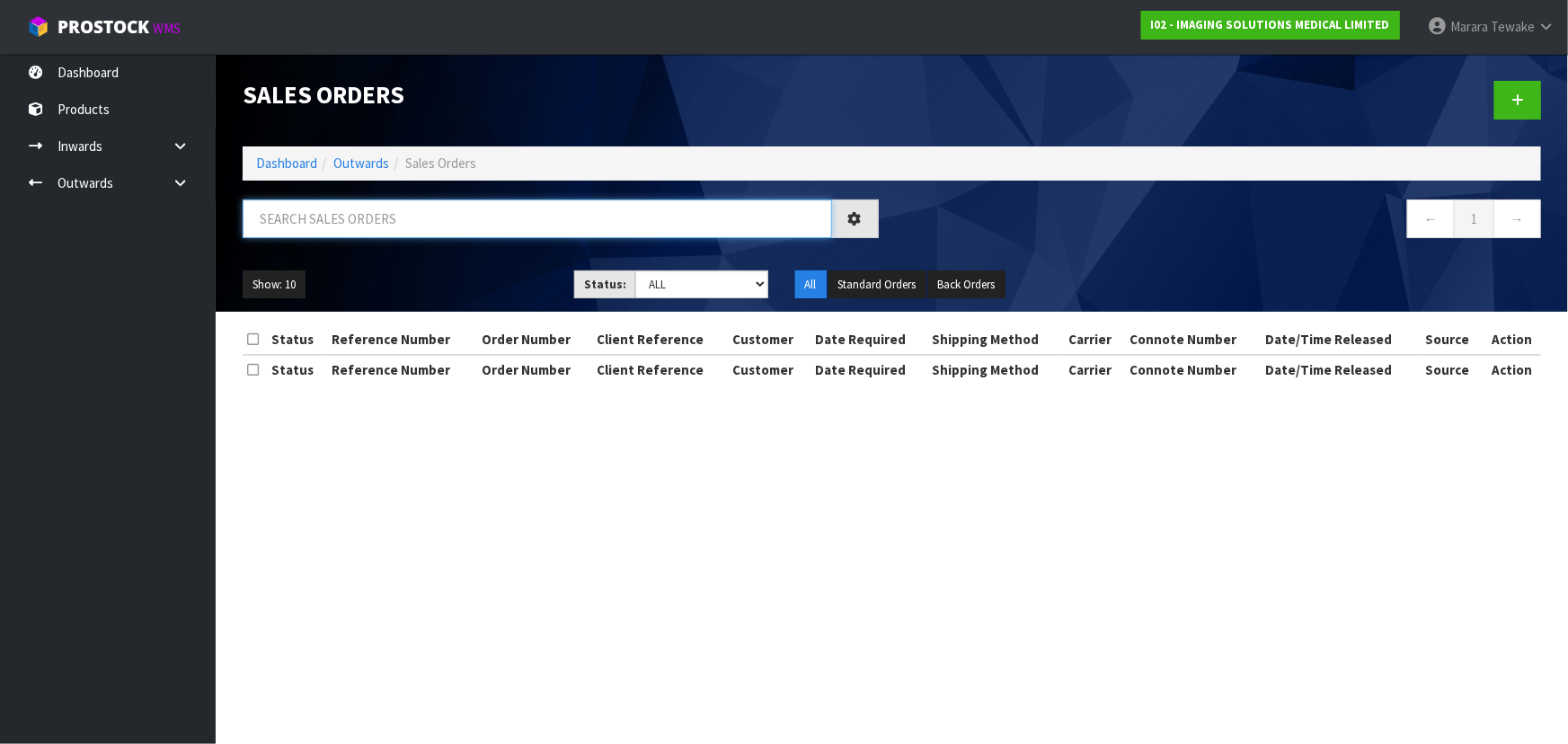
click at [306, 222] on input "text" at bounding box center [537, 218] width 590 height 38
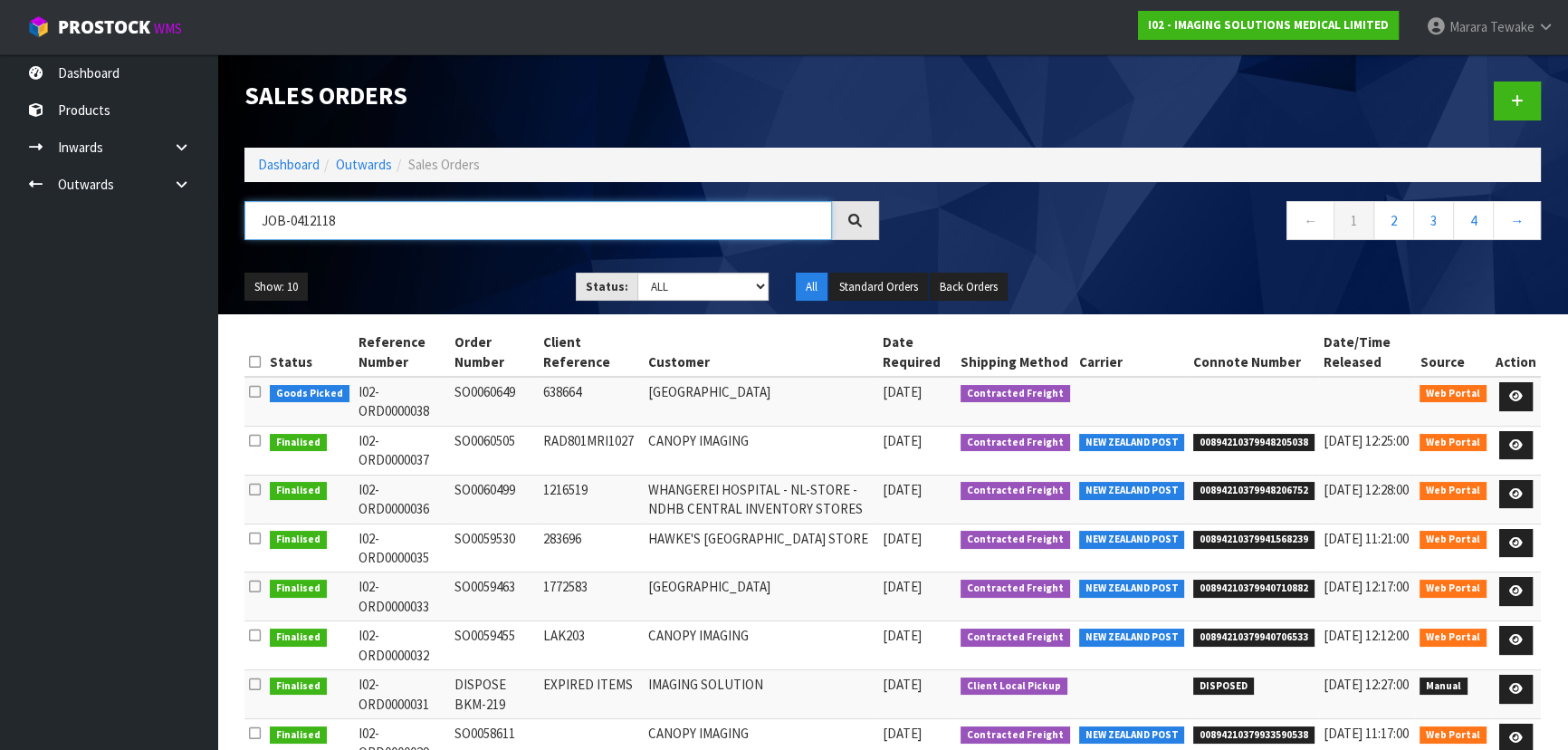
type input "JOB-0412118"
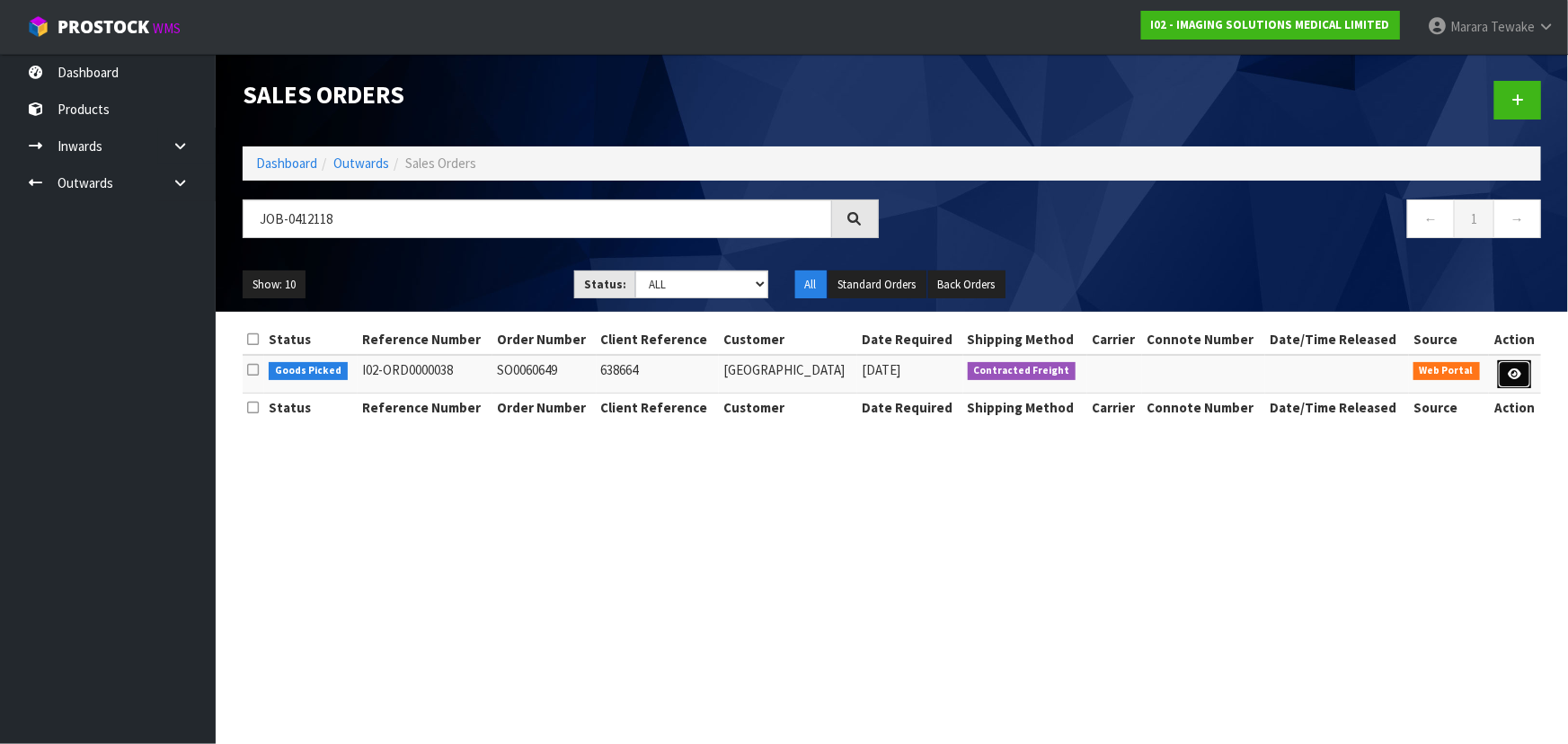
click at [1516, 369] on icon at bounding box center [1515, 374] width 13 height 12
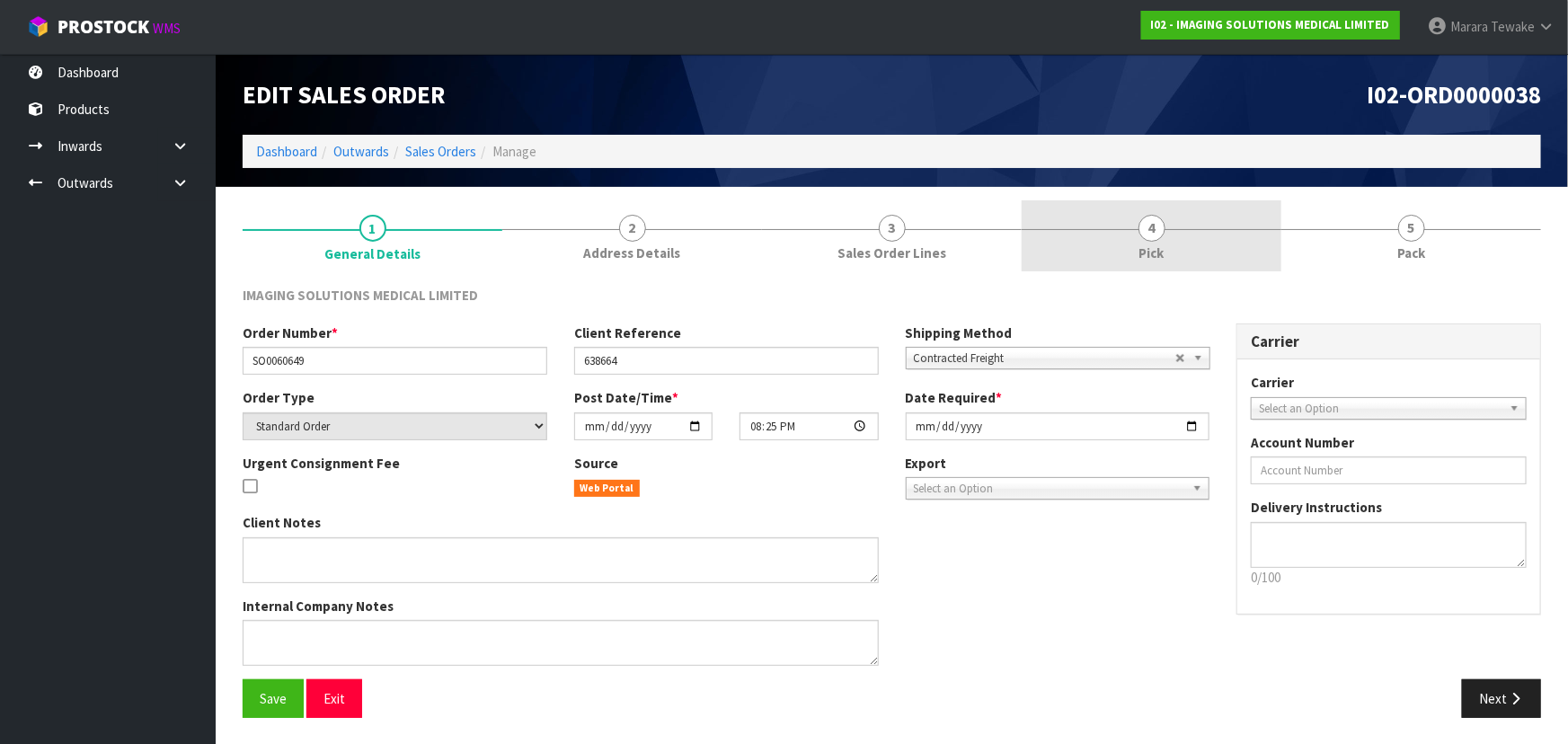
click at [1166, 245] on link "4 Pick" at bounding box center [1152, 236] width 260 height 71
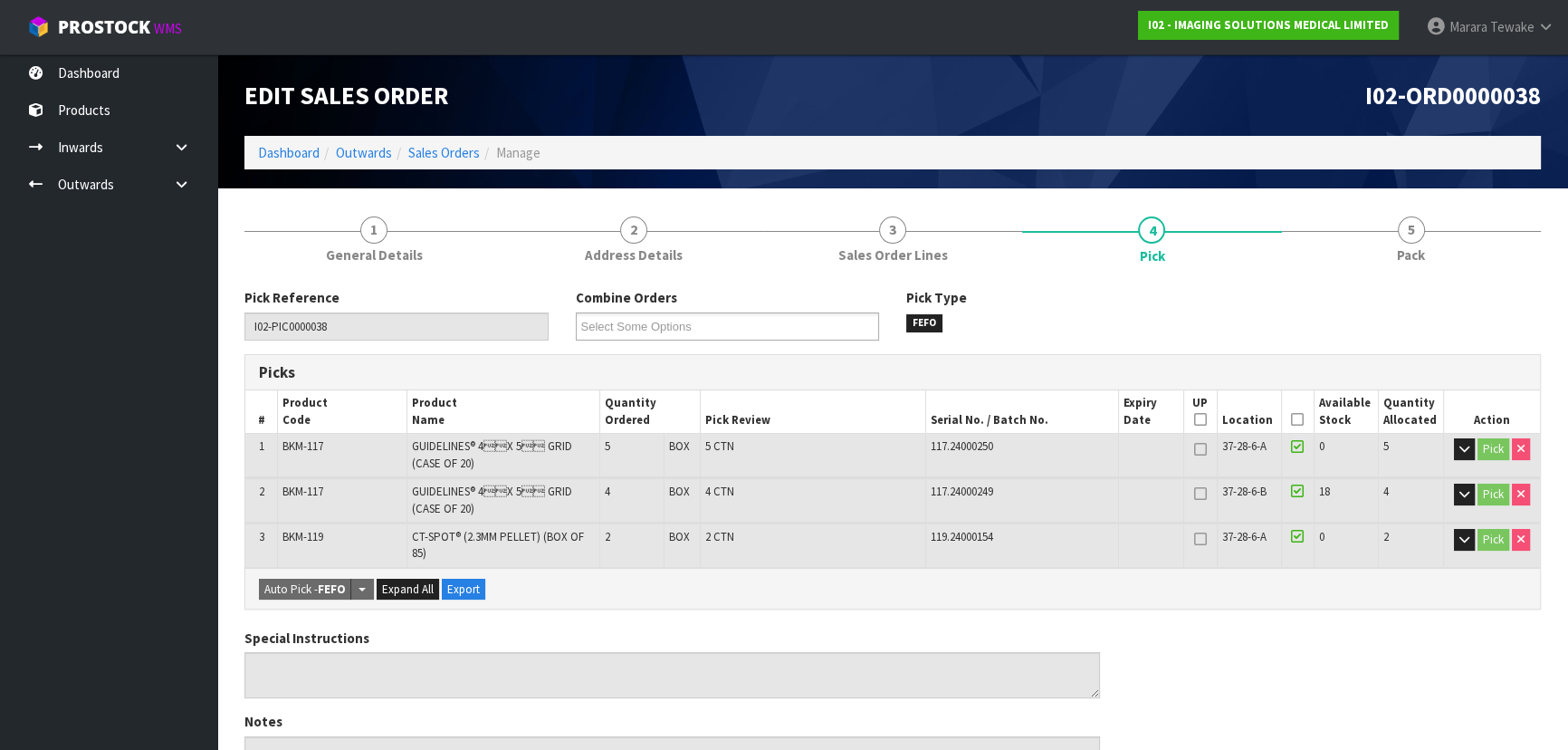
drag, startPoint x: 1296, startPoint y: 422, endPoint x: 1054, endPoint y: 480, distance: 248.9
click at [1296, 421] on icon at bounding box center [1298, 420] width 13 height 1
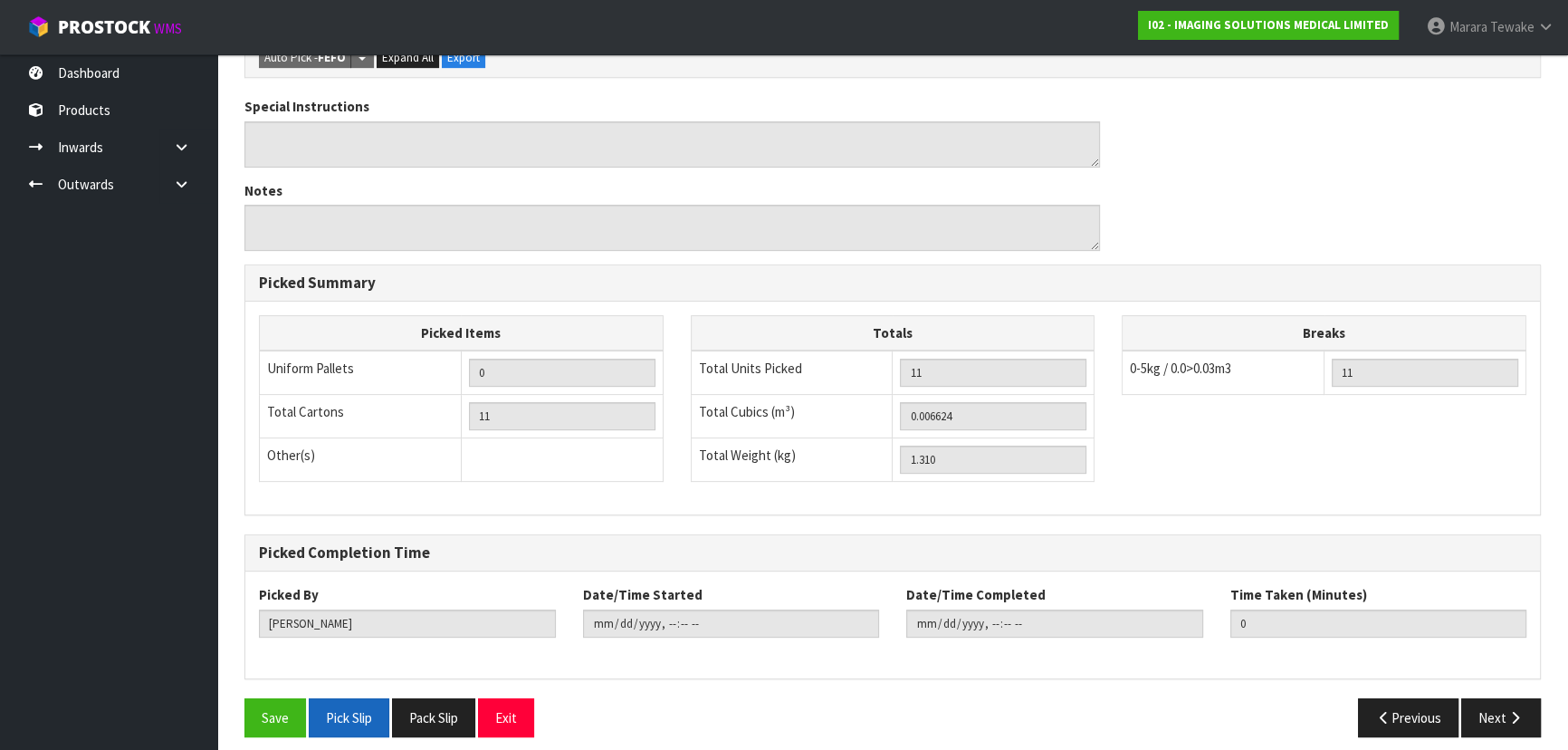
scroll to position [606, 0]
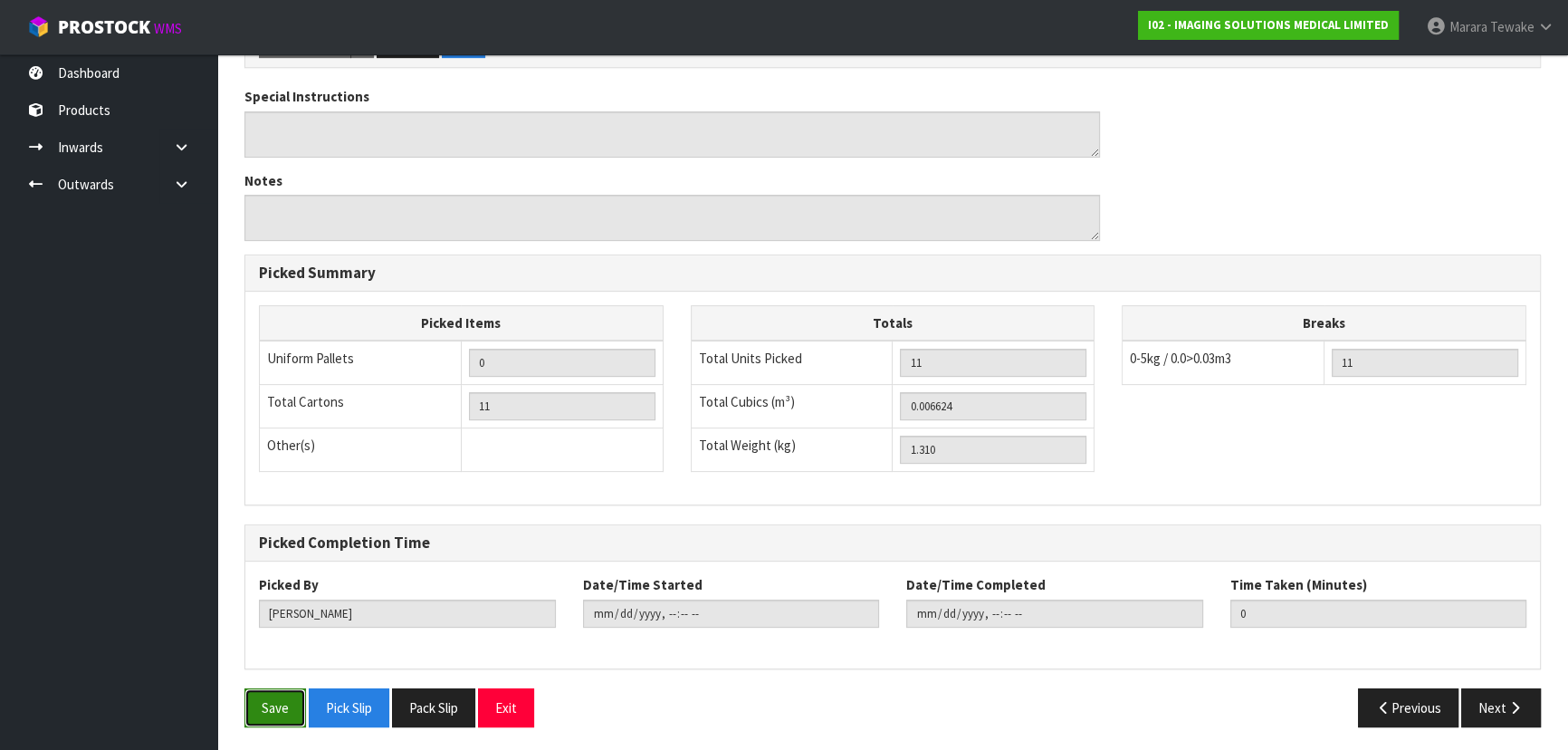
click at [260, 710] on button "Save" at bounding box center [275, 707] width 62 height 38
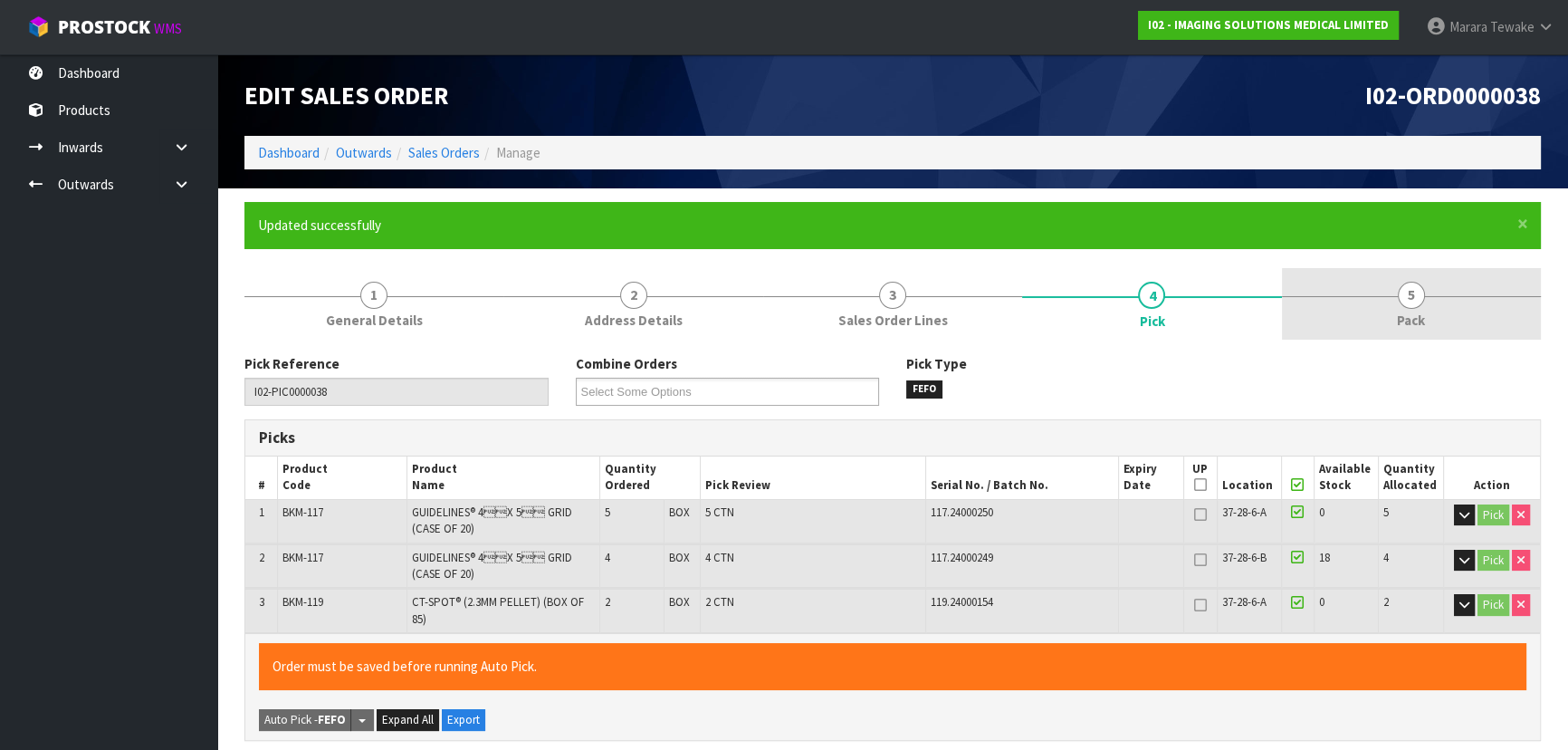
click at [1409, 289] on span "5" at bounding box center [1411, 295] width 27 height 27
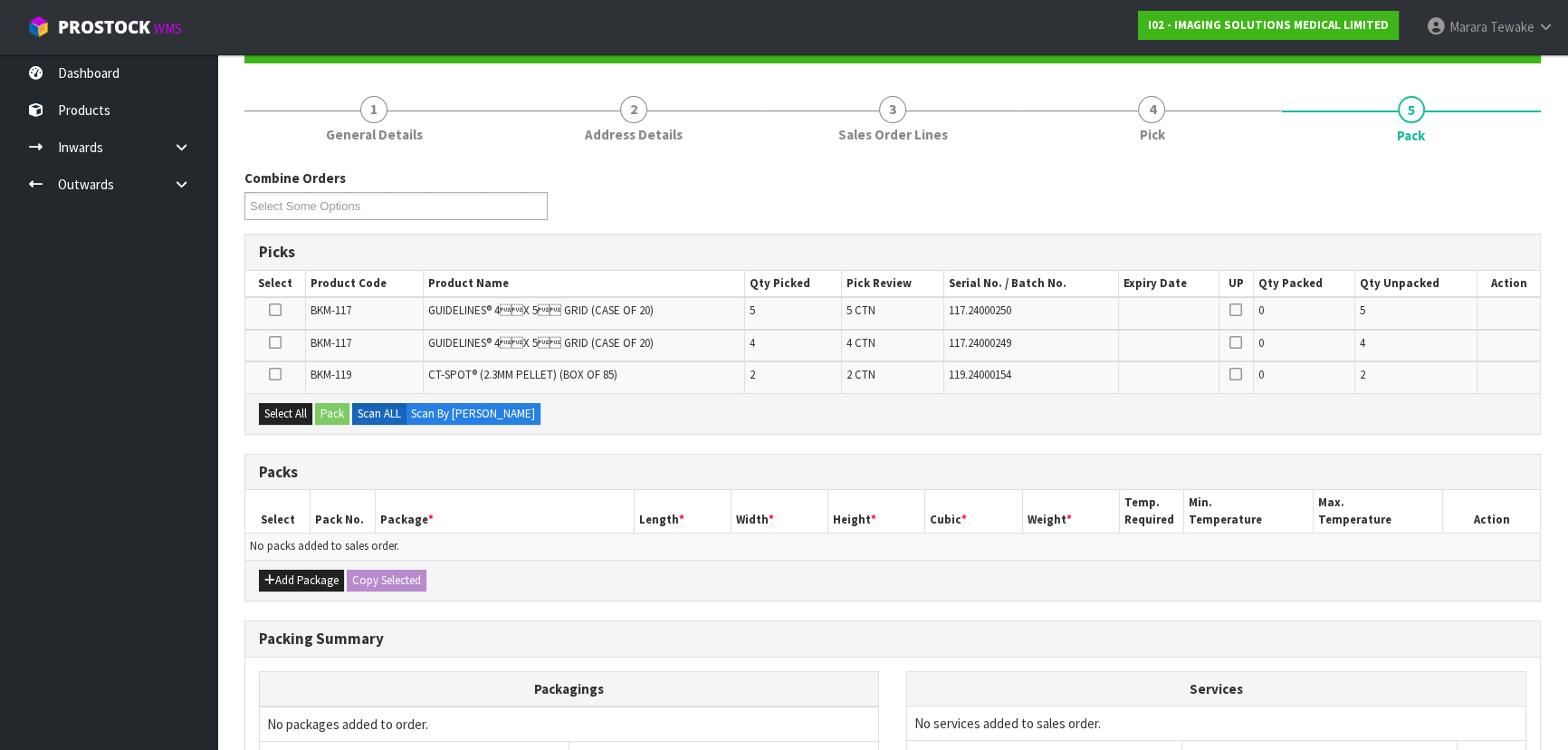
scroll to position [246, 0]
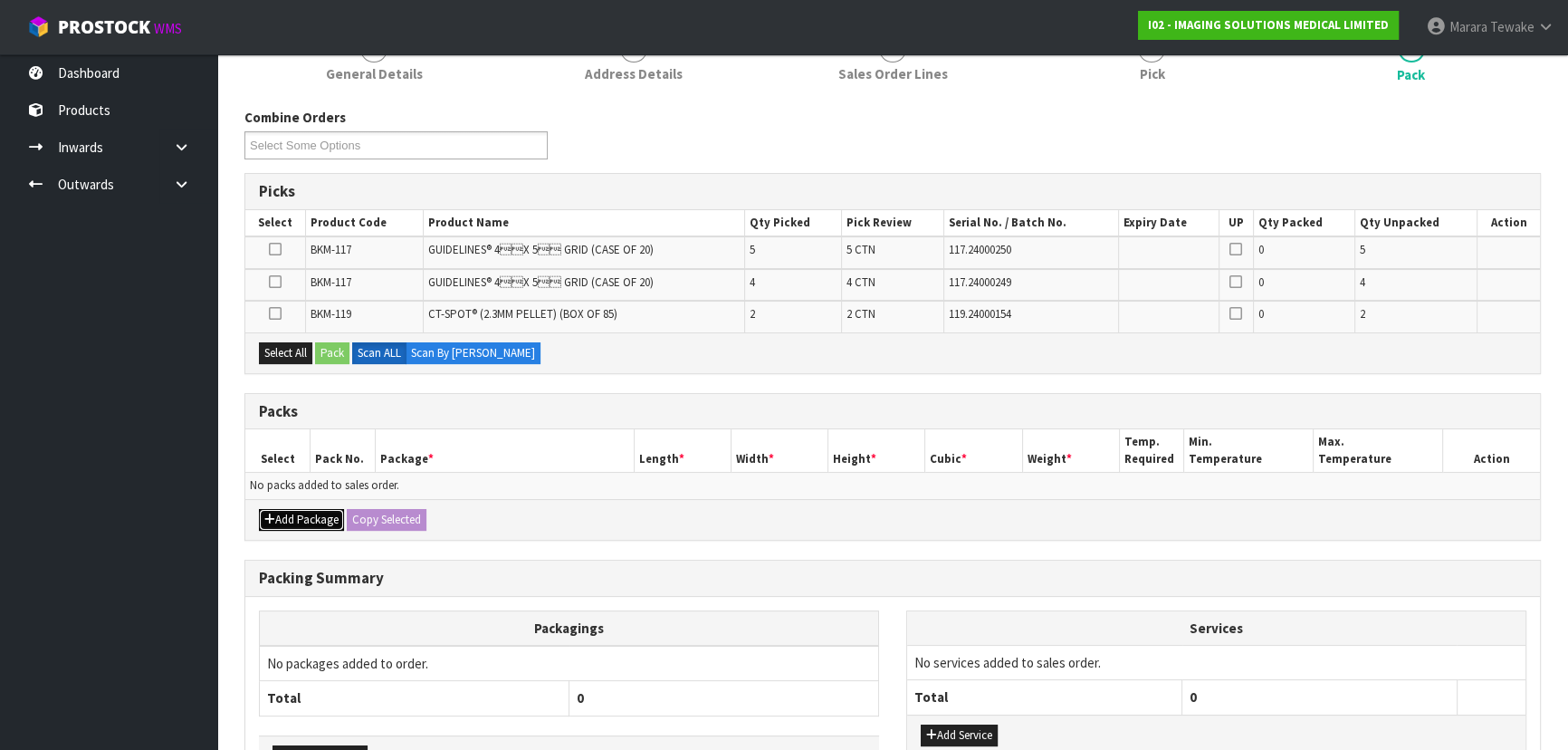
click at [278, 521] on button "Add Package" at bounding box center [301, 519] width 85 height 22
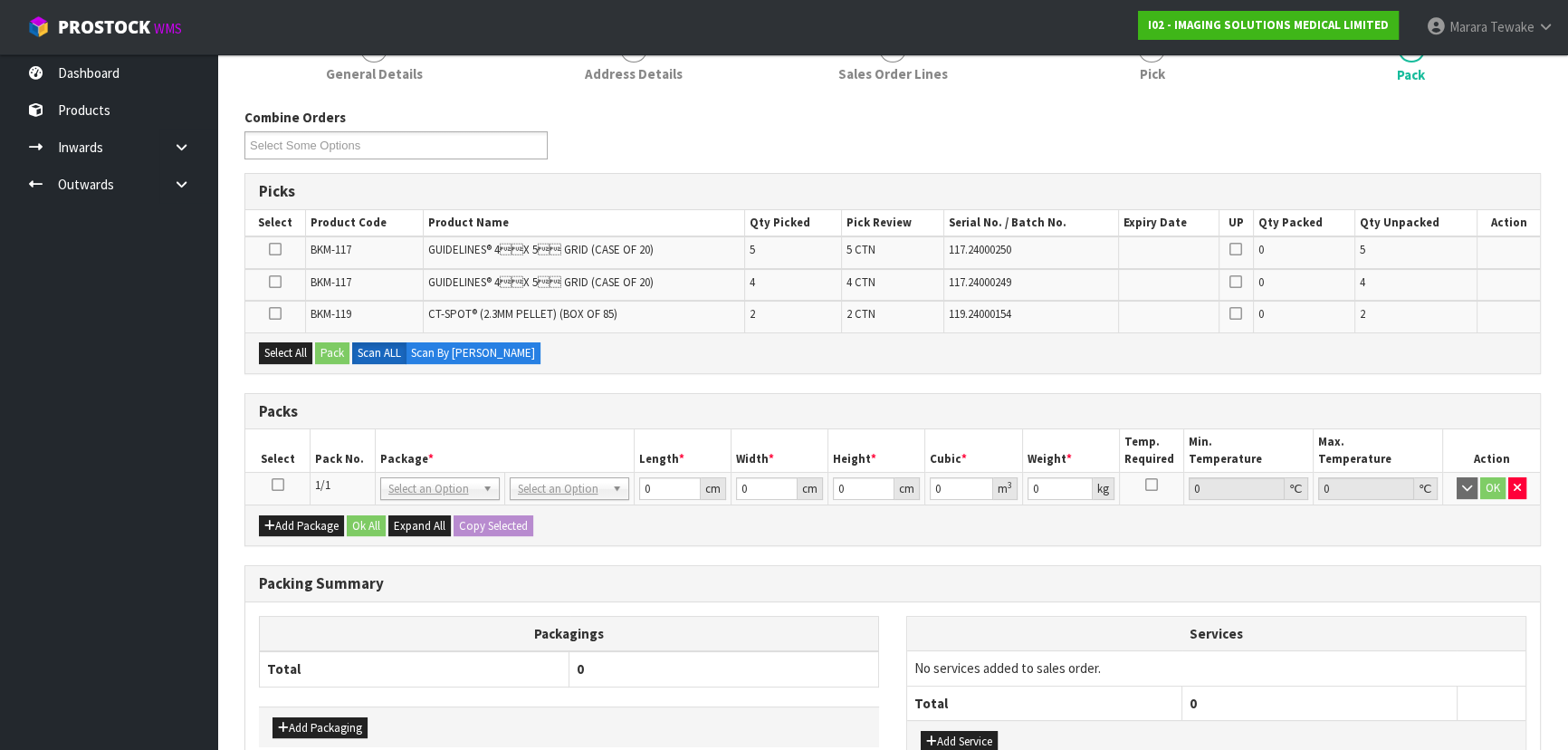
click at [277, 484] on icon at bounding box center [278, 484] width 13 height 1
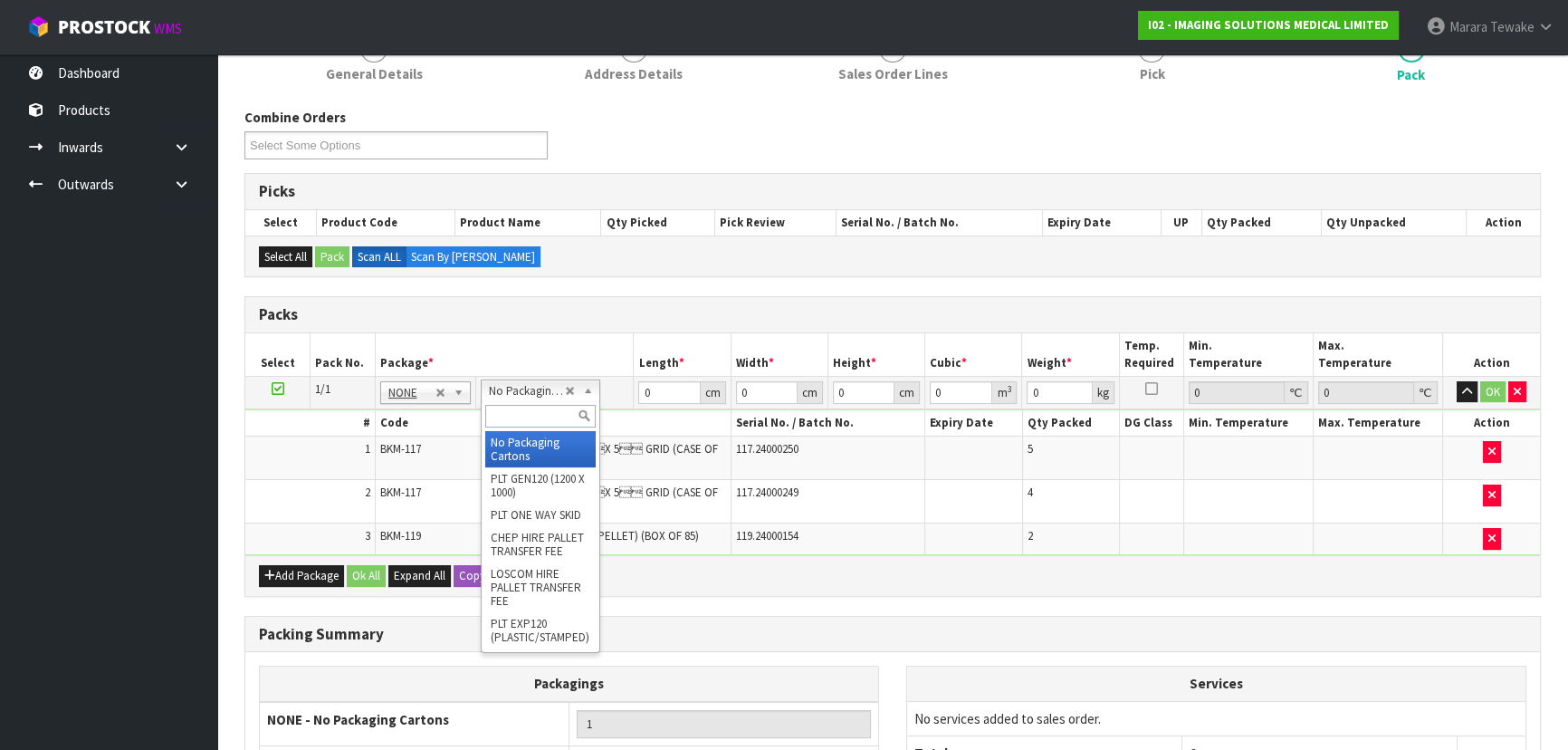
click at [525, 408] on input "text" at bounding box center [540, 416] width 111 height 23
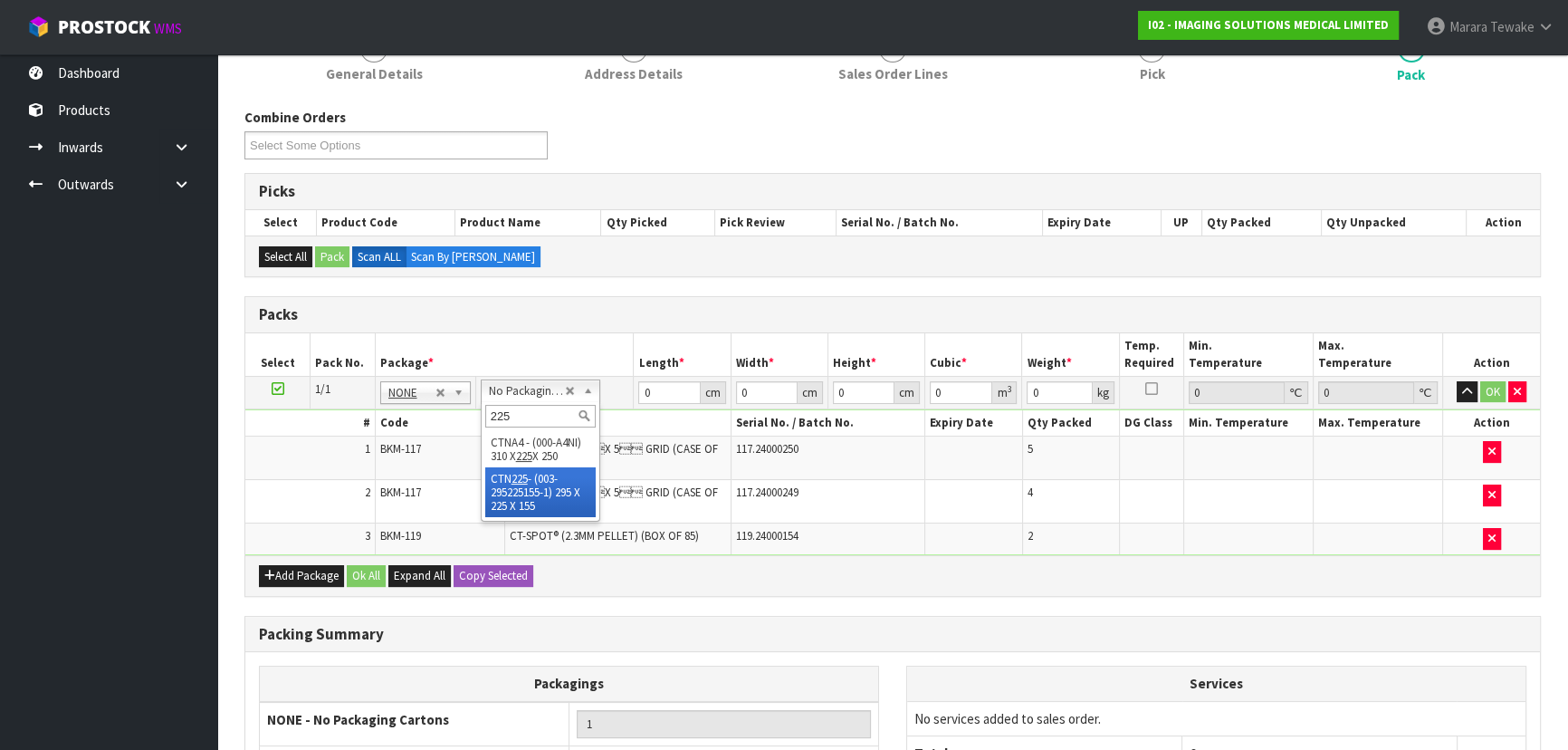
type input "225"
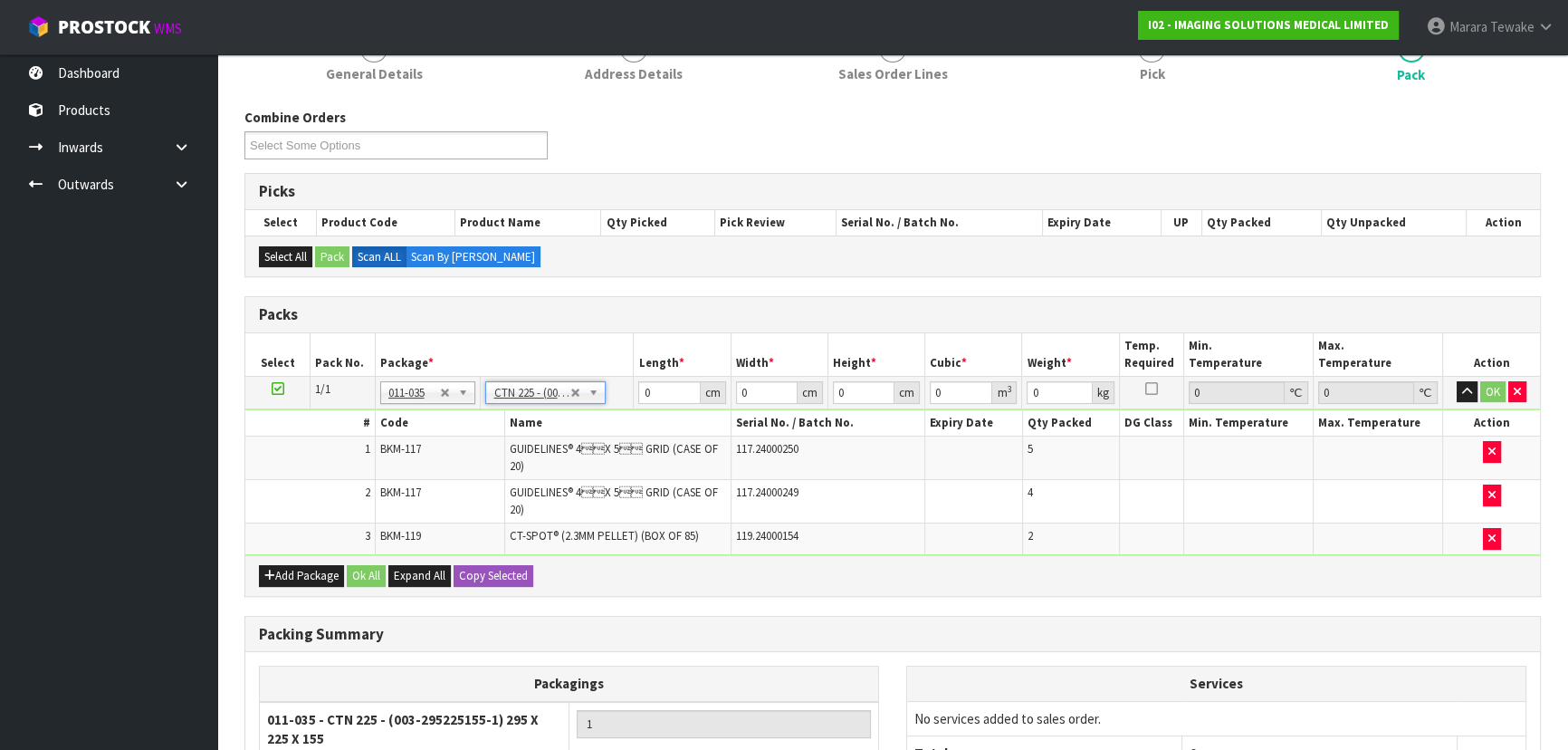
type input "29.5"
type input "22.5"
type input "15.5"
type input "0.010288"
type input "1.51"
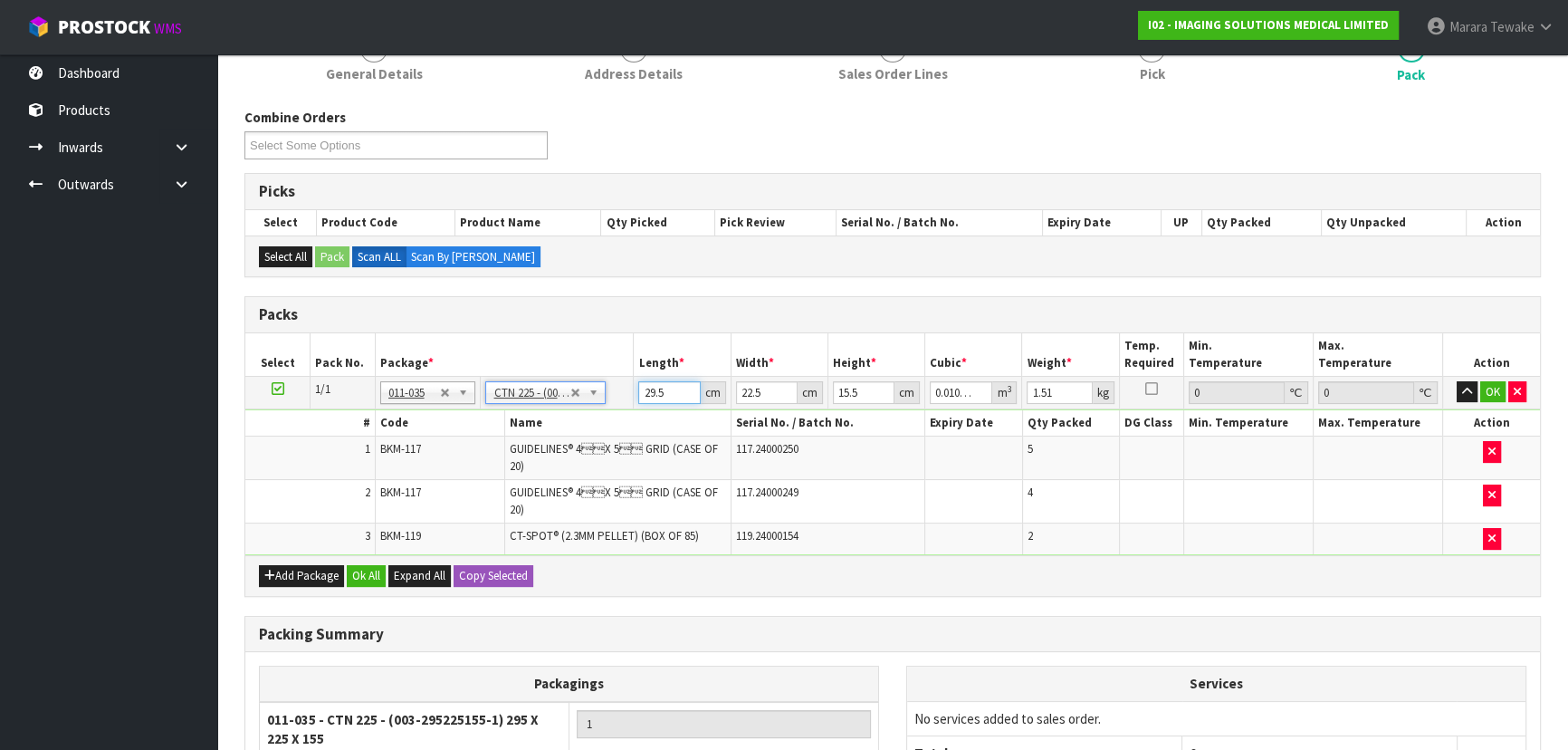
drag, startPoint x: 670, startPoint y: 388, endPoint x: 629, endPoint y: 383, distance: 41.3
click at [623, 390] on tr "1/1 NONE 007-001 007-002 007-004 007-009 007-013 007-014 007-015 007-017 007-01…" at bounding box center [892, 391] width 1295 height 33
type input "3"
type input "0.001046"
type input "32"
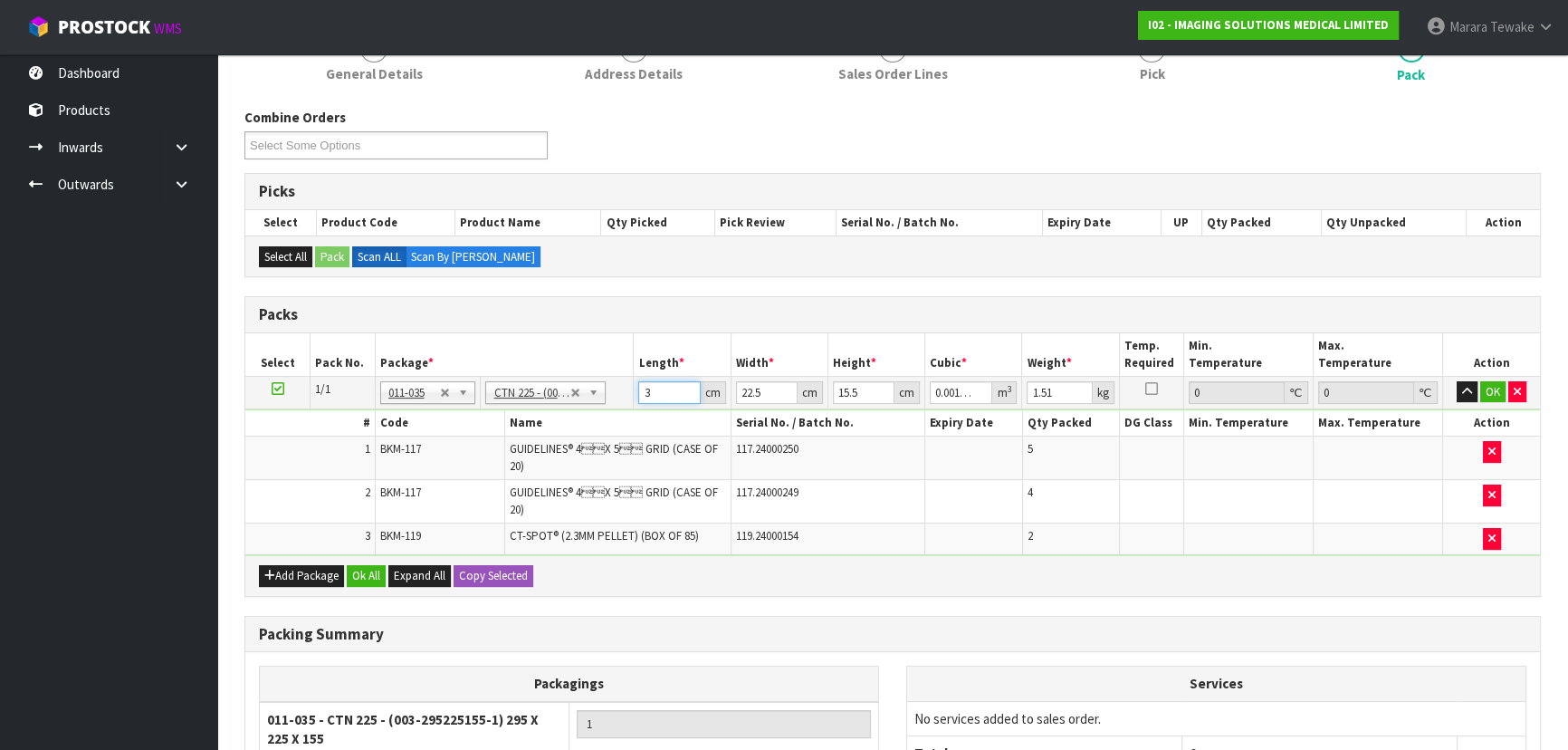
type input "0.01116"
type input "32"
type input "2"
type input "0.000992"
type input "24"
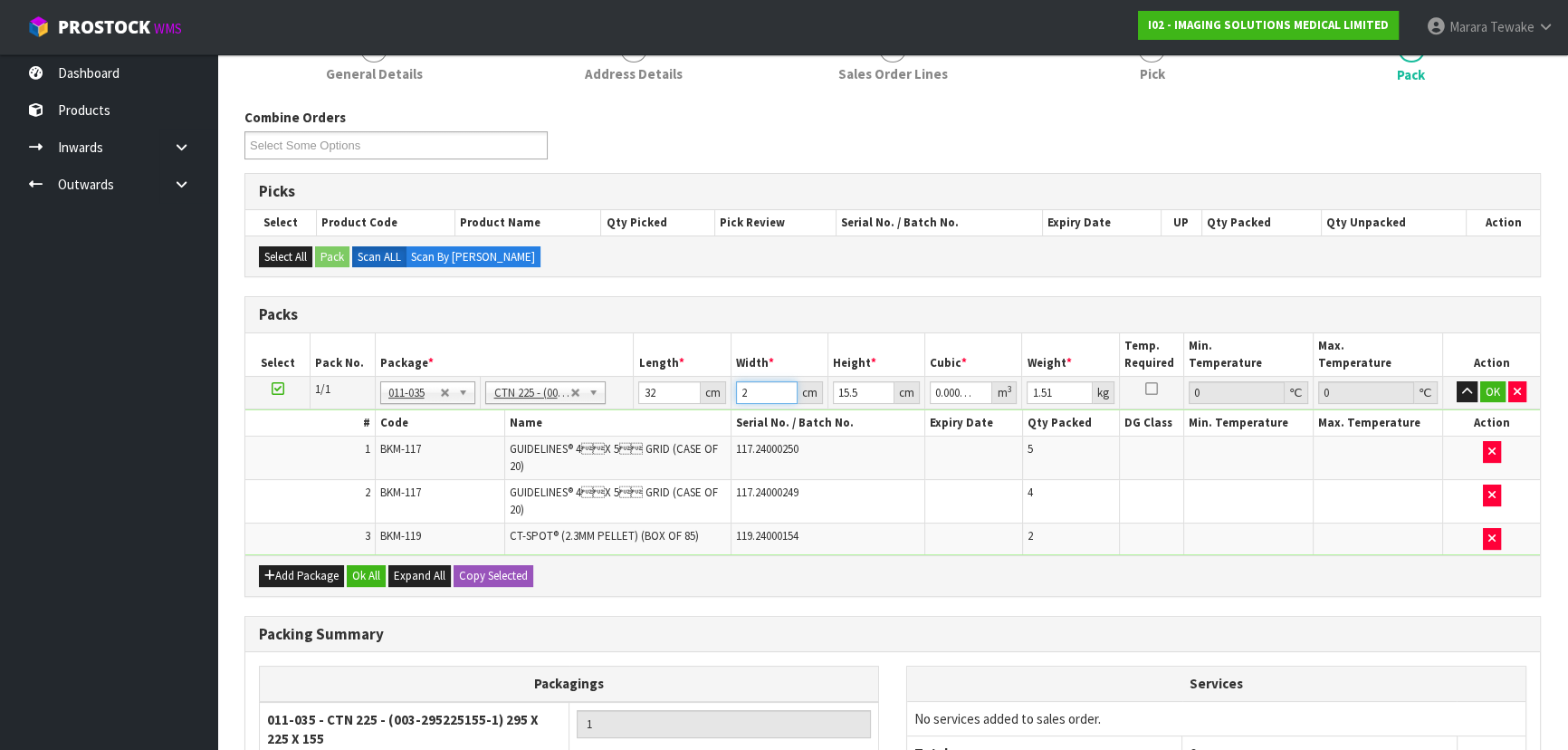
type input "0.011904"
type input "24"
type input "1"
type input "0.000768"
type input "16"
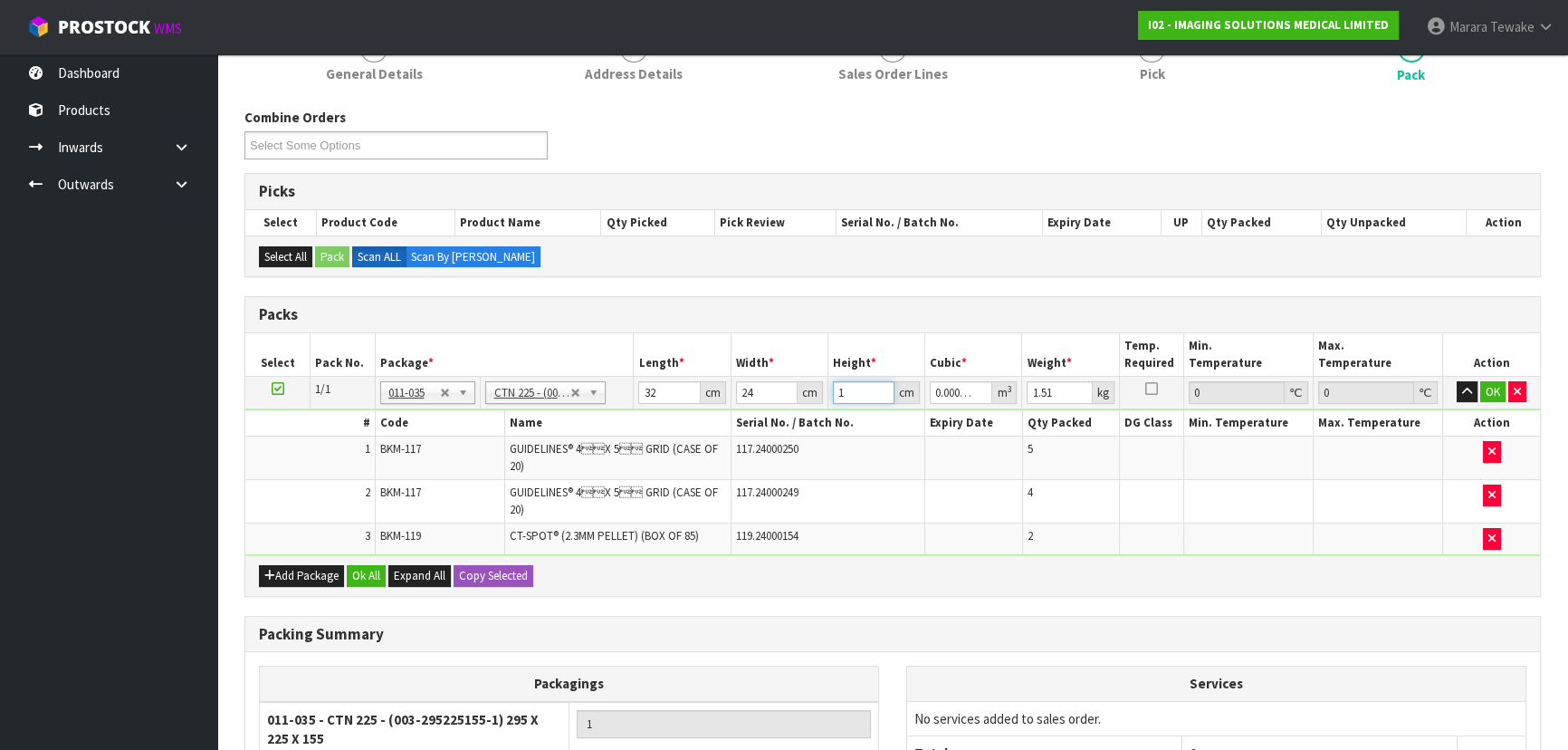
type input "0.012288"
type input "16"
type input "2"
click at [1493, 375] on td "OK" at bounding box center [1491, 391] width 97 height 33
click at [1487, 387] on button "OK" at bounding box center [1492, 391] width 25 height 22
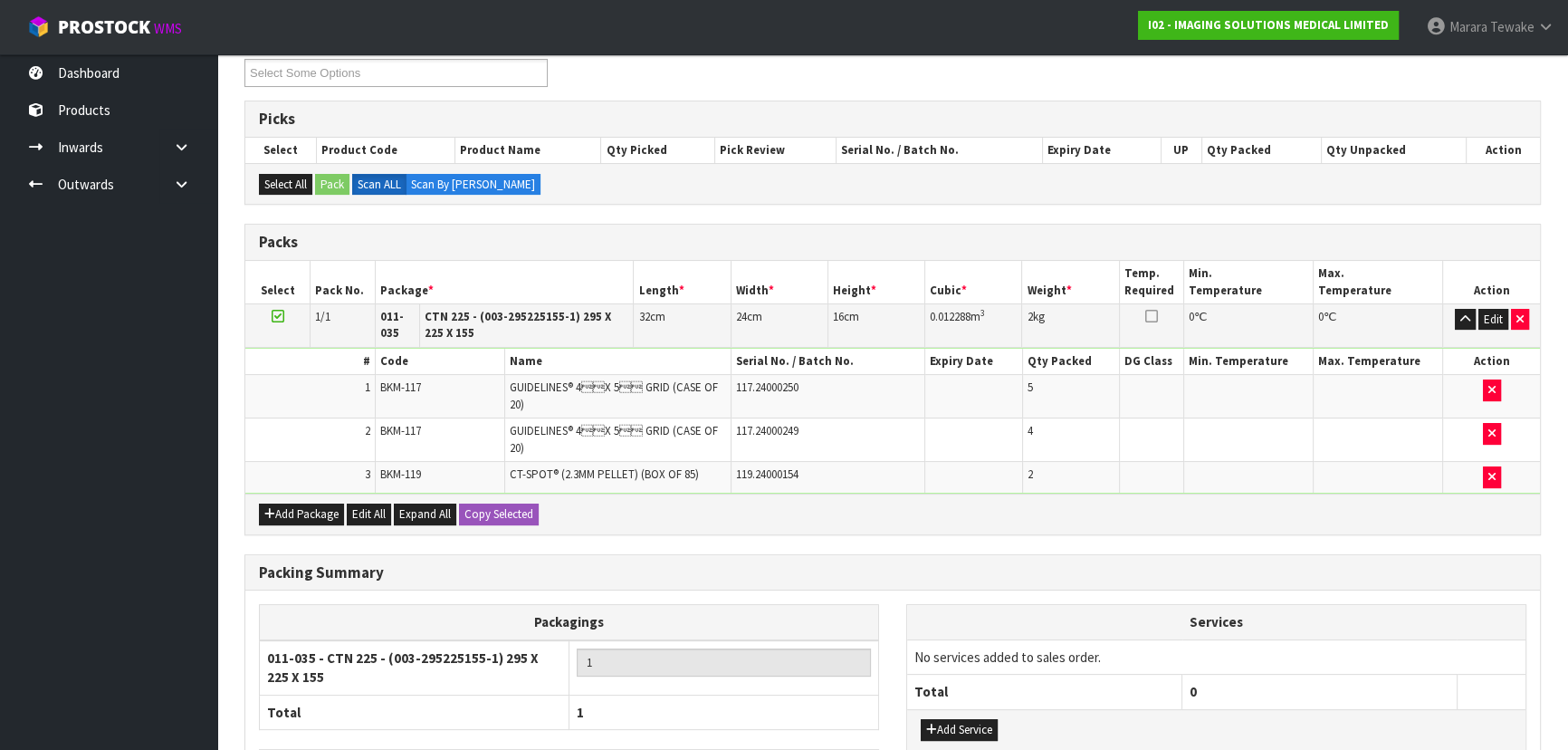
scroll to position [429, 0]
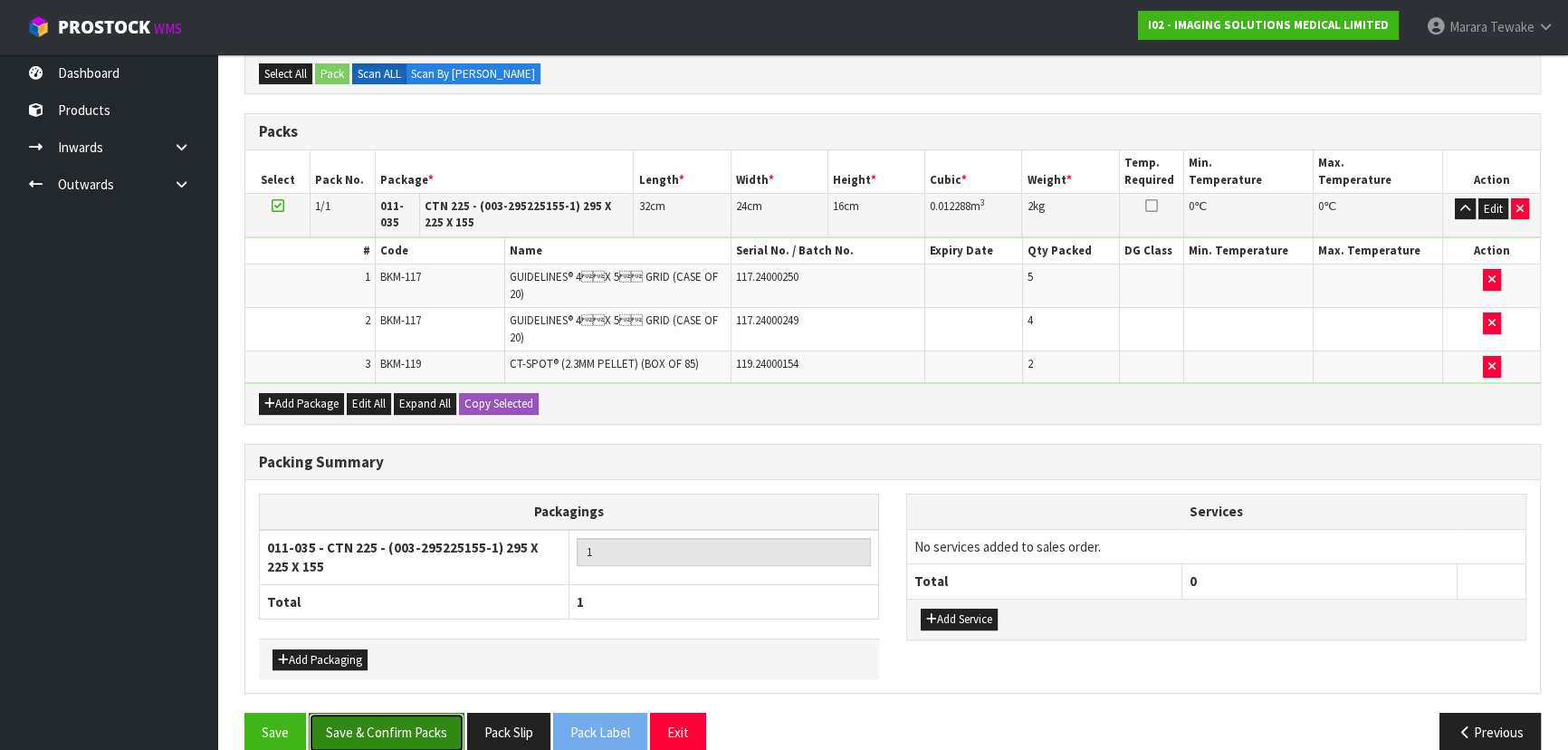
click at [361, 712] on button "Save & Confirm Packs" at bounding box center [387, 731] width 156 height 38
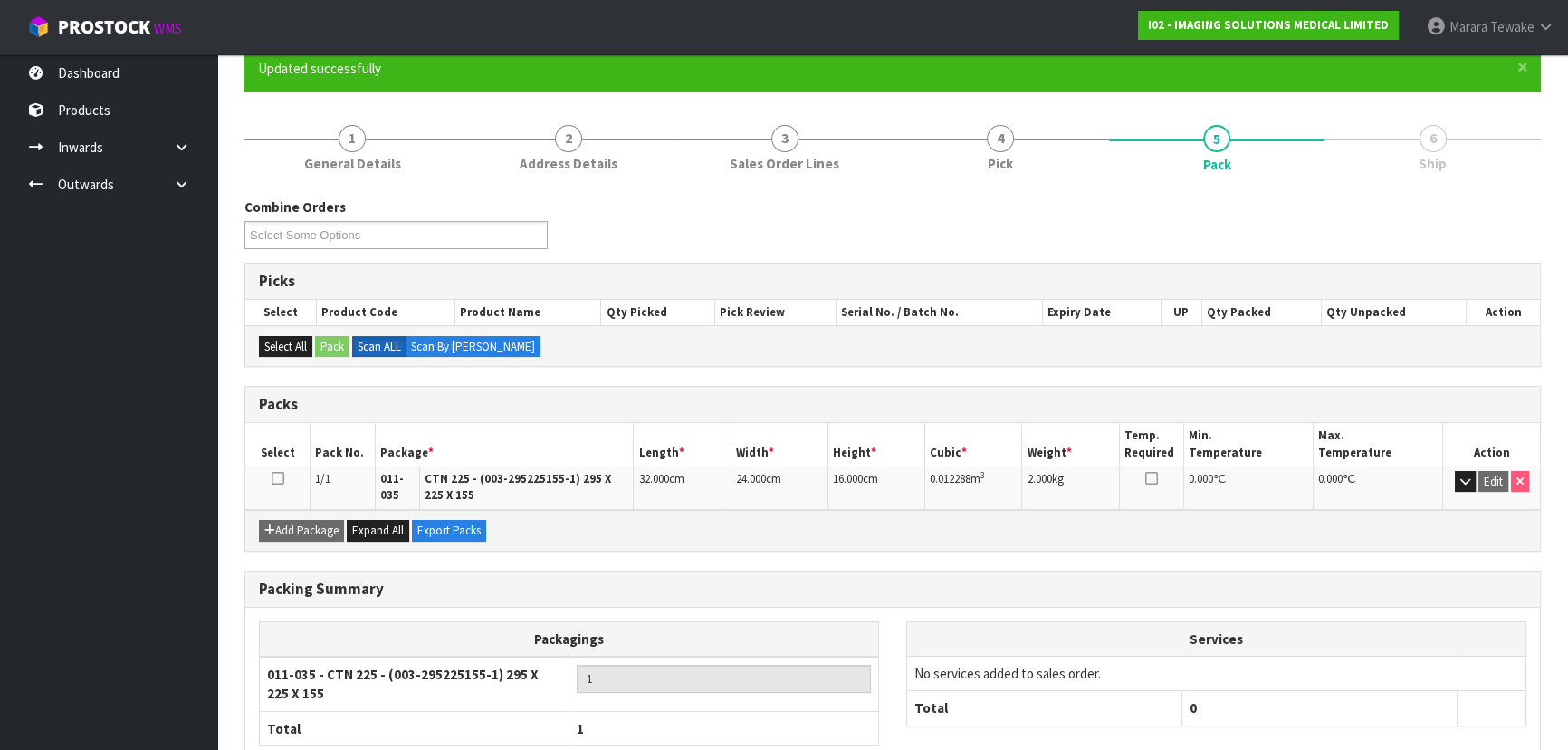
scroll to position [269, 0]
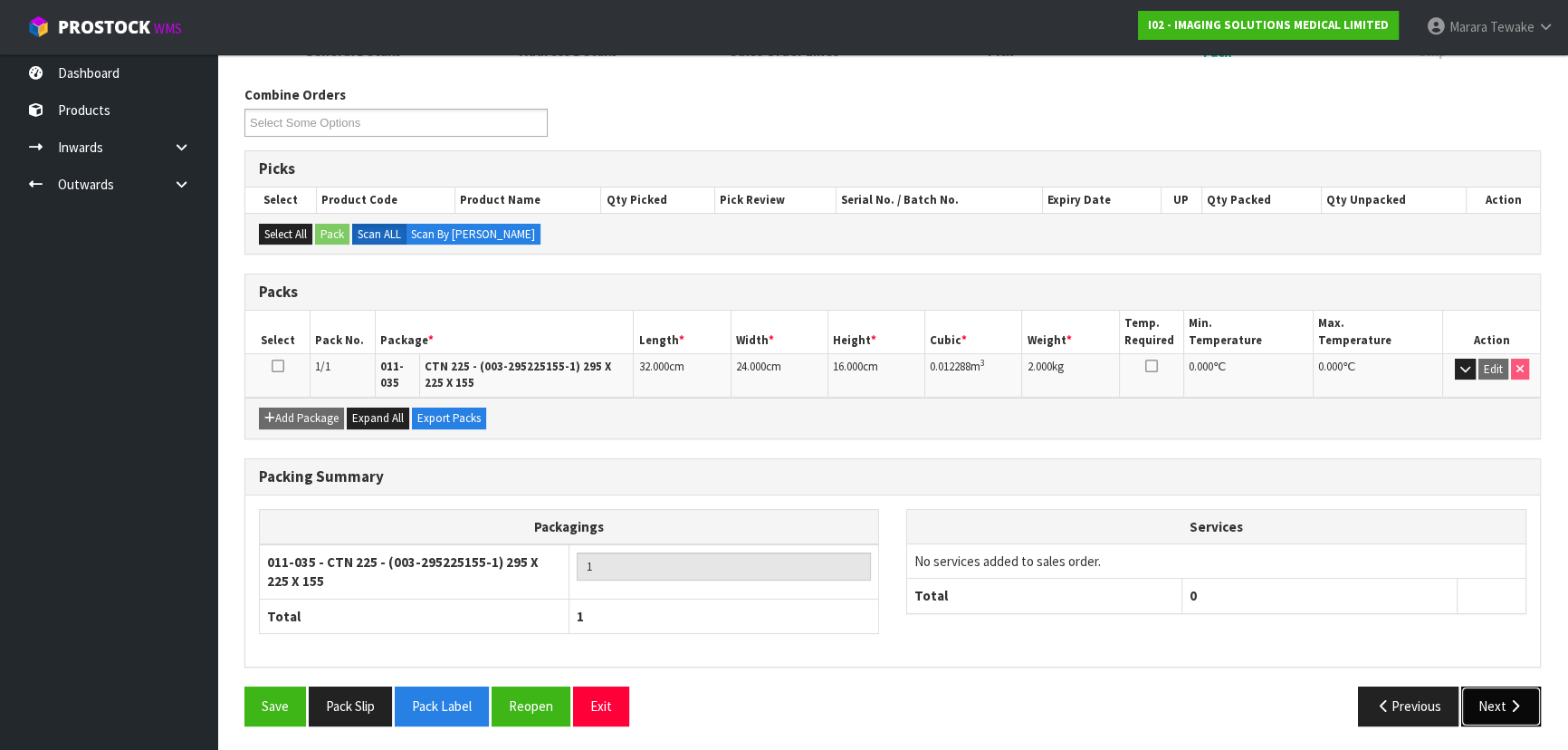
click at [1478, 700] on button "Next" at bounding box center [1500, 705] width 80 height 38
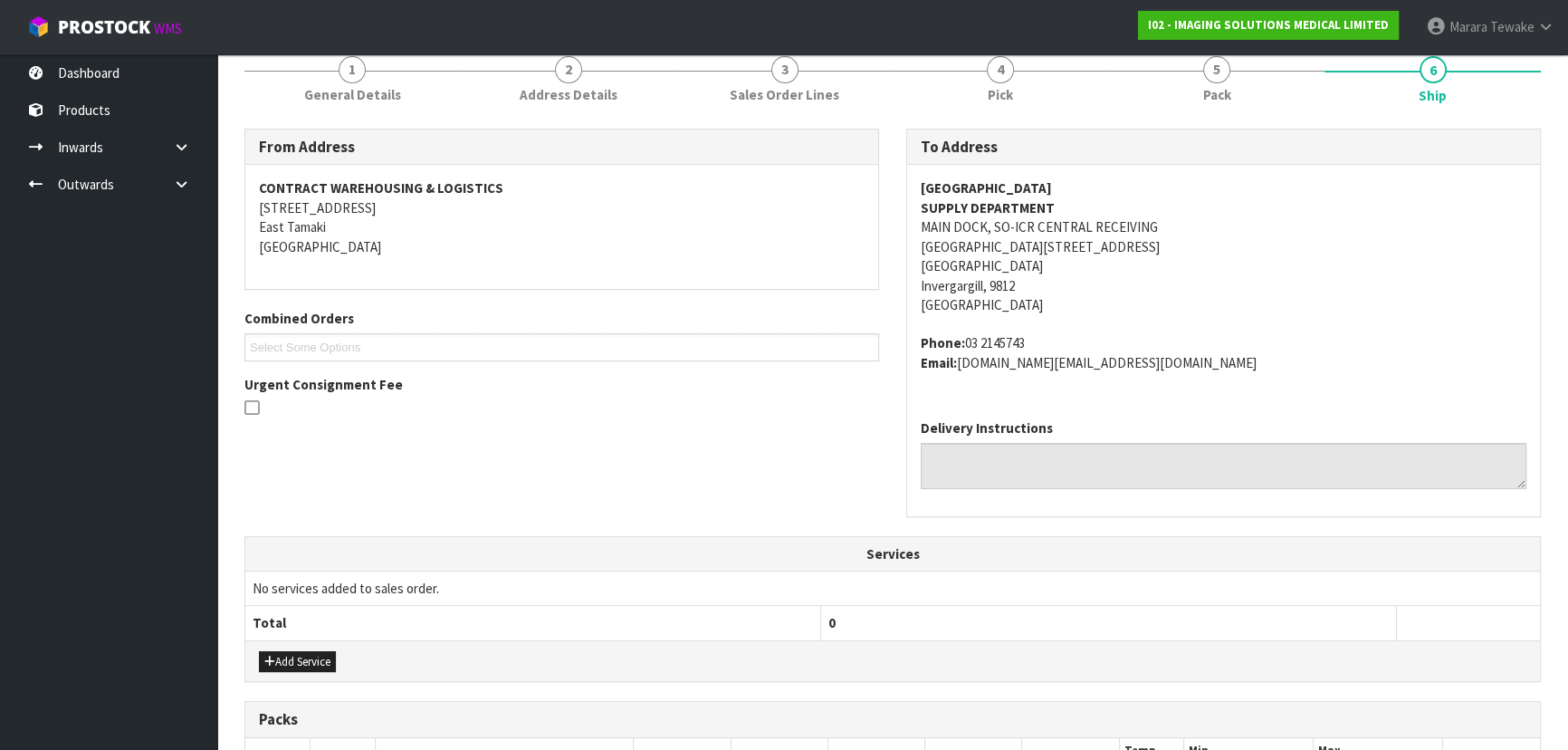
scroll to position [533, 0]
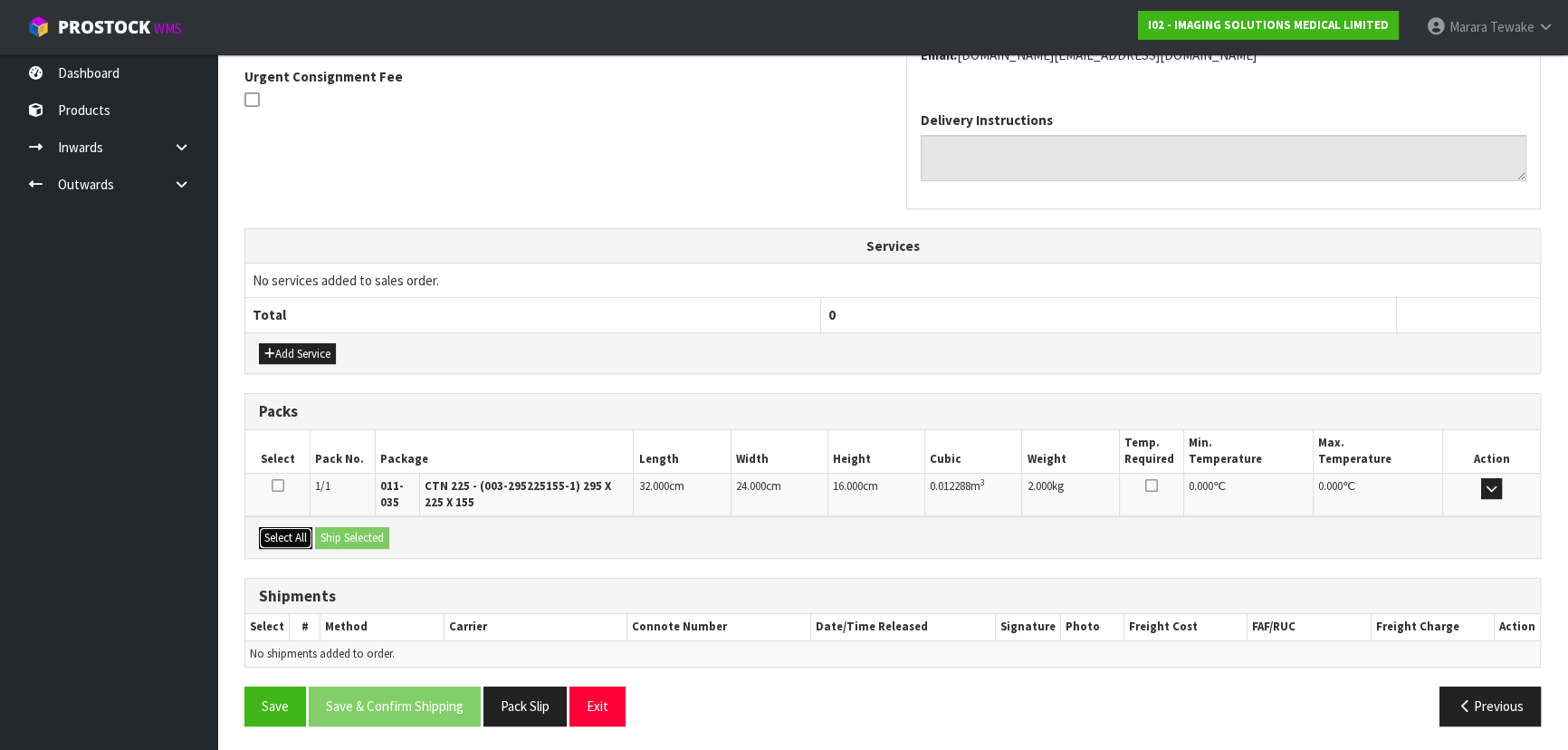
click at [304, 541] on button "Select All" at bounding box center [285, 537] width 53 height 22
click at [341, 533] on button "Ship Selected" at bounding box center [352, 537] width 74 height 22
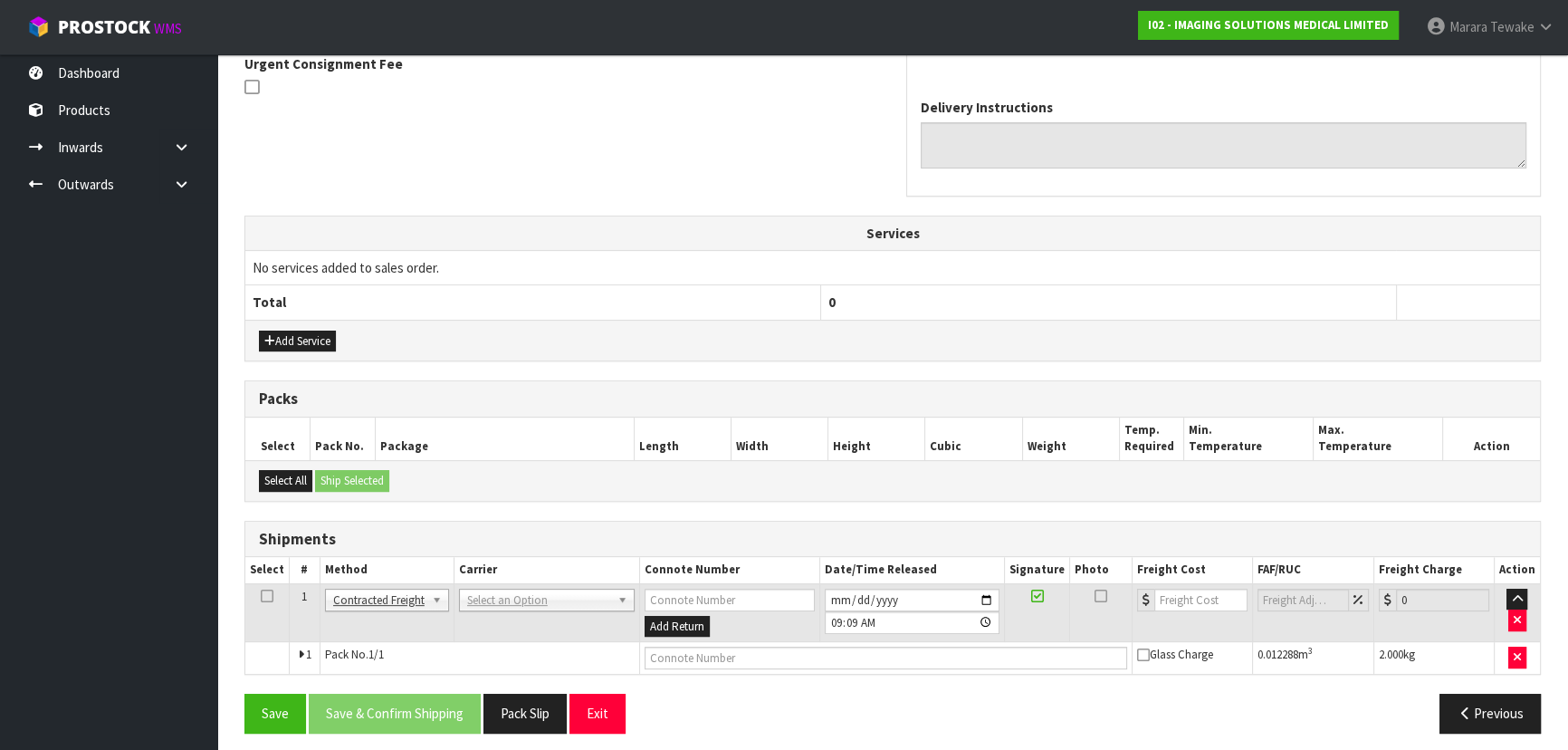
scroll to position [552, 0]
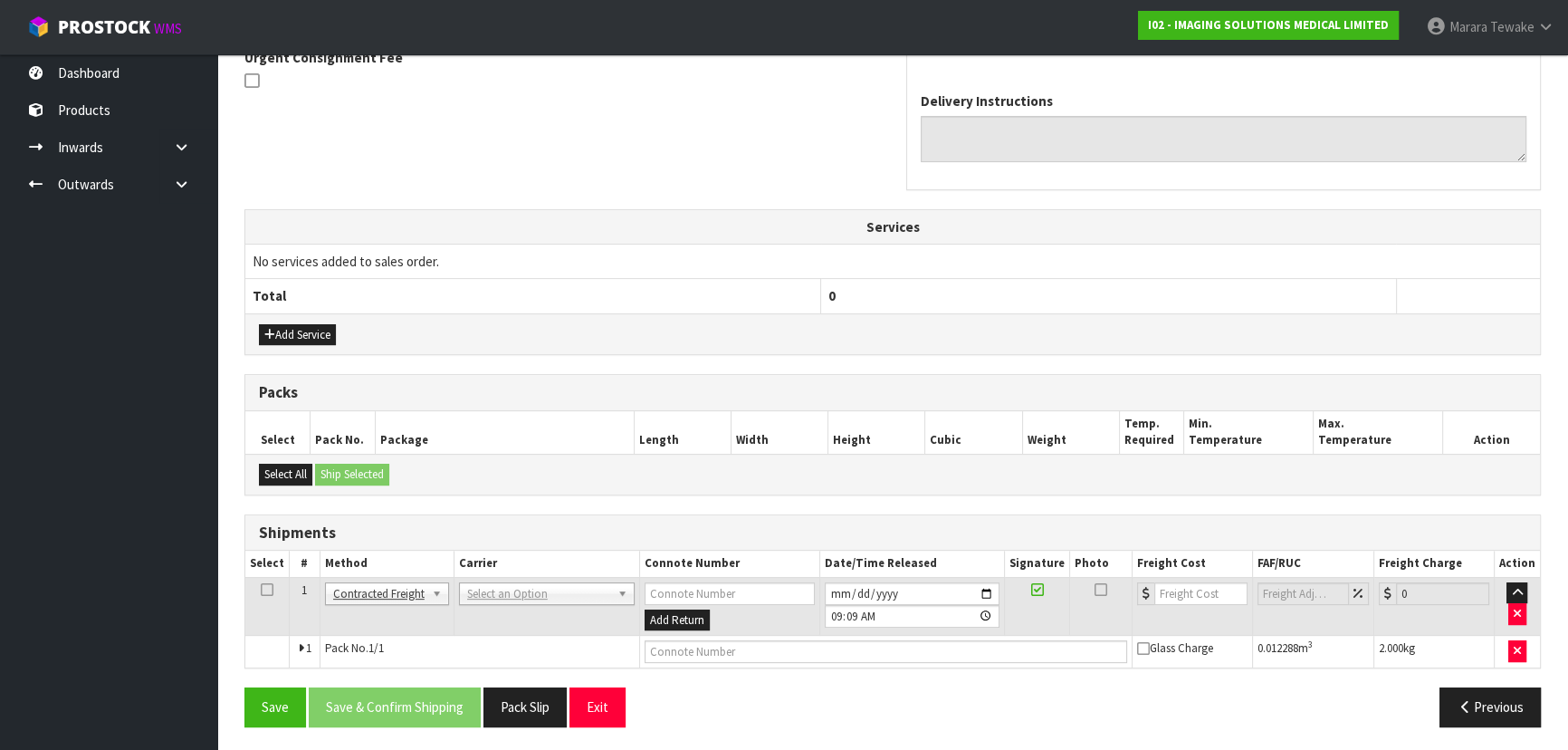
drag, startPoint x: 505, startPoint y: 595, endPoint x: 507, endPoint y: 616, distance: 21.1
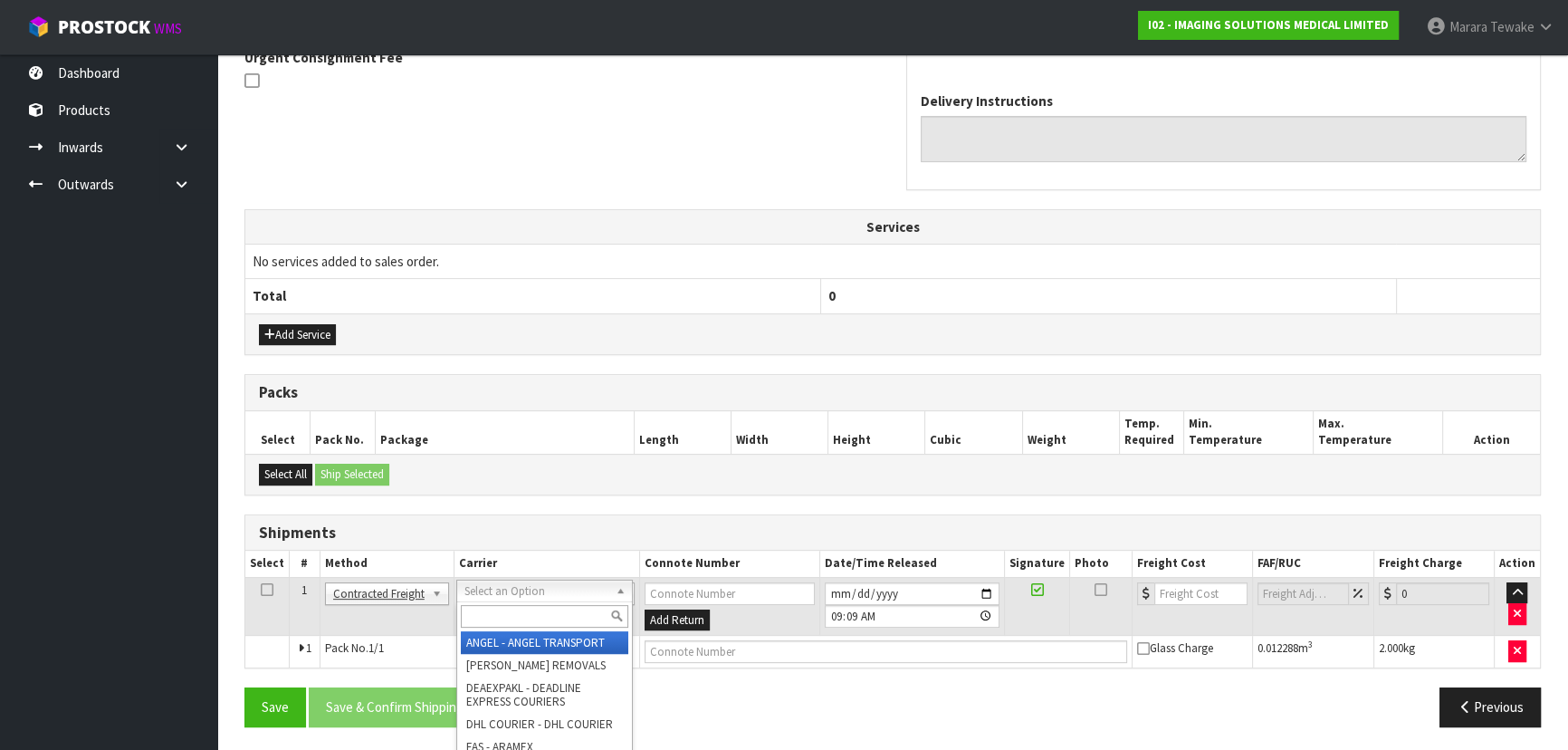
click at [507, 617] on input "text" at bounding box center [544, 616] width 167 height 23
type input "NZP"
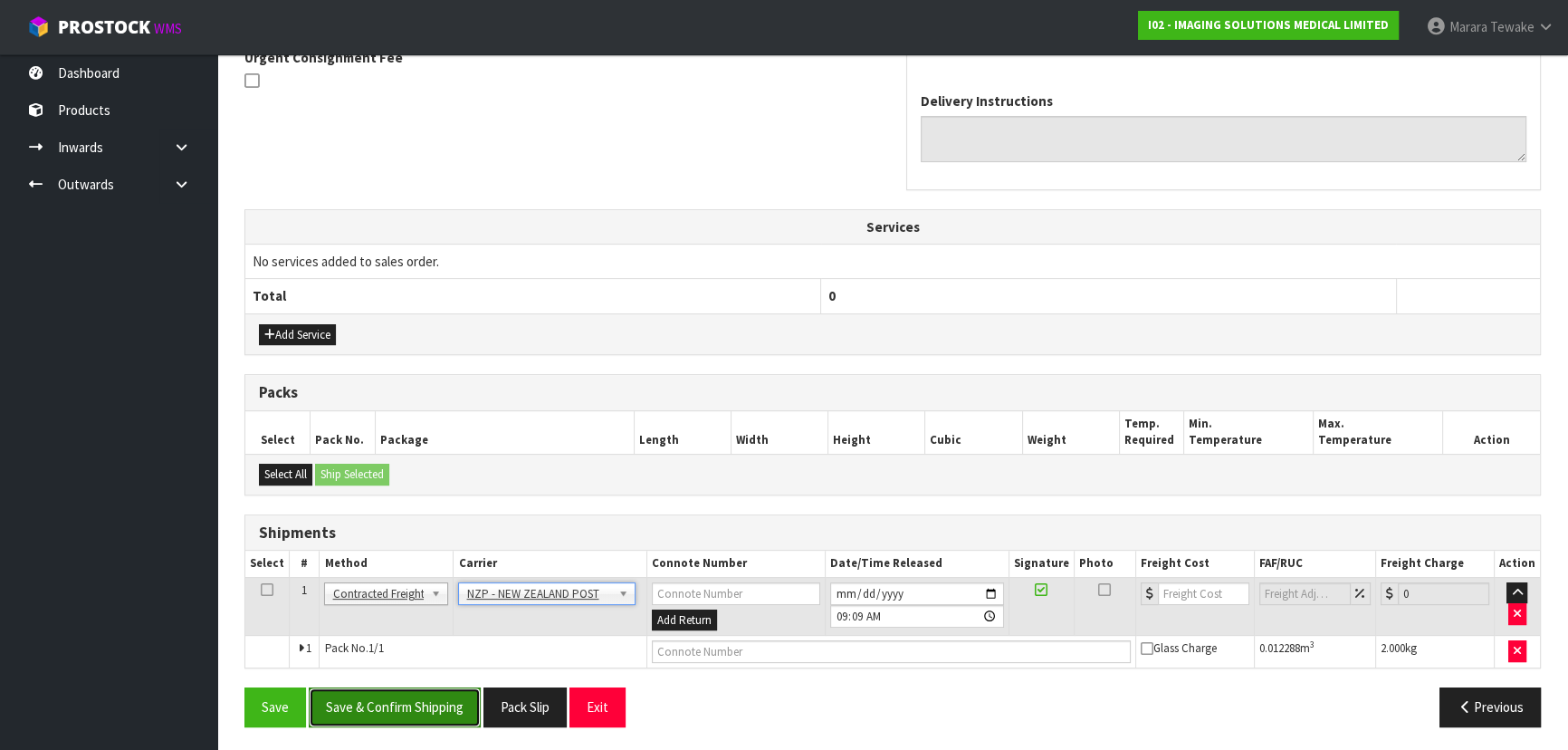
click at [455, 696] on button "Save & Confirm Shipping" at bounding box center [394, 706] width 172 height 38
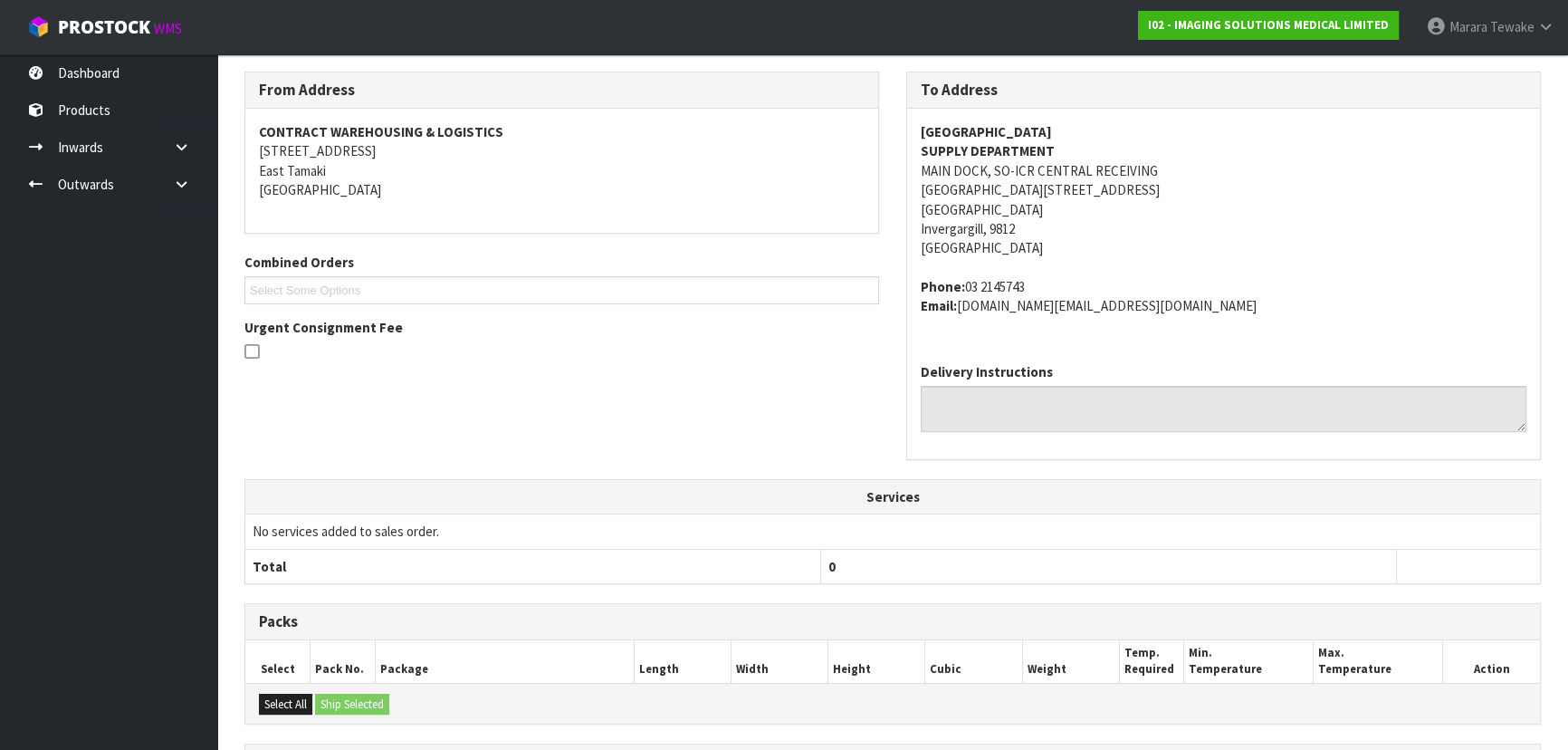
scroll to position [527, 0]
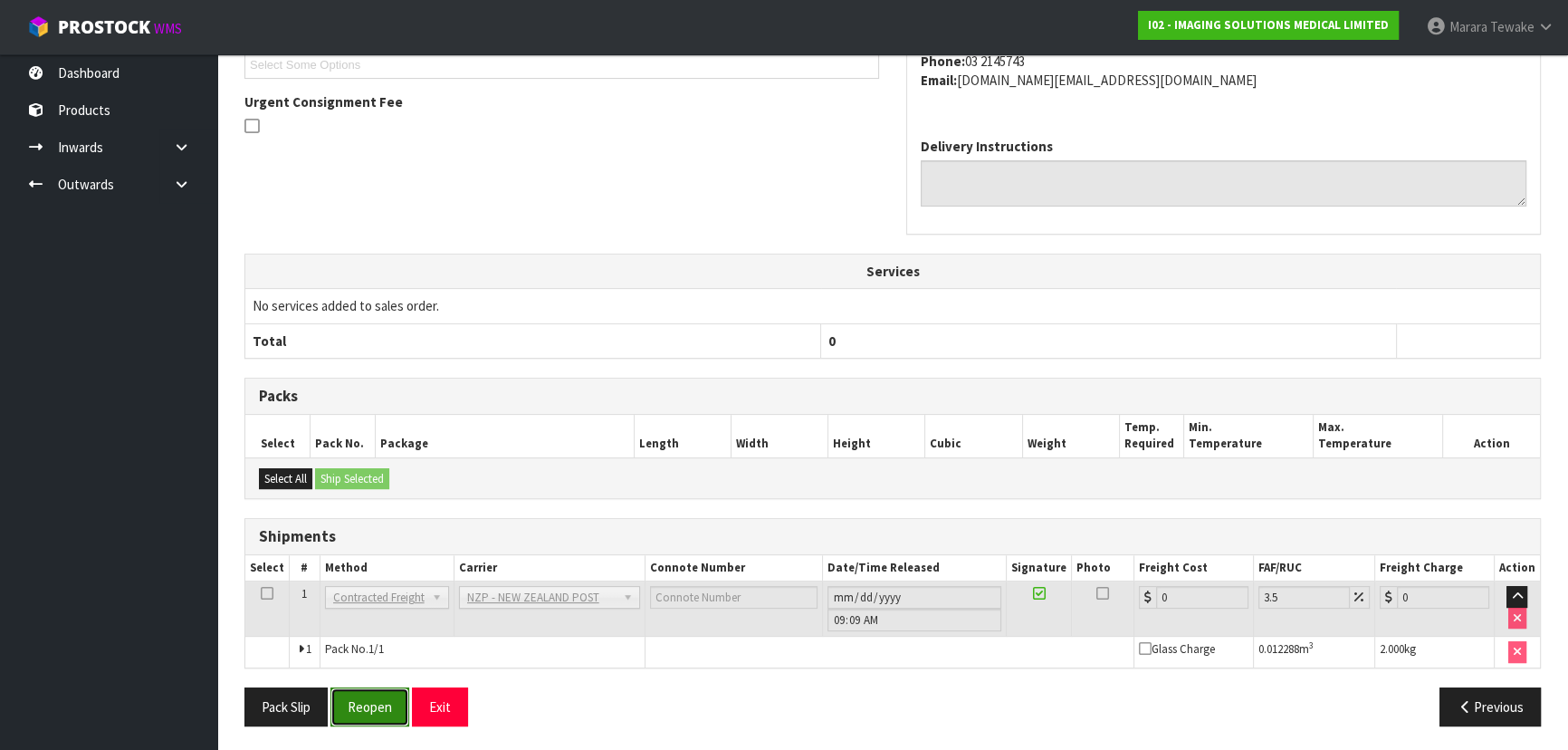
click at [360, 708] on button "Reopen" at bounding box center [370, 706] width 79 height 38
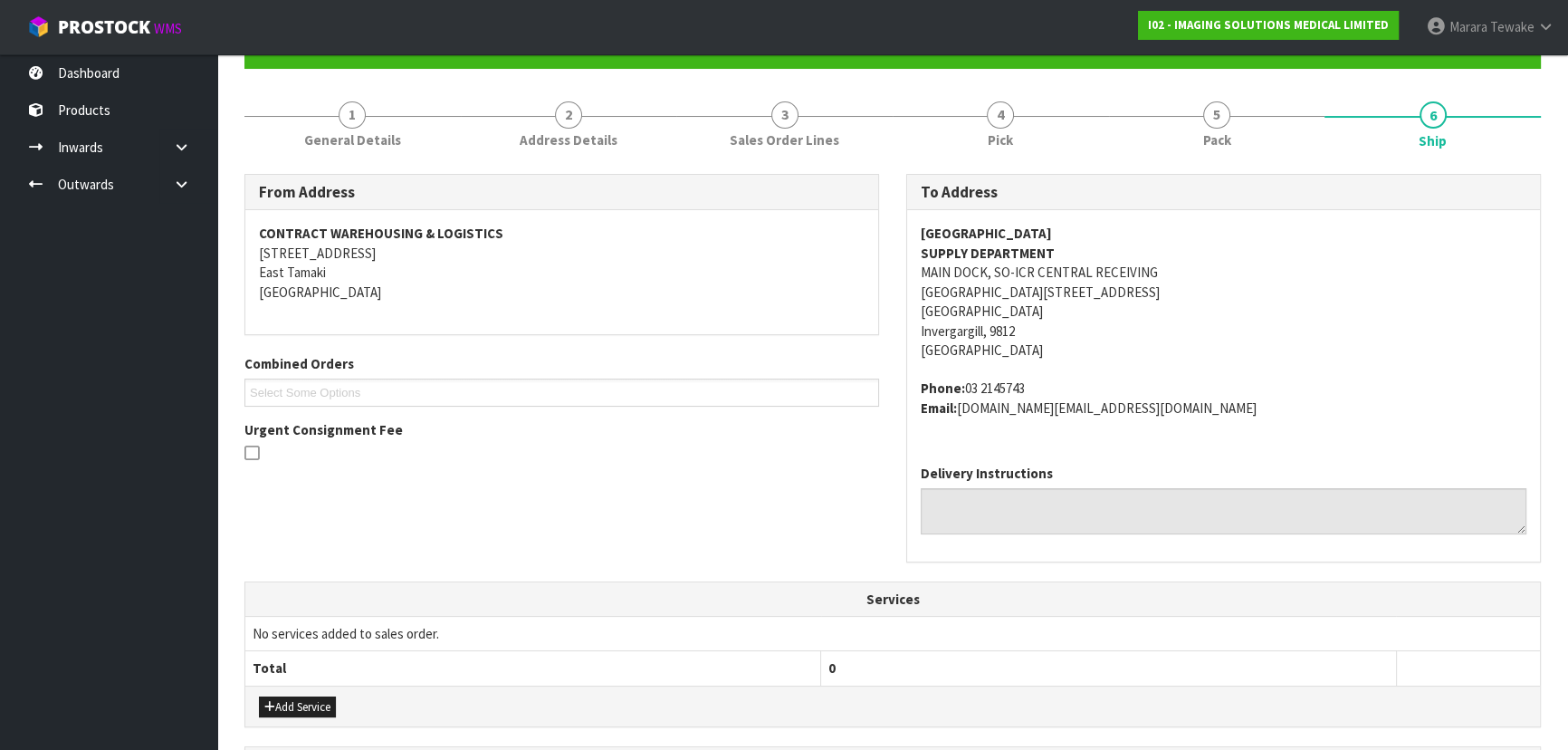
scroll to position [552, 0]
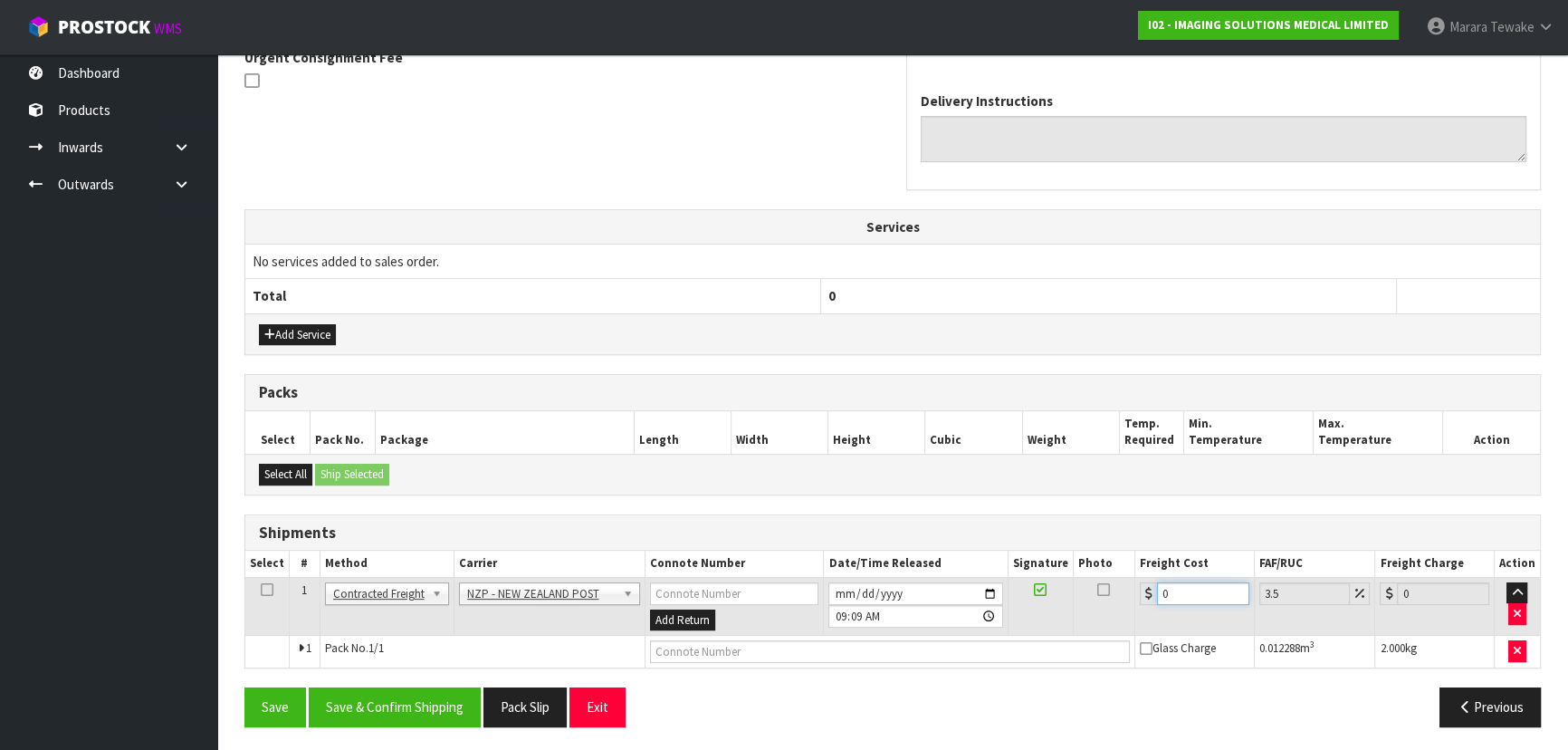
drag, startPoint x: 1196, startPoint y: 590, endPoint x: 1074, endPoint y: 548, distance: 129.0
click at [1076, 551] on table "Select # Method Carrier Connote Number Date/Time Released Signature Photo Freig…" at bounding box center [892, 609] width 1295 height 116
type input "1"
type input "1.03"
type input "11"
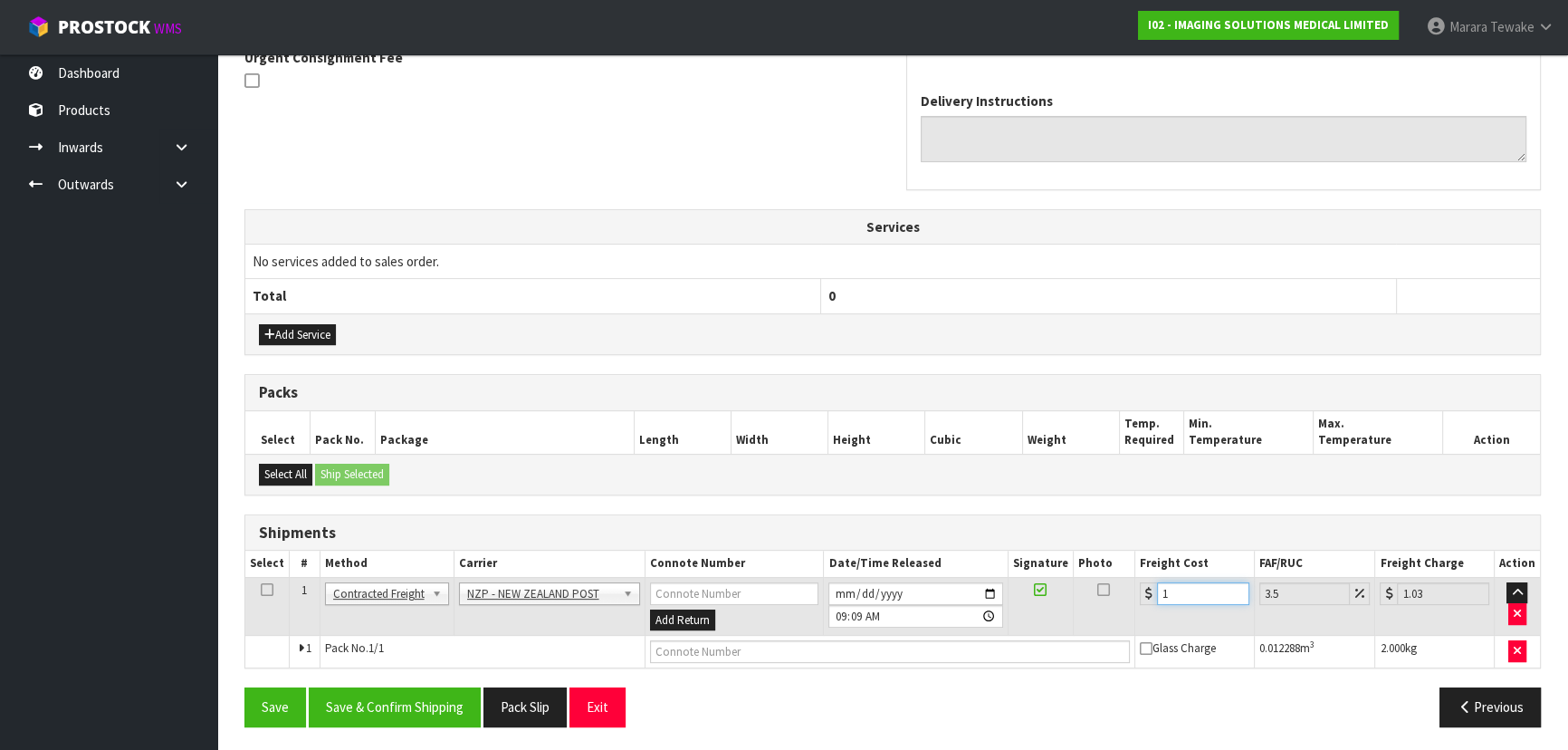
type input "11.38"
type input "11.6"
type input "12.01"
type input "11.61"
type input "12.02"
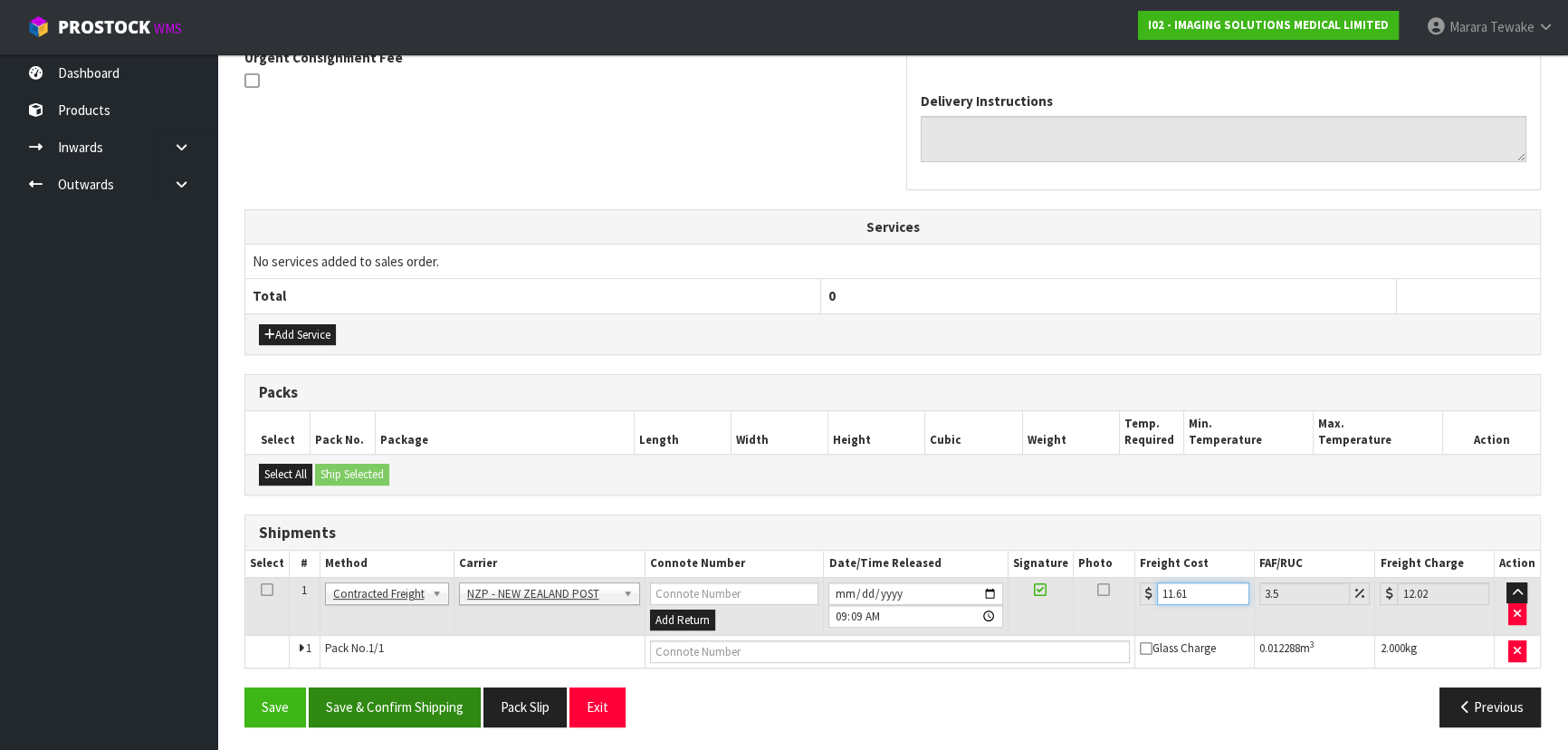
type input "11.61"
click at [444, 711] on button "Save & Confirm Shipping" at bounding box center [394, 706] width 172 height 38
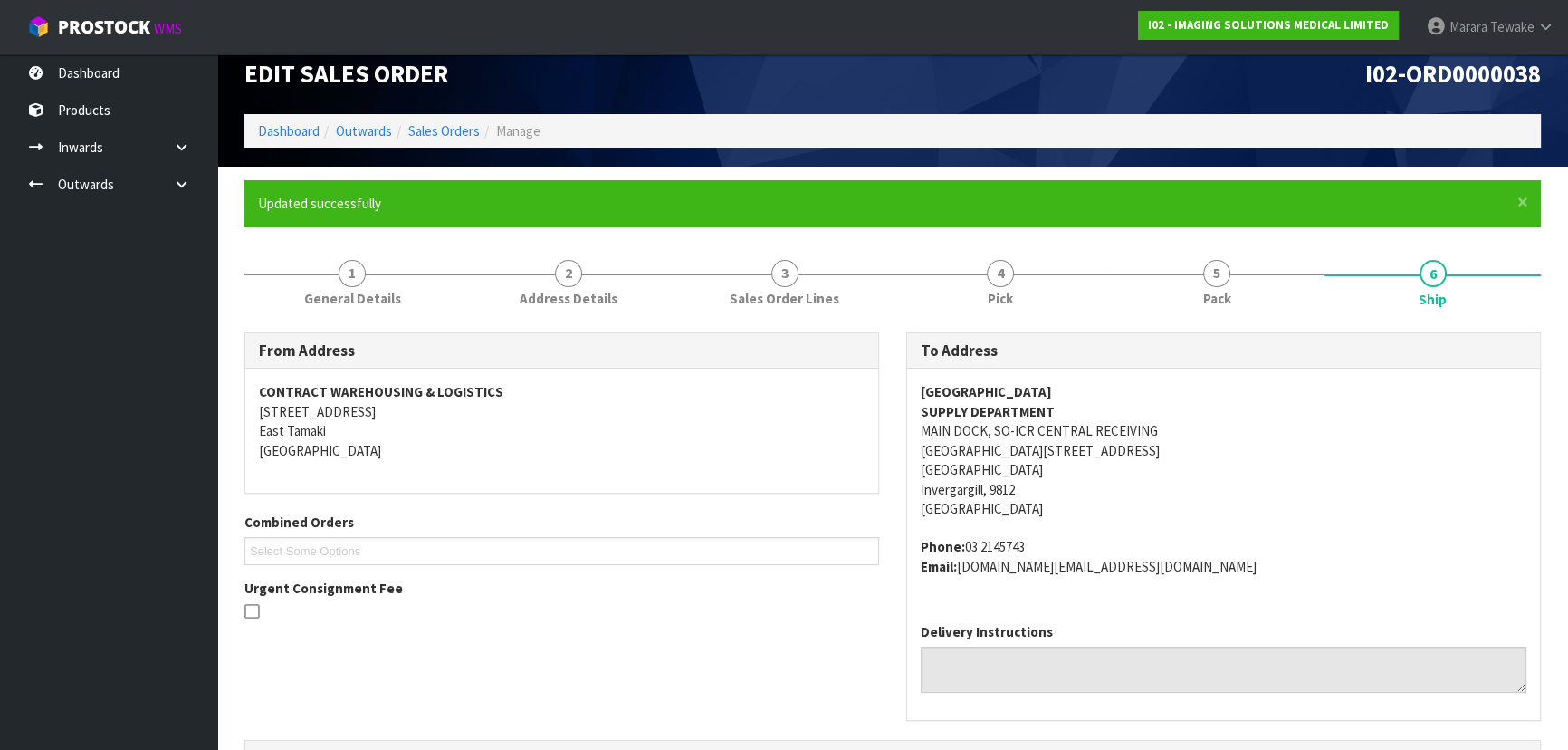
scroll to position [0, 0]
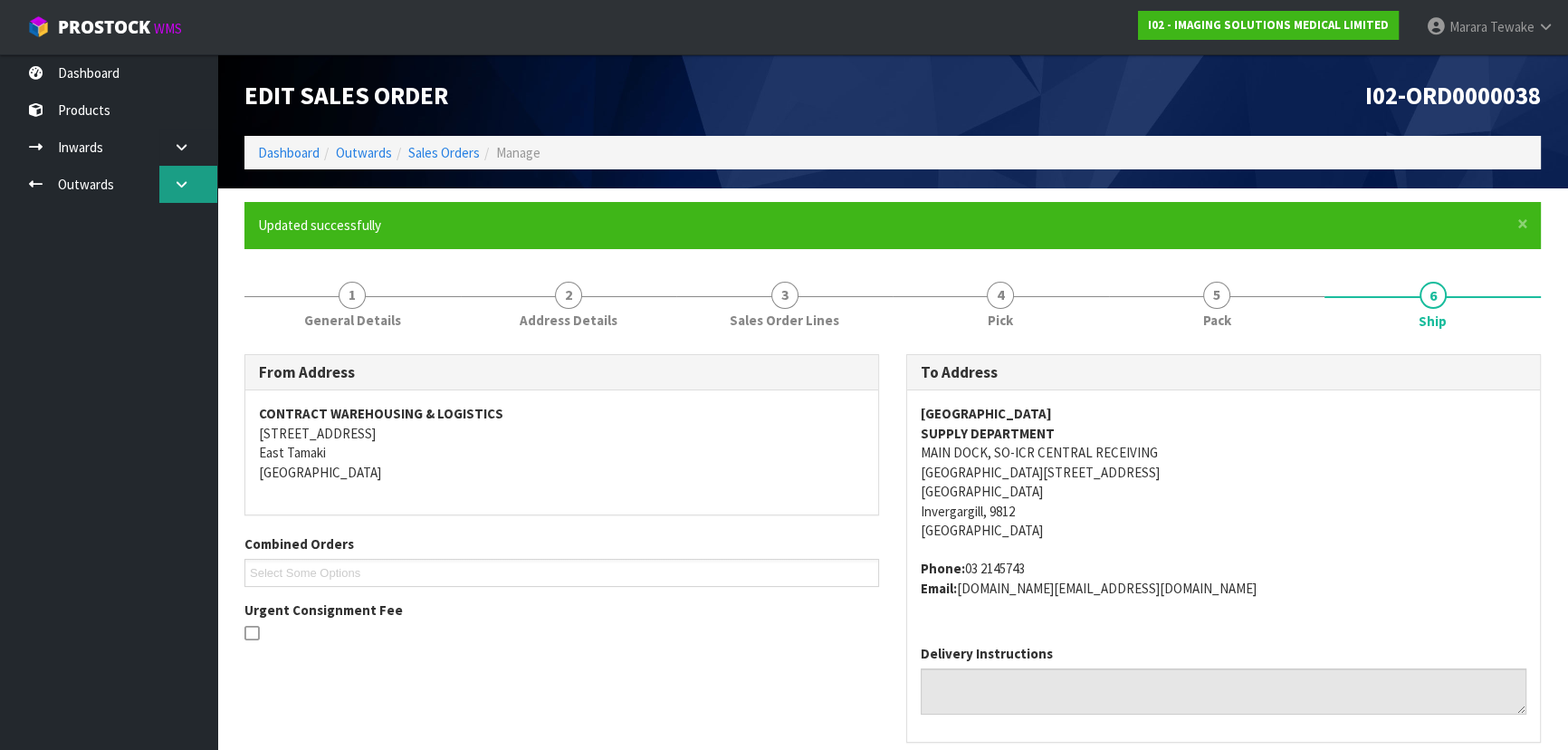
click at [163, 189] on link at bounding box center [189, 185] width 58 height 38
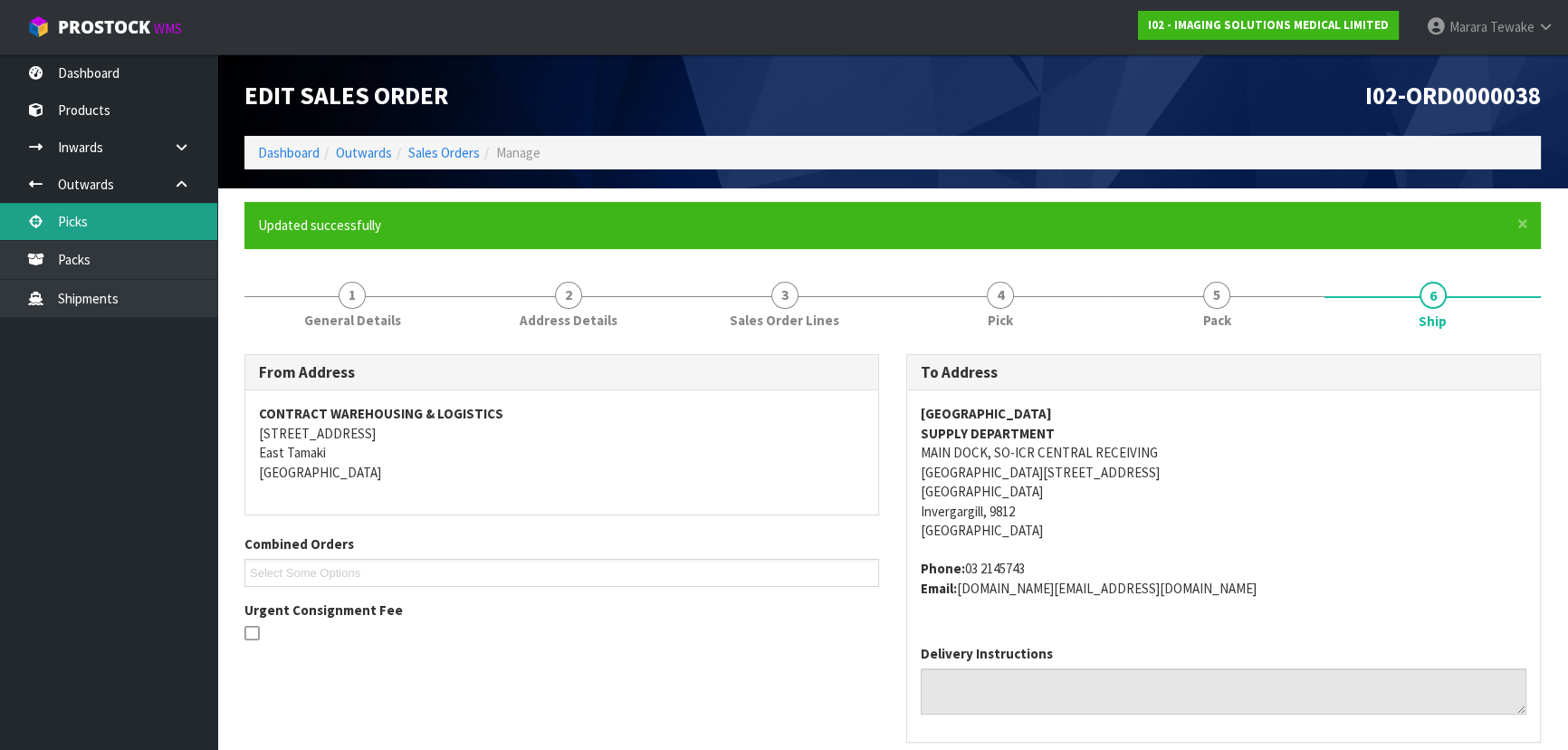
click at [156, 215] on link "Picks" at bounding box center [109, 222] width 218 height 38
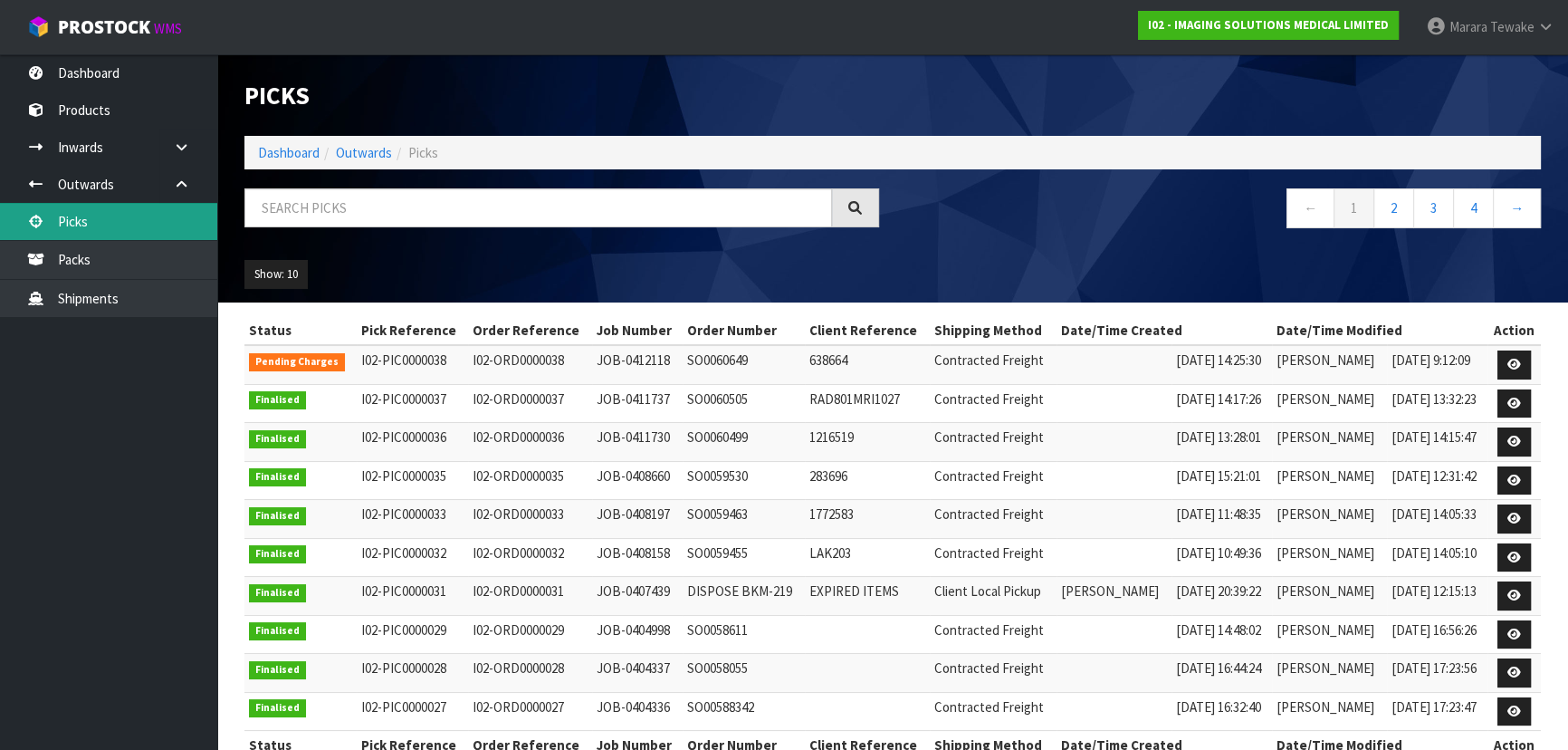
click at [165, 233] on link "Picks" at bounding box center [109, 222] width 218 height 38
click at [145, 220] on link "Picks" at bounding box center [109, 222] width 218 height 38
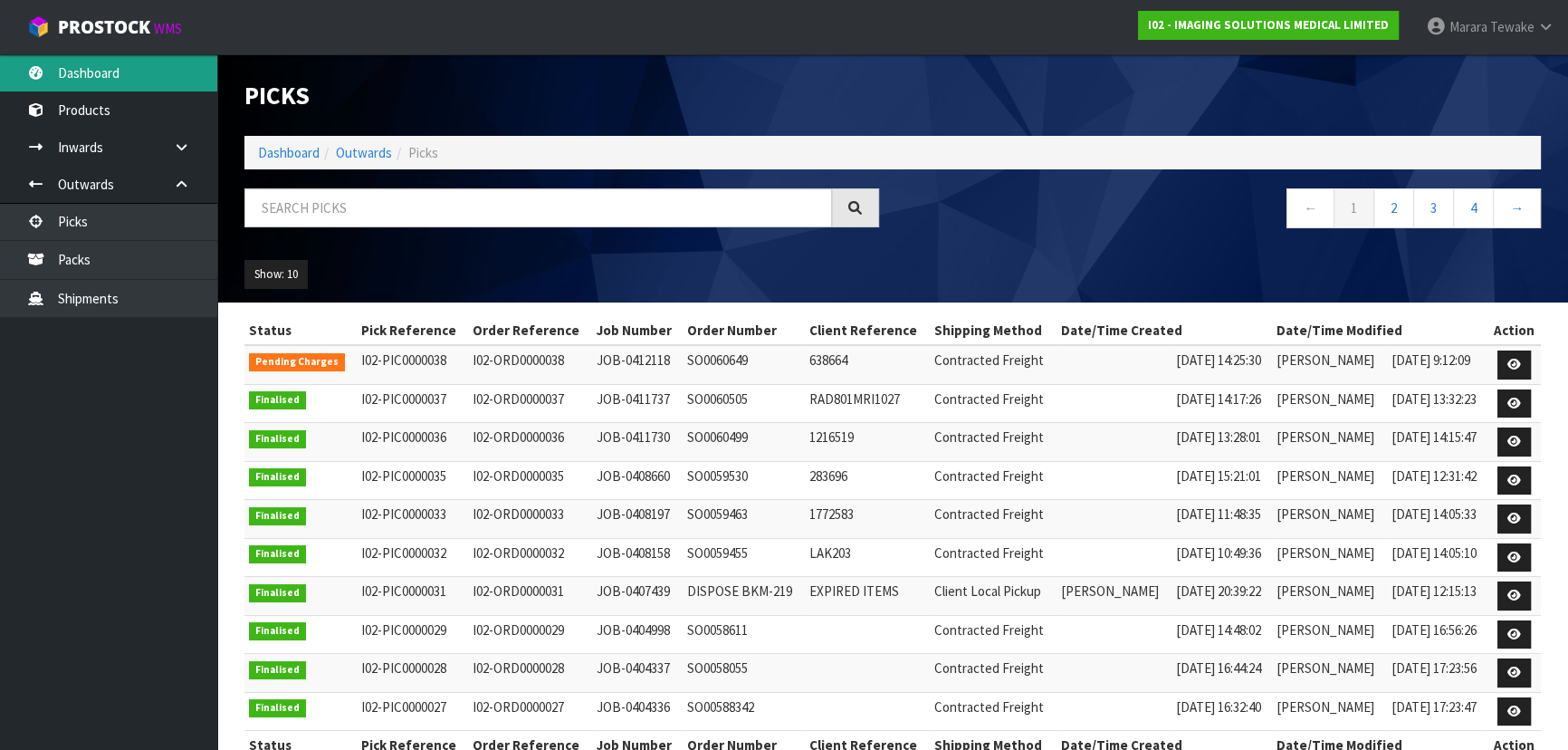
click at [137, 90] on link "Dashboard" at bounding box center [109, 73] width 218 height 38
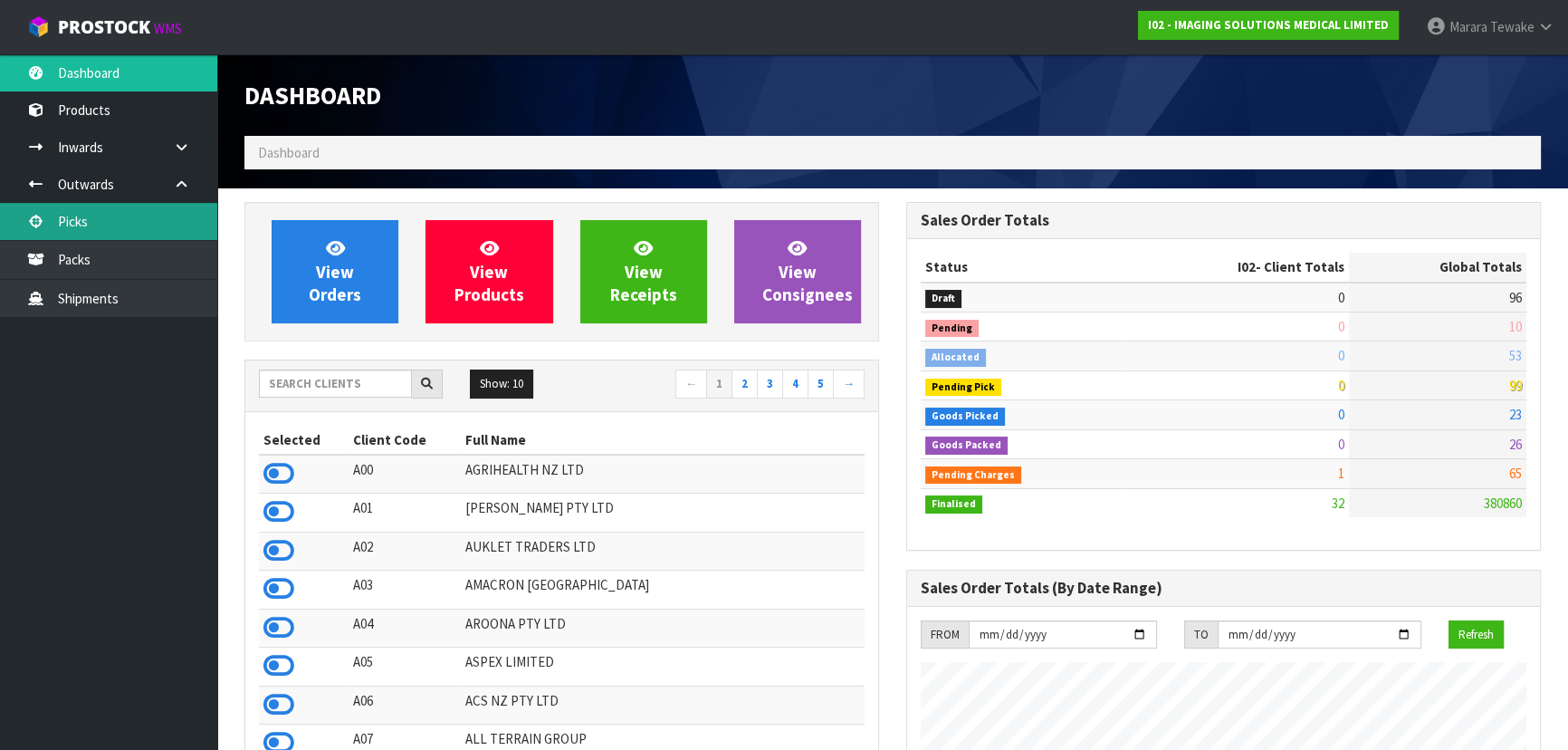
click at [125, 210] on link "Picks" at bounding box center [109, 222] width 218 height 38
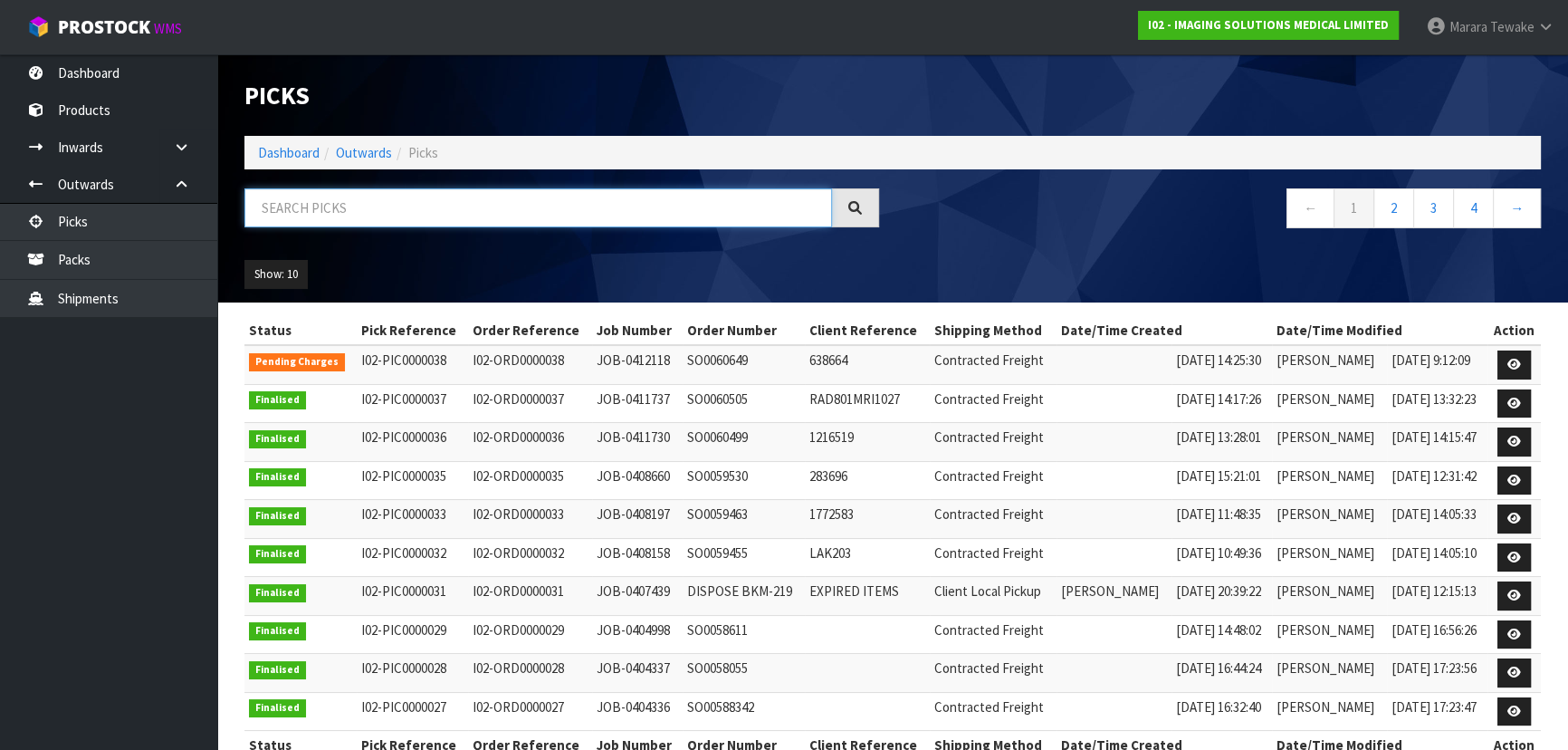
click at [289, 207] on input "text" at bounding box center [538, 207] width 587 height 38
click at [115, 75] on link "Dashboard" at bounding box center [109, 73] width 218 height 38
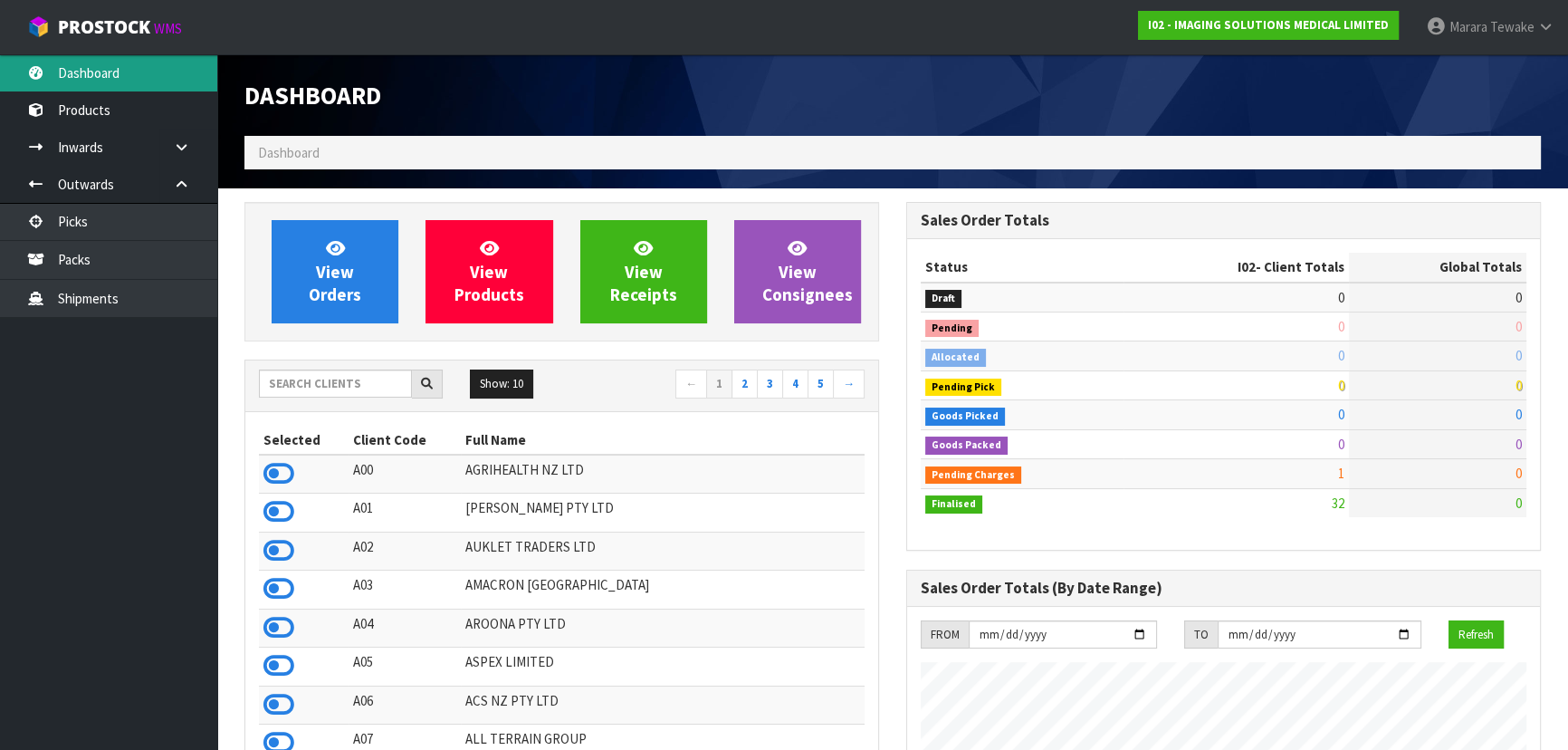
scroll to position [1291, 661]
drag, startPoint x: 335, startPoint y: 369, endPoint x: 338, endPoint y: 386, distance: 17.3
click at [338, 376] on input "text" at bounding box center [335, 384] width 153 height 28
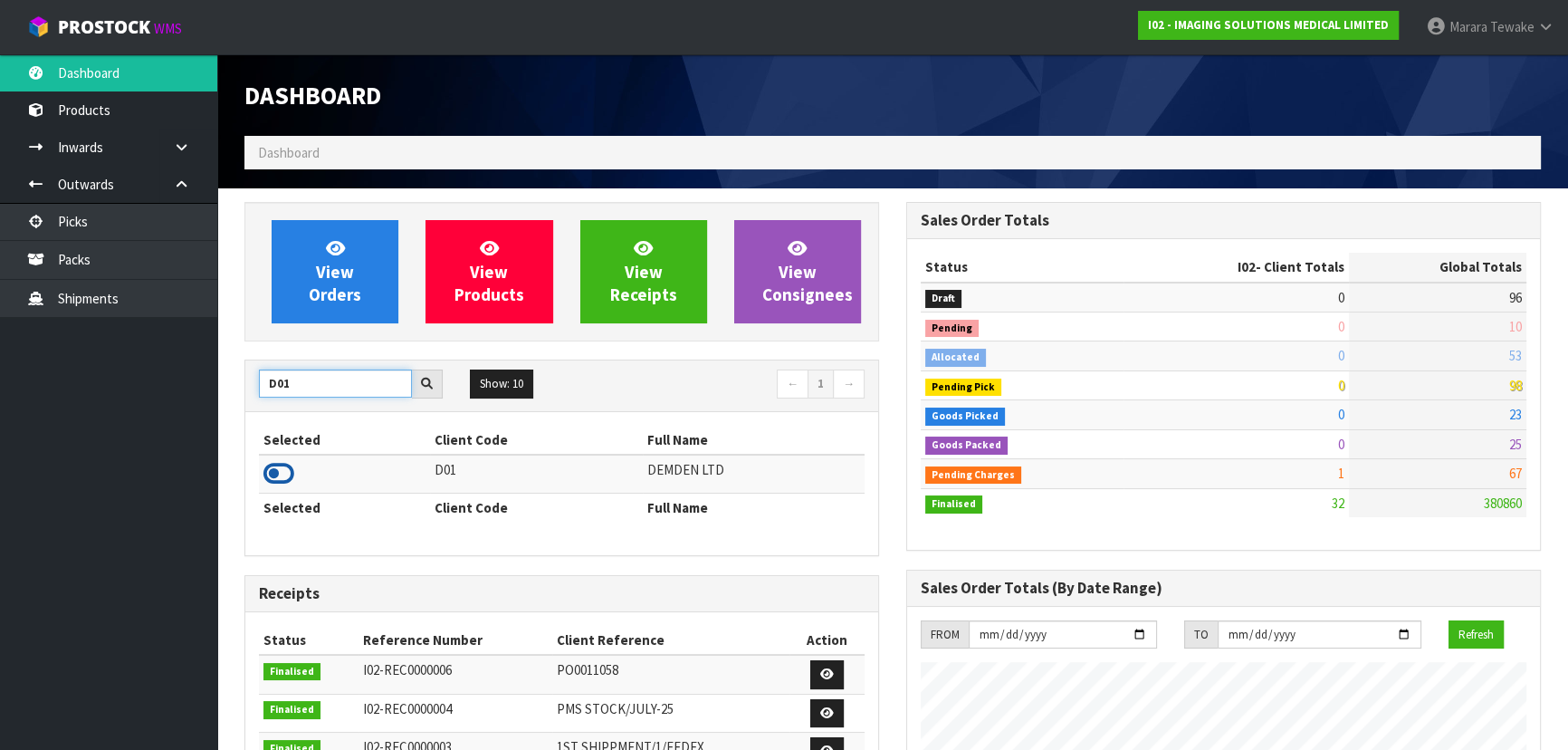
type input "D01"
click at [271, 474] on icon at bounding box center [279, 473] width 31 height 27
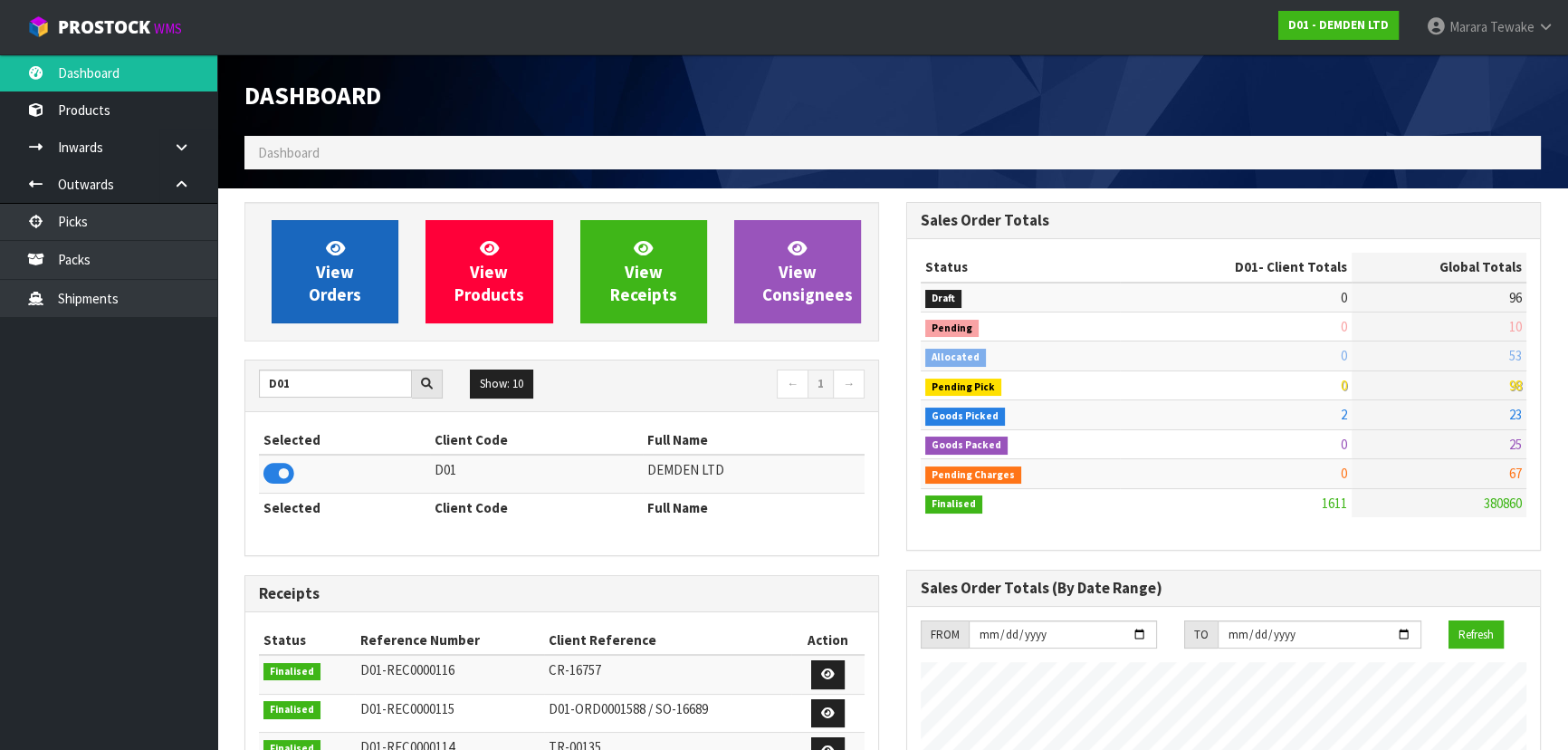
scroll to position [1194, 661]
click at [333, 258] on span "View Orders" at bounding box center [335, 271] width 53 height 68
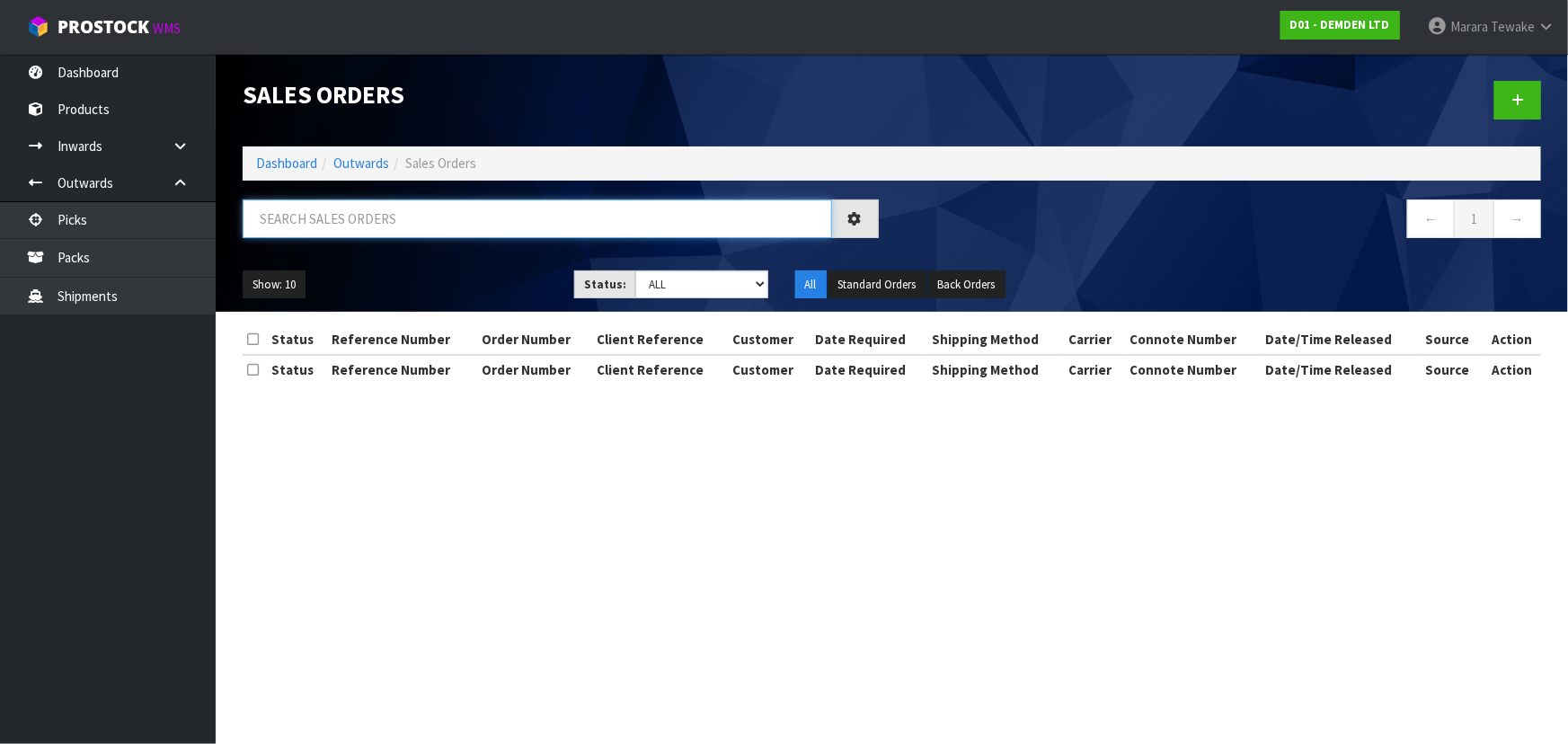
click at [307, 215] on input "text" at bounding box center [537, 218] width 590 height 38
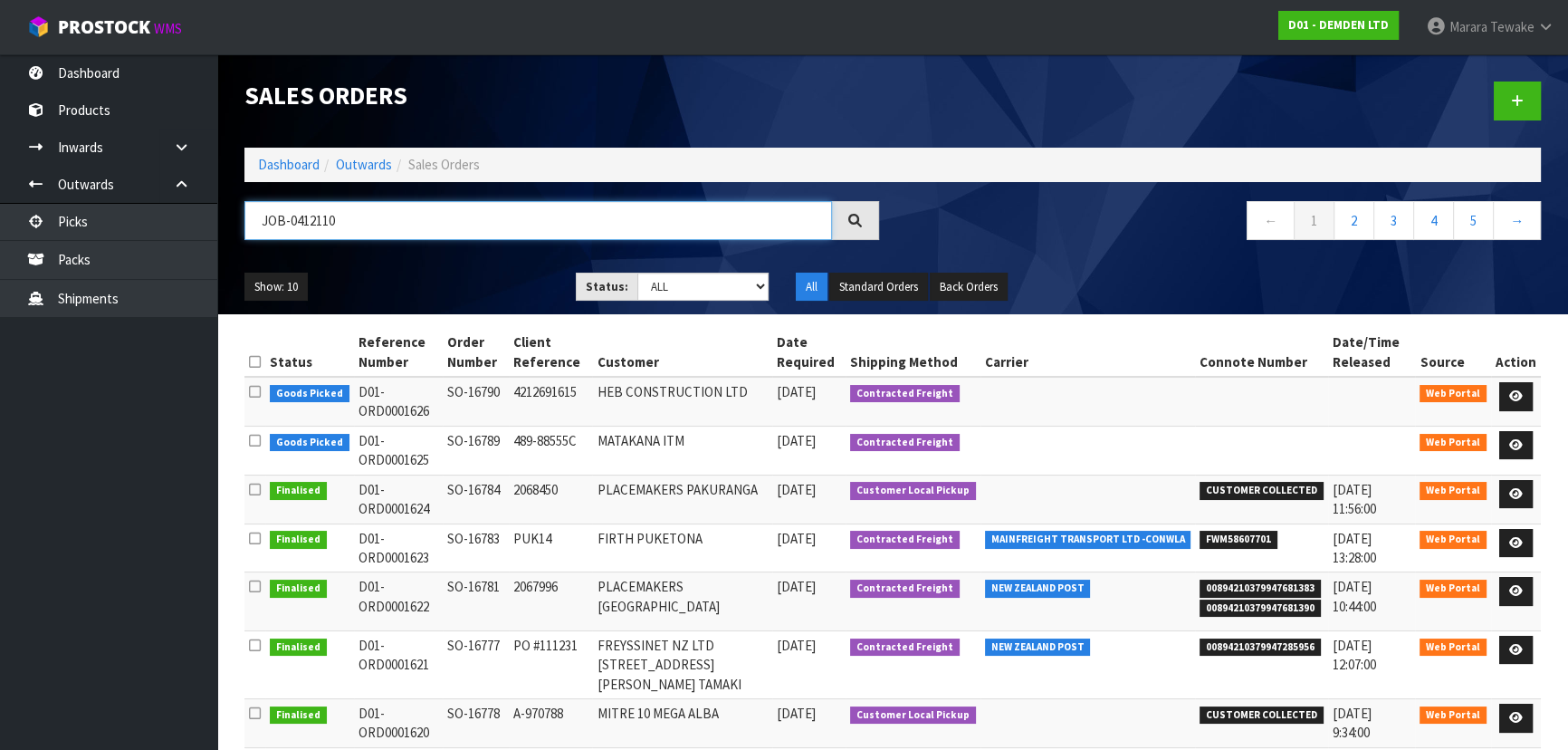
type input "JOB-0412110"
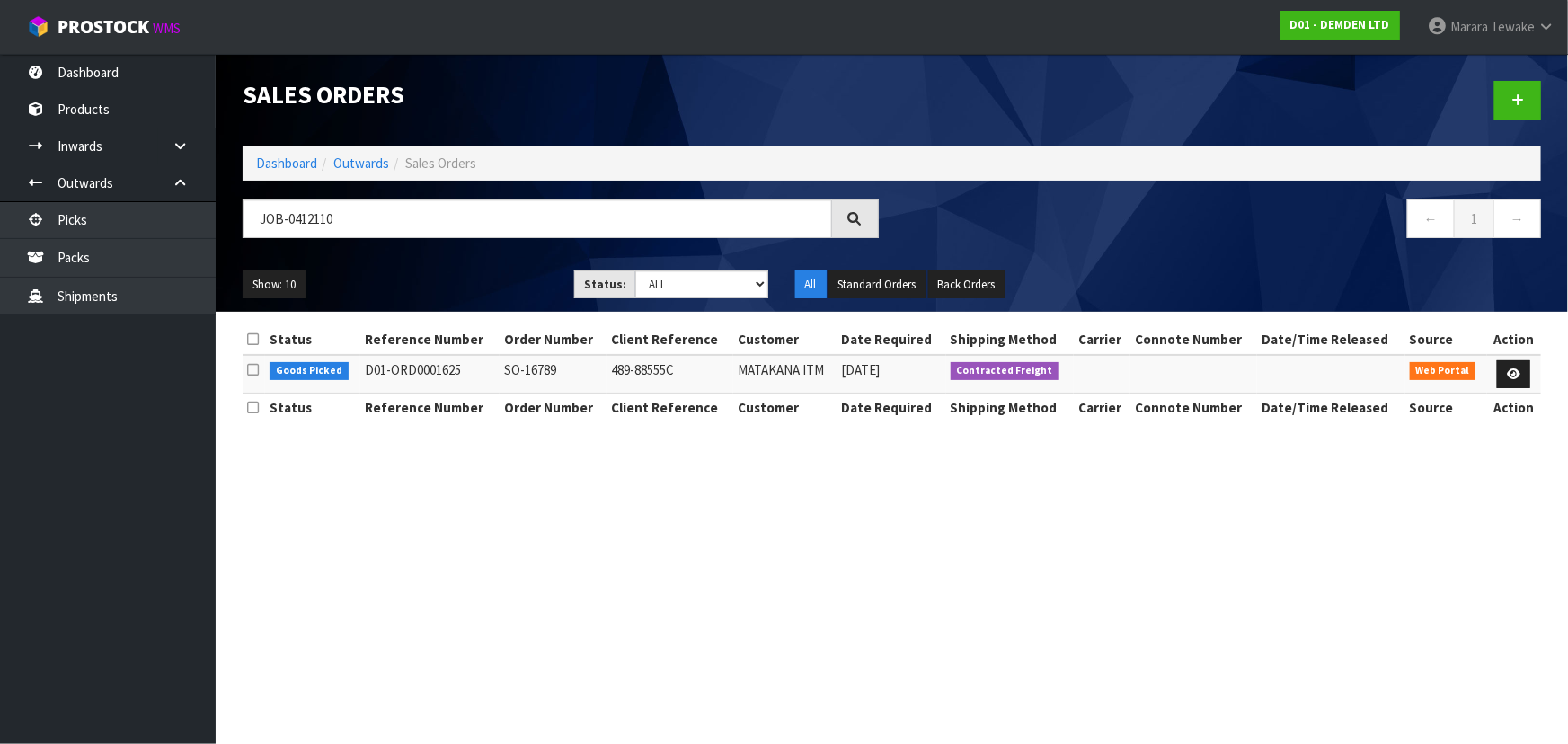
click at [1525, 348] on th "Action" at bounding box center [1515, 339] width 54 height 29
click at [1520, 367] on link at bounding box center [1514, 374] width 34 height 29
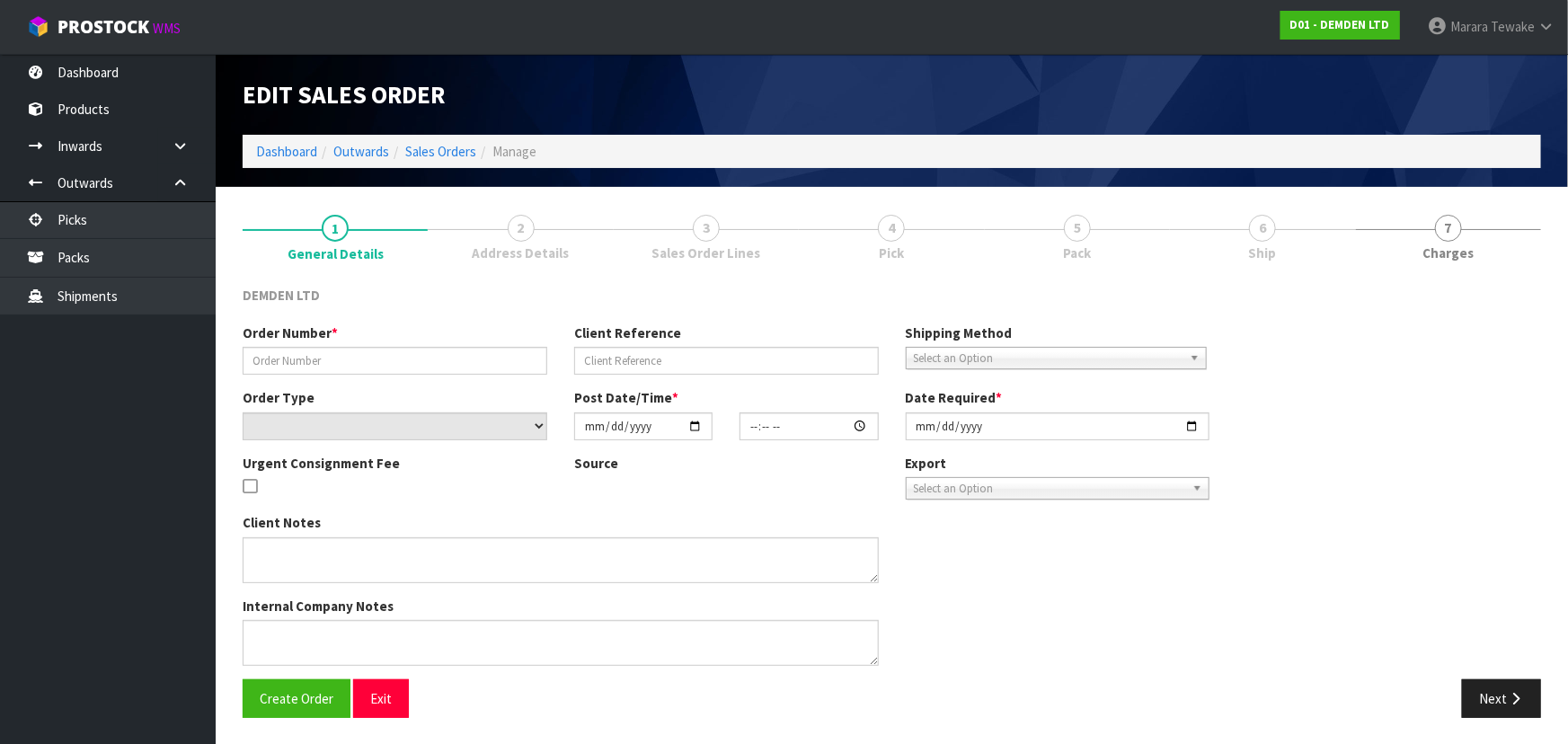
type input "SO-16789"
type input "489-88555C"
select select "number:0"
type input "[DATE]"
type input "13:41:00.000"
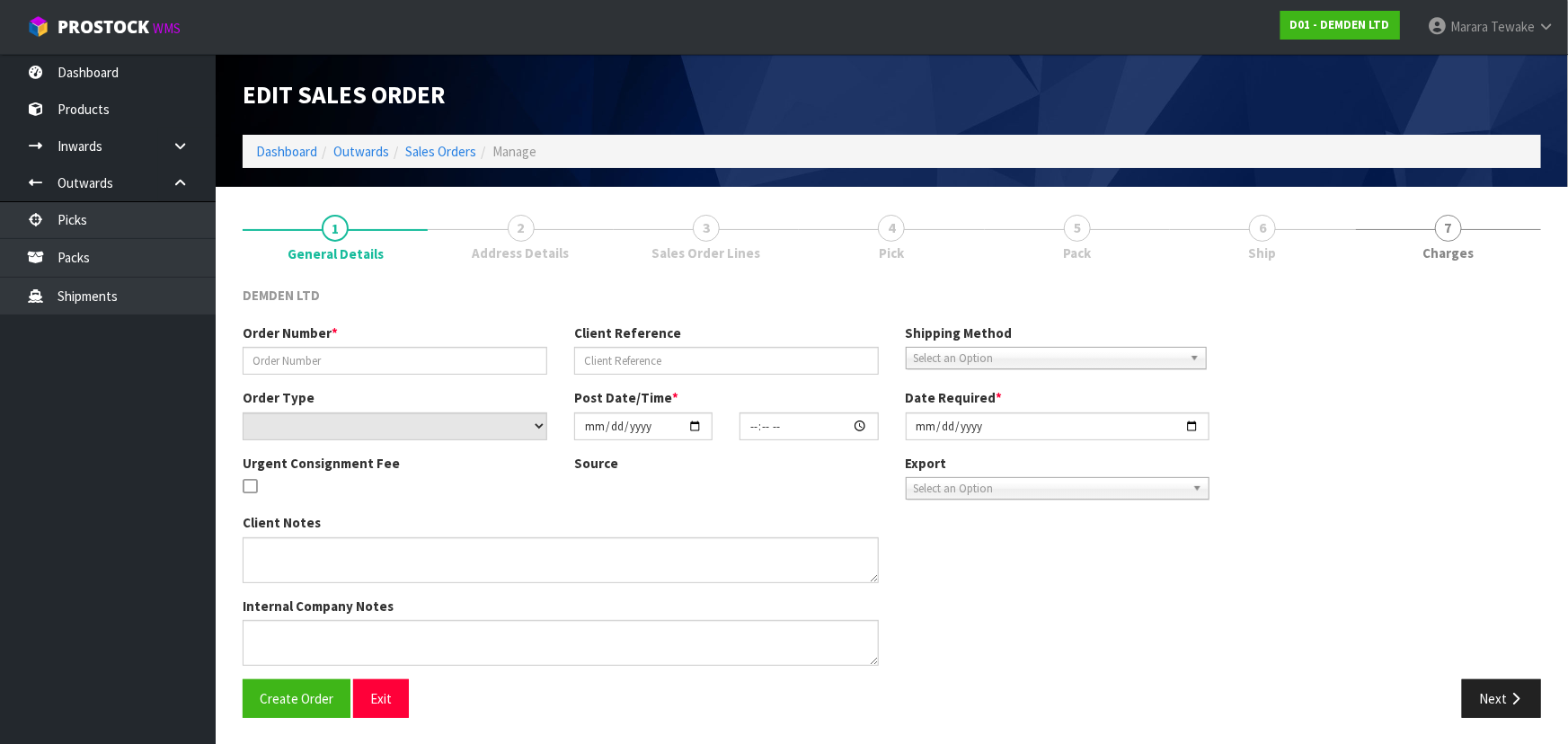
type input "[DATE]"
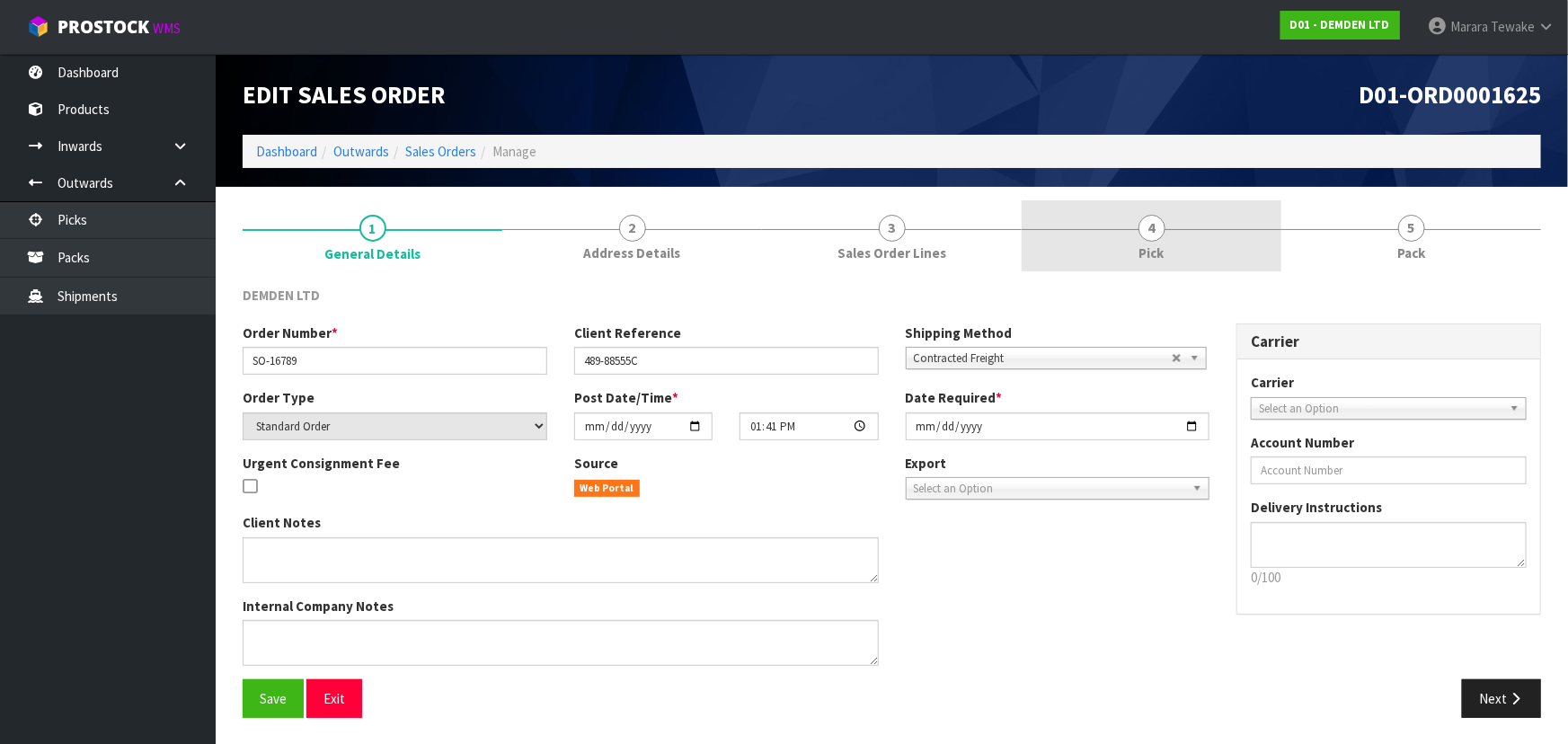
click at [1197, 236] on link "4 Pick" at bounding box center [1152, 236] width 260 height 71
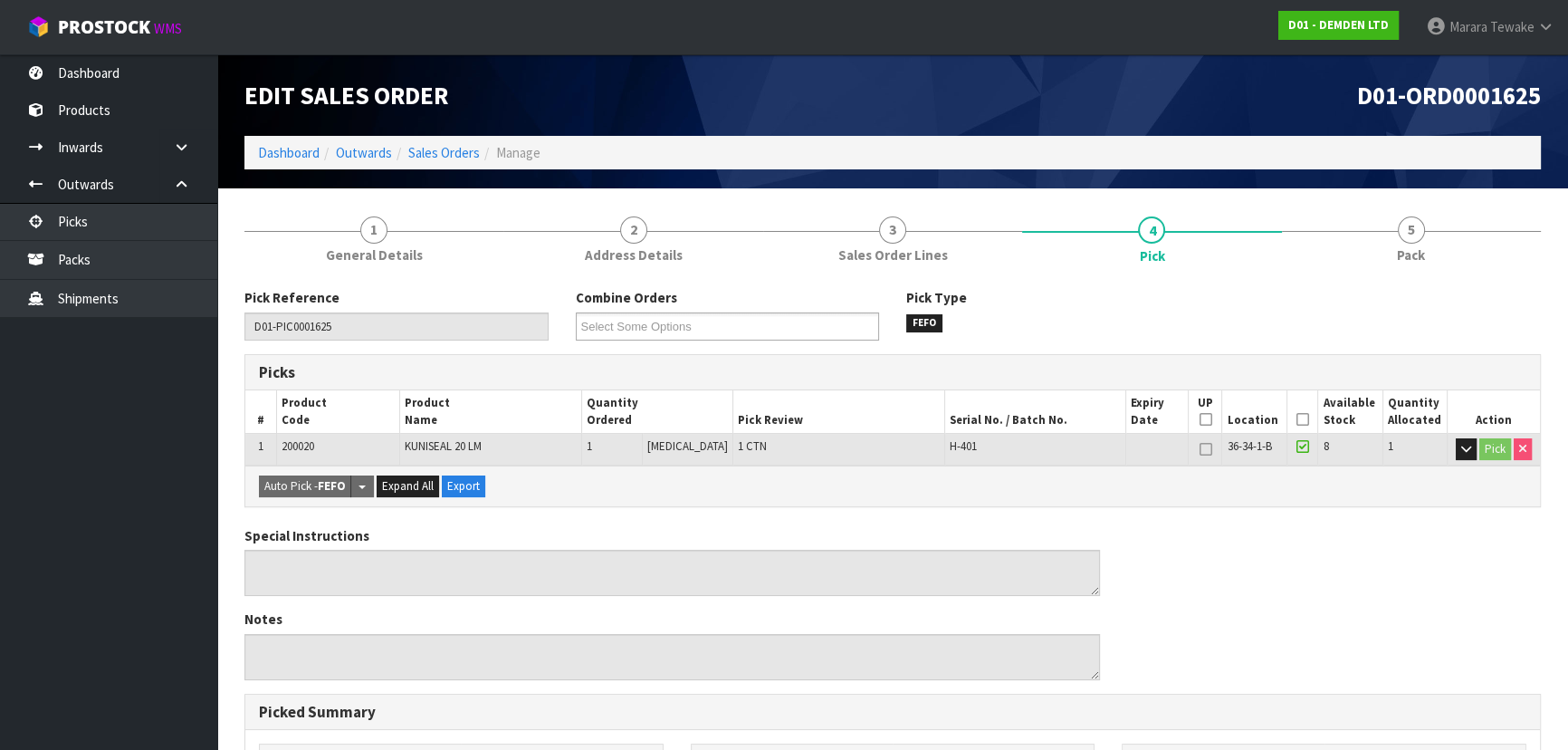
click at [1291, 420] on th "Picked" at bounding box center [1302, 411] width 32 height 42
click at [1296, 421] on icon at bounding box center [1302, 420] width 13 height 1
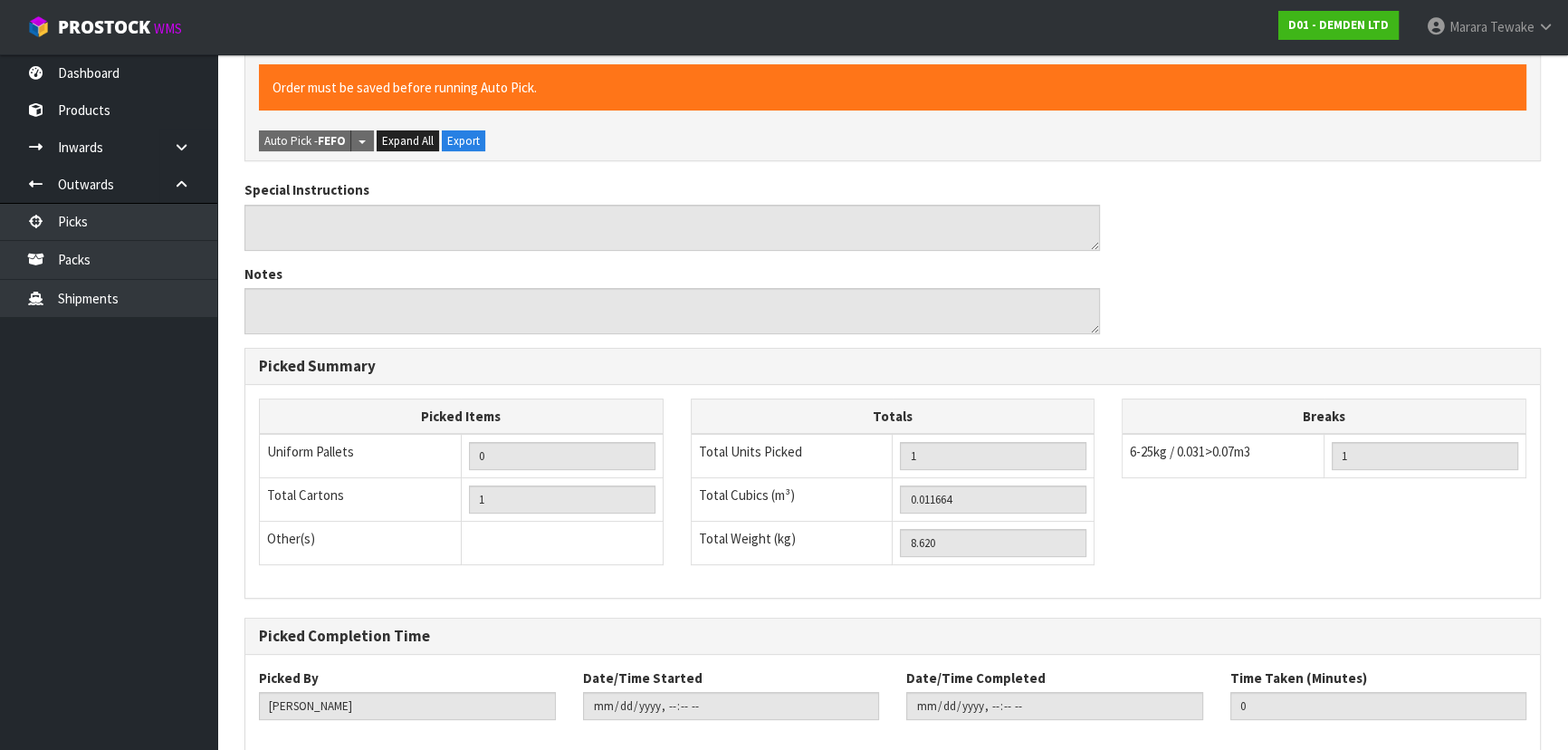
scroll to position [505, 0]
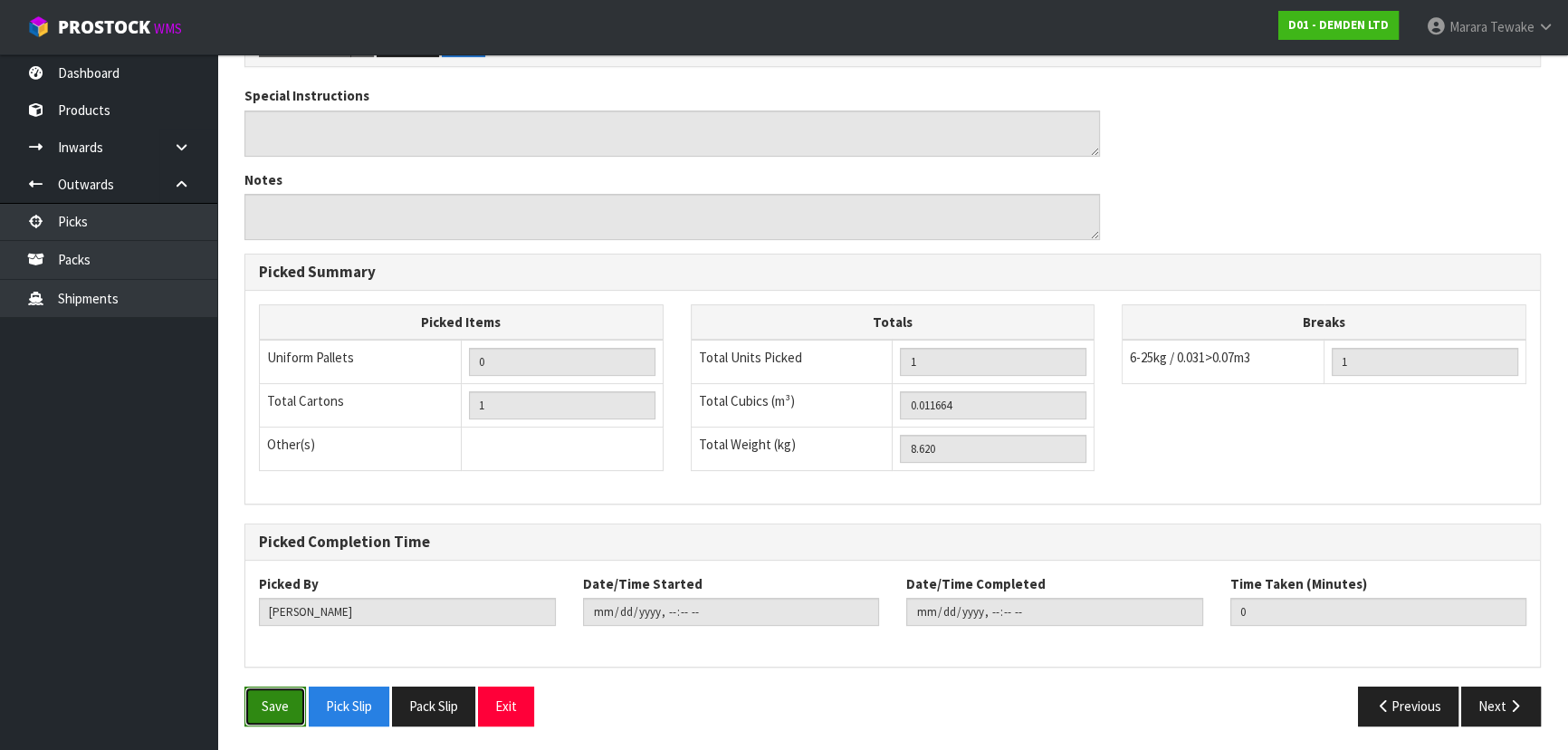
click at [265, 710] on button "Save" at bounding box center [275, 705] width 62 height 38
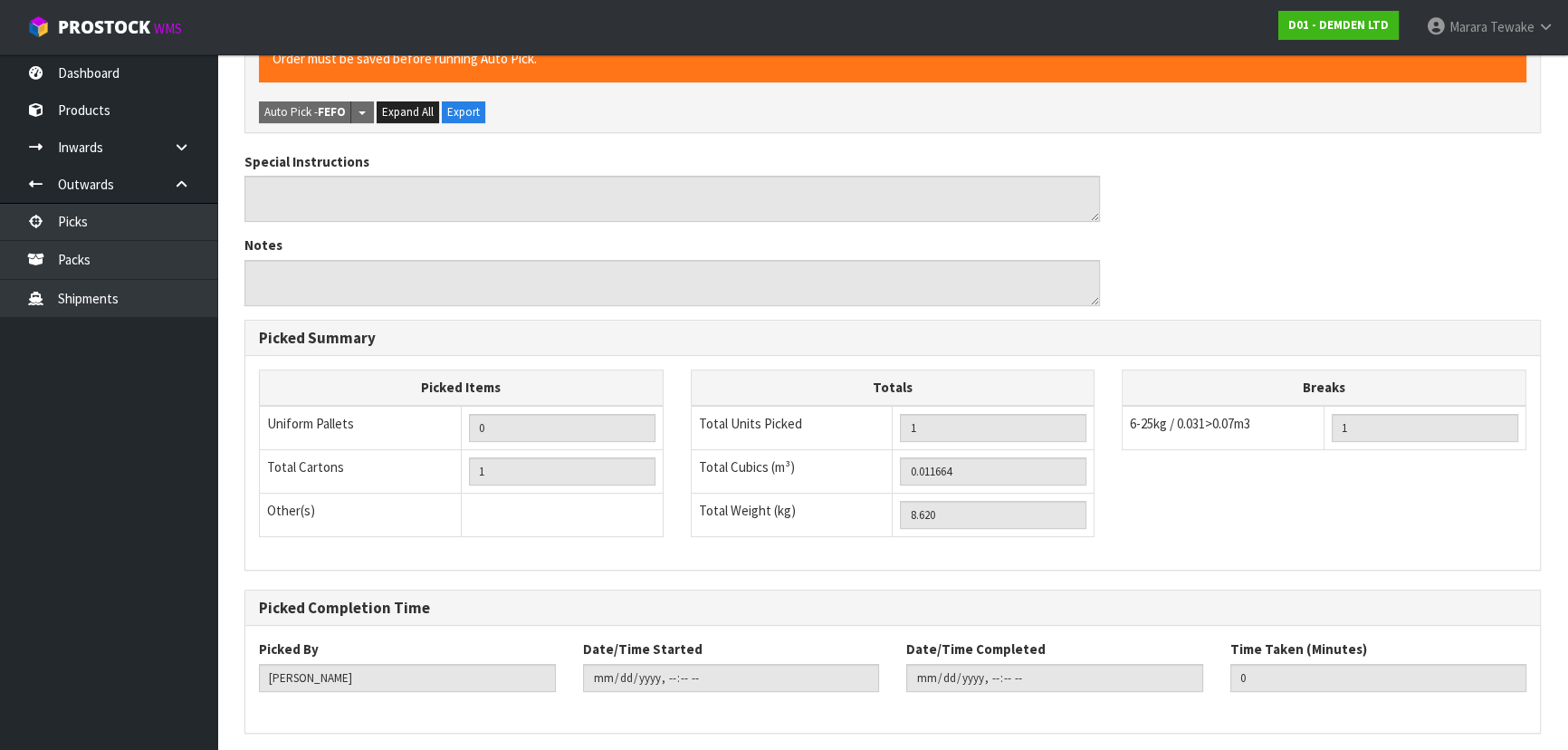
scroll to position [0, 0]
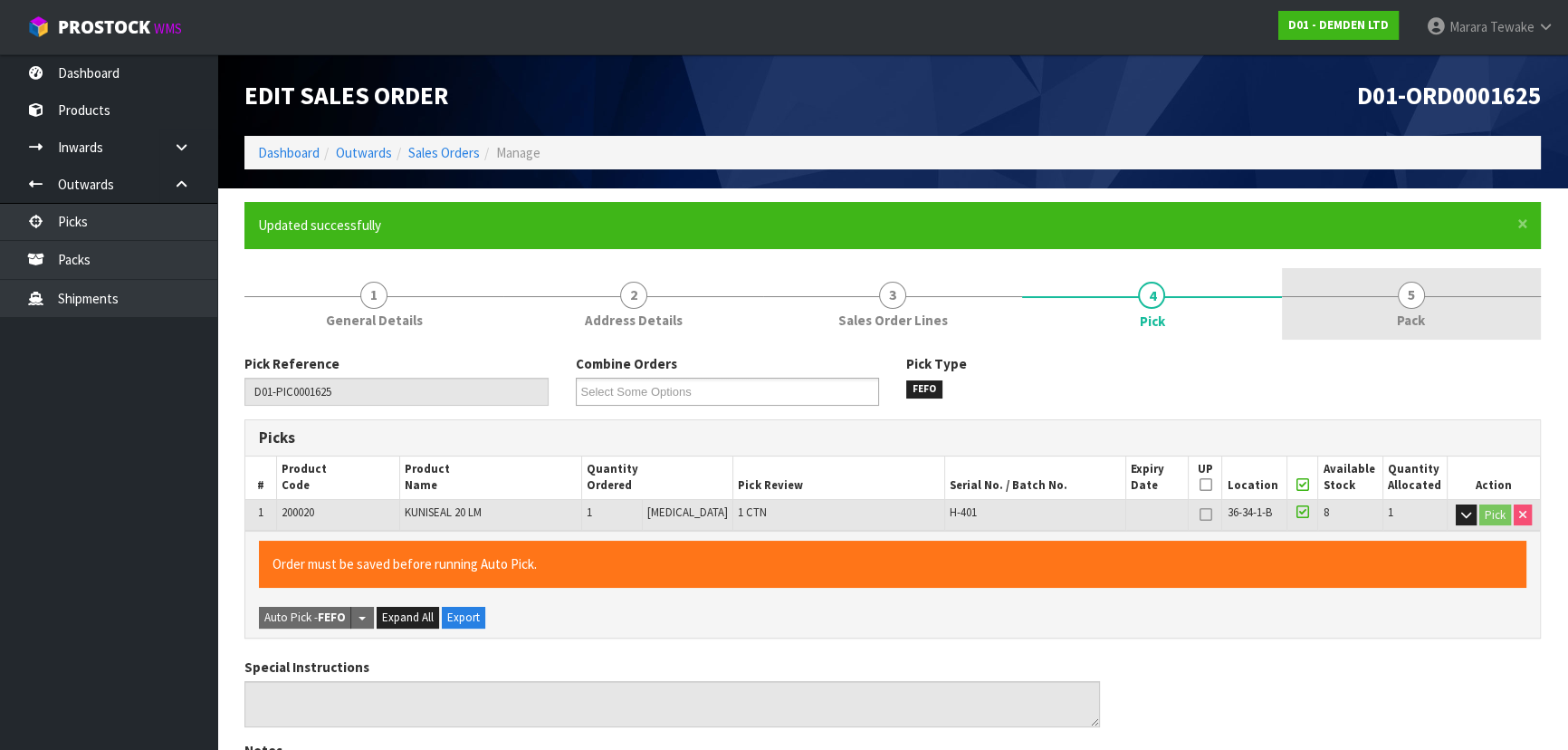
click at [1411, 303] on span "5" at bounding box center [1411, 295] width 27 height 27
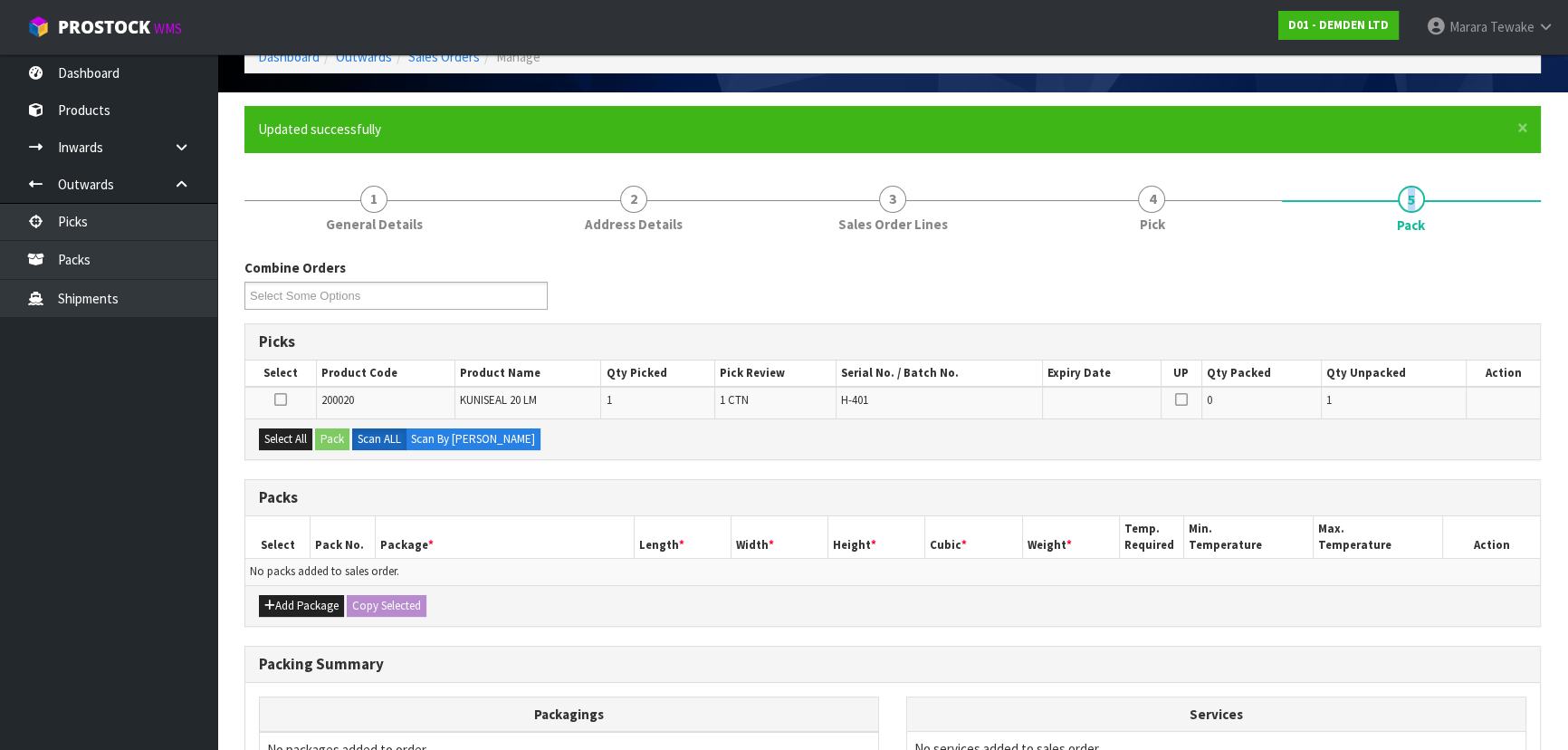
scroll to position [246, 0]
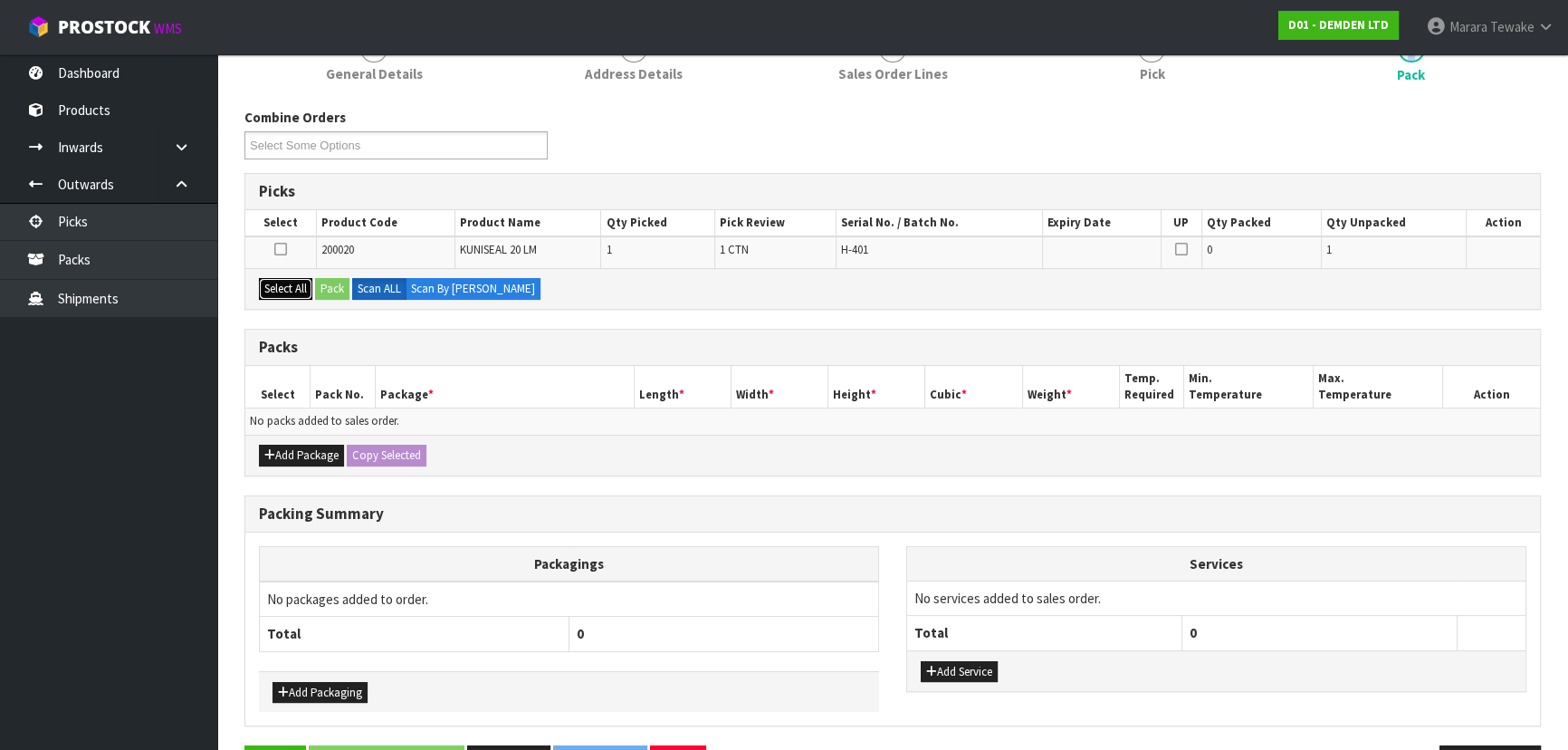
drag, startPoint x: 290, startPoint y: 283, endPoint x: 329, endPoint y: 283, distance: 39.0
click at [290, 282] on button "Select All" at bounding box center [285, 288] width 53 height 22
click at [334, 288] on button "Pack" at bounding box center [332, 288] width 35 height 22
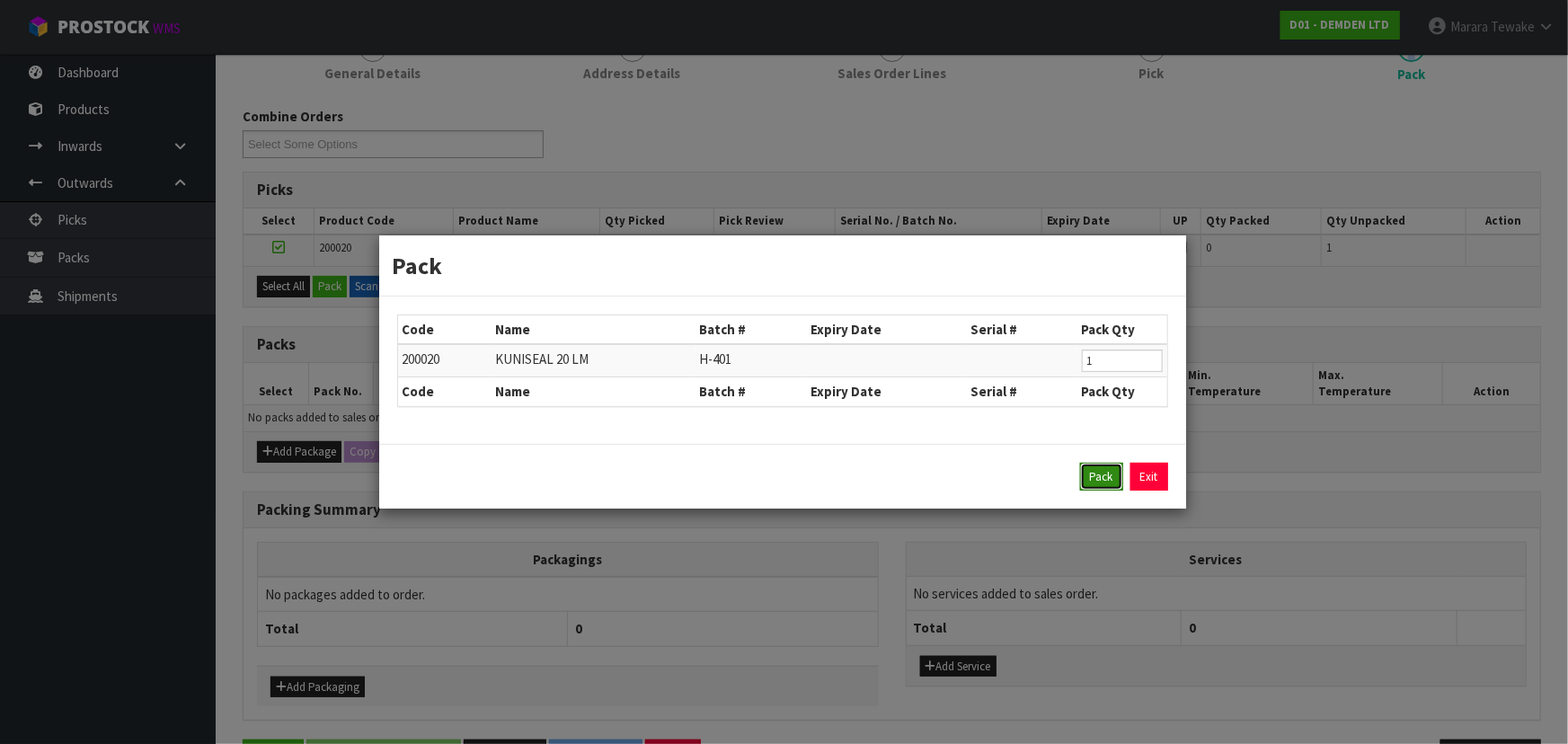
click at [1096, 477] on button "Pack" at bounding box center [1102, 477] width 43 height 29
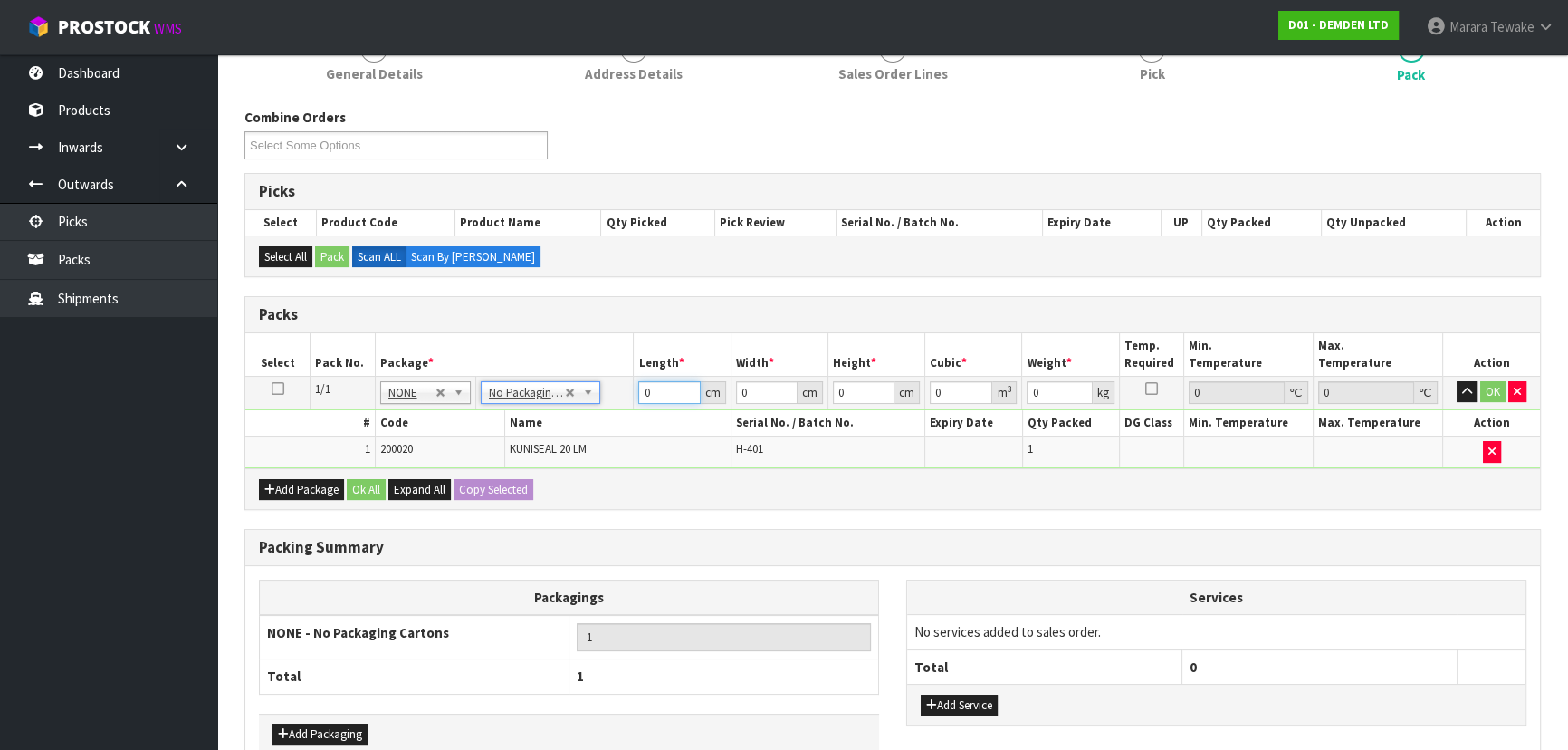
drag, startPoint x: 674, startPoint y: 398, endPoint x: 615, endPoint y: 387, distance: 60.0
click at [615, 387] on tr "1/1 NONE 007-001 007-002 007-004 007-009 007-013 007-014 007-015 007-017 007-01…" at bounding box center [892, 391] width 1295 height 33
type input "27"
type input "1"
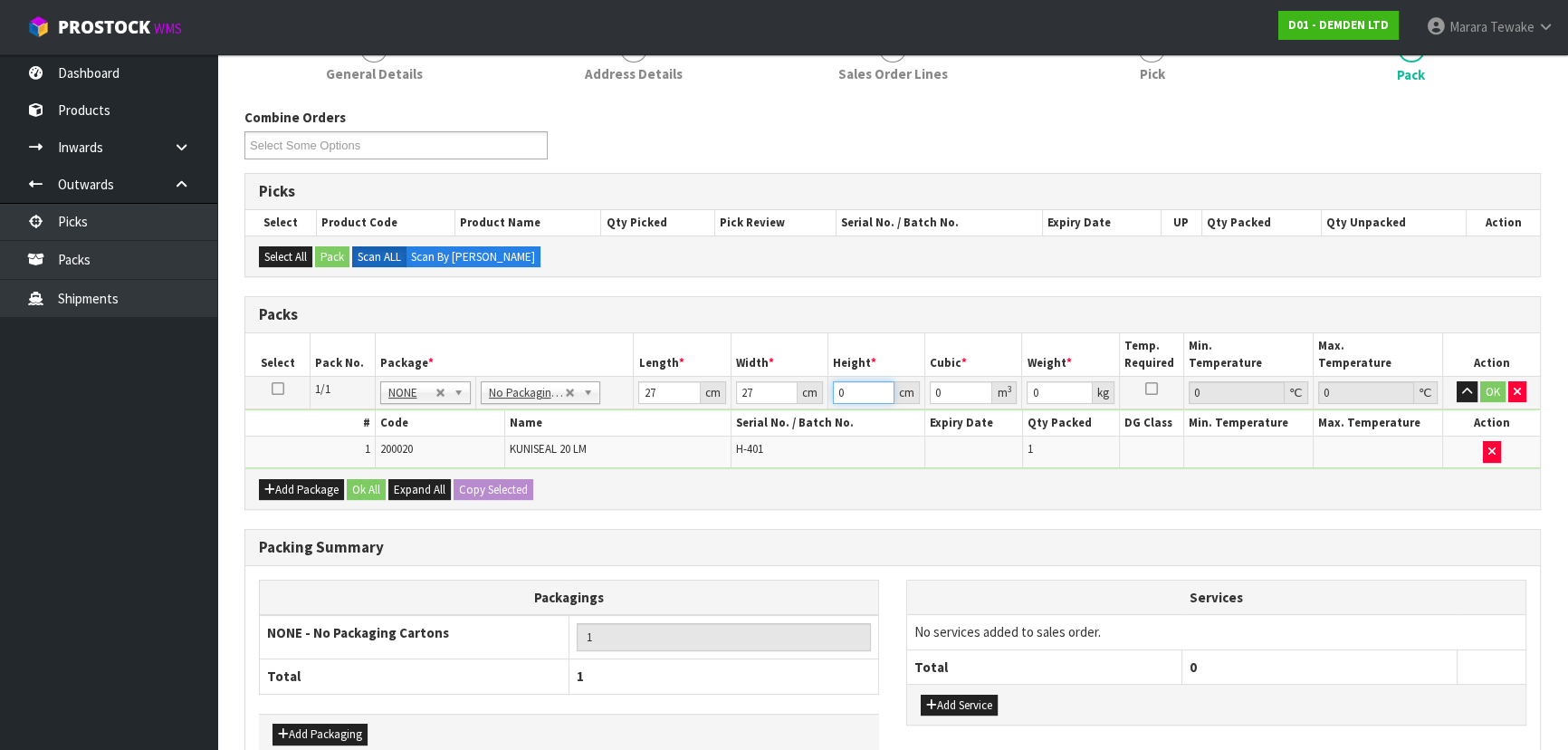
type input "0.000729"
type input "16"
type input "0.011664"
type input "16"
type input "9"
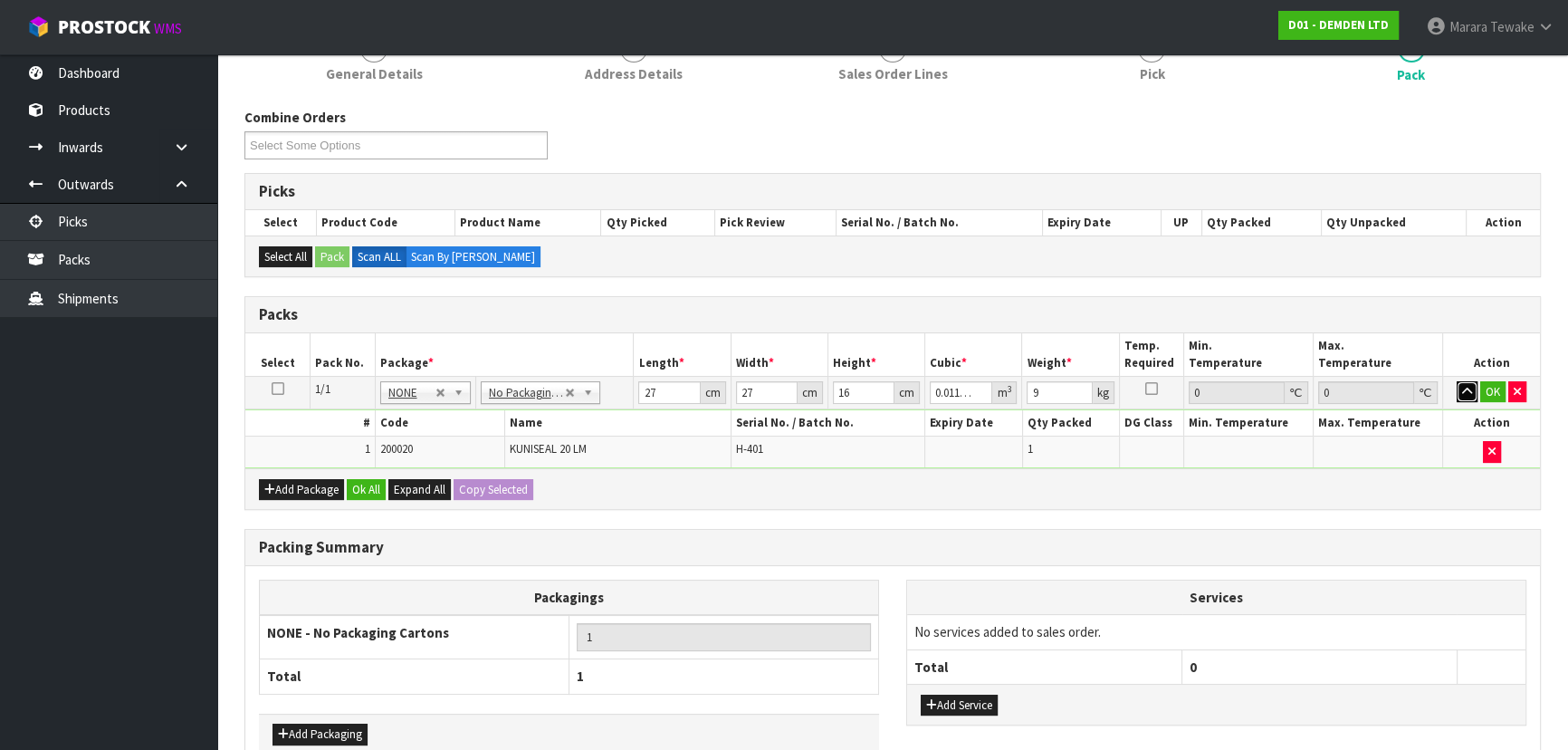
click at [1456, 381] on button "button" at bounding box center [1467, 391] width 21 height 22
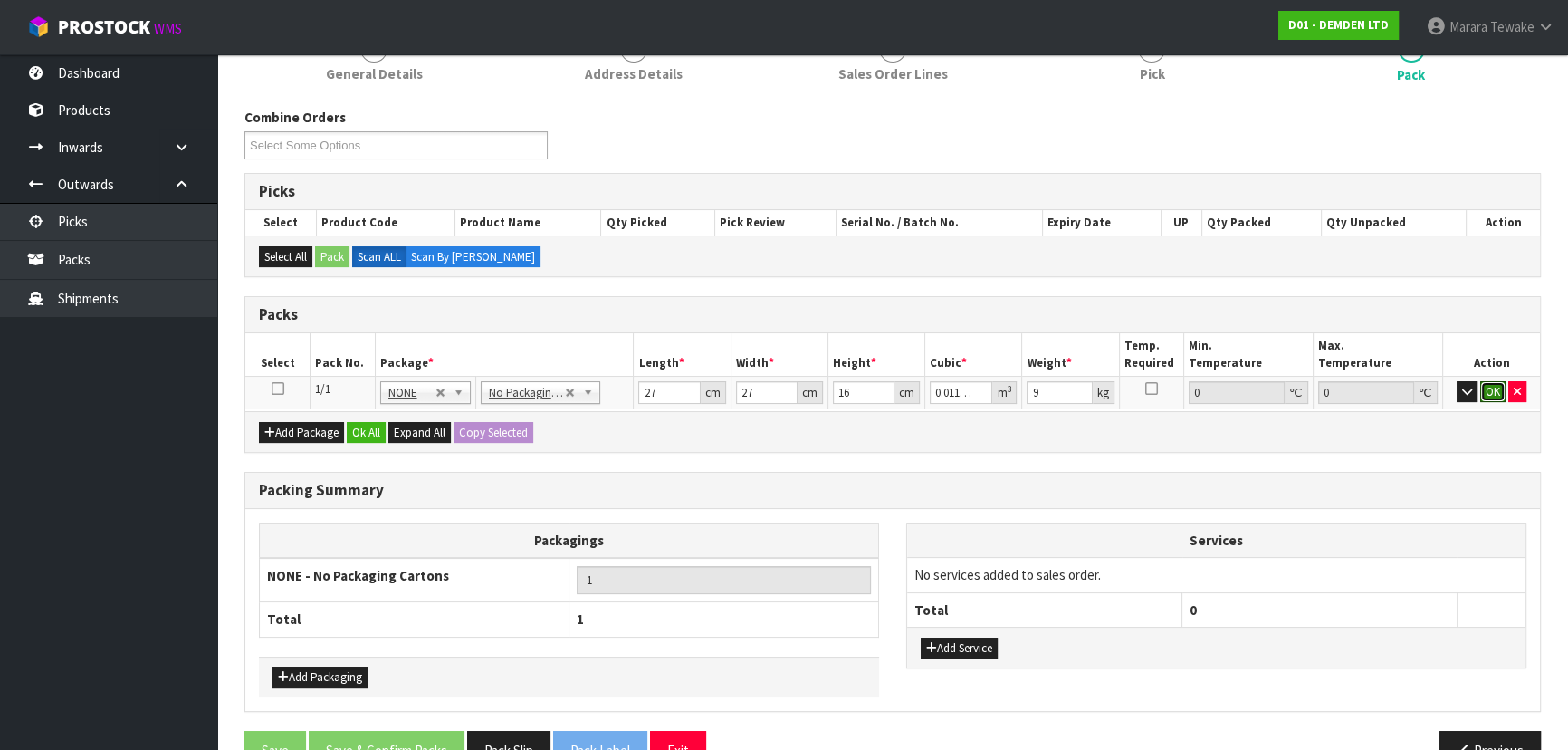
click button "OK" at bounding box center [1492, 391] width 25 height 22
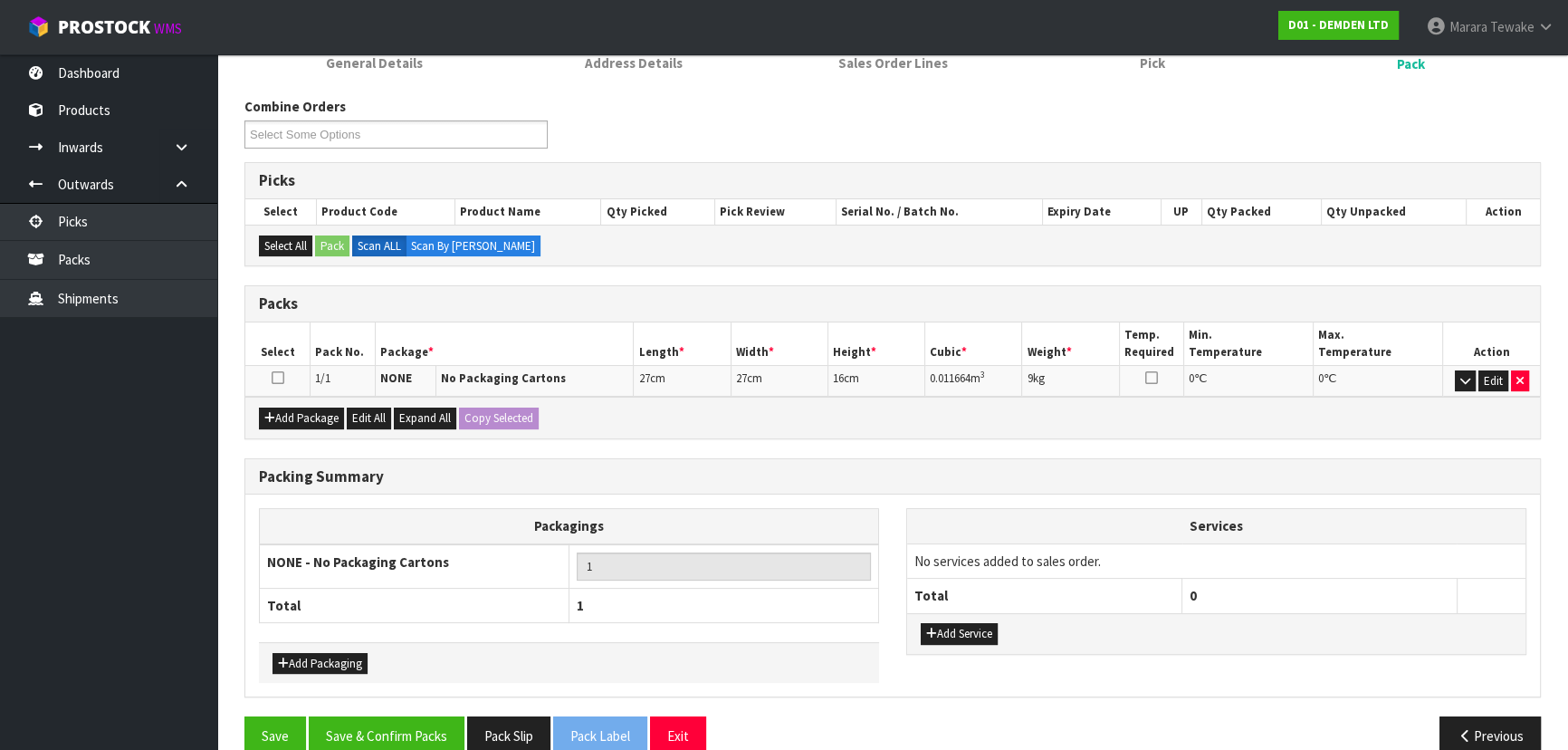
scroll to position [286, 0]
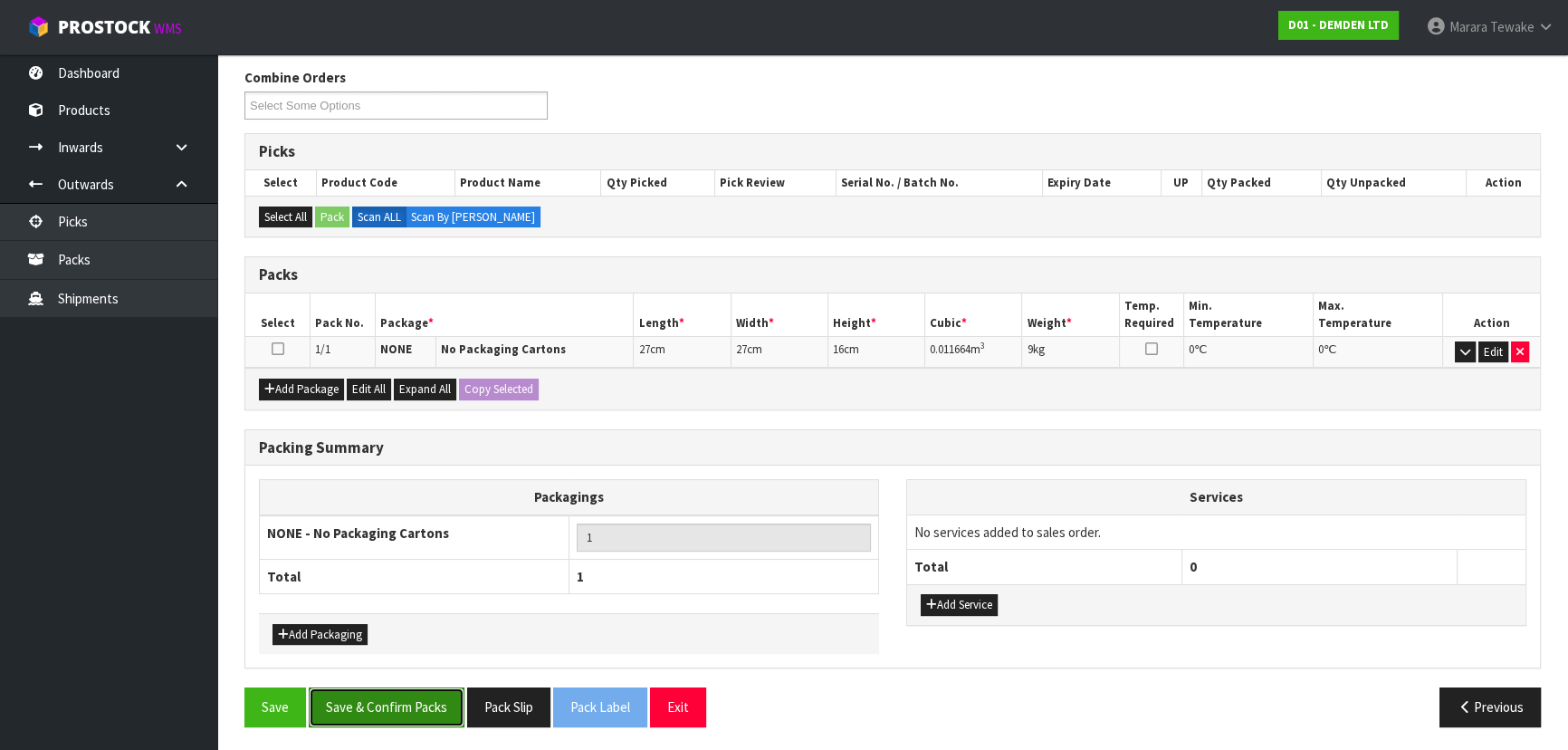
click at [388, 706] on button "Save & Confirm Packs" at bounding box center [387, 706] width 156 height 38
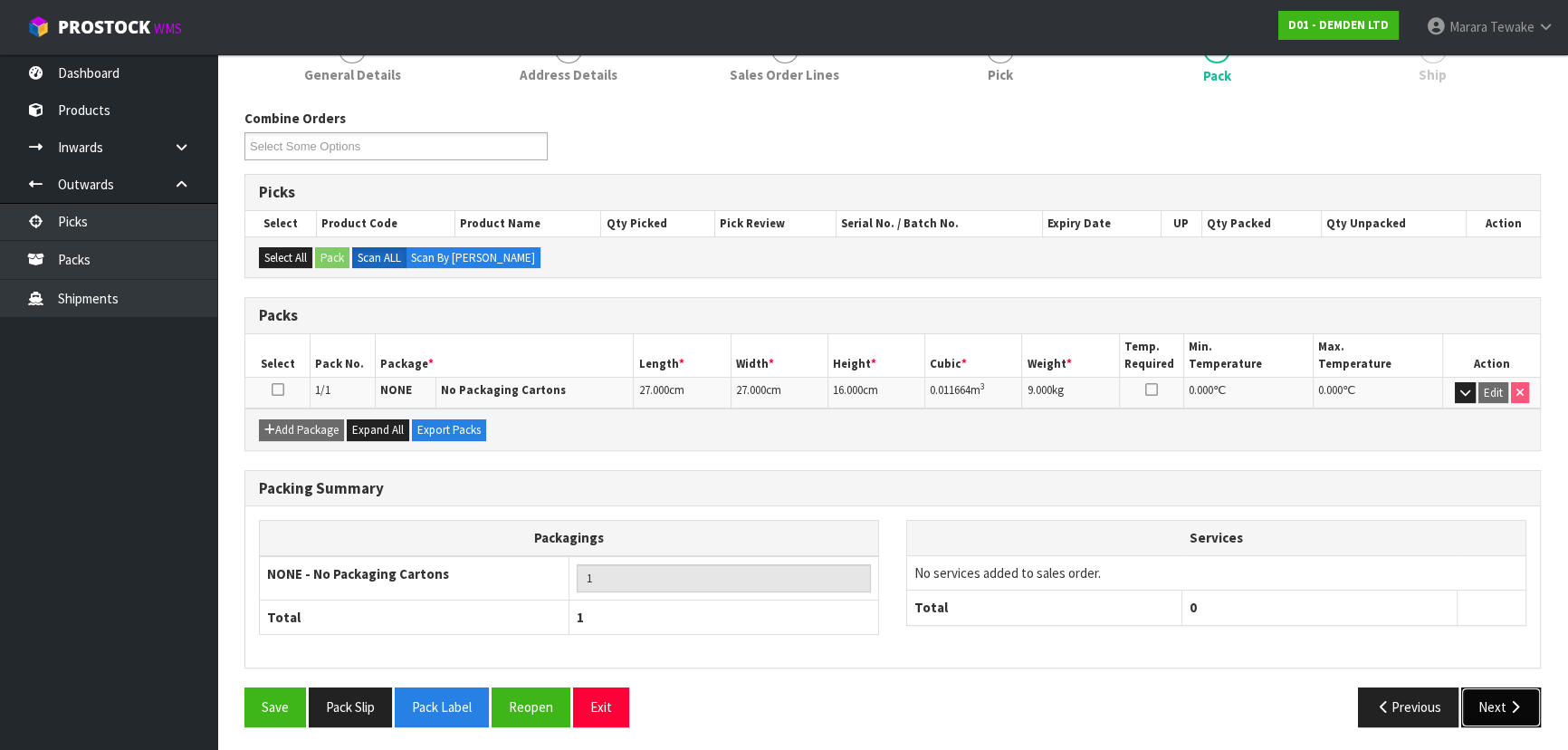
click at [1477, 688] on button "Next" at bounding box center [1500, 706] width 80 height 38
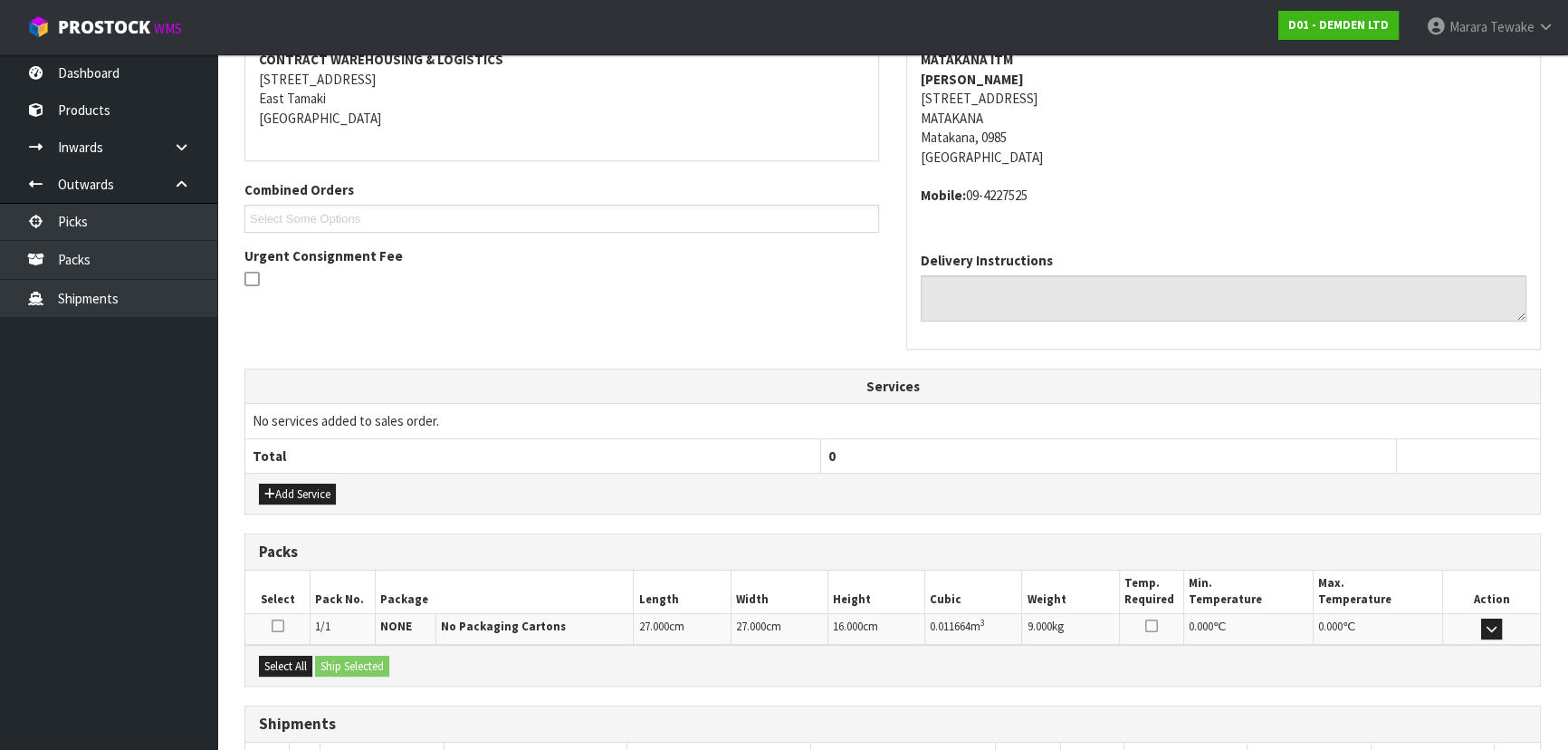
scroll to position [482, 0]
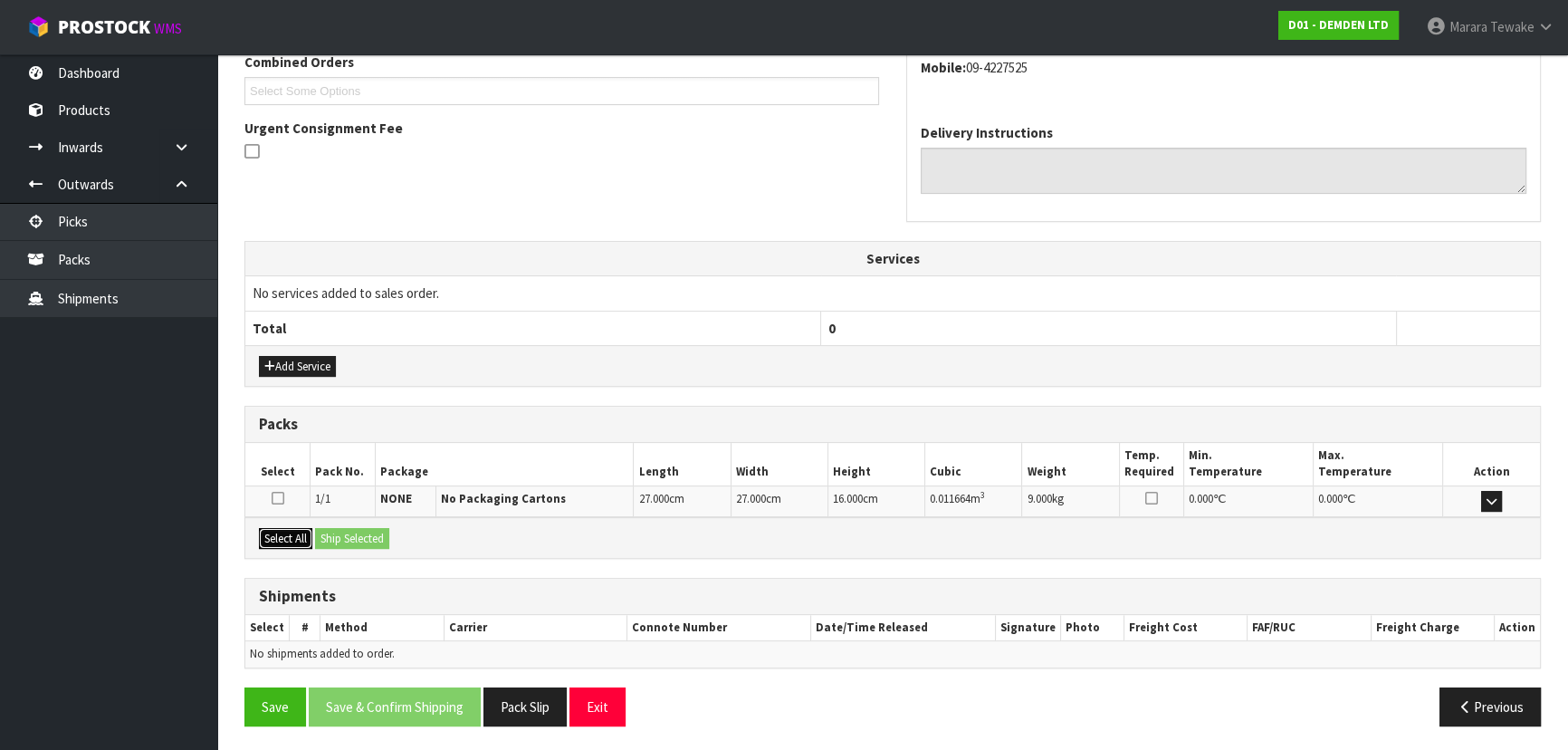
click at [296, 536] on button "Select All" at bounding box center [285, 538] width 53 height 22
click at [332, 533] on button "Ship Selected" at bounding box center [352, 538] width 74 height 22
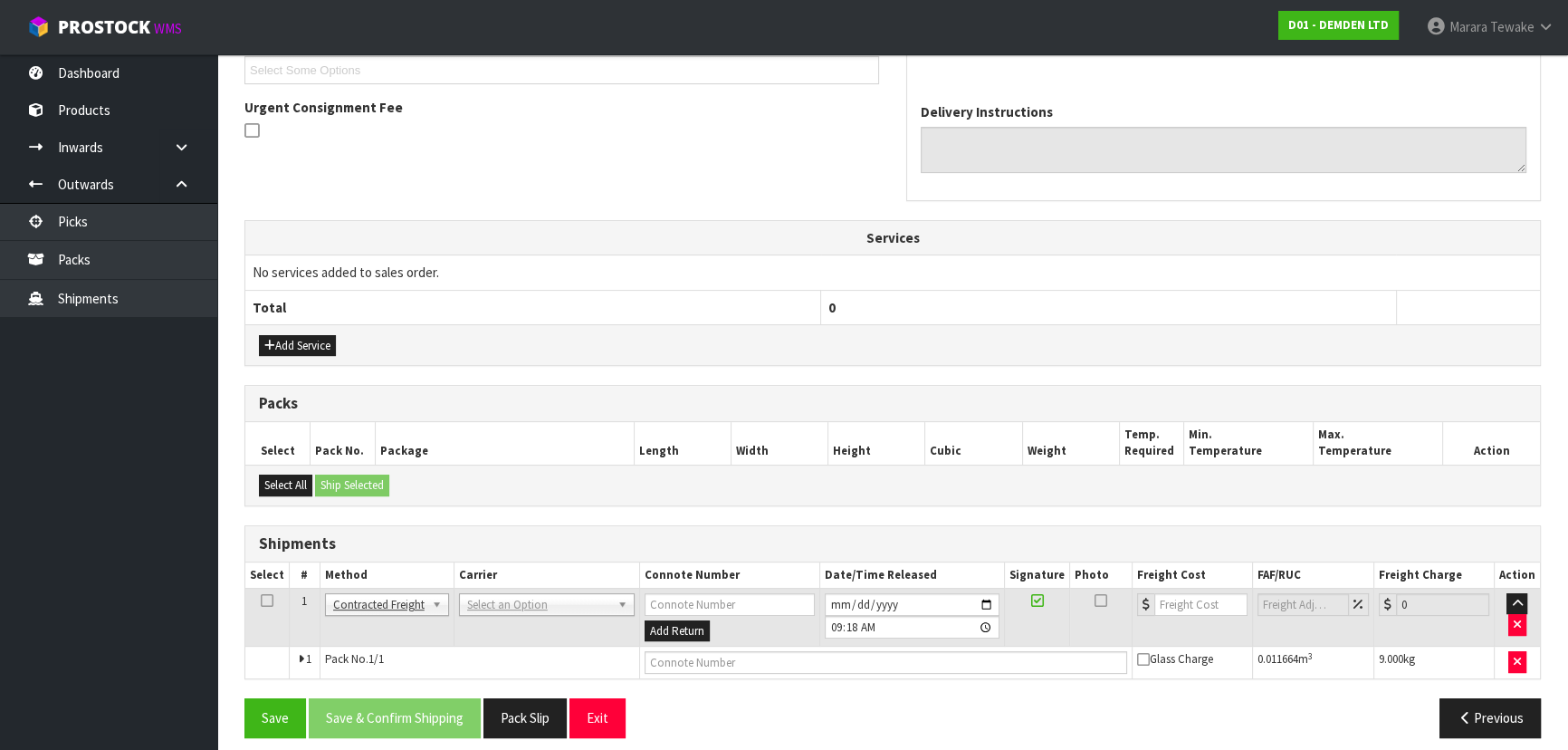
scroll to position [514, 0]
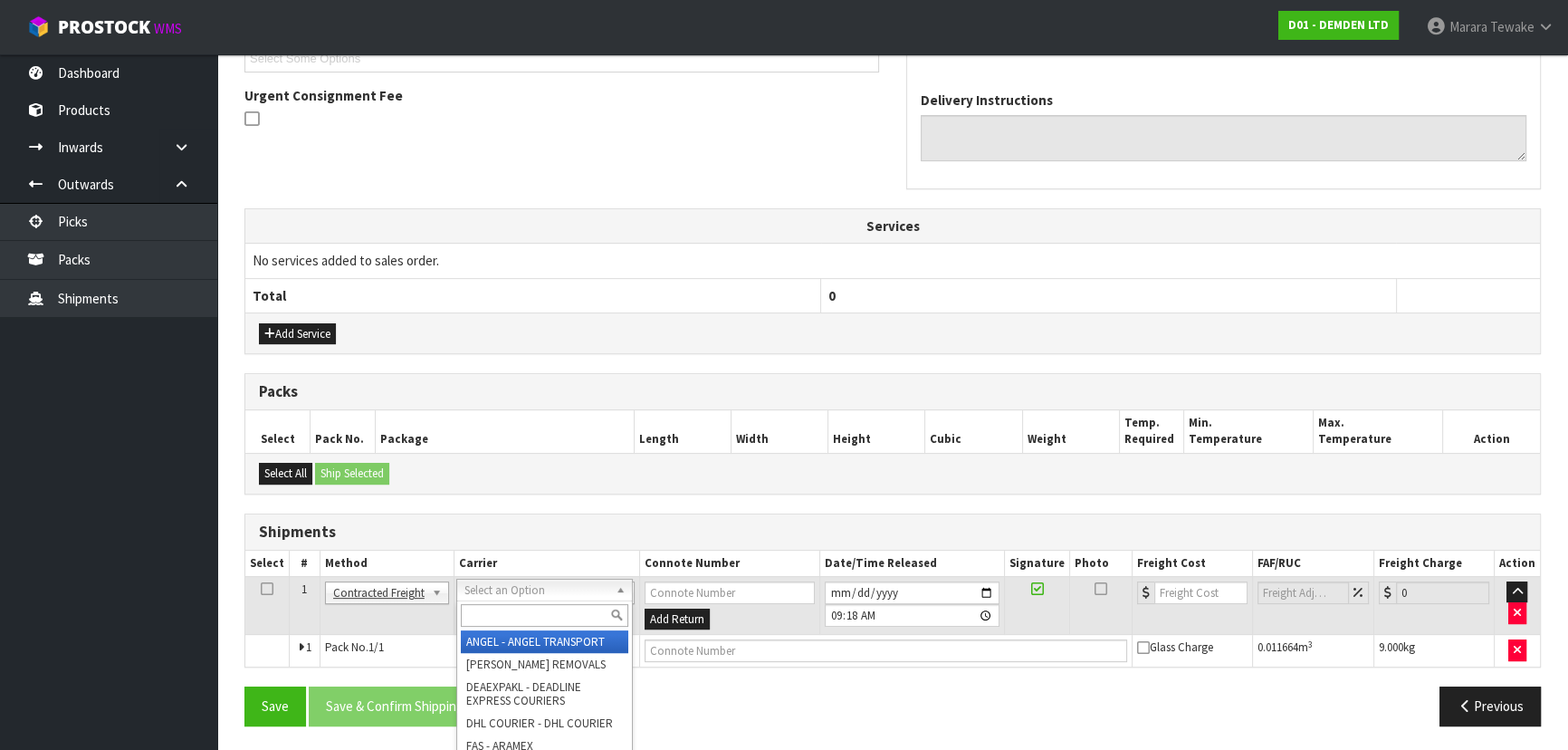
click at [477, 611] on input "text" at bounding box center [544, 615] width 167 height 23
type input "NZP"
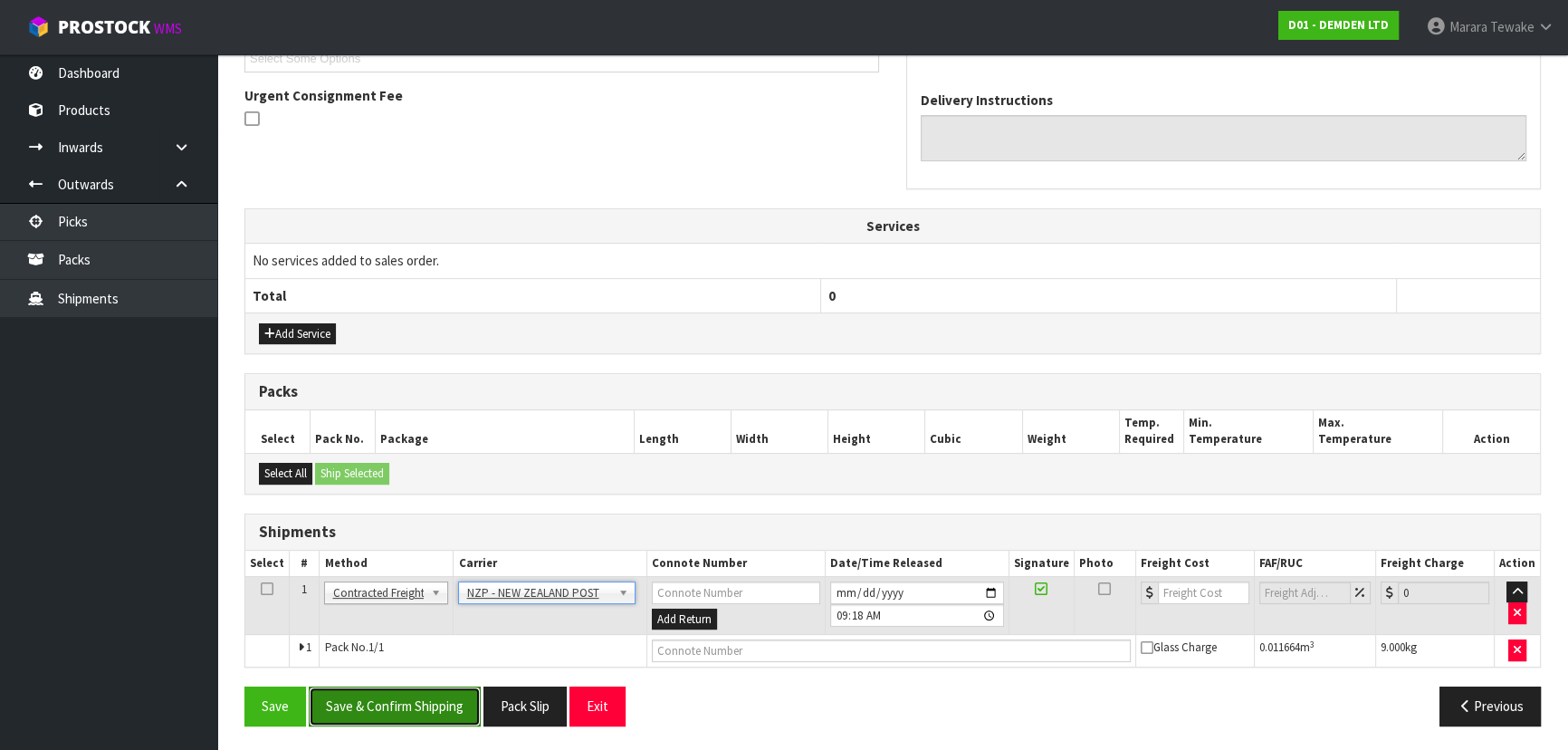
click at [432, 702] on button "Save & Confirm Shipping" at bounding box center [394, 705] width 172 height 38
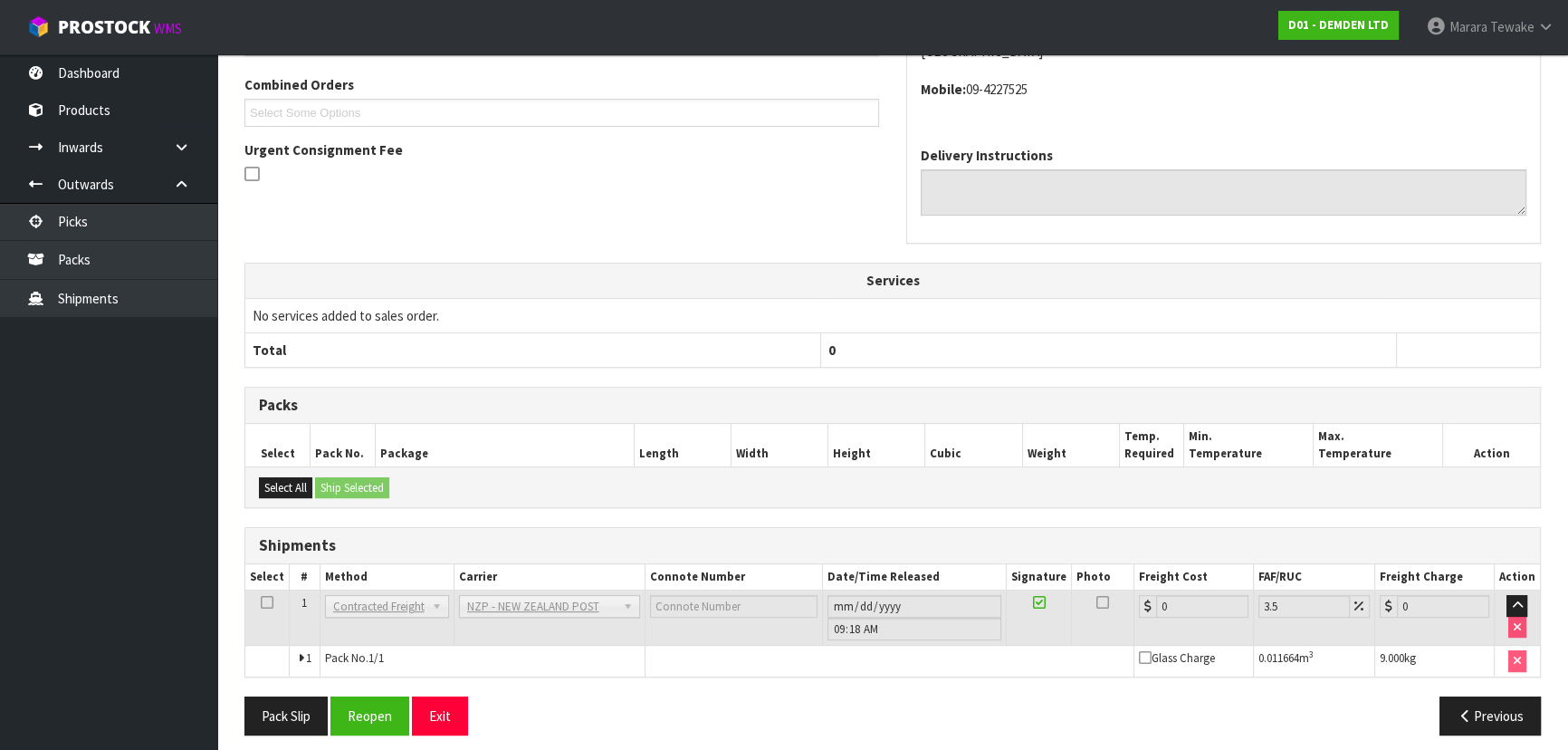
scroll to position [489, 0]
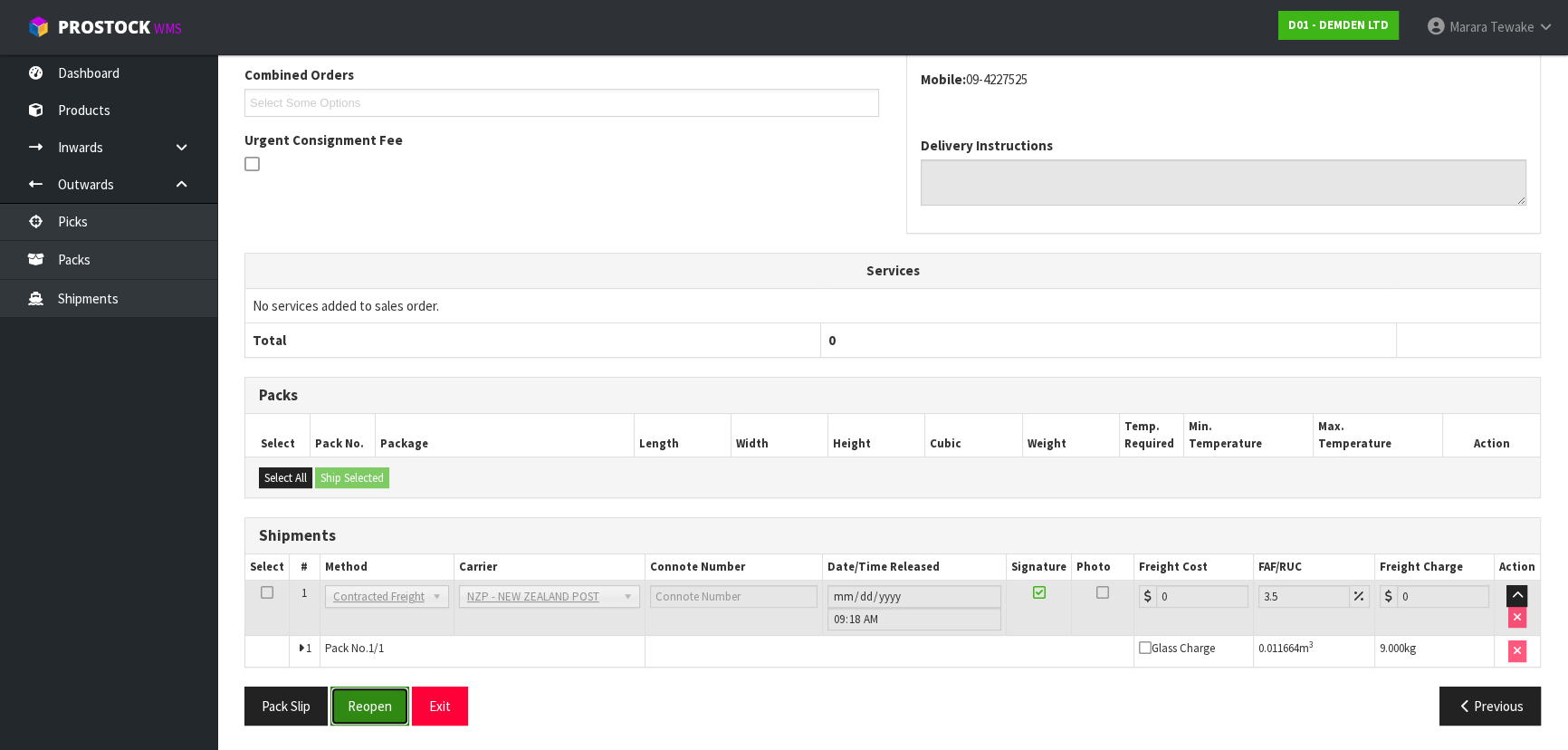
click at [379, 701] on button "Reopen" at bounding box center [370, 705] width 79 height 38
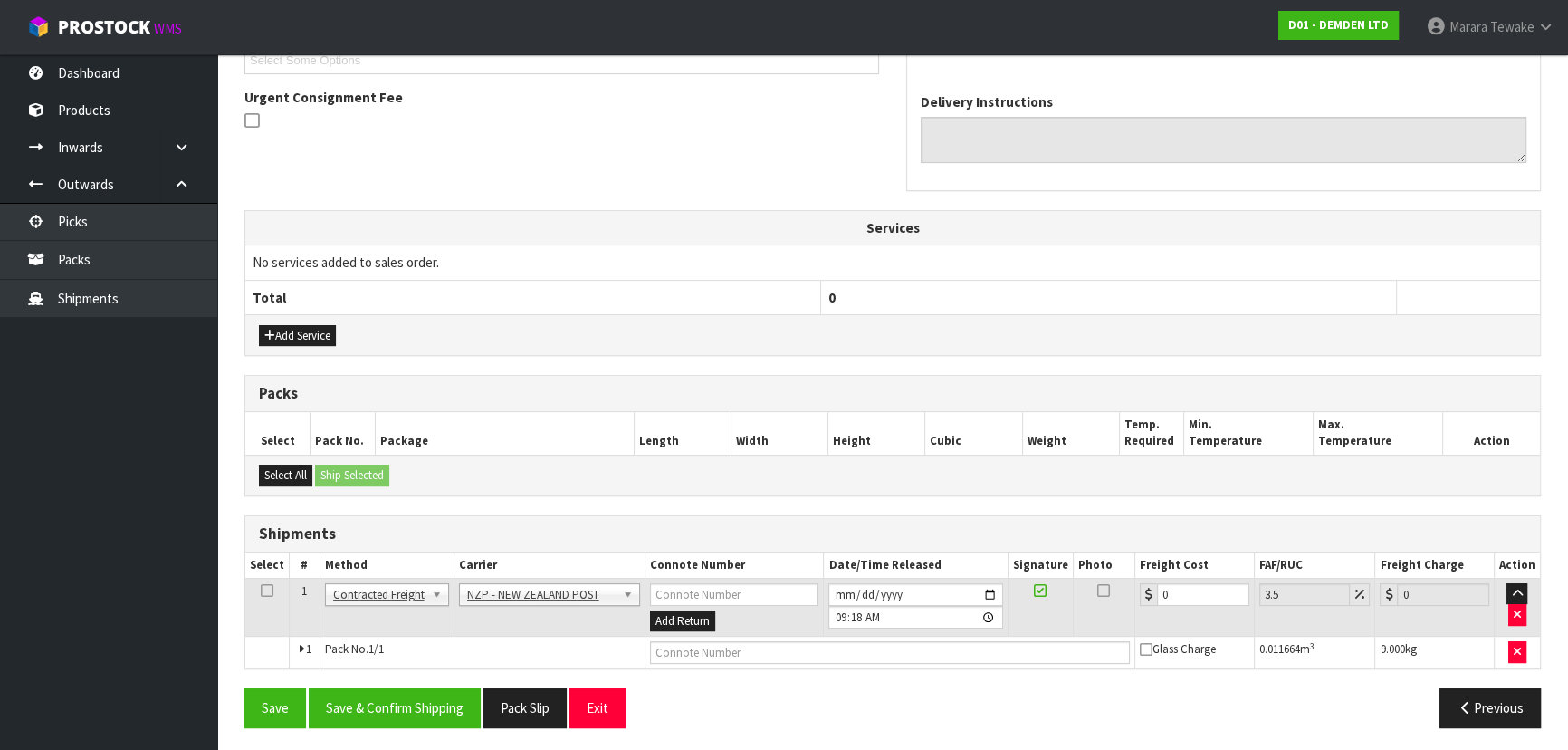
scroll to position [514, 0]
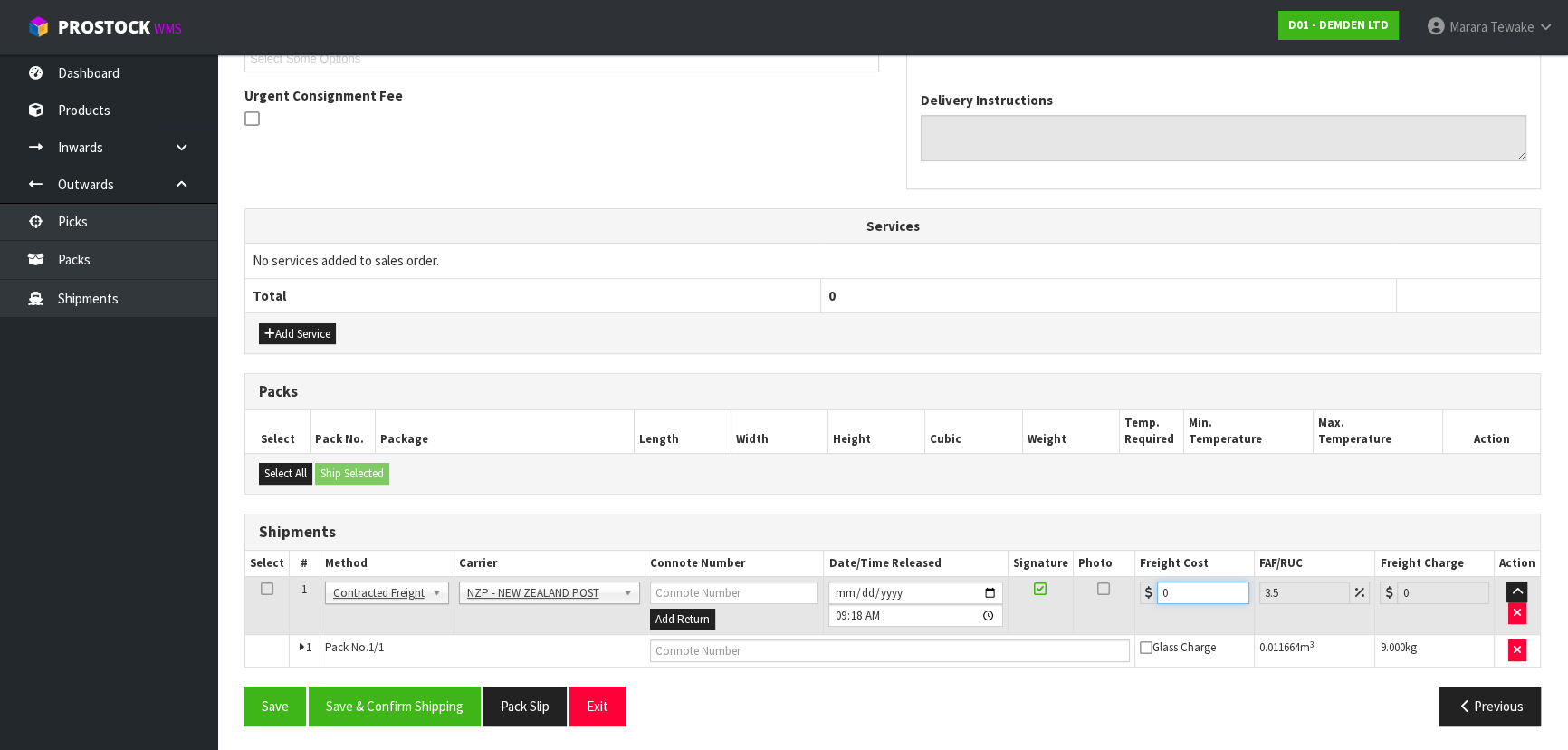
drag, startPoint x: 1184, startPoint y: 593, endPoint x: 1086, endPoint y: 543, distance: 110.0
click at [1125, 565] on table "Select # Method Carrier Connote Number Date/Time Released Signature Photo Freig…" at bounding box center [892, 609] width 1295 height 116
type input "8"
type input "8.28"
type input "8.9"
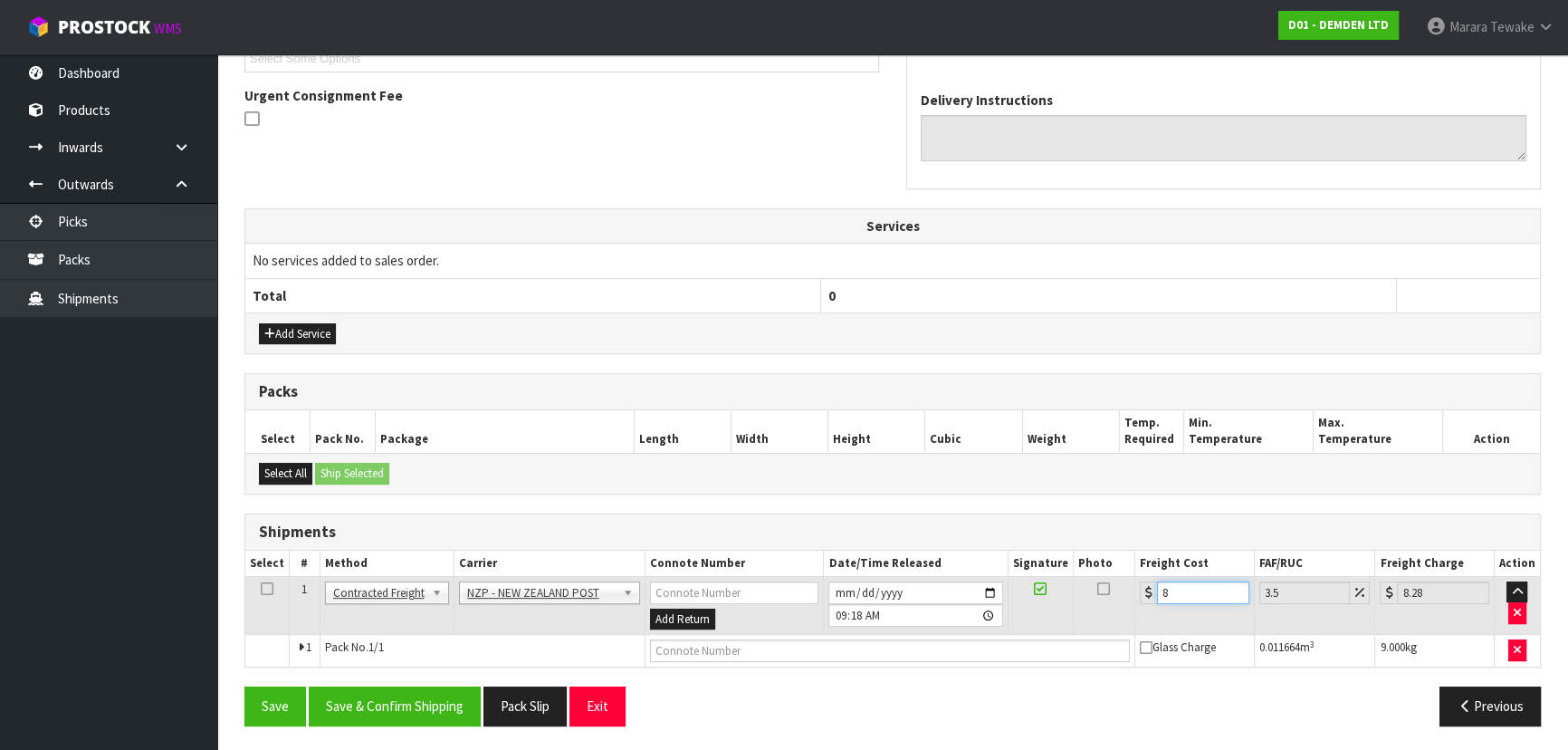
type input "9.21"
type input "8.92"
type input "9.23"
type input "8.92"
click at [397, 697] on button "Save & Confirm Shipping" at bounding box center [394, 705] width 172 height 38
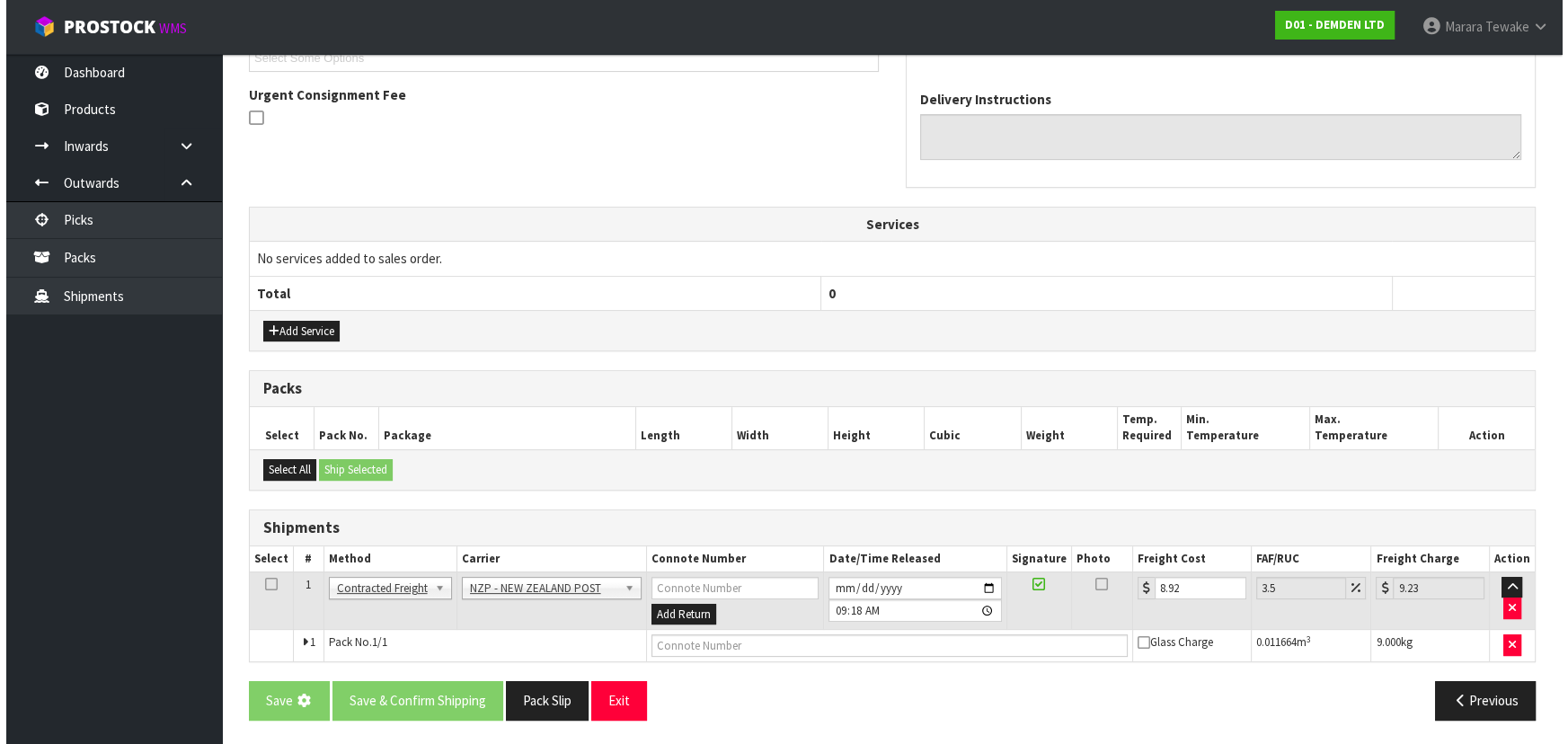
scroll to position [0, 0]
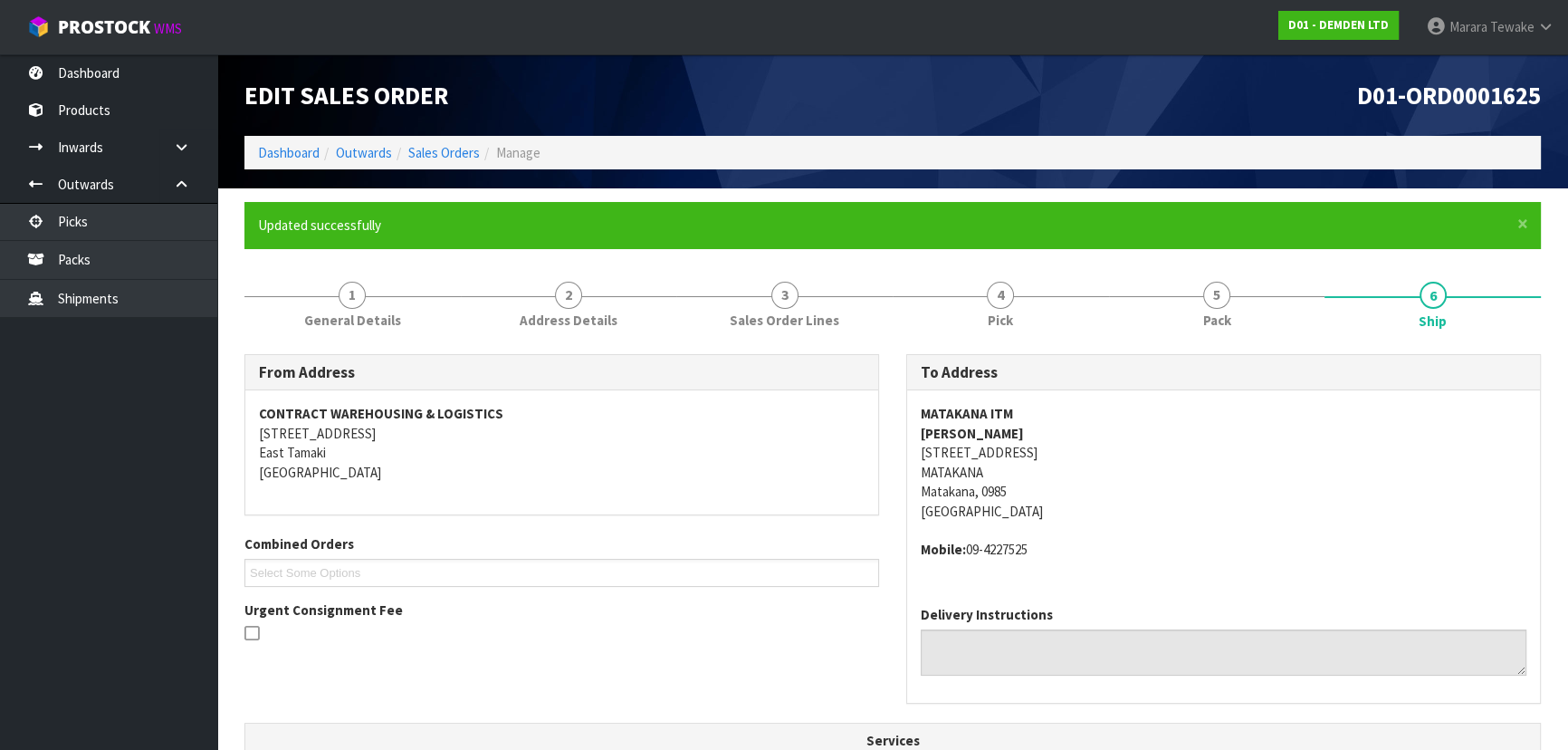
click at [1222, 229] on ul "Updated successfully" at bounding box center [883, 225] width 1251 height 19
click at [185, 218] on link "Picks" at bounding box center [109, 222] width 218 height 38
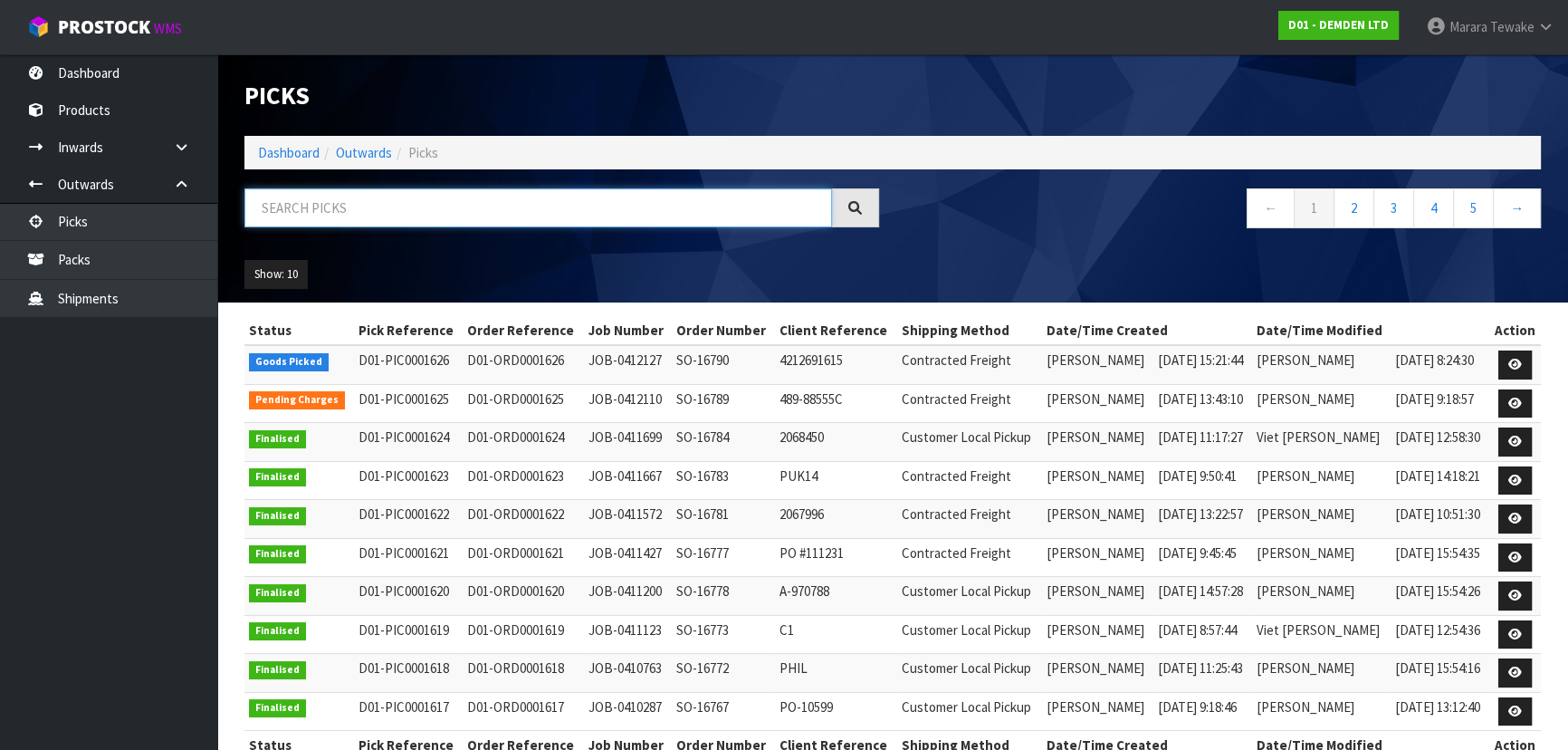
click at [385, 211] on input "text" at bounding box center [538, 207] width 587 height 38
click at [181, 178] on icon at bounding box center [181, 184] width 17 height 13
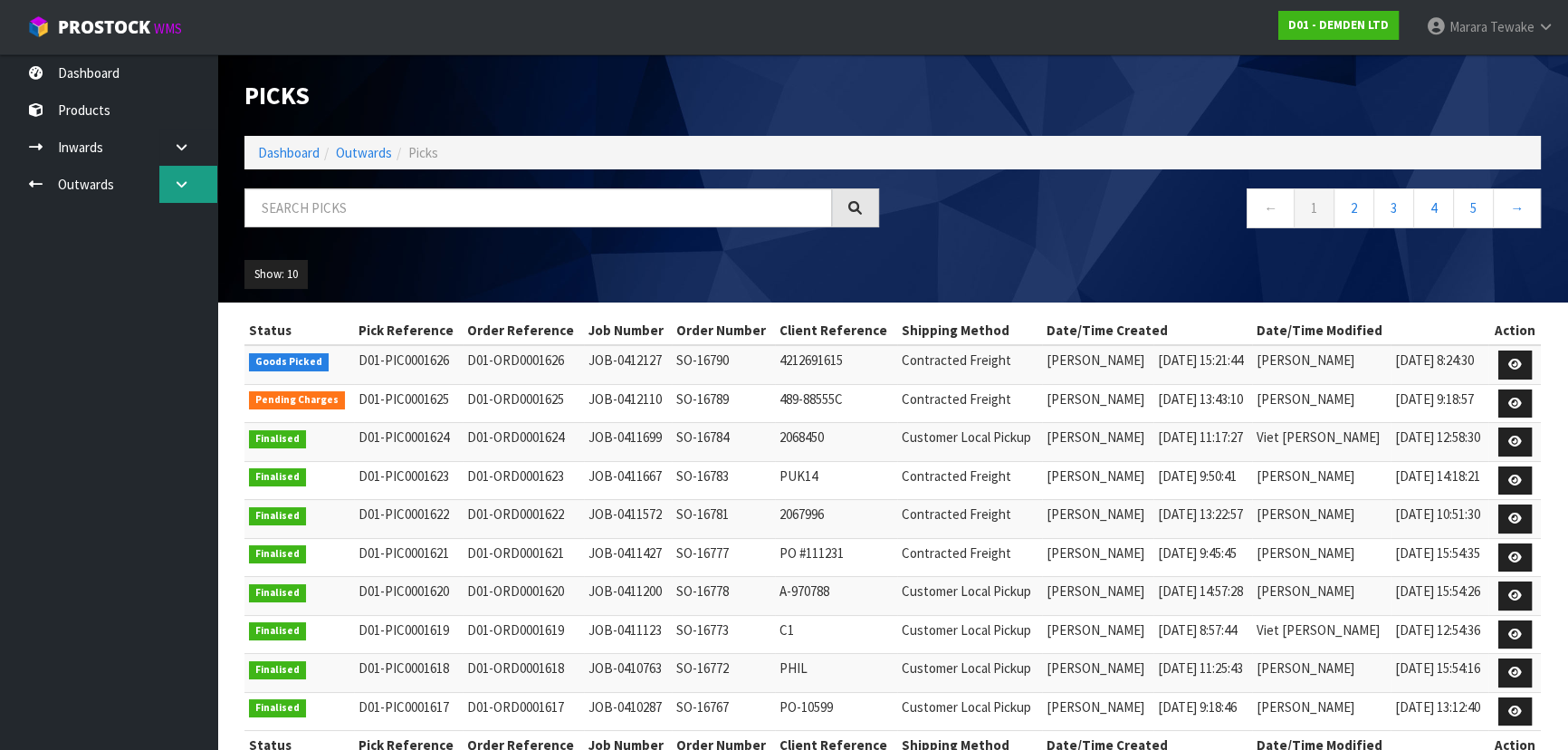
click at [181, 178] on icon at bounding box center [181, 184] width 17 height 13
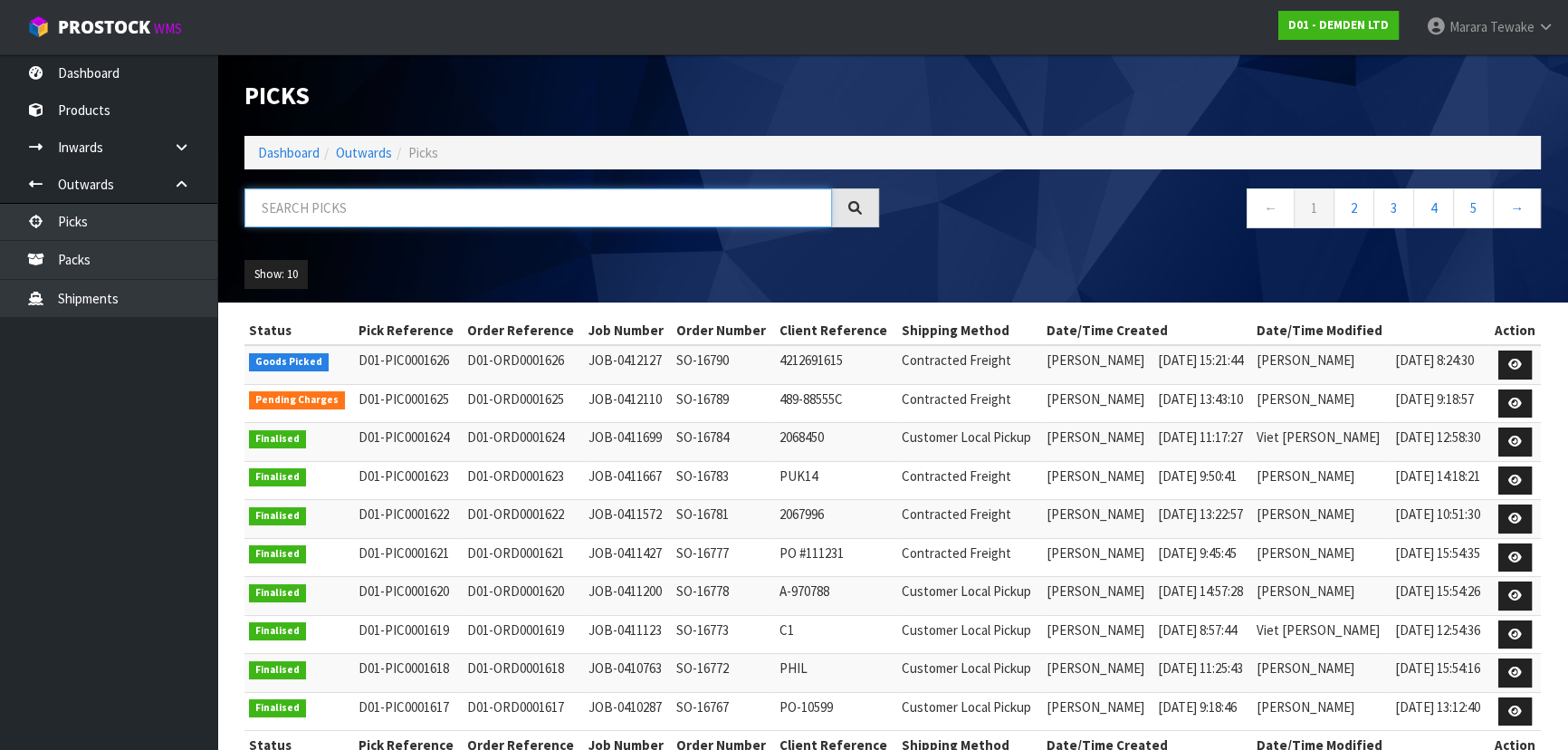
click at [338, 210] on input "text" at bounding box center [538, 207] width 587 height 38
click at [337, 206] on input "text" at bounding box center [538, 207] width 587 height 38
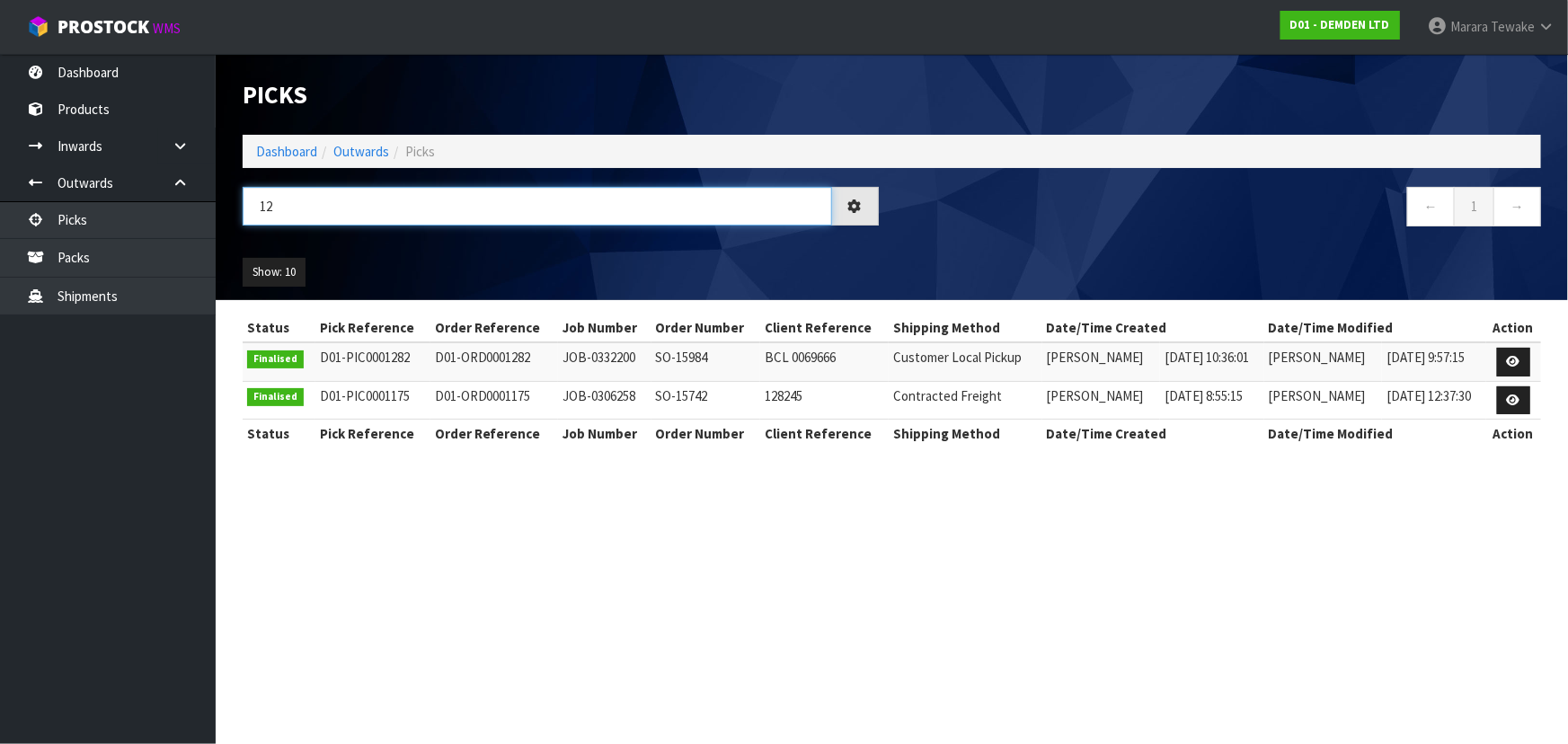
type input "1"
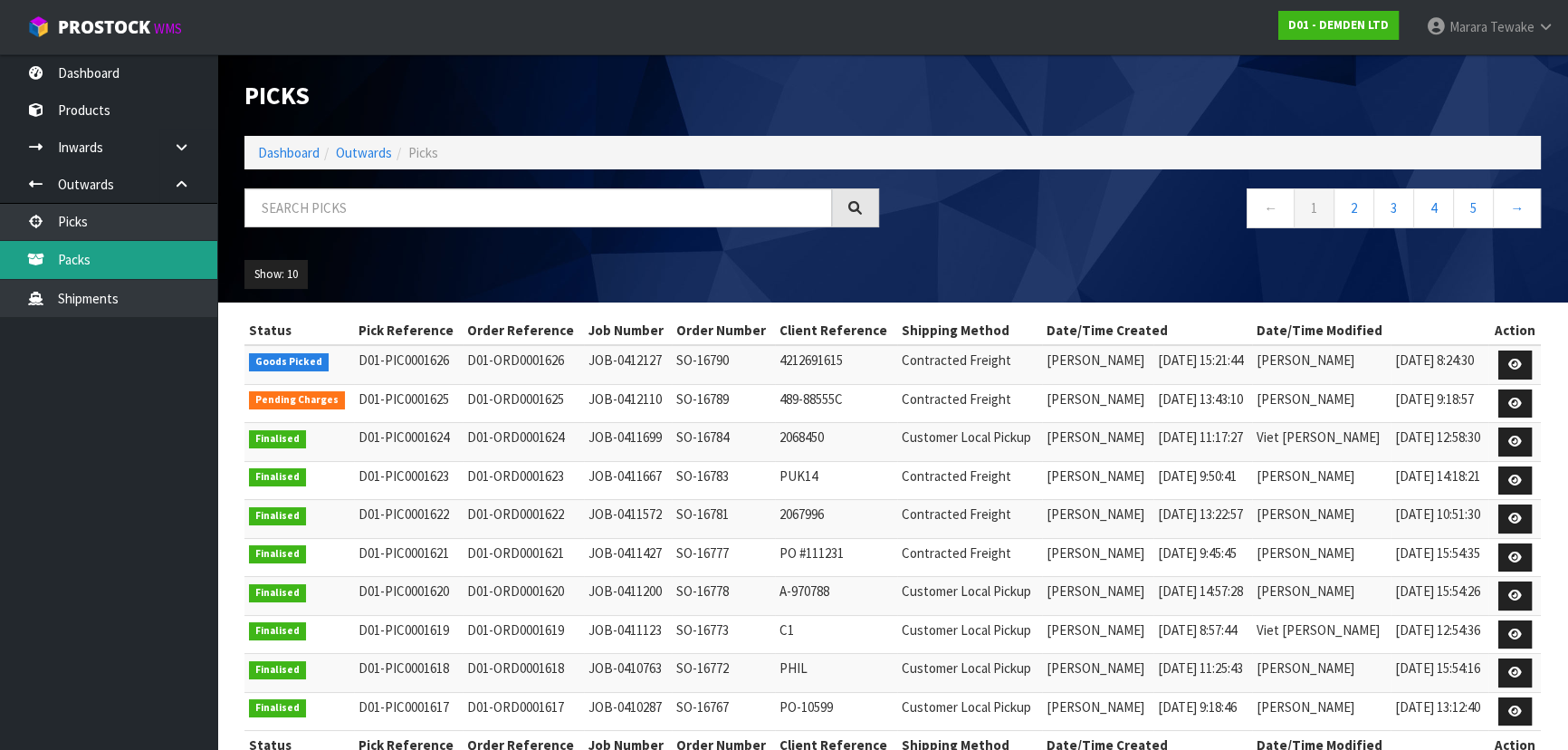
click at [162, 278] on link "Packs" at bounding box center [109, 260] width 218 height 38
